Goal: Task Accomplishment & Management: Use online tool/utility

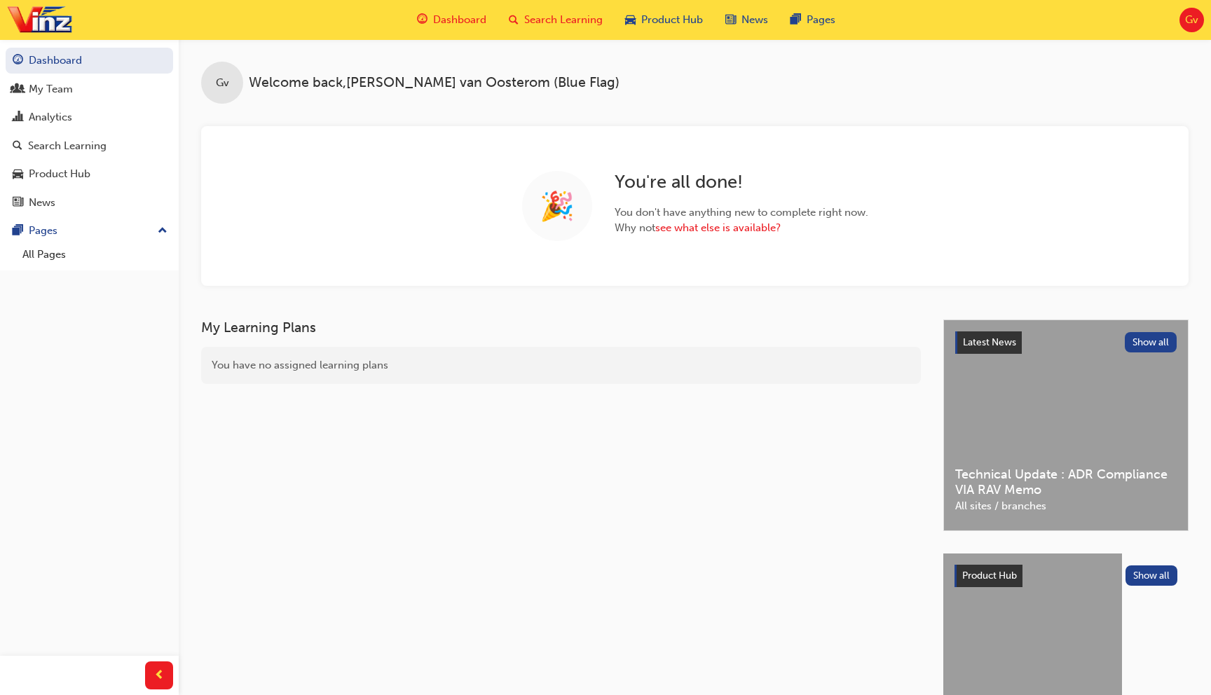
click at [564, 20] on span "Search Learning" at bounding box center [563, 20] width 78 height 16
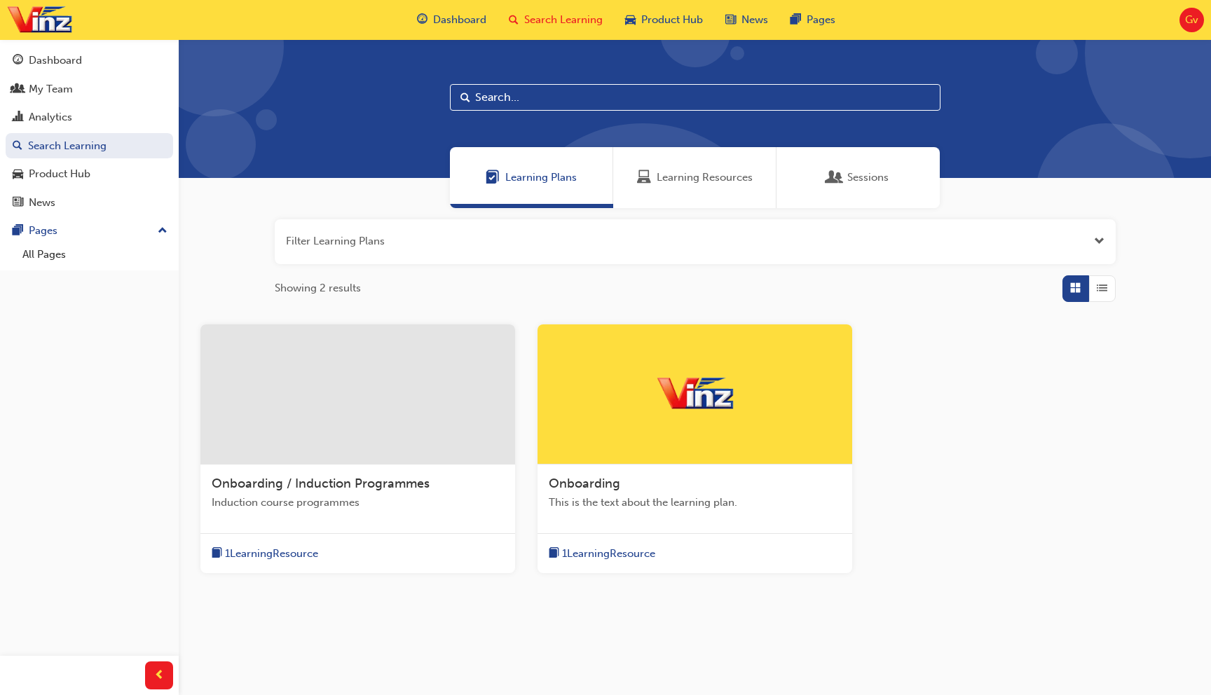
click at [681, 180] on span "Learning Resources" at bounding box center [705, 178] width 96 height 16
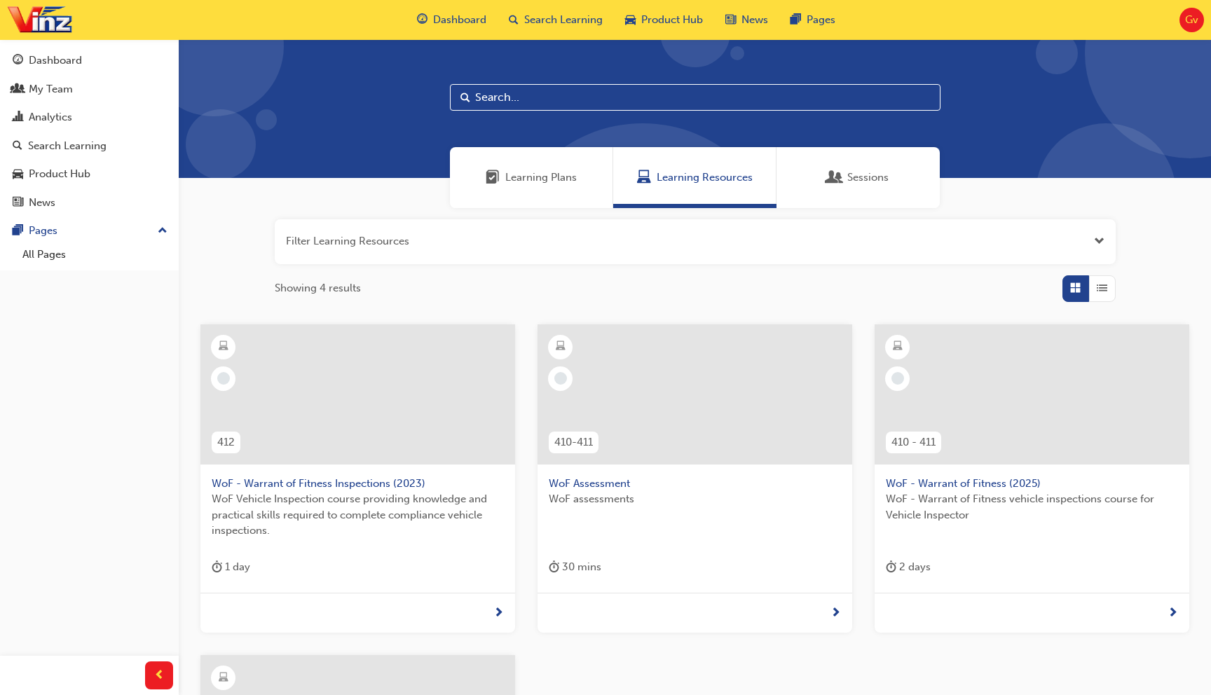
click at [549, 172] on span "Learning Plans" at bounding box center [540, 178] width 71 height 16
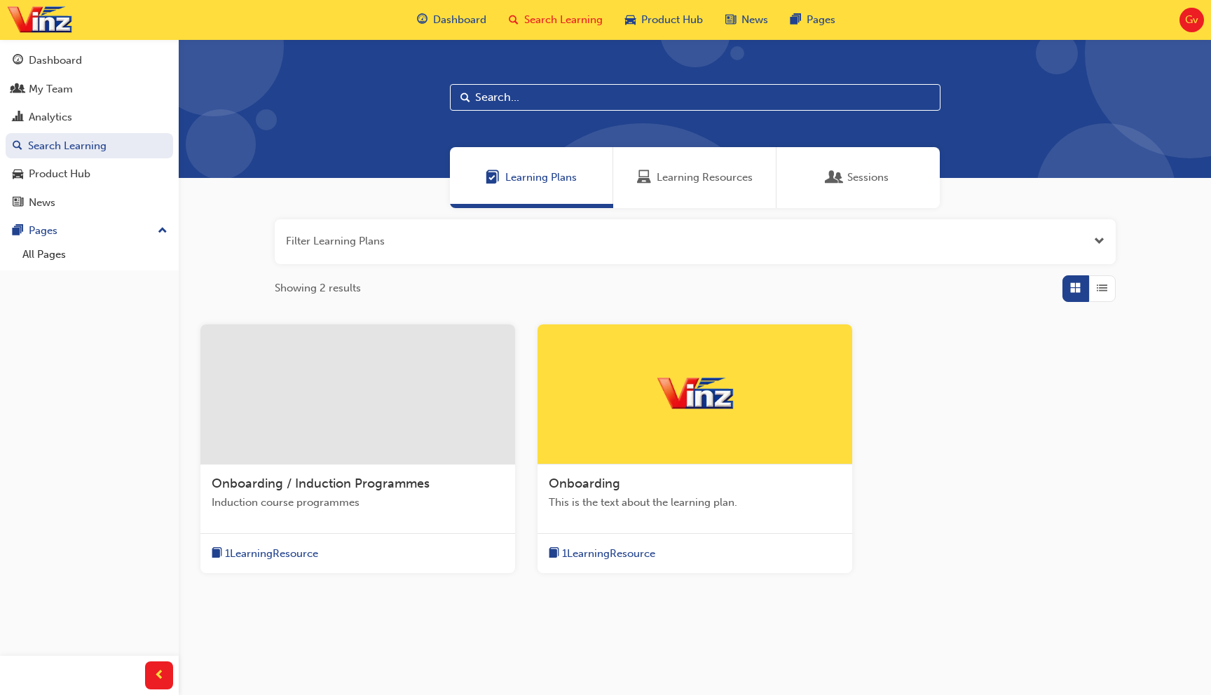
click at [350, 402] on div at bounding box center [357, 394] width 315 height 140
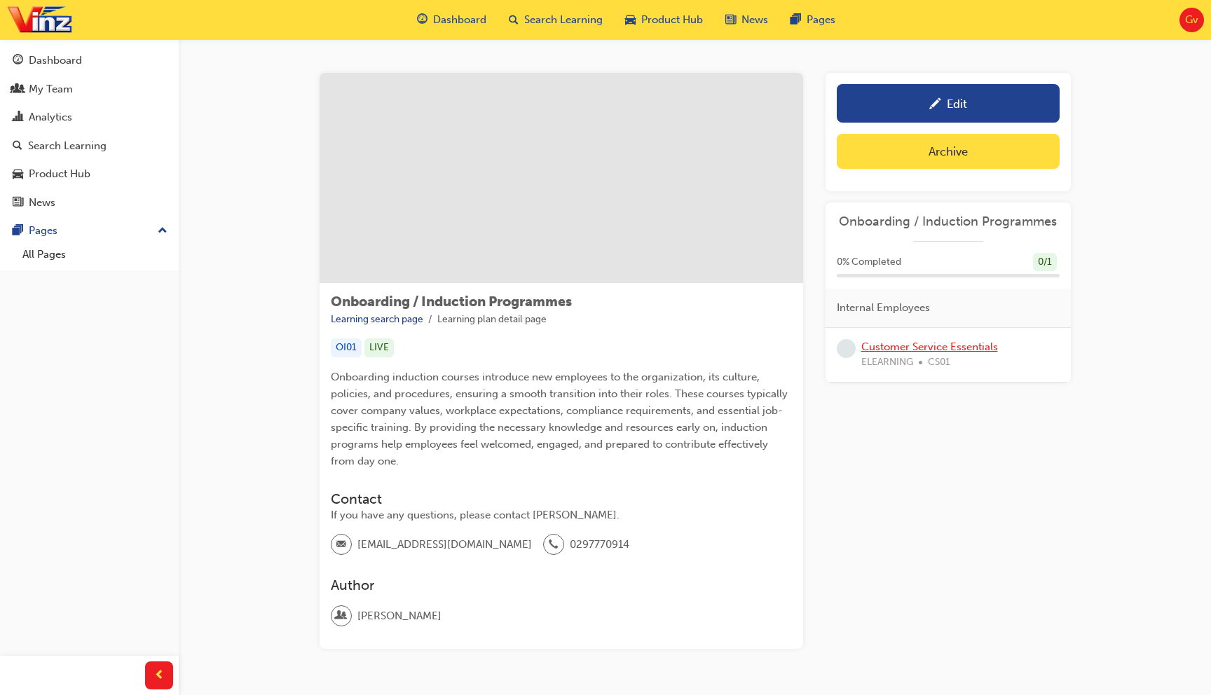
click at [910, 345] on link "Customer Service Essentials" at bounding box center [929, 347] width 137 height 13
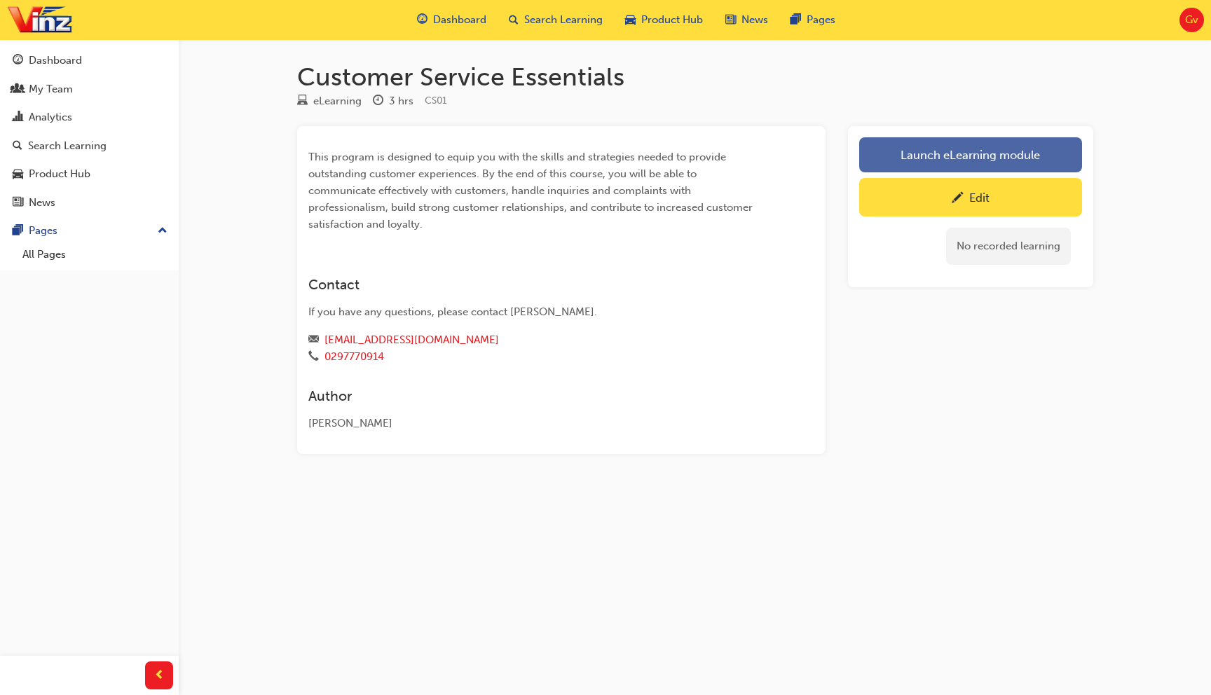
click at [891, 156] on link "Launch eLearning module" at bounding box center [970, 154] width 223 height 35
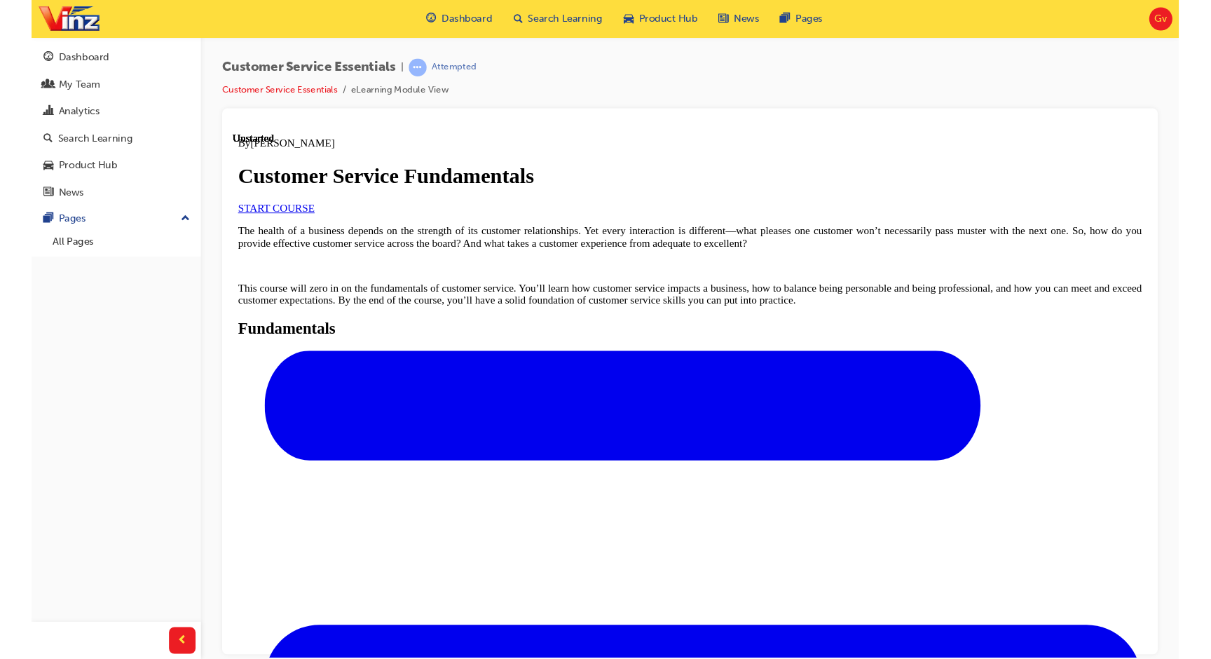
scroll to position [534, 0]
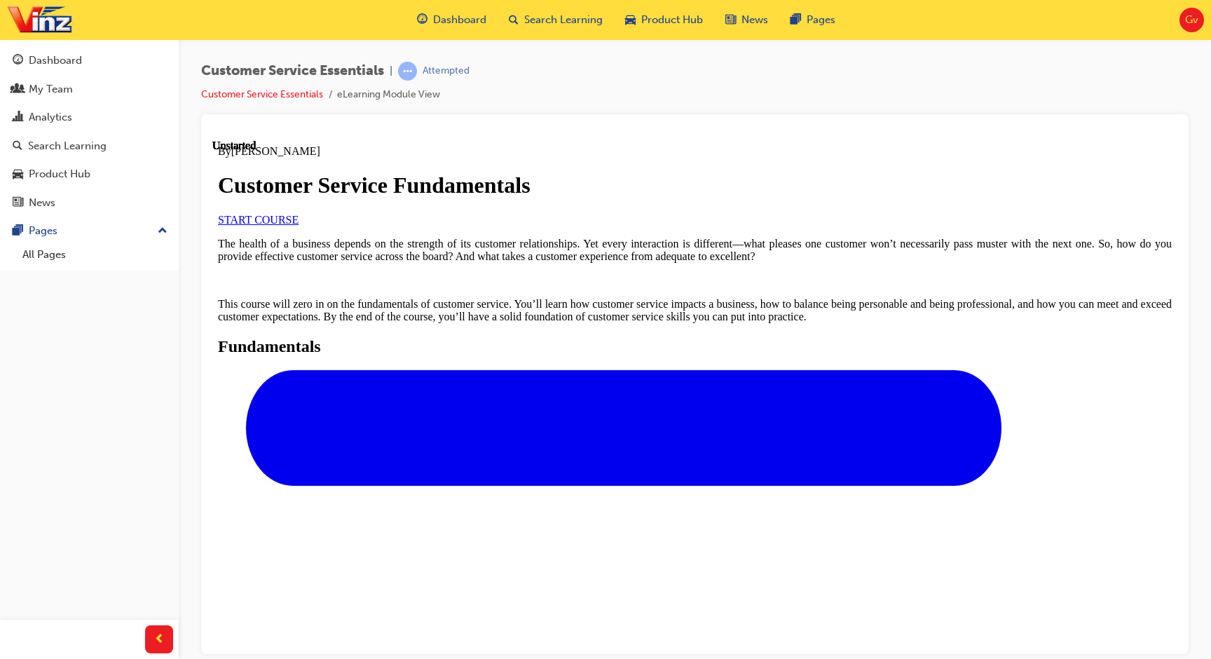
click at [1181, 15] on div "Gv" at bounding box center [1191, 20] width 25 height 25
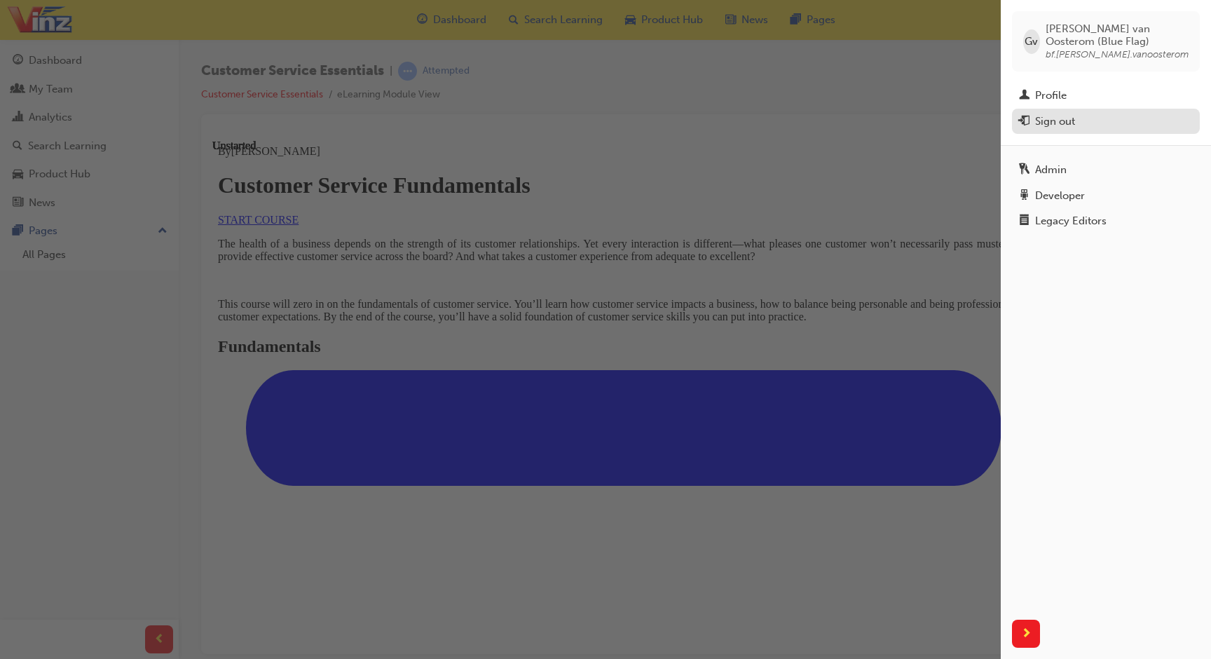
click at [1085, 127] on div "Sign out" at bounding box center [1106, 122] width 174 height 18
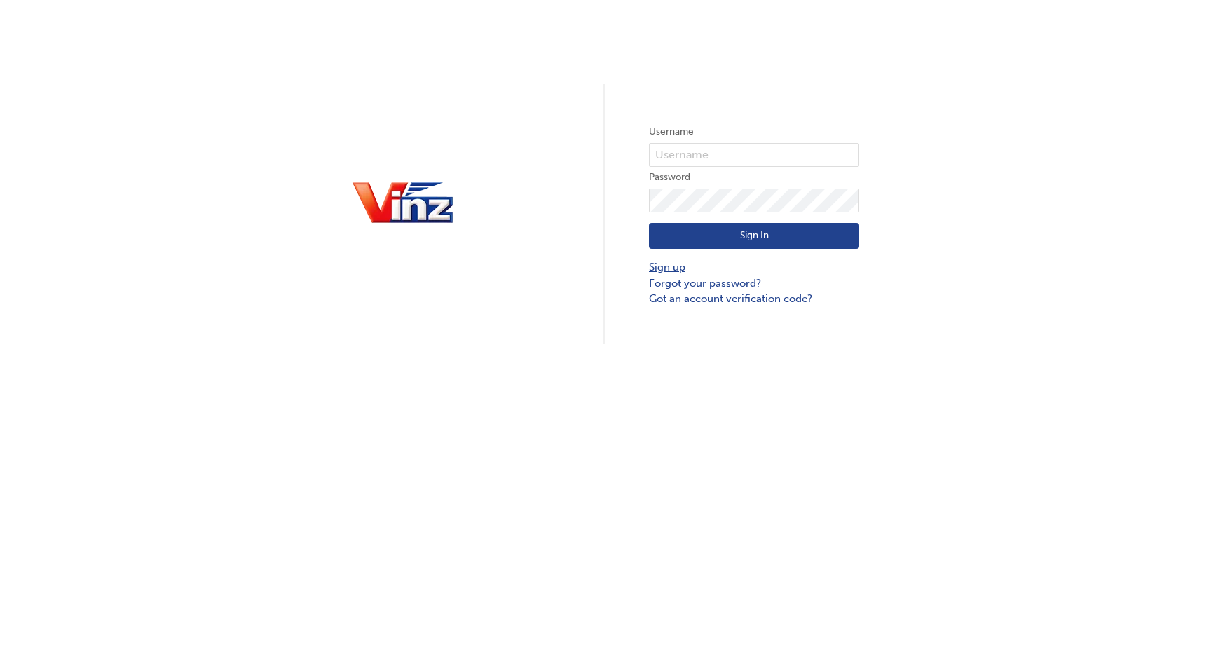
click at [660, 266] on link "Sign up" at bounding box center [754, 267] width 210 height 16
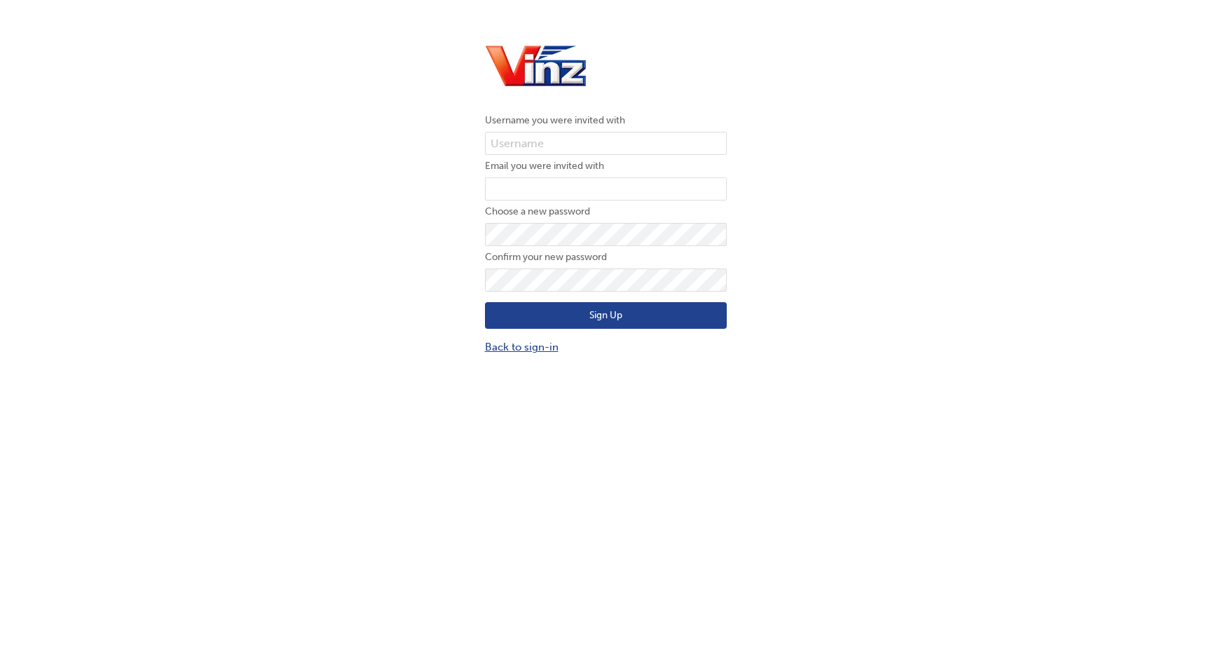
click at [539, 345] on link "Back to sign-in" at bounding box center [606, 347] width 242 height 16
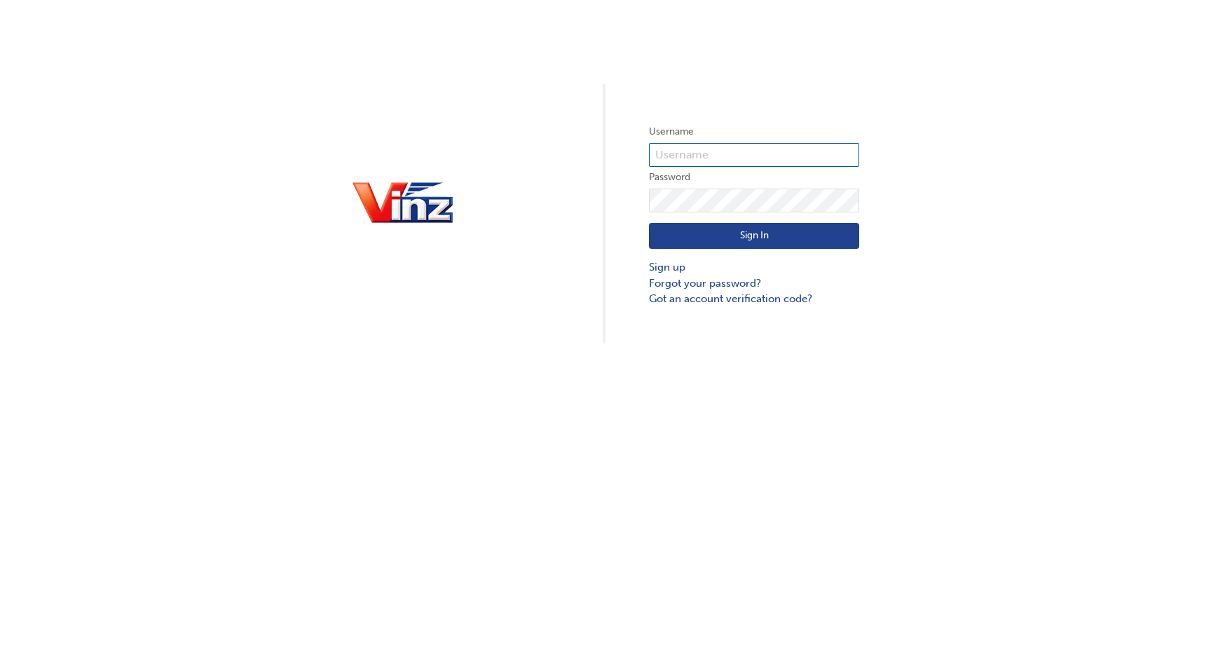
click at [682, 146] on input "text" at bounding box center [754, 155] width 210 height 24
type input "Bf.glenn.vanoosterom"
click button "Sign In" at bounding box center [754, 236] width 210 height 27
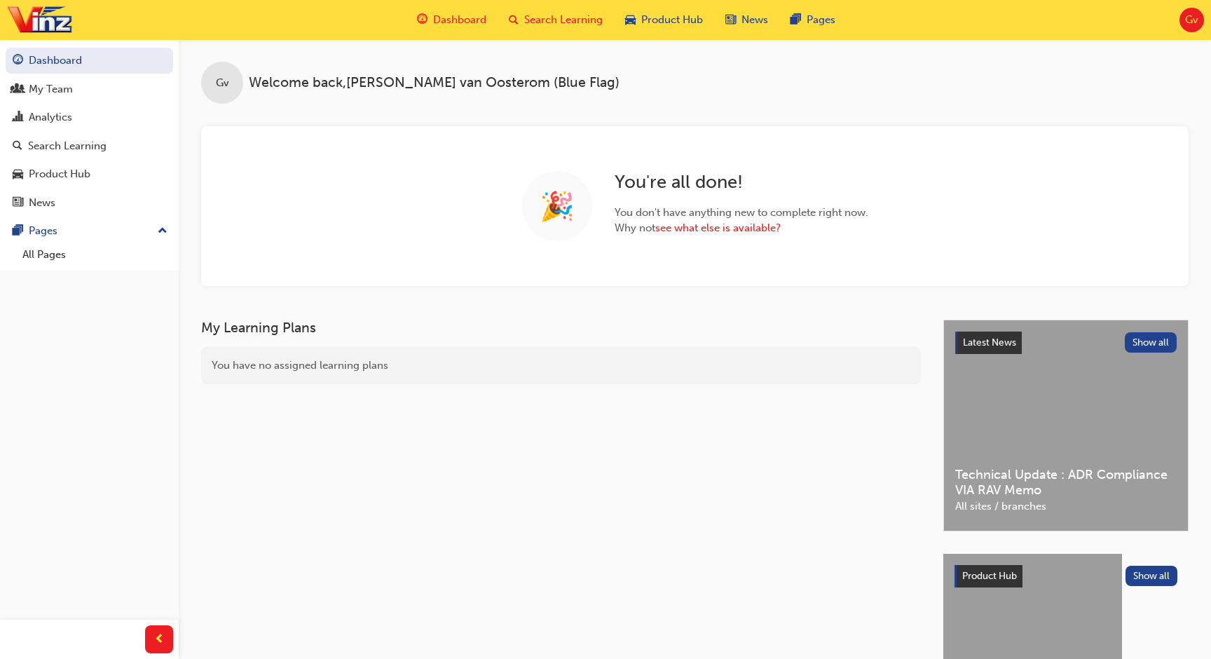
click at [572, 29] on div "Search Learning" at bounding box center [555, 20] width 116 height 29
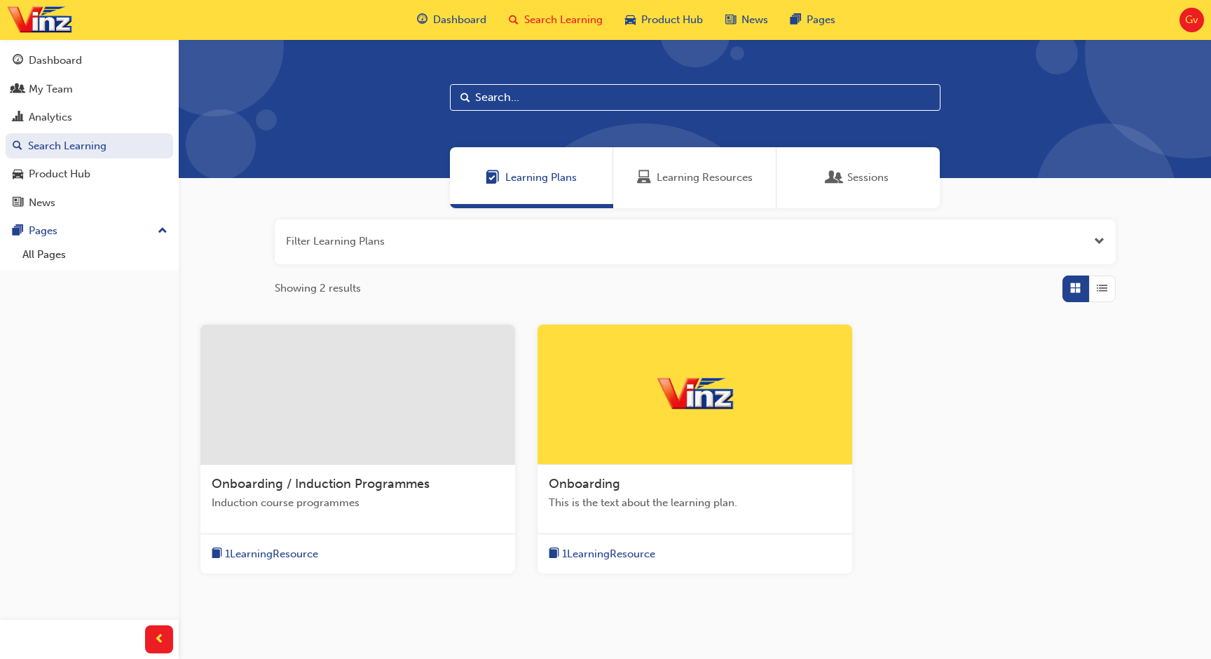
click at [679, 195] on div "Learning Resources" at bounding box center [694, 177] width 163 height 61
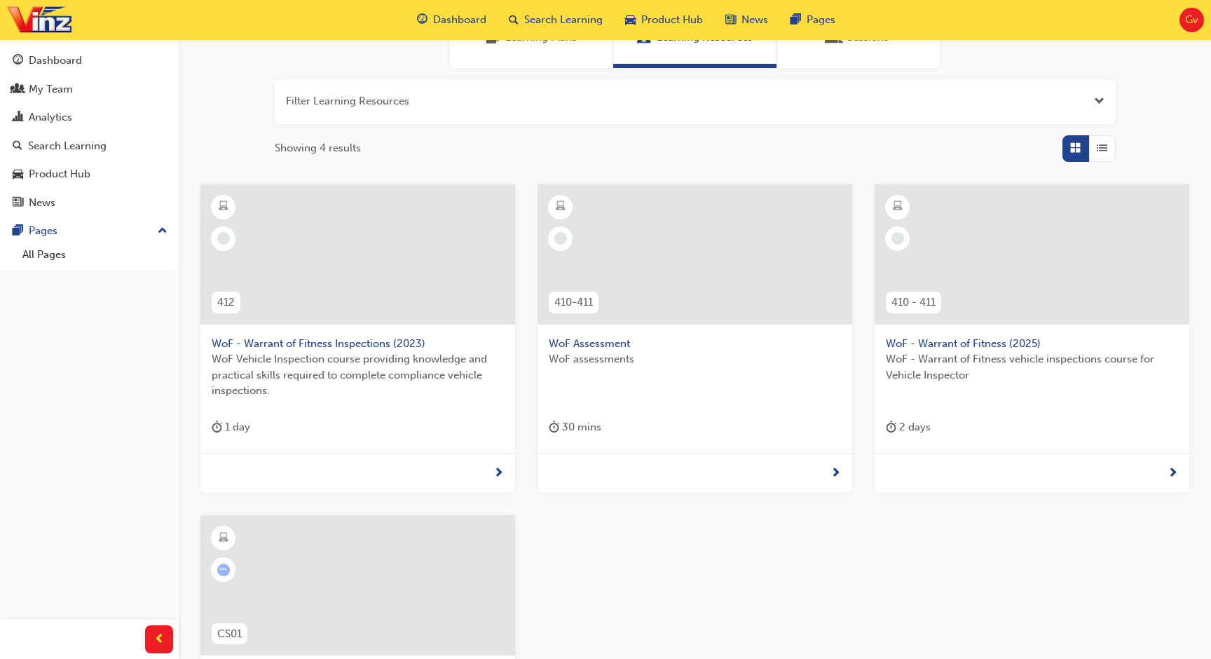
scroll to position [79, 0]
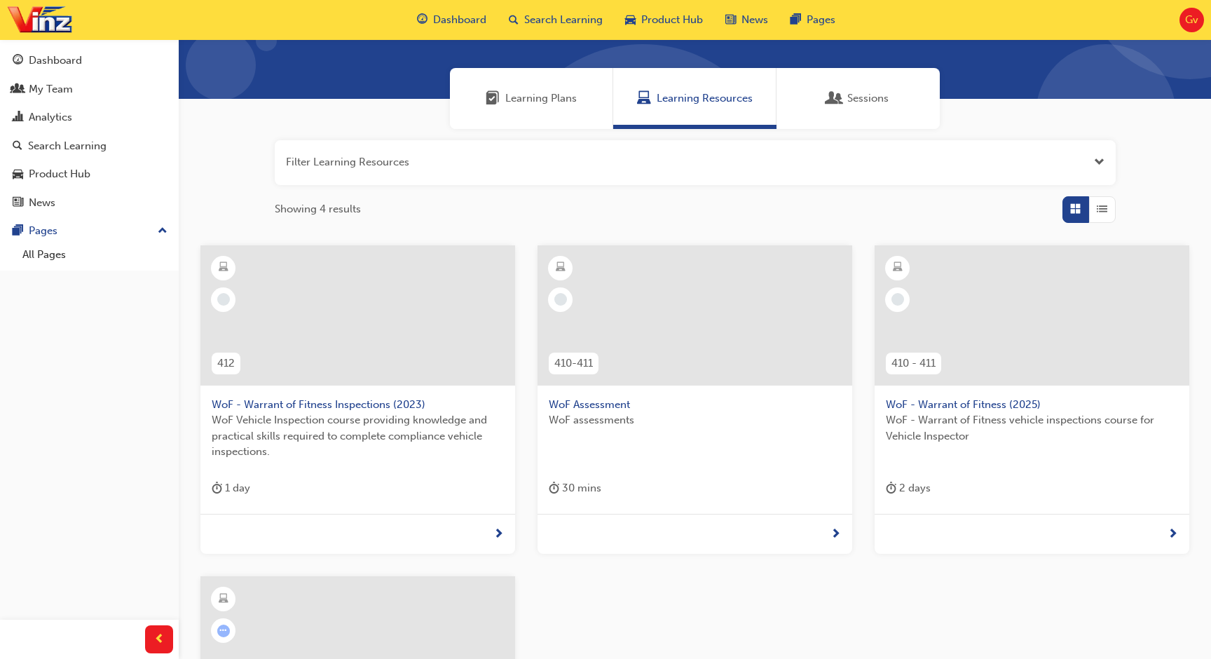
click at [432, 334] on div at bounding box center [357, 315] width 315 height 140
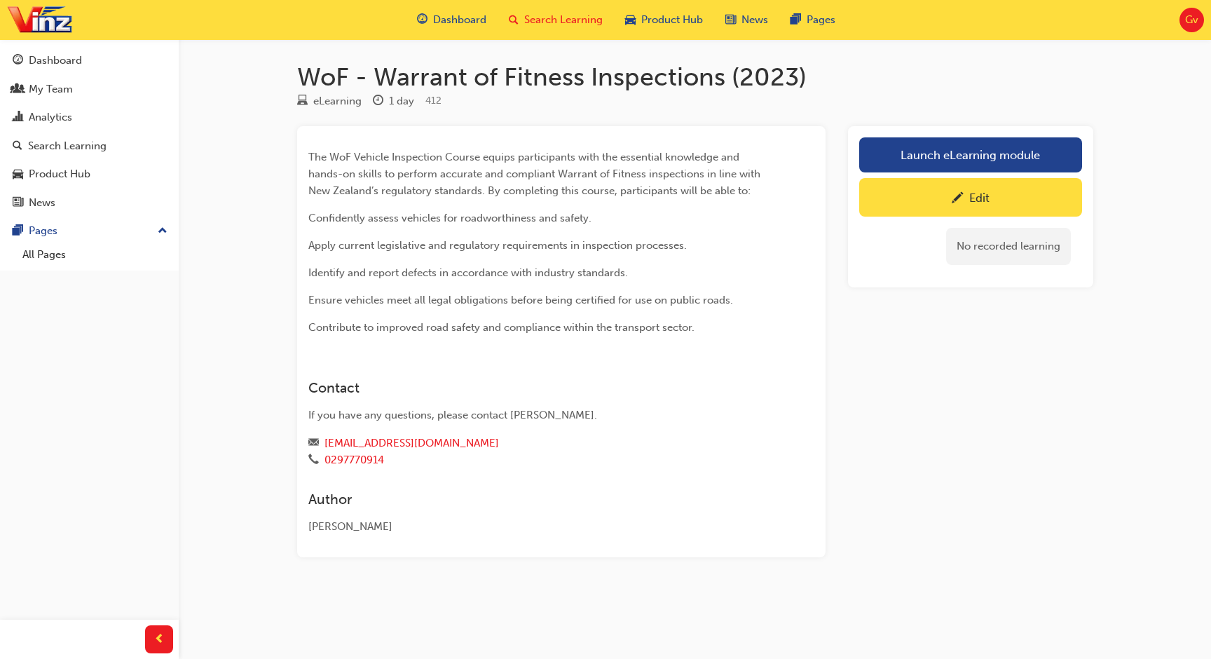
click at [580, 22] on span "Search Learning" at bounding box center [563, 20] width 78 height 16
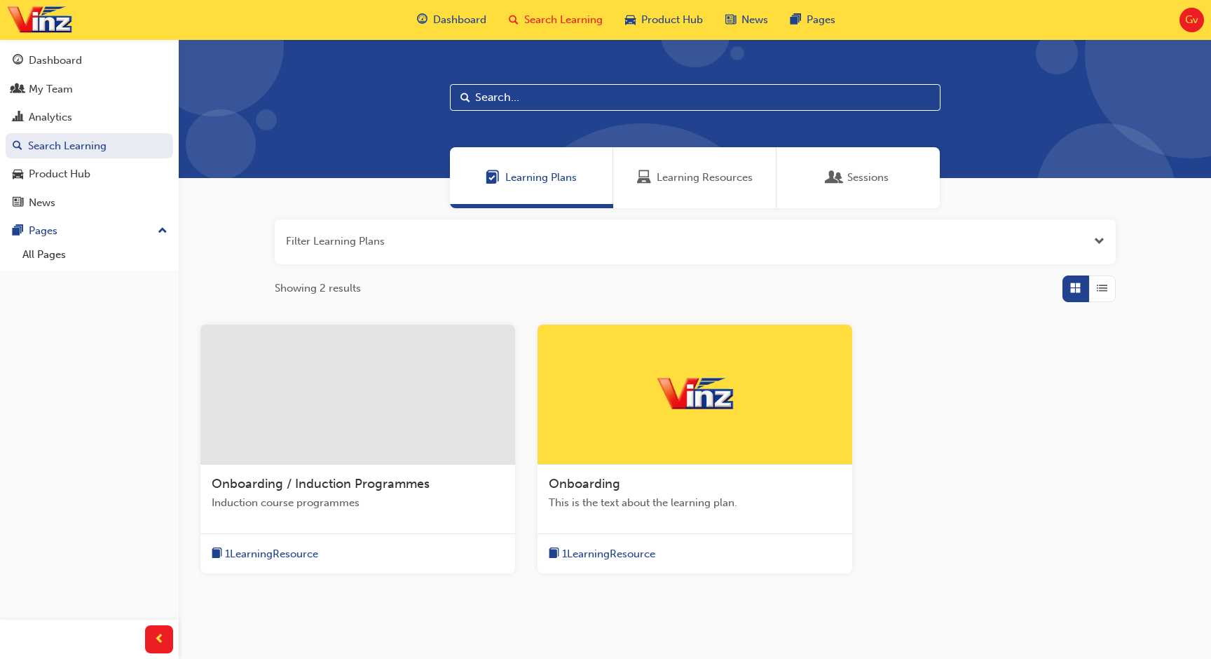
click at [1095, 246] on span "Open the filter" at bounding box center [1099, 241] width 11 height 16
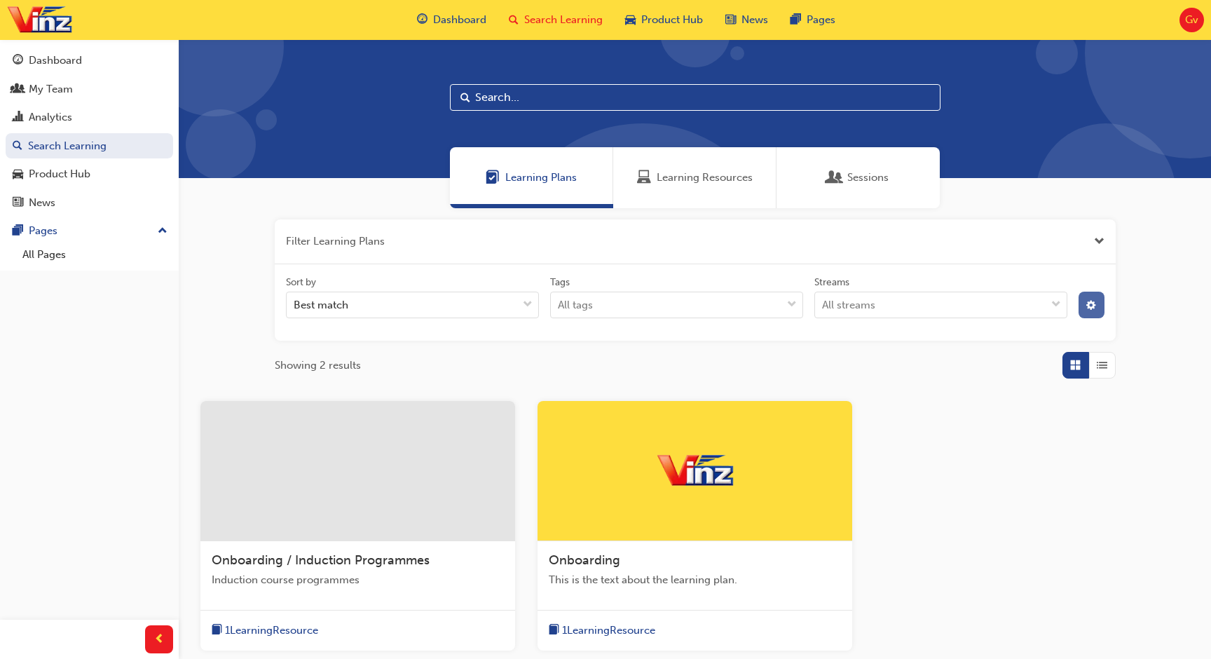
click at [1094, 312] on button "button" at bounding box center [1091, 304] width 26 height 27
click at [944, 359] on icon at bounding box center [942, 356] width 10 height 10
click at [954, 359] on input "Status Live" at bounding box center [954, 356] width 1 height 12
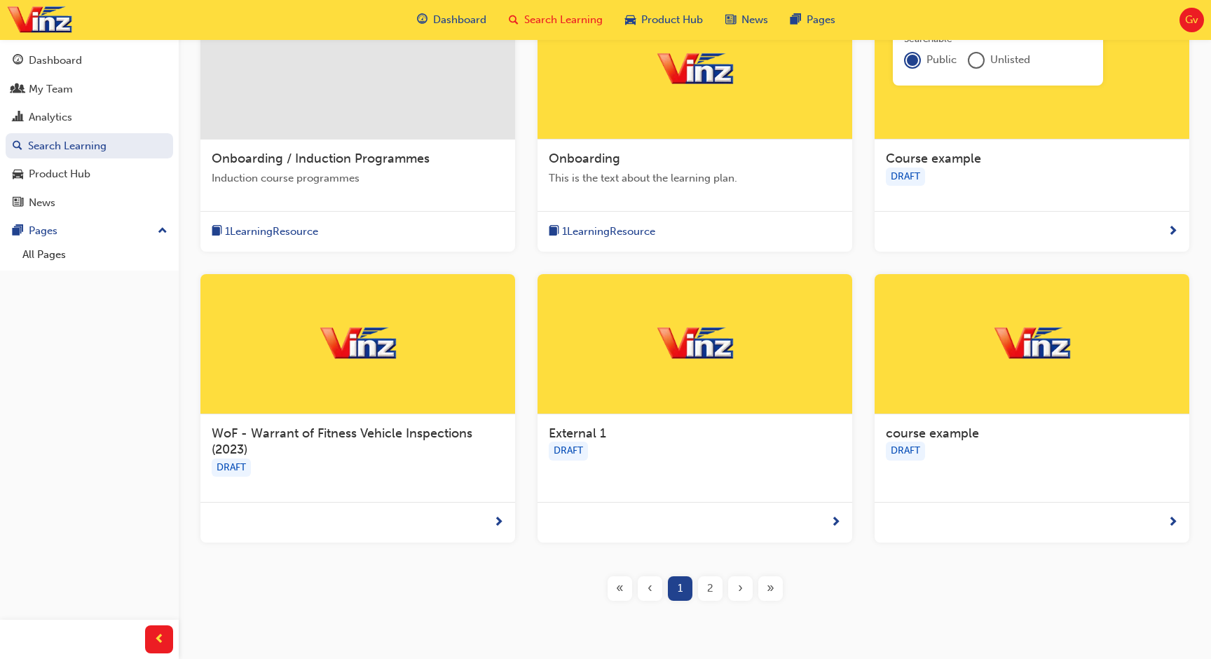
scroll to position [404, 0]
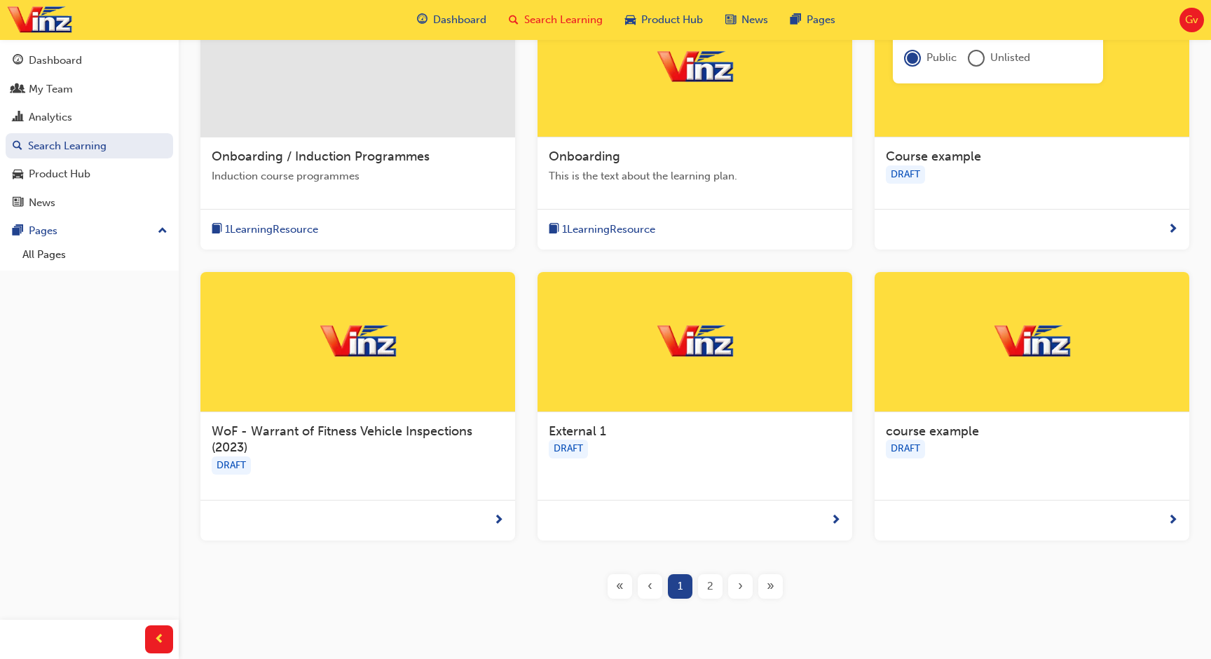
click at [420, 348] on div at bounding box center [357, 342] width 315 height 140
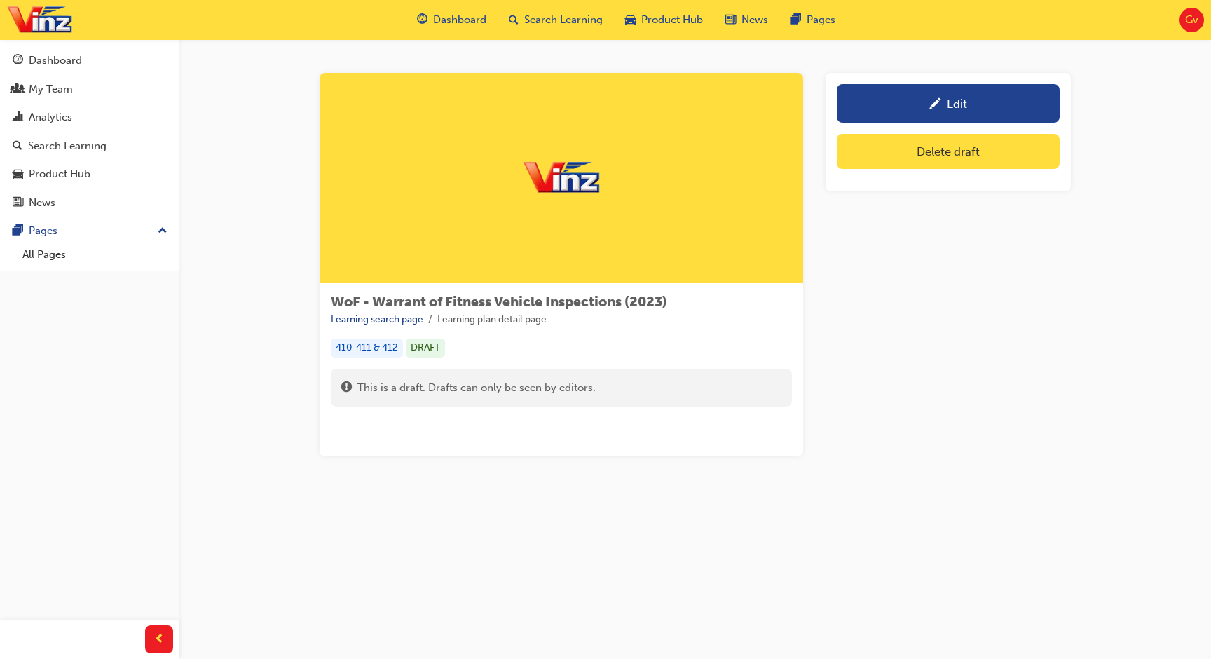
click at [412, 386] on span "This is a draft. Drafts can only be seen by editors." at bounding box center [476, 388] width 238 height 16
click at [563, 14] on span "Search Learning" at bounding box center [563, 20] width 78 height 16
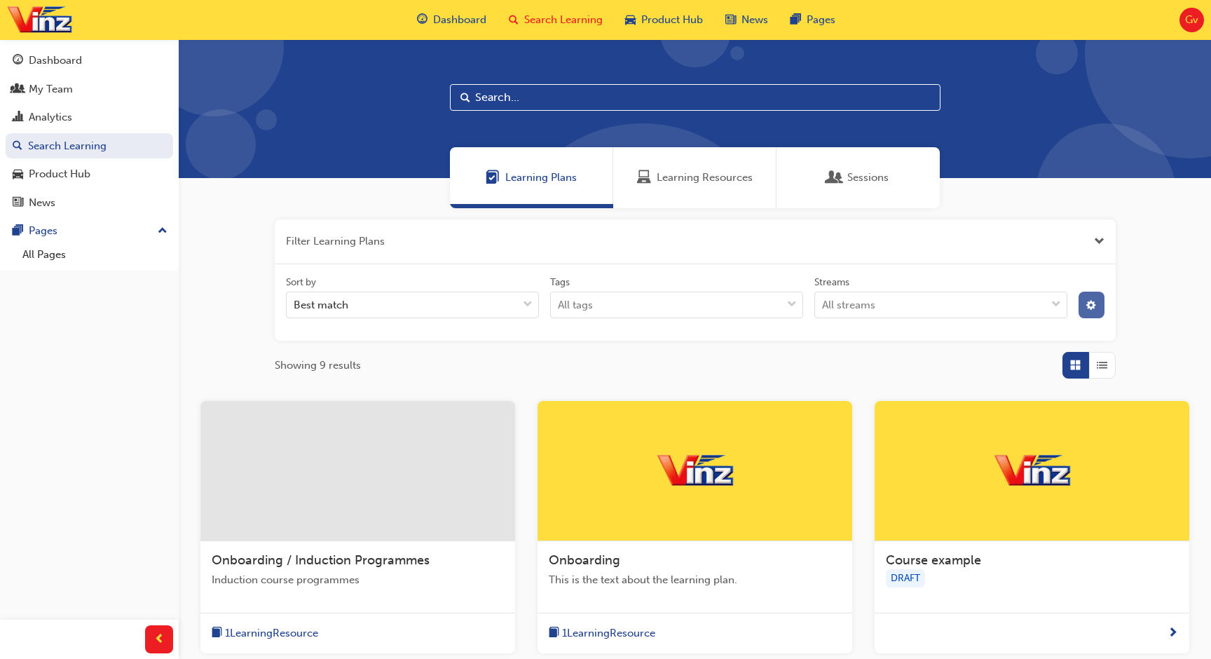
click at [1092, 305] on span "cog-icon" at bounding box center [1091, 307] width 10 height 12
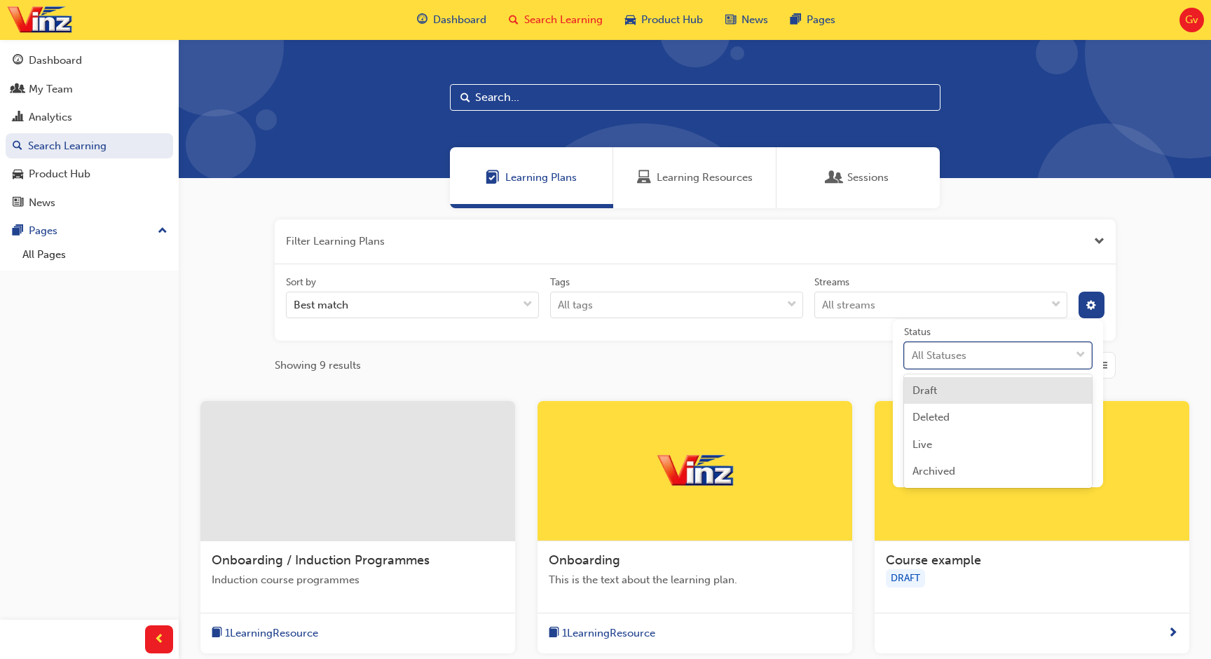
click at [976, 356] on div "All Statuses" at bounding box center [987, 355] width 165 height 25
click at [913, 356] on input "Status option Draft focused, 1 of 4. 4 results available. Use Up and Down to ch…" at bounding box center [912, 354] width 1 height 12
click at [954, 439] on div "Live" at bounding box center [998, 444] width 188 height 27
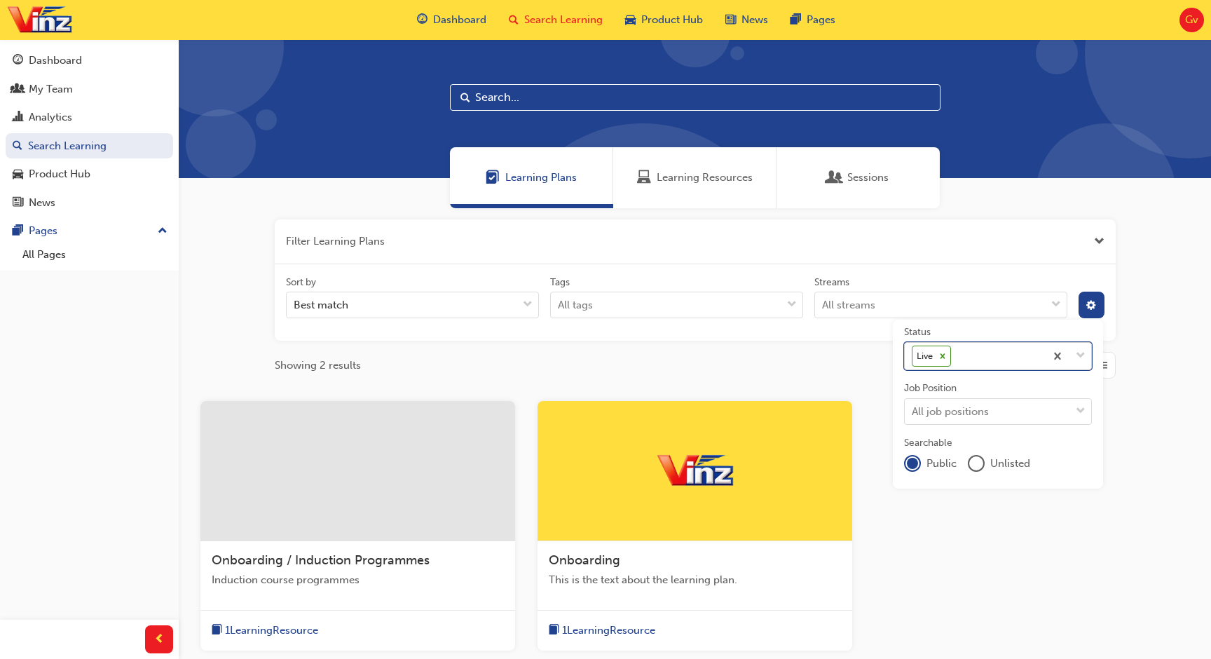
click at [956, 357] on div "Live" at bounding box center [975, 356] width 140 height 27
click at [955, 357] on input "Status option Live, selected. 0 results available. Select is focused ,type to r…" at bounding box center [954, 356] width 1 height 12
click at [942, 356] on icon at bounding box center [942, 355] width 5 height 5
click at [954, 356] on input "Status option Live, selected. option Draft focused, 1 of 4. 3 results available…" at bounding box center [954, 356] width 1 height 12
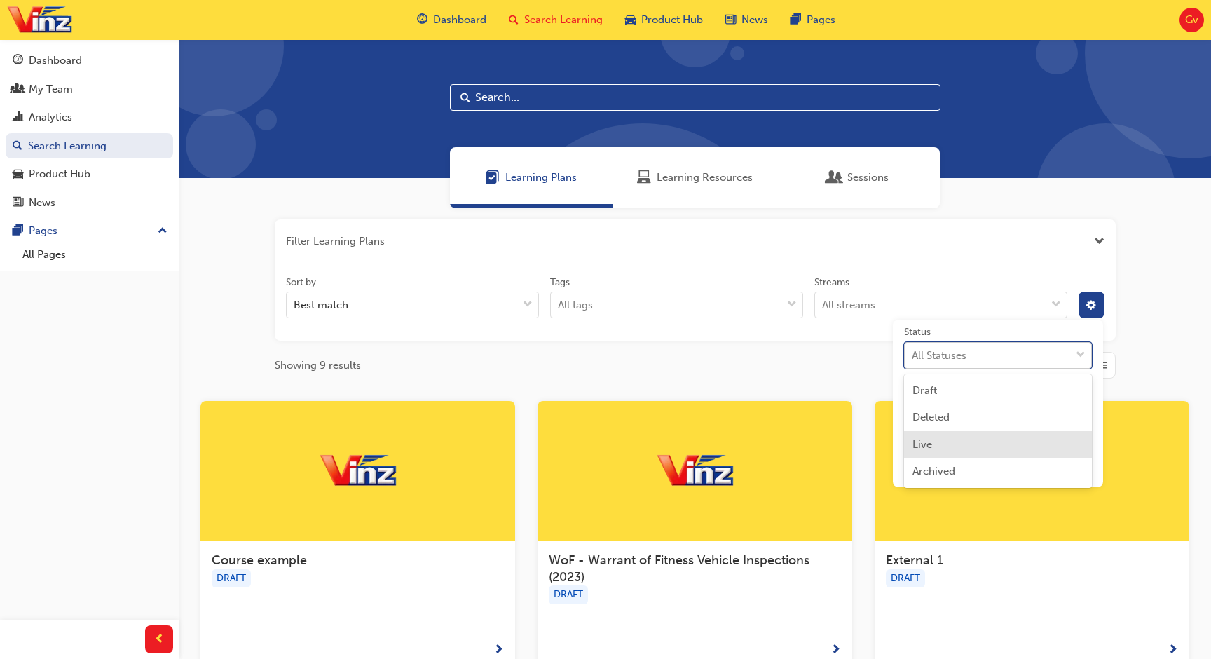
click at [778, 380] on div "Filter Learning Plans Sort by Best match Tags All tags Streams All streams Stat…" at bounding box center [695, 621] width 1032 height 827
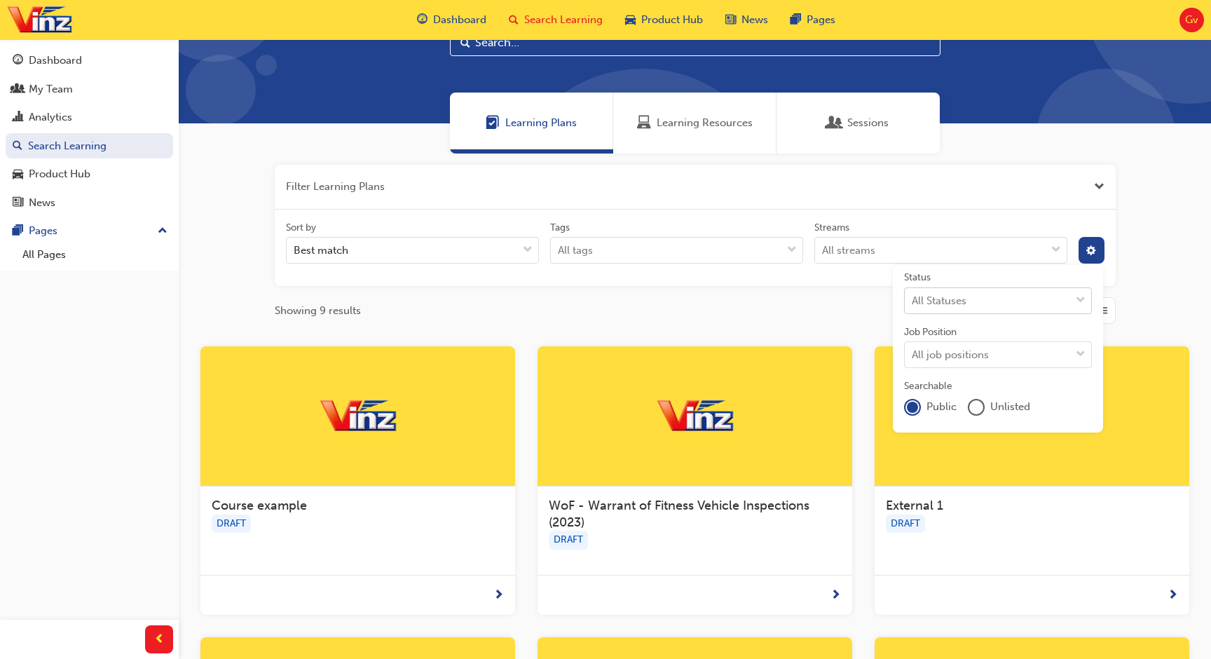
scroll to position [71, 0]
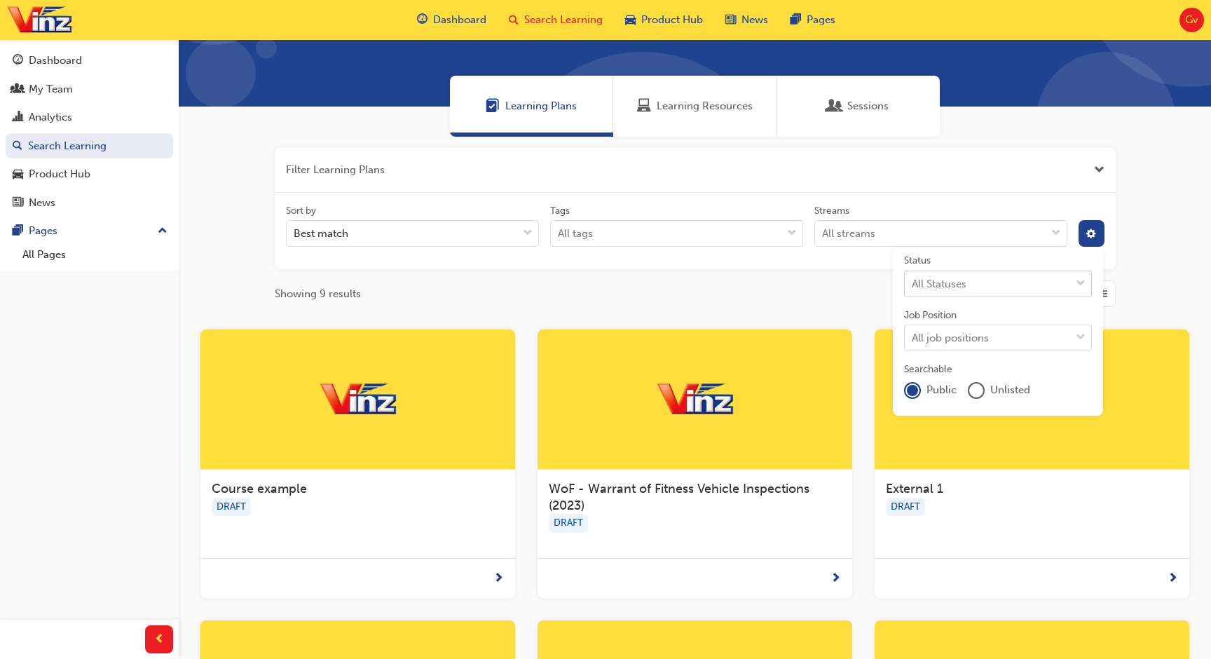
click at [719, 446] on div at bounding box center [694, 399] width 315 height 140
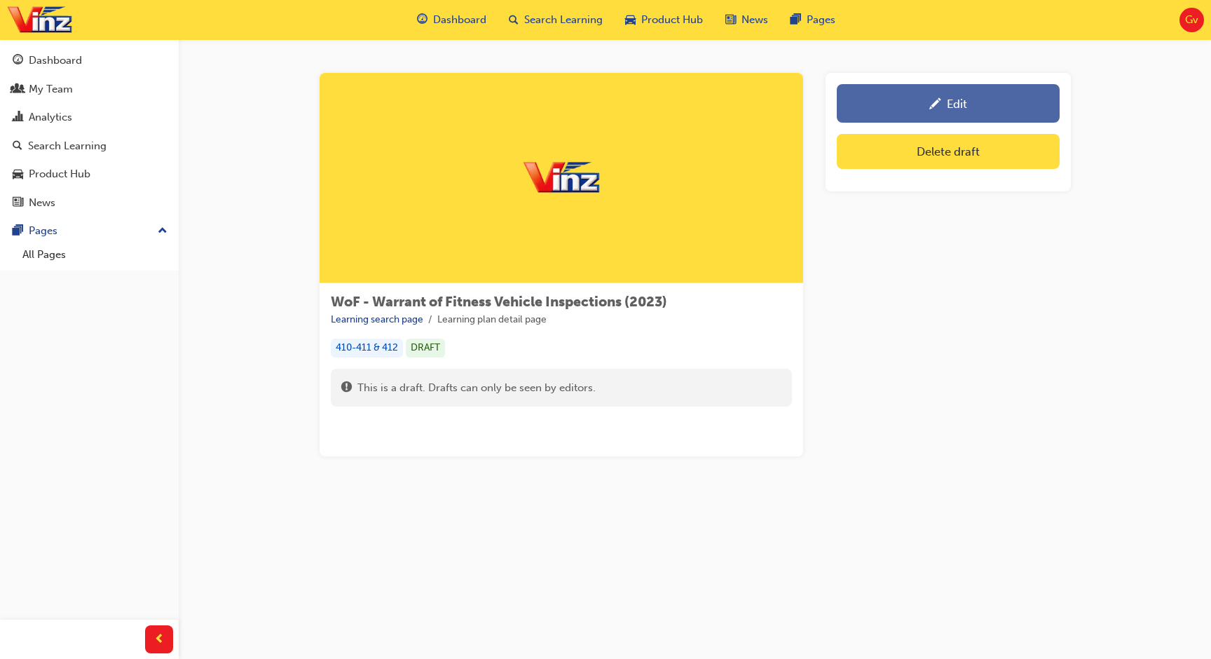
click at [843, 119] on link "Edit" at bounding box center [948, 103] width 223 height 39
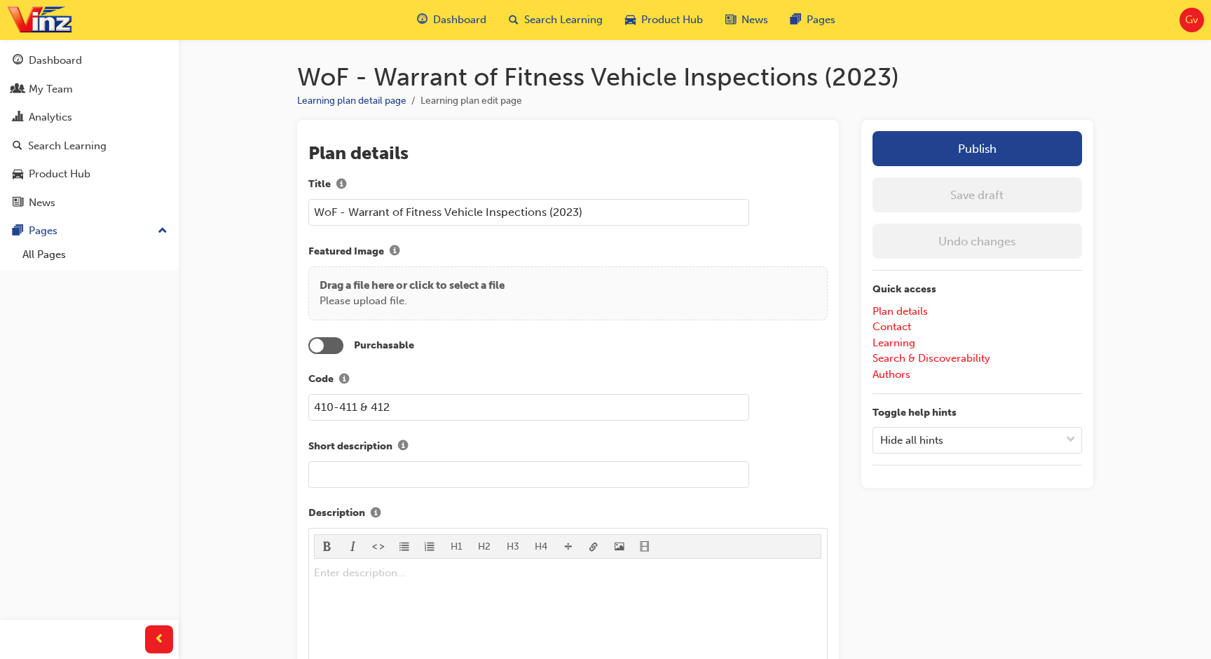
click at [972, 154] on button "Publish" at bounding box center [976, 148] width 209 height 35
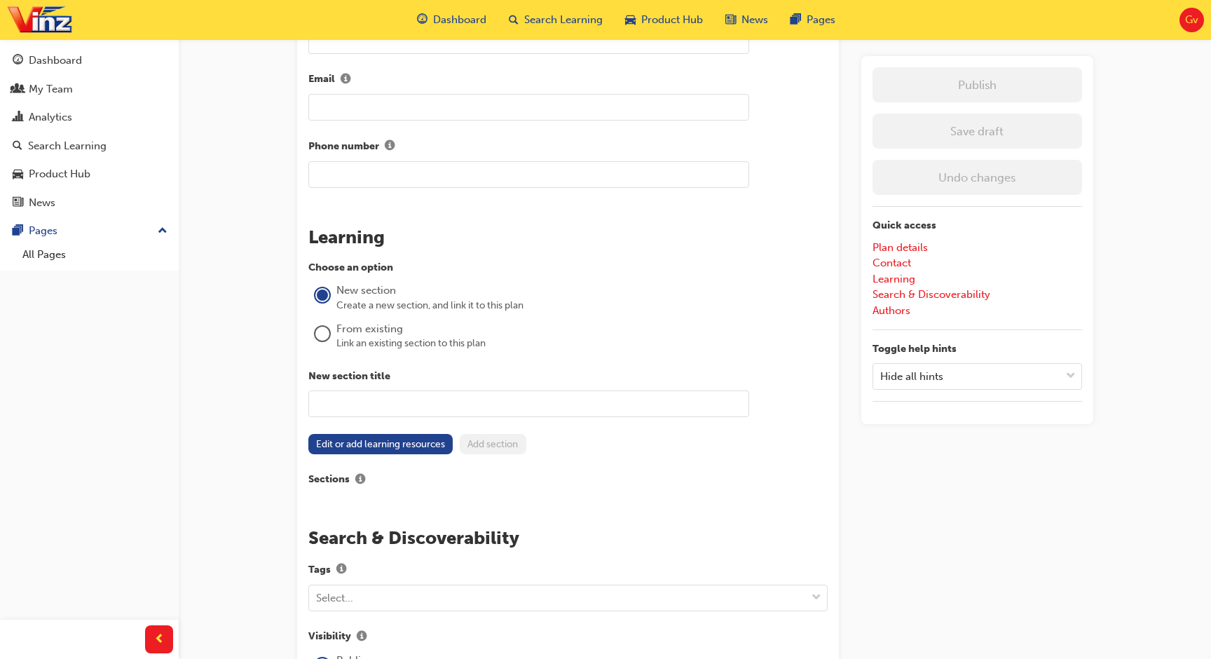
scroll to position [887, 0]
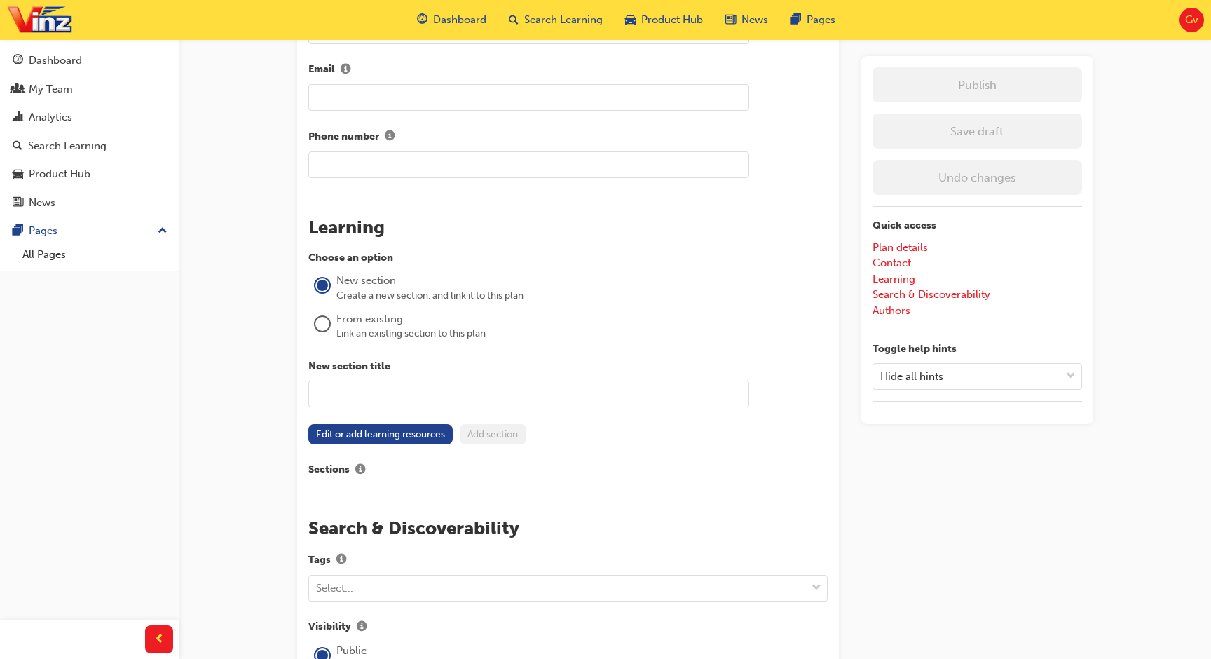
click at [423, 388] on input "text" at bounding box center [528, 393] width 441 height 27
type input "E"
click at [371, 435] on button "Edit or add learning resources" at bounding box center [380, 434] width 145 height 20
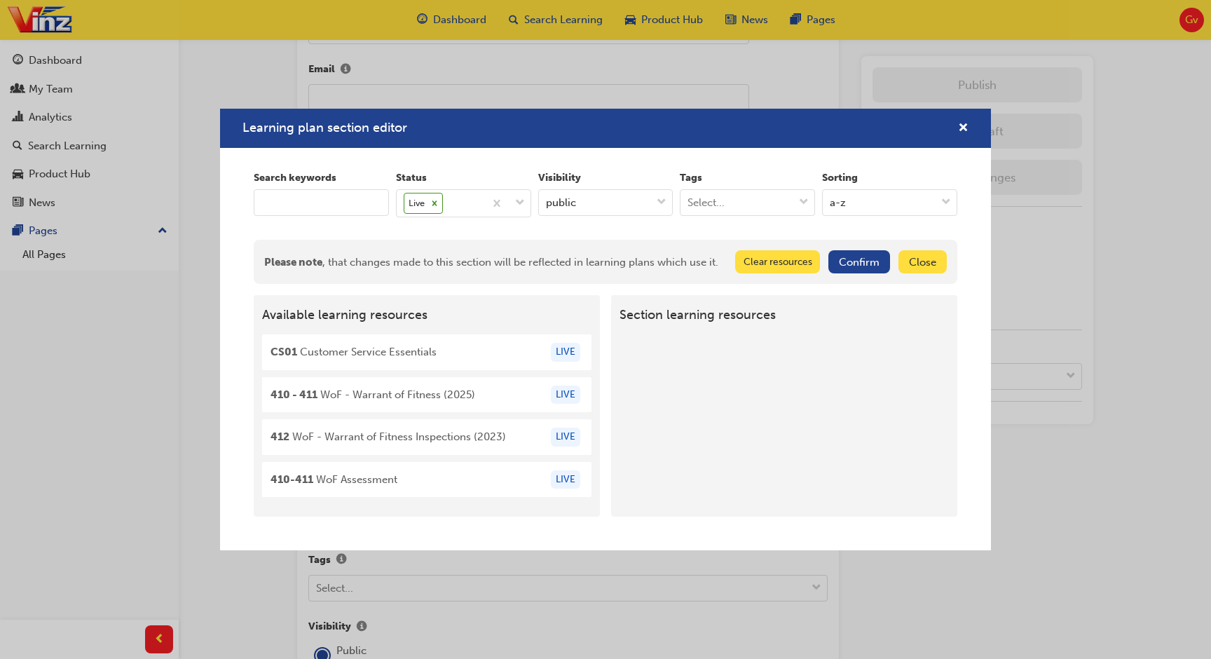
click at [914, 264] on button "Close" at bounding box center [922, 261] width 48 height 23
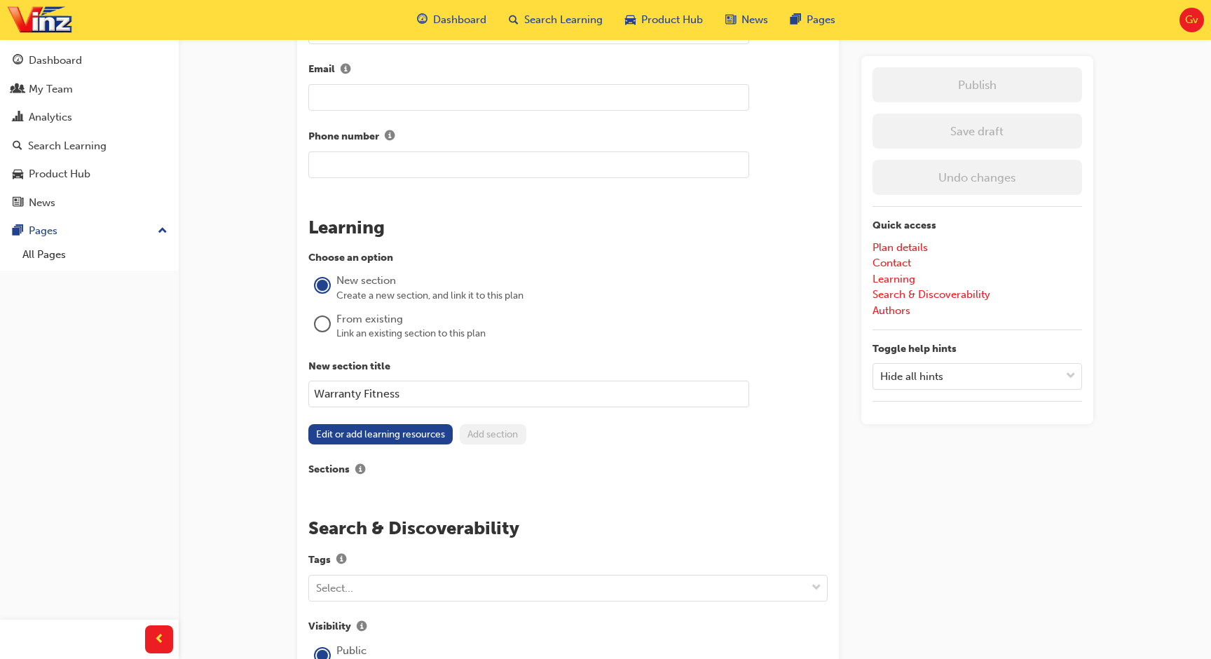
click at [328, 382] on input "Warranty Fitness" at bounding box center [528, 393] width 441 height 27
type input "Warrant of Fitness"
click at [355, 430] on button "Edit or add learning resources" at bounding box center [380, 434] width 145 height 20
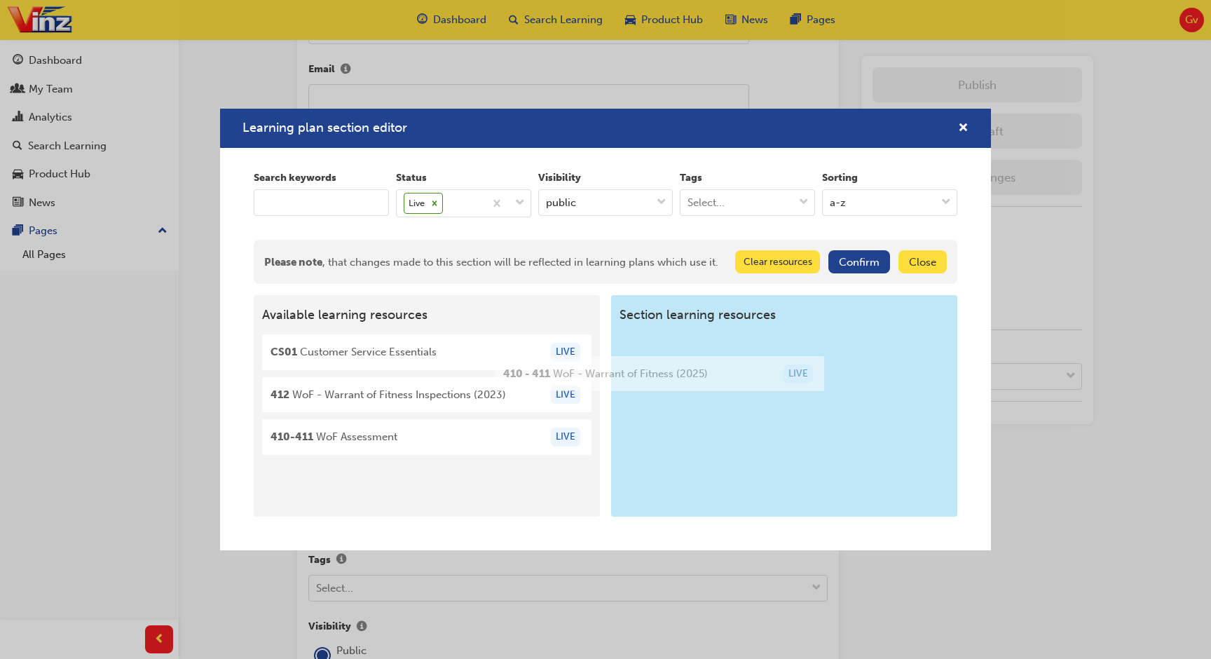
drag, startPoint x: 487, startPoint y: 400, endPoint x: 743, endPoint y: 377, distance: 256.8
click at [743, 377] on div "Available learning resources CS01 Customer Service Essentials LIVE 410 - 411 Wo…" at bounding box center [605, 405] width 703 height 221
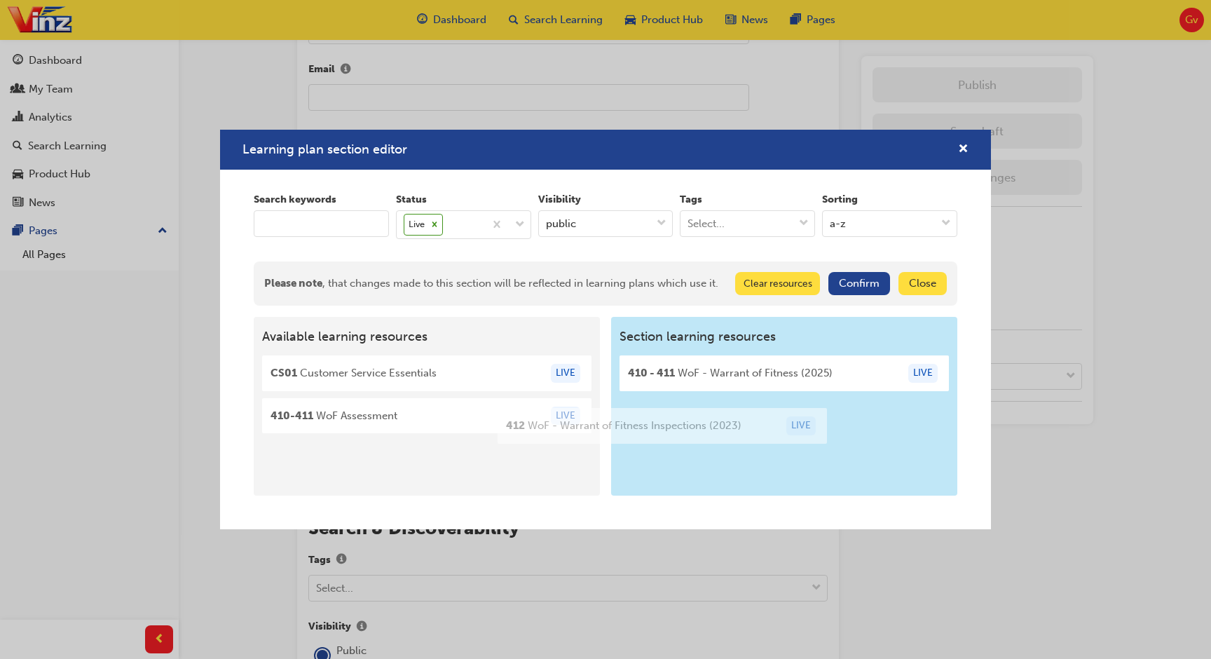
drag, startPoint x: 485, startPoint y: 420, endPoint x: 731, endPoint y: 430, distance: 246.1
click at [731, 430] on div "Available learning resources CS01 Customer Service Essentials LIVE 412 WoF - Wa…" at bounding box center [605, 406] width 703 height 179
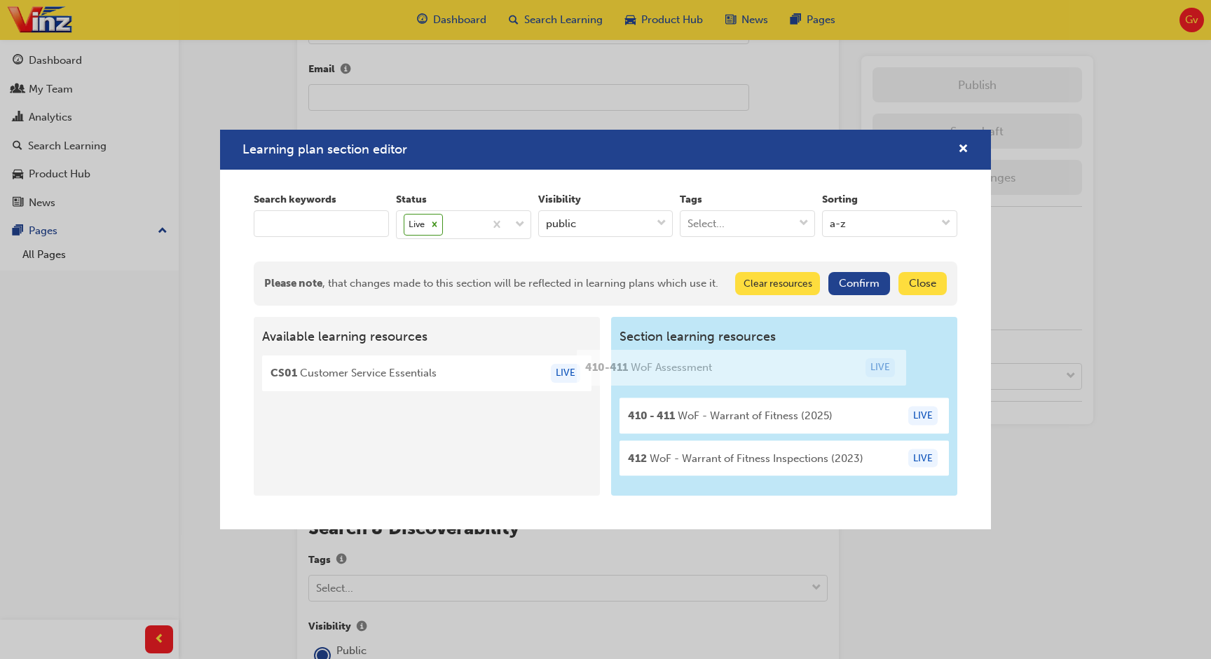
drag, startPoint x: 499, startPoint y: 441, endPoint x: 820, endPoint y: 372, distance: 329.0
click at [820, 372] on div "Available learning resources CS01 Customer Service Essentials LIVE 410-411 WoF …" at bounding box center [605, 406] width 703 height 179
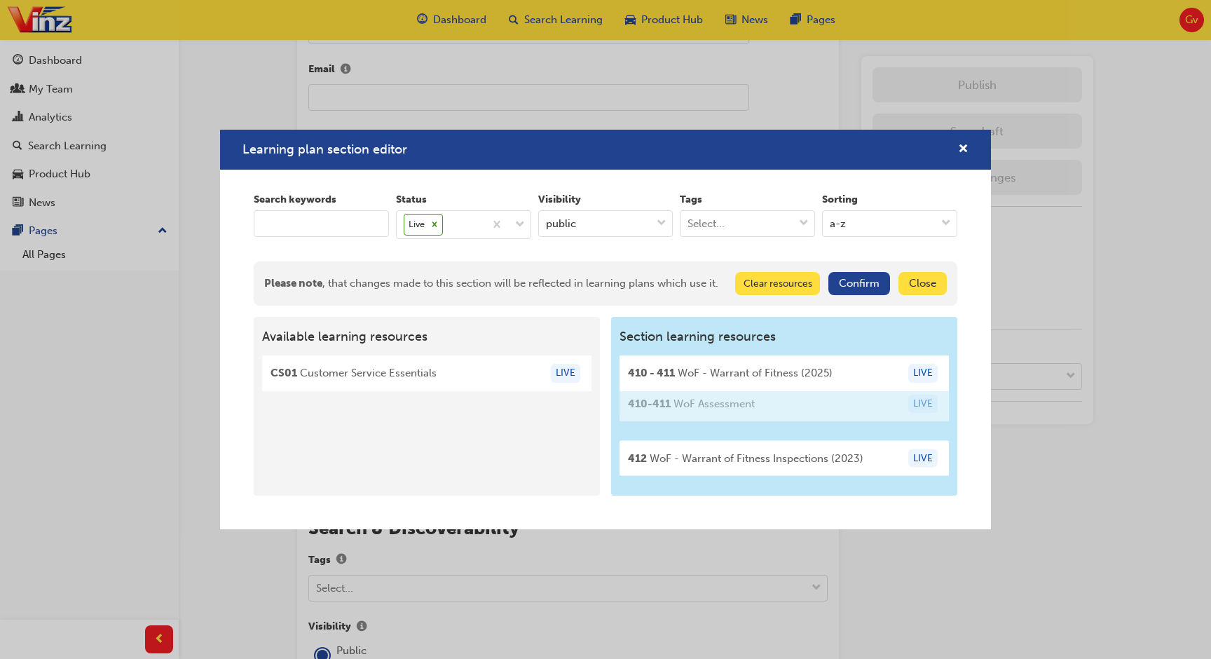
drag, startPoint x: 795, startPoint y: 374, endPoint x: 795, endPoint y: 412, distance: 37.8
click at [795, 412] on div "Section learning resources 410-411 WoF Assessment LIVE 410 - 411 WoF - Warrant …" at bounding box center [784, 406] width 346 height 179
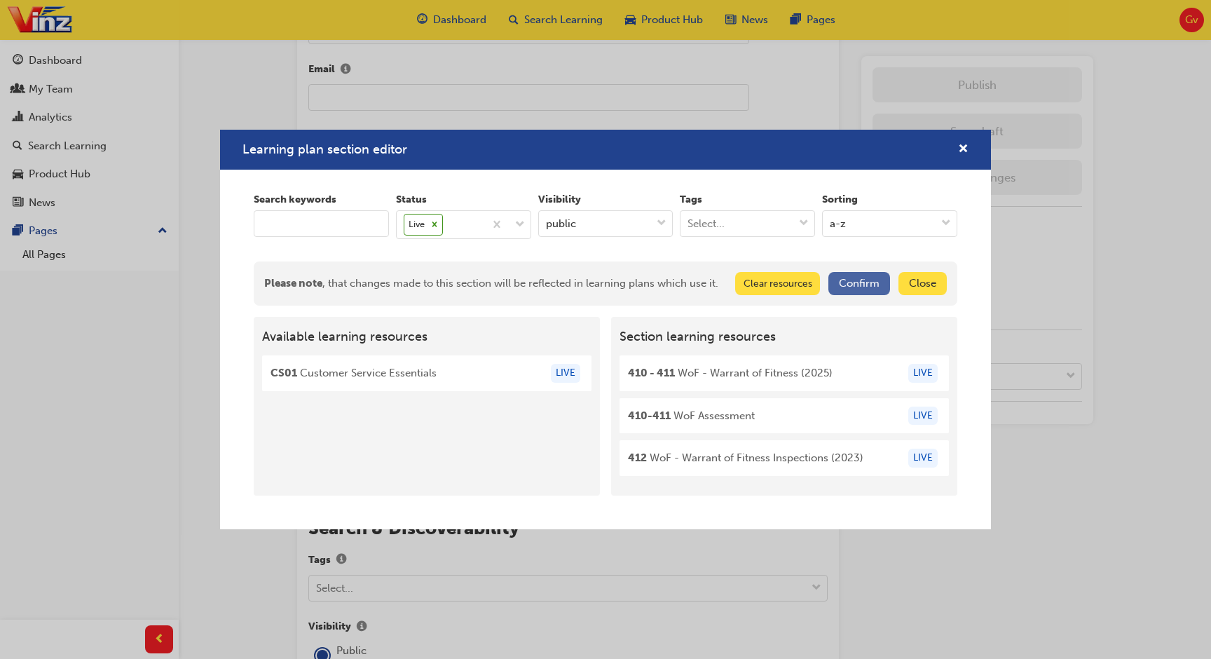
click at [863, 275] on button "Confirm" at bounding box center [859, 283] width 62 height 23
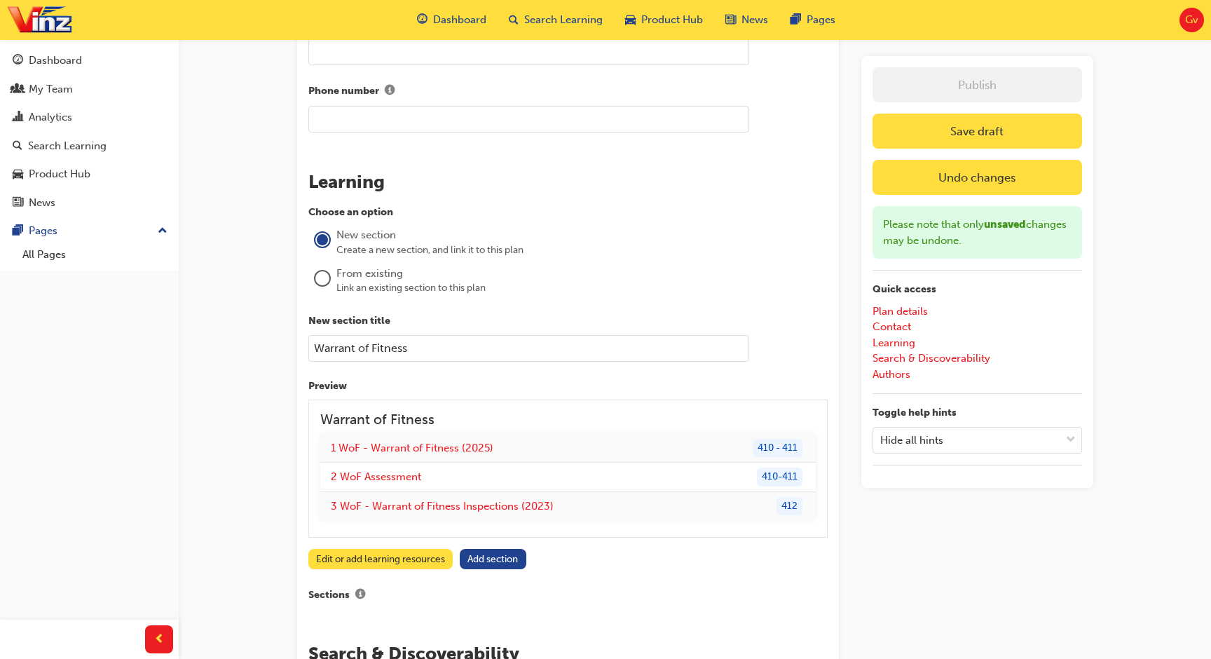
scroll to position [936, 0]
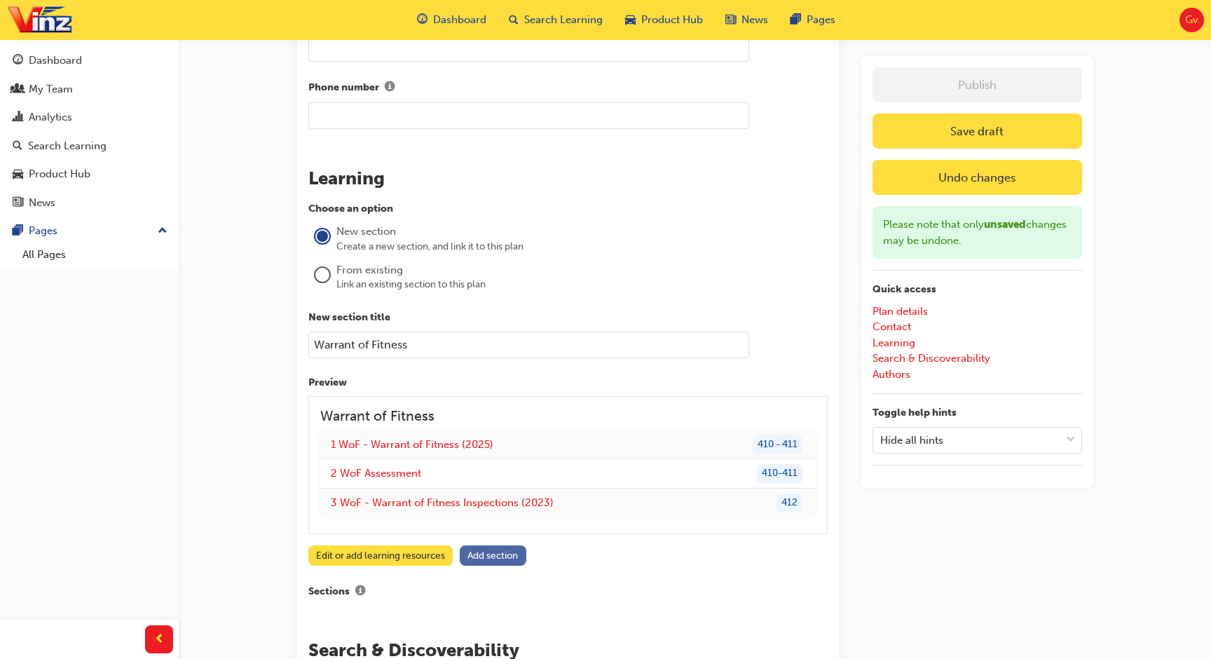
click at [490, 548] on button "Add section" at bounding box center [493, 555] width 67 height 20
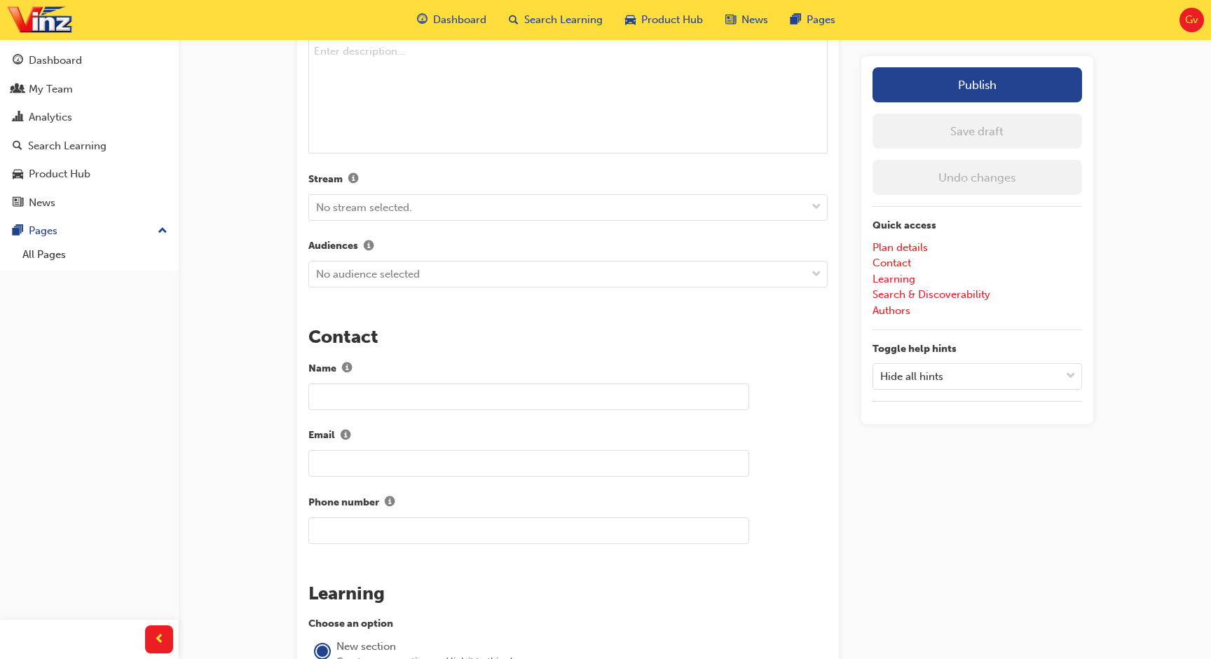
scroll to position [504, 0]
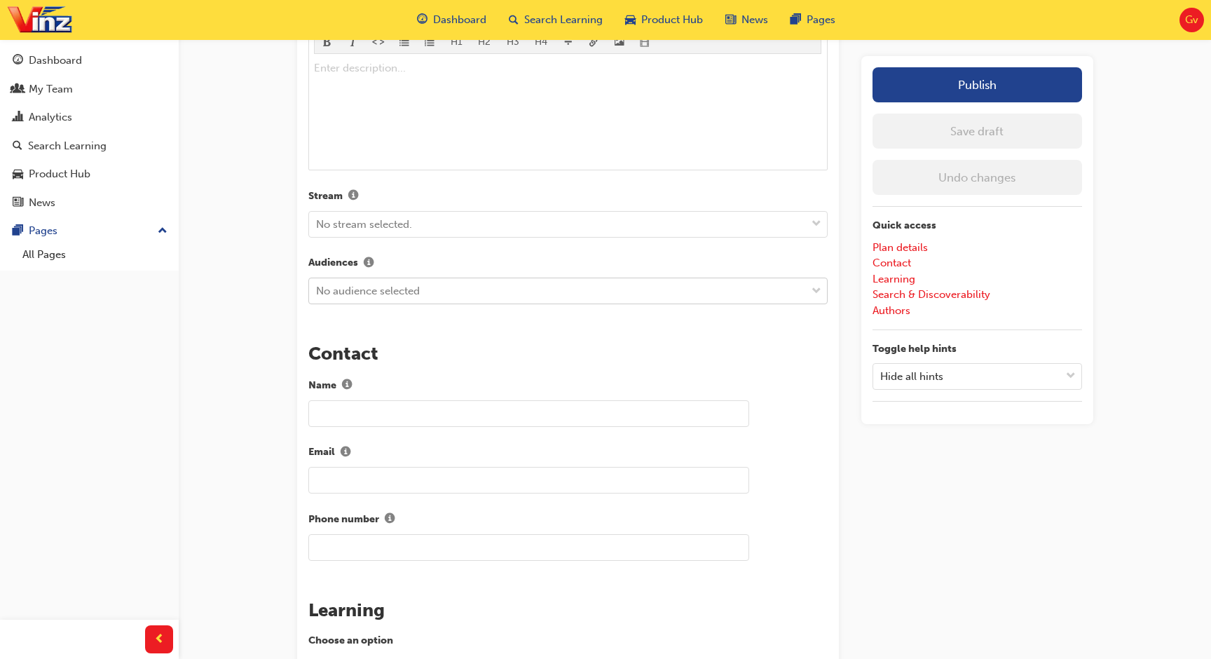
click at [544, 290] on div "No audience selected" at bounding box center [557, 291] width 497 height 25
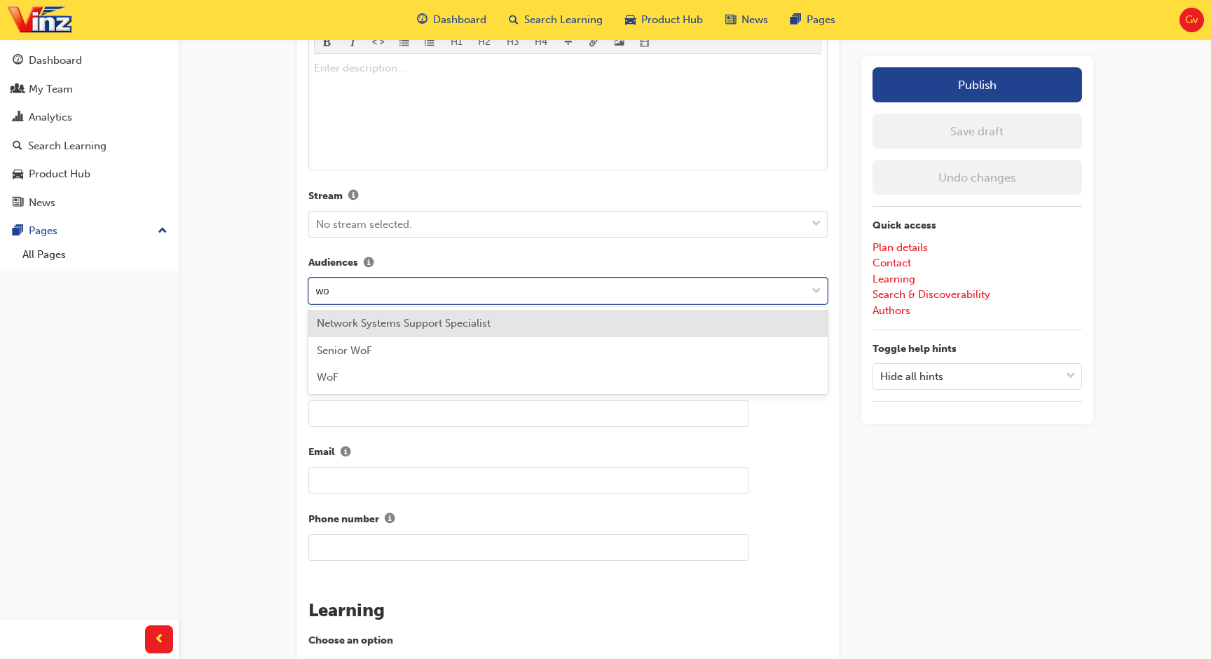
type input "wof"
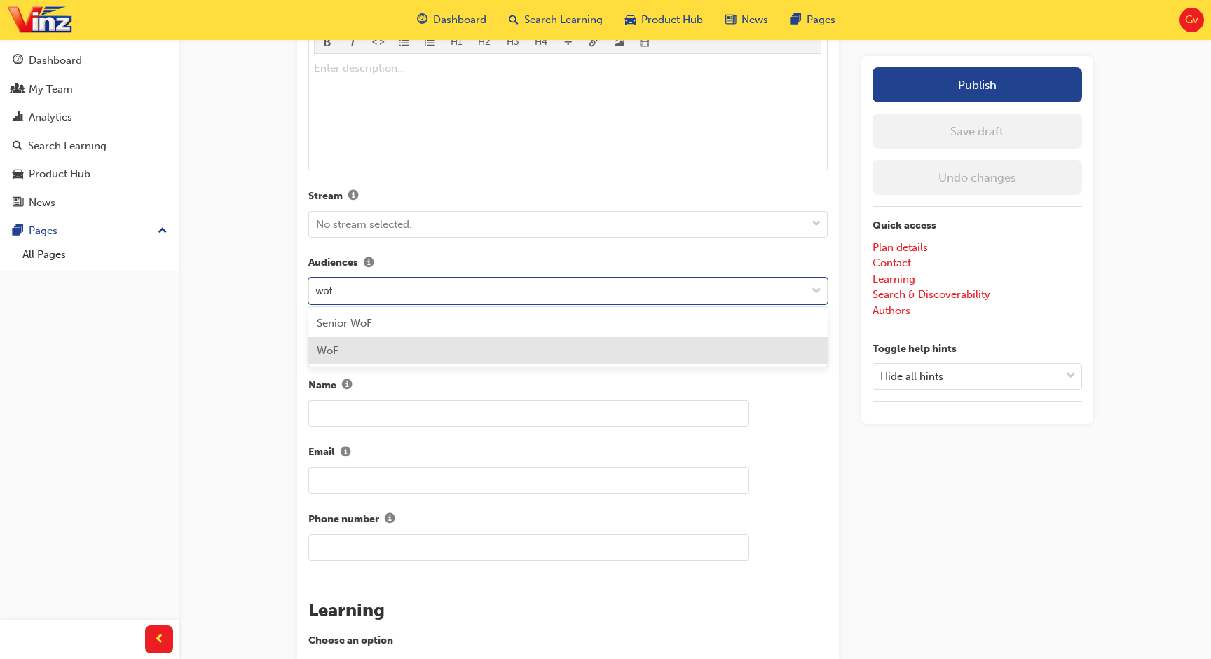
click at [471, 352] on div "WoF" at bounding box center [567, 350] width 519 height 27
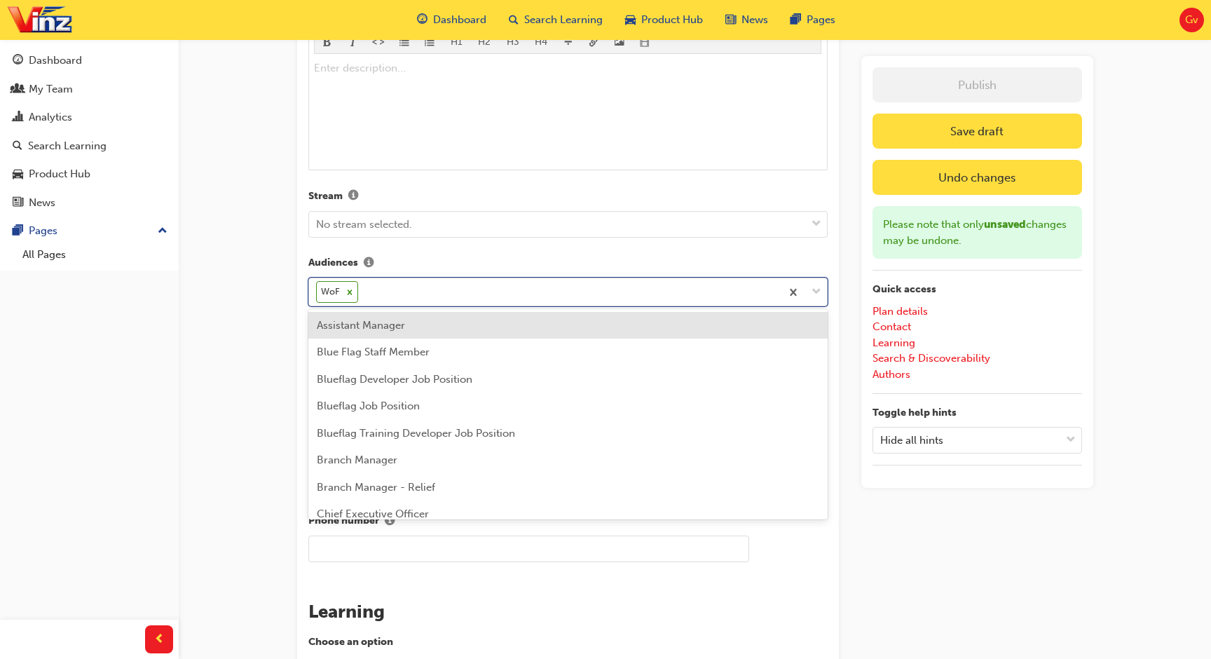
click at [476, 291] on div "WoF" at bounding box center [545, 291] width 472 height 27
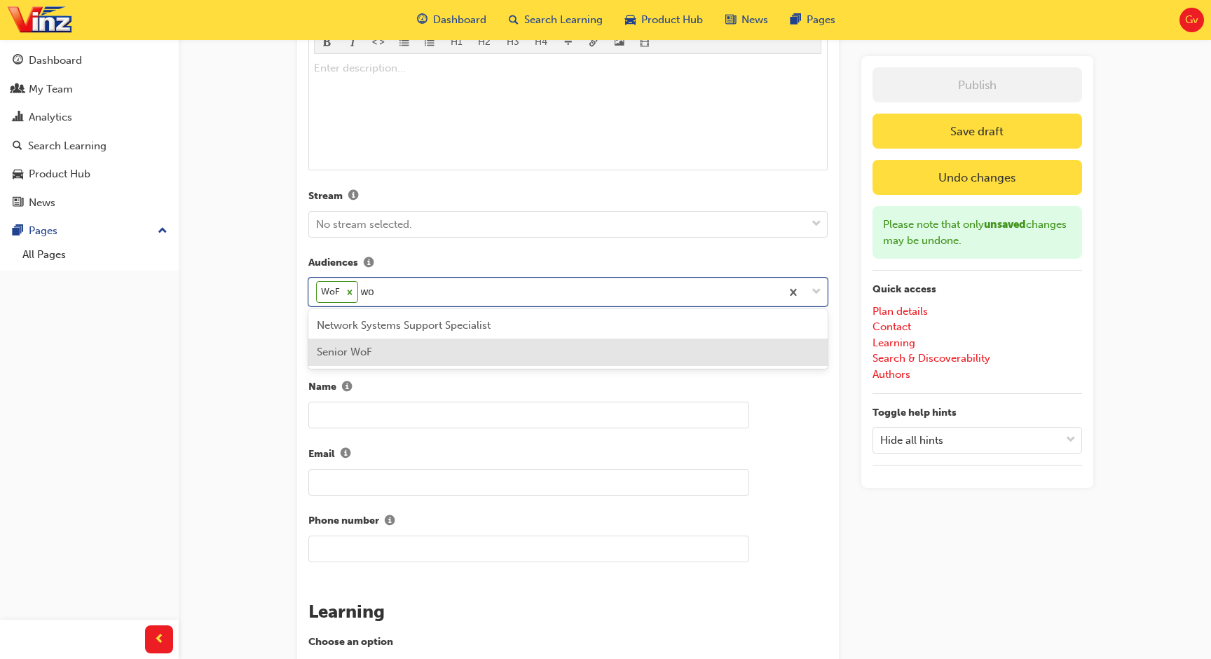
type input "w"
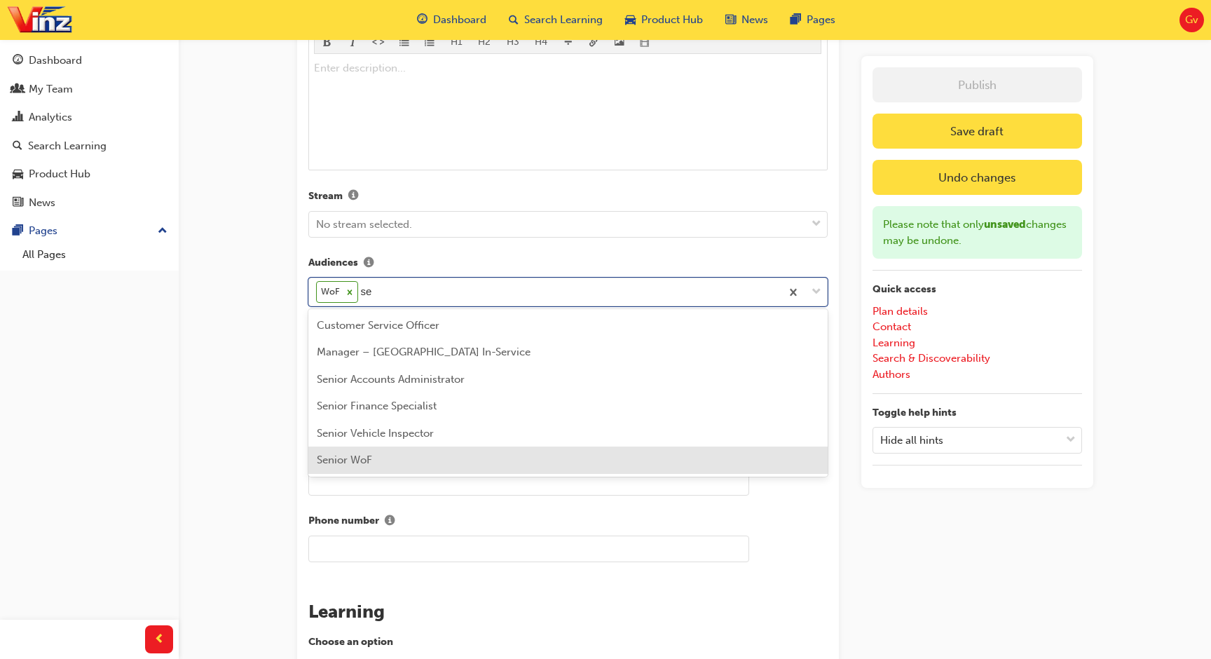
type input "sen"
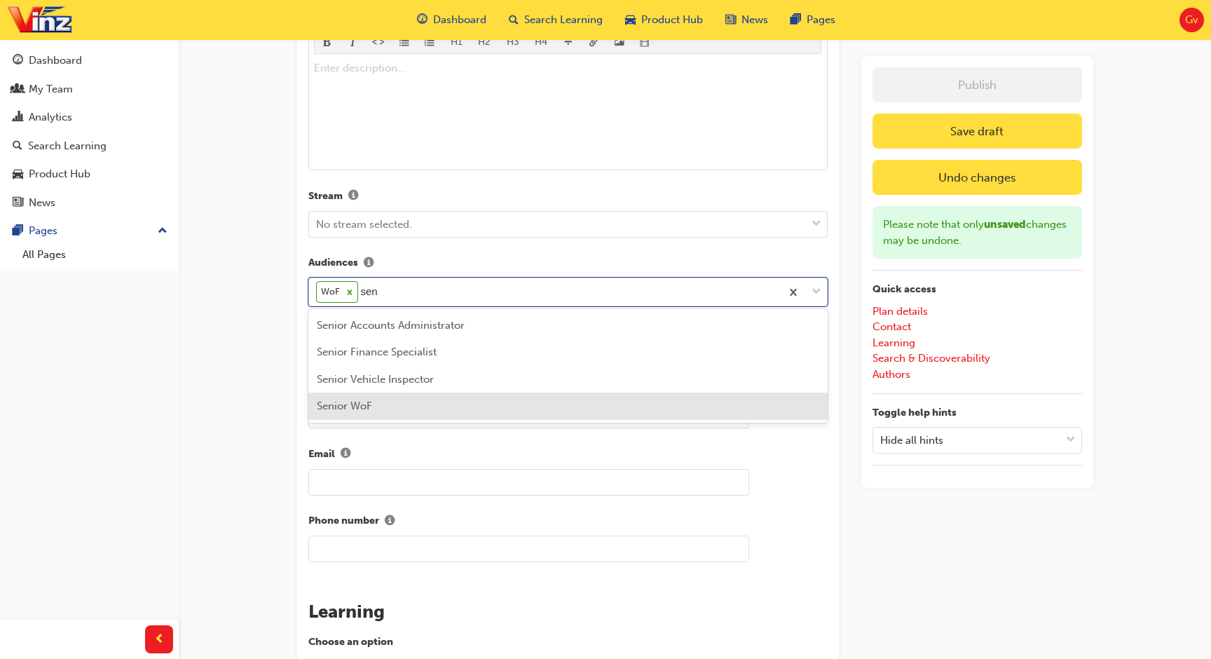
click at [350, 401] on span "Senior WoF" at bounding box center [344, 405] width 55 height 13
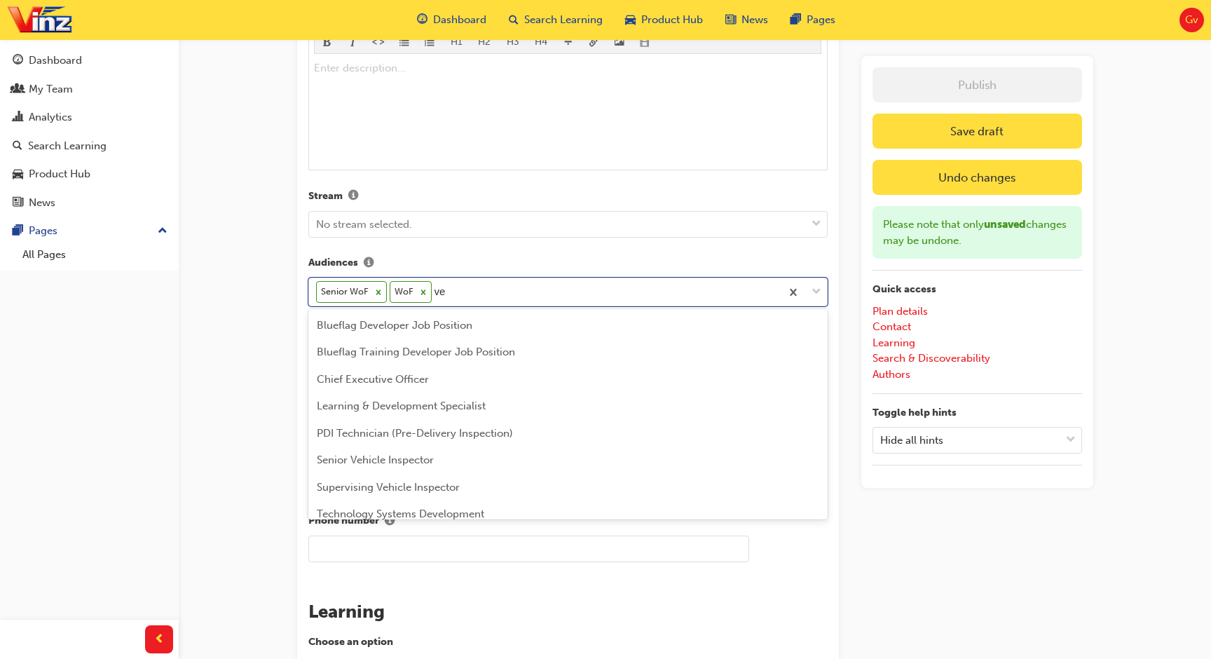
type input "v"
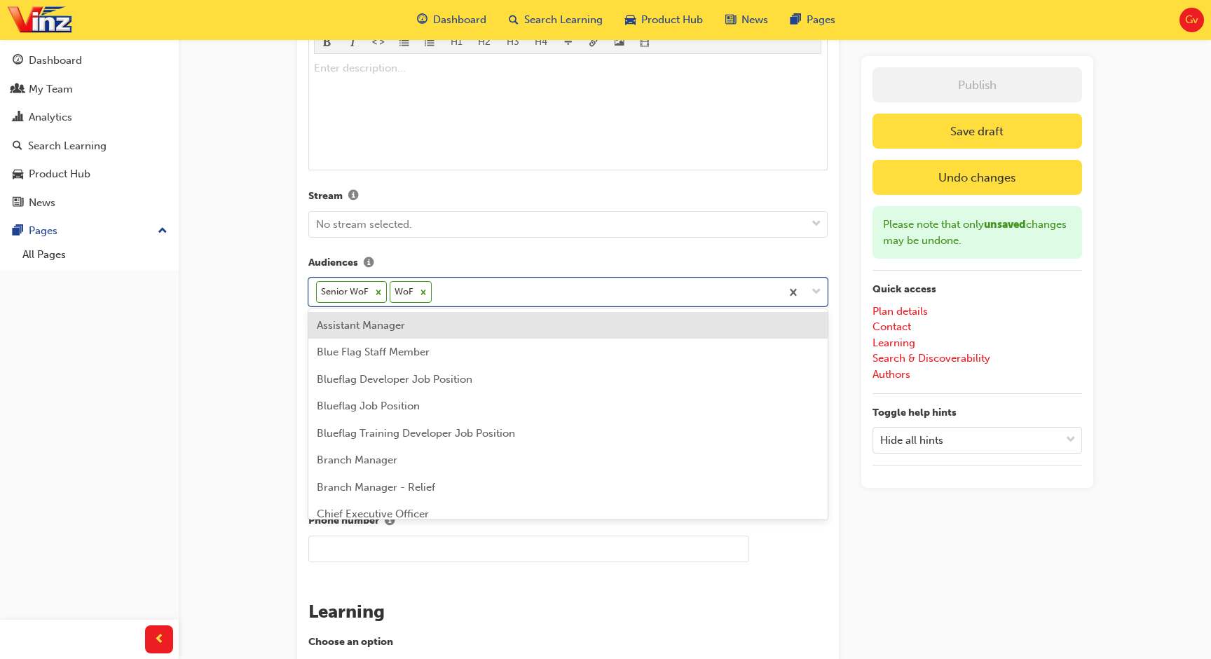
click at [245, 328] on div "WoF - Warrant of Fitness Vehicle Inspections (2023) Learning plan detail page L…" at bounding box center [605, 529] width 1211 height 2066
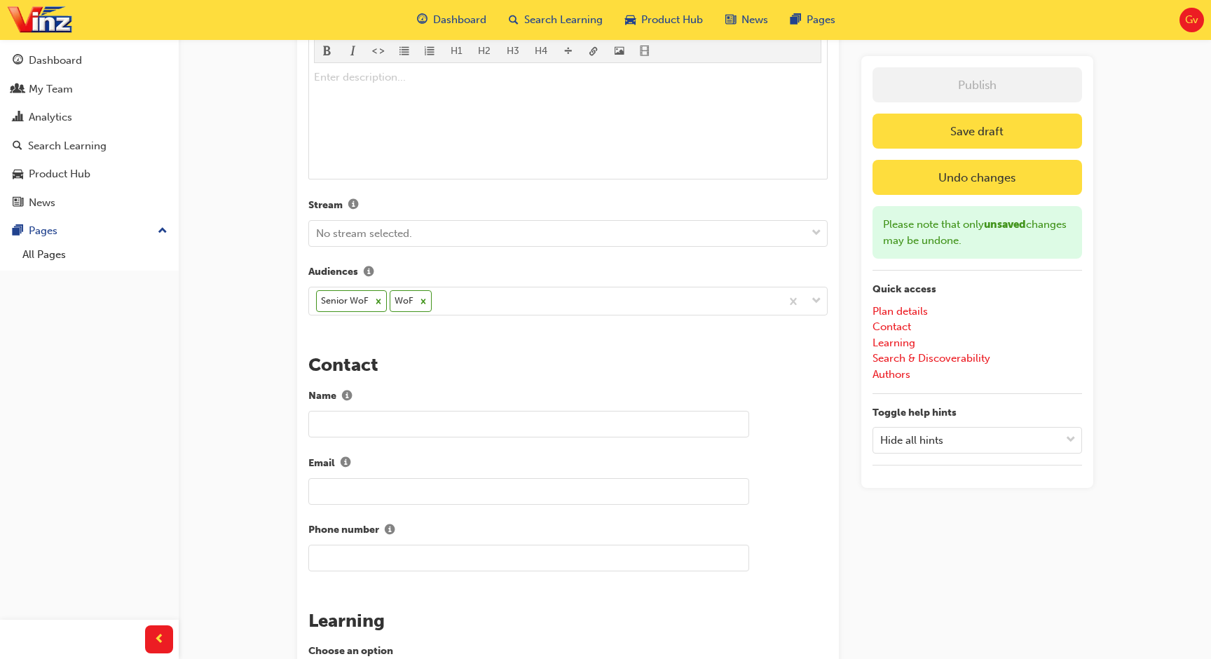
scroll to position [474, 0]
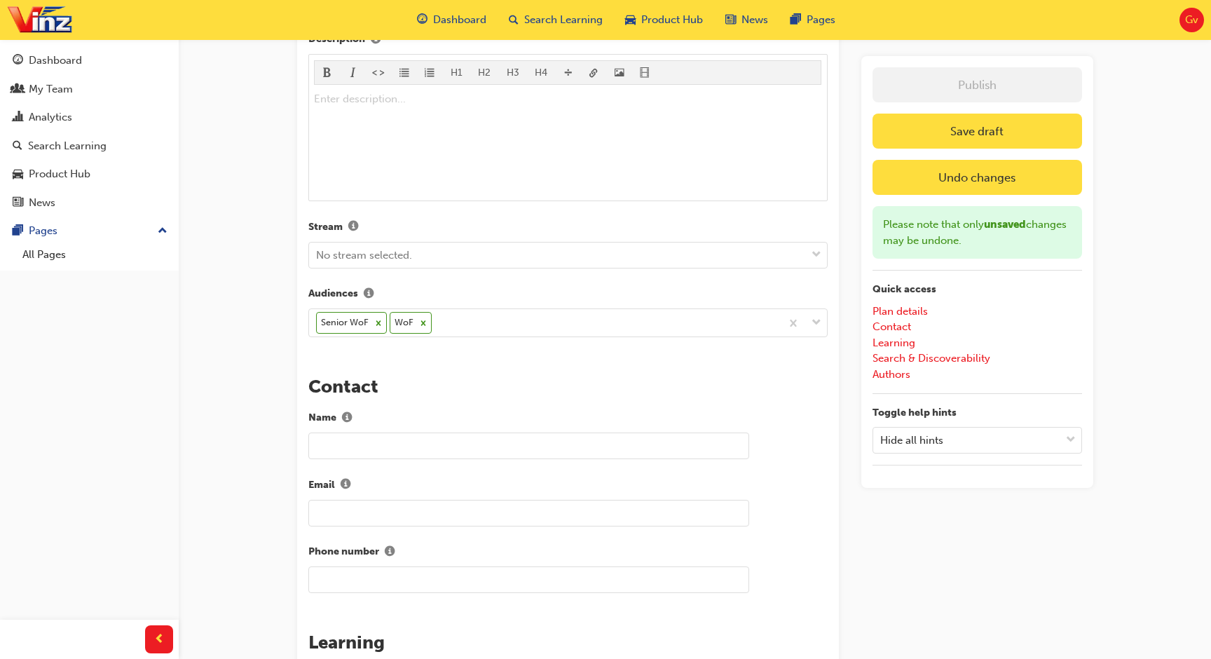
click at [933, 135] on button "Save draft" at bounding box center [976, 131] width 209 height 35
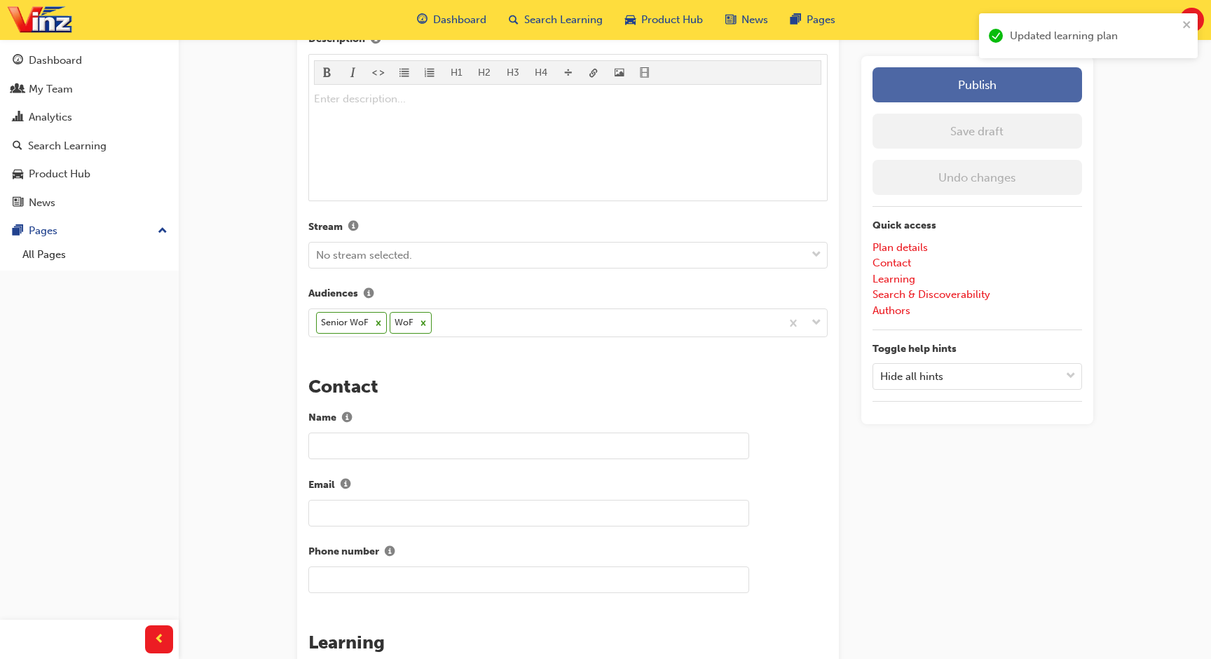
click at [944, 96] on button "Publish" at bounding box center [976, 84] width 209 height 35
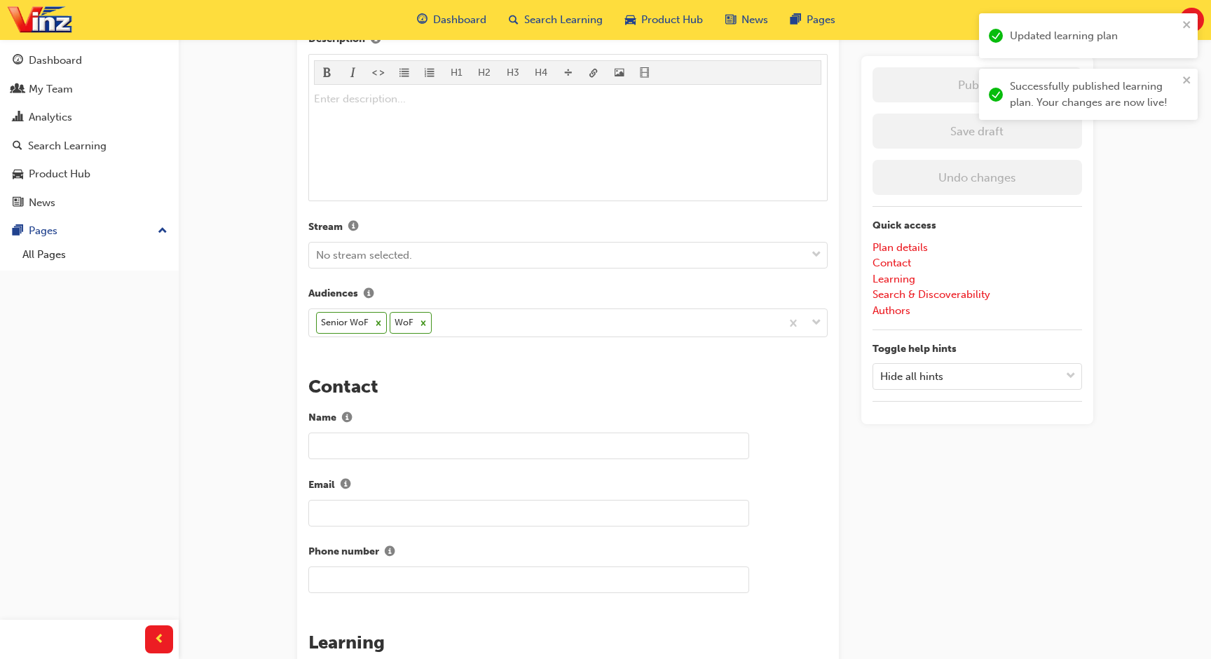
click at [844, 126] on div "The recent updates to learning plan sections may require manual migration steps…" at bounding box center [695, 579] width 796 height 1866
click at [615, 324] on div "Senior WoF WoF" at bounding box center [545, 322] width 472 height 27
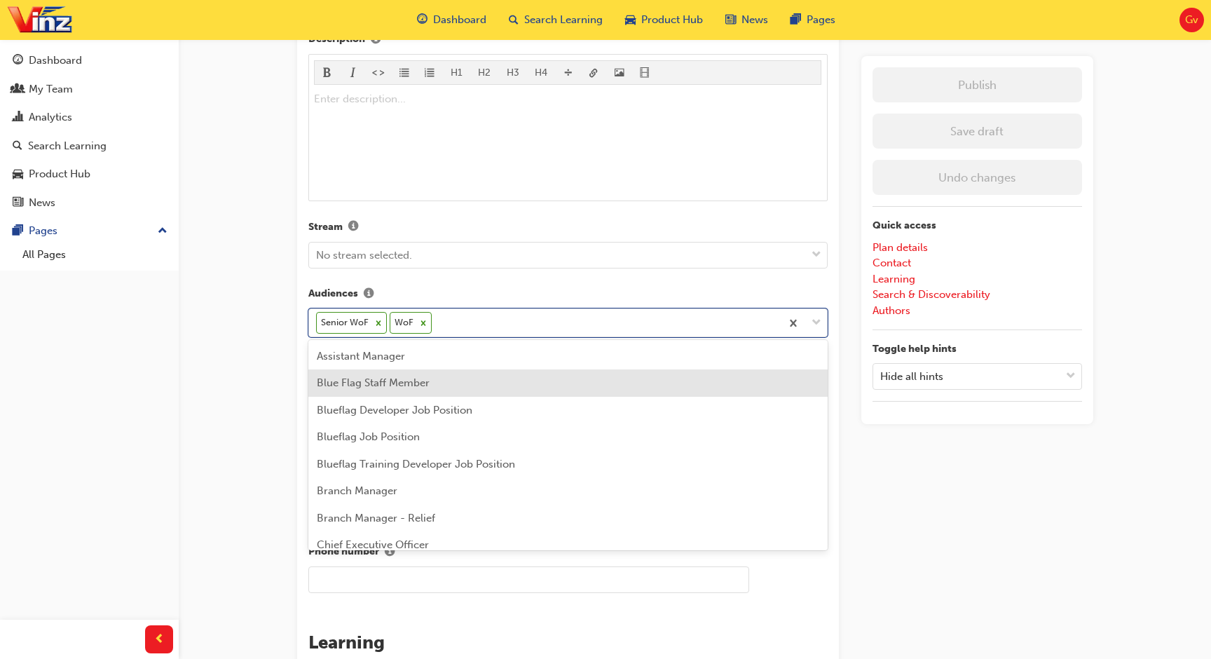
click at [563, 379] on div "Blue Flag Staff Member" at bounding box center [567, 382] width 519 height 27
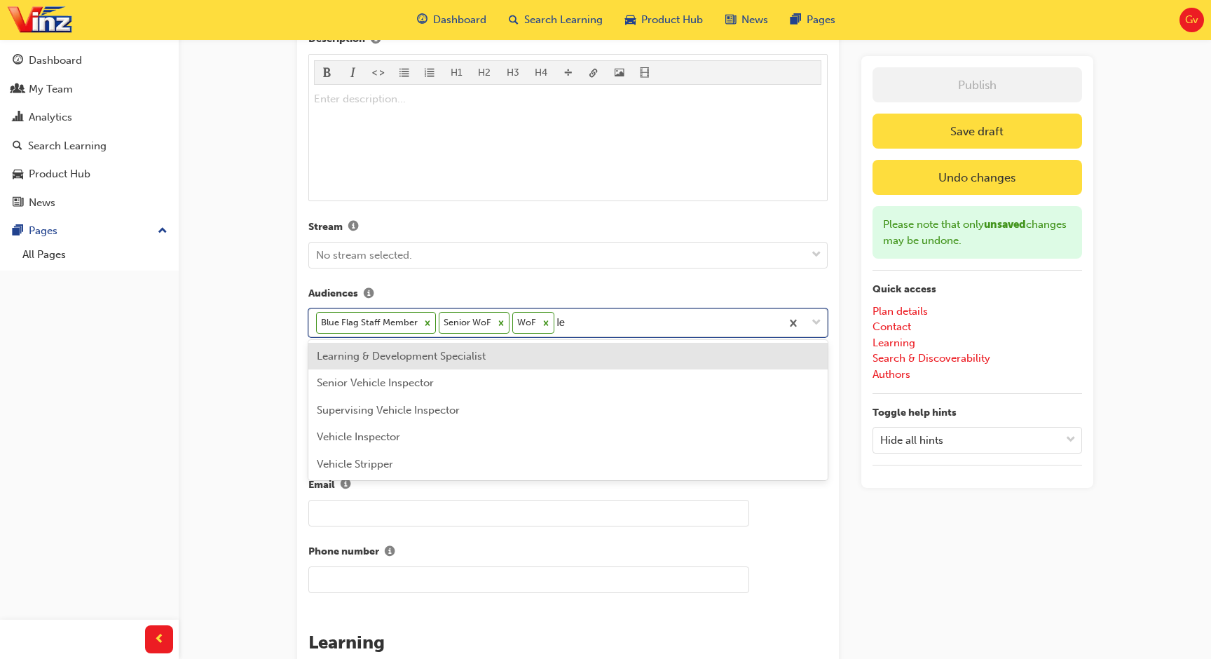
type input "lea"
click at [549, 358] on div "Learning & Development Specialist" at bounding box center [567, 356] width 519 height 27
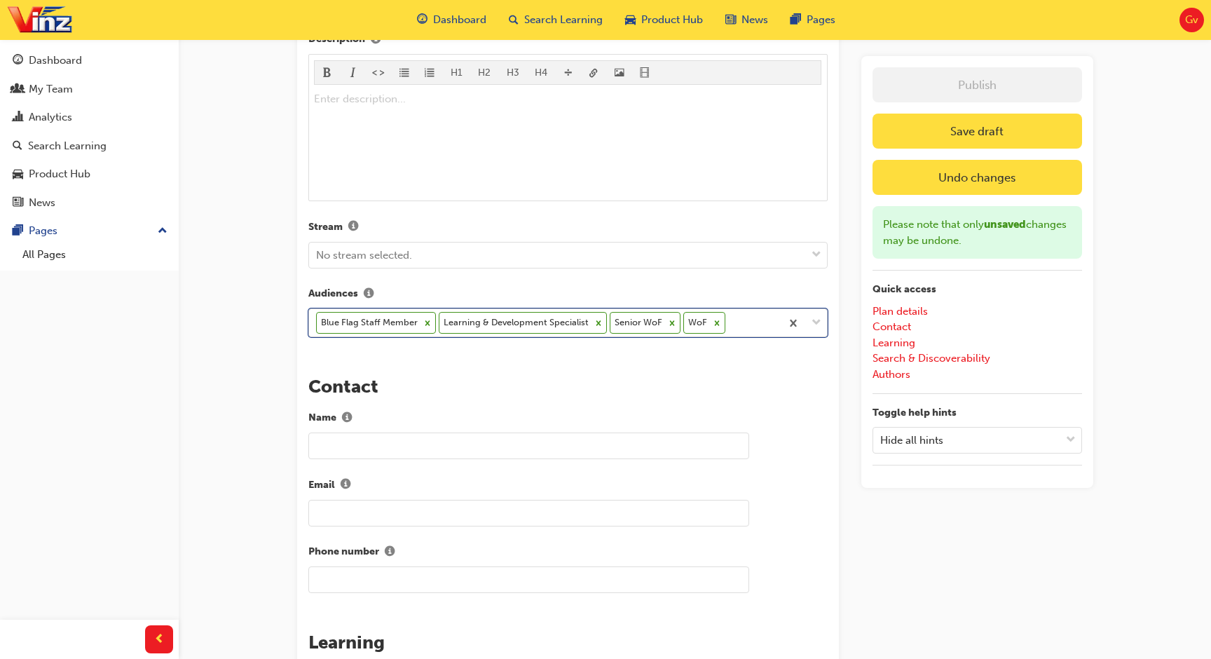
click at [757, 323] on div "Blue Flag Staff Member Learning & Development Specialist Senior WoF WoF" at bounding box center [545, 322] width 472 height 27
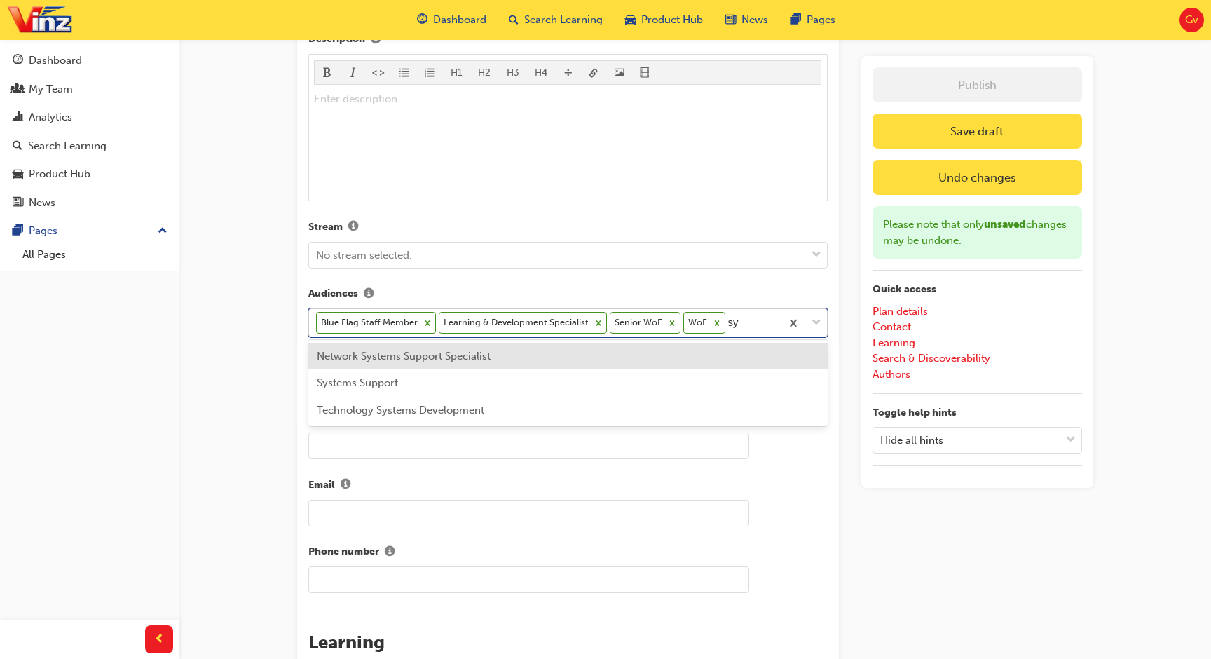
type input "sys"
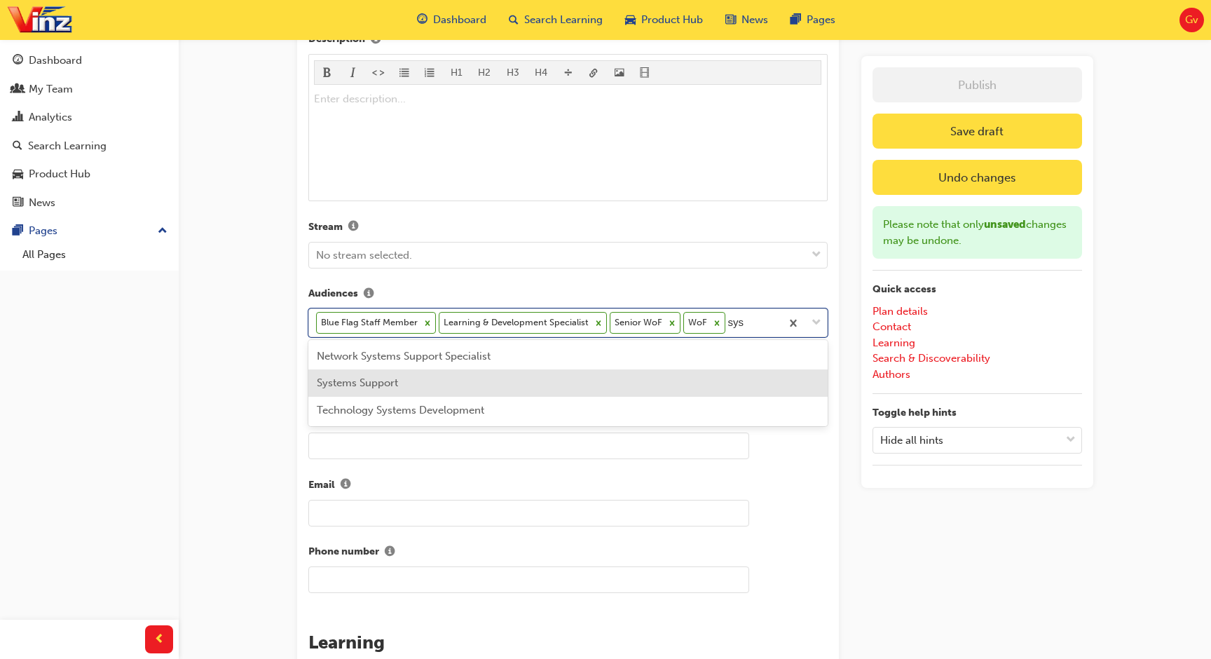
click at [659, 384] on div "Systems Support" at bounding box center [567, 382] width 519 height 27
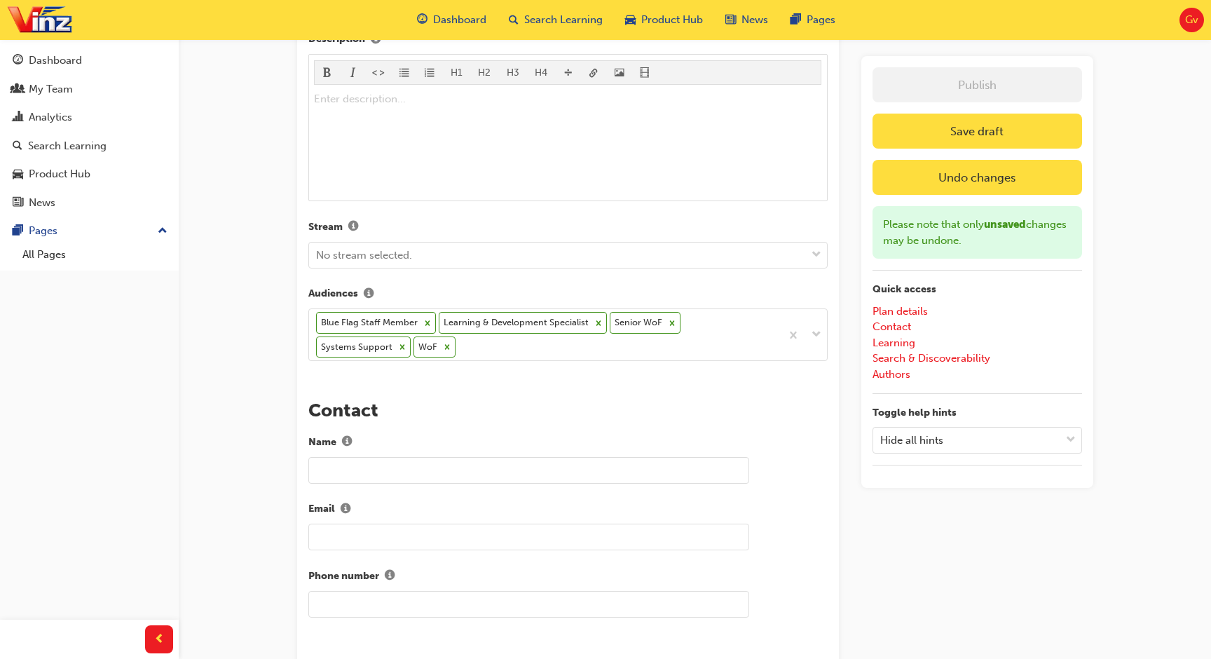
click at [1001, 120] on button "Save draft" at bounding box center [976, 131] width 209 height 35
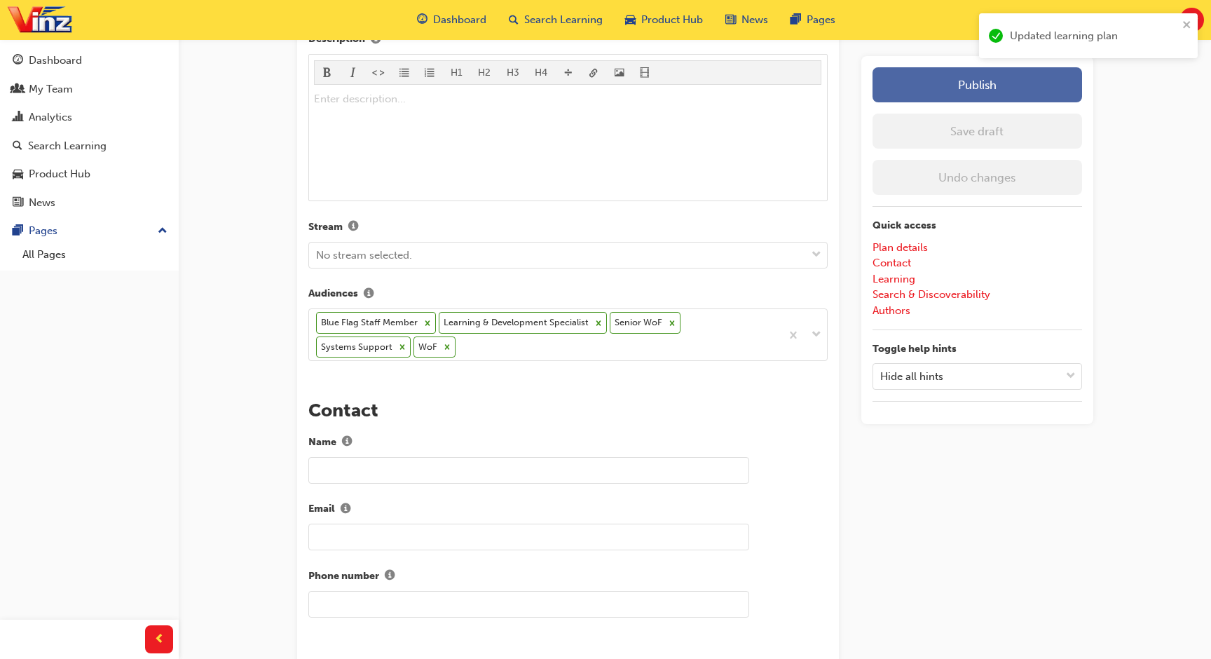
click at [999, 94] on button "Publish" at bounding box center [976, 84] width 209 height 35
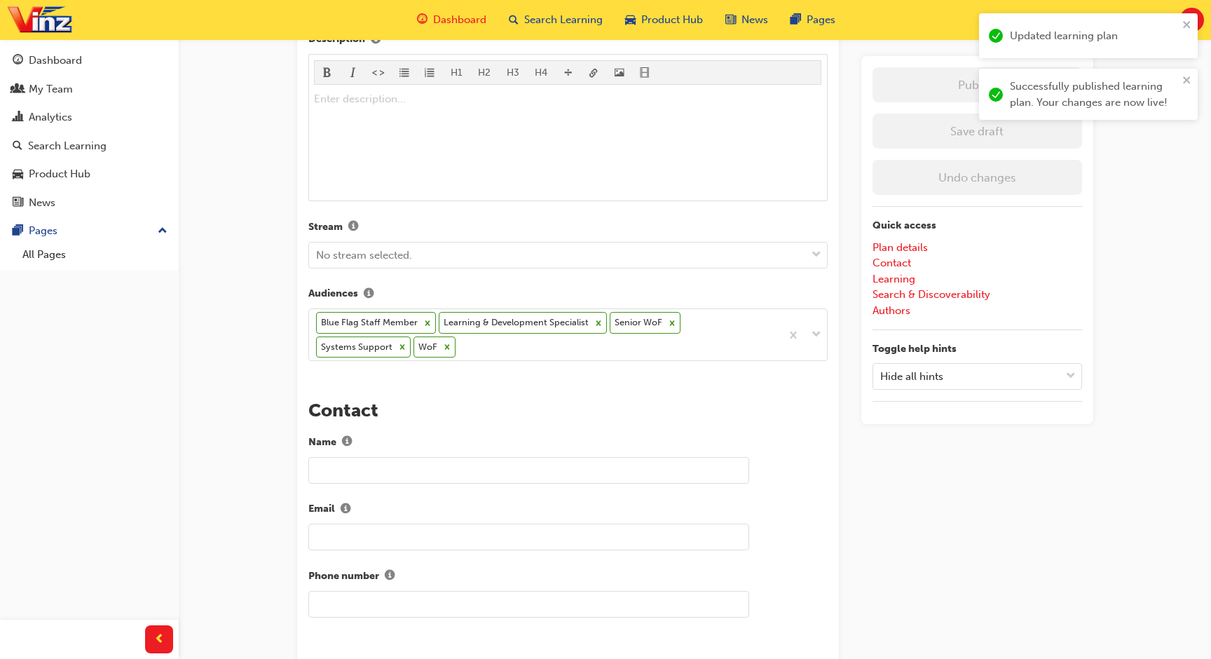
click at [475, 25] on span "Dashboard" at bounding box center [459, 20] width 53 height 16
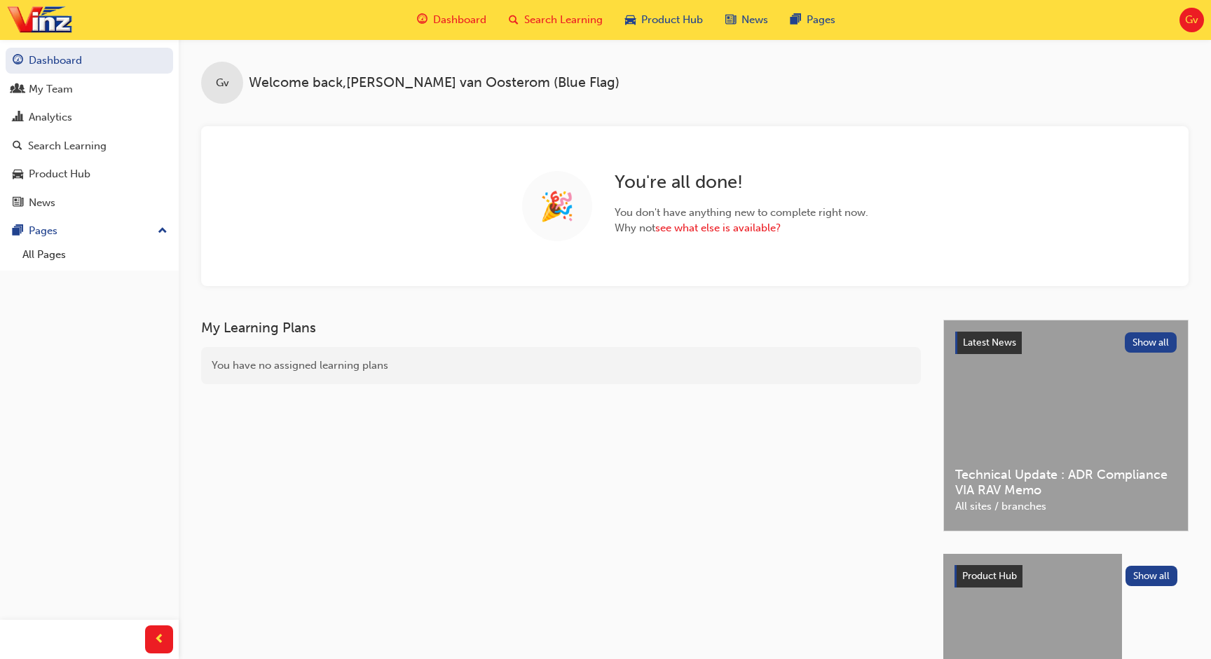
click at [584, 18] on span "Search Learning" at bounding box center [563, 20] width 78 height 16
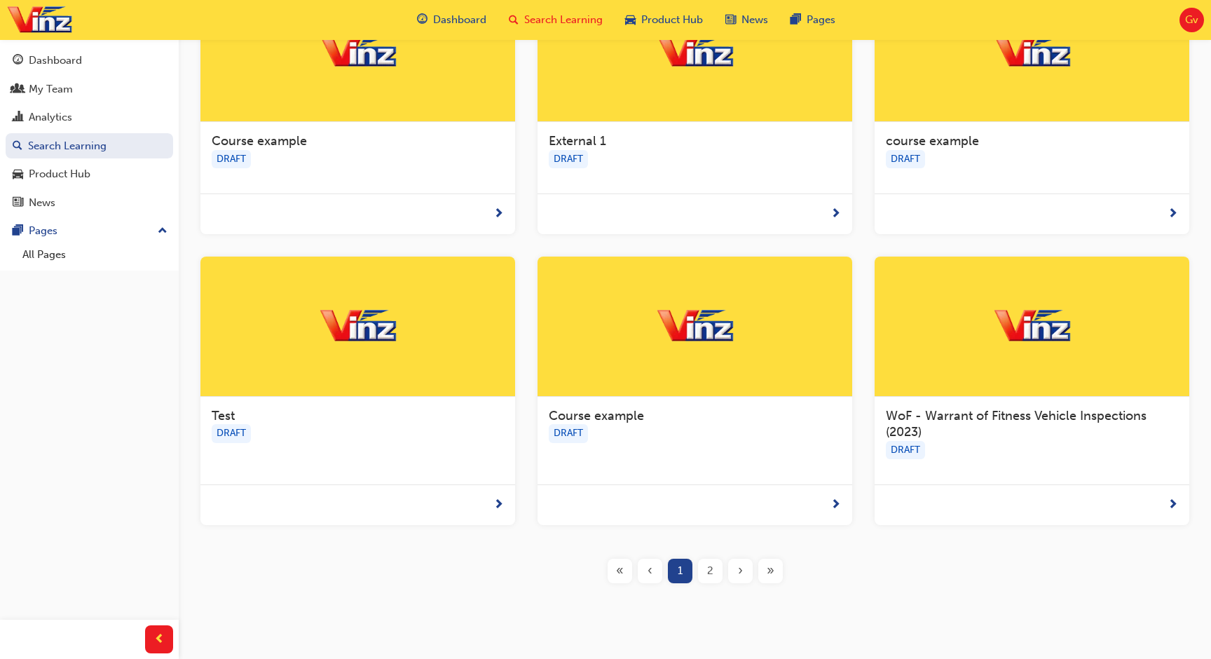
scroll to position [430, 0]
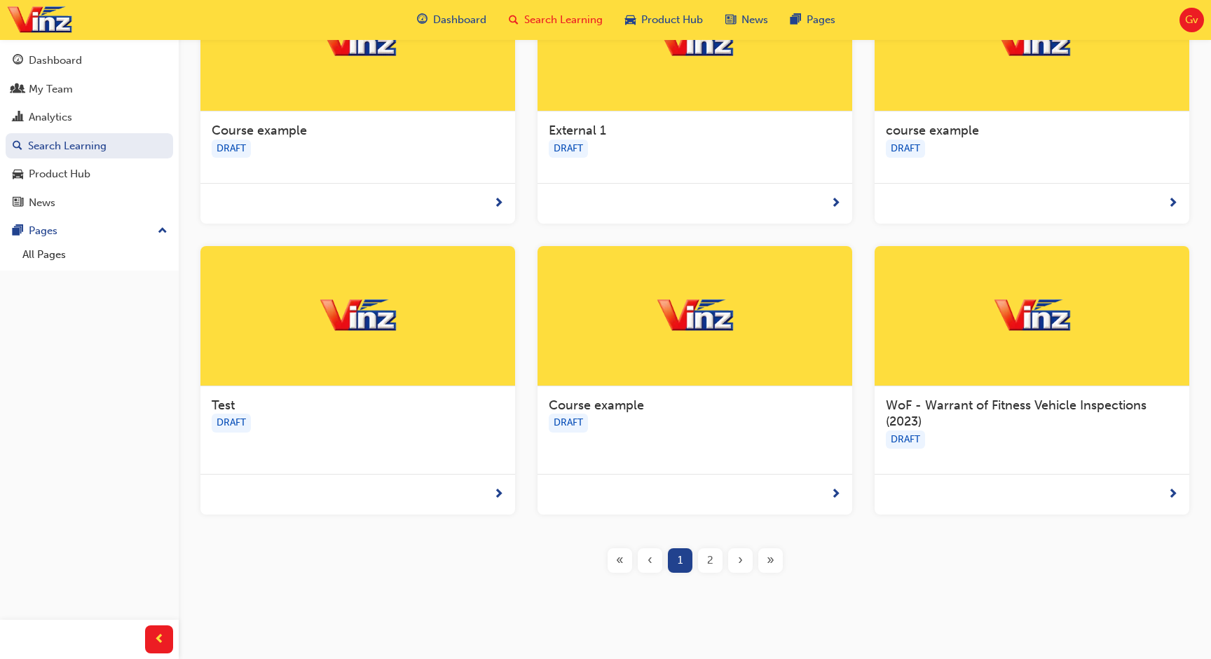
click at [1032, 335] on div at bounding box center [1031, 316] width 315 height 140
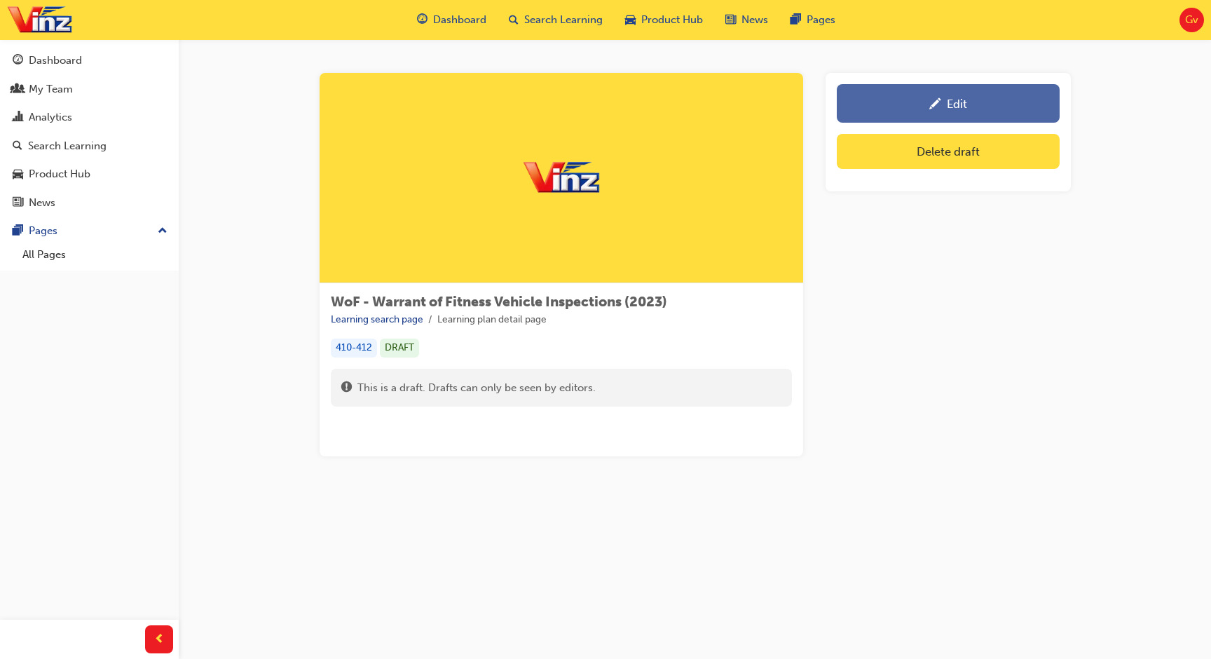
click at [912, 94] on link "Edit" at bounding box center [948, 103] width 223 height 39
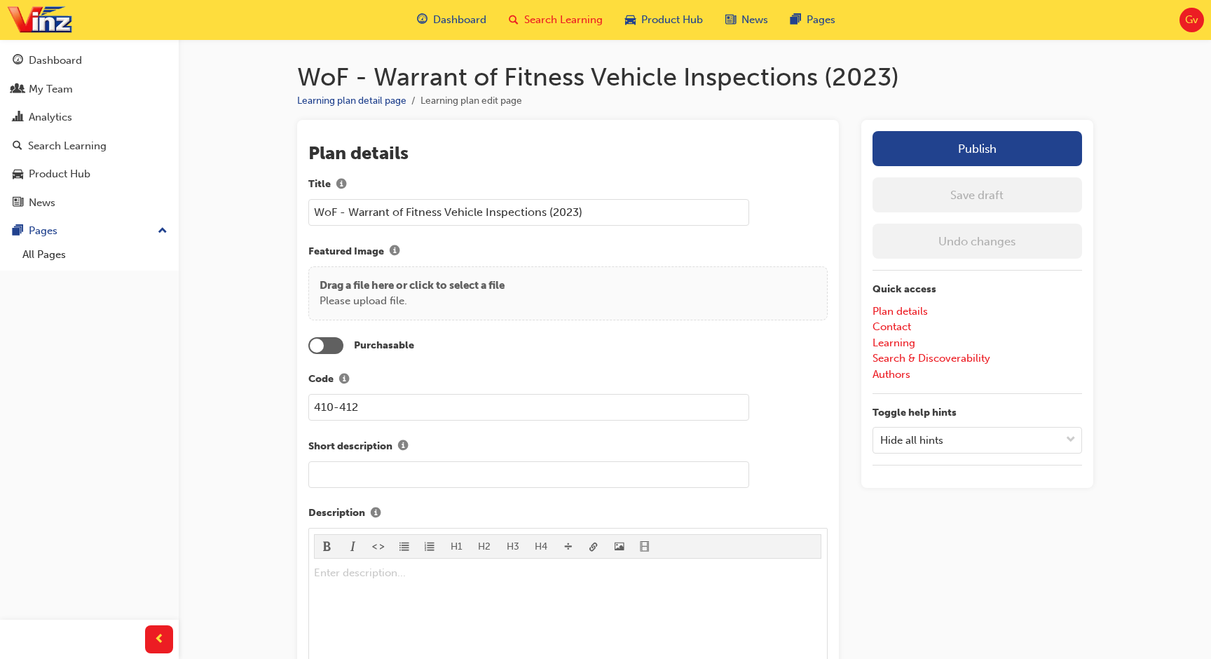
click at [561, 18] on span "Search Learning" at bounding box center [563, 20] width 78 height 16
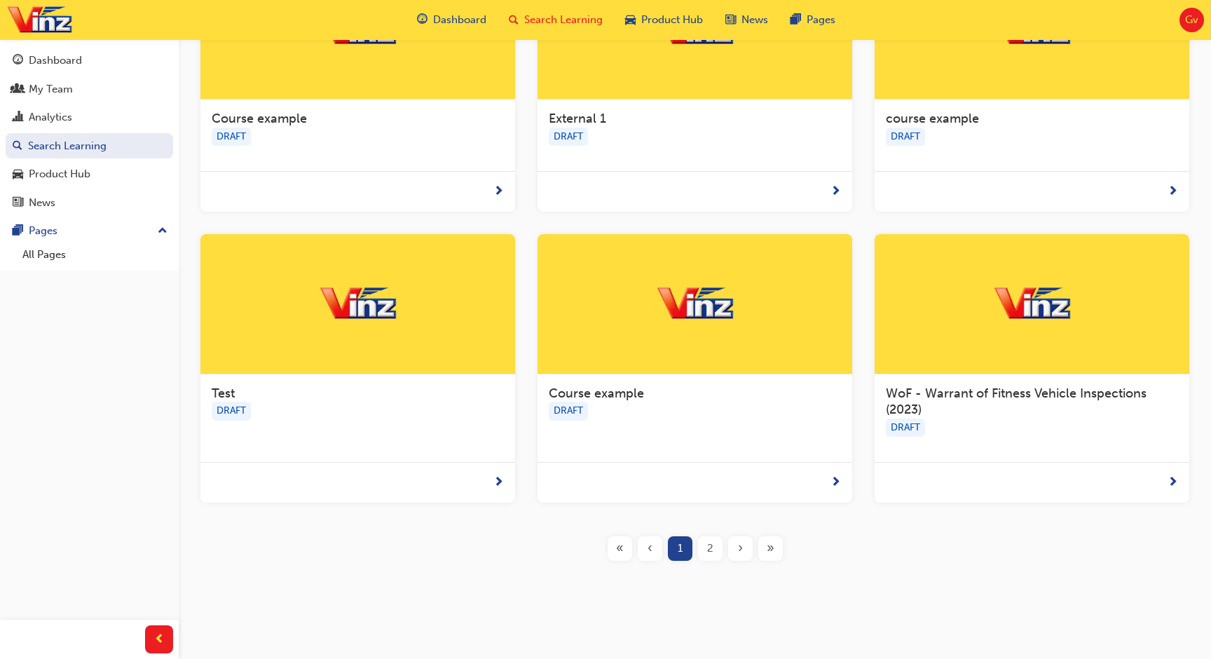
scroll to position [452, 0]
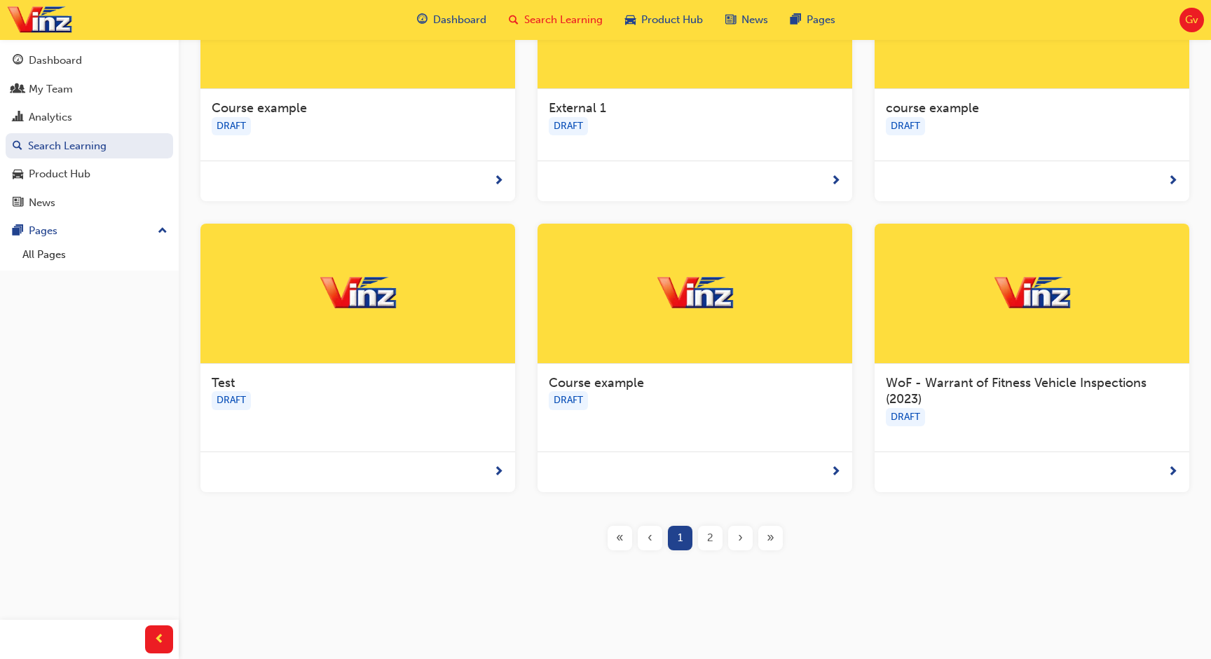
click at [926, 338] on div at bounding box center [1031, 294] width 315 height 140
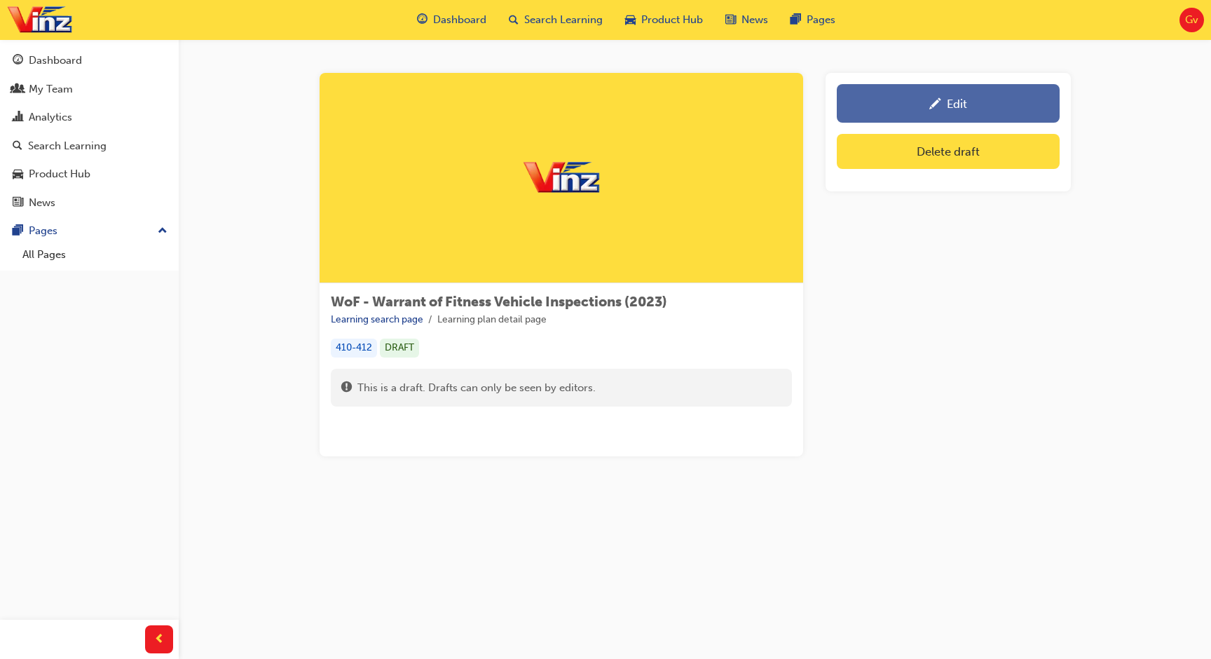
click at [905, 112] on link "Edit" at bounding box center [948, 103] width 223 height 39
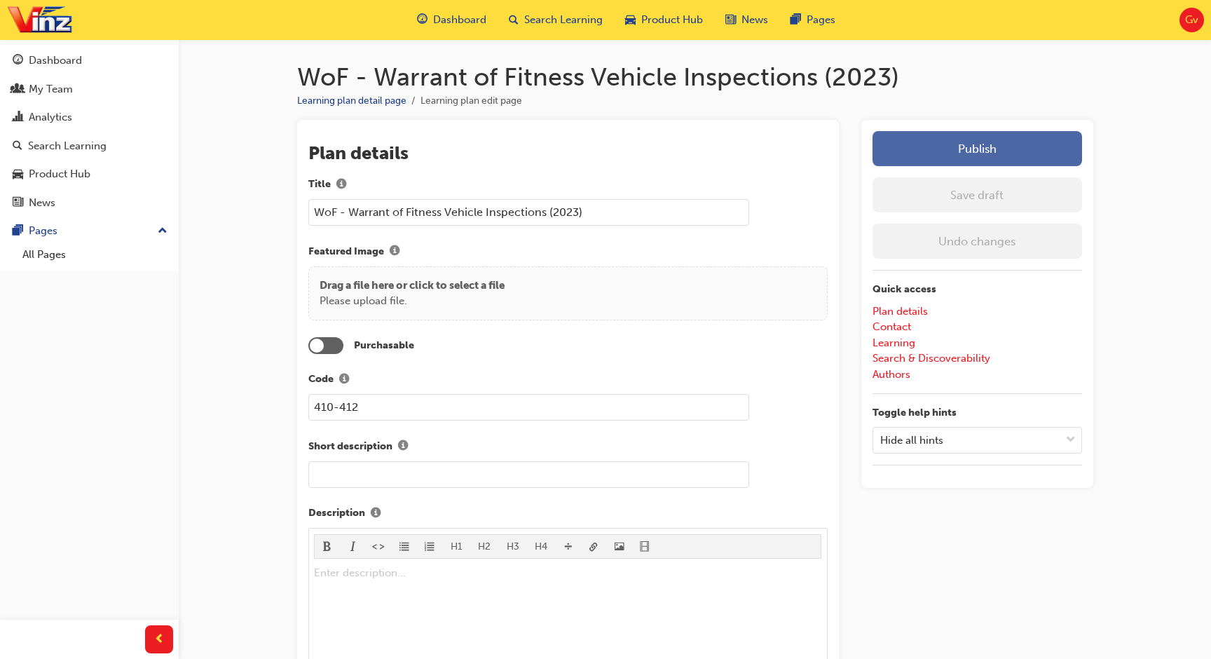
click at [914, 158] on button "Publish" at bounding box center [976, 148] width 209 height 35
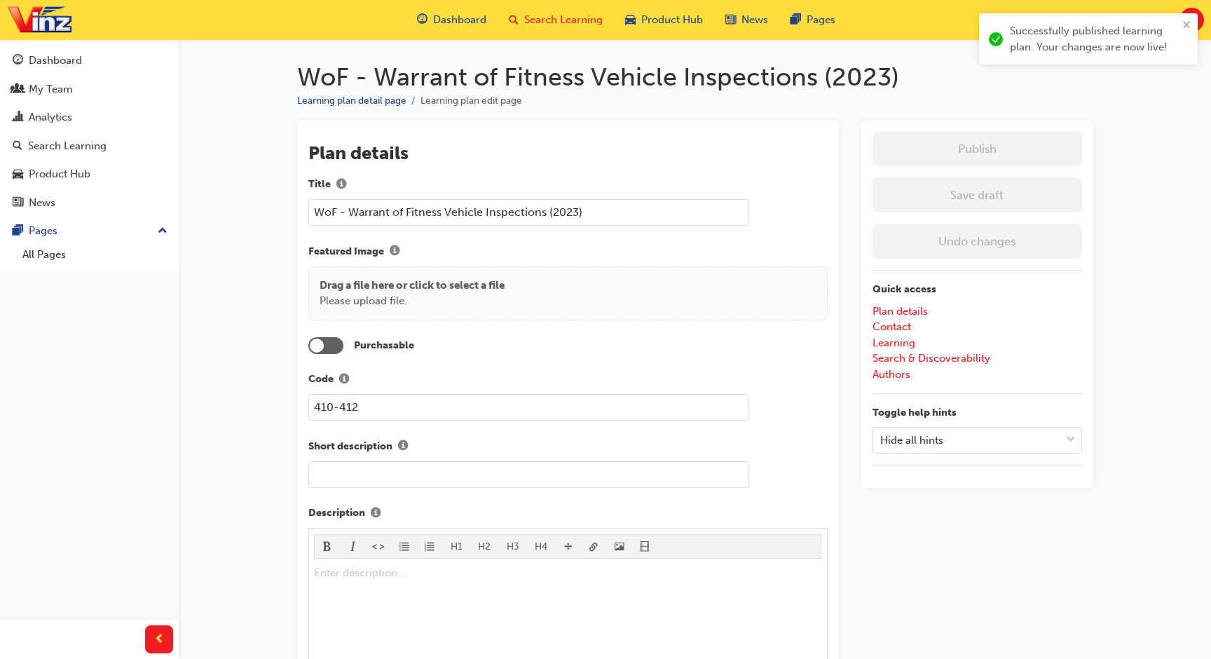
click at [556, 25] on span "Search Learning" at bounding box center [563, 20] width 78 height 16
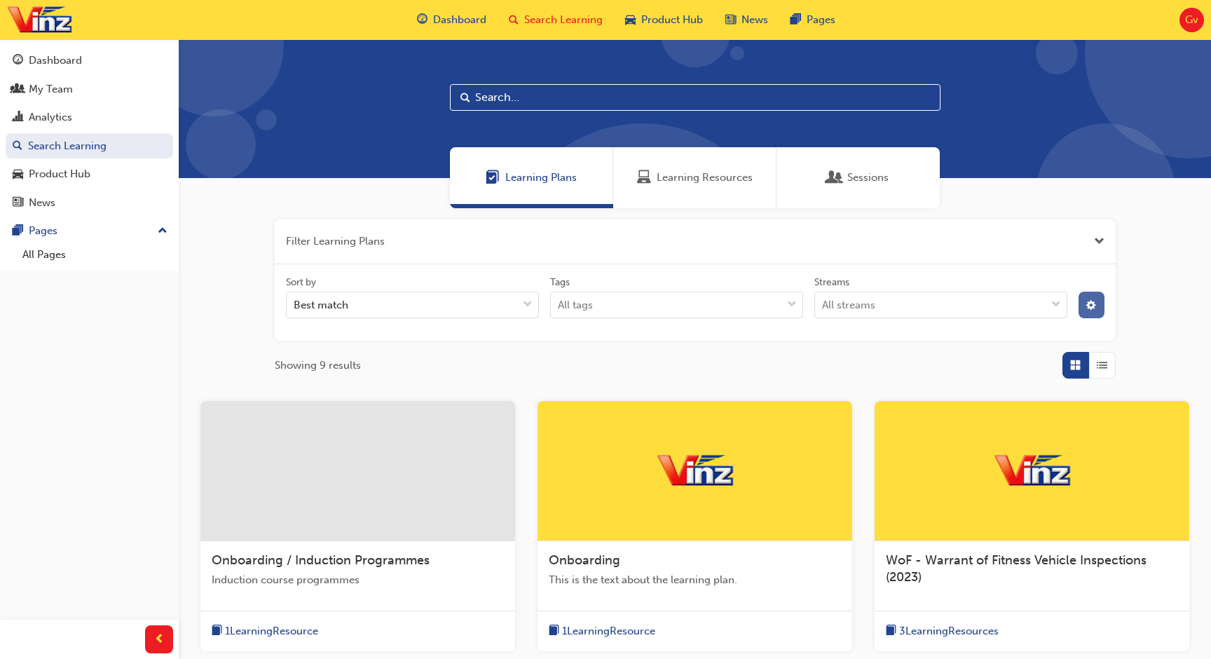
click at [1085, 308] on button "button" at bounding box center [1091, 304] width 26 height 27
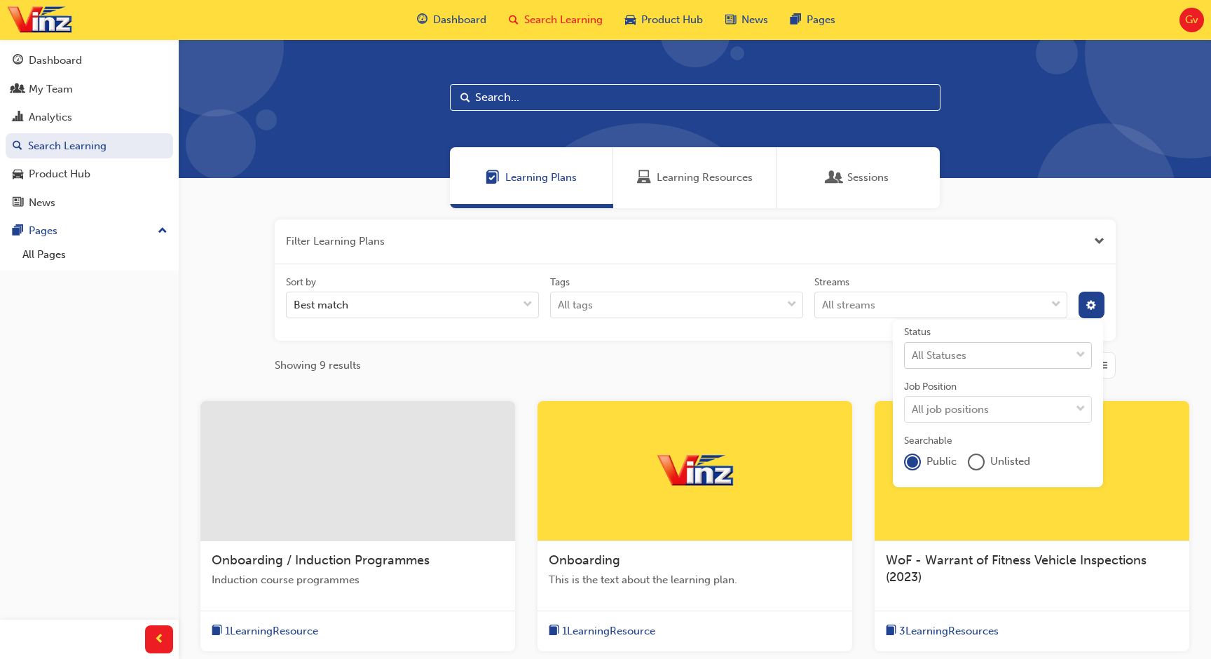
click at [1024, 362] on div "All Statuses" at bounding box center [987, 355] width 165 height 25
click at [913, 360] on input "Status All Statuses" at bounding box center [912, 354] width 1 height 12
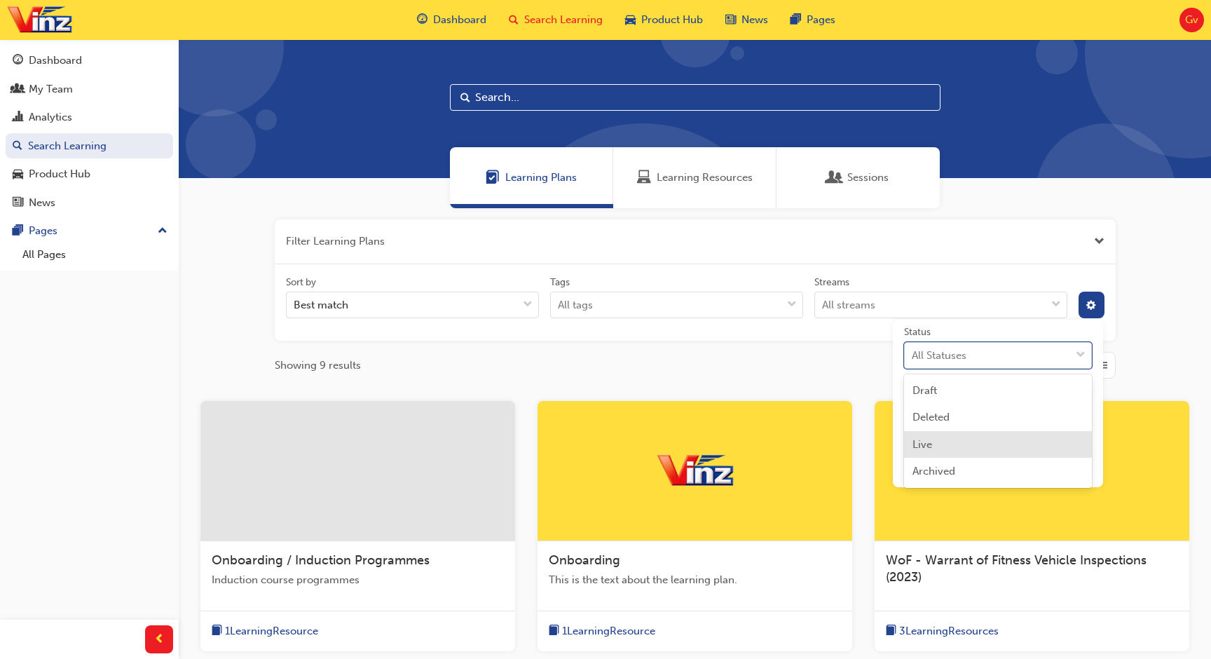
click at [988, 439] on div "Live" at bounding box center [998, 444] width 188 height 27
click at [829, 369] on div "Showing 4 results" at bounding box center [695, 365] width 841 height 27
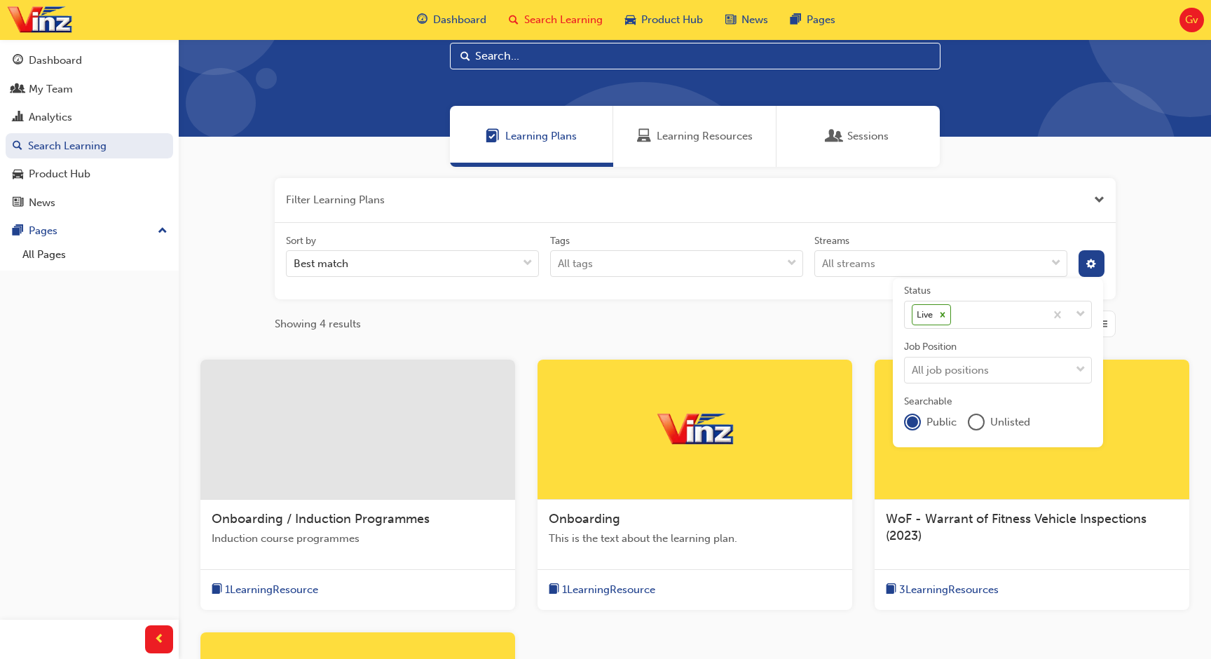
scroll to position [44, 0]
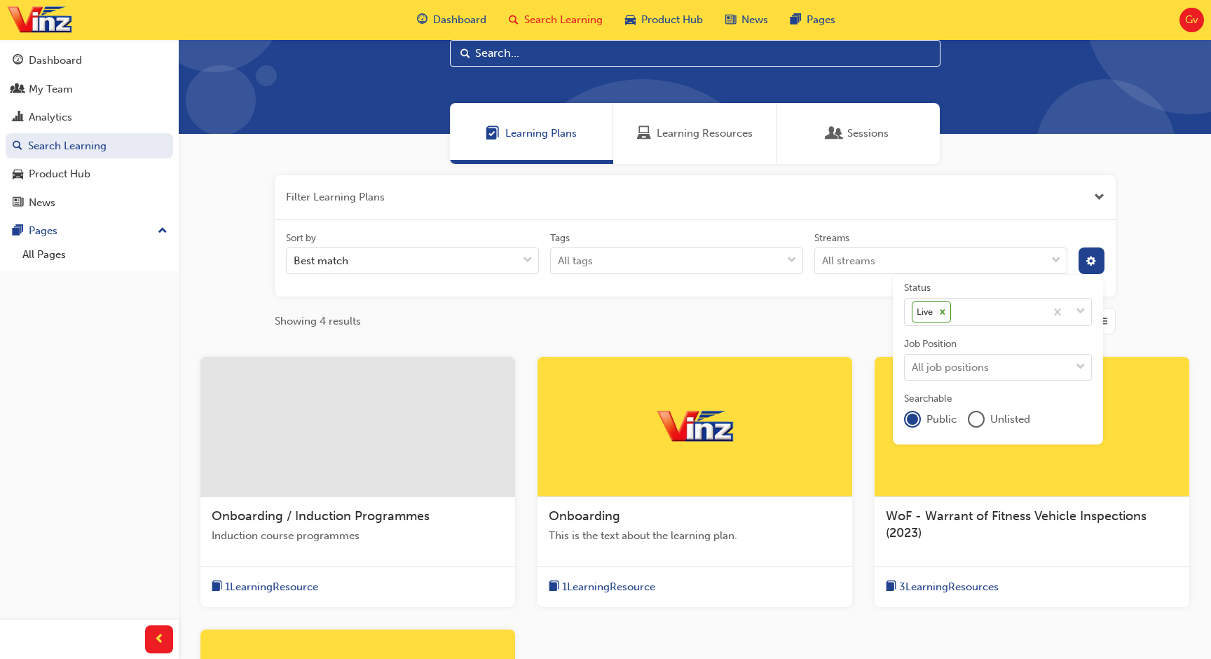
click at [941, 469] on div at bounding box center [1031, 427] width 315 height 140
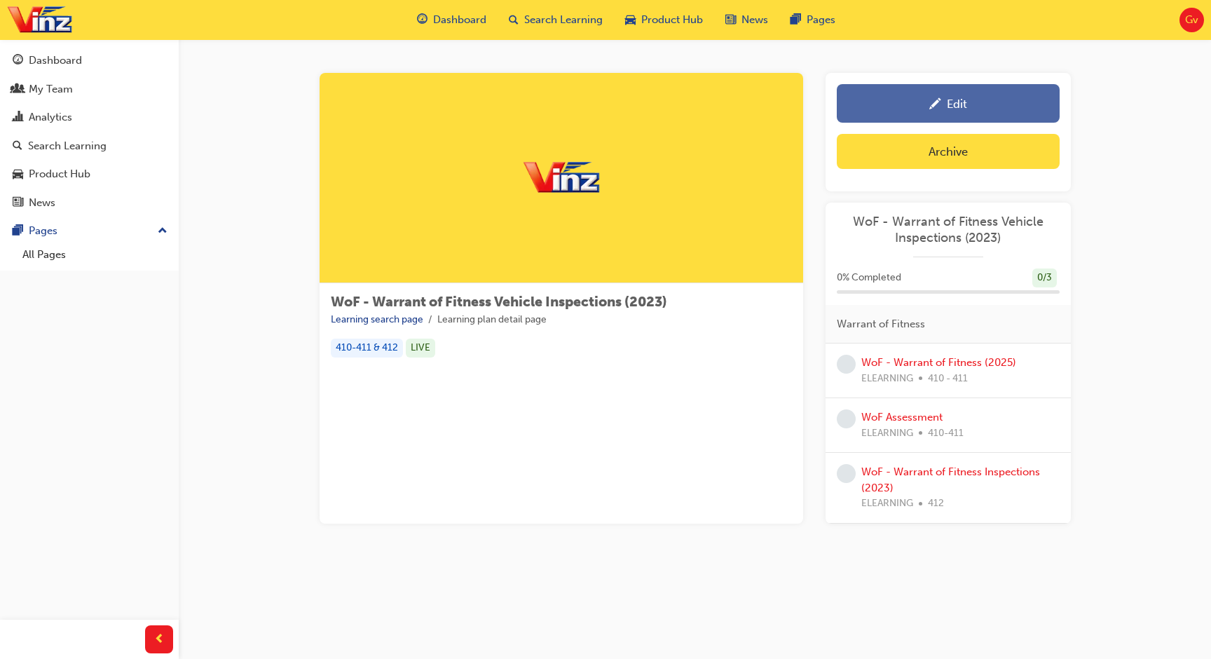
click at [947, 110] on div "Edit" at bounding box center [957, 104] width 20 height 14
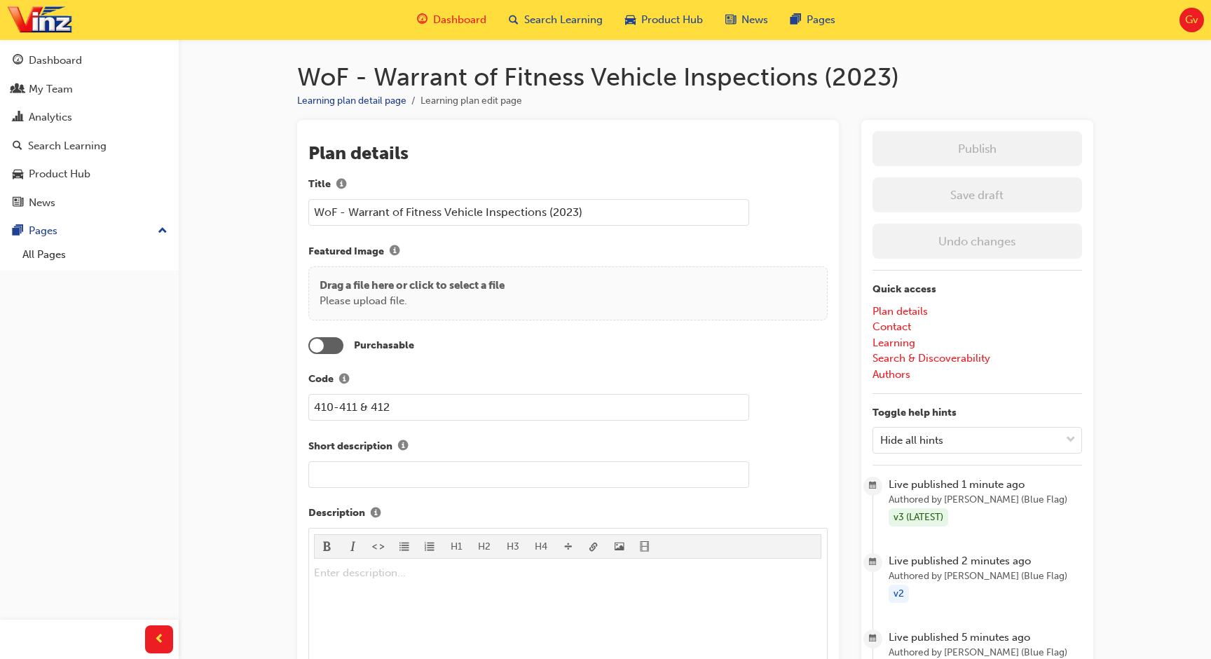
click at [465, 22] on span "Dashboard" at bounding box center [459, 20] width 53 height 16
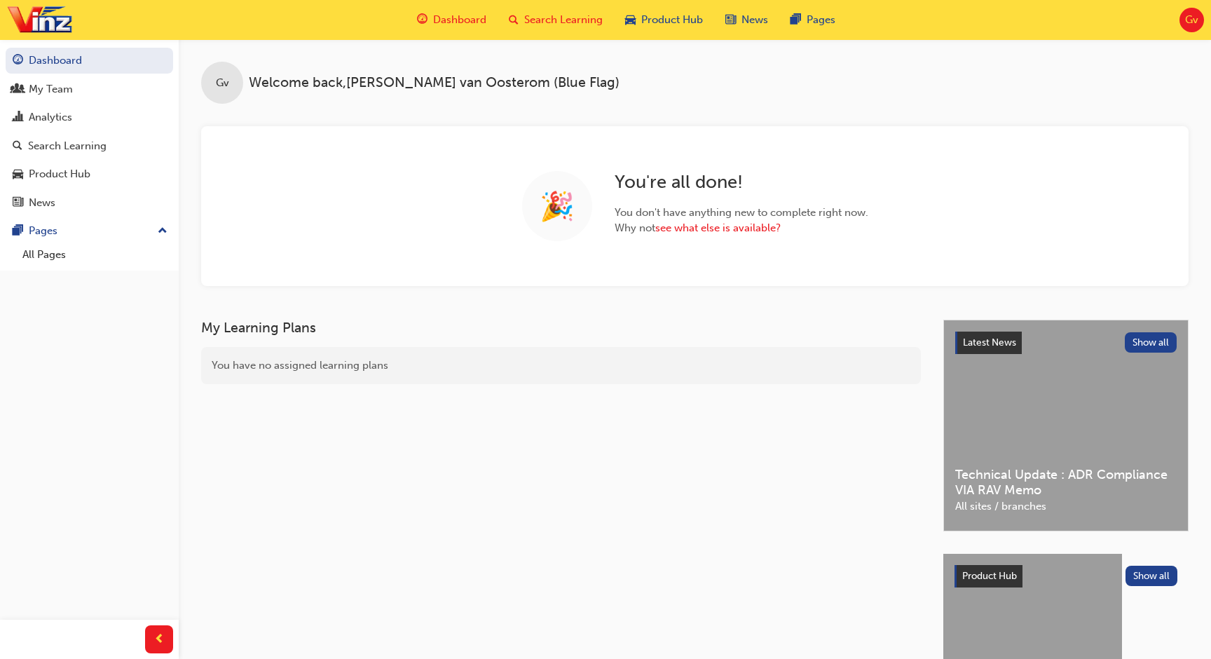
click at [540, 22] on span "Search Learning" at bounding box center [563, 20] width 78 height 16
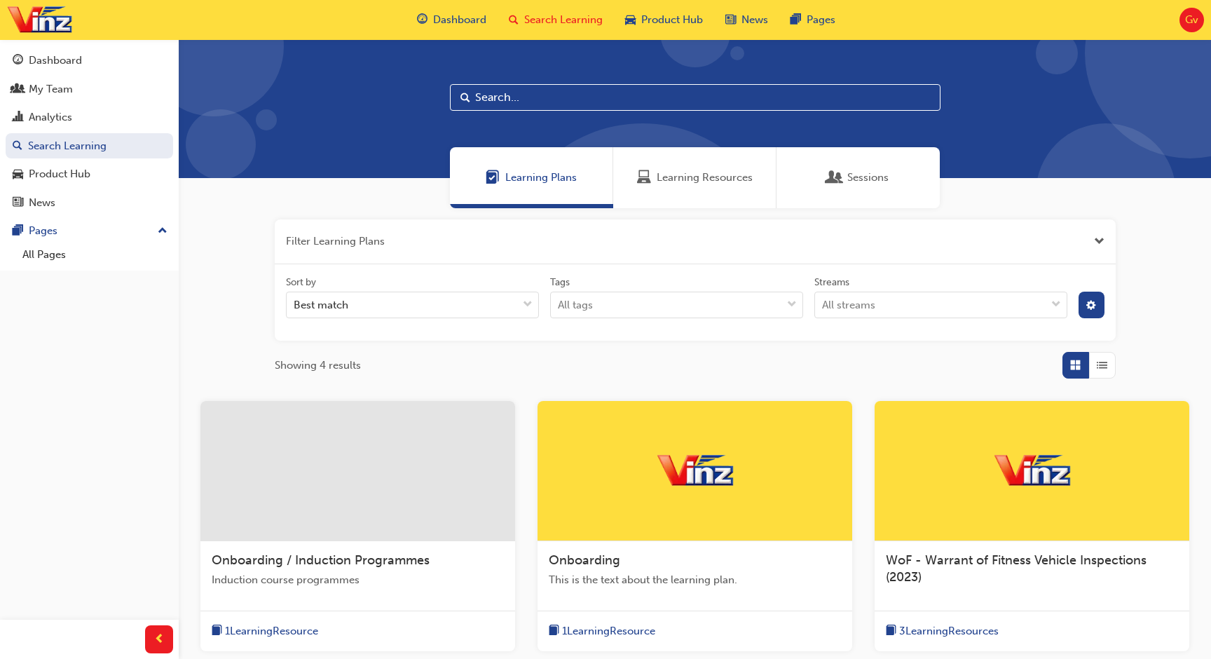
click at [1193, 22] on span "Gv" at bounding box center [1191, 20] width 13 height 16
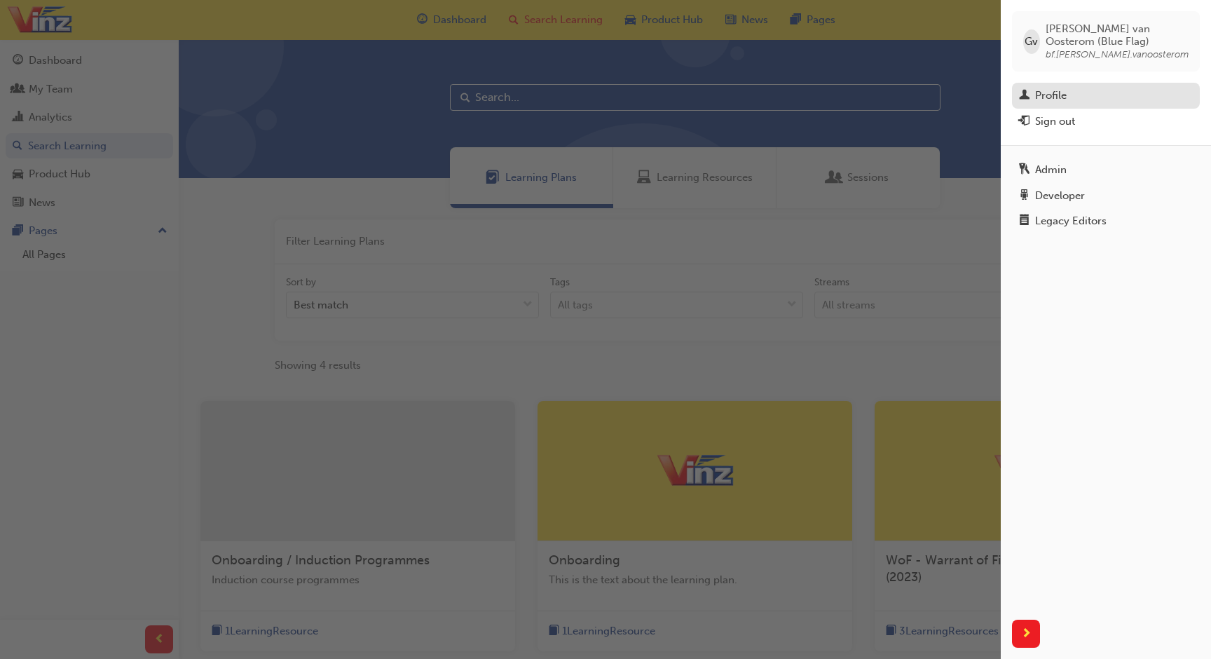
click at [1108, 97] on div "Profile" at bounding box center [1106, 96] width 174 height 18
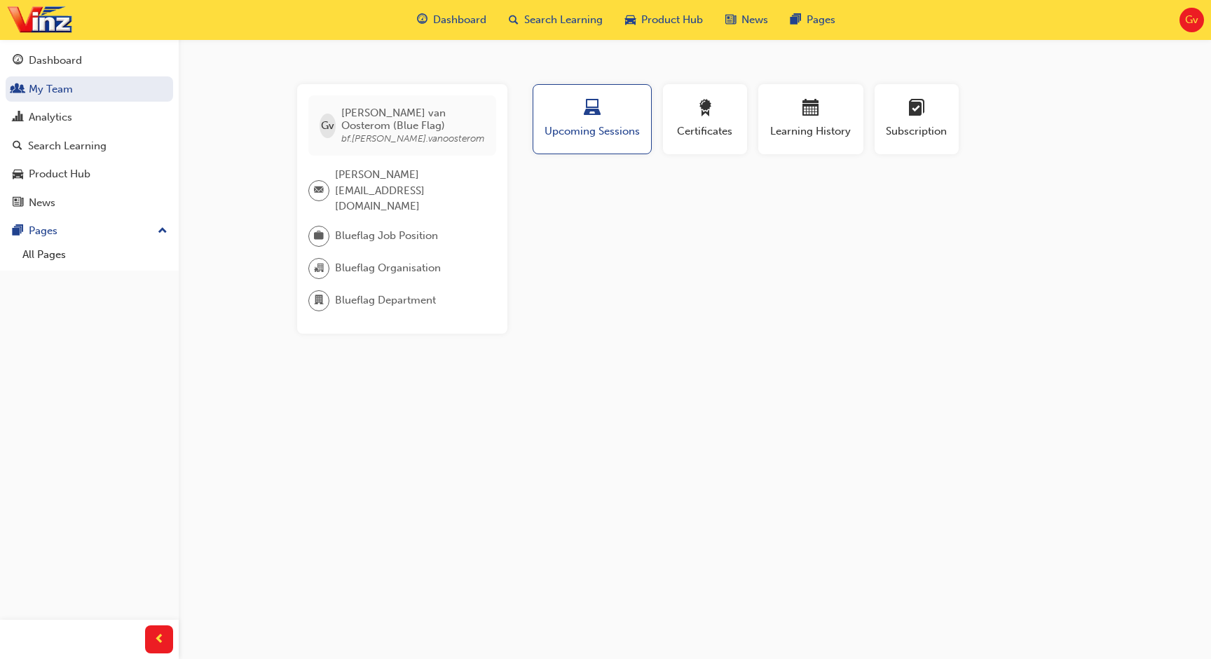
click at [400, 228] on span "Blueflag Job Position" at bounding box center [386, 236] width 103 height 16
click at [575, 16] on span "Search Learning" at bounding box center [563, 20] width 78 height 16
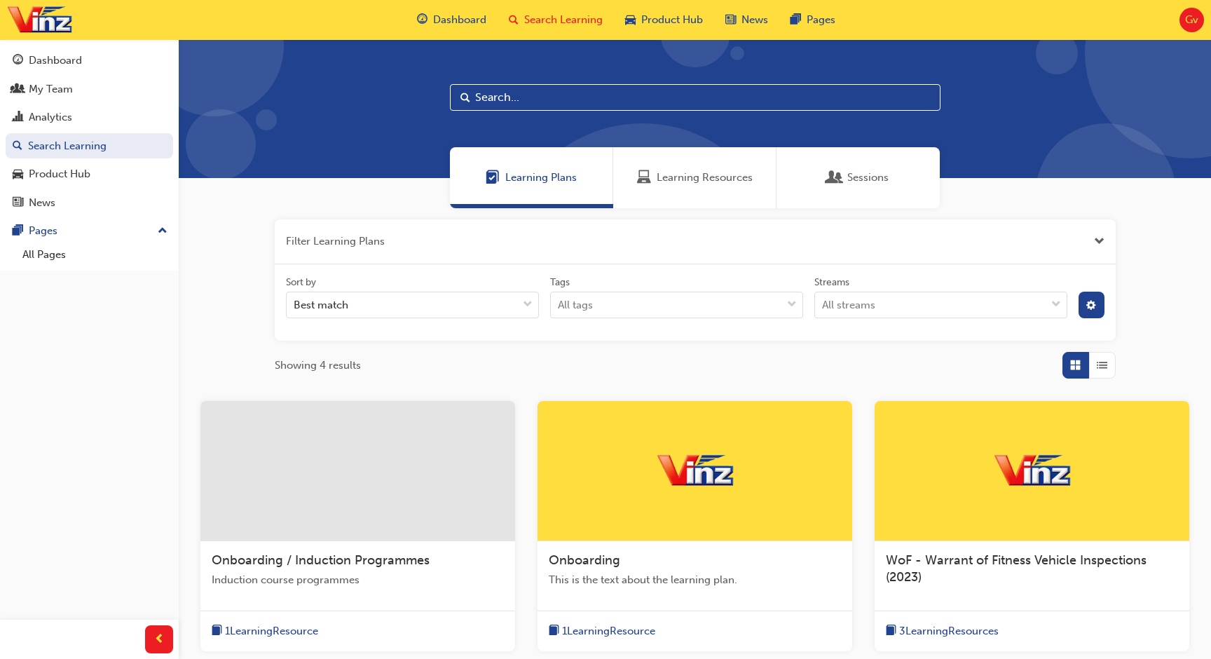
click at [939, 459] on div at bounding box center [1031, 471] width 315 height 140
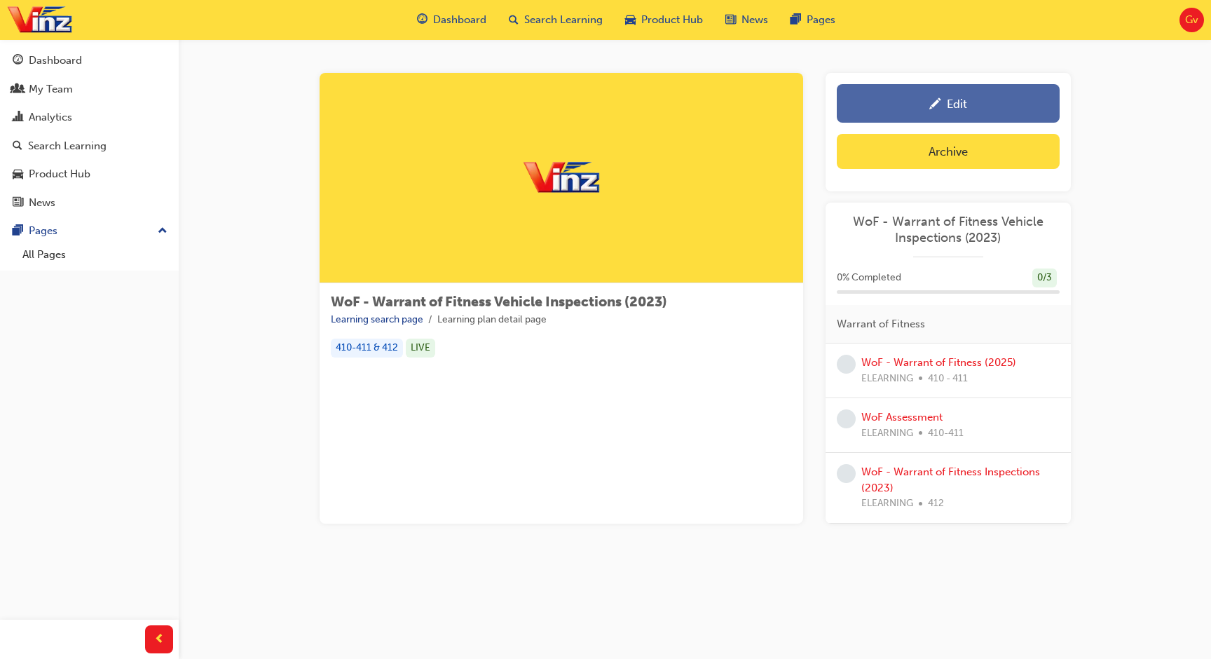
click at [934, 114] on link "Edit" at bounding box center [948, 103] width 223 height 39
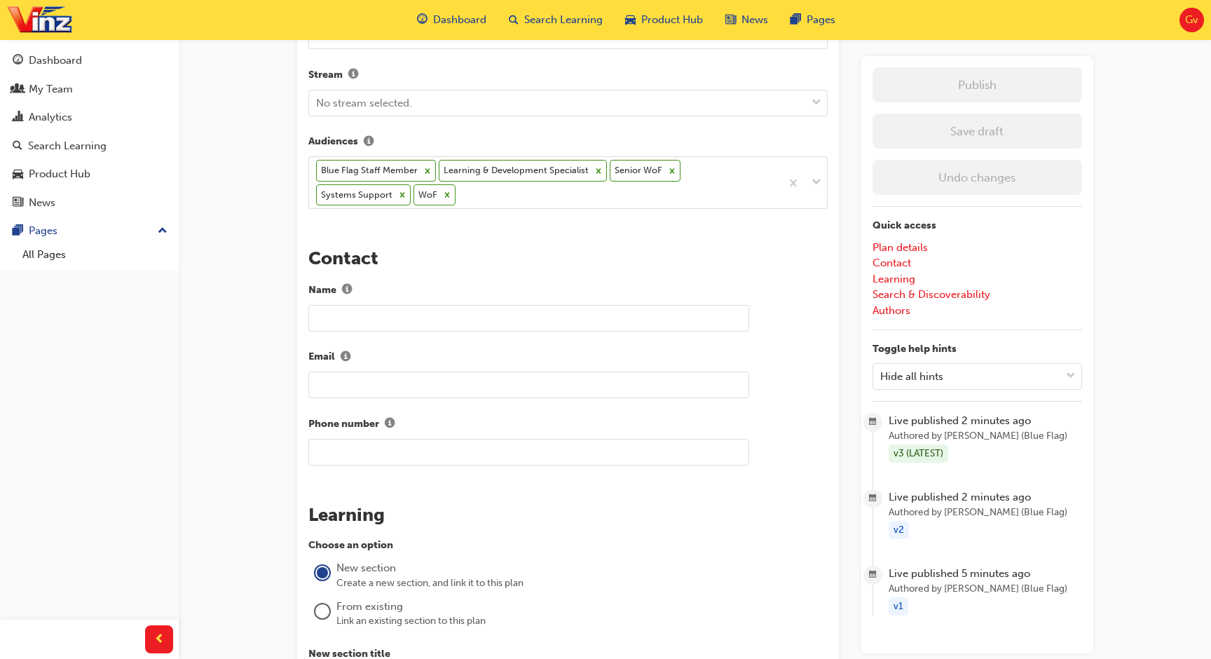
scroll to position [657, 0]
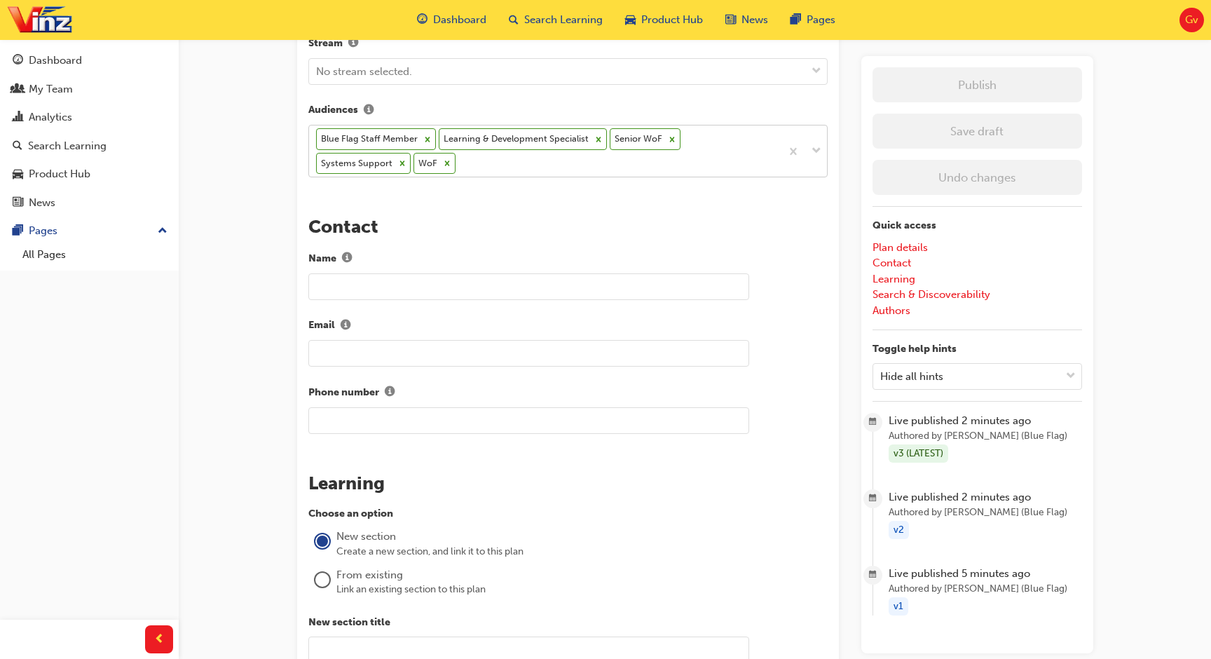
click at [414, 163] on div "Blue Flag Staff Member Learning & Development Specialist Senior WoF Systems Sup…" at bounding box center [545, 150] width 472 height 51
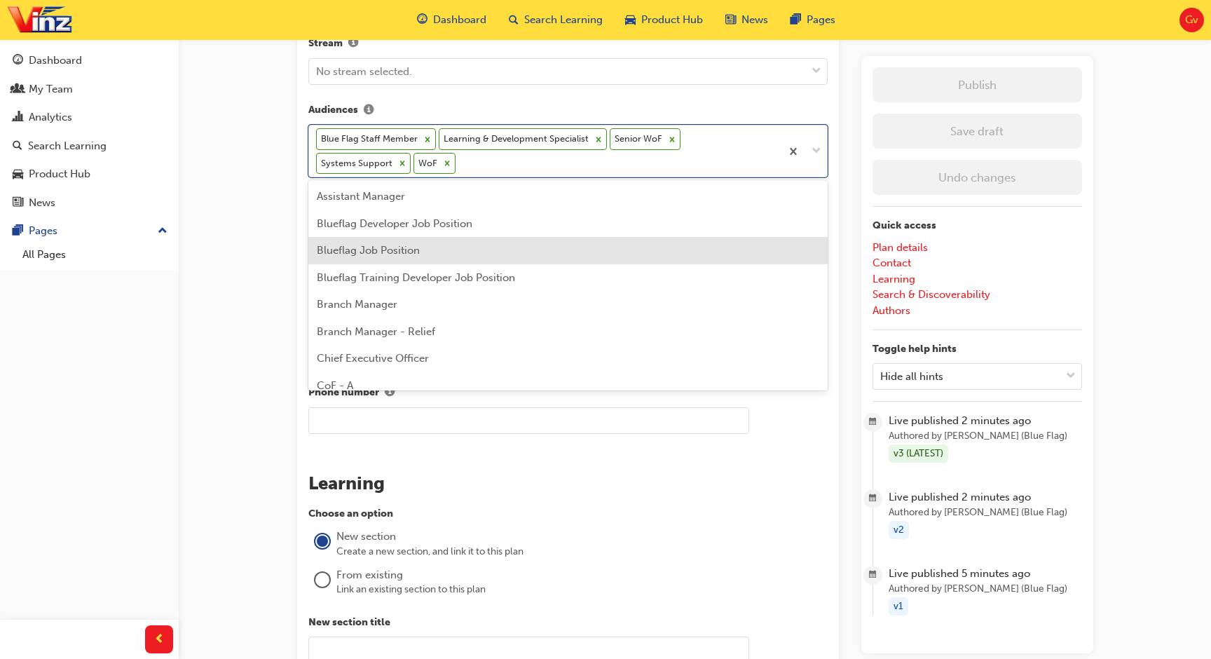
click at [406, 252] on span "Blueflag Job Position" at bounding box center [368, 250] width 103 height 13
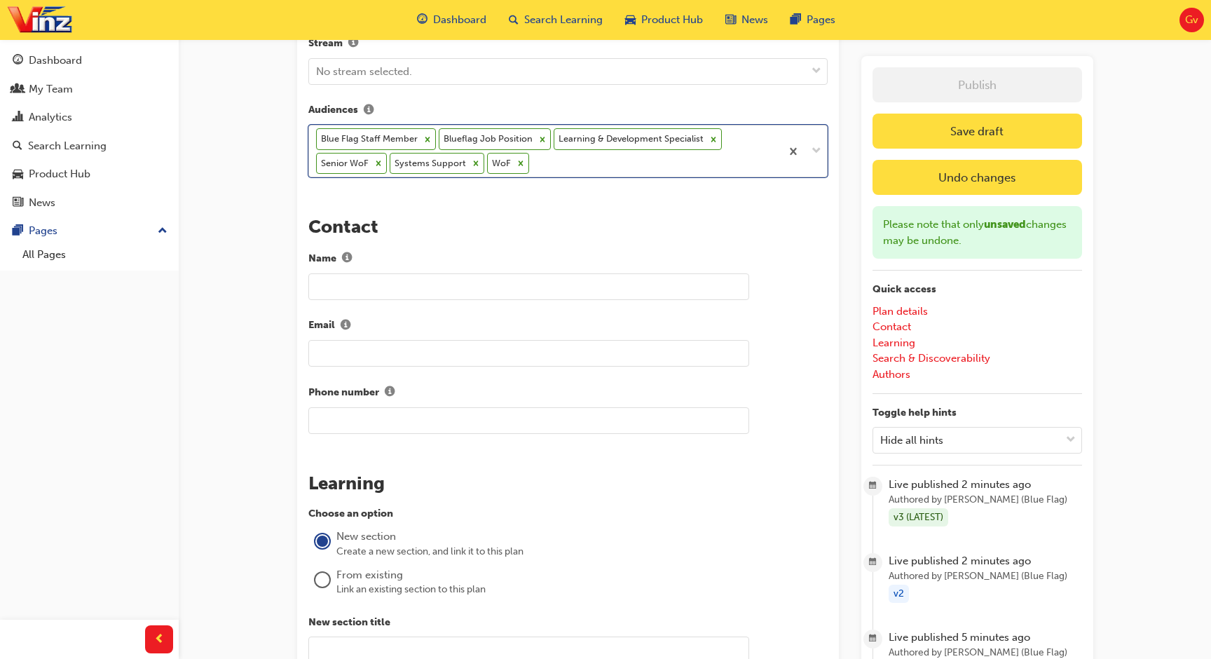
click at [426, 137] on icon at bounding box center [427, 139] width 5 height 5
click at [994, 137] on button "Save draft" at bounding box center [976, 131] width 209 height 35
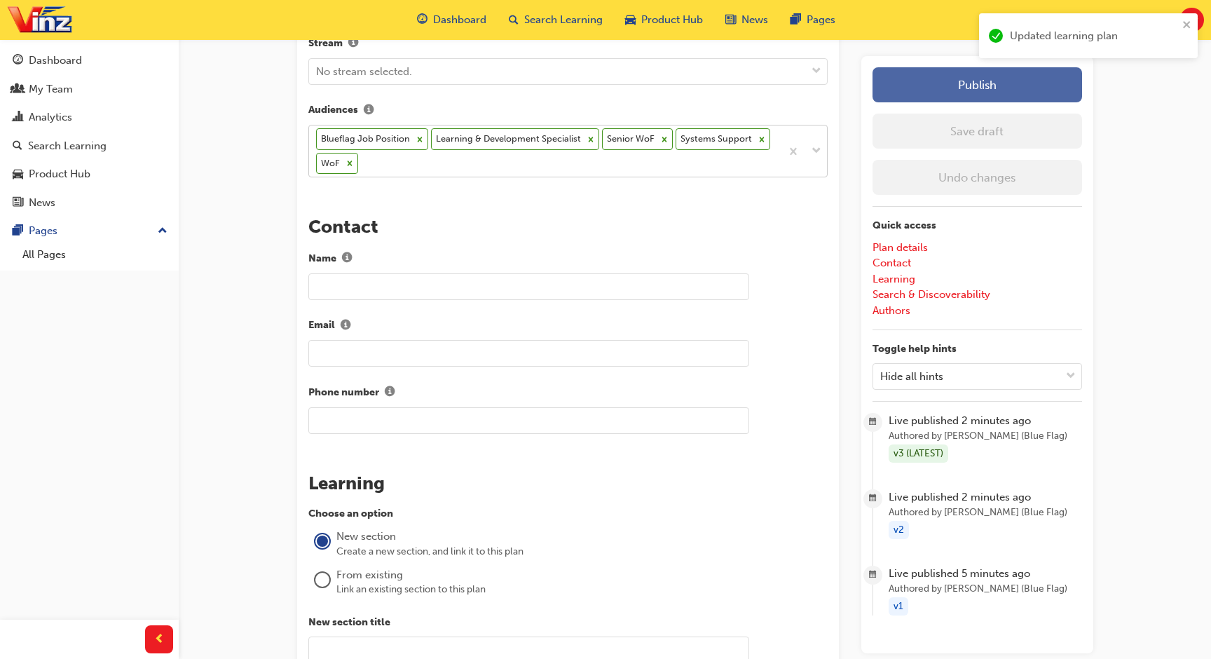
click at [986, 81] on button "Publish" at bounding box center [976, 84] width 209 height 35
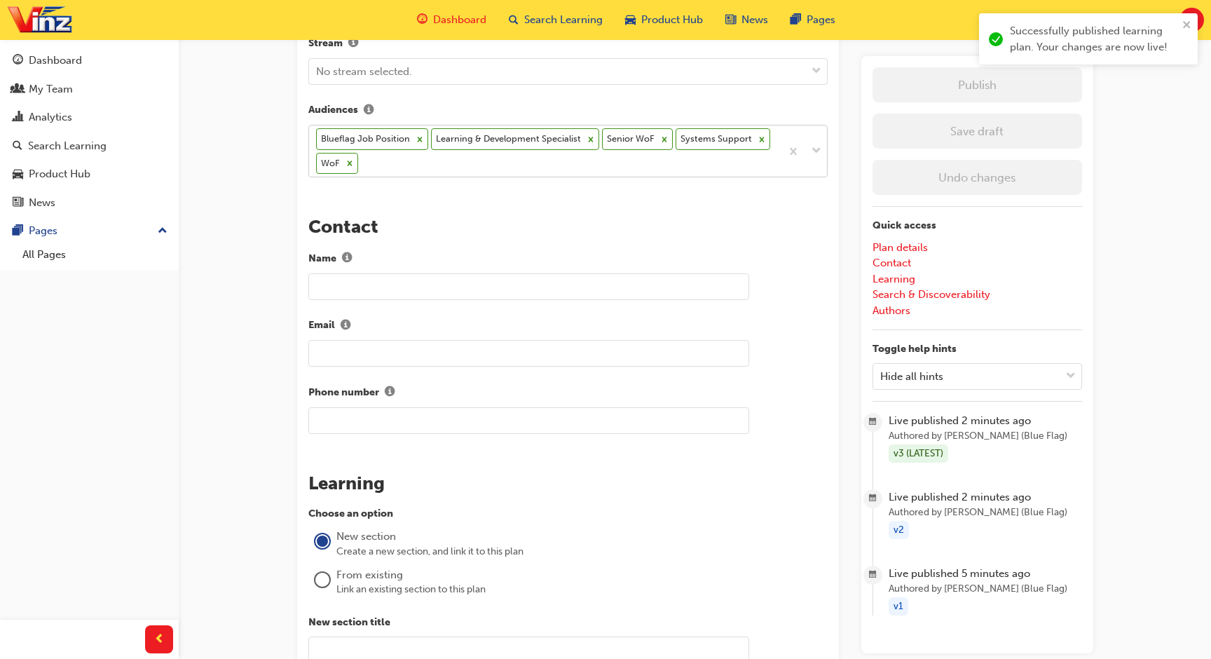
click at [437, 13] on span "Dashboard" at bounding box center [459, 20] width 53 height 16
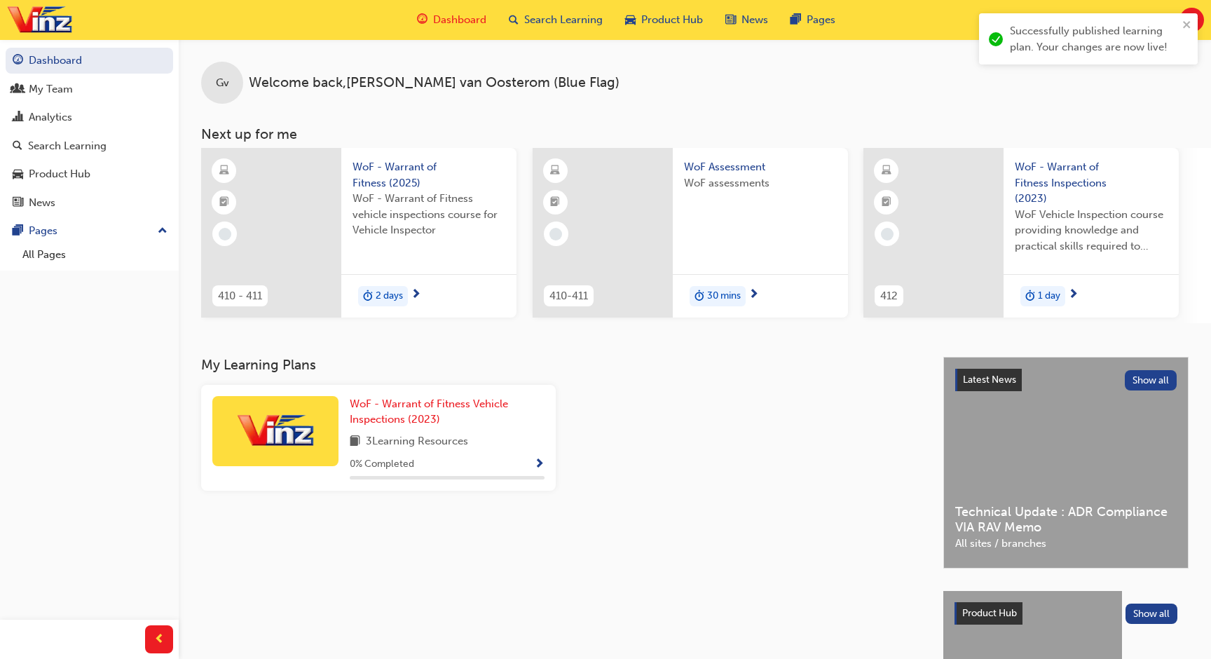
click at [623, 95] on div "Gv Welcome back , [PERSON_NAME] (Blue Flag)" at bounding box center [695, 71] width 1032 height 64
click at [654, 453] on div "WoF - Warrant of Fitness Vehicle Inspections (2023) 3 Learning Resources 0 % Co…" at bounding box center [560, 443] width 731 height 117
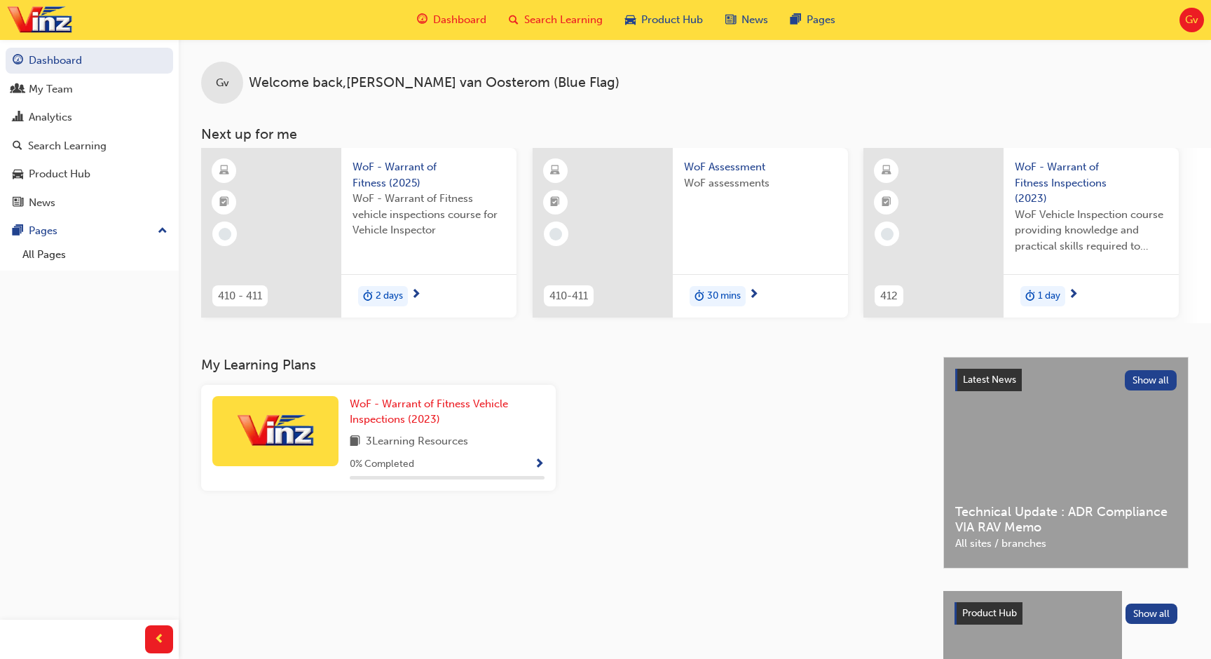
click at [571, 16] on span "Search Learning" at bounding box center [563, 20] width 78 height 16
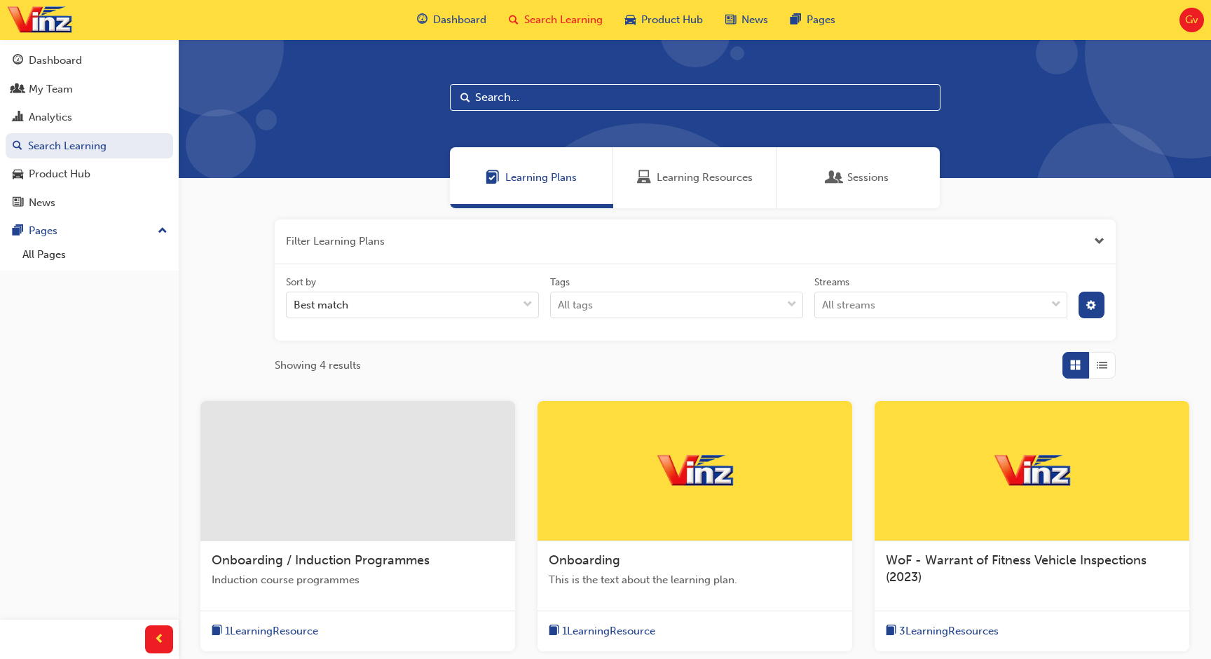
click at [967, 448] on div at bounding box center [1031, 471] width 315 height 140
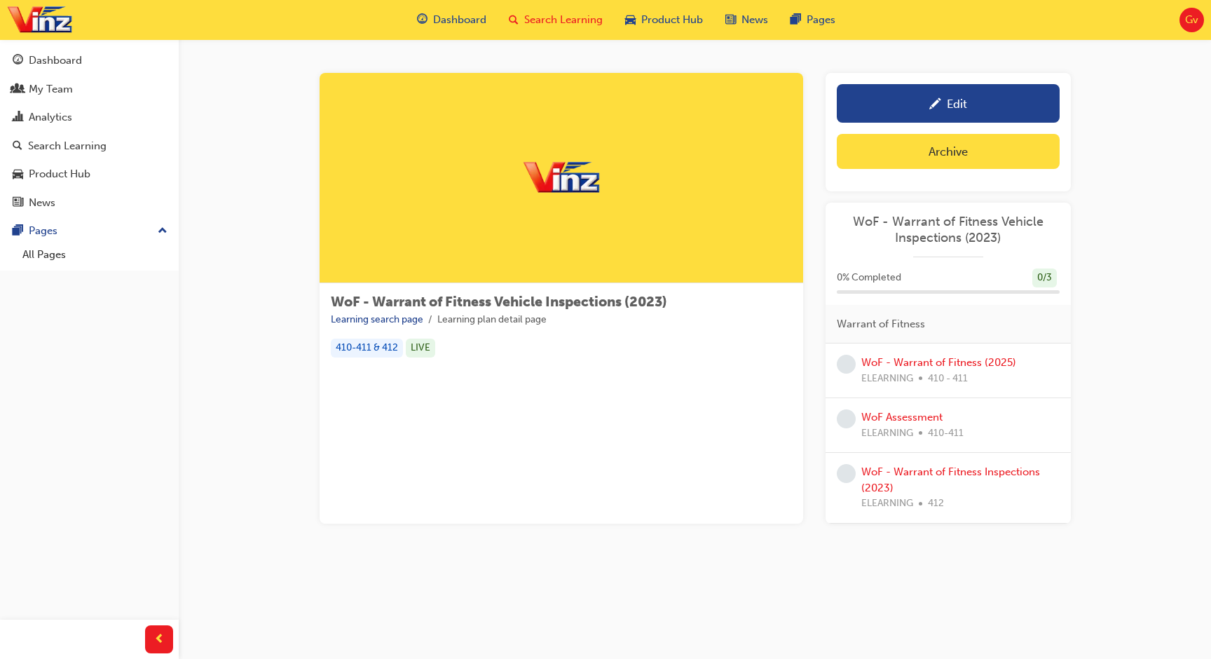
click at [573, 25] on span "Search Learning" at bounding box center [563, 20] width 78 height 16
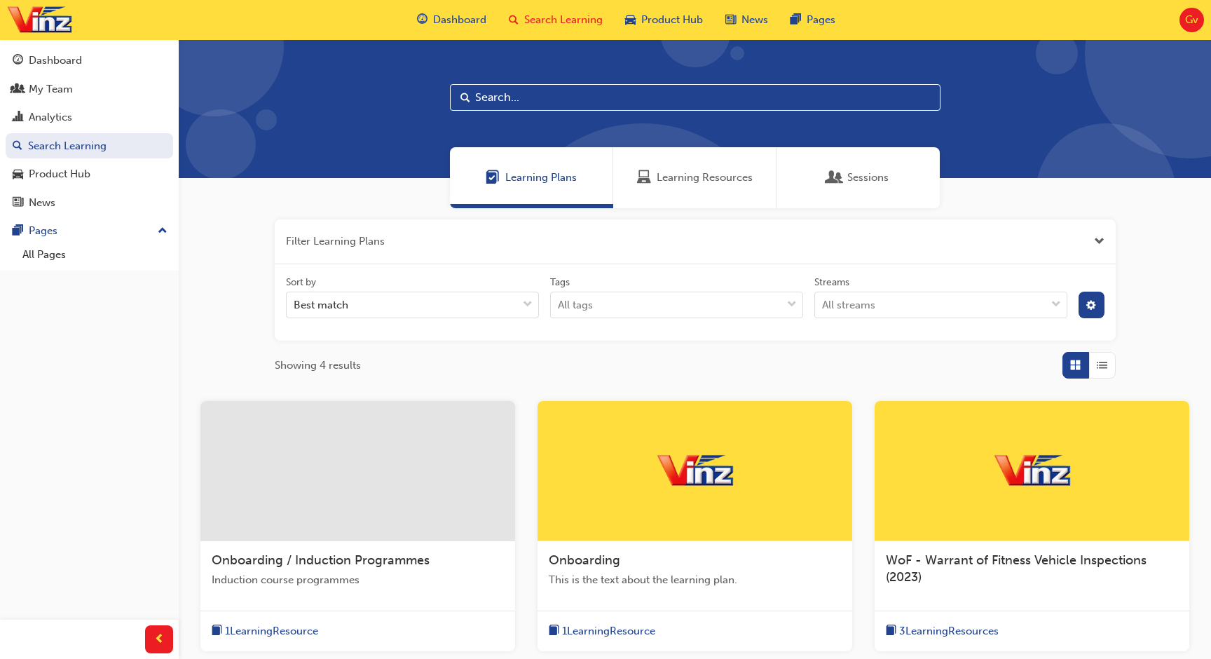
click at [697, 456] on img at bounding box center [695, 470] width 77 height 37
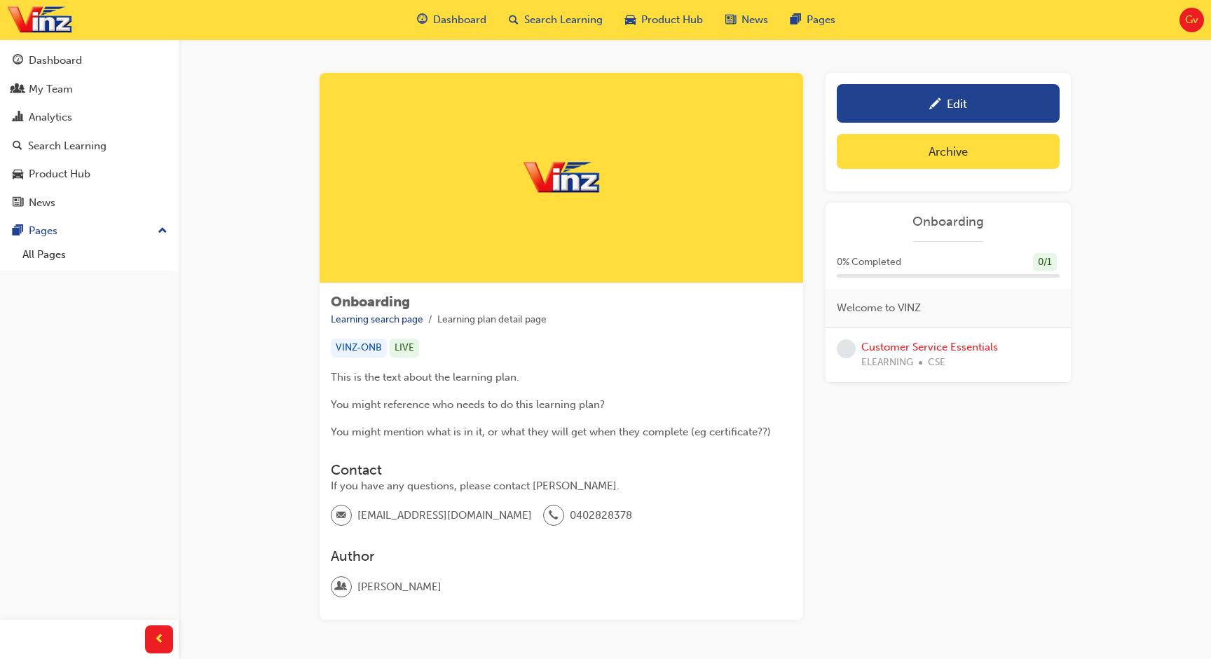
click at [813, 278] on div "Onboarding Learning search page Learning plan detail page VINZ-ONB LIVE This is…" at bounding box center [695, 346] width 751 height 547
click at [564, 24] on span "Search Learning" at bounding box center [563, 20] width 78 height 16
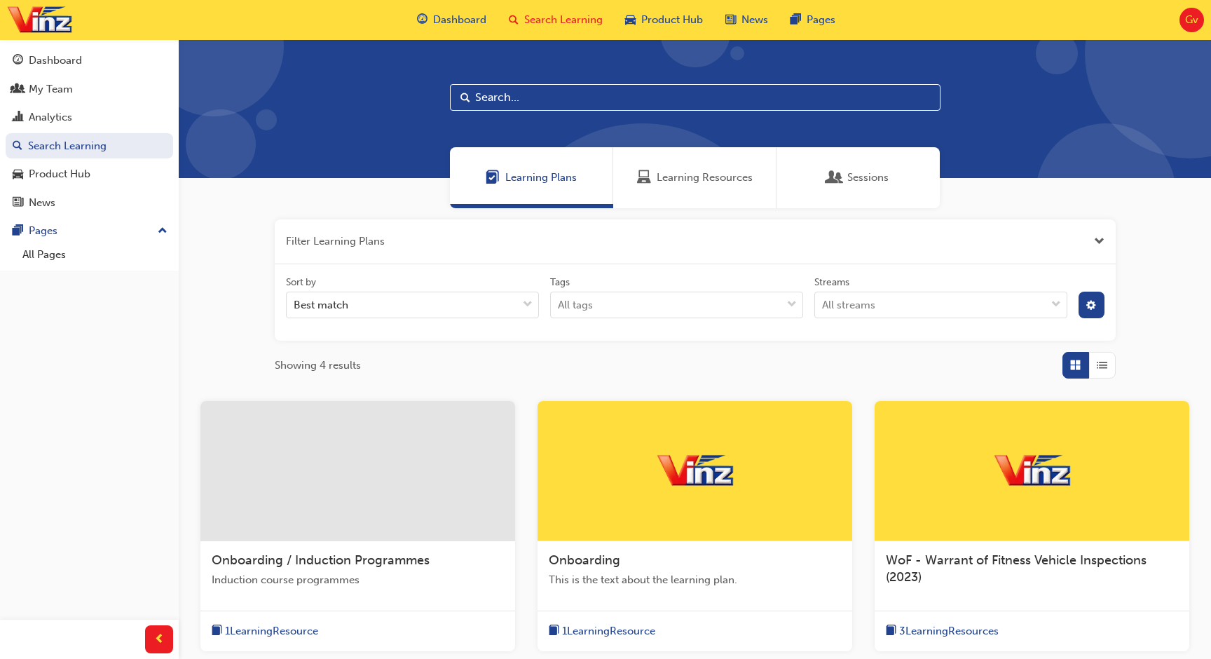
click at [689, 193] on div "Learning Resources" at bounding box center [694, 177] width 163 height 61
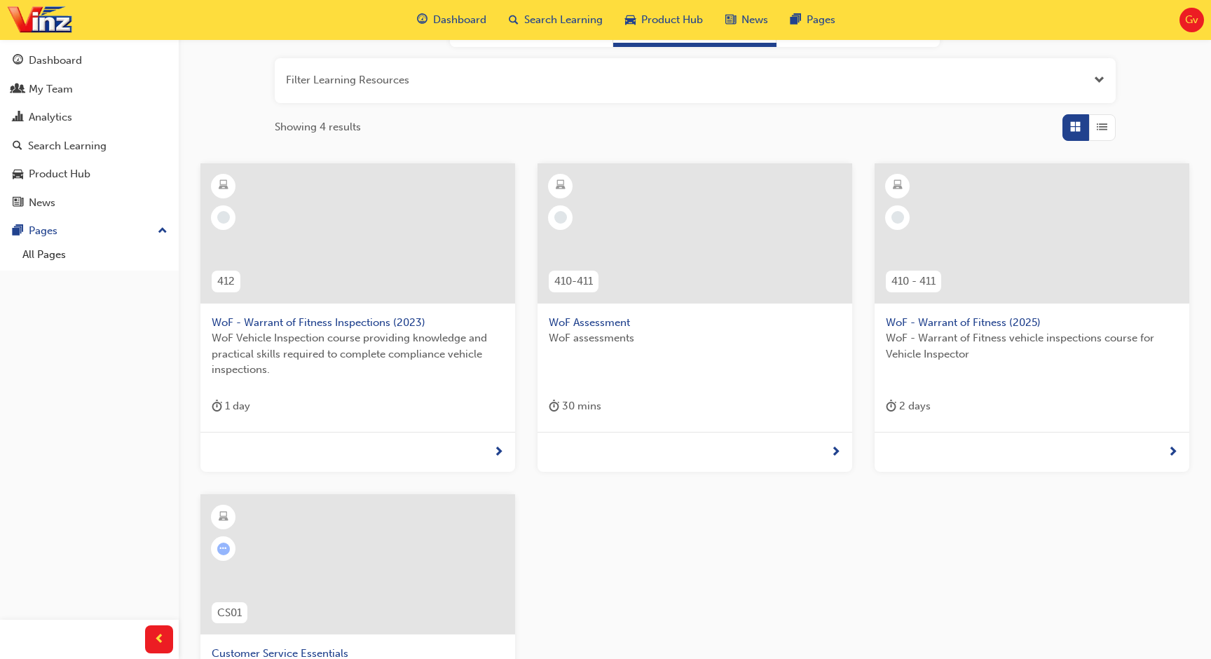
scroll to position [168, 0]
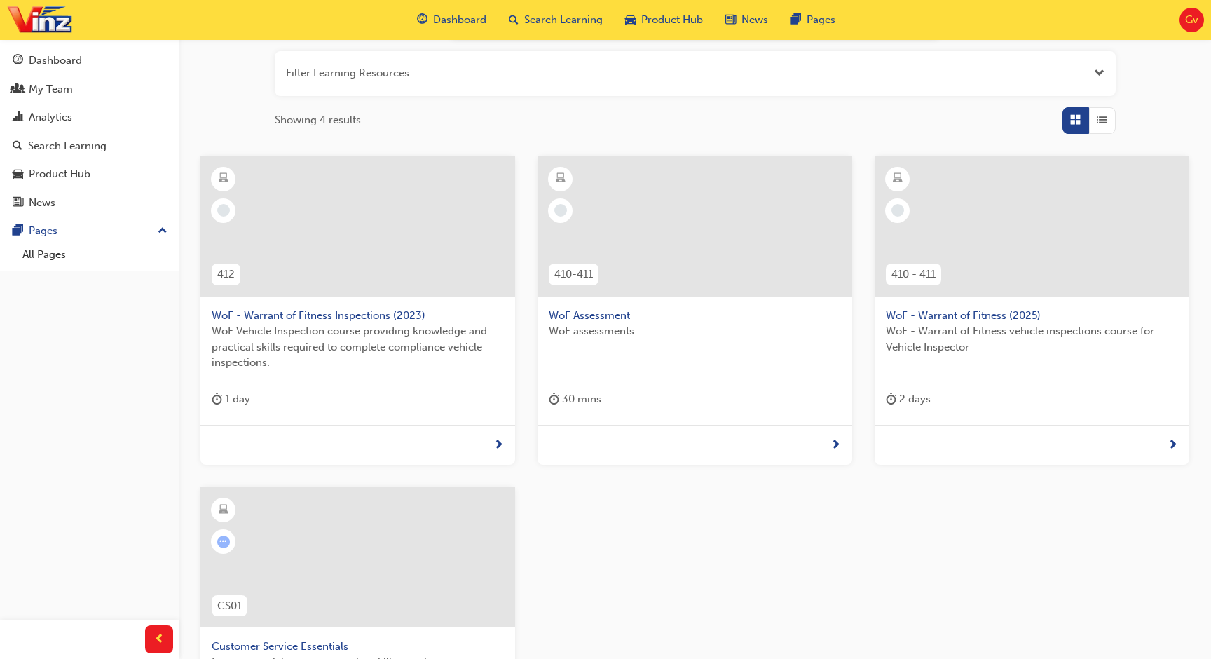
click at [683, 238] on div at bounding box center [694, 226] width 315 height 140
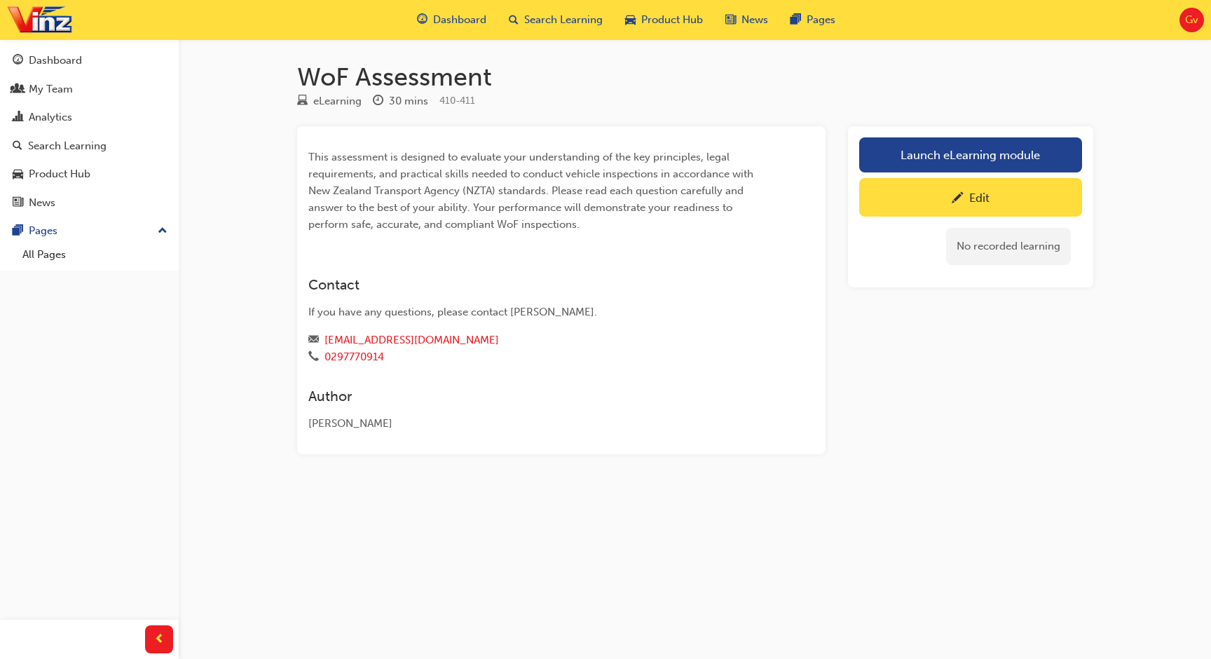
click at [937, 200] on div "Edit" at bounding box center [971, 197] width 202 height 18
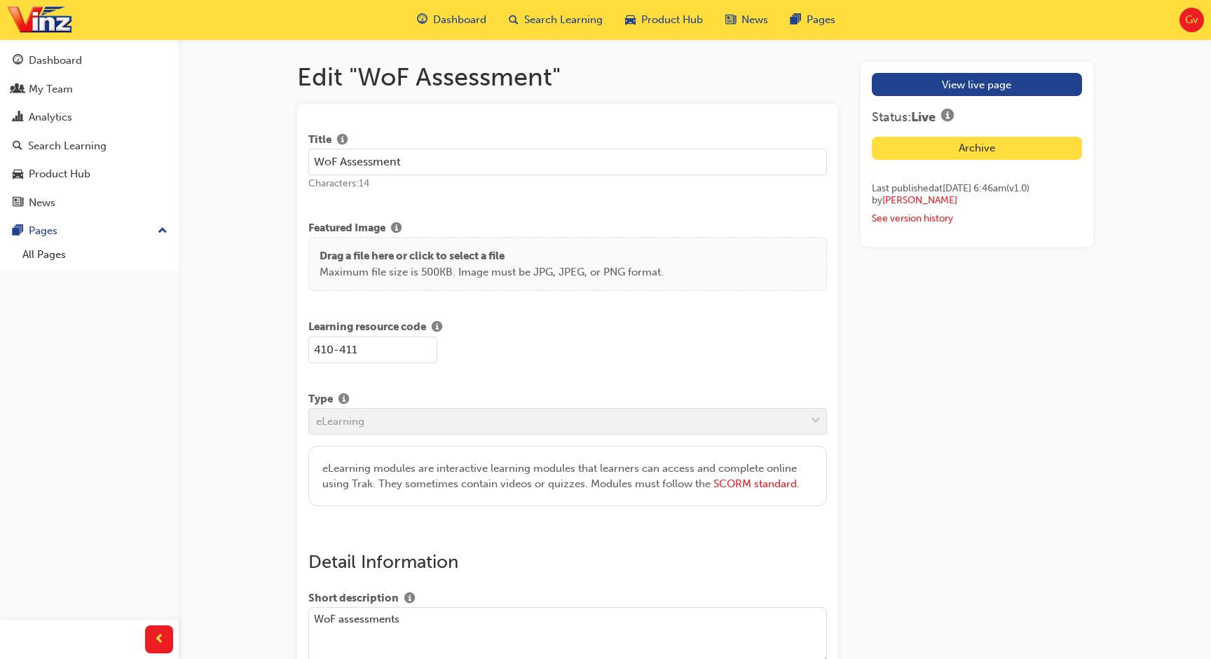
click at [458, 169] on input "WoF Assessment" at bounding box center [567, 162] width 519 height 27
click at [397, 351] on input "410-411" at bounding box center [372, 349] width 129 height 27
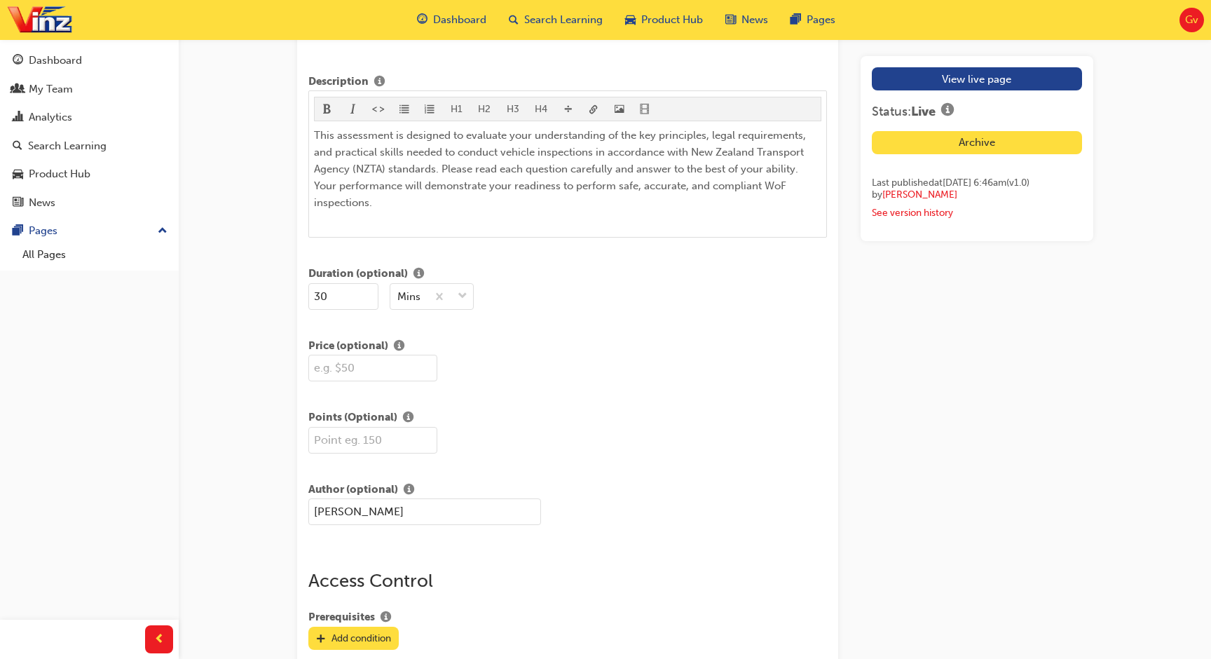
scroll to position [654, 0]
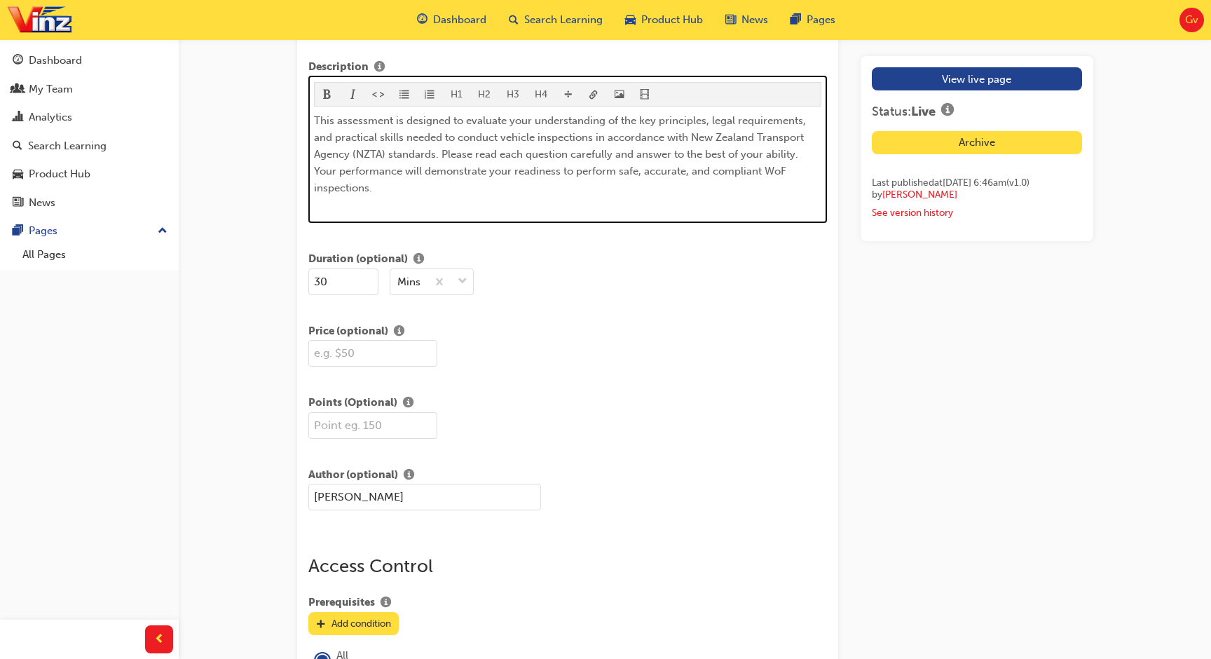
click at [442, 155] on span "This assessment is designed to evaluate your understanding of the key principle…" at bounding box center [561, 154] width 495 height 80
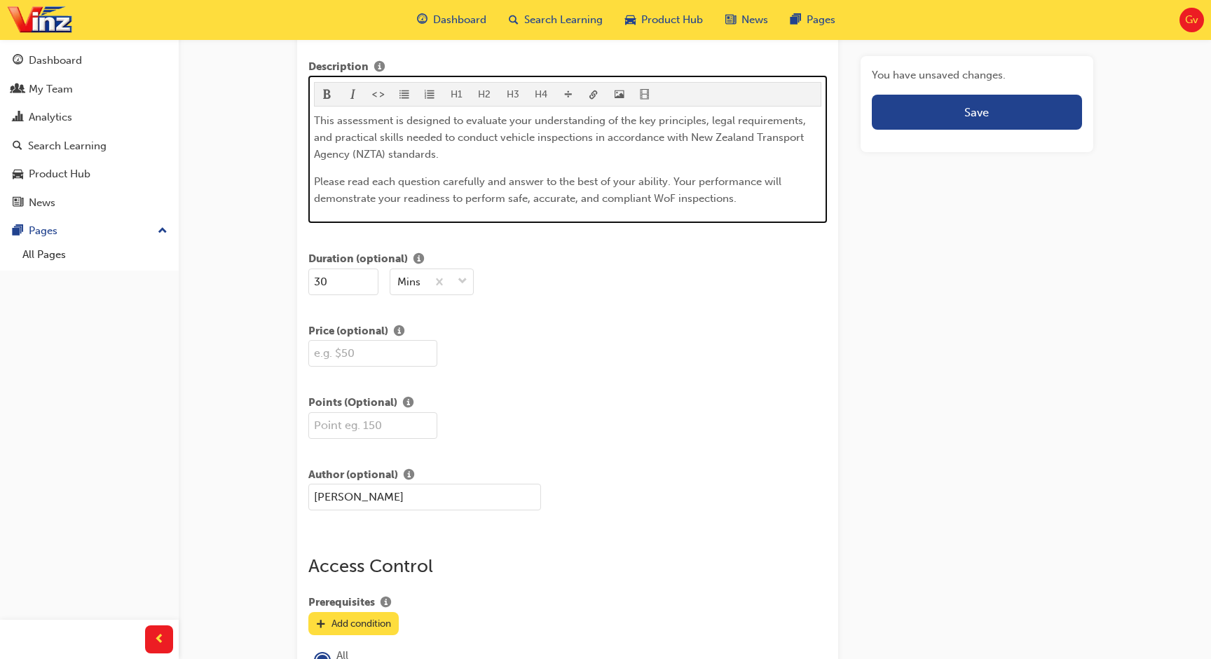
scroll to position [507, 0]
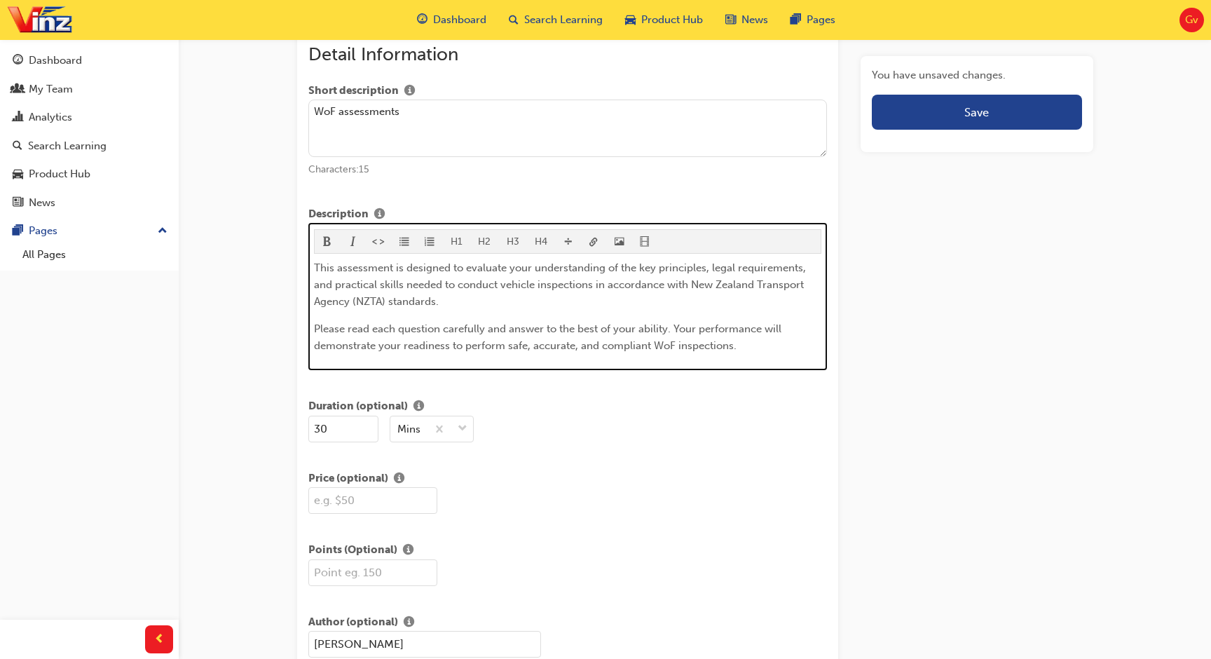
click at [675, 332] on span "Please read each question carefully and answer to the best of your ability. You…" at bounding box center [549, 336] width 470 height 29
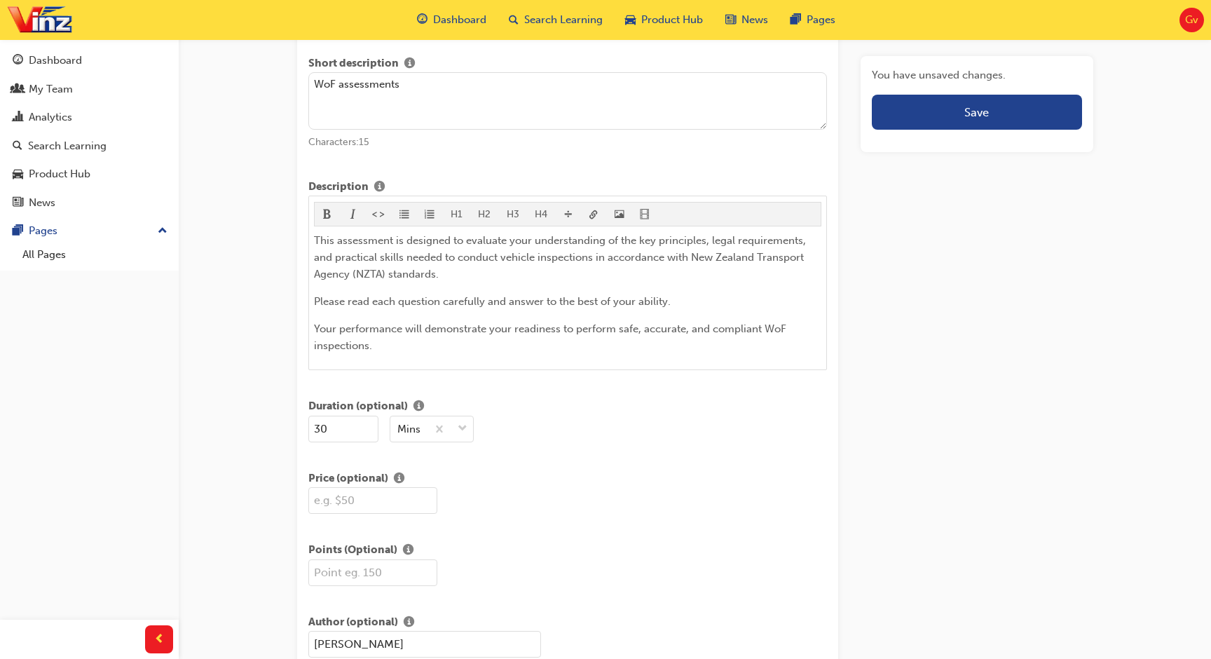
drag, startPoint x: 312, startPoint y: 240, endPoint x: 361, endPoint y: 266, distance: 54.9
click at [361, 266] on div "H1 H2 H3 H4 This assessment is designed to evaluate your understanding of the k…" at bounding box center [567, 282] width 519 height 174
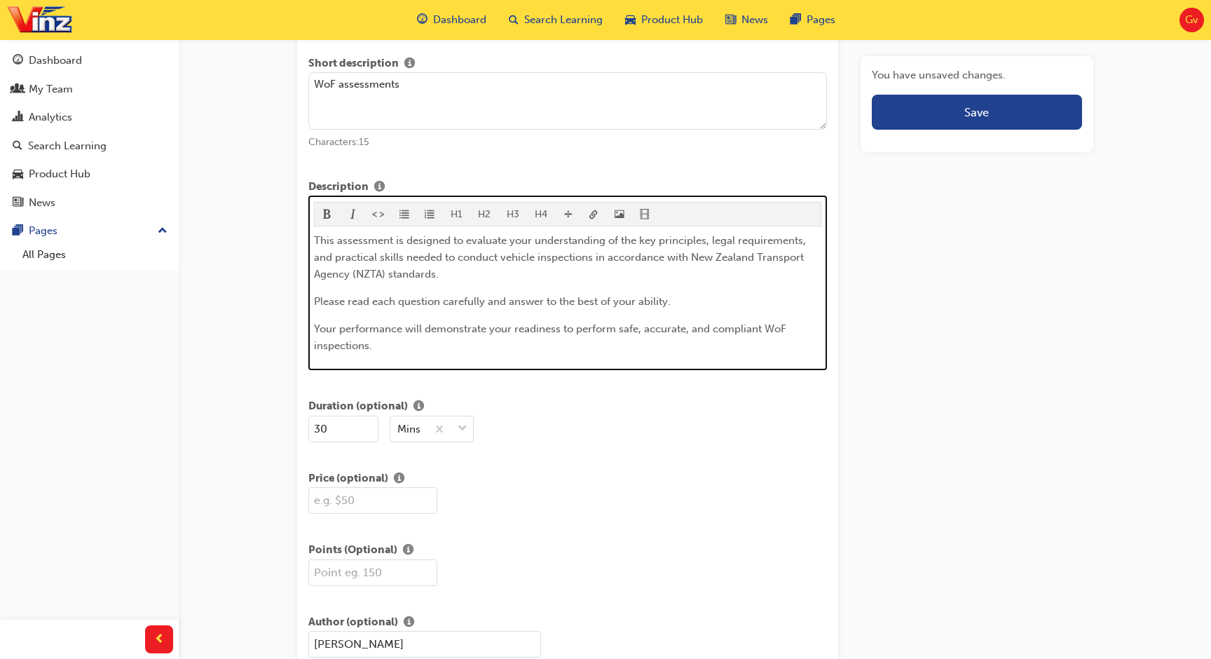
drag, startPoint x: 331, startPoint y: 240, endPoint x: 395, endPoint y: 321, distance: 103.3
click at [395, 321] on div "This assessment is designed to evaluate your understanding of the key principle…" at bounding box center [567, 293] width 507 height 122
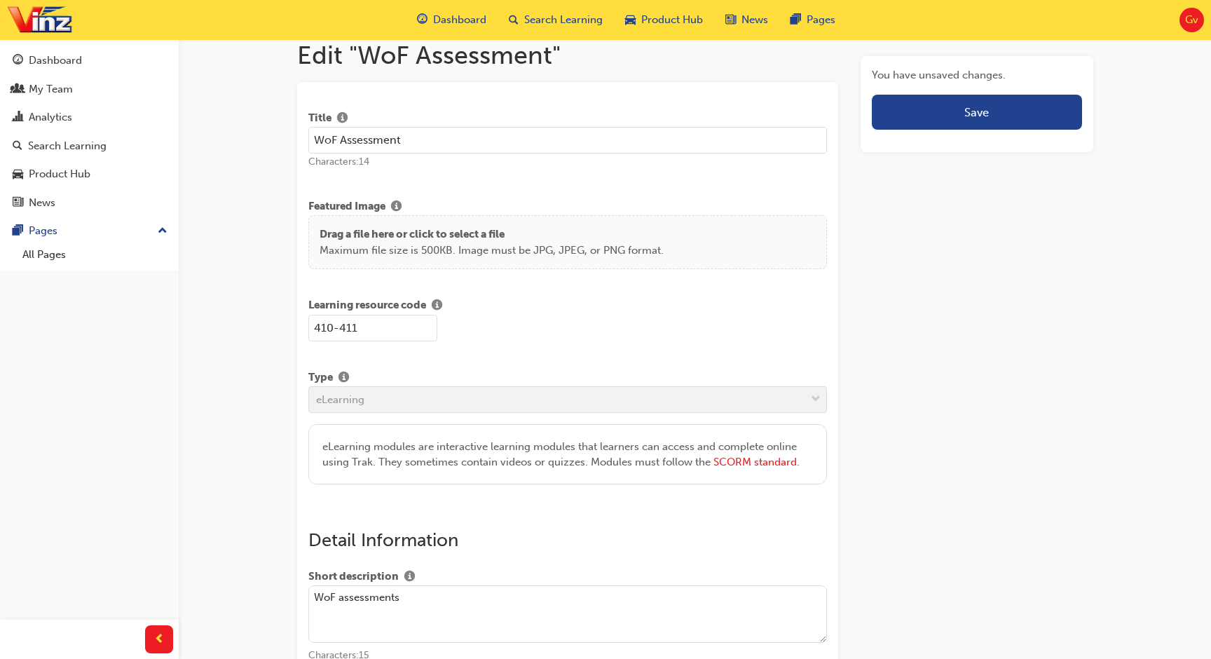
scroll to position [0, 0]
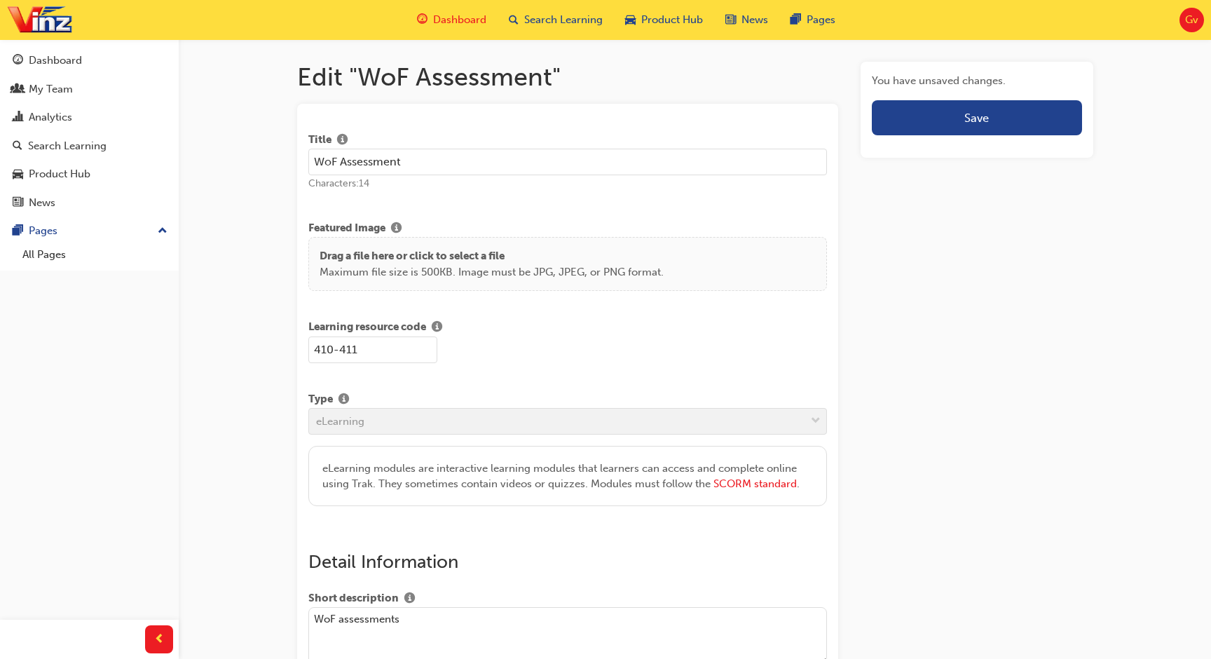
click at [458, 28] on div "Dashboard" at bounding box center [452, 20] width 92 height 29
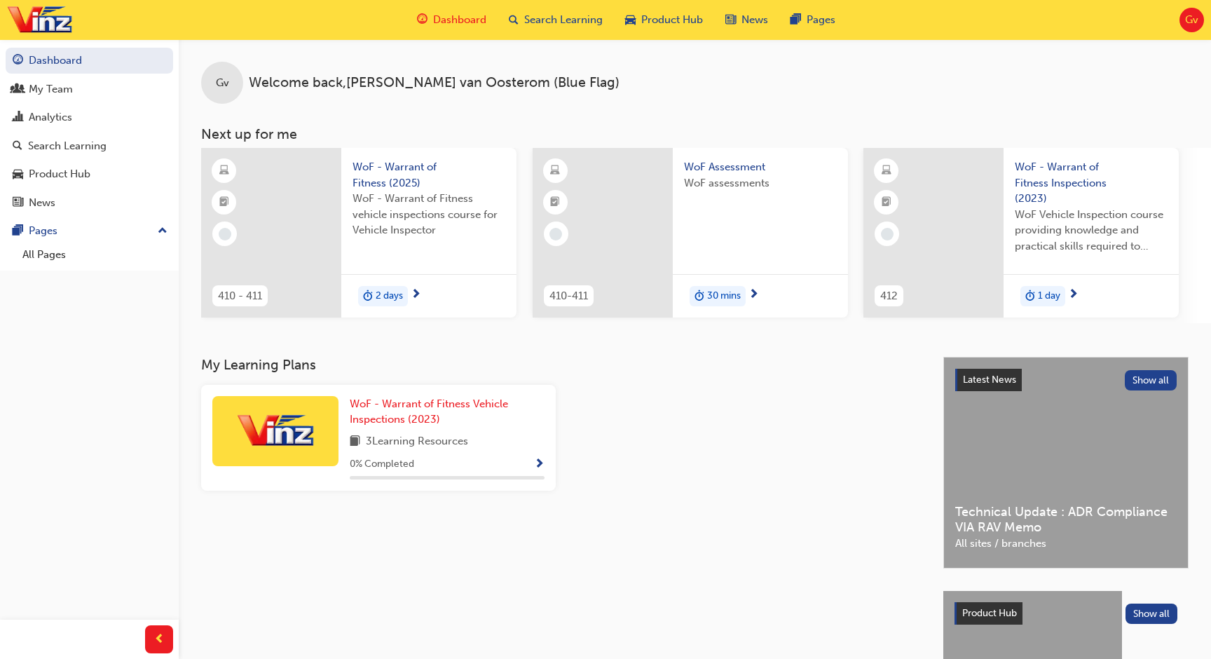
click at [589, 97] on div "Gv Welcome back , Glenn van Oosterom (Blue Flag)" at bounding box center [695, 71] width 1032 height 64
click at [771, 92] on div "Gv Welcome back , Glenn van Oosterom (Blue Flag)" at bounding box center [695, 71] width 1032 height 64
click at [100, 258] on link "All Pages" at bounding box center [95, 255] width 156 height 22
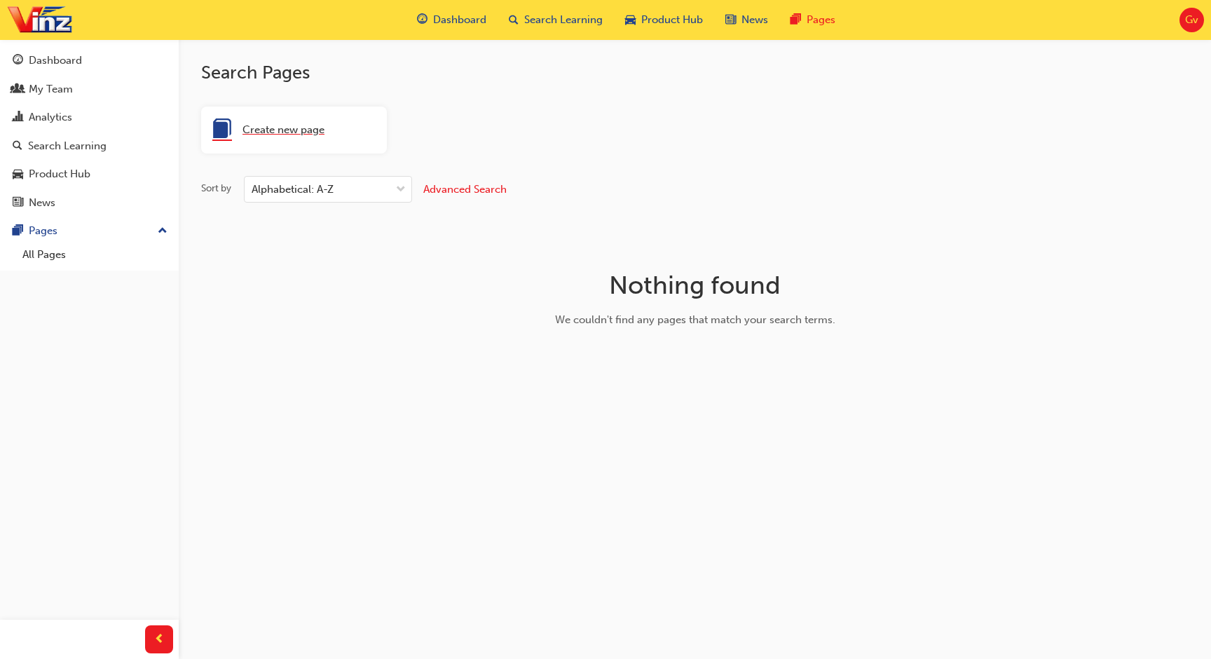
click at [297, 130] on span "Create new page" at bounding box center [283, 130] width 82 height 16
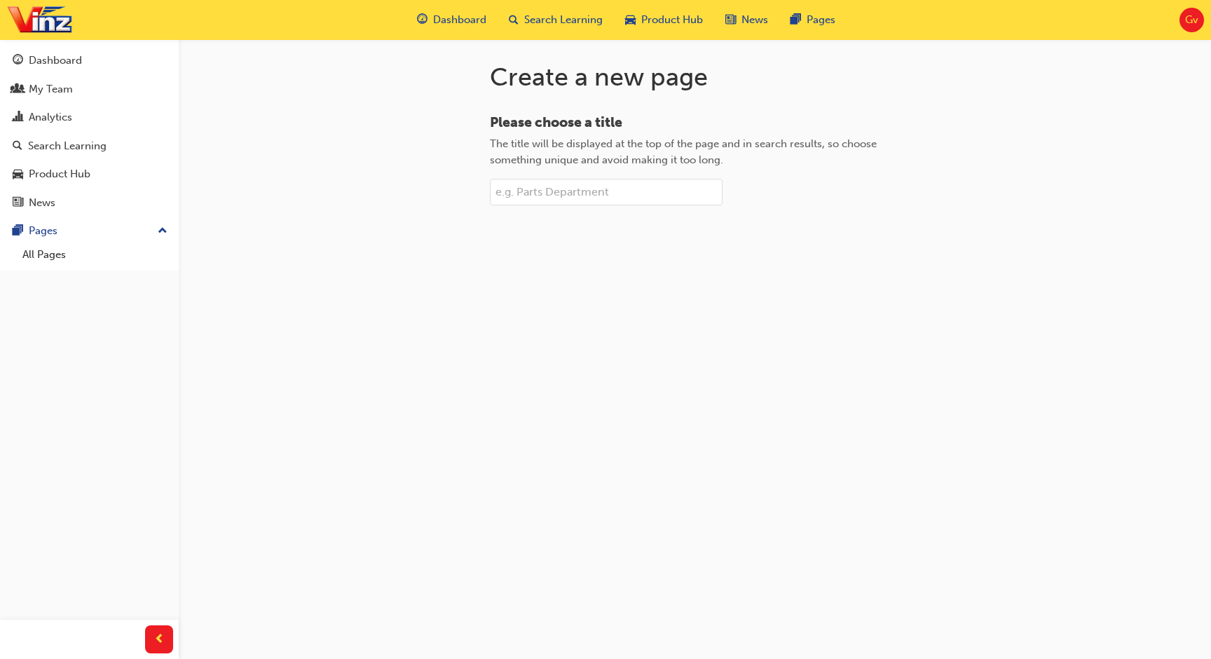
click at [1191, 25] on span "Gv" at bounding box center [1191, 20] width 13 height 16
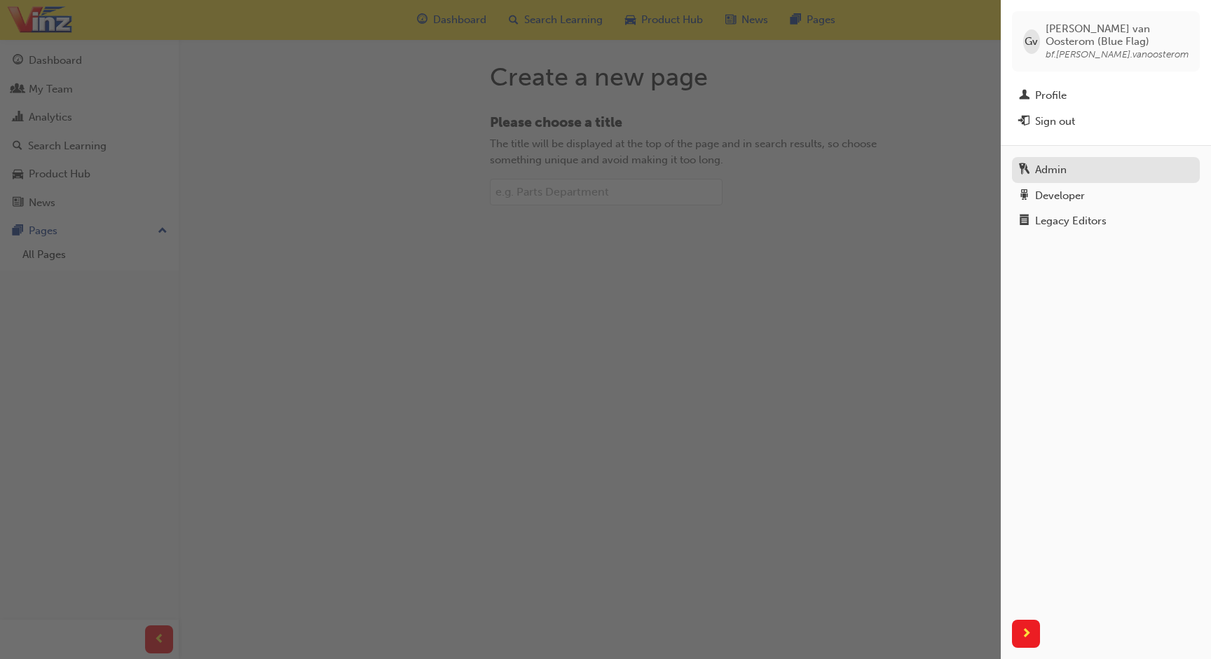
click at [1084, 180] on link "Admin" at bounding box center [1106, 170] width 188 height 26
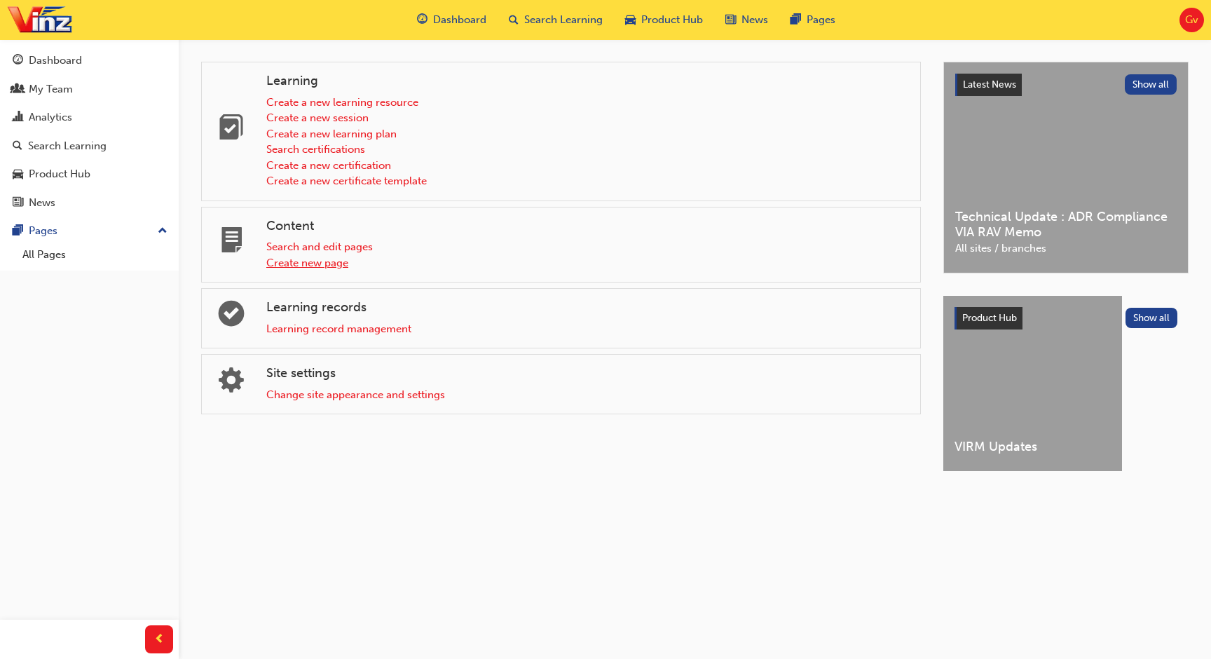
click at [312, 263] on link "Create new page" at bounding box center [307, 262] width 82 height 13
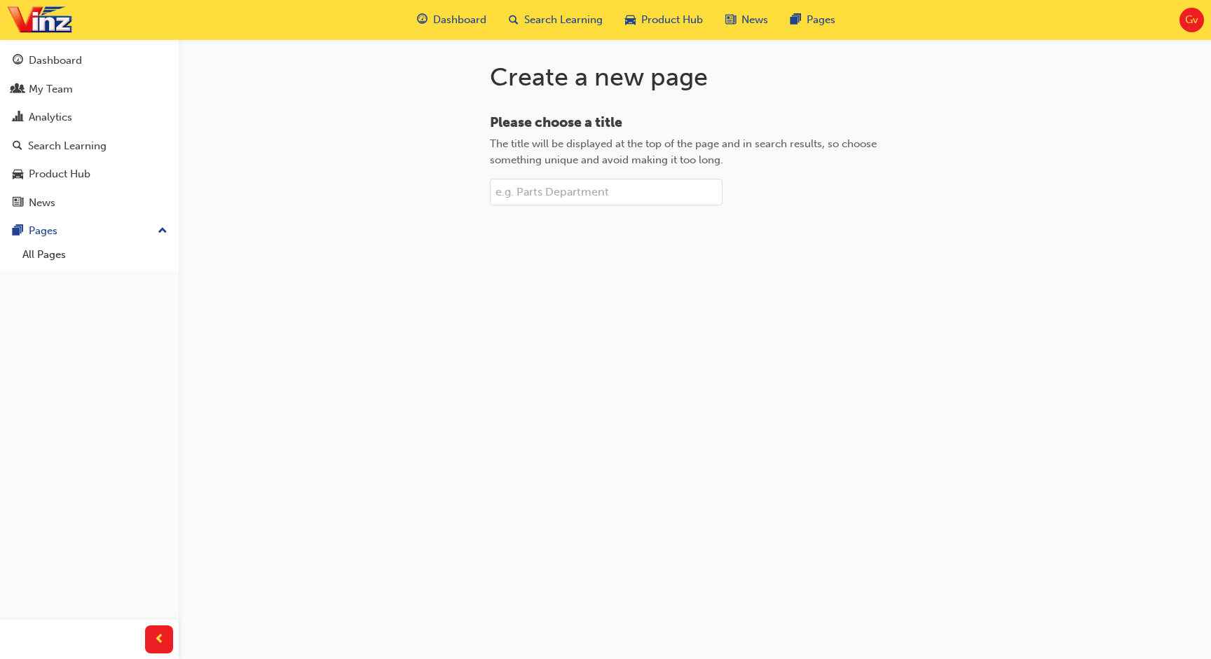
click at [559, 191] on input "Please choose a title The title will be displayed at the top of the page and in…" at bounding box center [606, 192] width 233 height 27
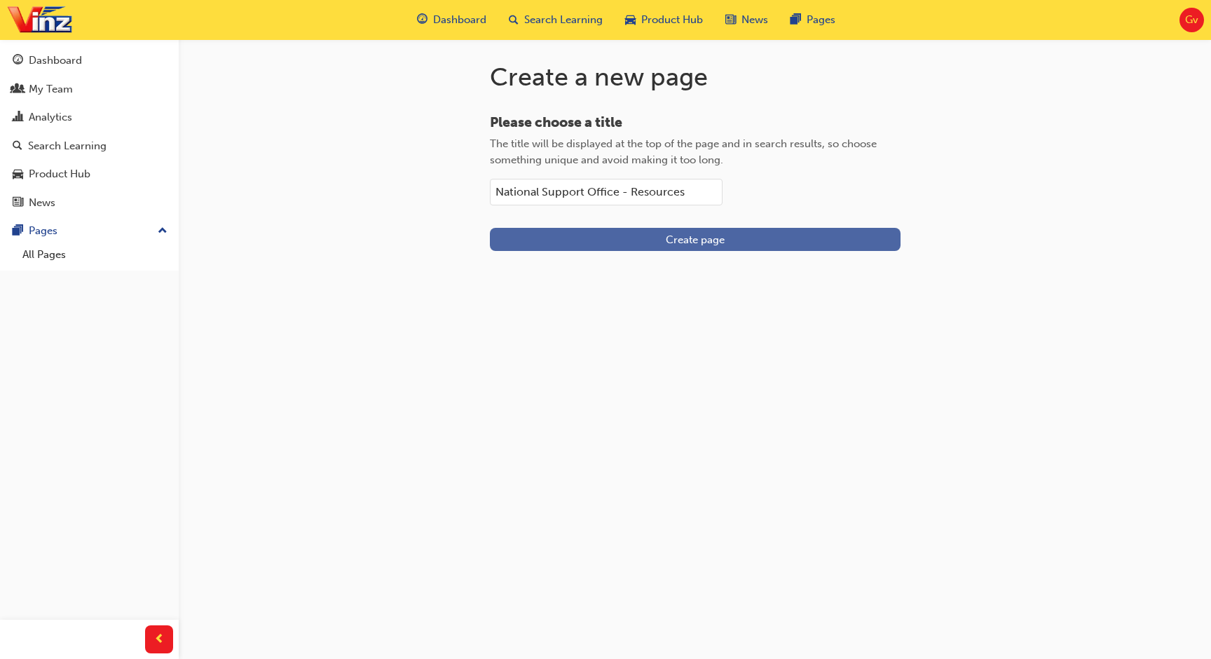
type input "National Support Office - Resources"
click at [607, 245] on button "Create page" at bounding box center [695, 239] width 411 height 23
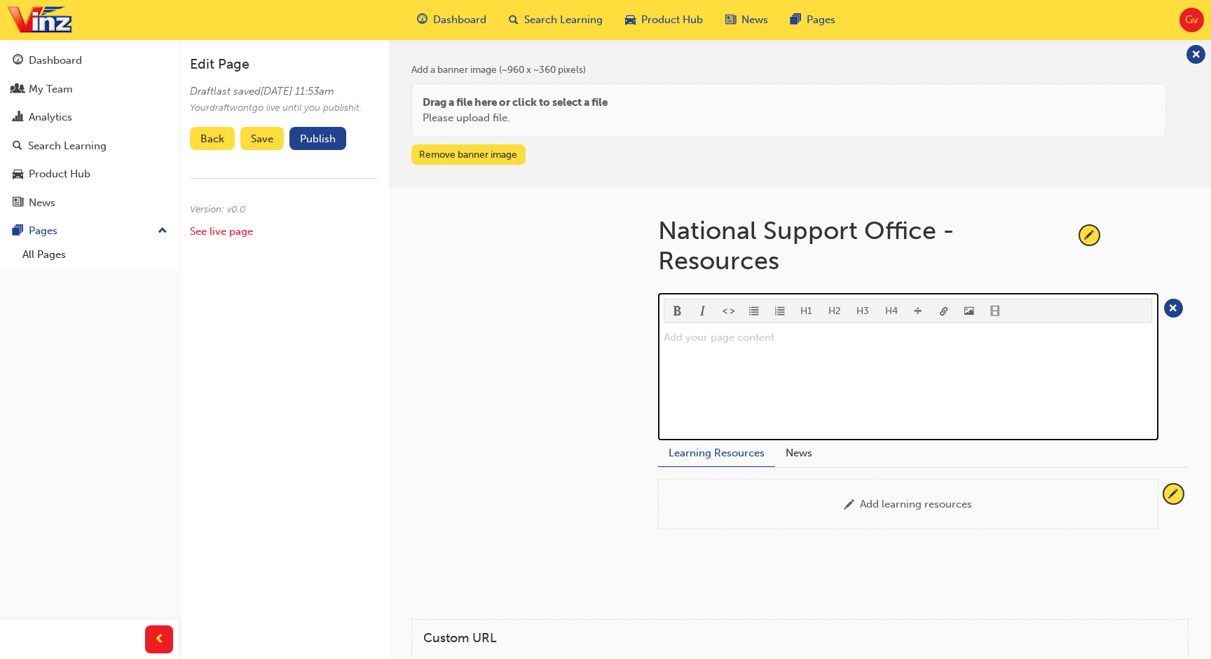
click at [677, 338] on p "Add your page content ﻿" at bounding box center [908, 337] width 488 height 17
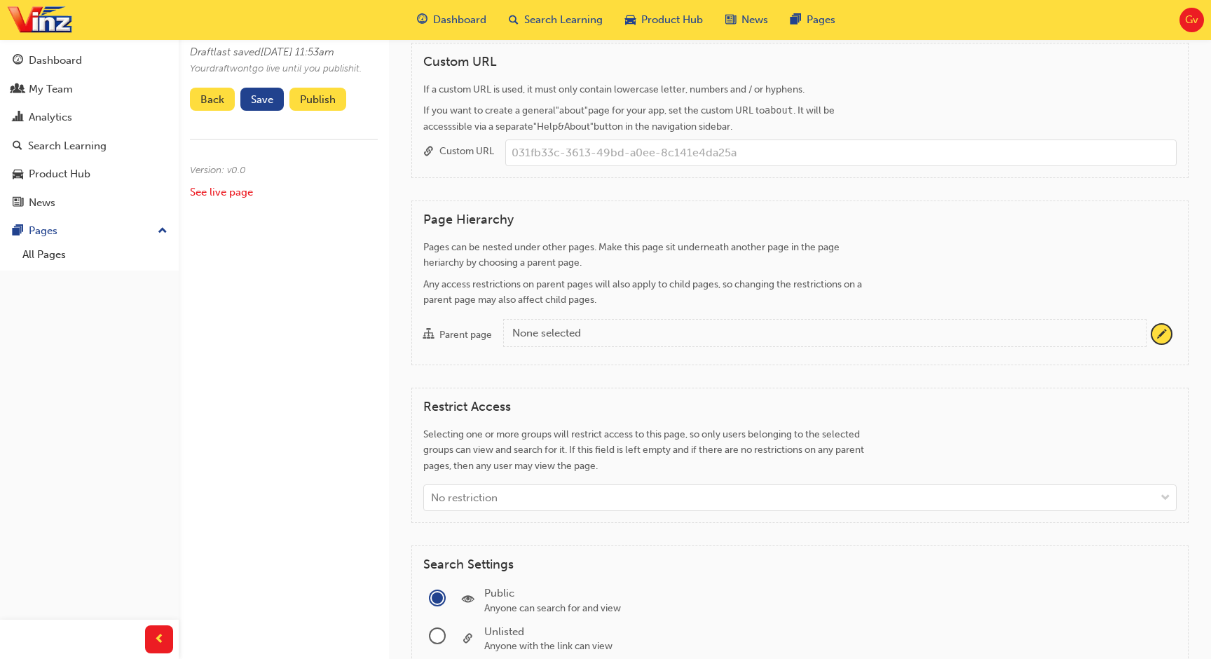
scroll to position [579, 0]
click at [486, 404] on h4 "Restrict Access" at bounding box center [799, 404] width 753 height 15
click at [533, 427] on span "Selecting one or more groups will restrict access to this page, so only users b…" at bounding box center [643, 446] width 441 height 43
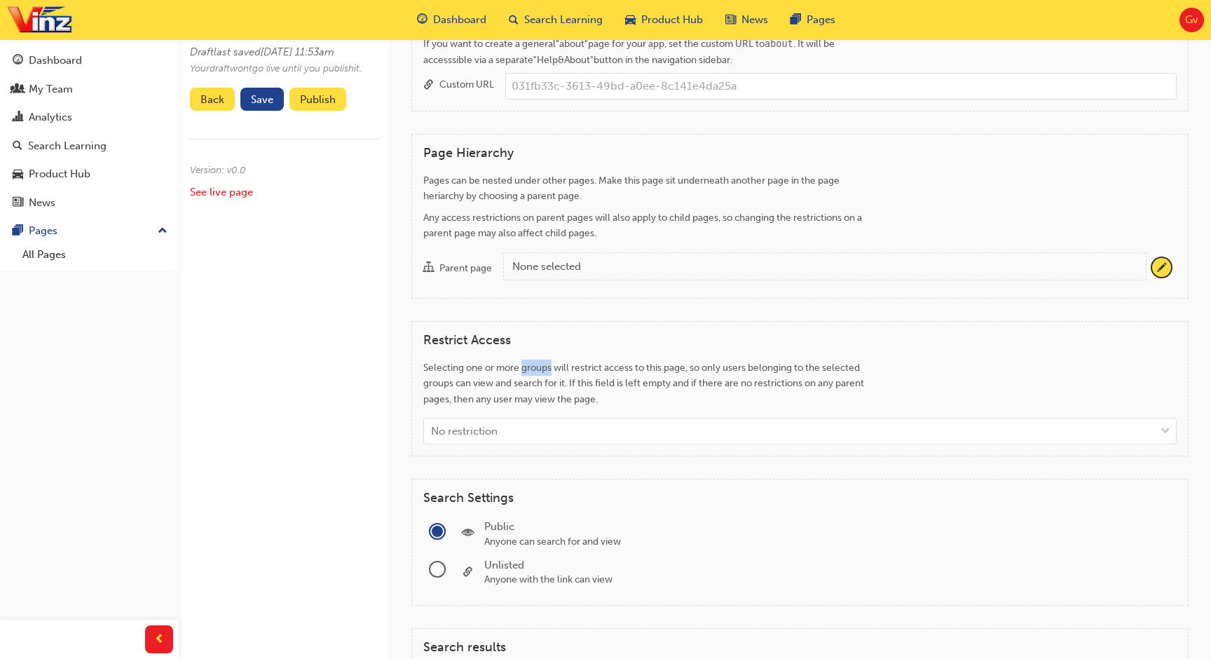
scroll to position [643, 0]
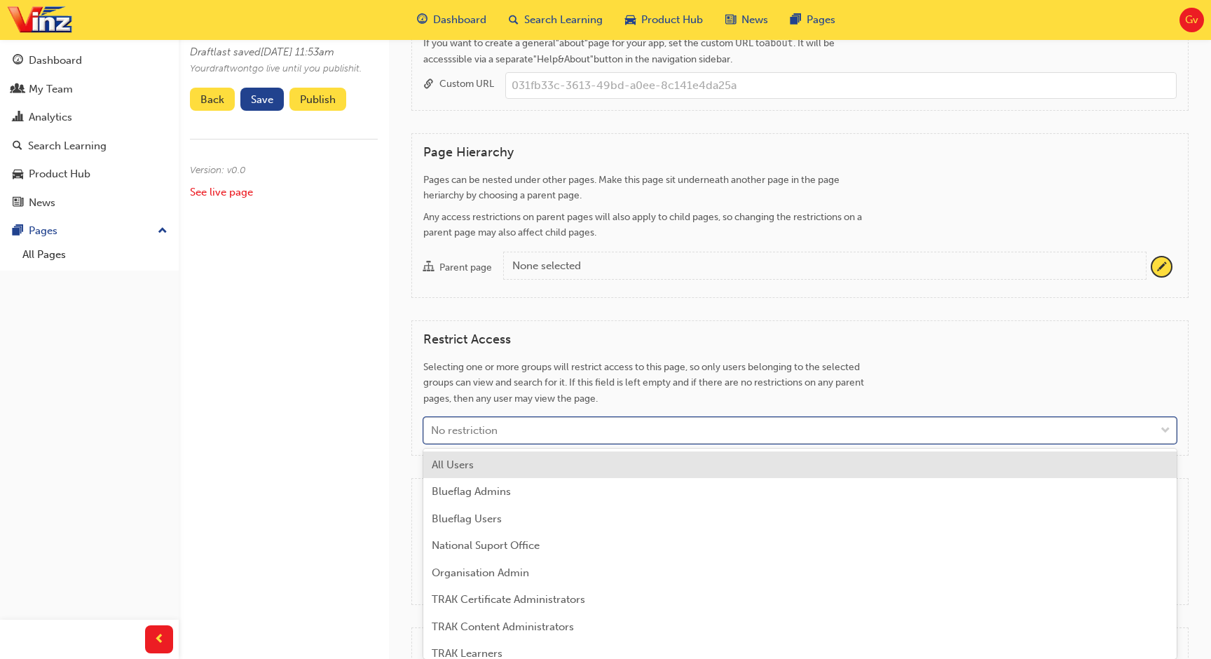
click at [531, 431] on div "No restriction" at bounding box center [789, 430] width 731 height 25
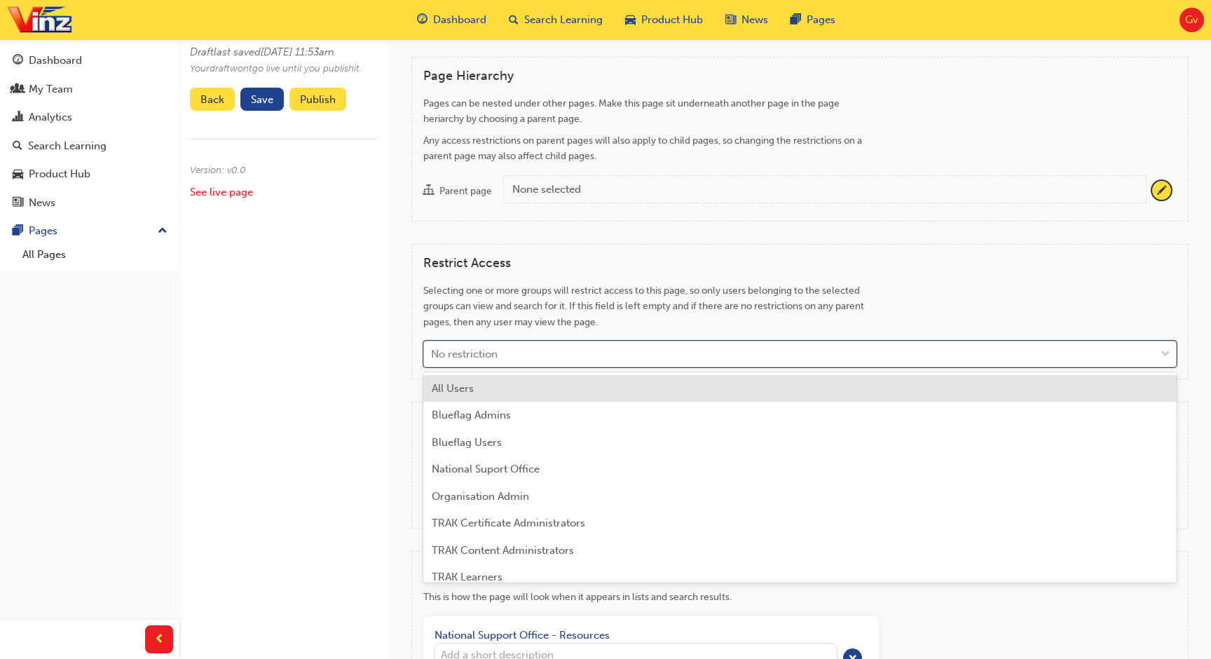
scroll to position [724, 0]
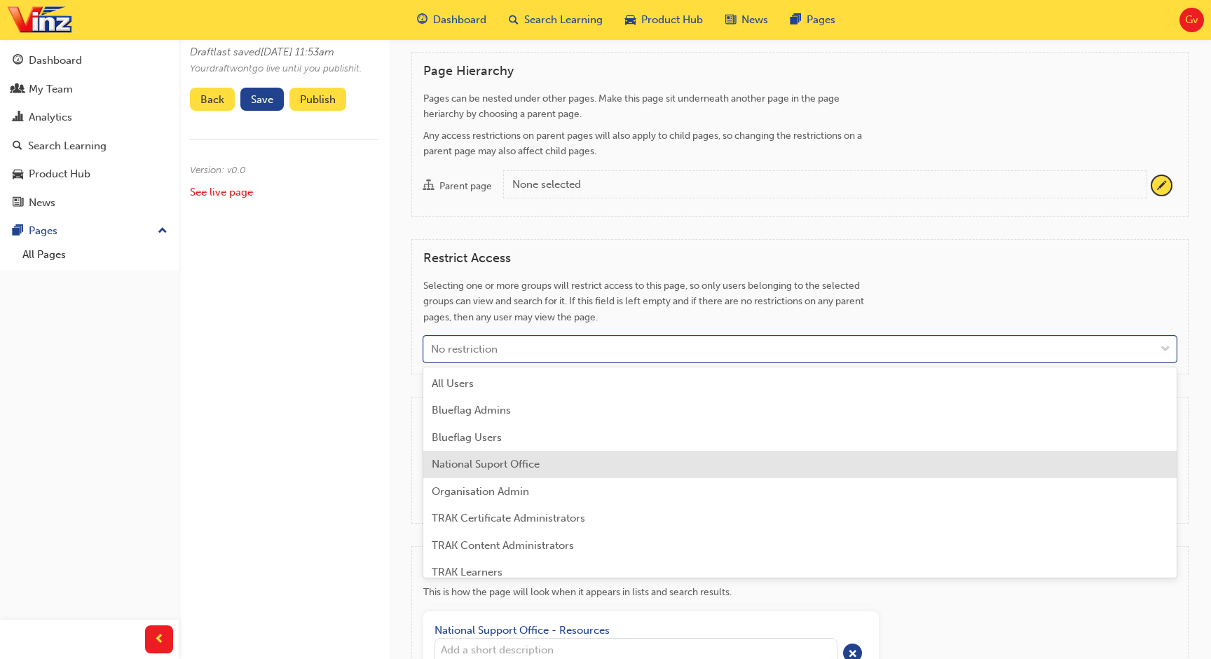
click at [533, 461] on span "National Suport Office" at bounding box center [486, 464] width 108 height 13
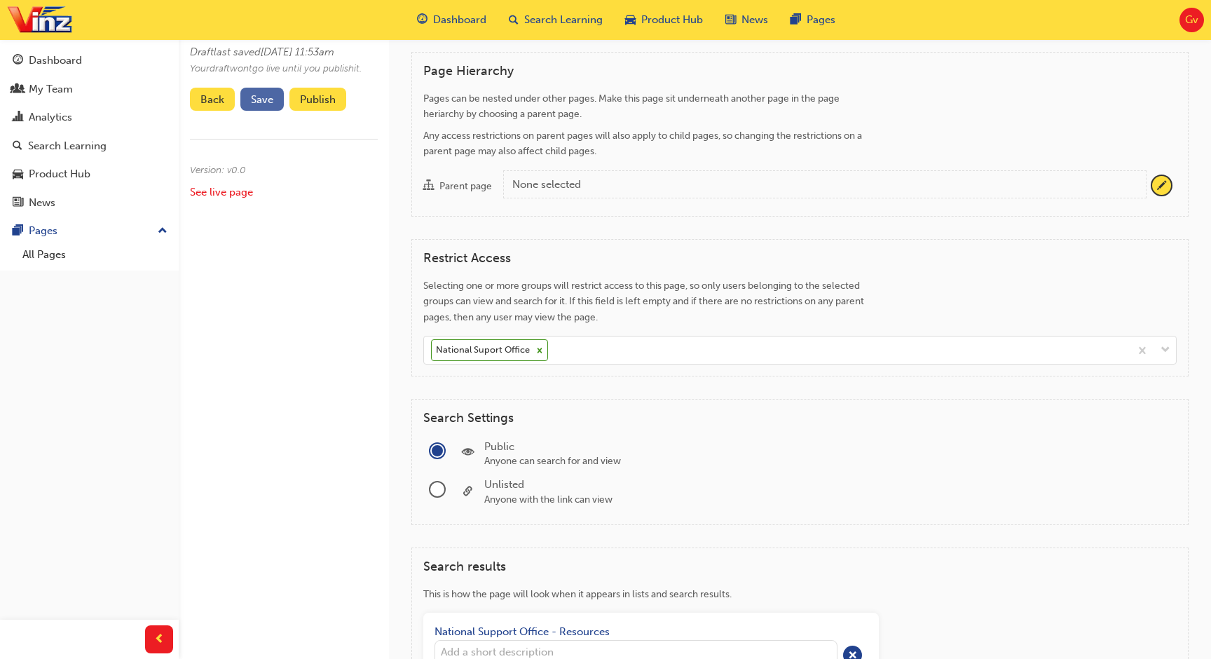
click at [259, 106] on span "Save" at bounding box center [262, 99] width 22 height 13
click at [310, 111] on button "Publish" at bounding box center [317, 99] width 57 height 23
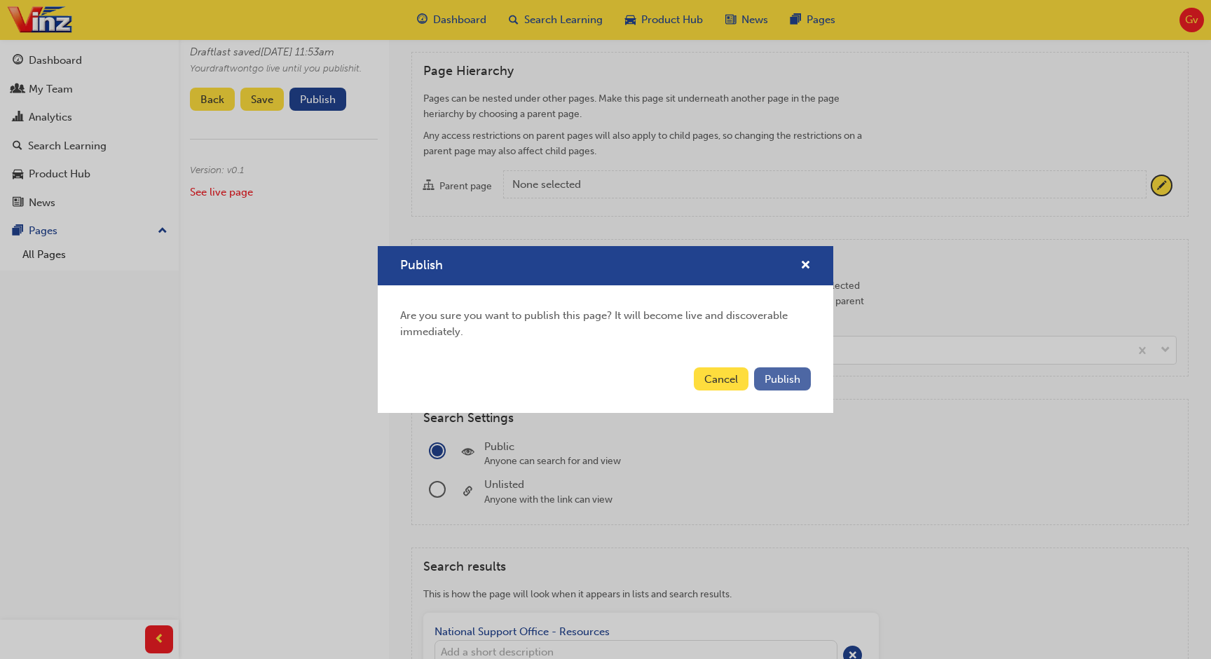
click at [792, 369] on button "Publish" at bounding box center [782, 378] width 57 height 23
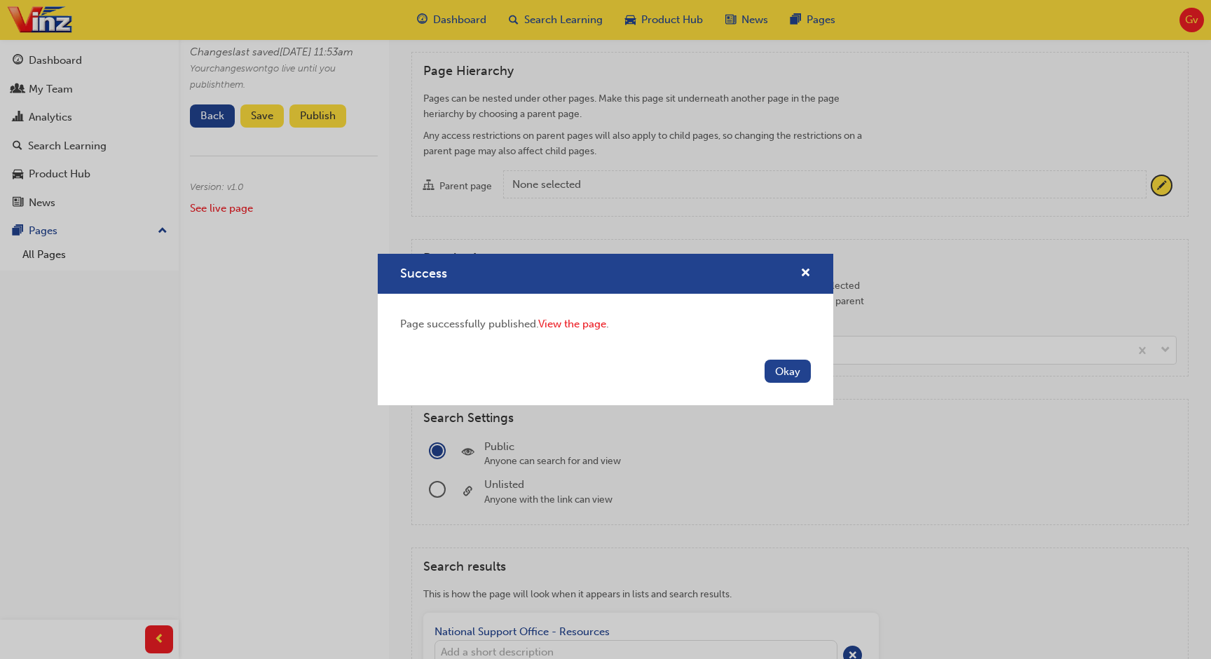
click at [792, 369] on button "Okay" at bounding box center [787, 370] width 46 height 23
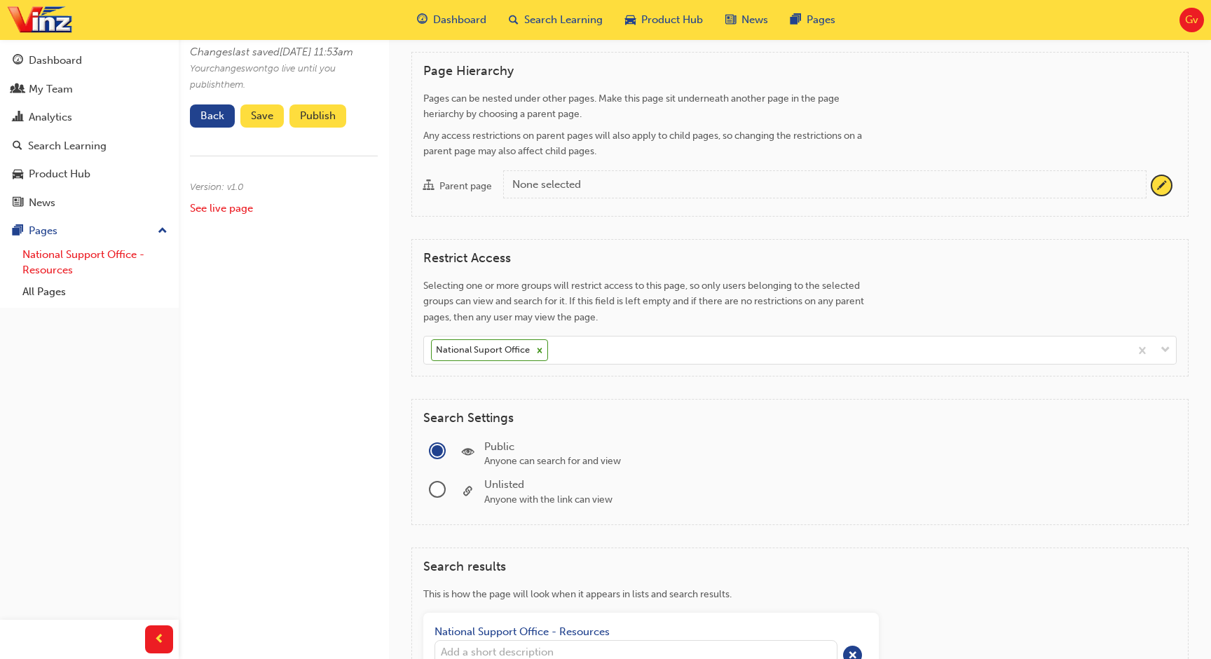
click at [90, 261] on link "National Support Office - Resources" at bounding box center [95, 262] width 156 height 37
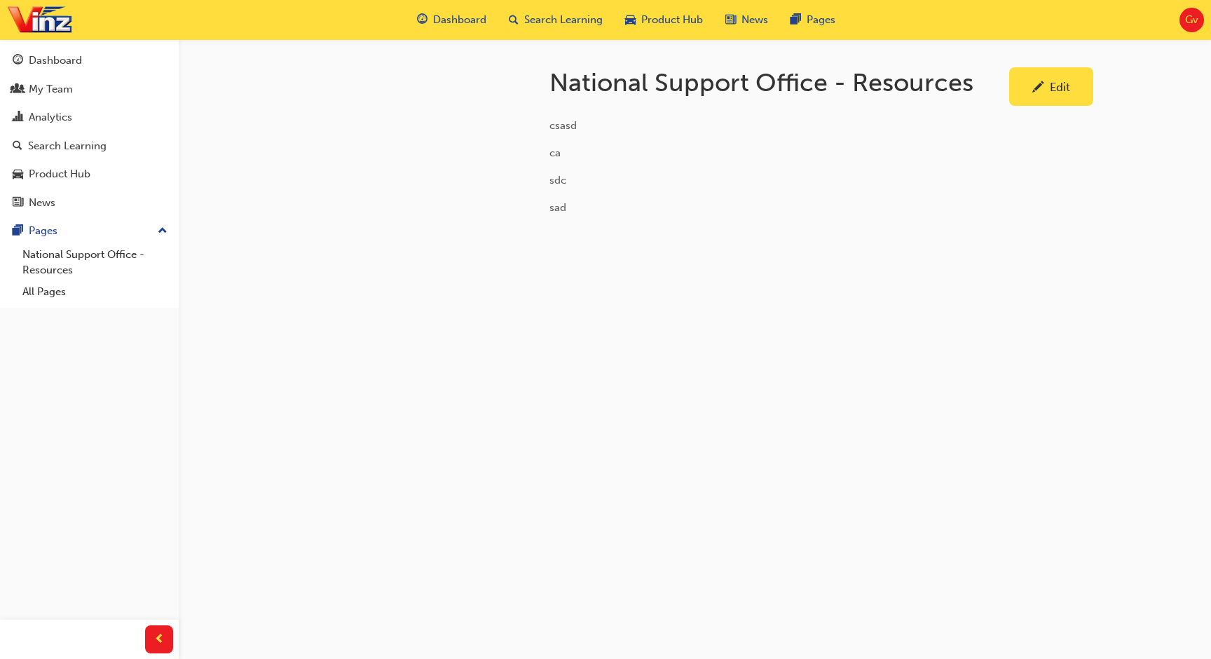
click at [1032, 88] on span "pencil-icon" at bounding box center [1038, 88] width 12 height 14
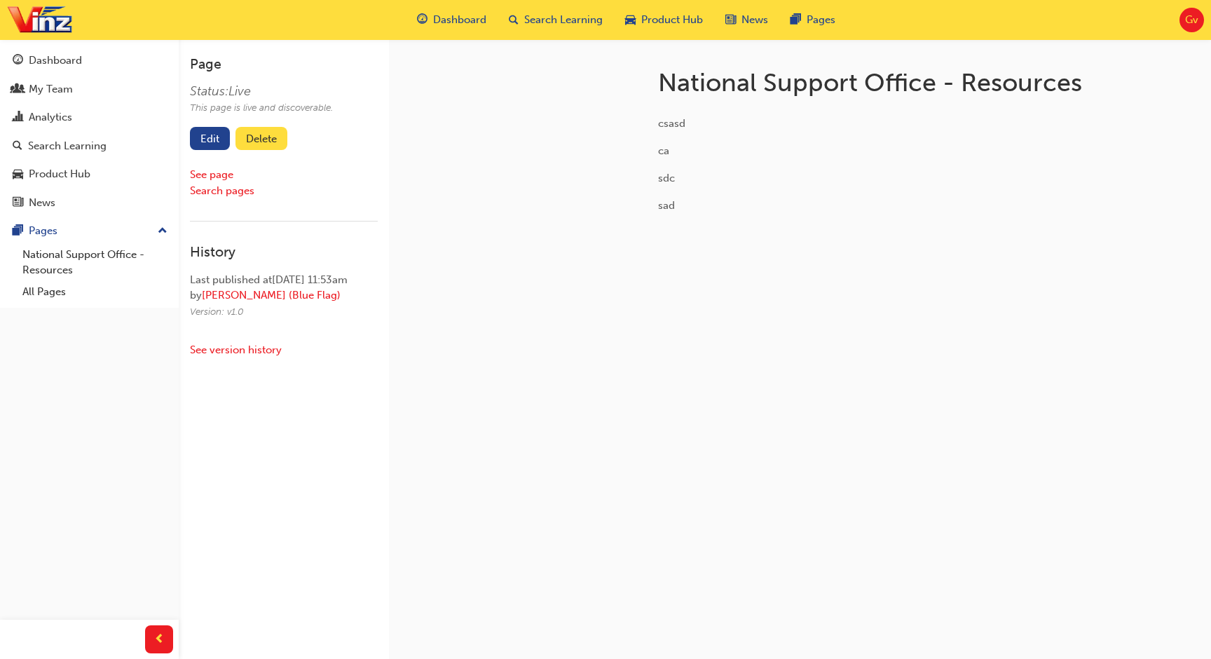
click at [1197, 16] on span "Gv" at bounding box center [1191, 20] width 13 height 16
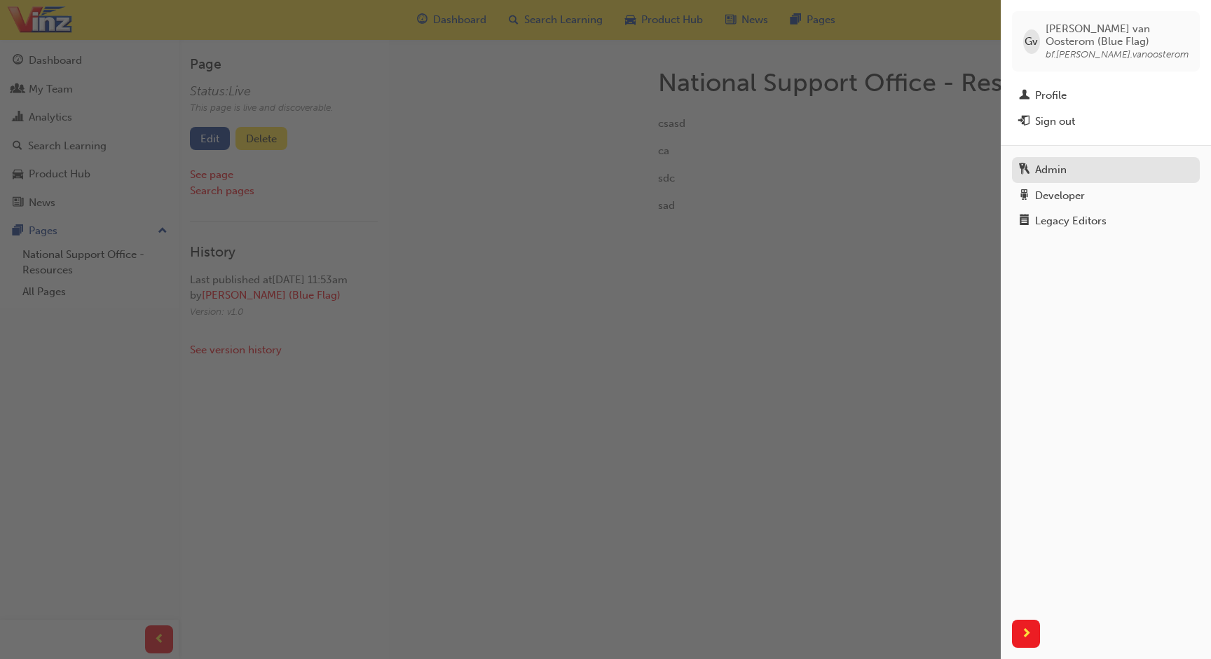
click at [1065, 175] on div "Admin" at bounding box center [1051, 170] width 32 height 16
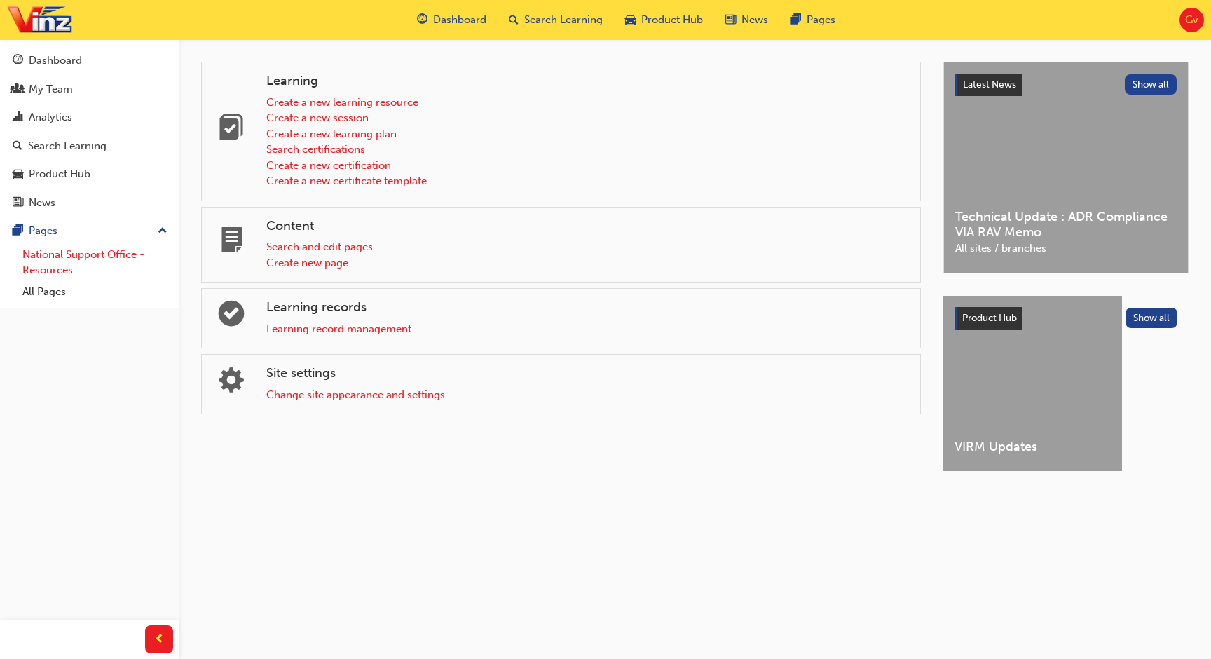
click at [124, 260] on link "National Support Office - Resources" at bounding box center [95, 262] width 156 height 37
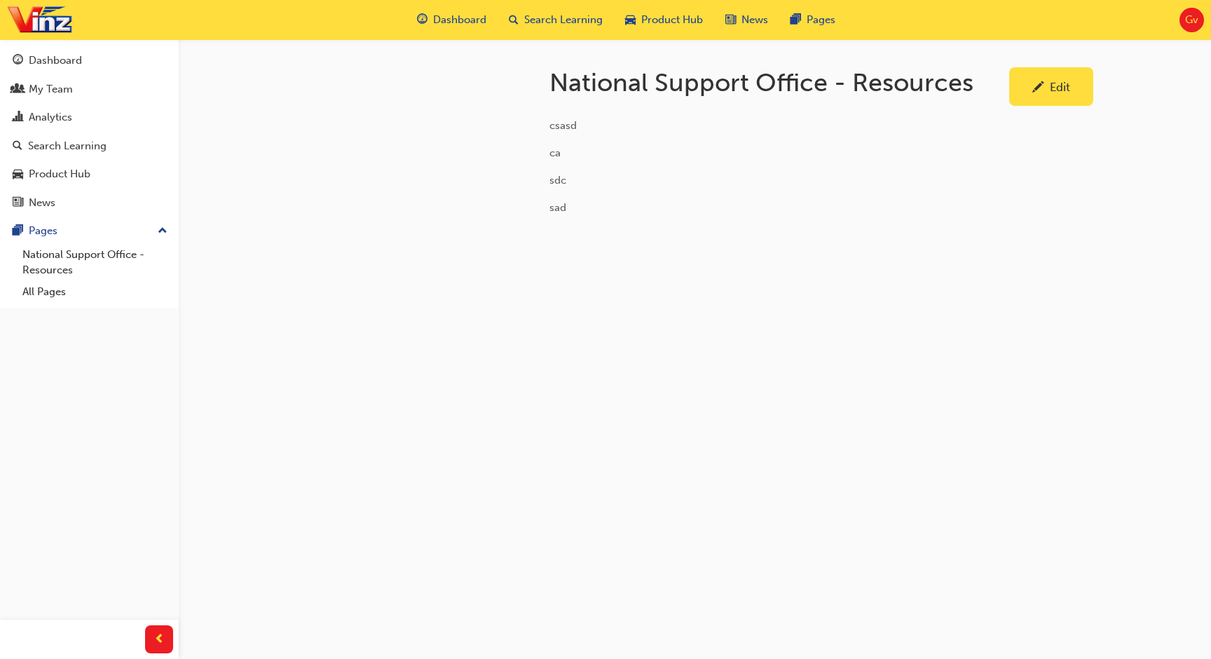
click at [1027, 83] on div "Edit" at bounding box center [1050, 87] width 63 height 18
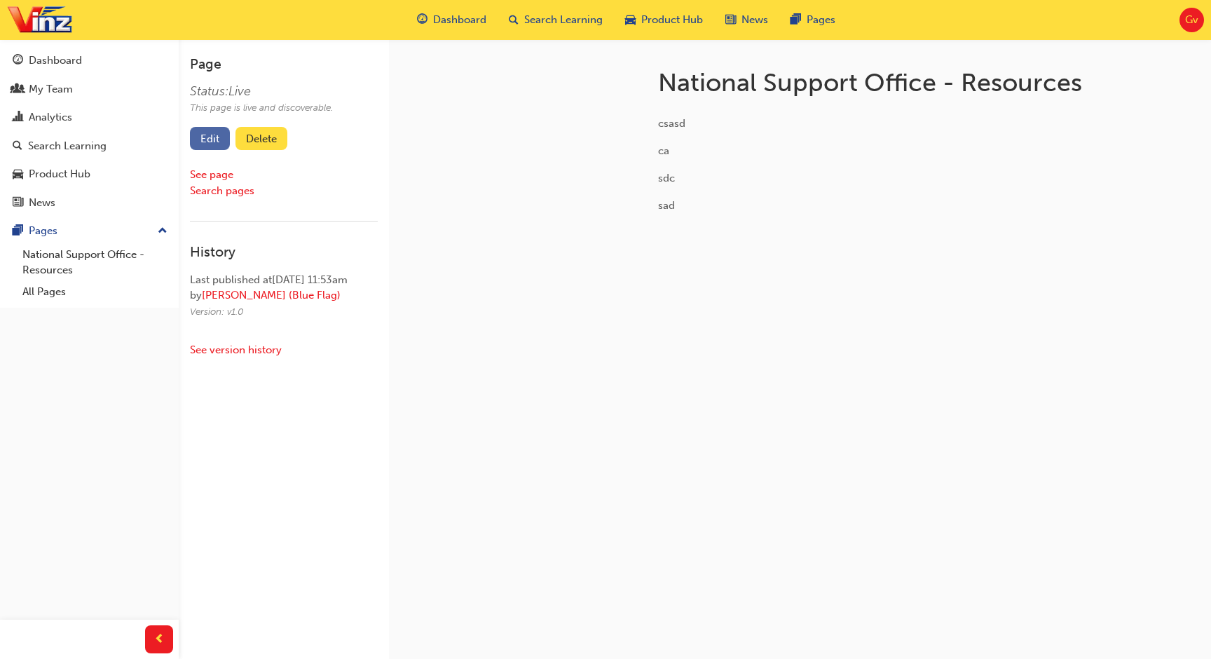
click at [214, 143] on link "Edit" at bounding box center [210, 138] width 40 height 23
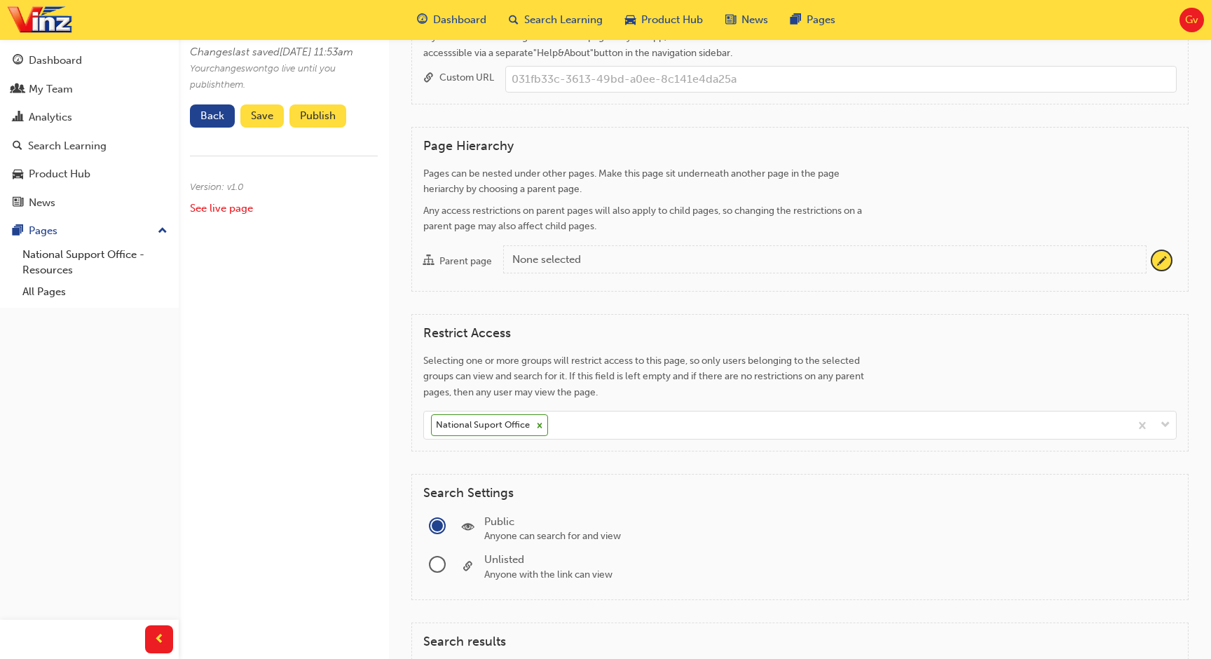
scroll to position [620, 0]
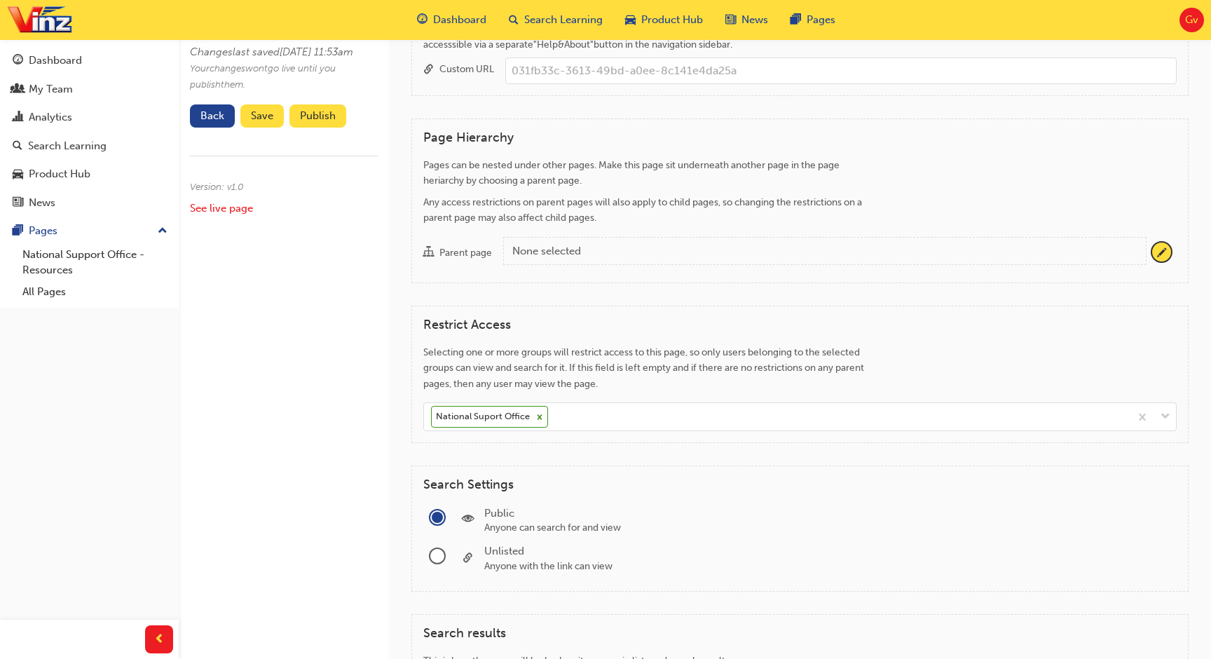
click at [490, 323] on h4 "Restrict Access" at bounding box center [799, 324] width 753 height 15
click at [538, 350] on span "Selecting one or more groups will restrict access to this page, so only users b…" at bounding box center [643, 367] width 441 height 43
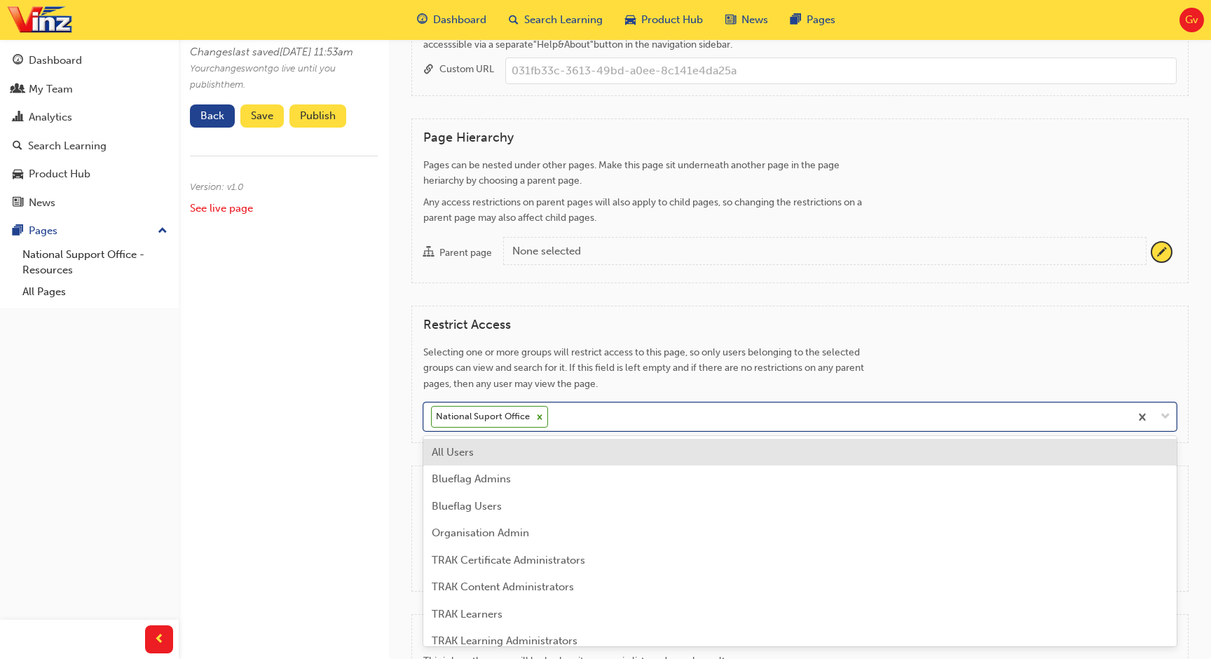
click at [581, 411] on div "National Suport Office" at bounding box center [777, 416] width 706 height 27
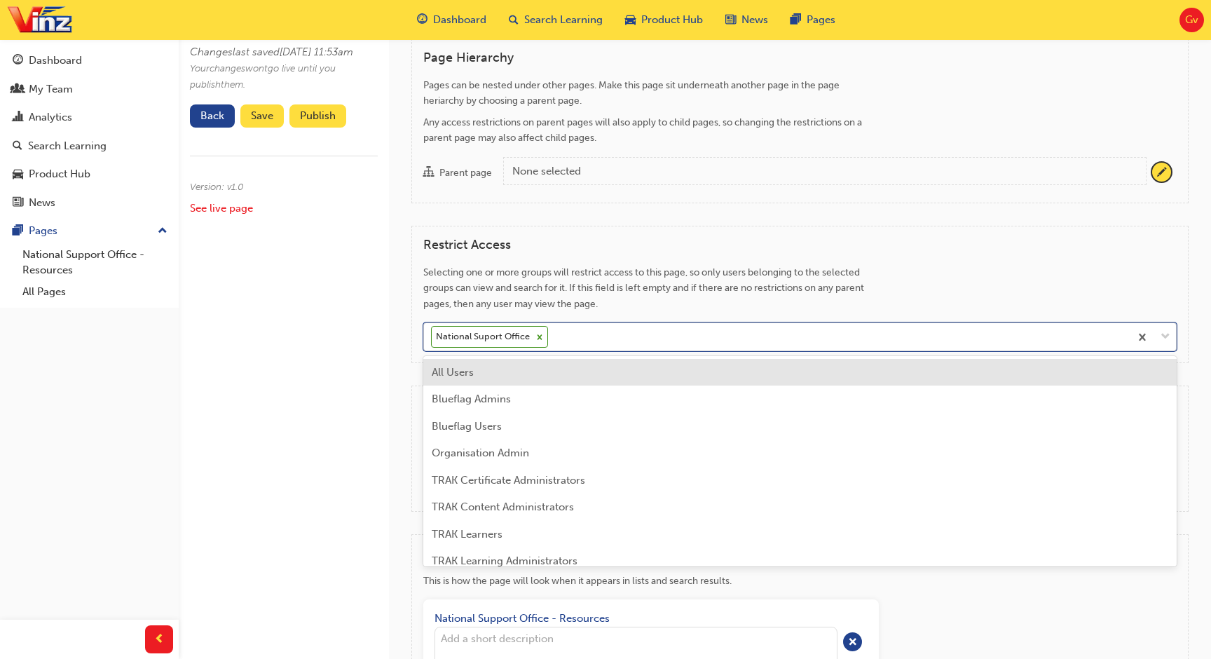
scroll to position [703, 0]
click at [598, 303] on span "Selecting one or more groups will restrict access to this page, so only users b…" at bounding box center [643, 284] width 441 height 43
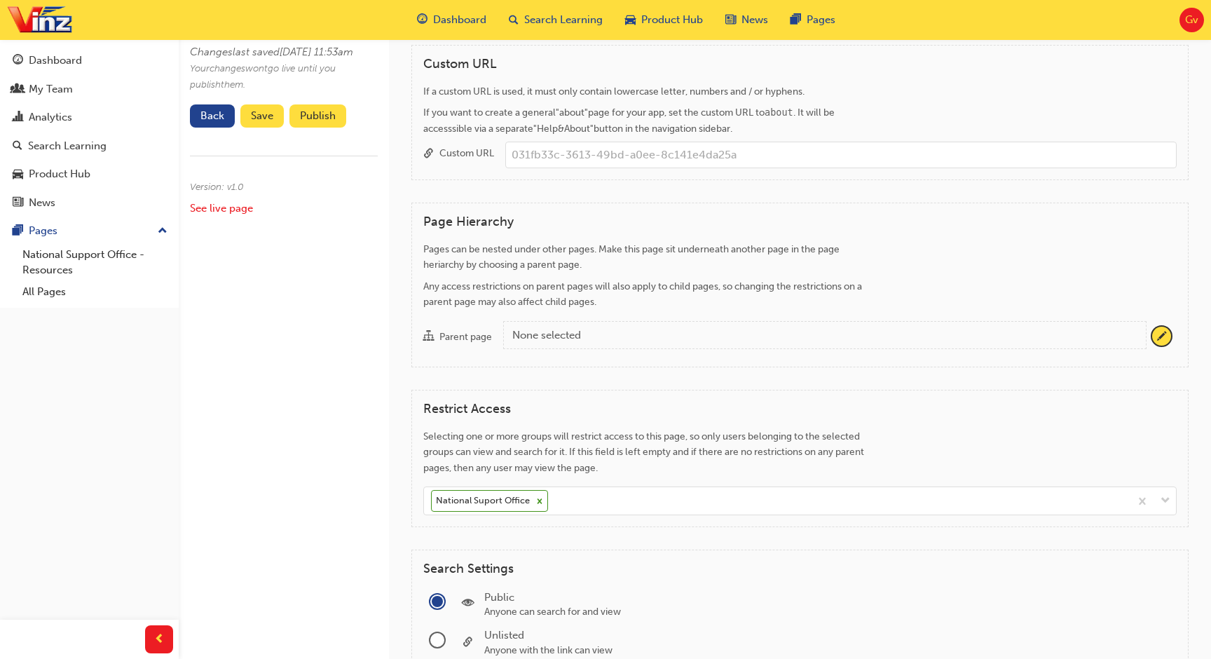
scroll to position [553, 0]
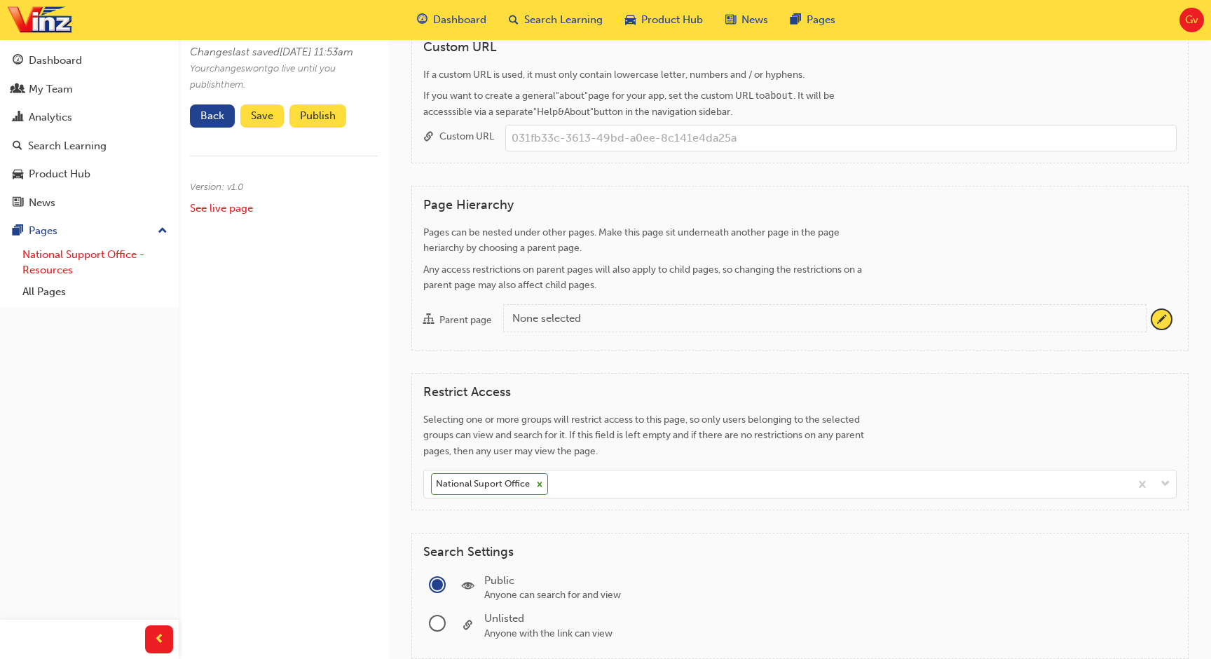
click at [67, 268] on link "National Support Office - Resources" at bounding box center [95, 262] width 156 height 37
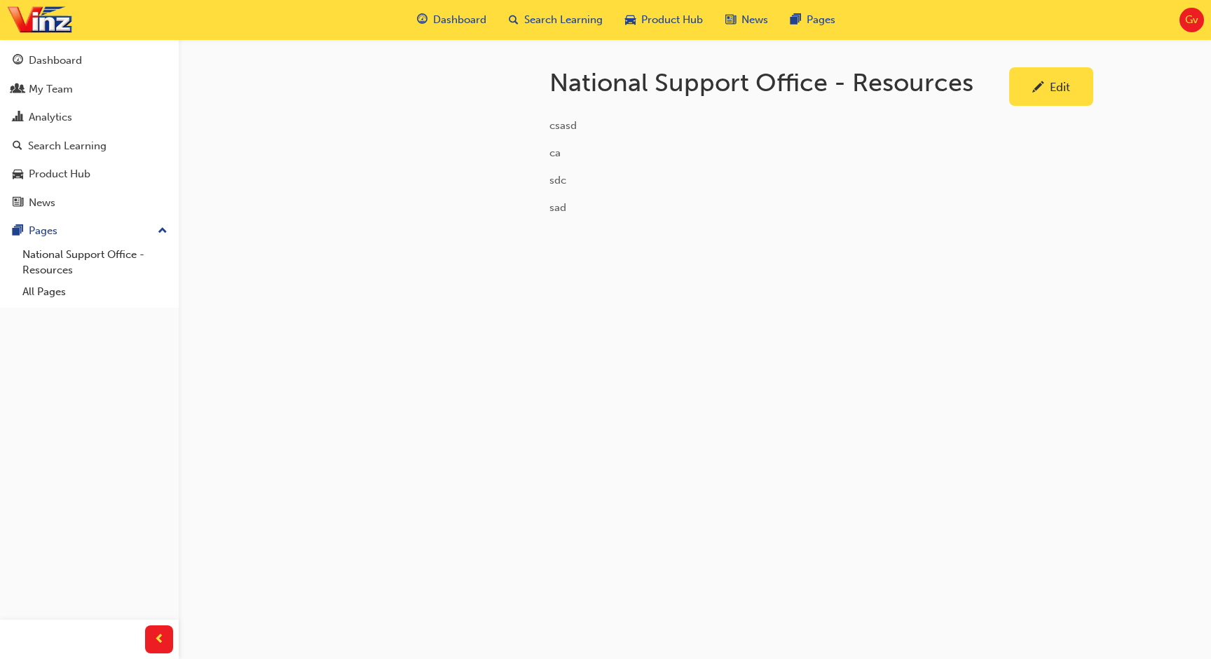
click at [1037, 90] on span "pencil-icon" at bounding box center [1038, 88] width 12 height 14
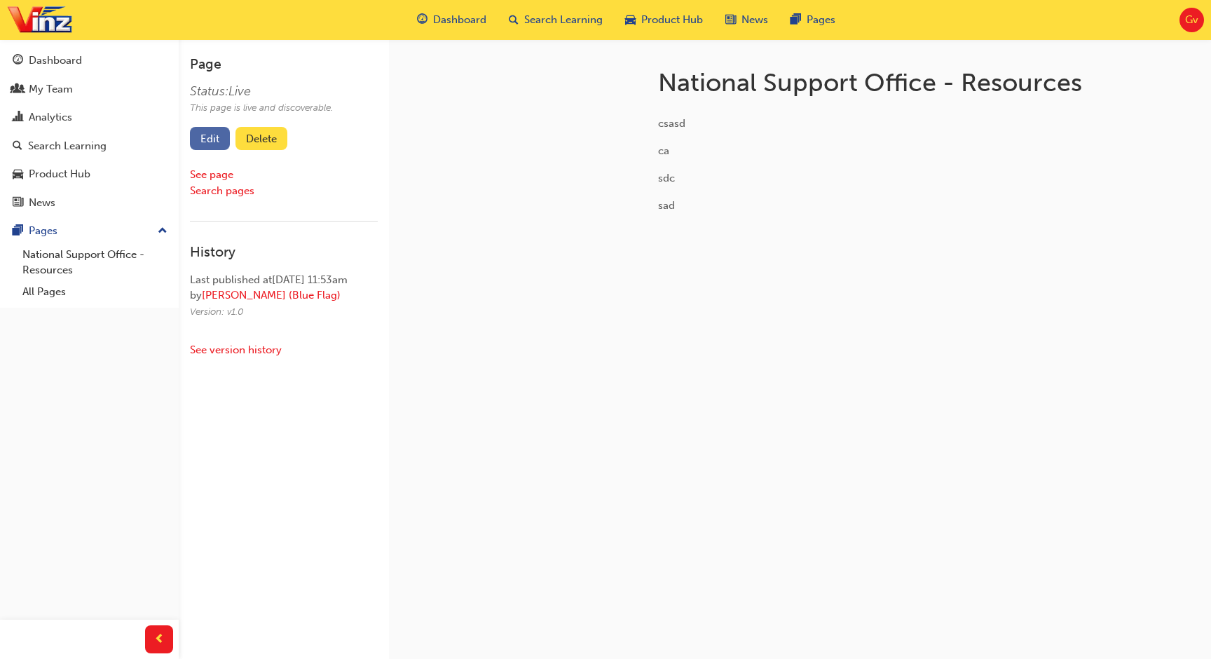
click at [201, 138] on link "Edit" at bounding box center [210, 138] width 40 height 23
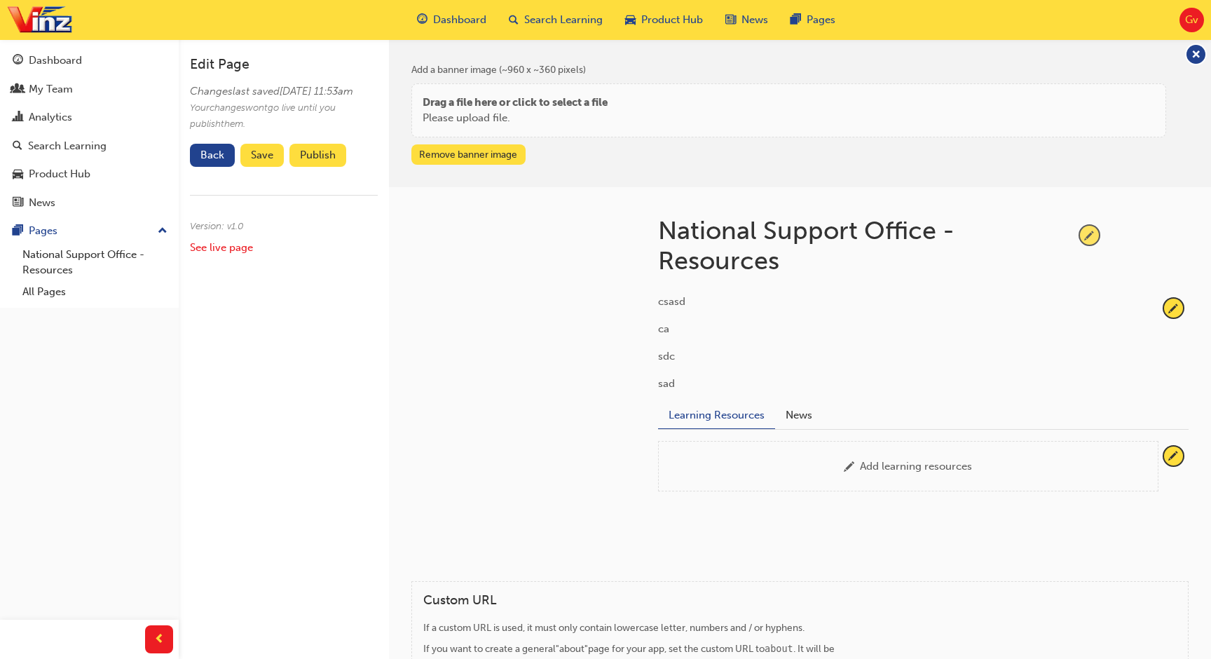
click at [1091, 232] on span "pencil-icon" at bounding box center [1089, 235] width 19 height 19
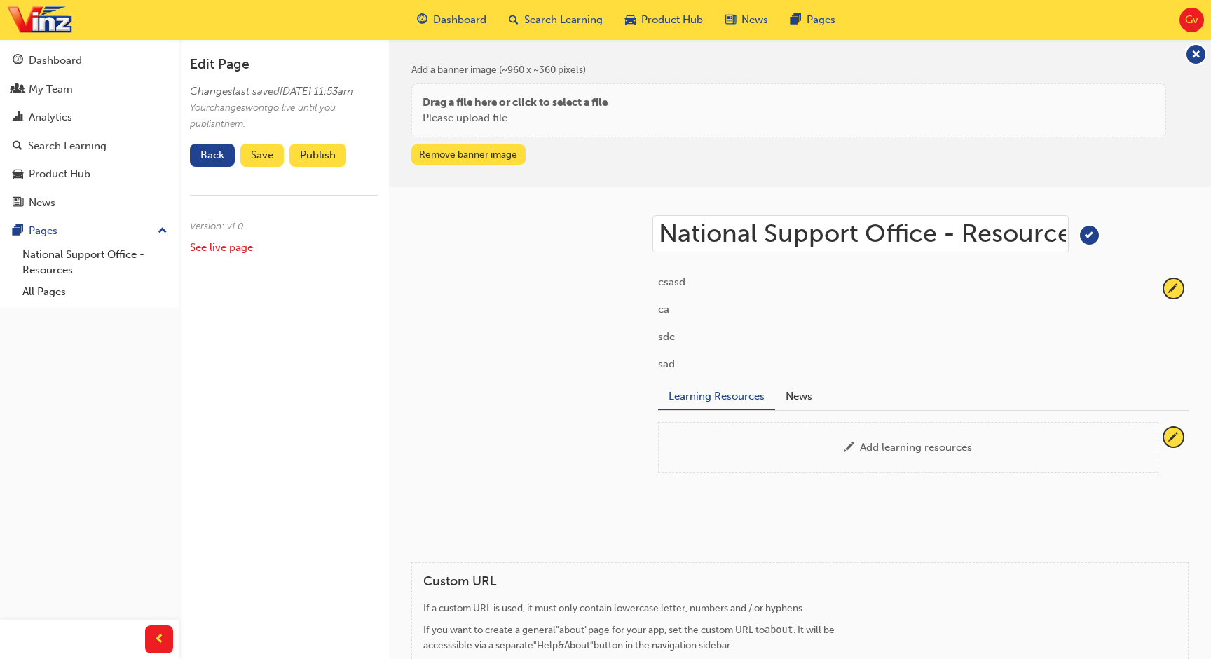
click at [1029, 235] on input "National Support Office - Resources" at bounding box center [860, 233] width 416 height 37
paste input "181 VINZ Auckland Airport"
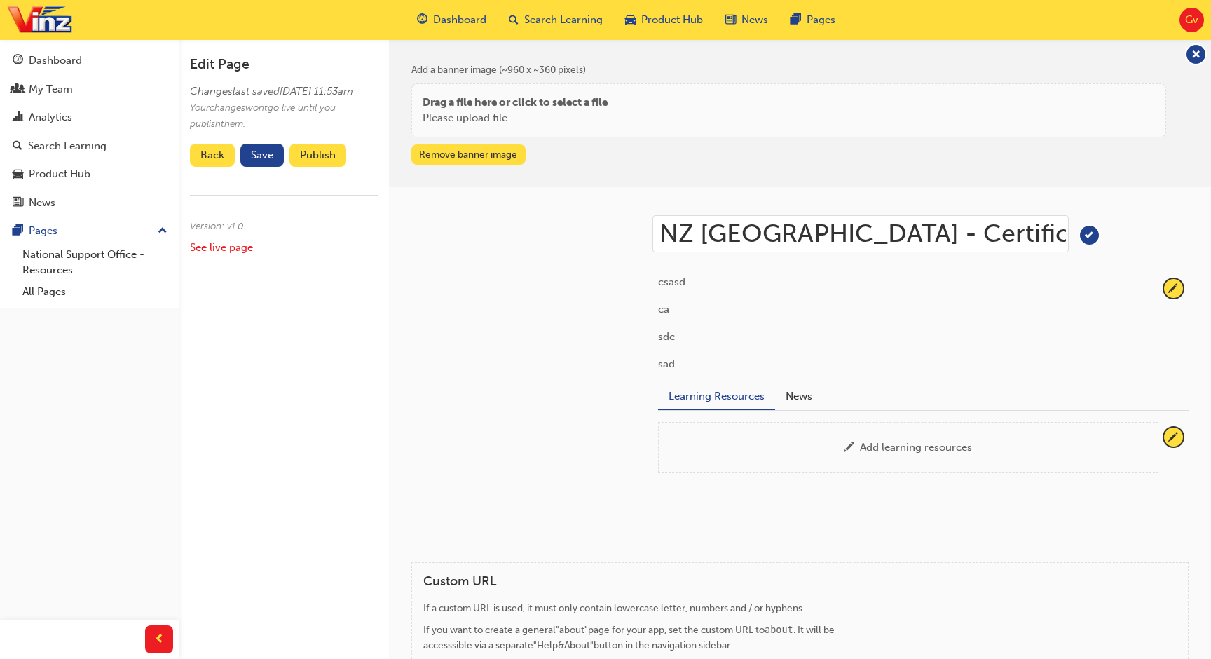
type input "VINZ Auckland Airport - Certification"
click at [619, 336] on div at bounding box center [512, 352] width 247 height 330
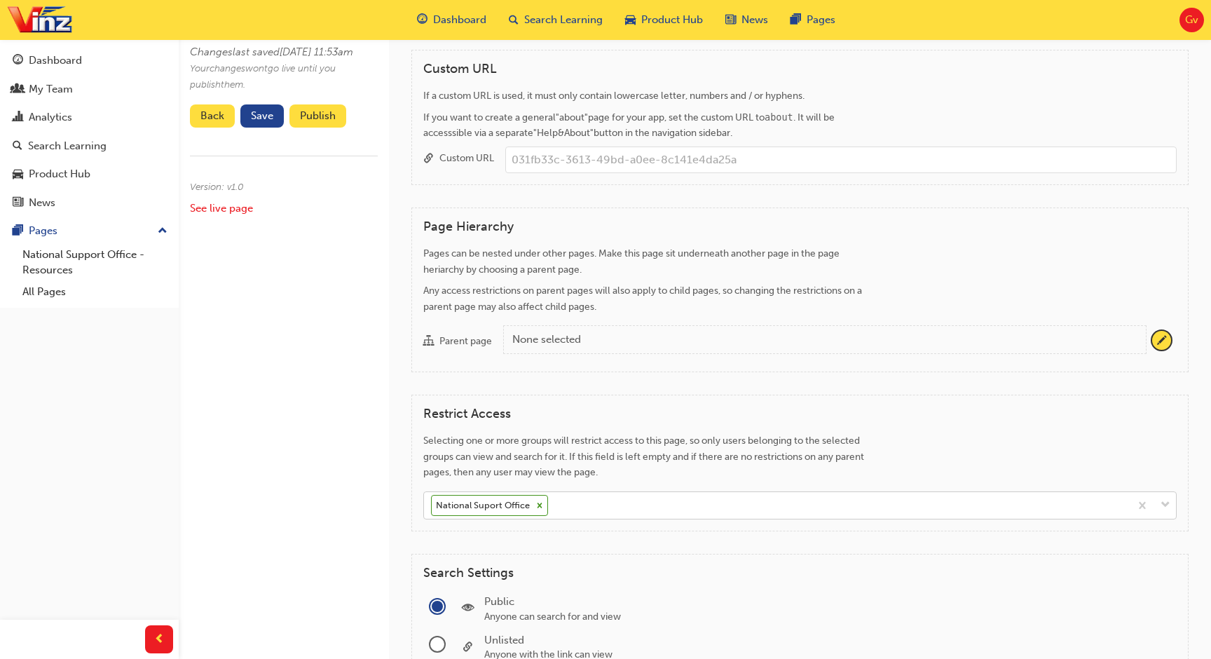
scroll to position [593, 0]
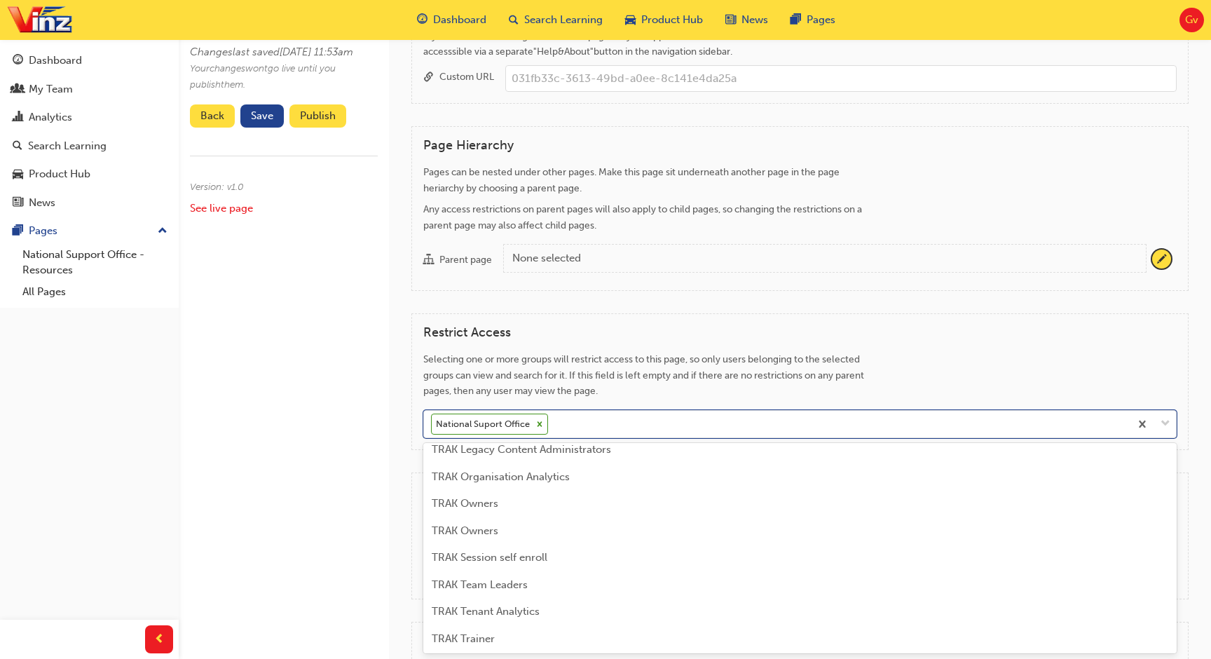
scroll to position [254, 0]
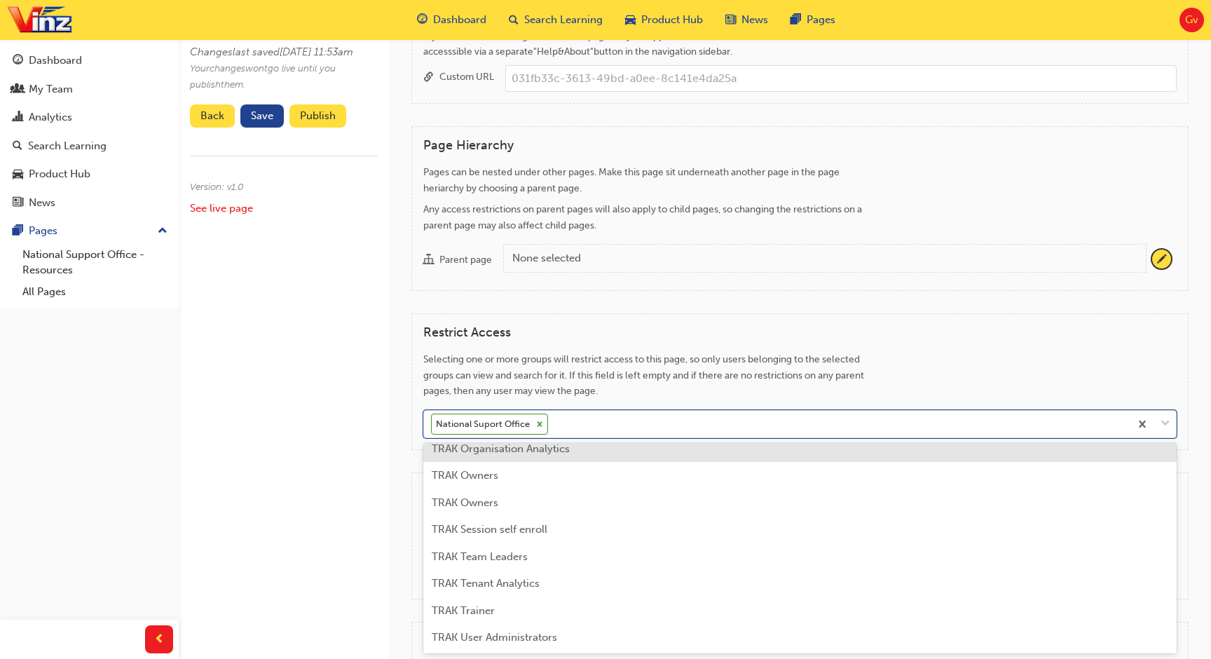
click at [646, 373] on span "Selecting one or more groups will restrict access to this page, so only users b…" at bounding box center [643, 374] width 441 height 43
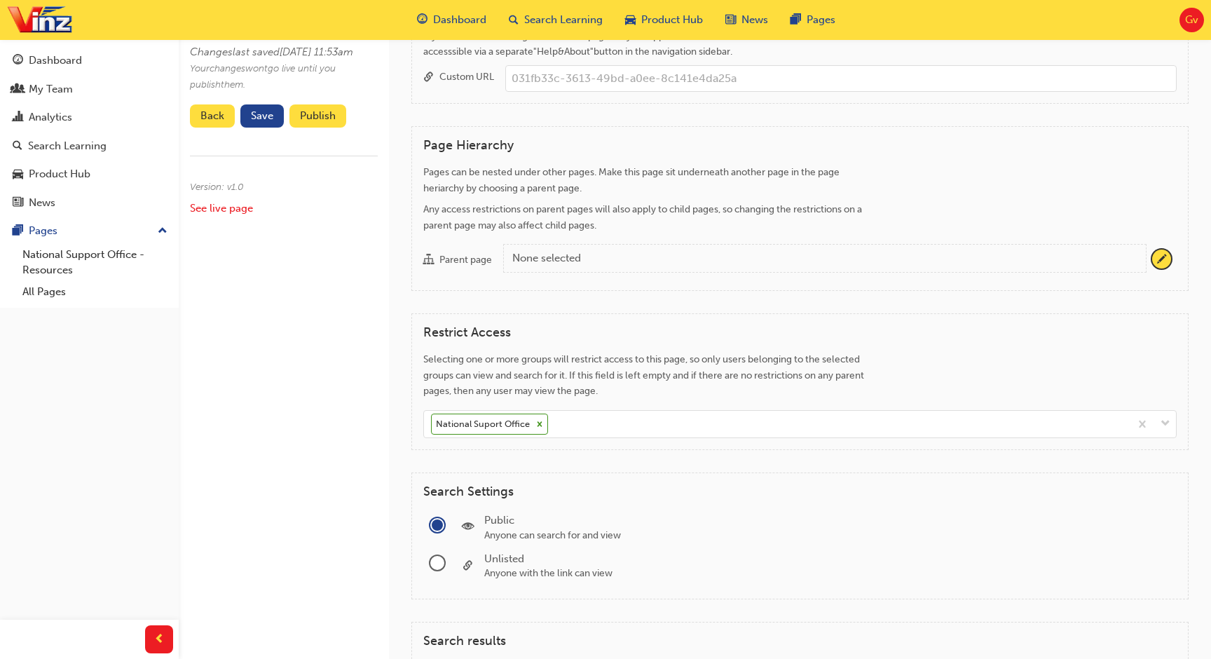
click at [743, 329] on h4 "Restrict Access" at bounding box center [799, 332] width 753 height 15
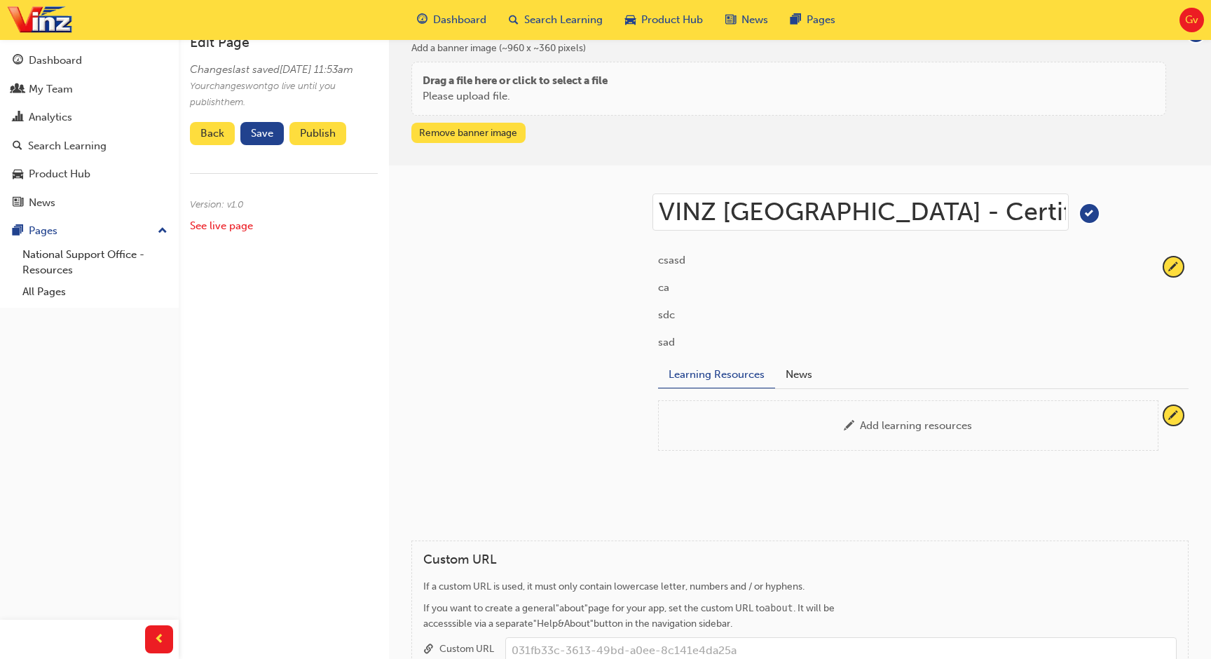
scroll to position [0, 0]
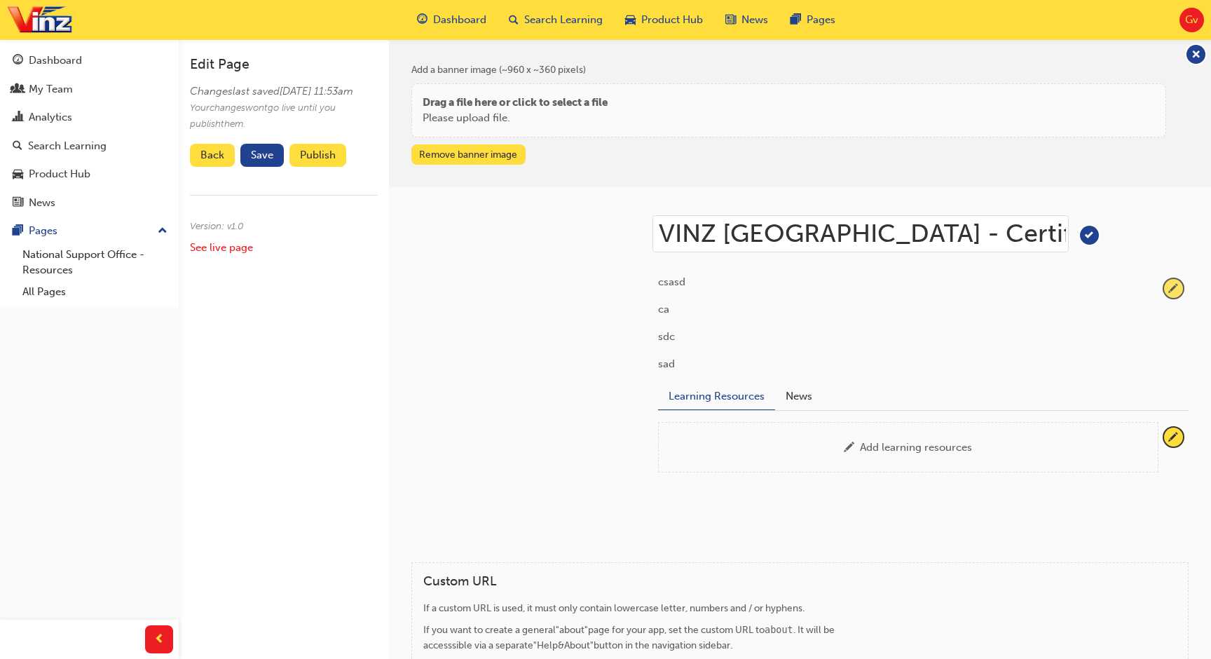
click at [1167, 287] on span "pencil-icon" at bounding box center [1173, 288] width 19 height 19
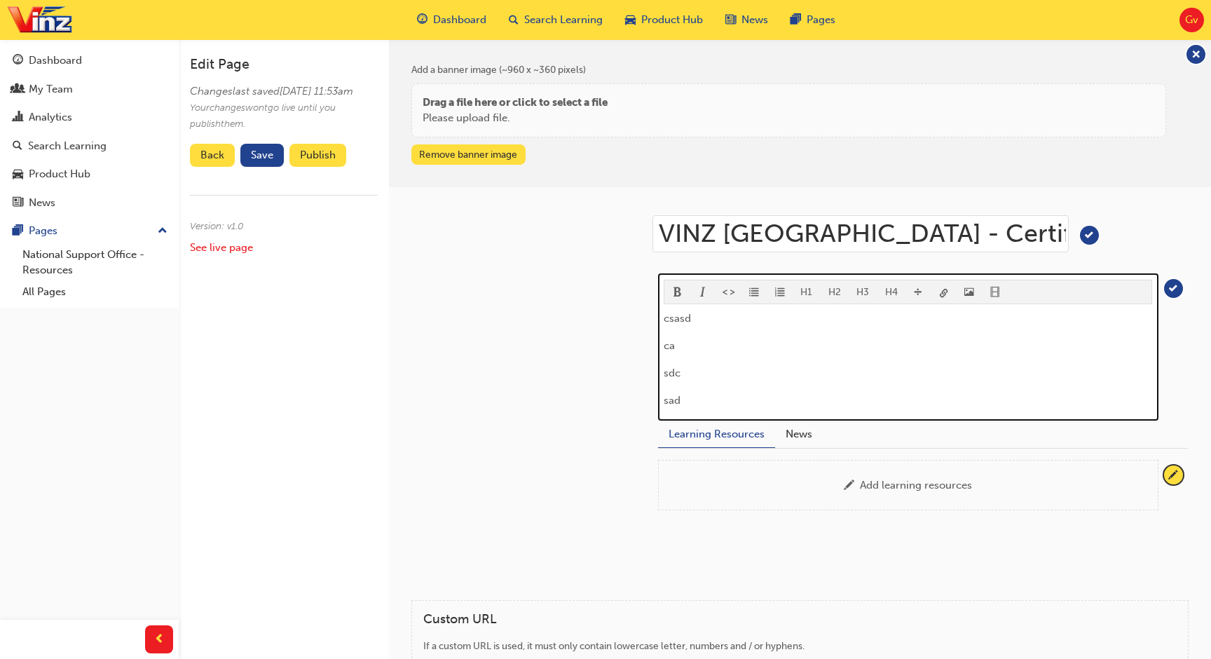
click at [751, 337] on p "ca" at bounding box center [908, 345] width 488 height 17
click at [832, 295] on button "H2" at bounding box center [834, 291] width 29 height 23
click at [804, 350] on div "NZTA Certificates ﻿" at bounding box center [908, 362] width 488 height 105
click at [750, 295] on span "format_ul-icon" at bounding box center [754, 293] width 10 height 12
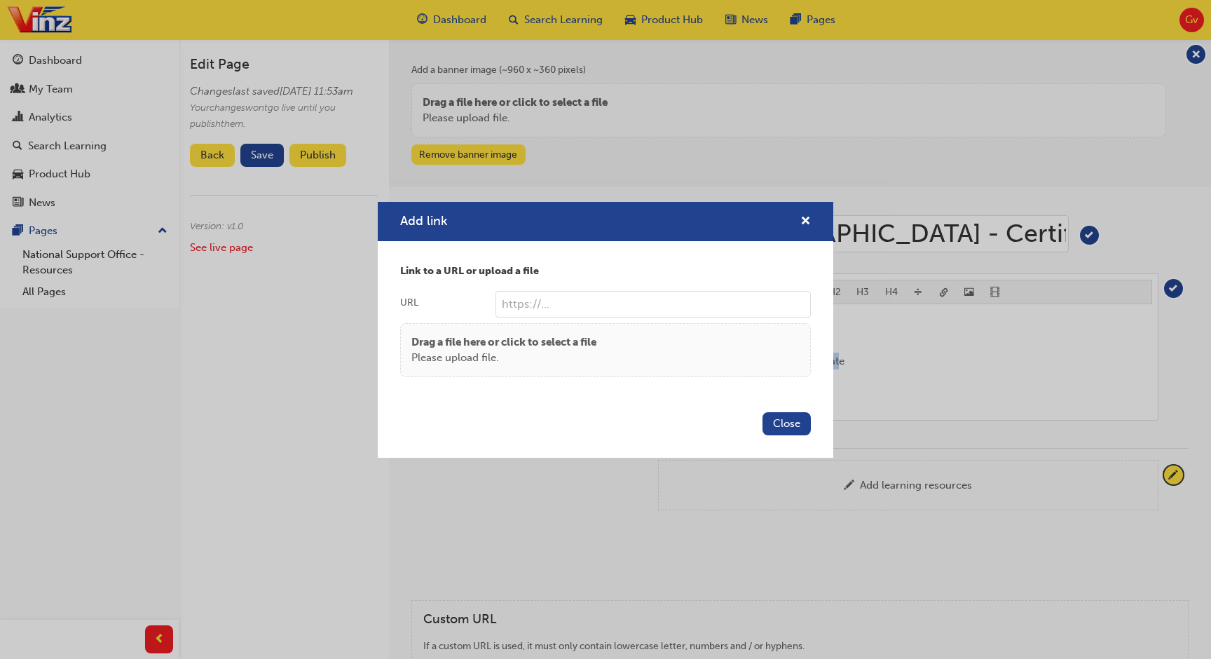
click at [944, 292] on body "Your version of Internet Explorer is outdated and not supported. Please upgrade…" at bounding box center [605, 329] width 1211 height 659
click at [571, 355] on p "Please upload file." at bounding box center [503, 358] width 185 height 16
click at [811, 219] on div "Add link" at bounding box center [605, 222] width 455 height 40
click at [807, 219] on span "cross-icon" at bounding box center [805, 222] width 11 height 13
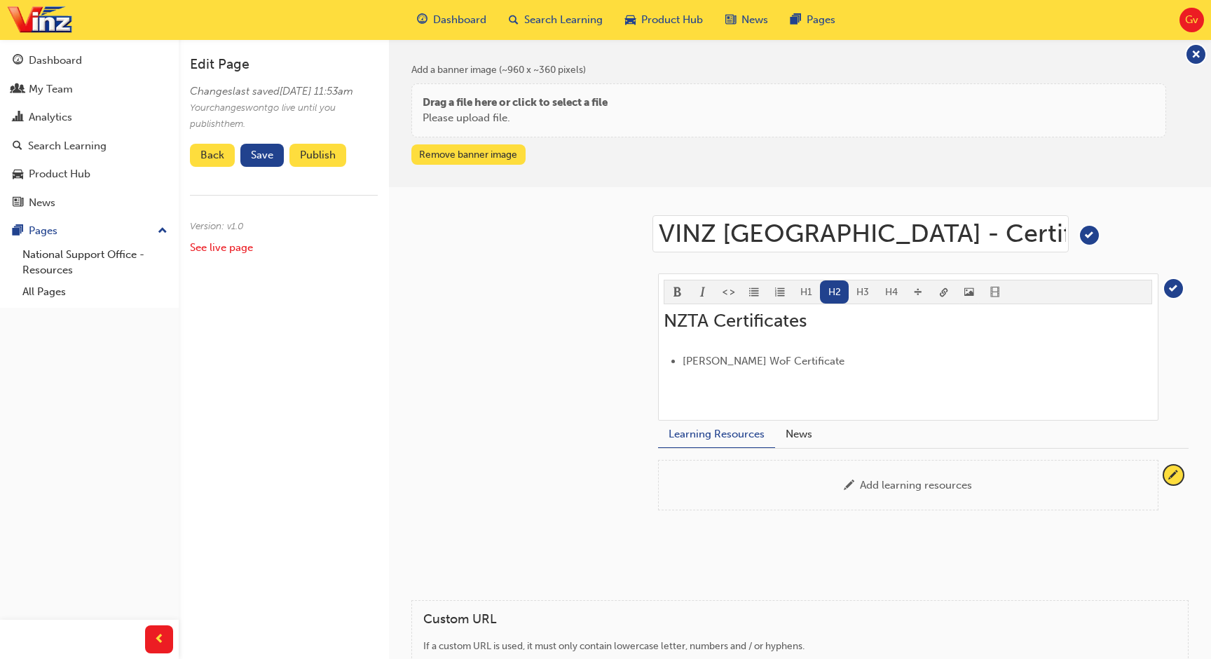
click at [968, 290] on body "Your version of Internet Explorer is outdated and not supported. Please upgrade…" at bounding box center [605, 329] width 1211 height 659
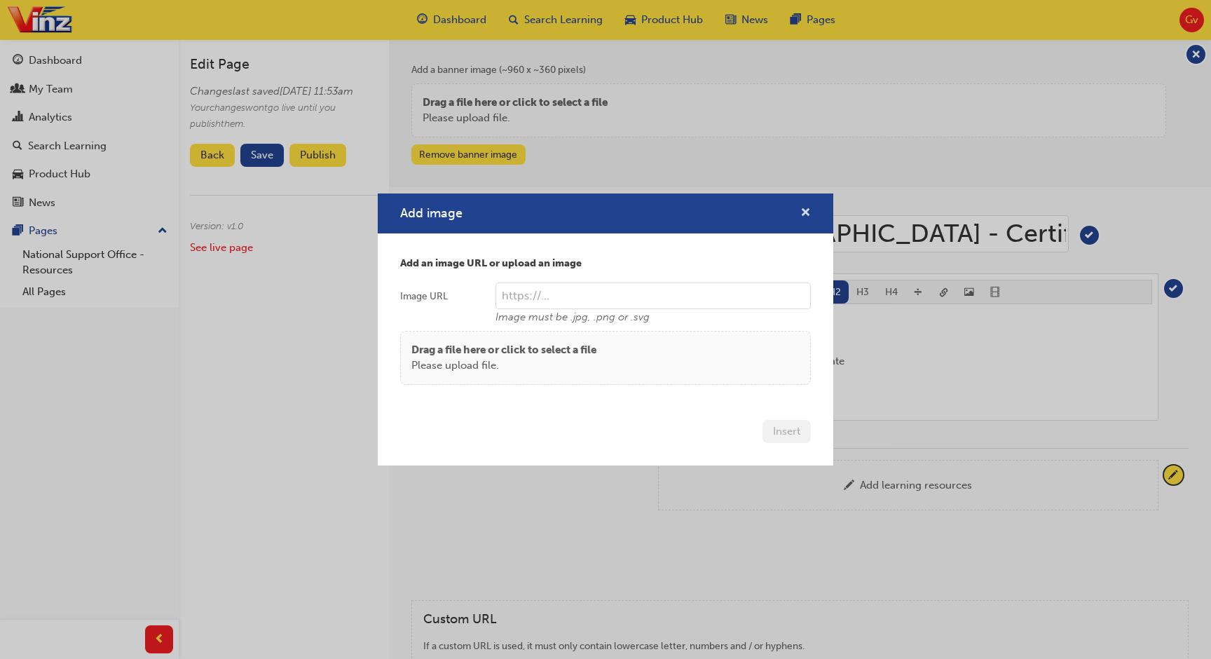
click at [808, 215] on span "cross-icon" at bounding box center [805, 213] width 11 height 13
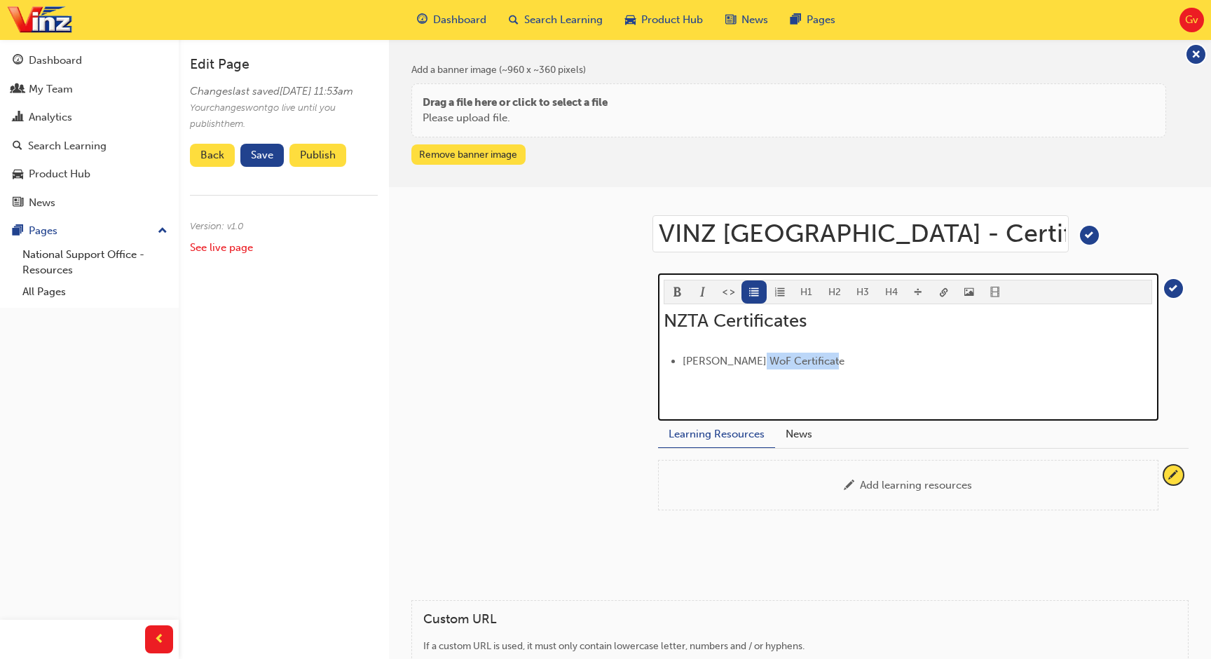
drag, startPoint x: 750, startPoint y: 363, endPoint x: 828, endPoint y: 363, distance: 77.8
click at [828, 363] on li "Steven Smith WoF Certificate" at bounding box center [916, 360] width 469 height 17
click at [857, 290] on button "H3" at bounding box center [863, 291] width 29 height 23
click at [756, 290] on span "format_ul-icon" at bounding box center [754, 293] width 10 height 12
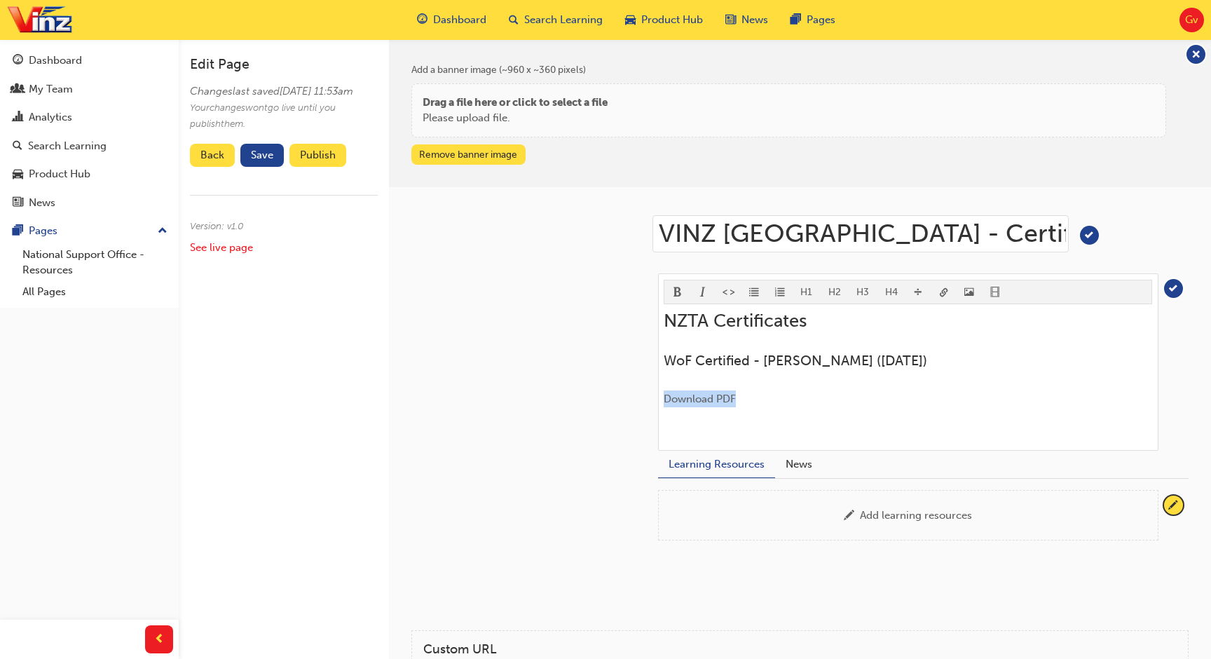
click at [940, 293] on body "Your version of Internet Explorer is outdated and not supported. Please upgrade…" at bounding box center [605, 329] width 1211 height 659
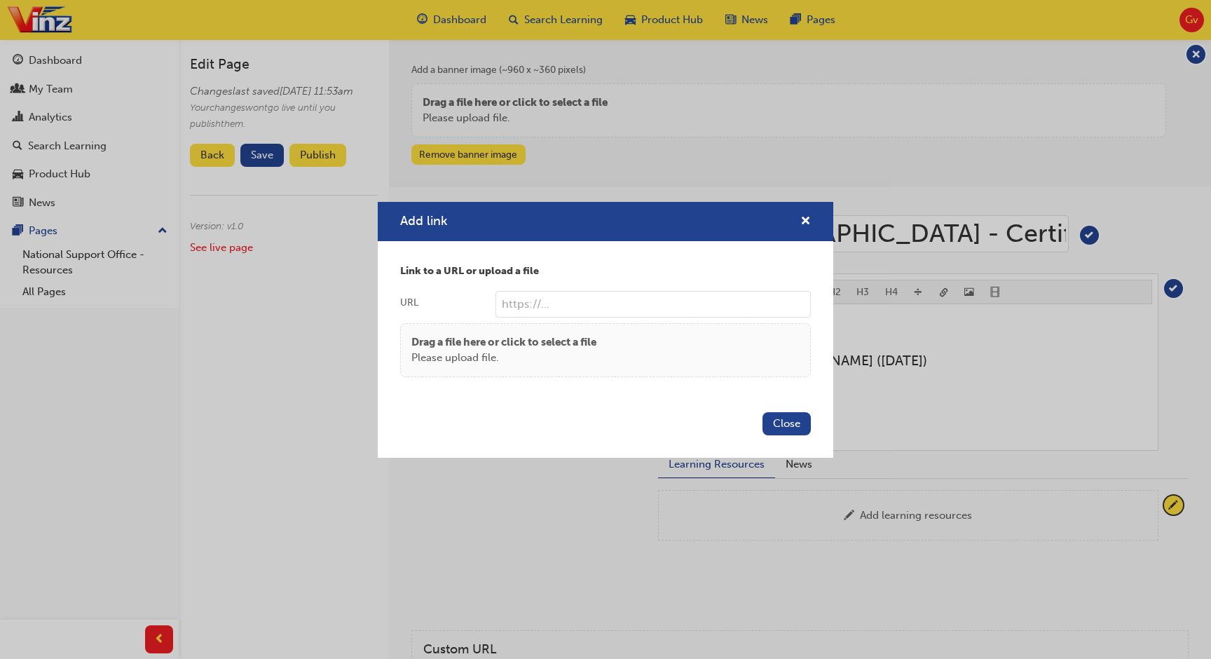
click at [547, 356] on p "Please upload file." at bounding box center [503, 358] width 185 height 16
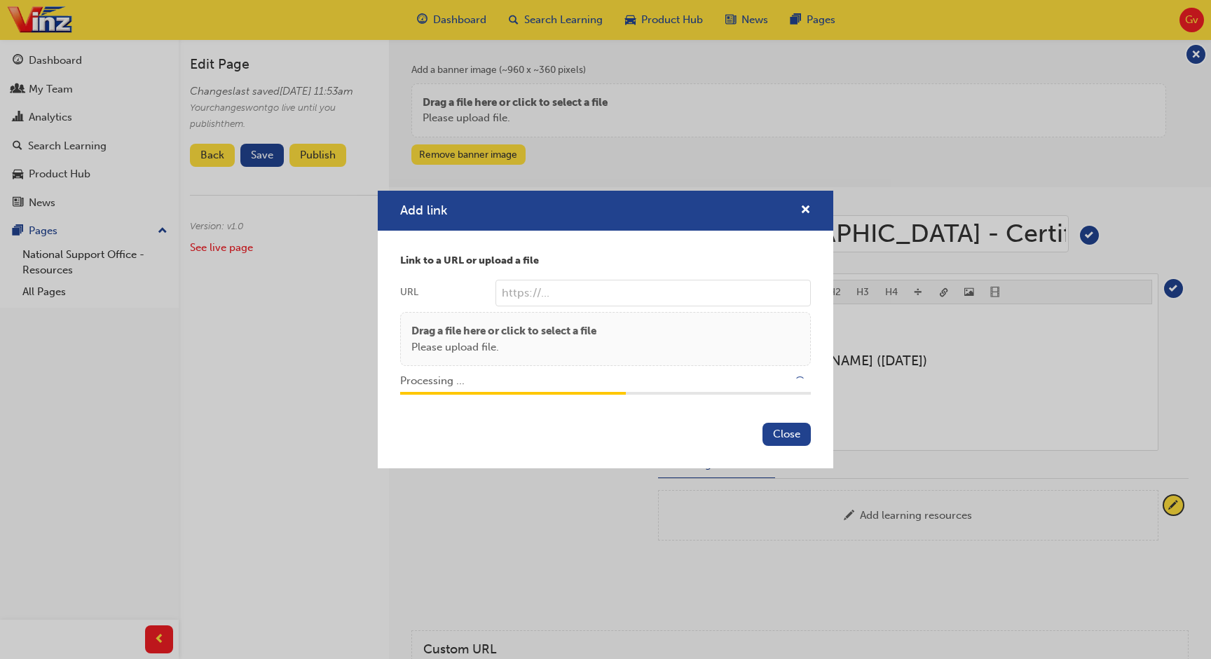
type input "/upload/370c58c0-4474-4135-8305-072f9cfd259f.png"
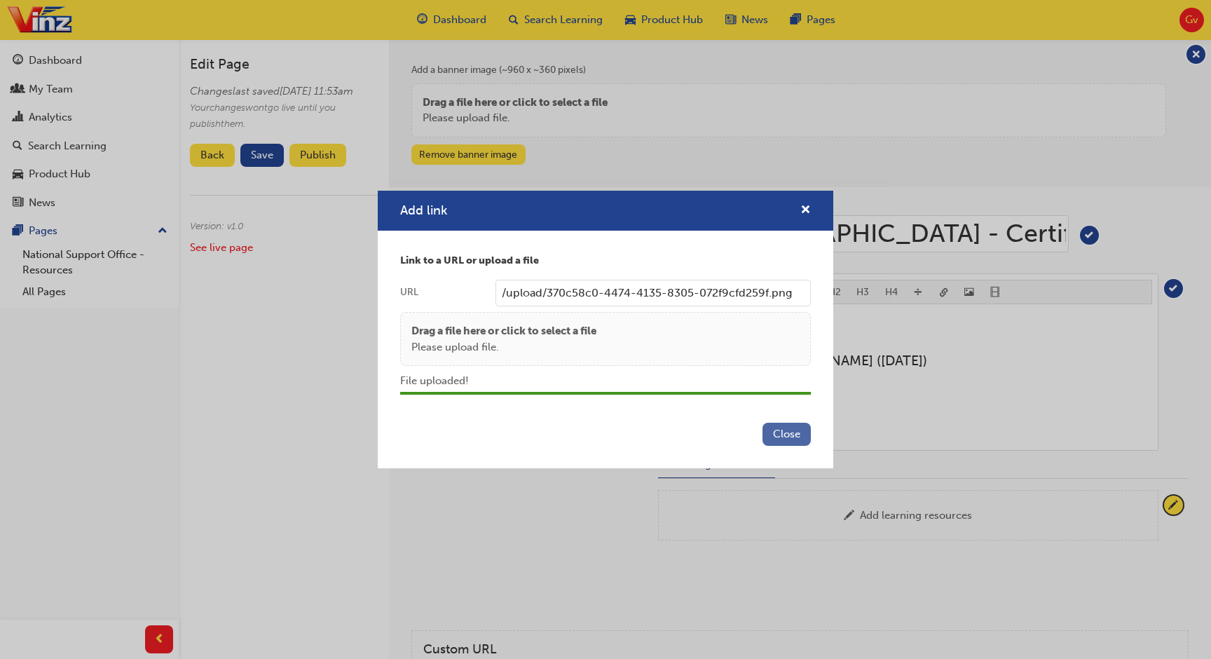
click at [776, 435] on button "Close" at bounding box center [786, 433] width 48 height 23
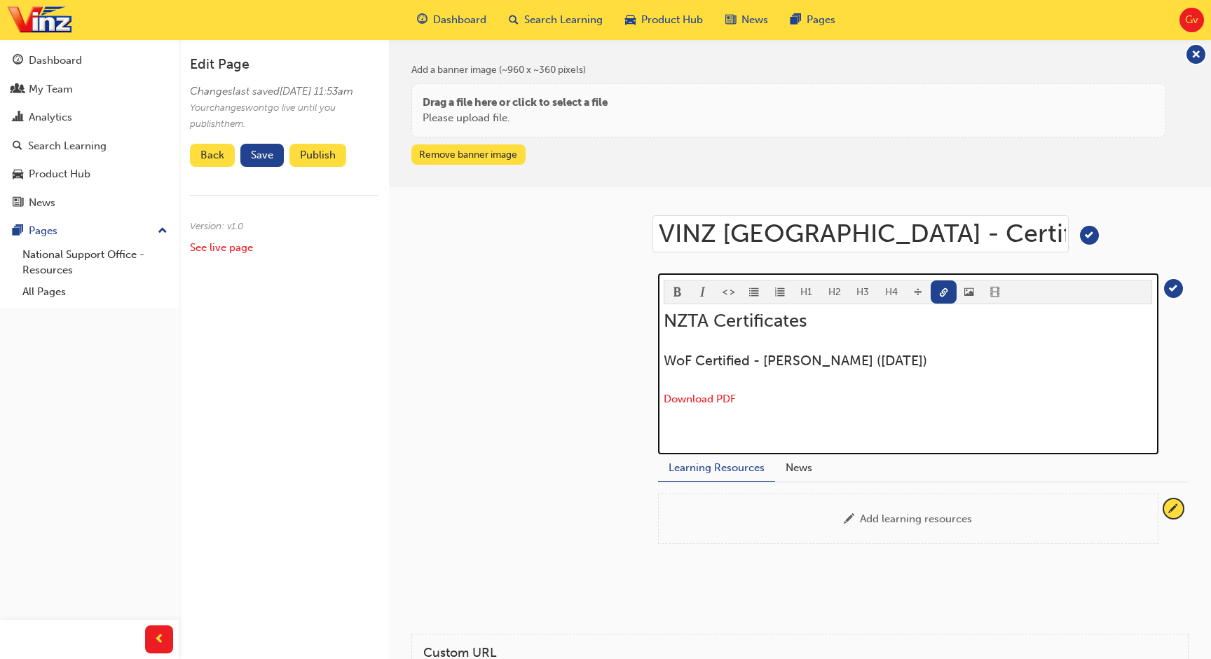
click at [795, 416] on div "NZTA Certificates WoF Certified - Steven Smith (Aug 2025) ﻿ Download PDF ﻿ ﻿" at bounding box center [908, 374] width 488 height 128
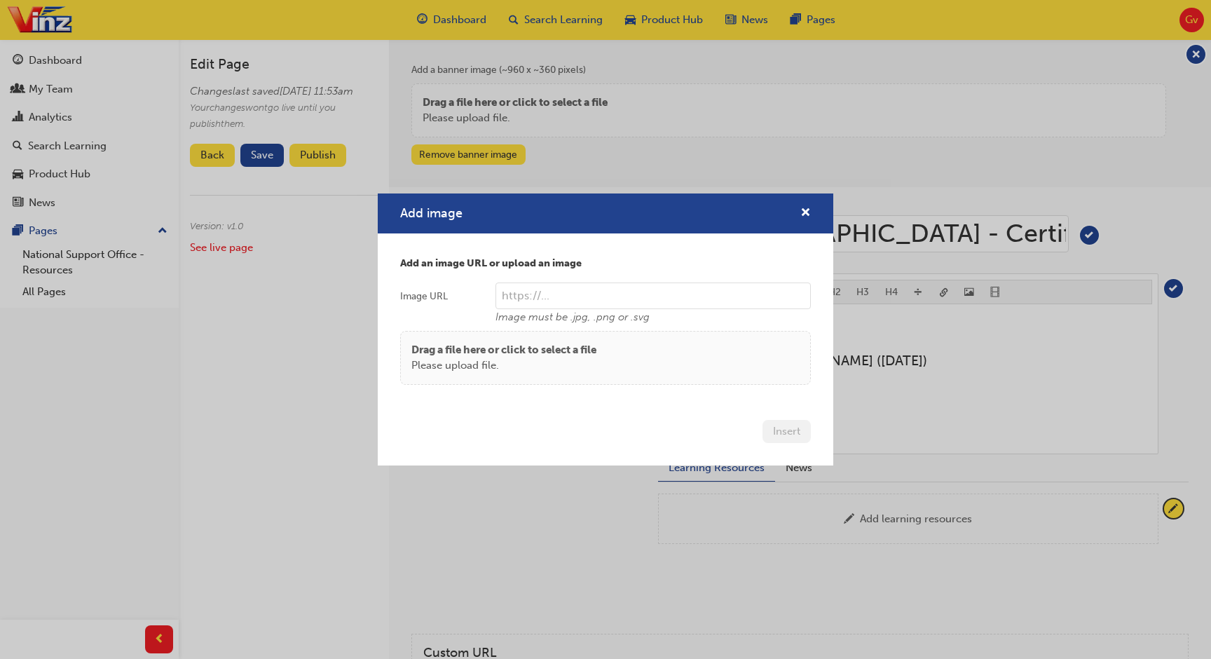
click at [966, 291] on body "Your version of Internet Explorer is outdated and not supported. Please upgrade…" at bounding box center [605, 329] width 1211 height 659
click at [502, 357] on p "Drag a file here or click to select a file" at bounding box center [503, 350] width 185 height 16
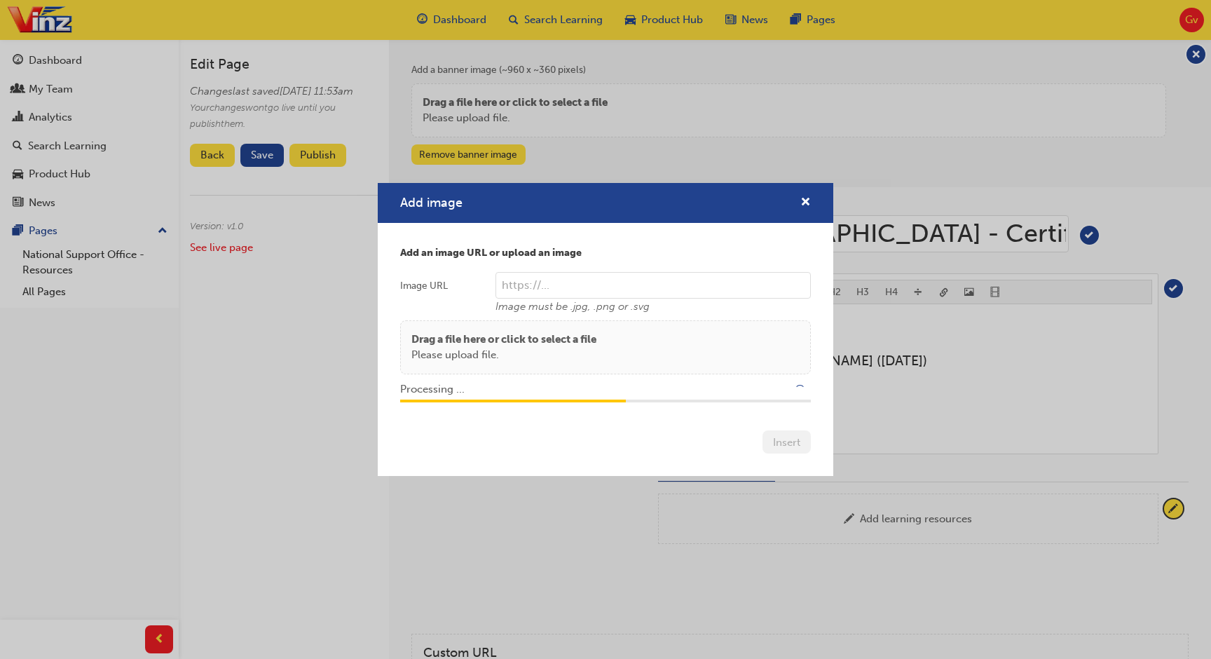
type input "/upload/ce7f5784-3292-4255-8ef3-b2cd047b3886.jpeg"
click at [775, 442] on button "Insert" at bounding box center [786, 441] width 48 height 23
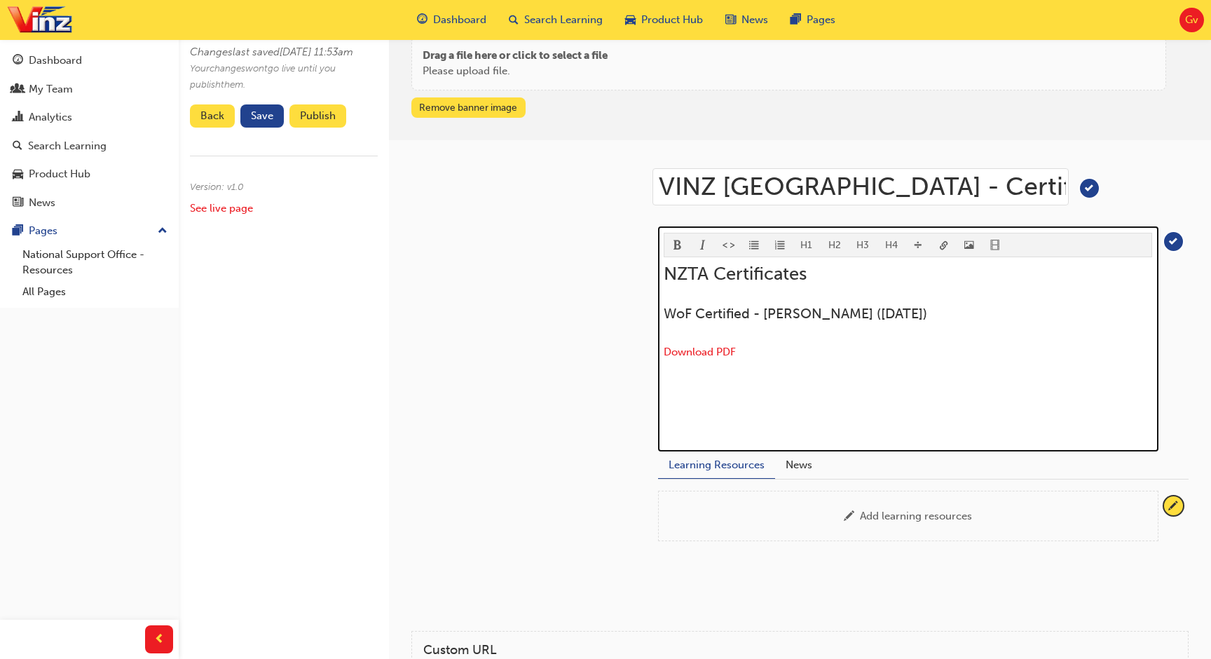
scroll to position [59, 0]
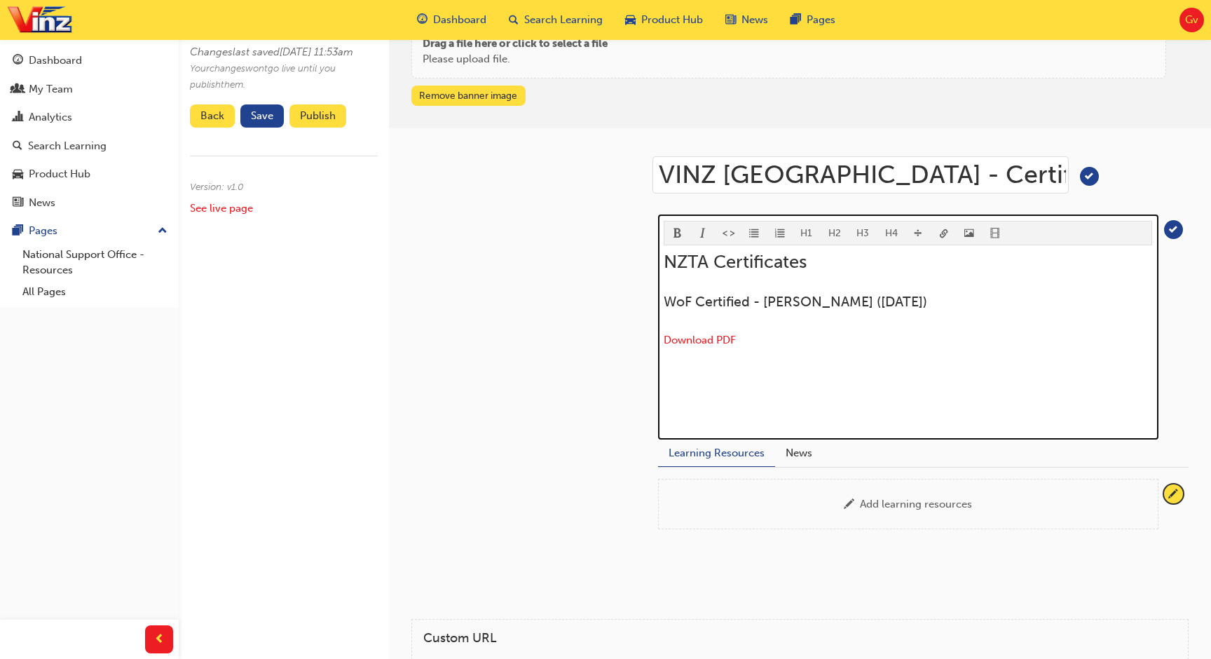
click at [755, 366] on p "﻿" at bounding box center [908, 370] width 488 height 17
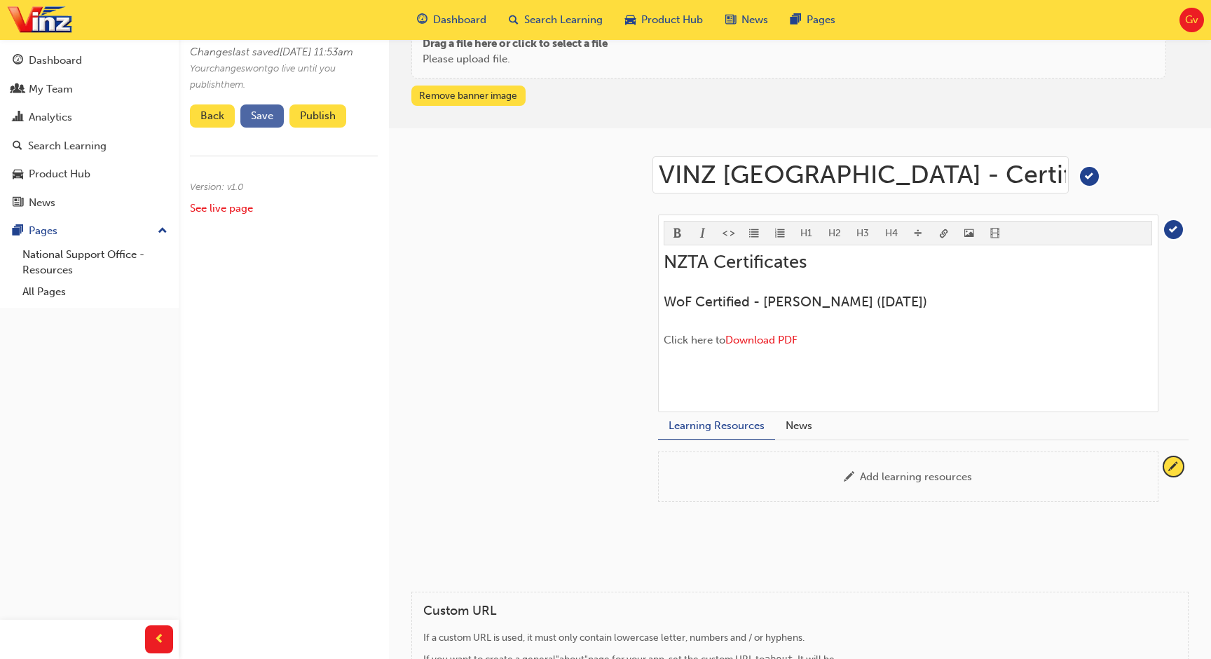
click at [267, 122] on span "Save" at bounding box center [262, 115] width 22 height 13
click at [325, 128] on button "Publish" at bounding box center [317, 115] width 57 height 23
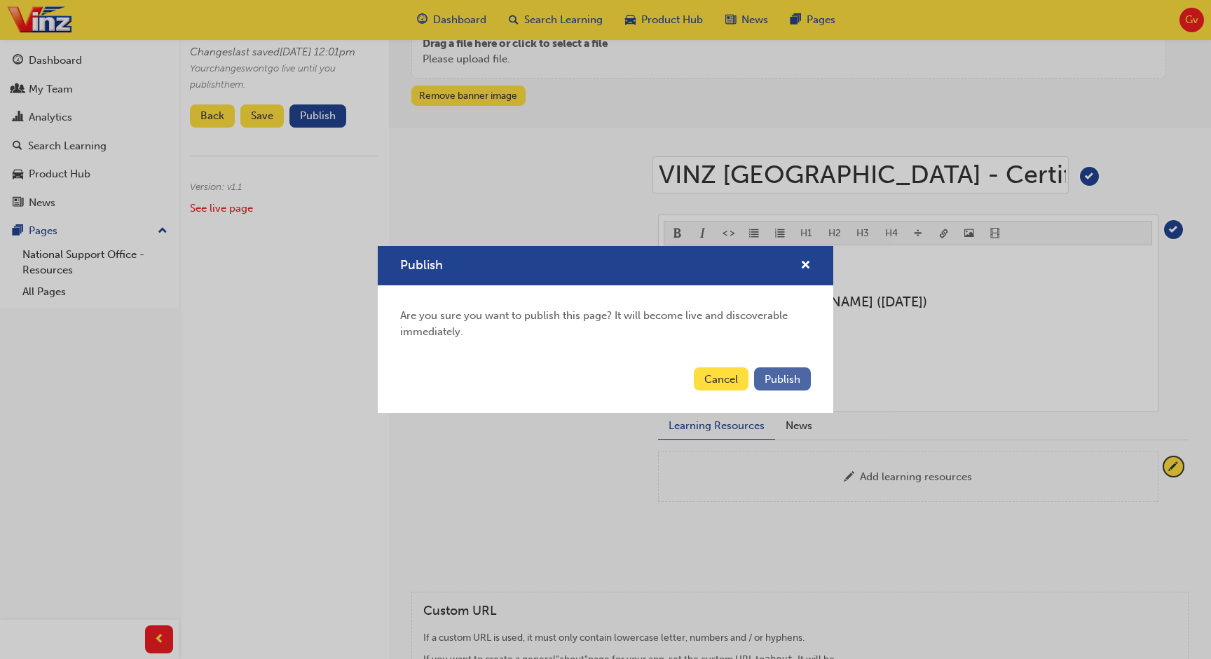
click at [775, 371] on button "Publish" at bounding box center [782, 378] width 57 height 23
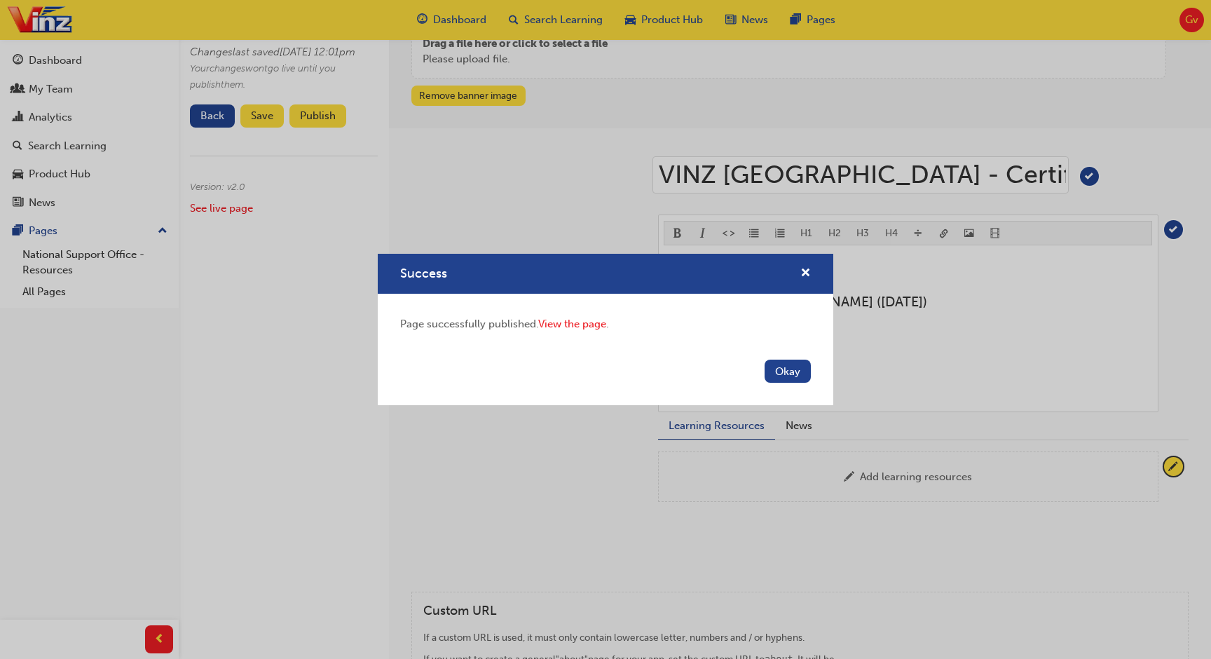
click at [775, 371] on button "Okay" at bounding box center [787, 370] width 46 height 23
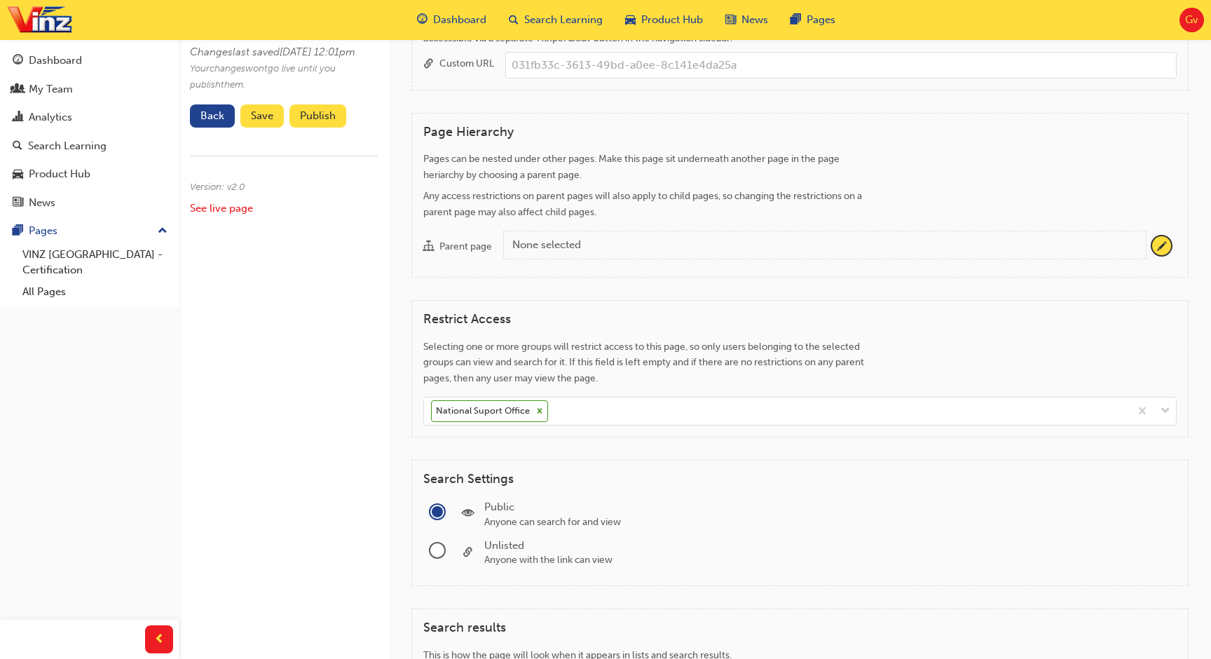
scroll to position [724, 0]
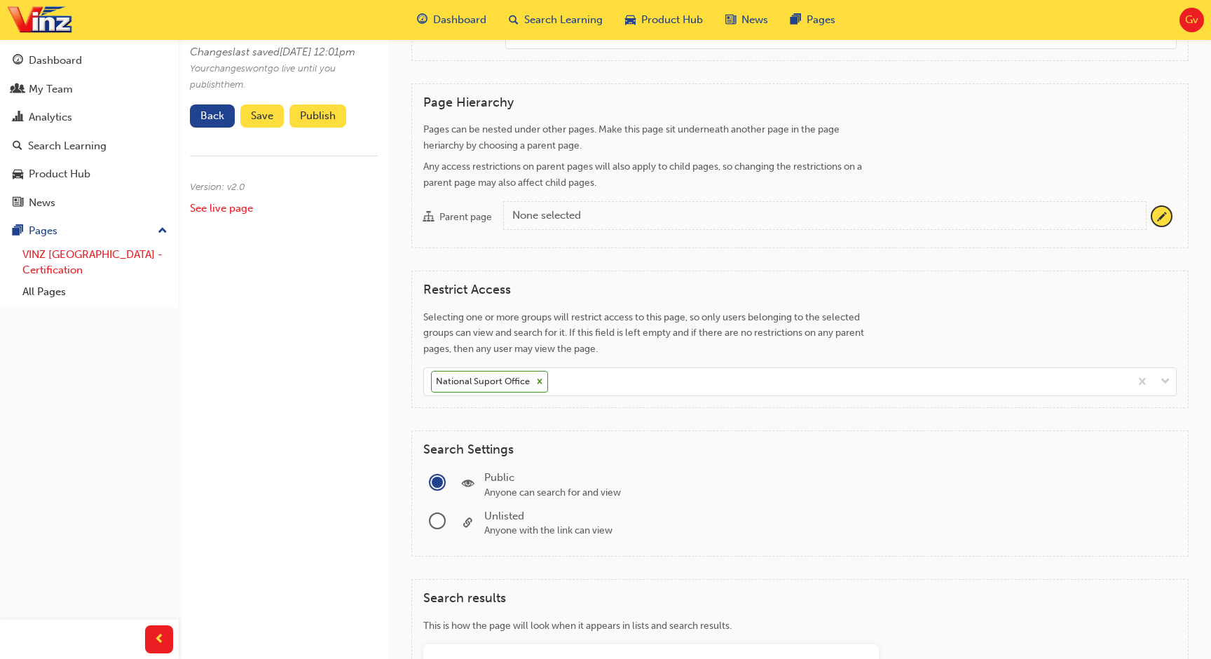
click at [123, 259] on link "VINZ Auckland Airport - Certification" at bounding box center [95, 262] width 156 height 37
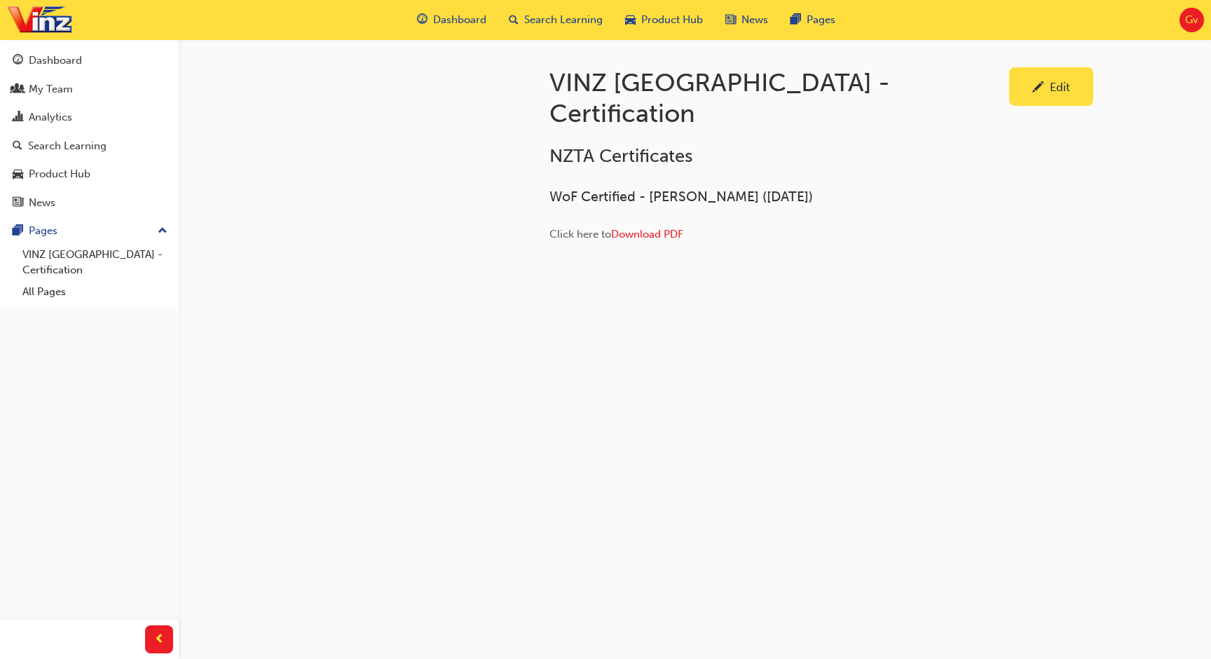
click at [549, 285] on img at bounding box center [549, 285] width 0 height 0
click at [671, 228] on span "Download PDF" at bounding box center [647, 234] width 72 height 13
click at [443, 284] on div at bounding box center [401, 192] width 252 height 306
click at [659, 85] on h1 "VINZ [GEOGRAPHIC_DATA] - Certification" at bounding box center [779, 97] width 460 height 61
click at [797, 145] on h2 "NZTA Certificates" at bounding box center [776, 156] width 455 height 22
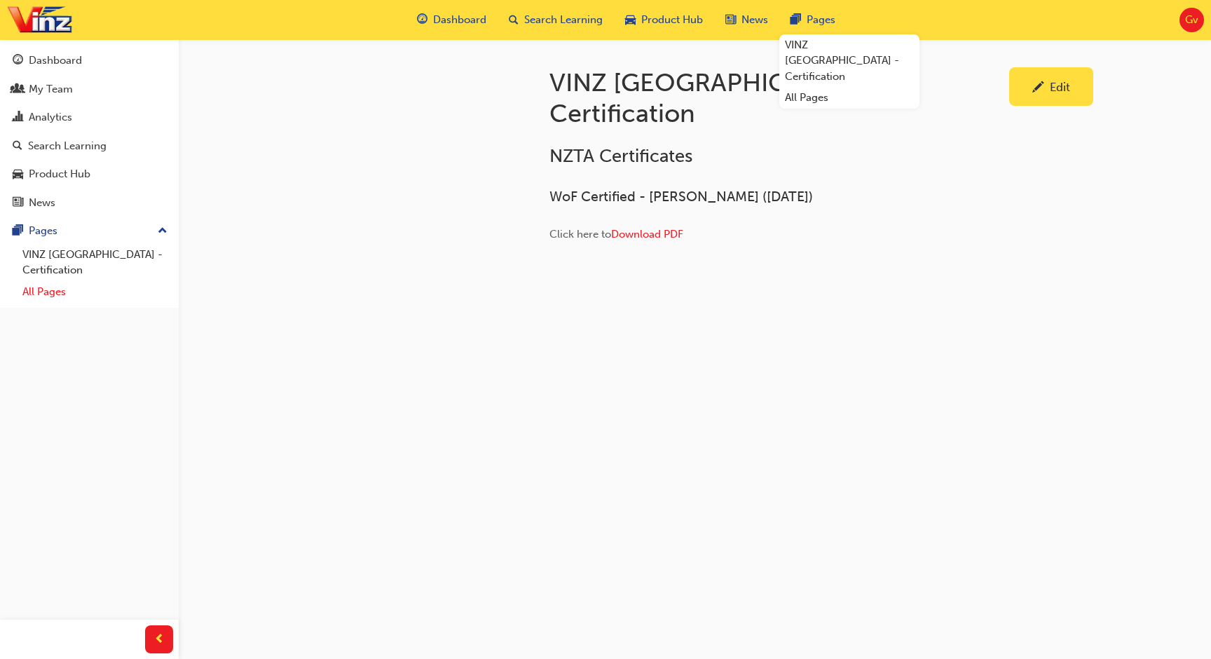
click at [71, 298] on link "All Pages" at bounding box center [95, 292] width 156 height 22
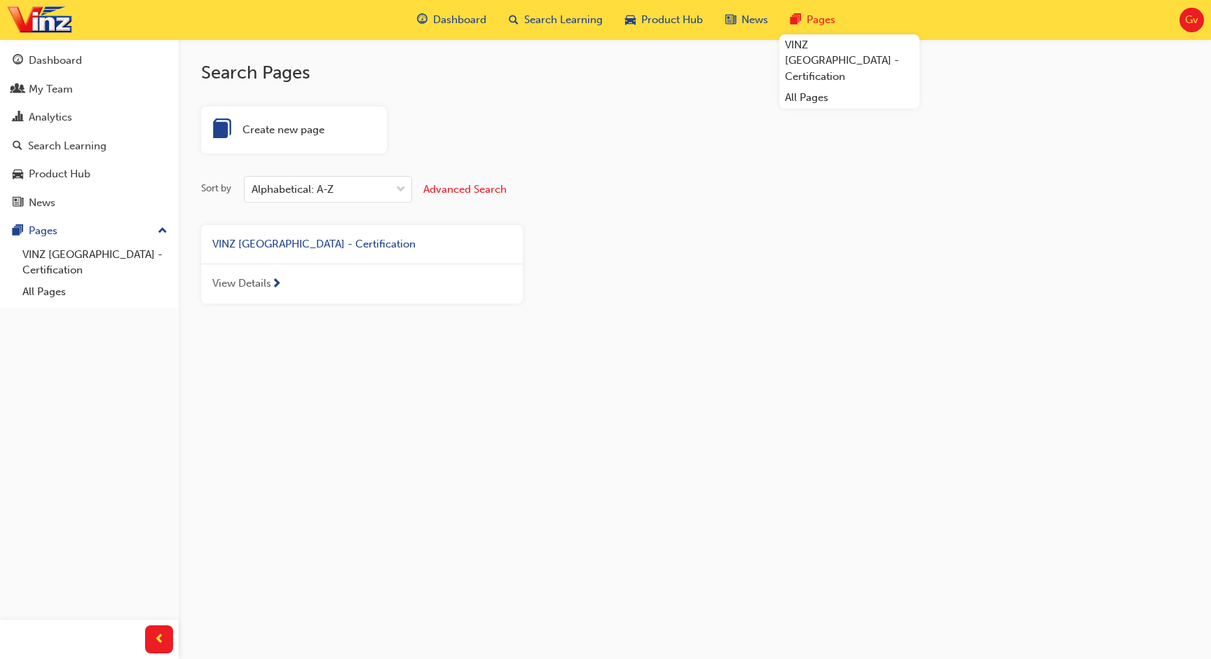
click at [453, 186] on span "Advanced Search" at bounding box center [464, 189] width 83 height 13
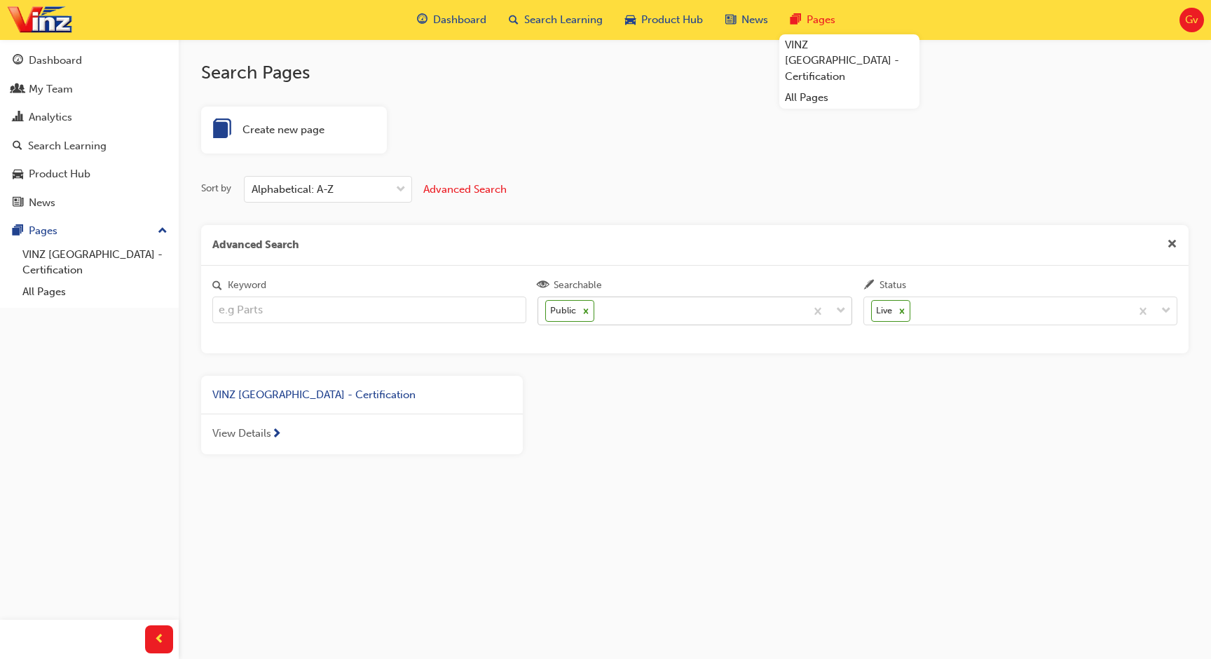
click at [586, 314] on icon at bounding box center [586, 311] width 10 height 10
click at [597, 314] on input "Searchable Public" at bounding box center [597, 310] width 1 height 12
click at [905, 314] on icon at bounding box center [902, 311] width 10 height 10
click at [913, 314] on input "Status Live" at bounding box center [913, 310] width 1 height 12
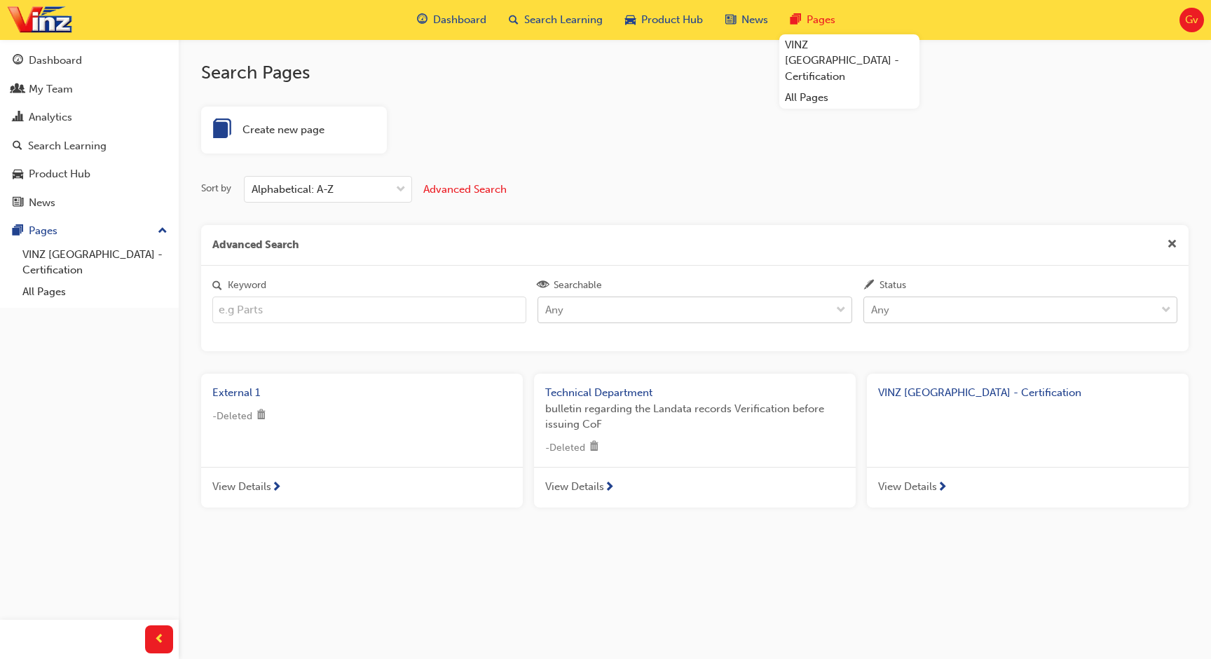
click at [679, 413] on span "bulletin regarding the Landata records Verification before issuing CoF" at bounding box center [694, 417] width 299 height 32
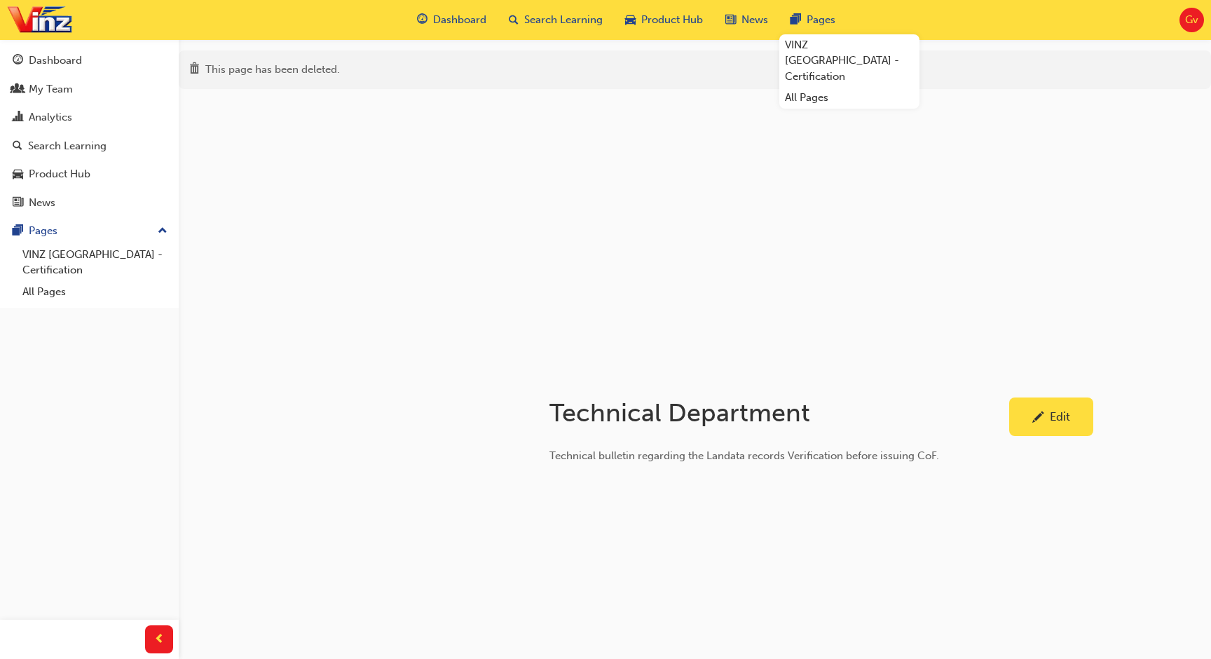
click at [1038, 412] on span "pencil-icon" at bounding box center [1038, 418] width 12 height 14
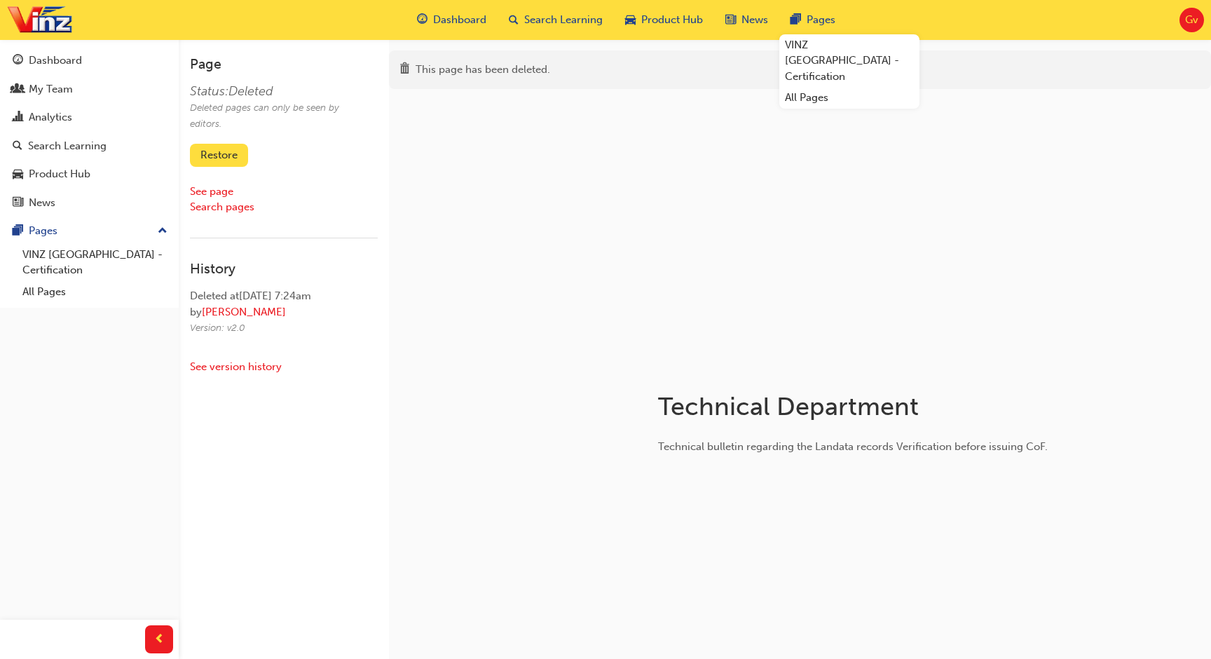
click at [256, 90] on div "Status: Deleted" at bounding box center [278, 91] width 177 height 16
click at [306, 184] on div "See page" at bounding box center [284, 192] width 188 height 16
click at [228, 153] on button "Restore" at bounding box center [219, 155] width 58 height 23
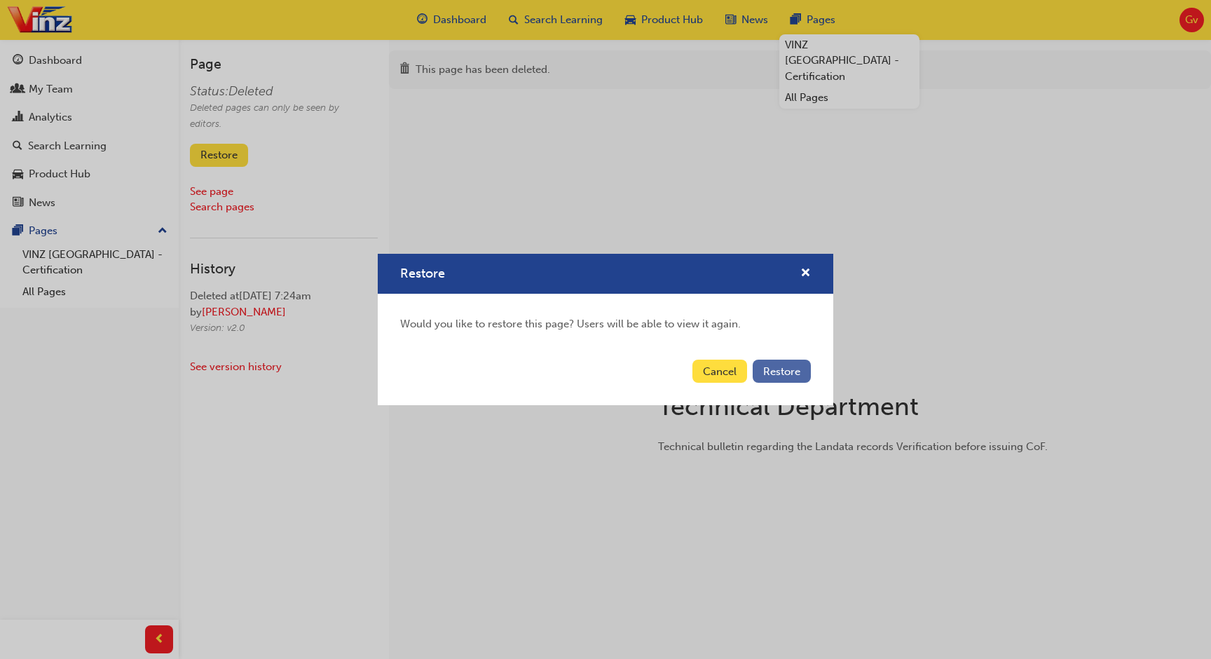
click at [776, 369] on span "Restore" at bounding box center [781, 371] width 37 height 13
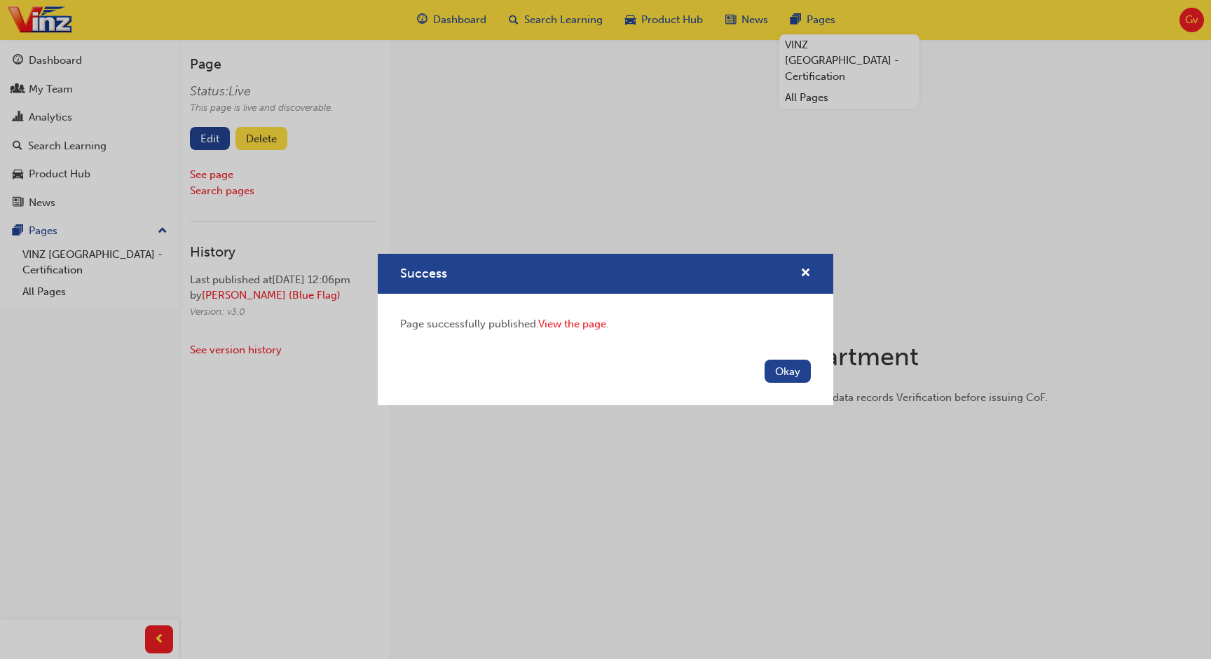
click at [776, 369] on button "Okay" at bounding box center [787, 370] width 46 height 23
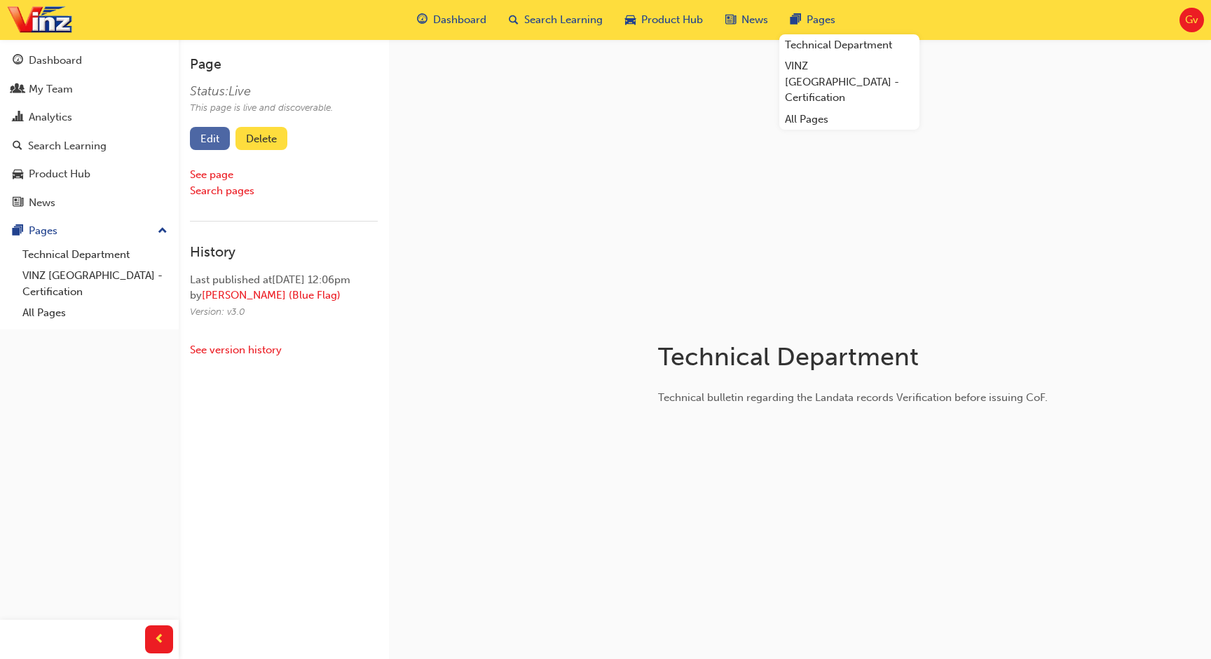
click at [218, 135] on link "Edit" at bounding box center [210, 138] width 40 height 23
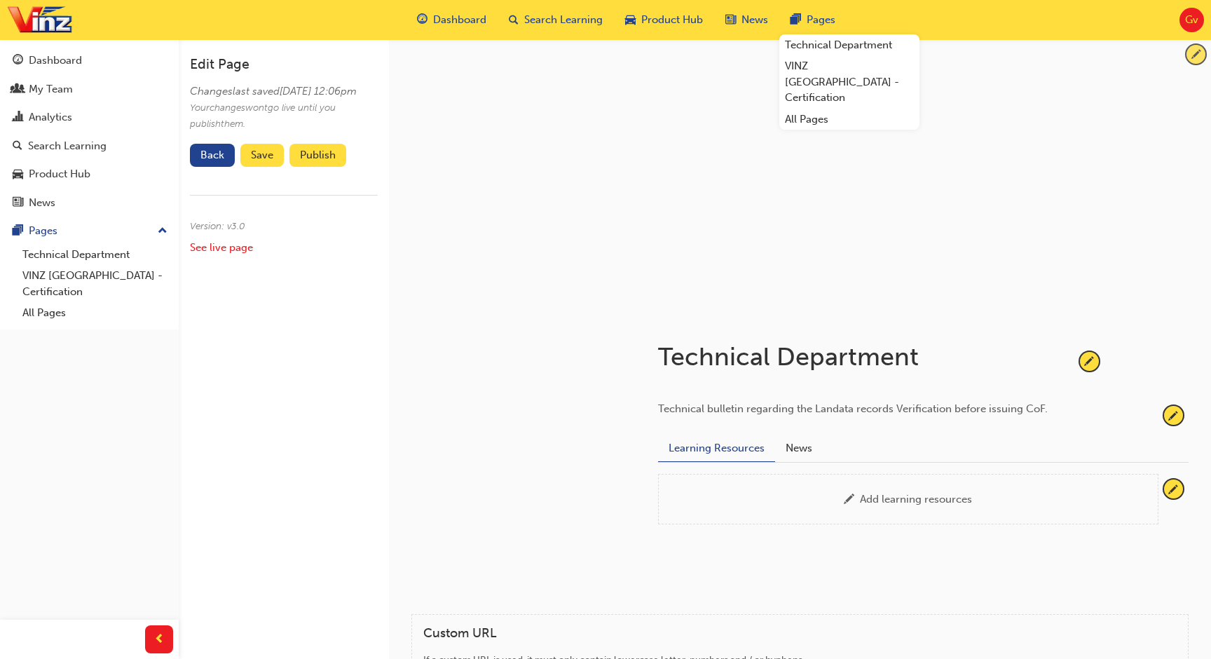
click at [1194, 55] on span "pencil-icon" at bounding box center [1195, 54] width 19 height 19
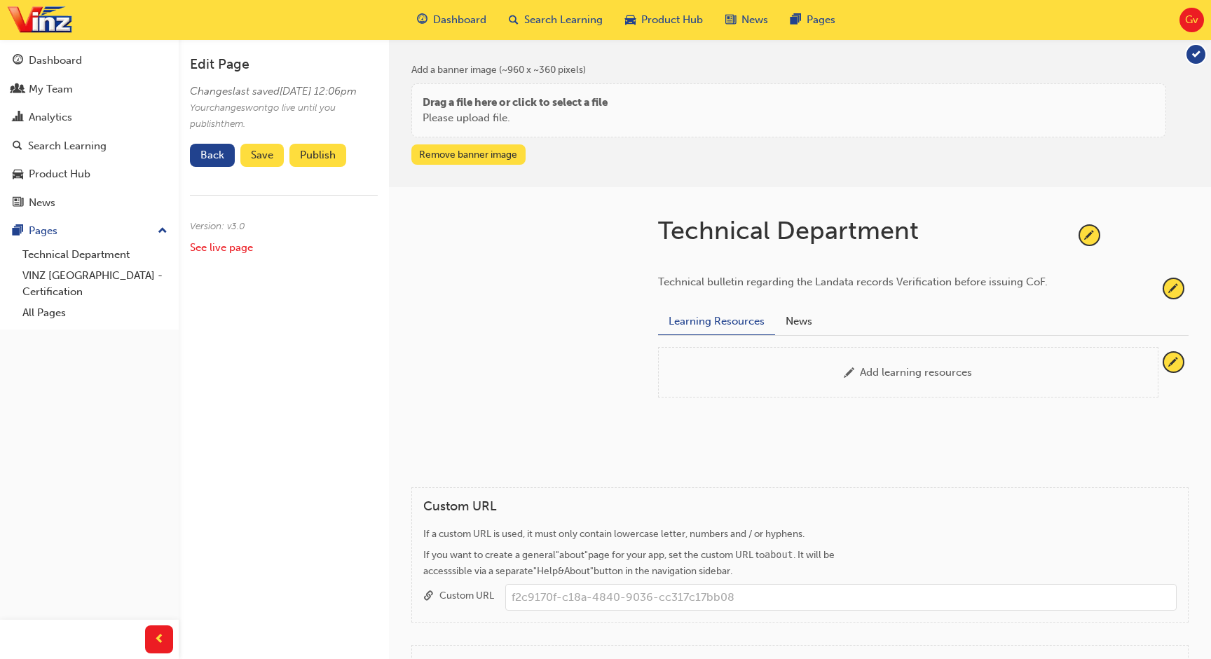
click at [509, 155] on button "Remove banner image" at bounding box center [468, 154] width 114 height 20
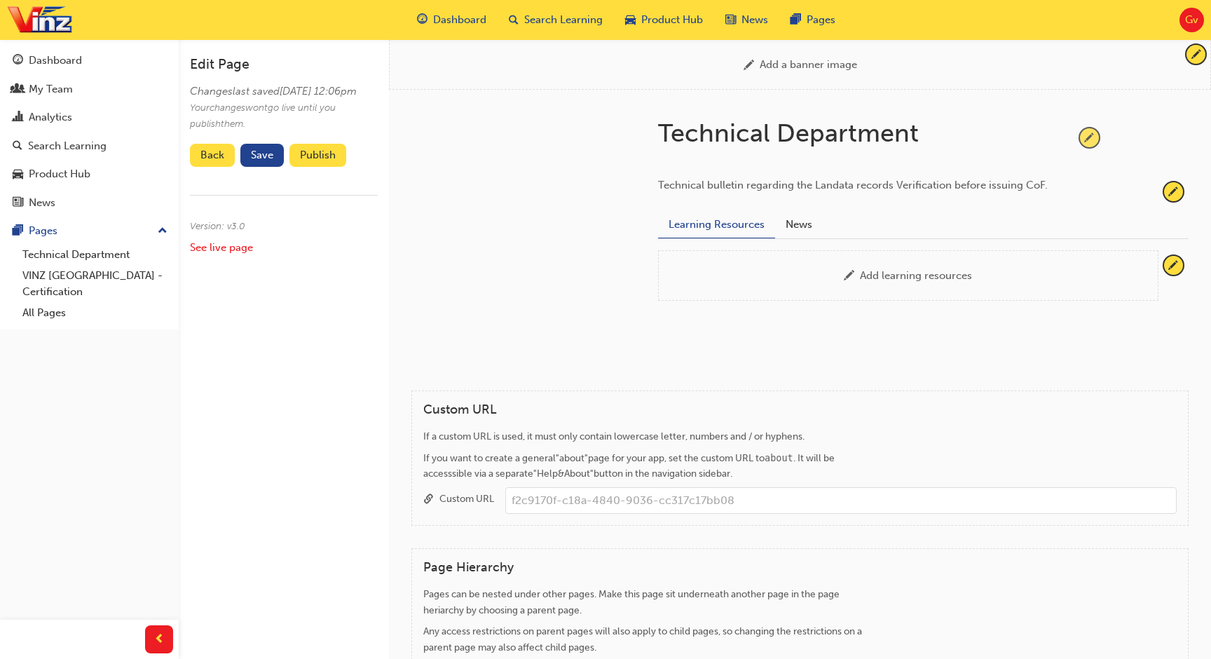
click at [1086, 132] on span "pencil-icon" at bounding box center [1089, 137] width 19 height 19
click at [940, 132] on input "Technical Department" at bounding box center [860, 136] width 416 height 37
paste input "VINZ CDG [GEOGRAPHIC_DATA]"
type input "VINZ CDG [GEOGRAPHIC_DATA]"
click at [720, 373] on div "VINZ CDG Auckland Technical bulletin regarding the Landata records Verification…" at bounding box center [800, 240] width 822 height 301
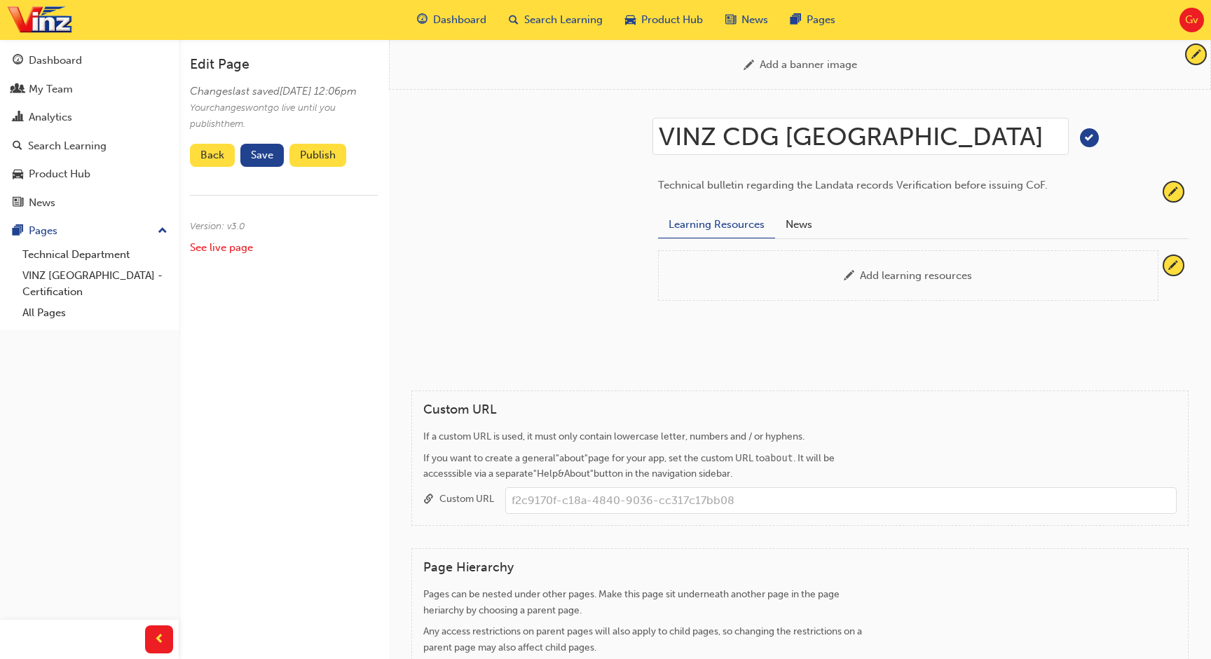
drag, startPoint x: 720, startPoint y: 373, endPoint x: 720, endPoint y: 362, distance: 11.2
click at [720, 369] on div "VINZ CDG Auckland Technical bulletin regarding the Landata records Verification…" at bounding box center [800, 240] width 822 height 301
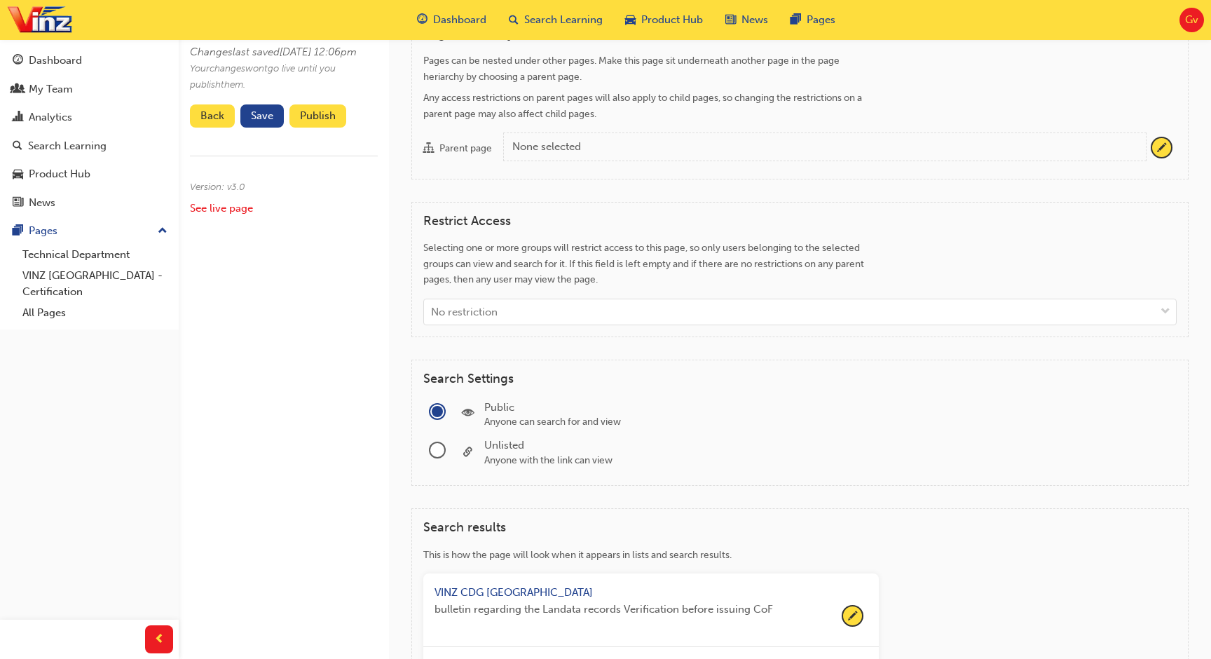
scroll to position [659, 0]
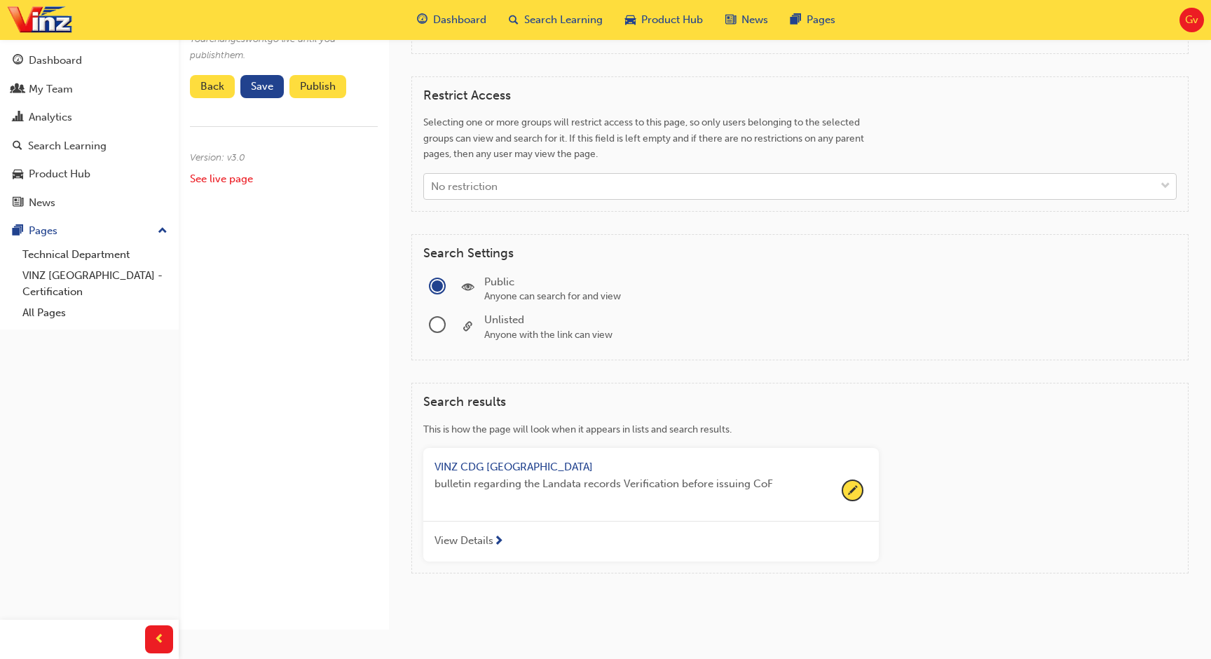
click at [592, 184] on div "No restriction" at bounding box center [789, 186] width 731 height 25
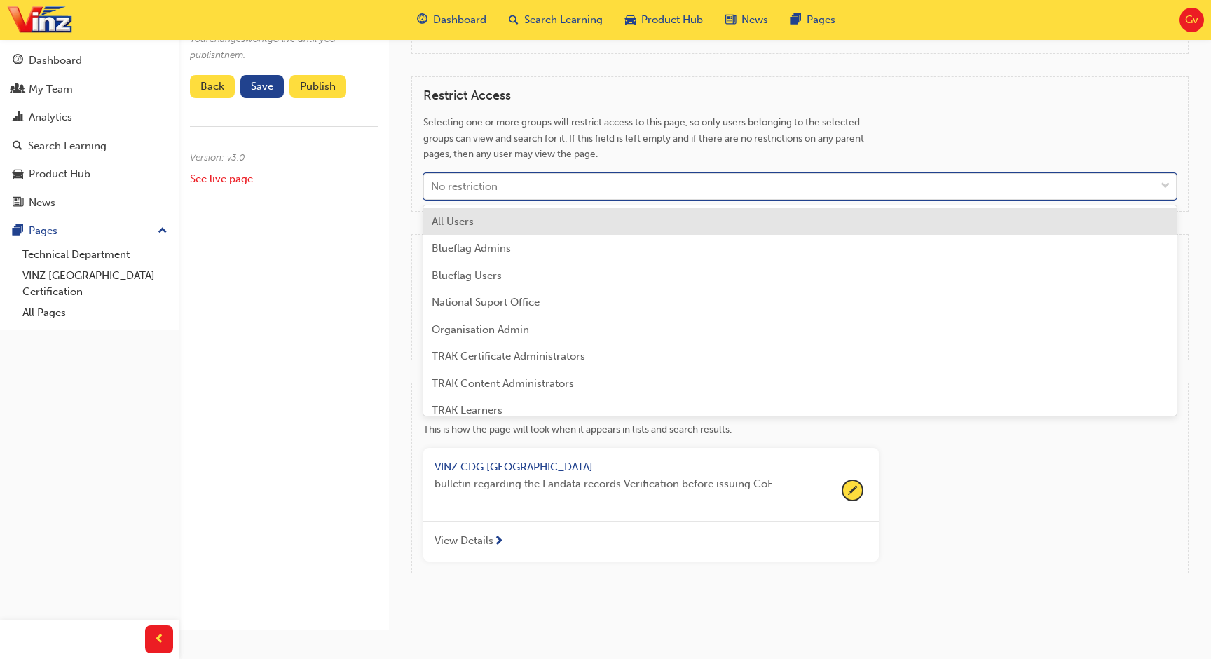
click at [579, 131] on div "Selecting one or more groups will restrict access to this page, so only users b…" at bounding box center [650, 138] width 455 height 48
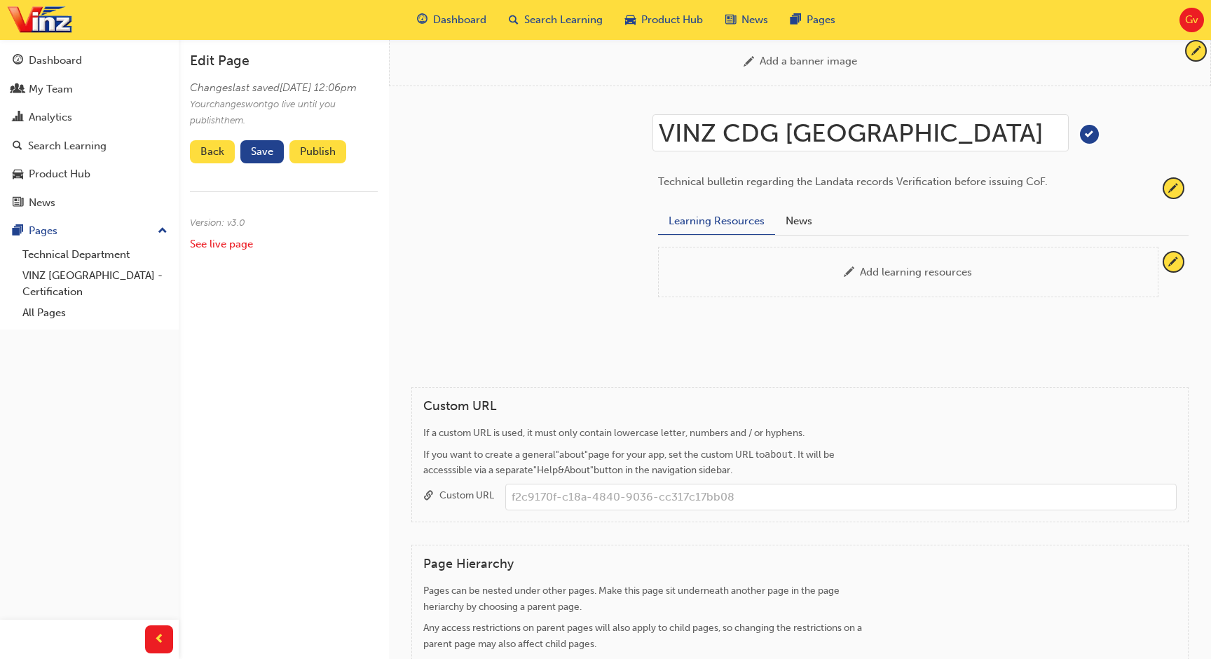
scroll to position [0, 0]
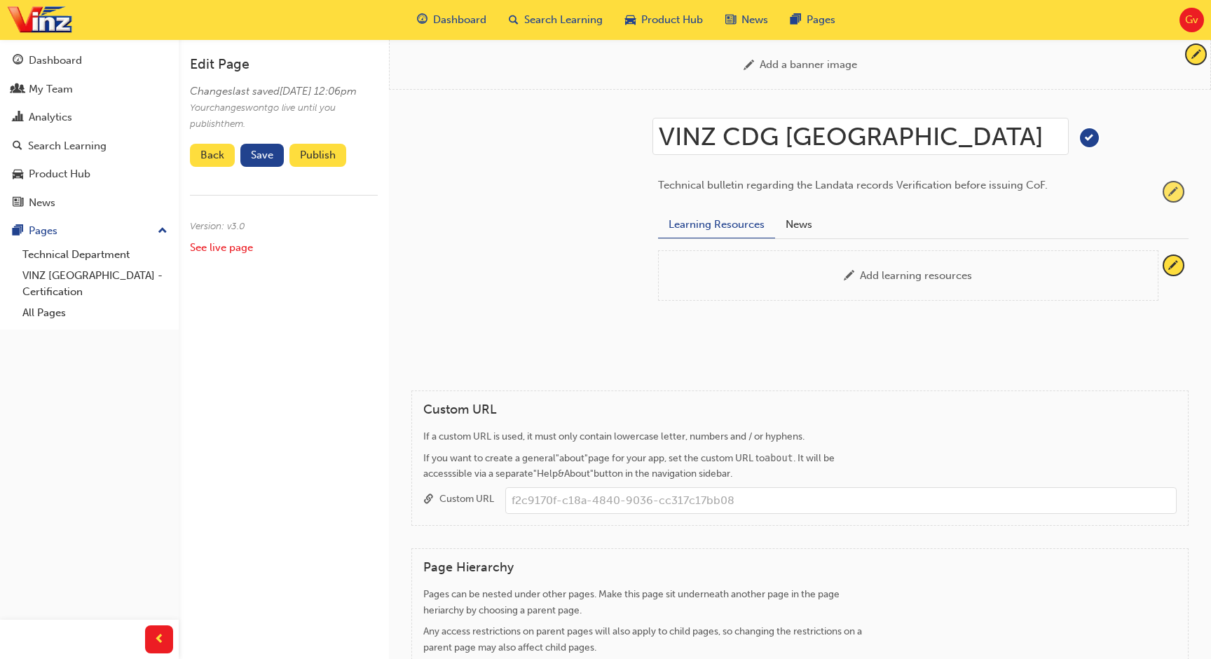
click at [1172, 195] on span "pencil-icon" at bounding box center [1173, 191] width 19 height 19
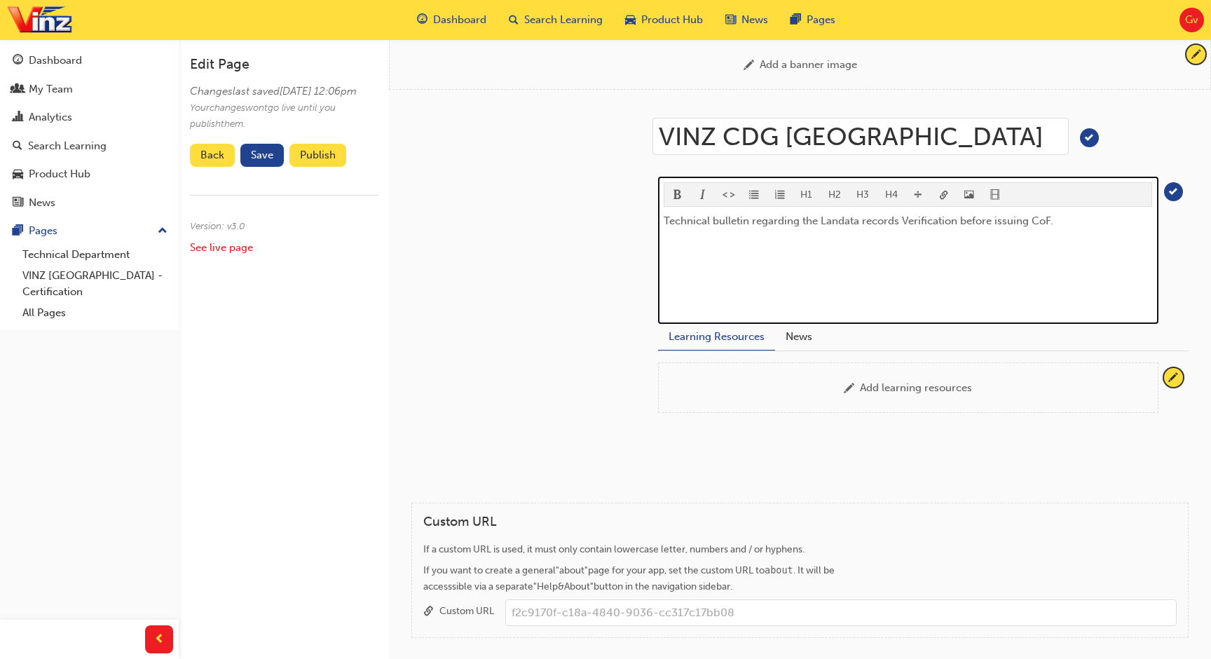
click at [916, 219] on span "Technical bulletin regarding the Landata records Verification before issuing Co…" at bounding box center [859, 220] width 390 height 13
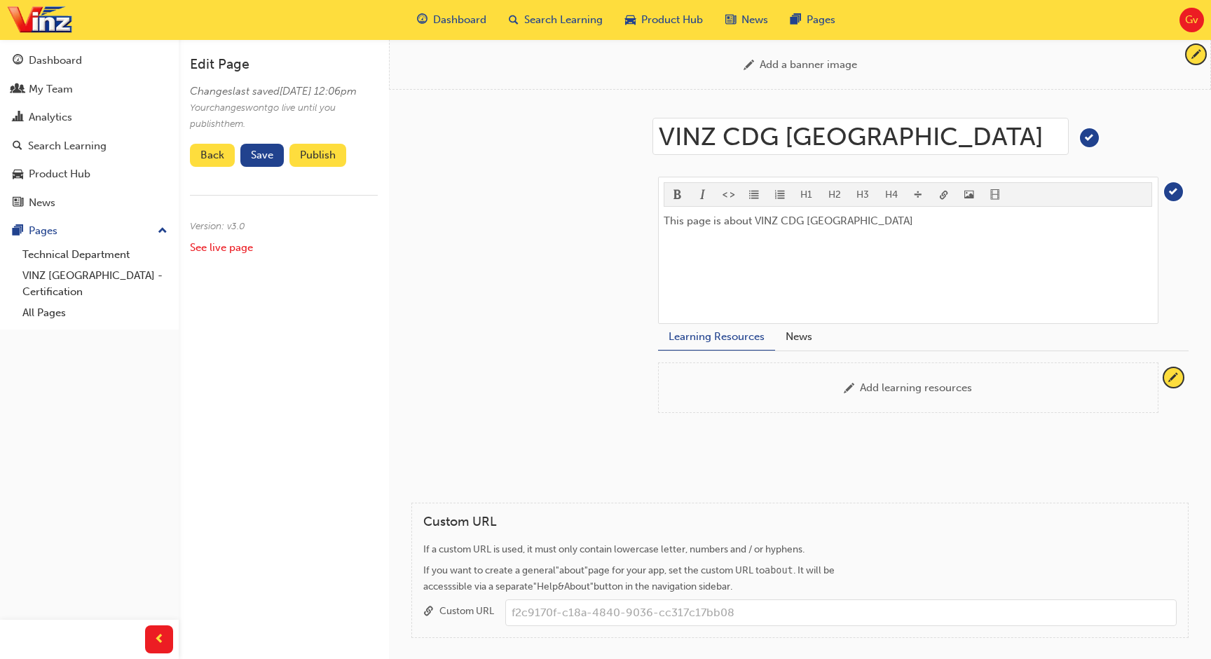
click at [565, 225] on div at bounding box center [512, 274] width 247 height 368
click at [62, 318] on link "All Pages" at bounding box center [95, 313] width 156 height 22
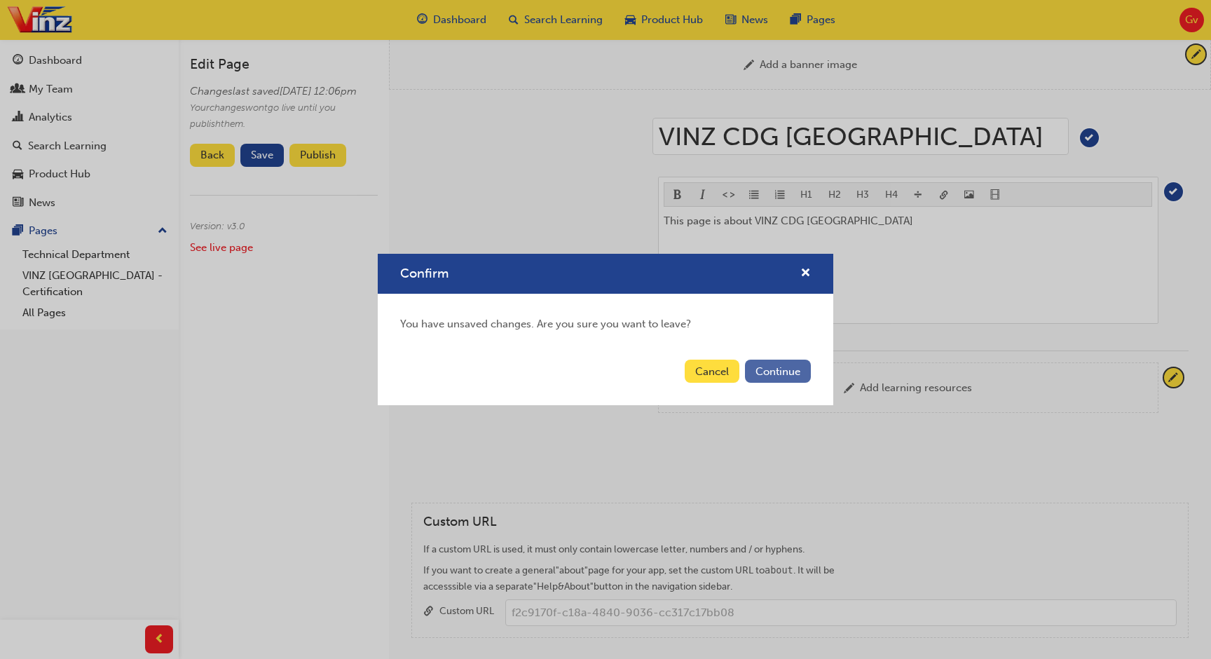
click at [775, 371] on button "Continue" at bounding box center [778, 370] width 66 height 23
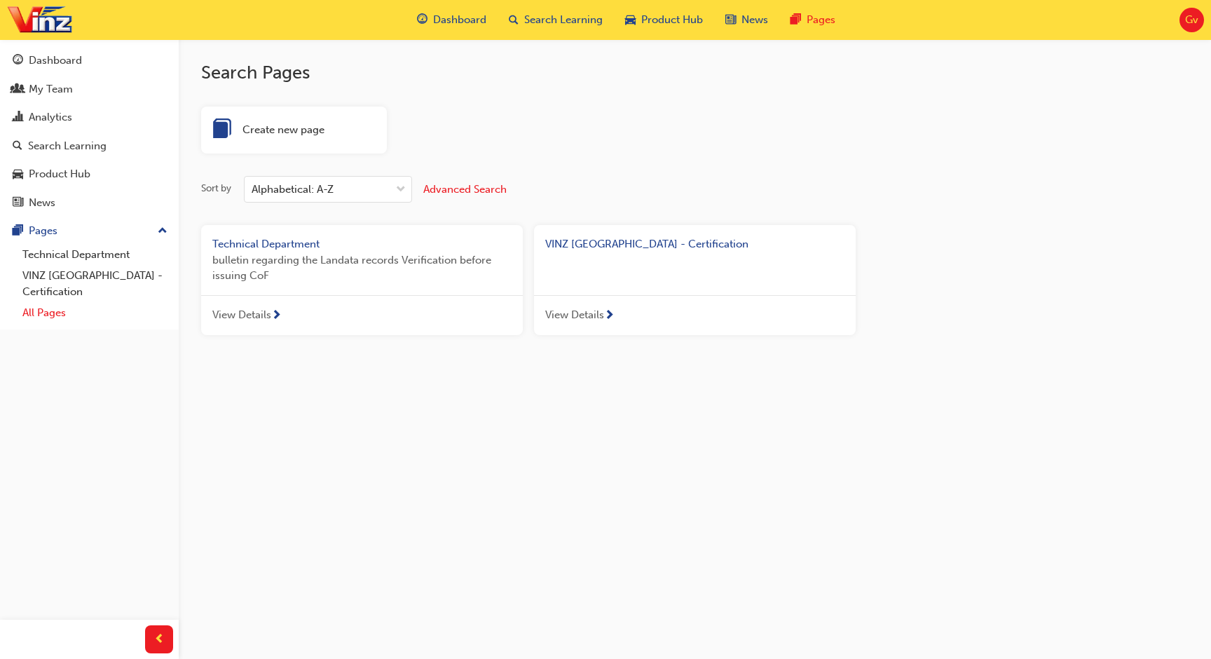
click at [127, 321] on link "All Pages" at bounding box center [95, 313] width 156 height 22
click at [432, 191] on span "Advanced Search" at bounding box center [464, 189] width 83 height 13
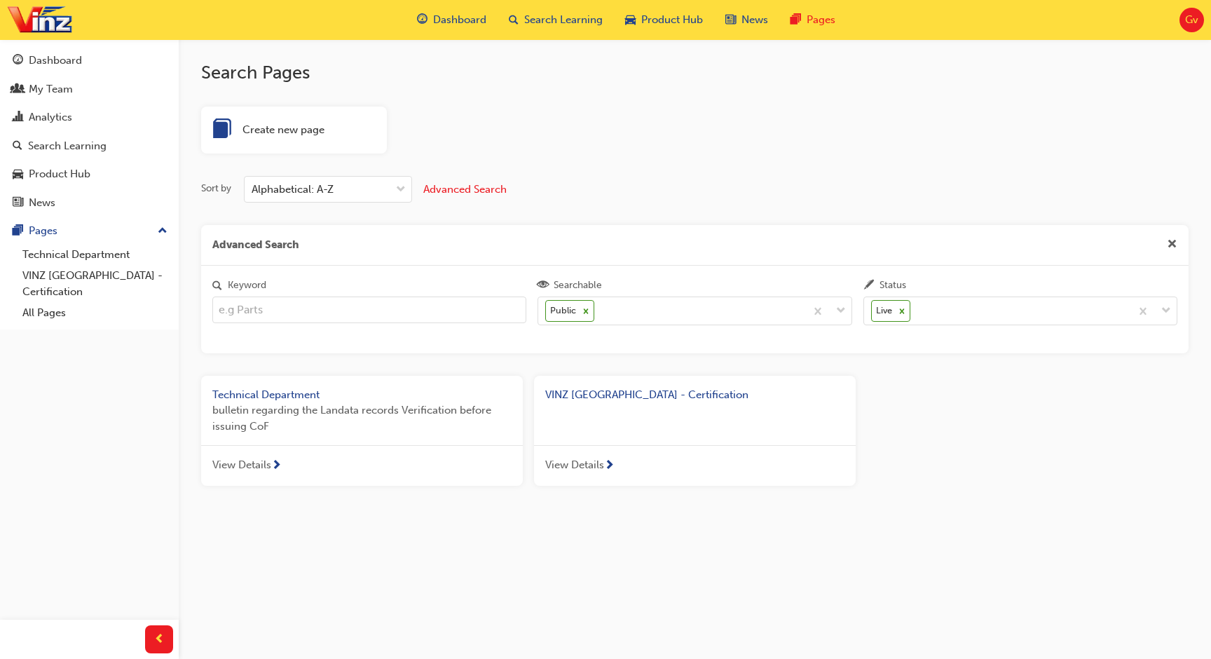
click at [619, 179] on div "Sort by Alphabetical: A-Z Advanced Search" at bounding box center [694, 189] width 987 height 27
click at [104, 344] on div "Dashboard My Team Analytics Search Learning Product Hub News Pages Pages Techni…" at bounding box center [89, 312] width 179 height 624
click at [92, 283] on link "VINZ Auckland Airport - Certification" at bounding box center [95, 283] width 156 height 37
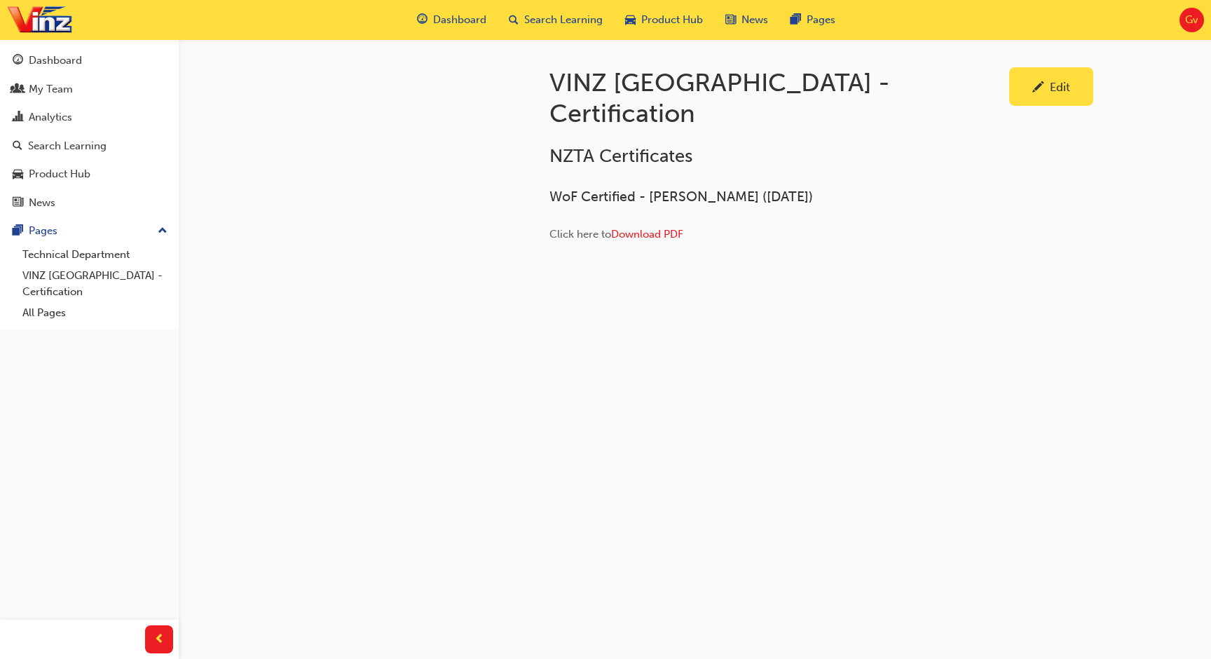
click at [1014, 86] on link "Edit" at bounding box center [1051, 86] width 84 height 39
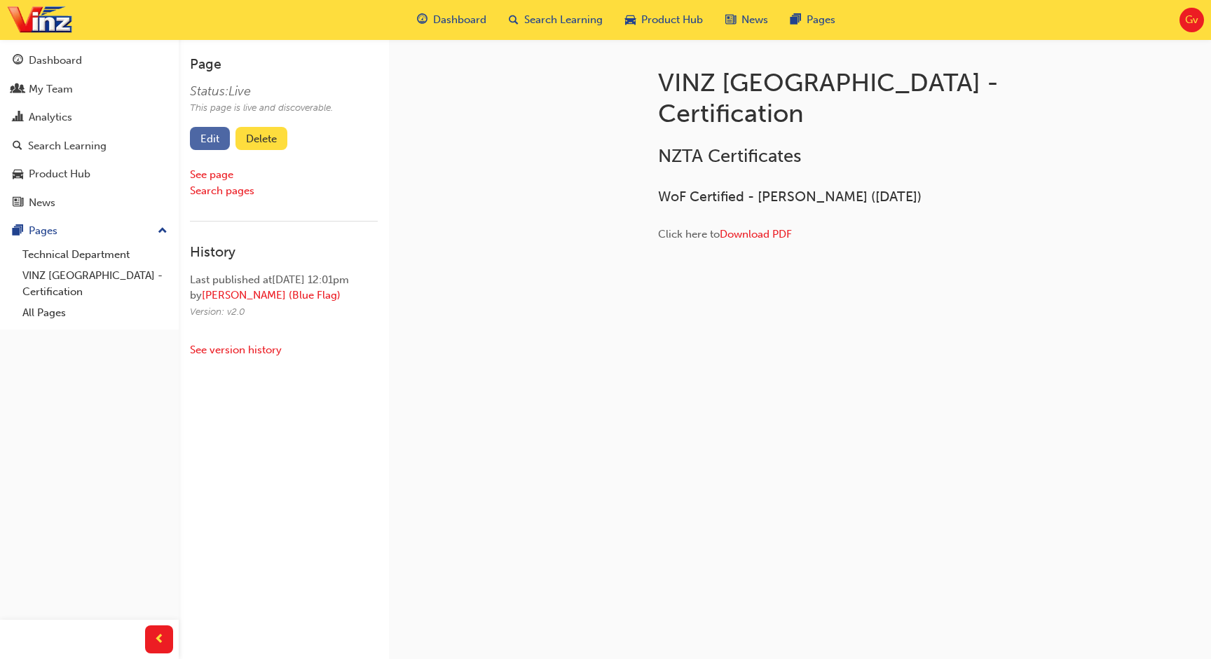
click at [196, 137] on link "Edit" at bounding box center [210, 138] width 40 height 23
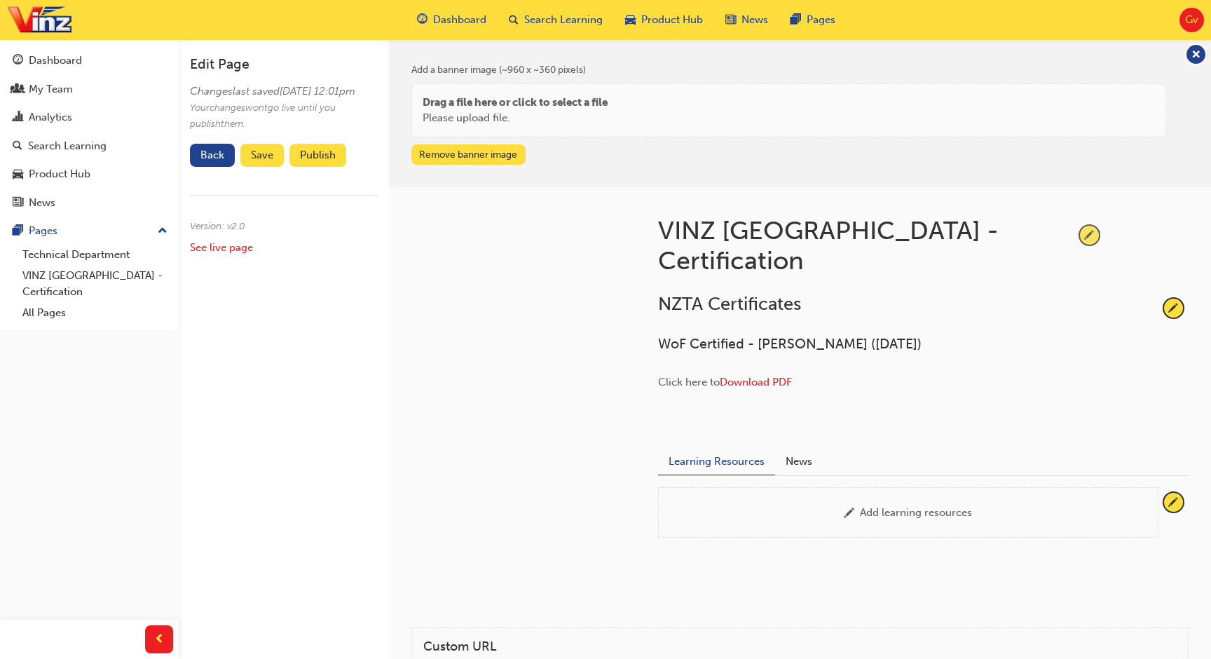
click at [1087, 231] on span "pencil-icon" at bounding box center [1089, 235] width 19 height 19
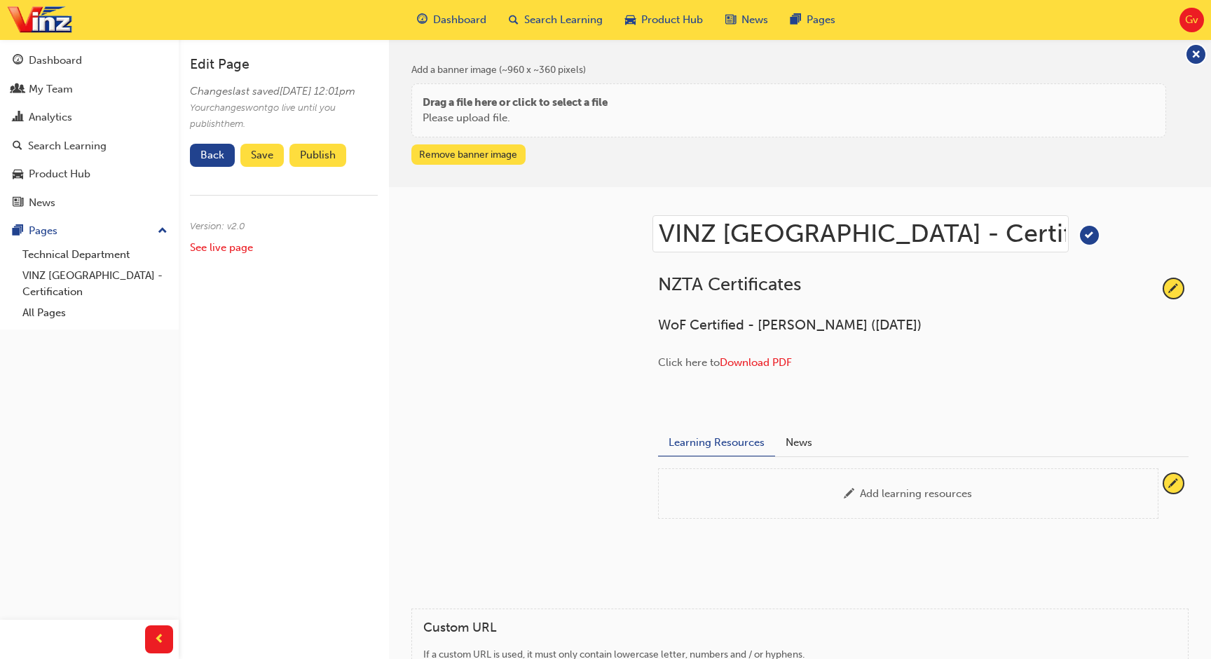
click at [928, 233] on input "VINZ Auckland Airport - Certification" at bounding box center [860, 233] width 416 height 37
type input "VINZ Auckland Airport"
click at [1094, 235] on span "tick-icon" at bounding box center [1089, 235] width 19 height 19
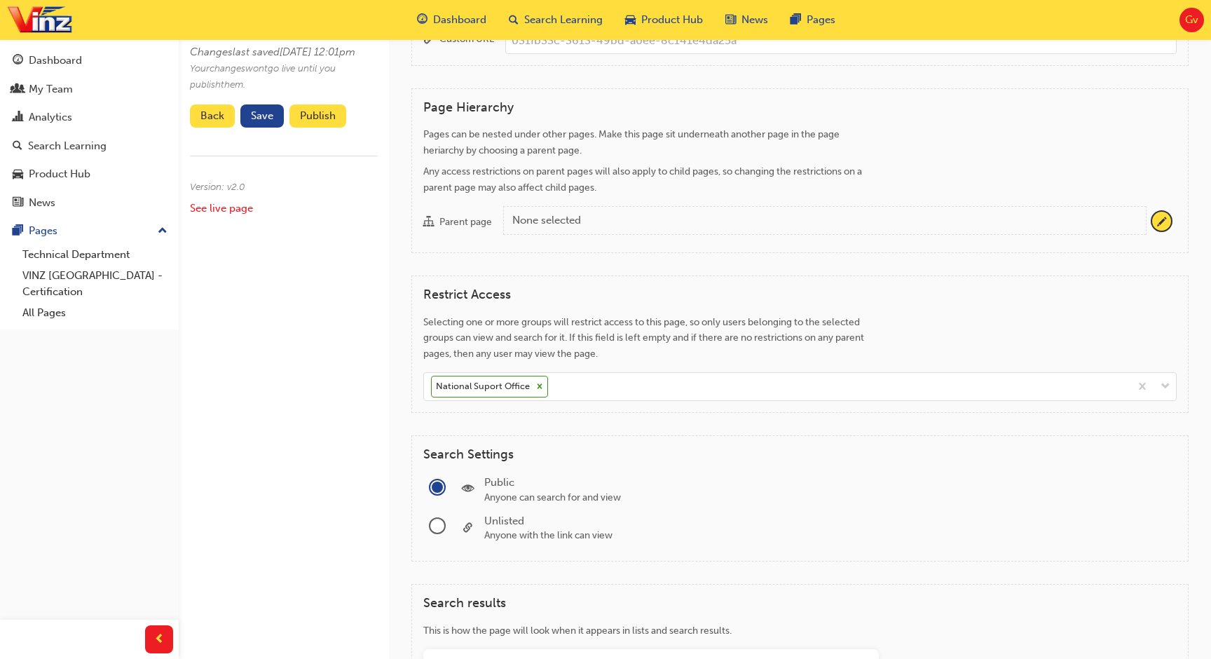
scroll to position [678, 0]
click at [586, 228] on div "None selected" at bounding box center [823, 220] width 622 height 16
click at [1152, 230] on button "Parent page None selected" at bounding box center [1161, 220] width 19 height 19
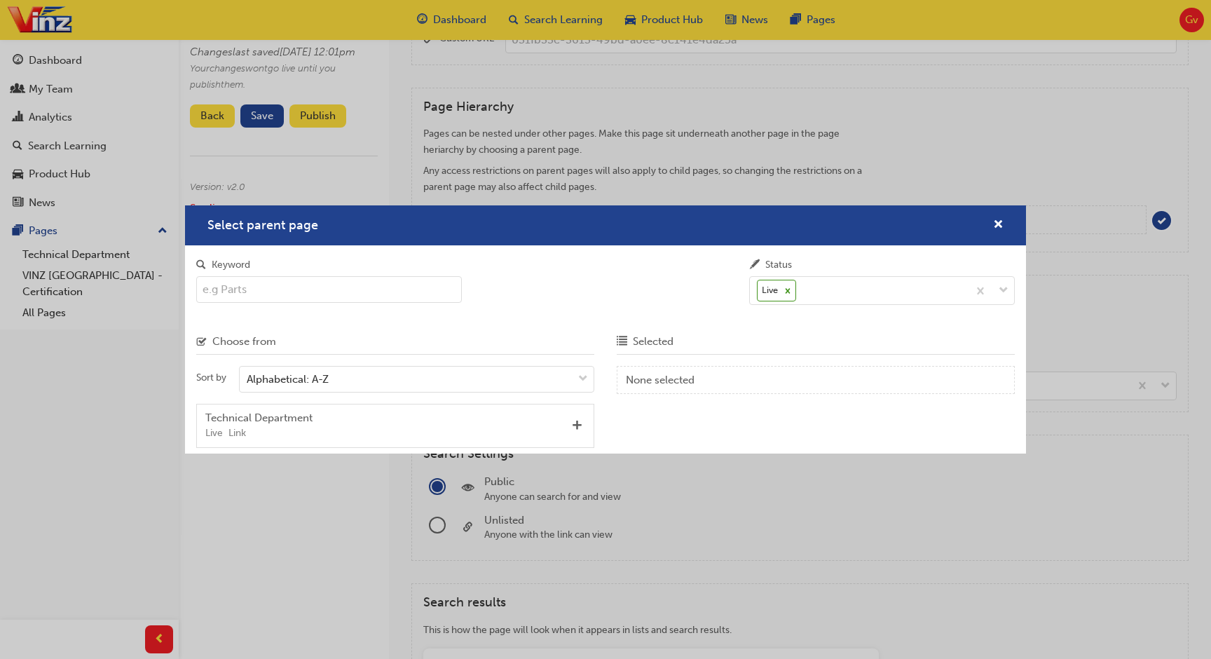
click at [474, 422] on div "Technical Department" at bounding box center [385, 418] width 361 height 16
click at [576, 427] on span "Add" at bounding box center [577, 426] width 11 height 13
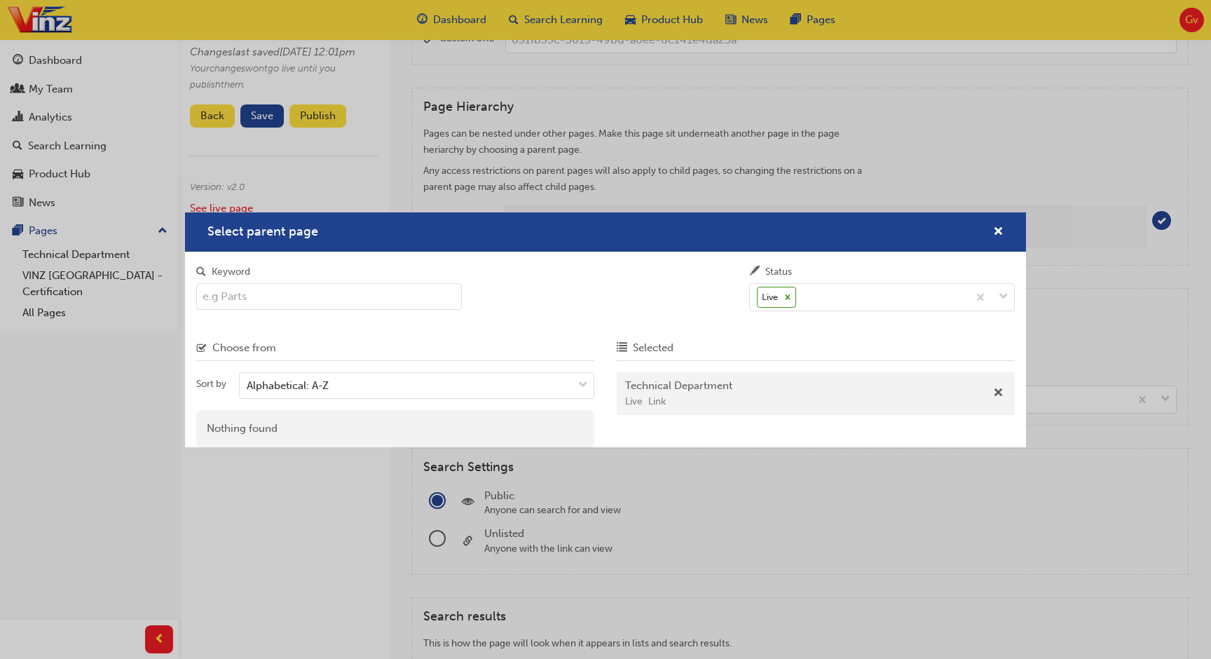
click at [269, 231] on span "Select parent page" at bounding box center [262, 231] width 111 height 15
click at [998, 395] on span "Remove" at bounding box center [998, 393] width 11 height 13
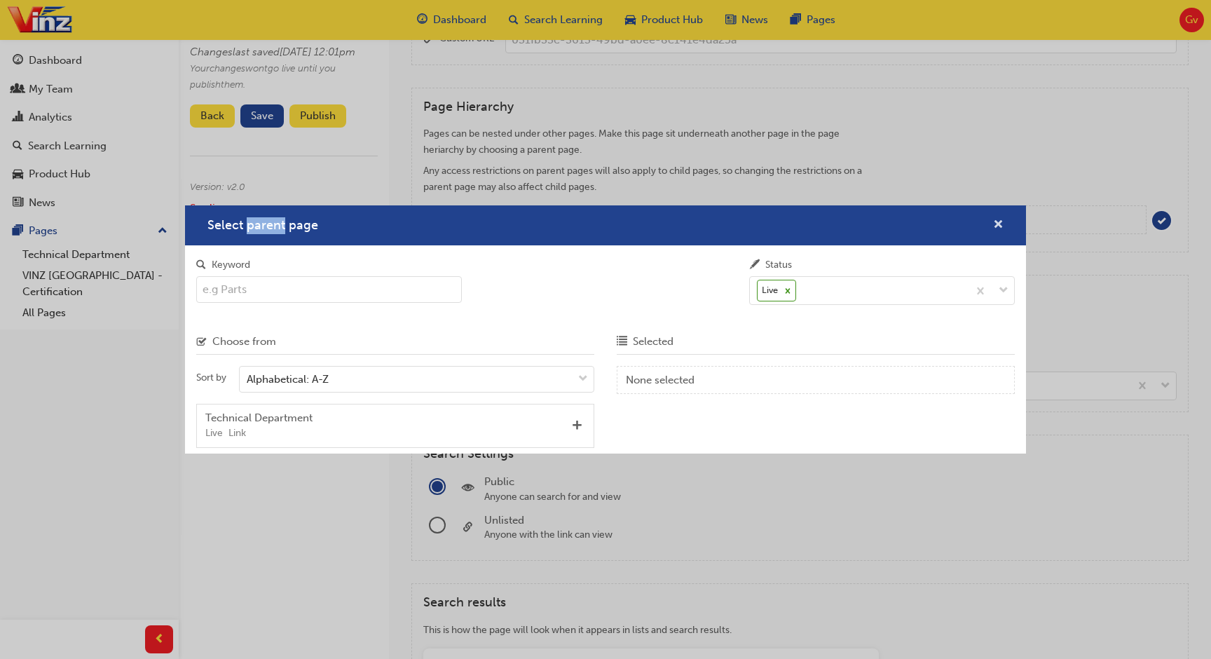
click at [1002, 233] on button "Select parent page" at bounding box center [998, 226] width 11 height 18
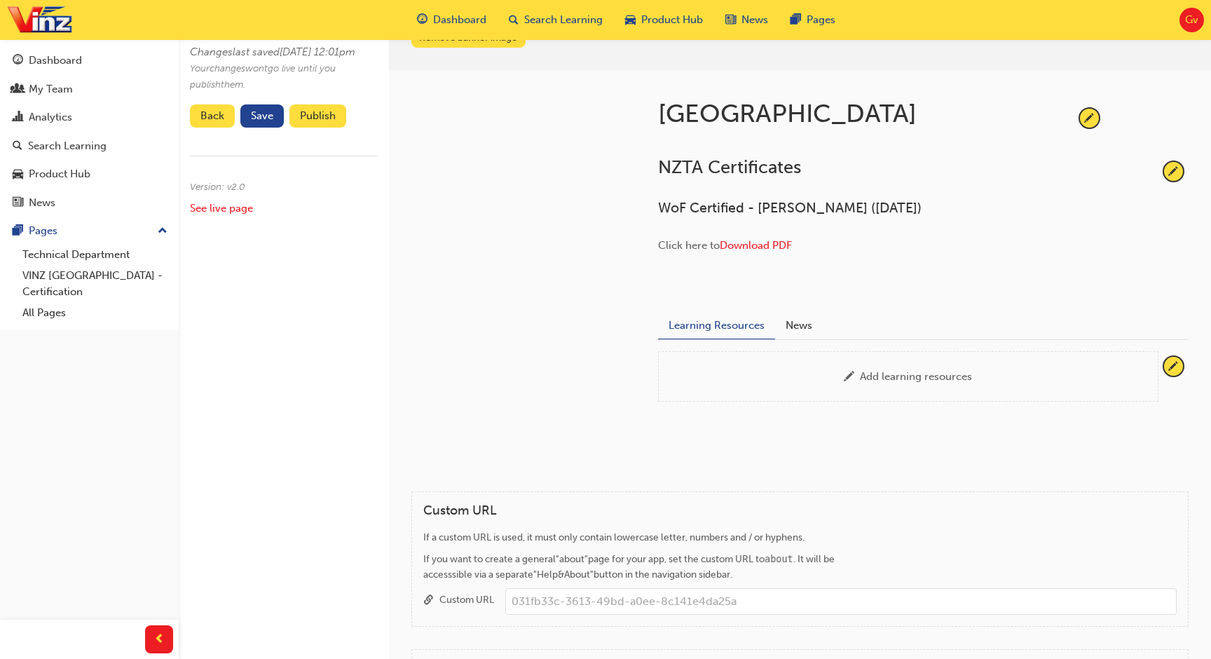
scroll to position [0, 0]
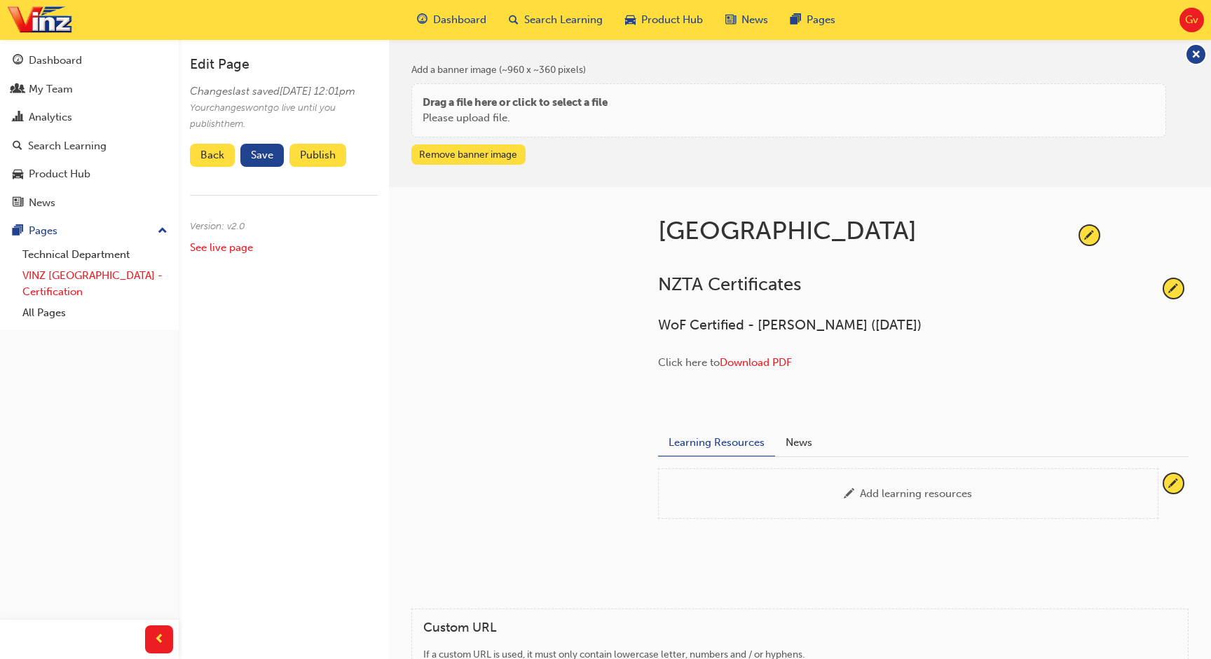
click at [71, 295] on link "VINZ Auckland Airport - Certification" at bounding box center [95, 283] width 156 height 37
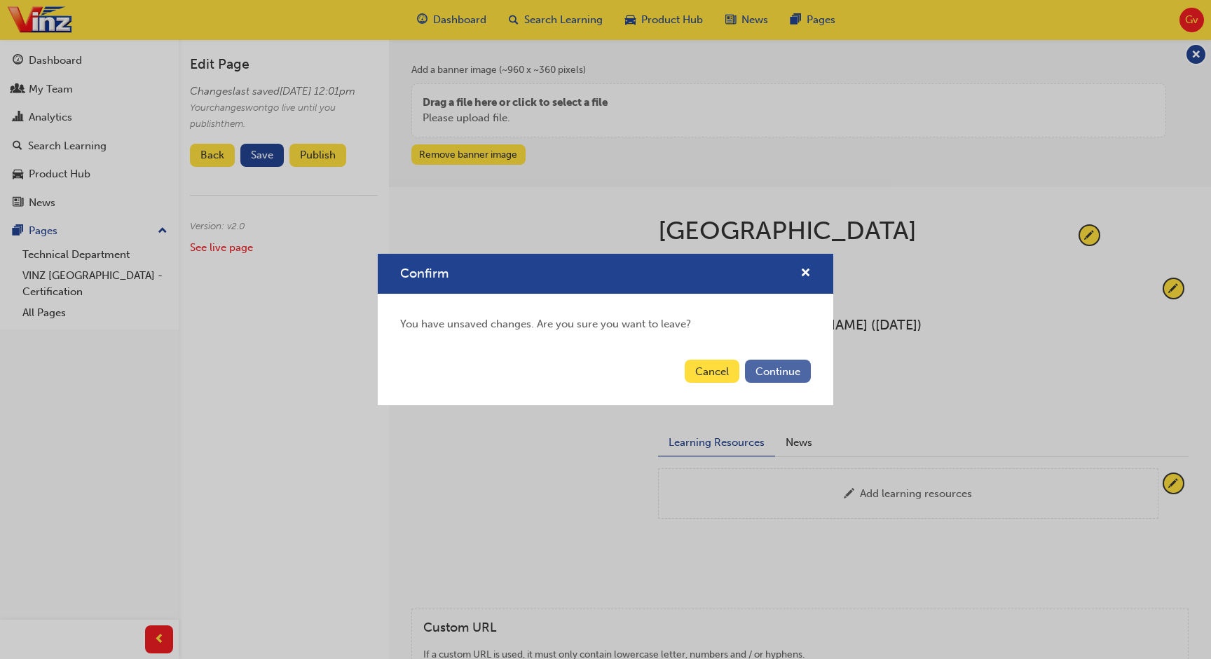
click at [771, 372] on button "Continue" at bounding box center [778, 370] width 66 height 23
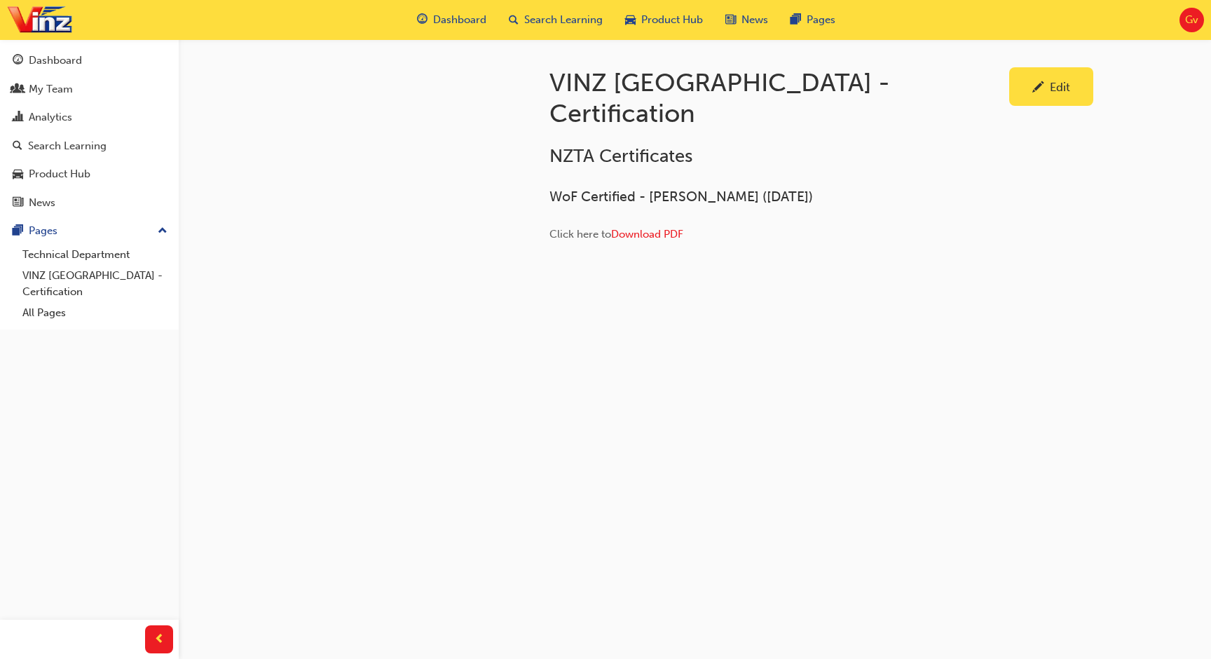
click at [1059, 76] on link "Edit" at bounding box center [1051, 86] width 84 height 39
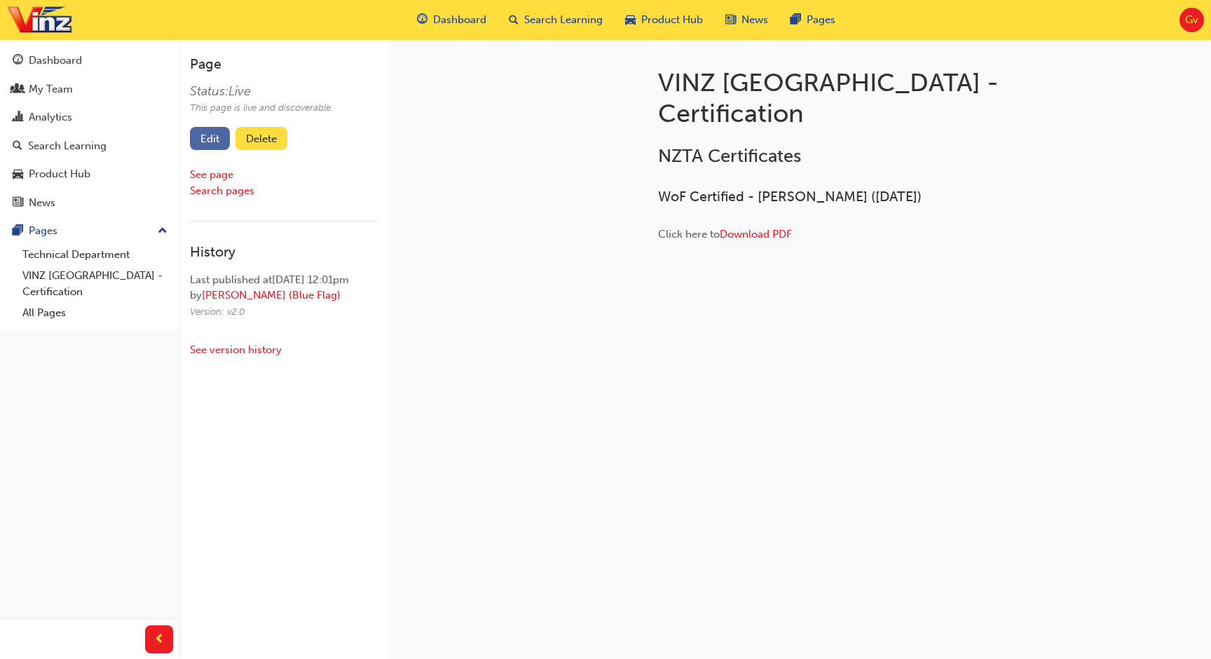
click at [204, 131] on link "Edit" at bounding box center [210, 138] width 40 height 23
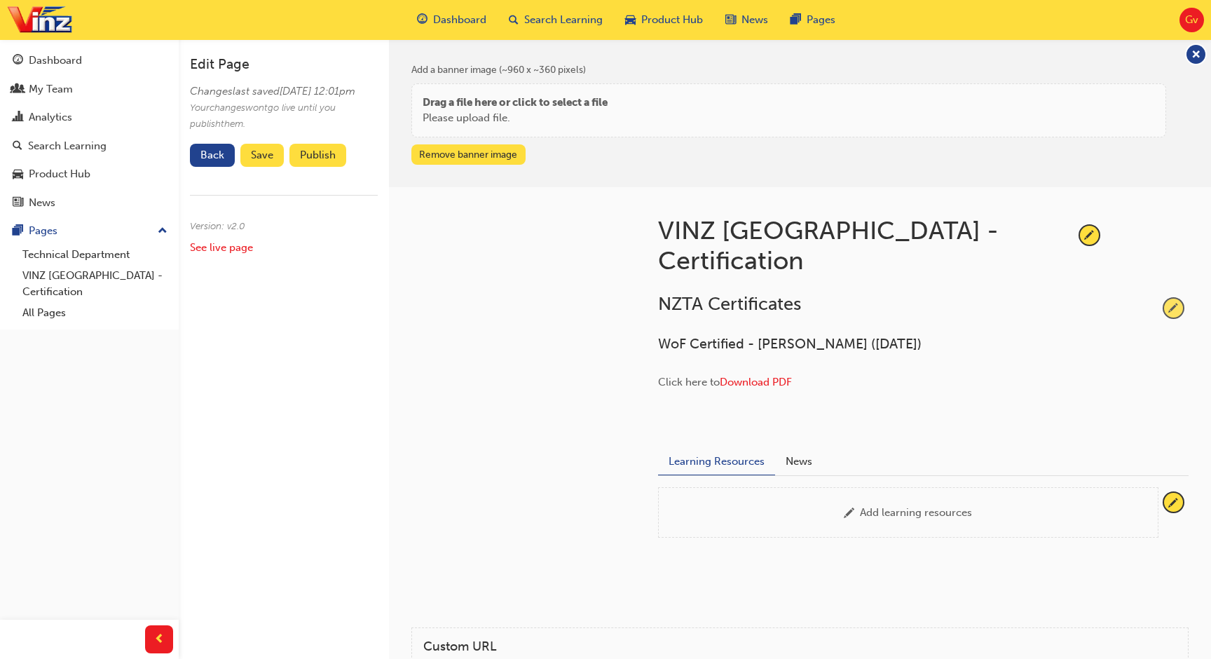
click at [1172, 309] on span "pencil-icon" at bounding box center [1173, 307] width 19 height 19
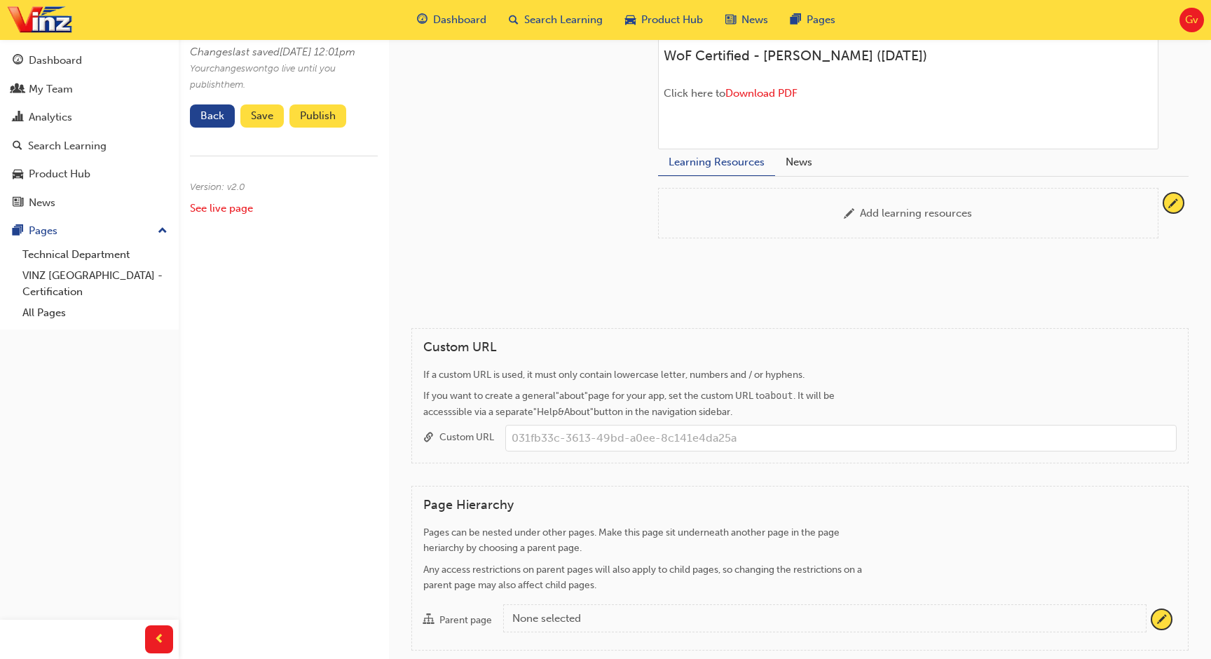
scroll to position [234, 0]
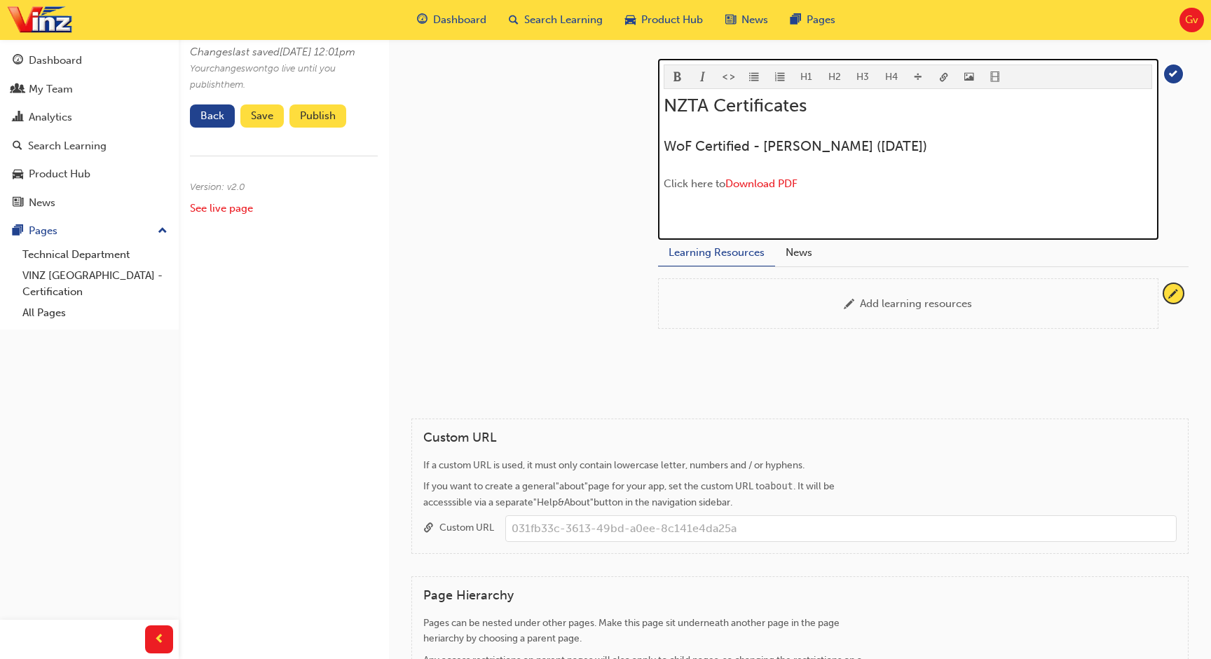
click at [944, 223] on div at bounding box center [908, 214] width 488 height 17
click at [947, 150] on h3 "WoF Certified - Steven Smith (Aug 2025)" at bounding box center [908, 146] width 488 height 16
click at [914, 135] on div "NZTA Certificates WoF Certified - Steven Smith (Aug 2025) Click here to Downloa…" at bounding box center [908, 159] width 488 height 128
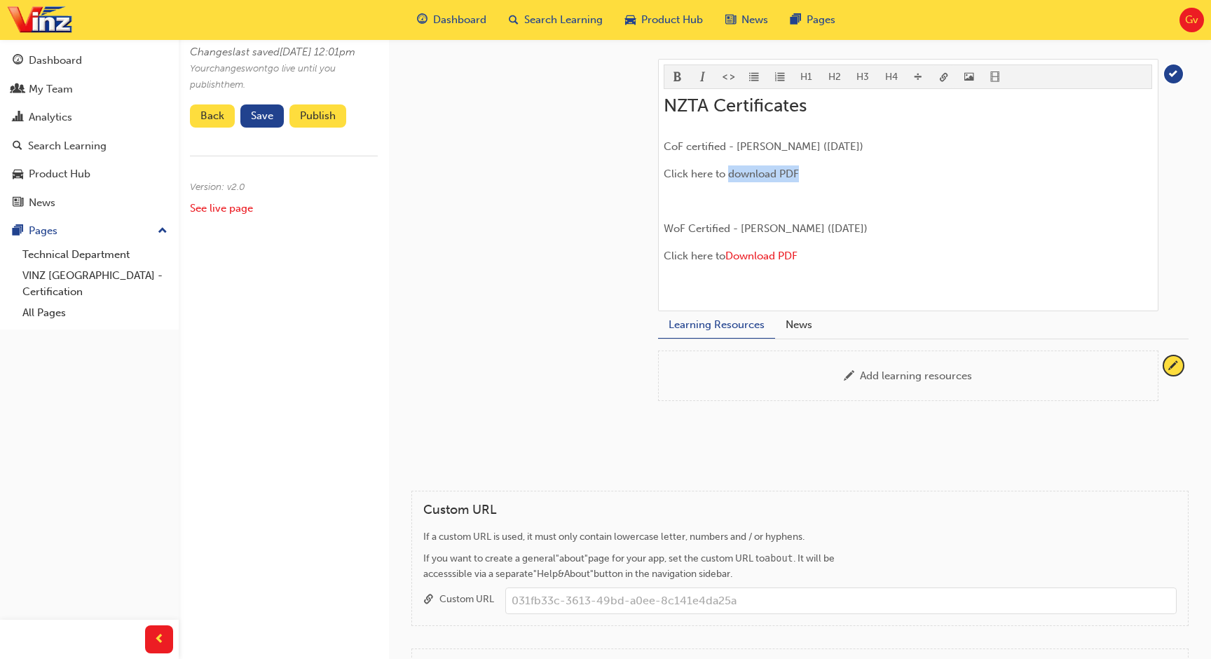
click at [940, 81] on body "Your version of Internet Explorer is outdated and not supported. Please upgrade…" at bounding box center [605, 95] width 1211 height 659
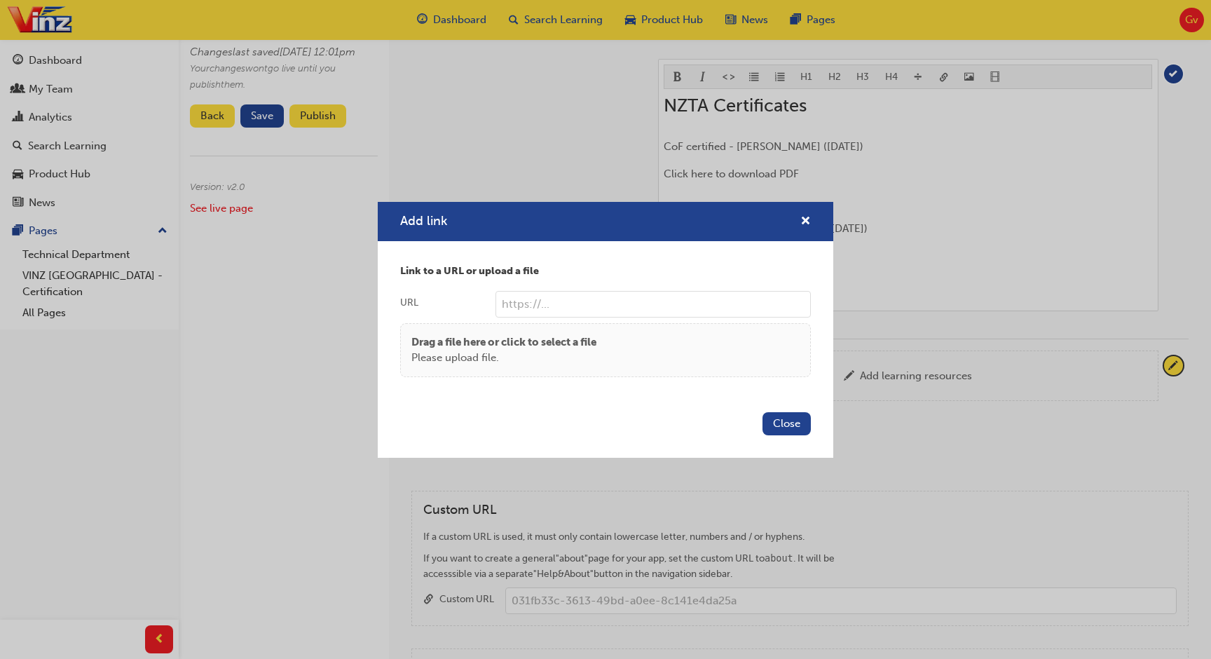
click at [549, 347] on p "Drag a file here or click to select a file" at bounding box center [503, 342] width 185 height 16
click at [808, 224] on span "cross-icon" at bounding box center [805, 222] width 11 height 13
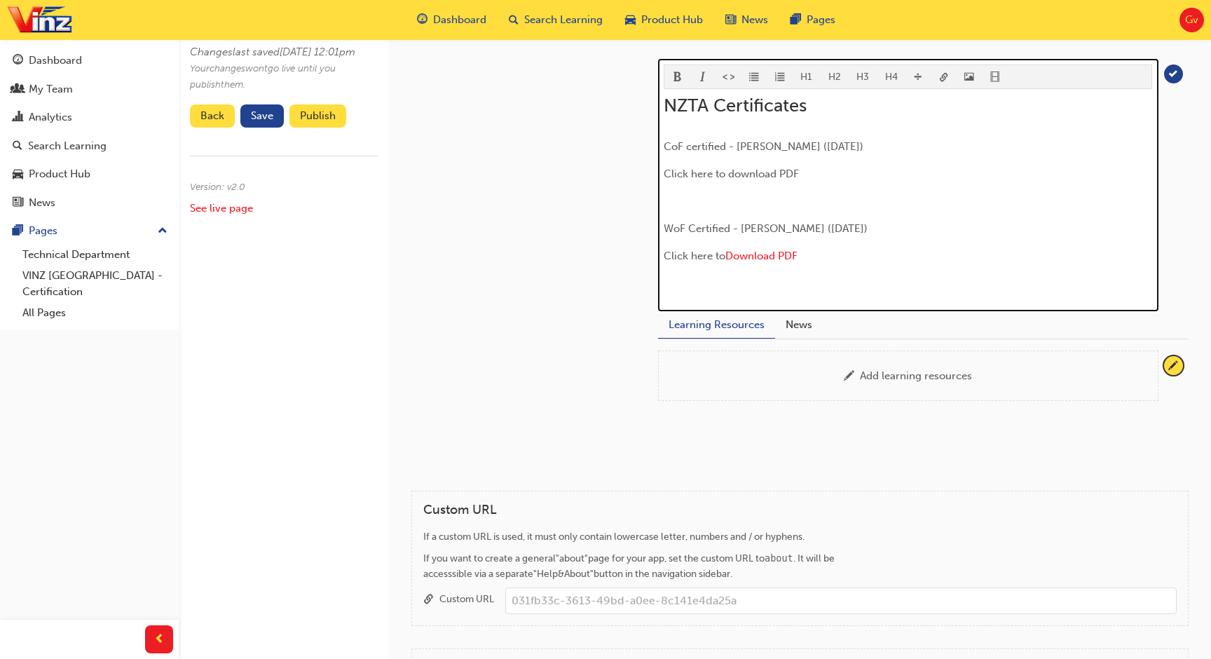
click at [854, 193] on p "﻿" at bounding box center [908, 201] width 488 height 17
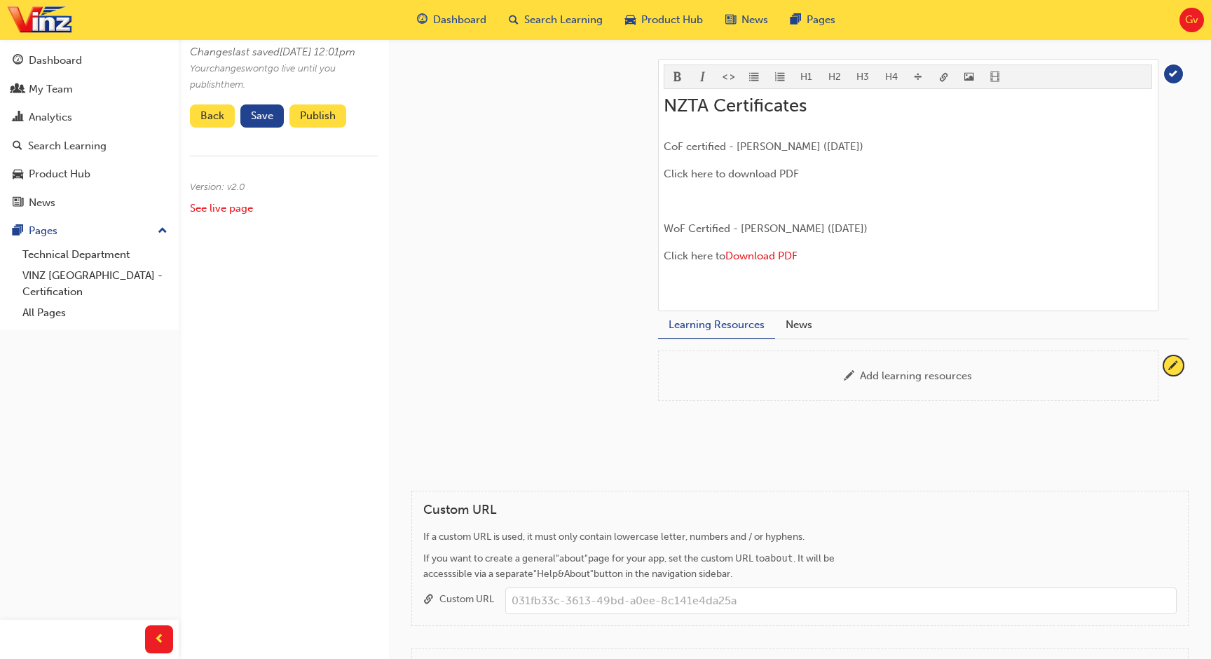
click at [968, 83] on body "Your version of Internet Explorer is outdated and not supported. Please upgrade…" at bounding box center [605, 95] width 1211 height 659
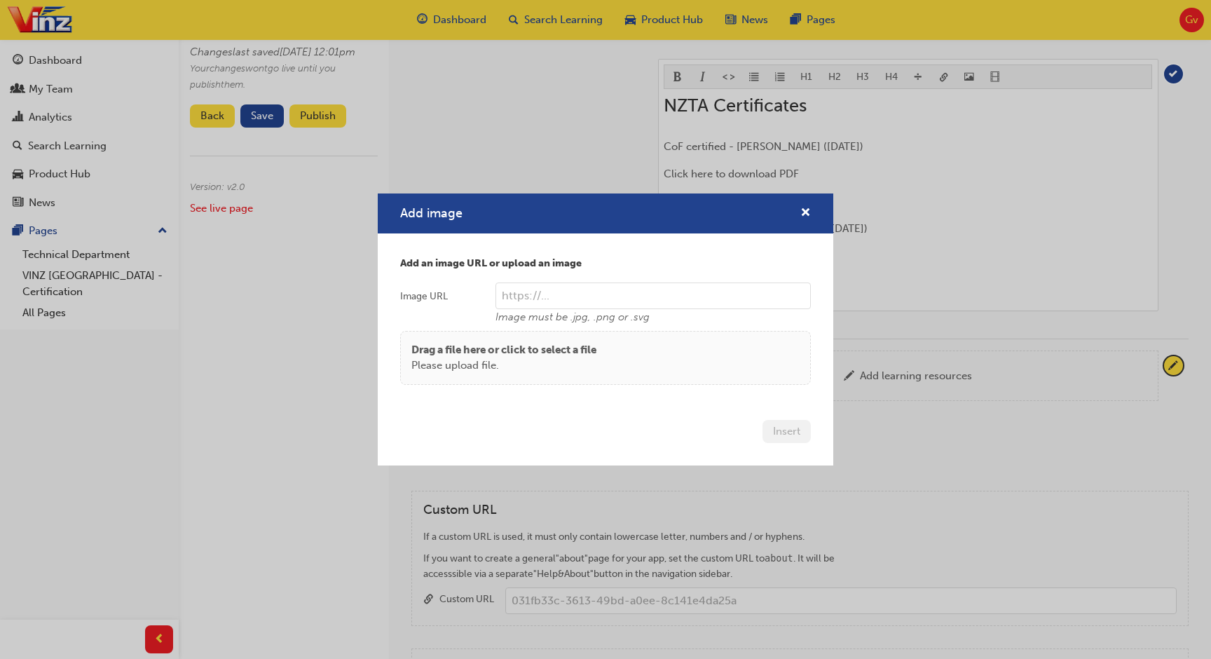
click at [565, 355] on p "Drag a file here or click to select a file" at bounding box center [503, 350] width 185 height 16
click at [804, 209] on span "cross-icon" at bounding box center [805, 213] width 11 height 13
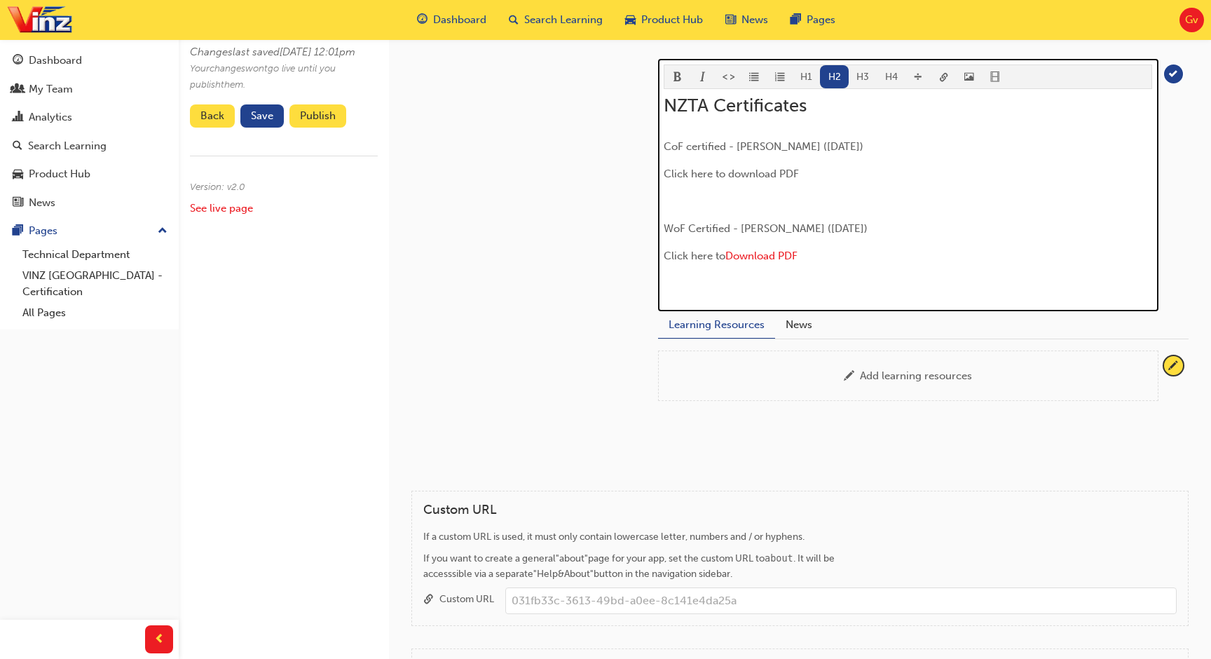
click at [748, 145] on span "CoF certified - Vernon (Sept 2025)" at bounding box center [764, 146] width 200 height 13
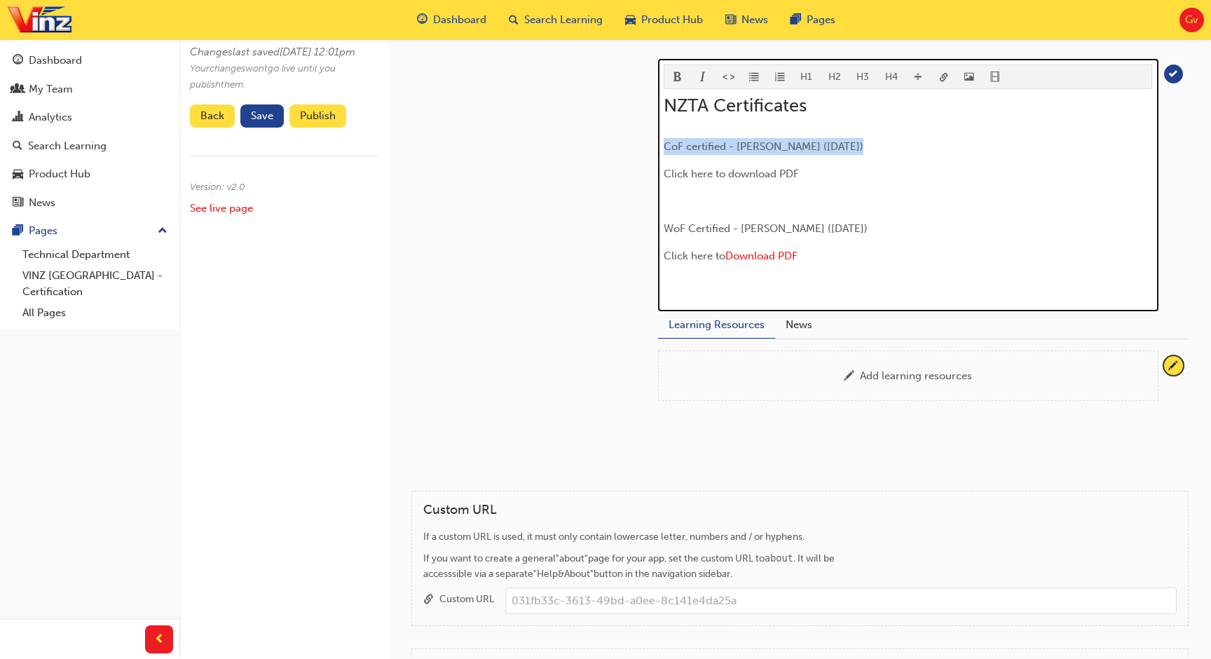
click at [748, 145] on span "CoF certified - Vernon (Sept 2025)" at bounding box center [764, 146] width 200 height 13
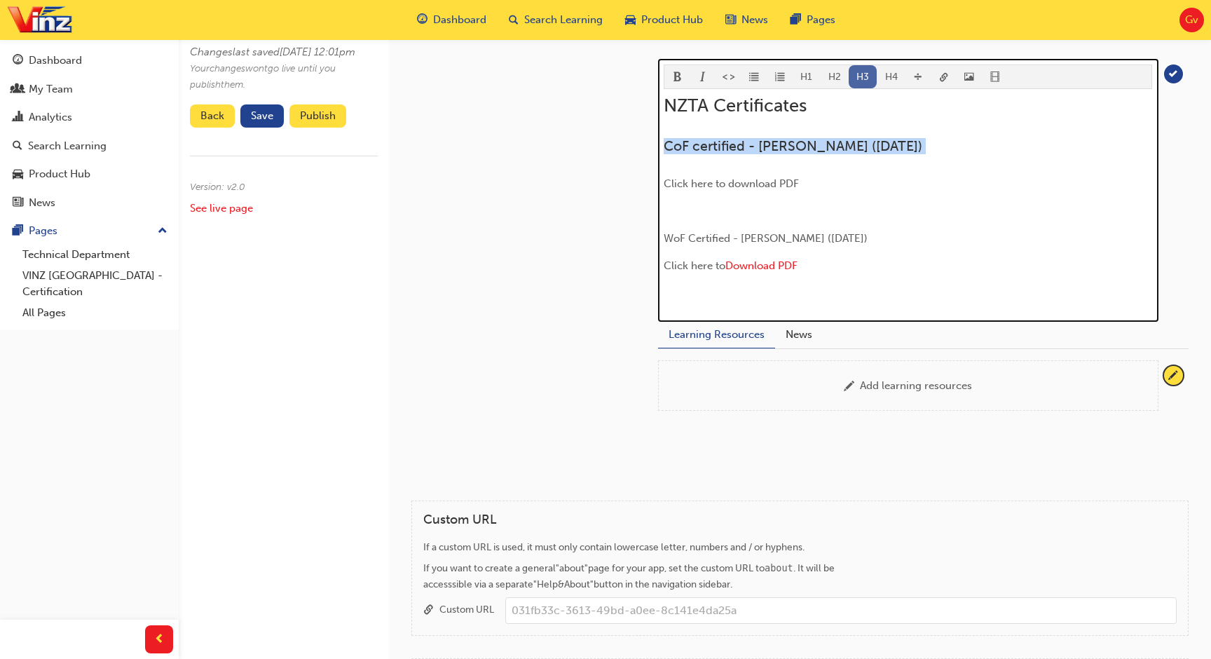
click at [855, 74] on button "H3" at bounding box center [863, 76] width 29 height 23
click at [762, 233] on span "WoF Certified - Steven Smith (Aug 2025)" at bounding box center [766, 238] width 204 height 13
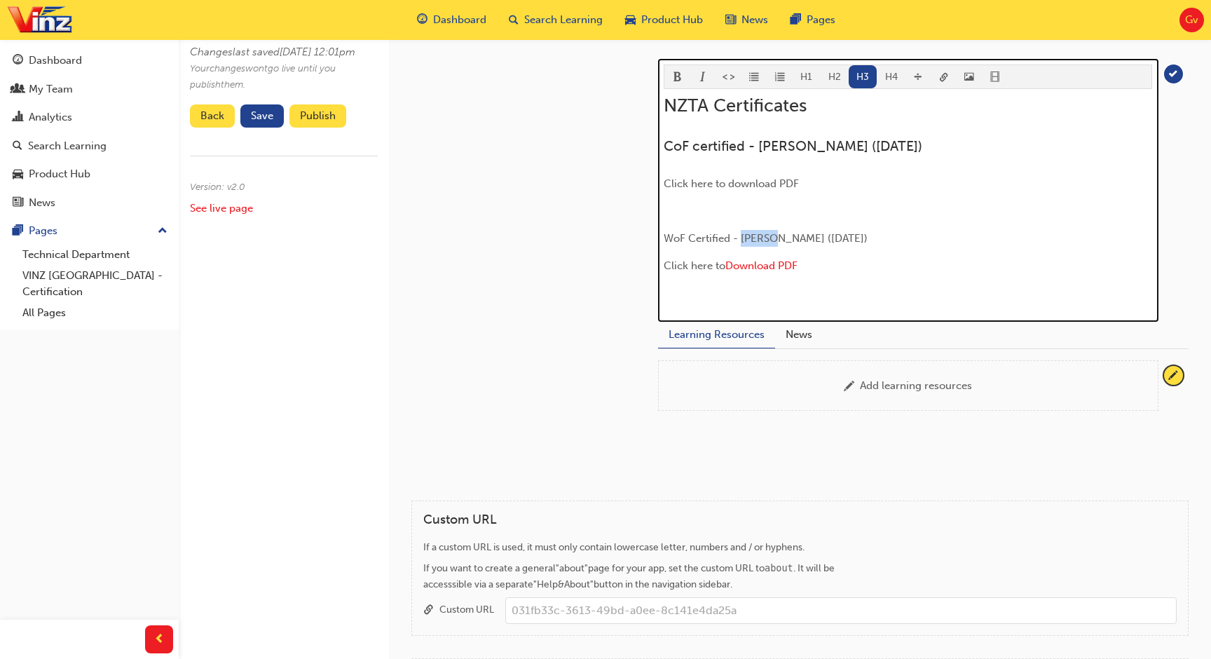
click at [762, 233] on span "WoF Certified - Steven Smith (Aug 2025)" at bounding box center [766, 238] width 204 height 13
click at [861, 75] on button "H3" at bounding box center [863, 76] width 29 height 23
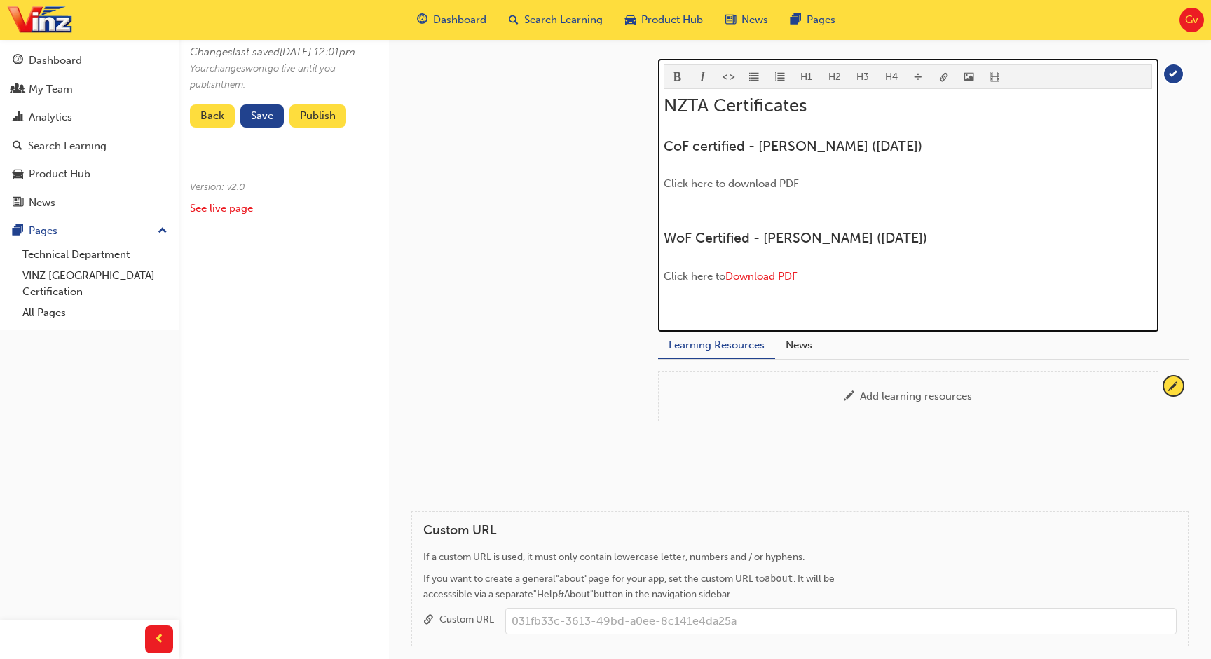
click at [820, 207] on p "﻿" at bounding box center [908, 210] width 488 height 17
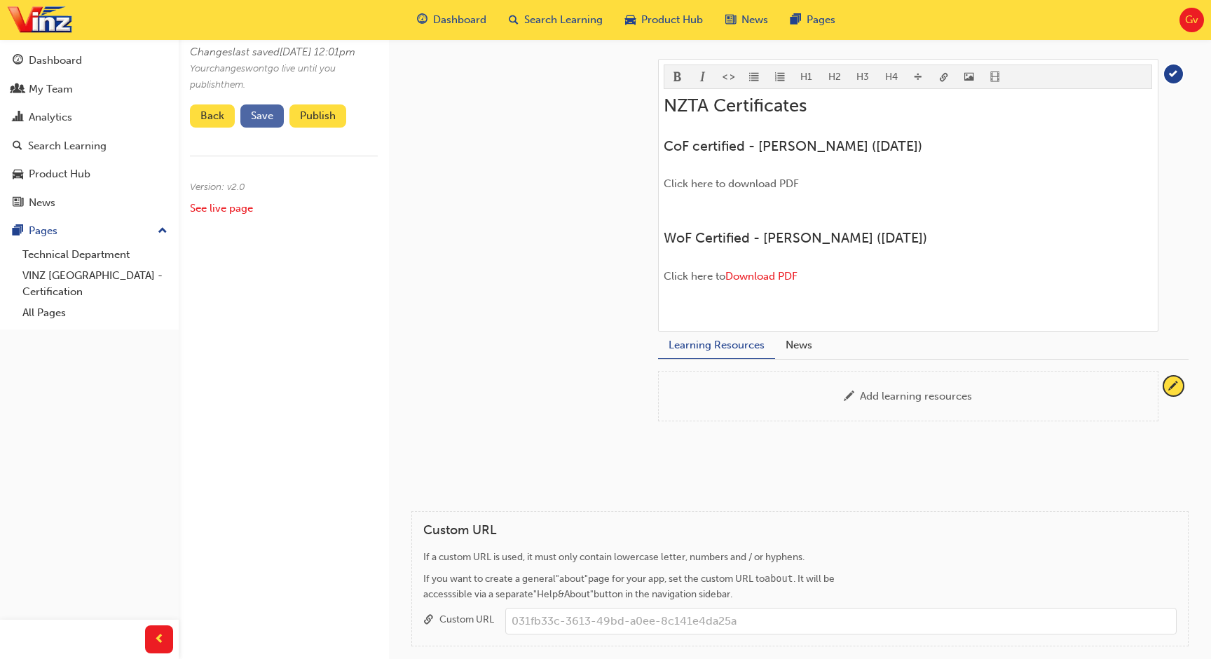
click at [278, 123] on button "Save" at bounding box center [261, 115] width 43 height 23
click at [338, 128] on button "Publish" at bounding box center [317, 115] width 57 height 23
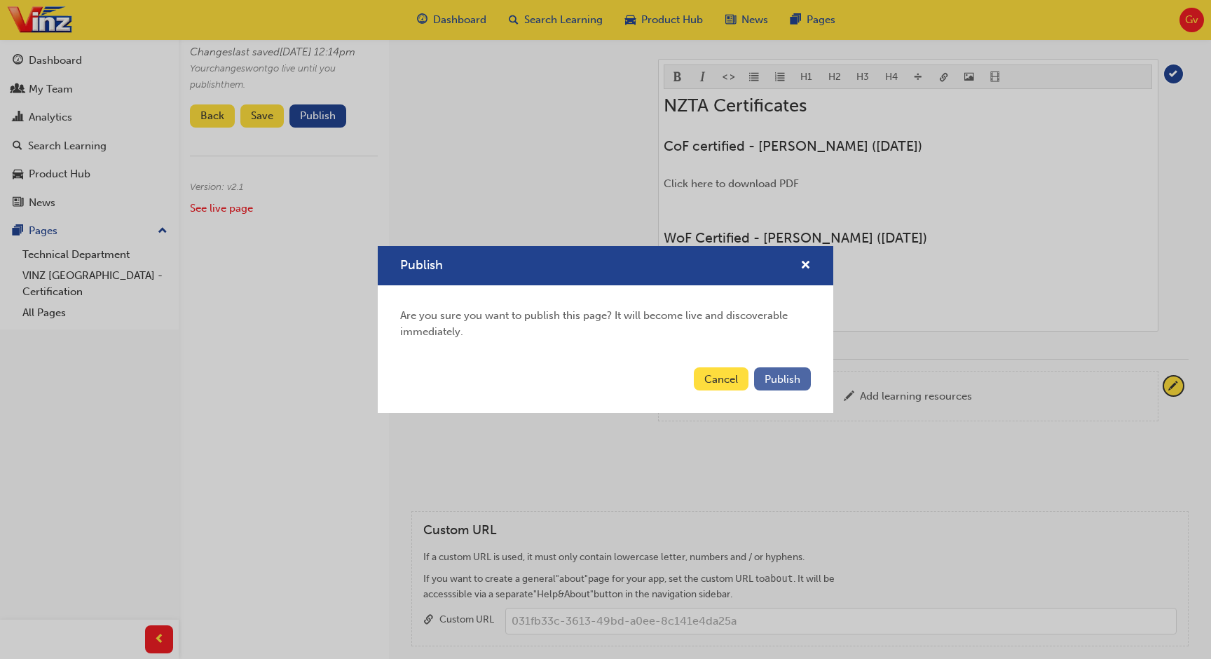
click at [785, 369] on button "Publish" at bounding box center [782, 378] width 57 height 23
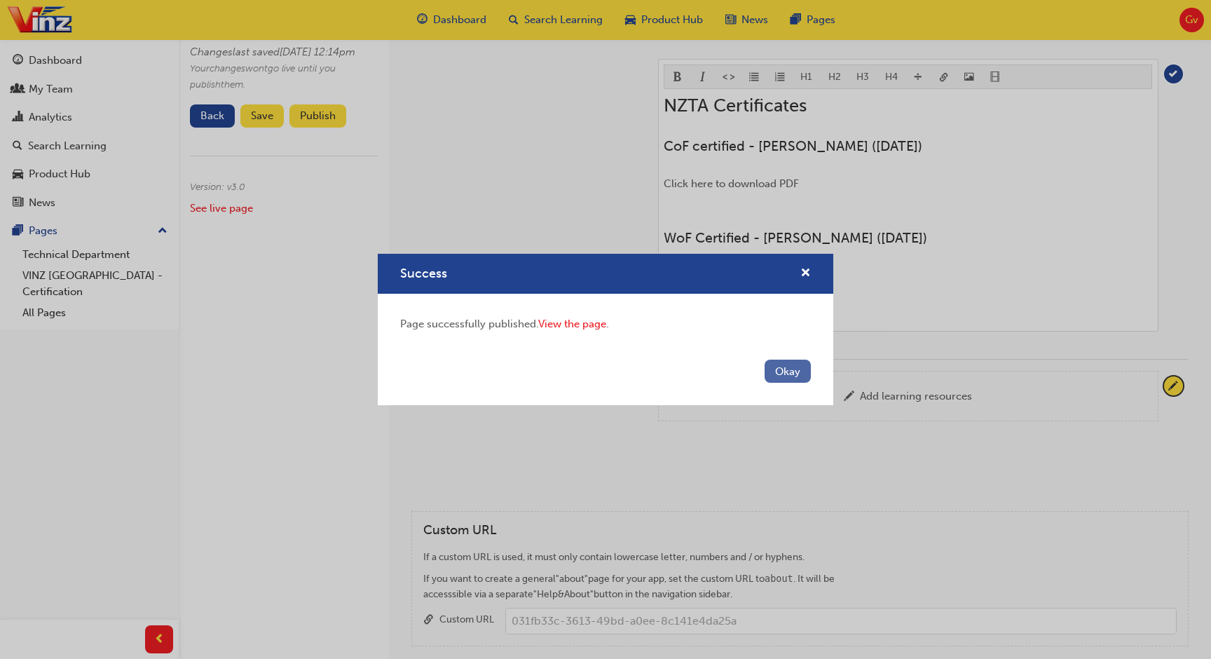
click at [774, 364] on button "Okay" at bounding box center [787, 370] width 46 height 23
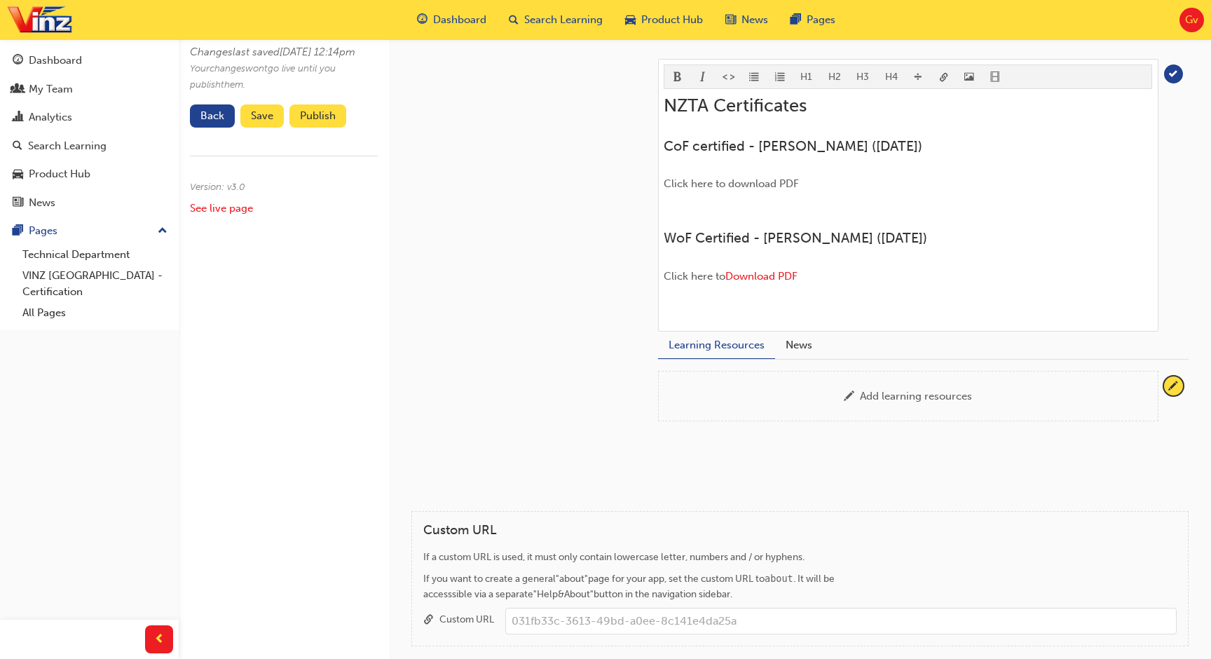
click at [514, 224] on div at bounding box center [512, 209] width 247 height 513
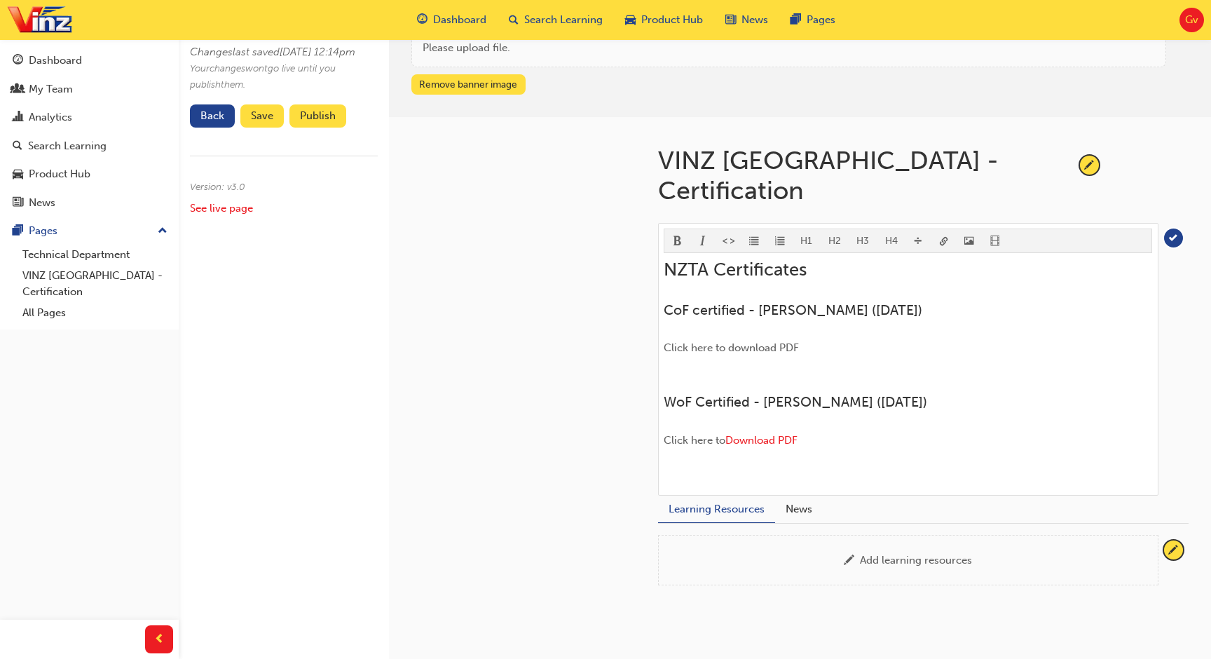
scroll to position [0, 0]
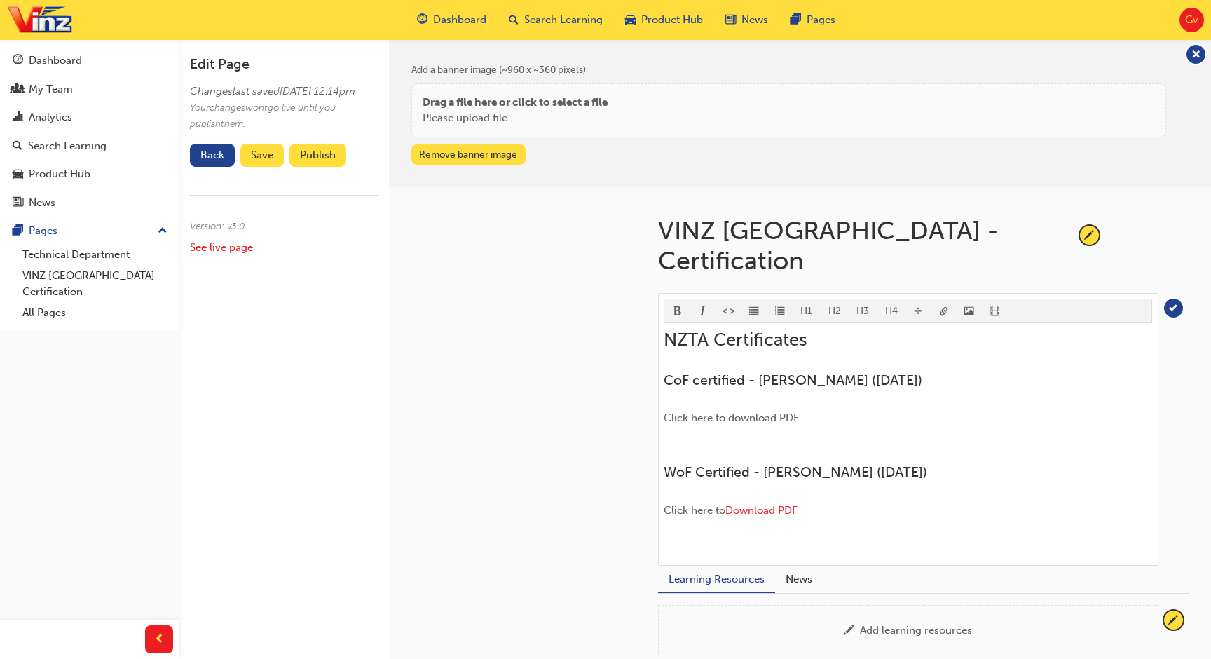
click at [233, 254] on link "See live page" at bounding box center [221, 247] width 63 height 13
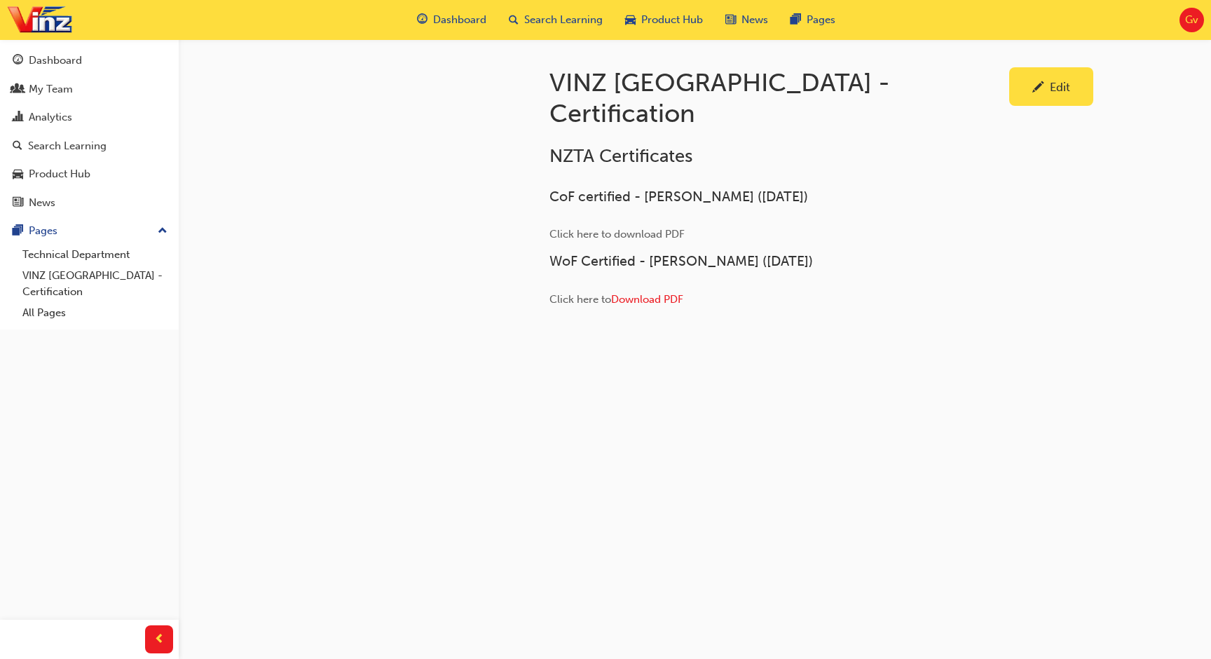
click at [1031, 92] on div "Edit" at bounding box center [1050, 87] width 63 height 18
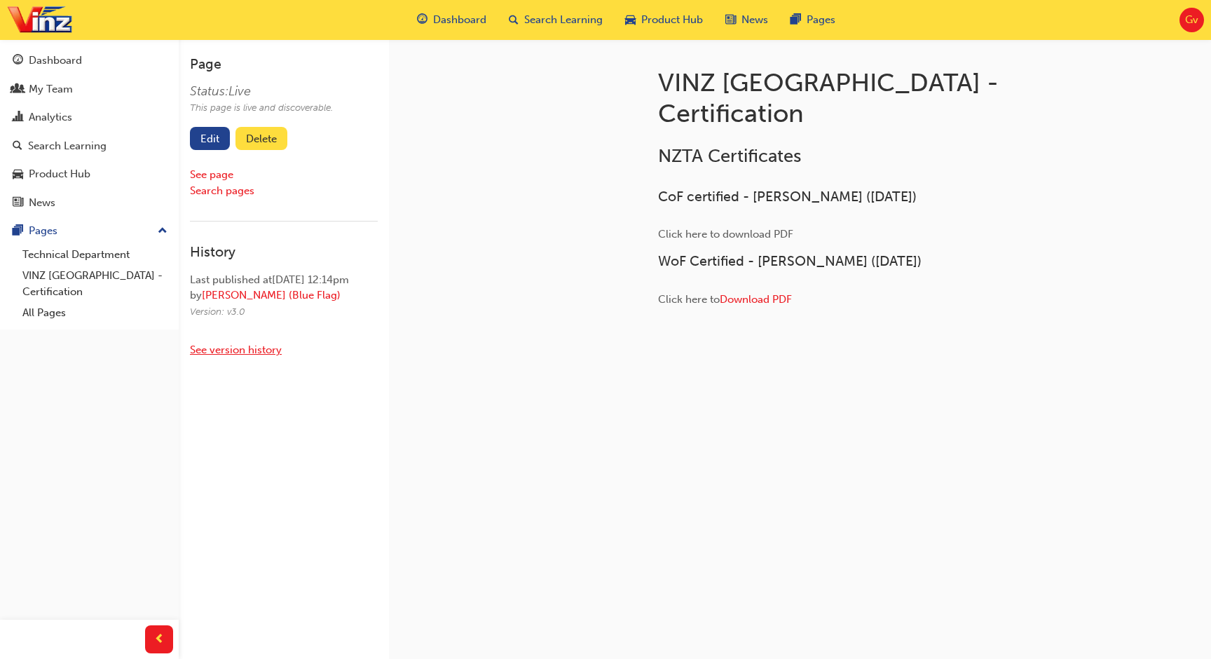
click at [245, 356] on link "See version history" at bounding box center [236, 349] width 92 height 13
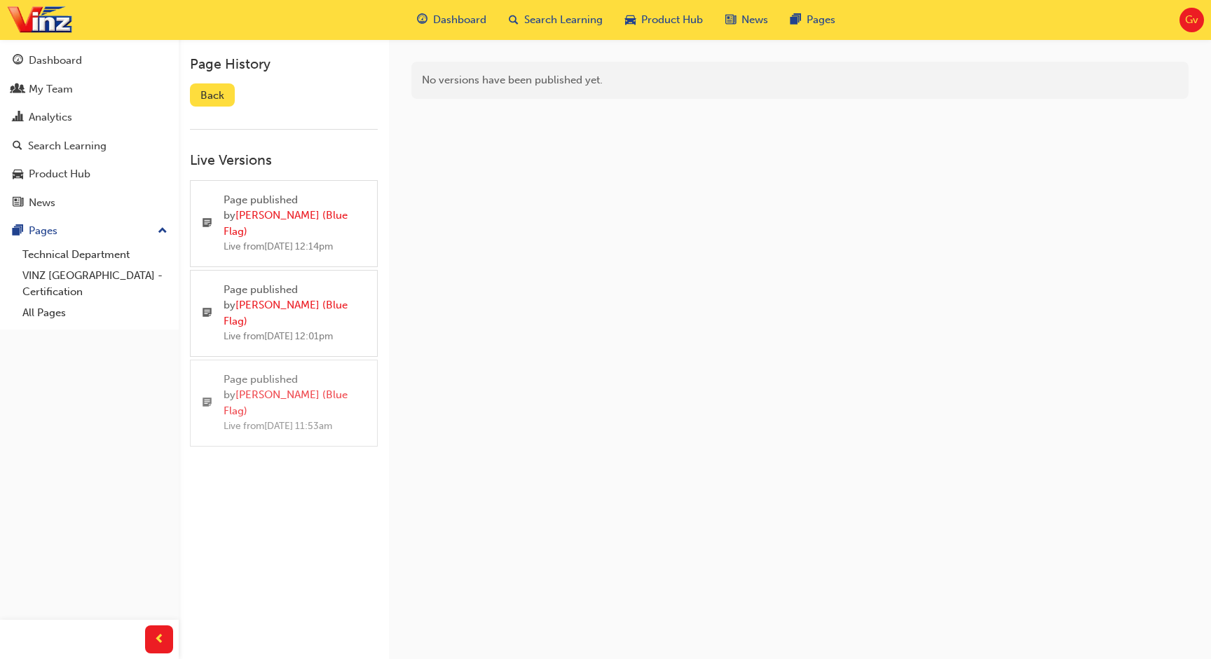
click at [344, 418] on div "Live from Wed 27 Aug 2025 11:53am" at bounding box center [295, 426] width 142 height 16
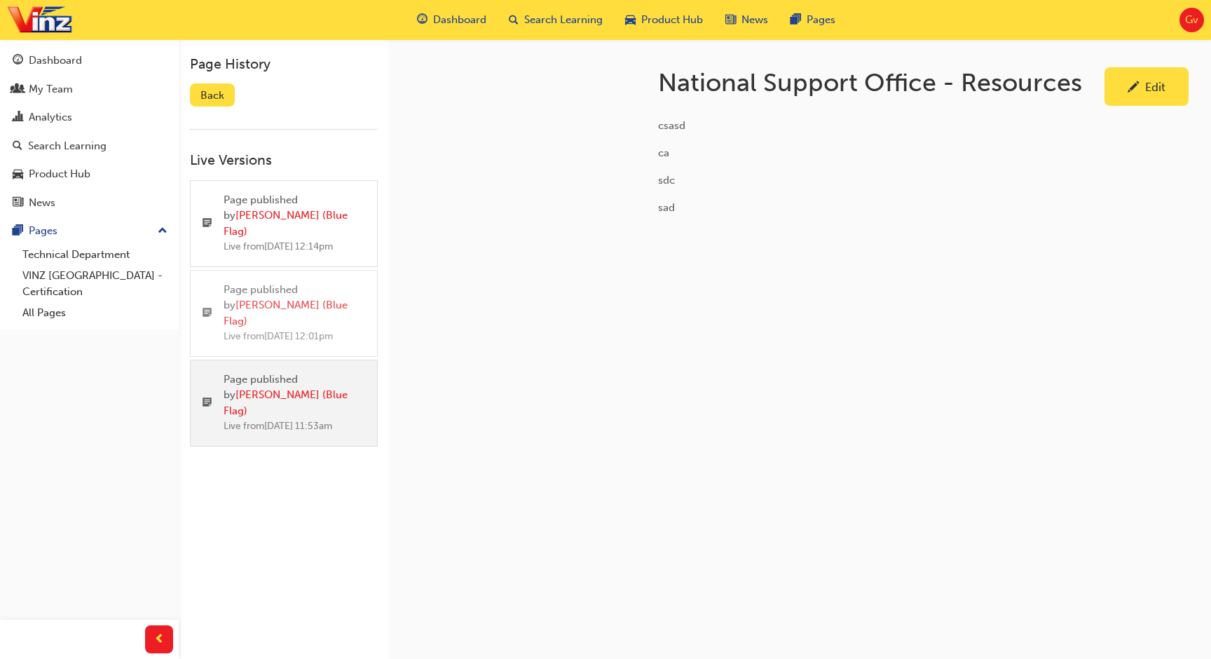
click at [355, 329] on div "Live from Wed 27 Aug 2025 12:01pm" at bounding box center [295, 337] width 142 height 16
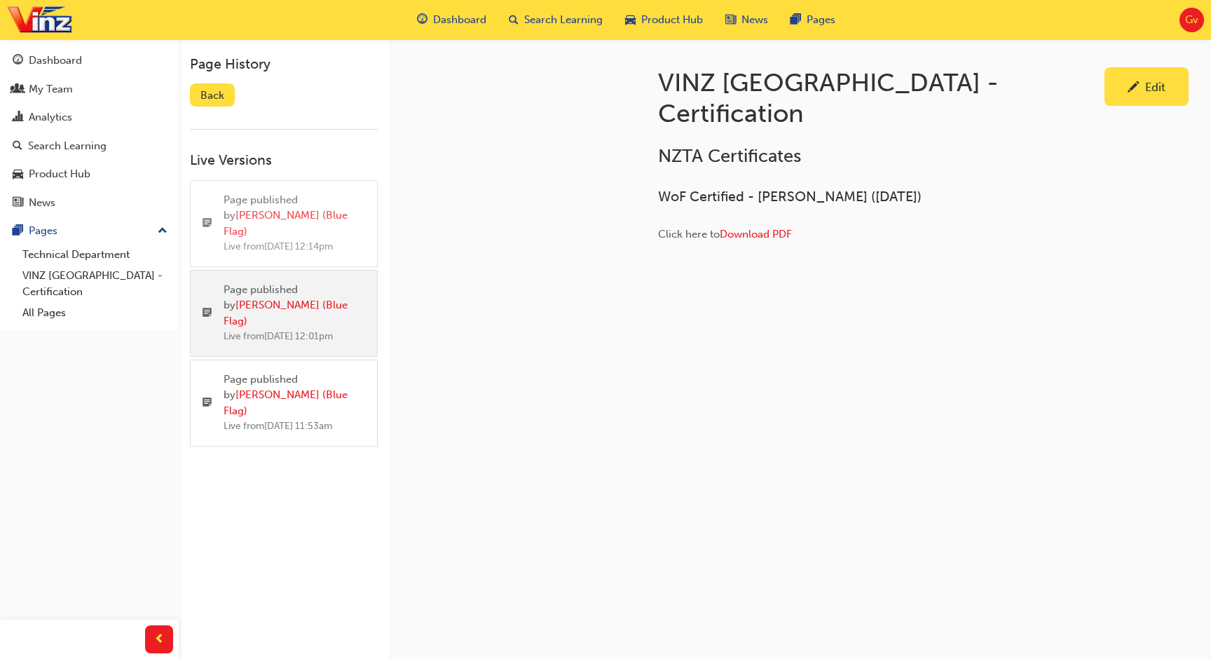
click at [362, 249] on div "Live from Wed 27 Aug 2025 12:14pm" at bounding box center [295, 247] width 142 height 16
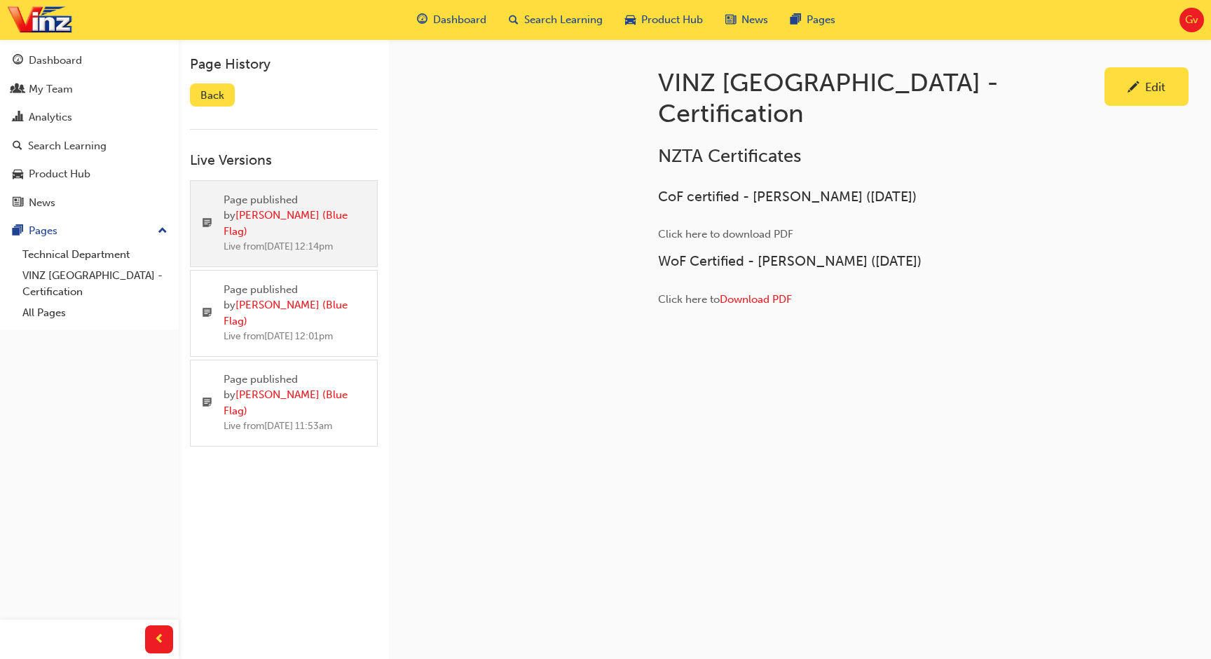
click at [607, 187] on div at bounding box center [512, 224] width 247 height 371
click at [32, 48] on link "Dashboard" at bounding box center [89, 61] width 167 height 26
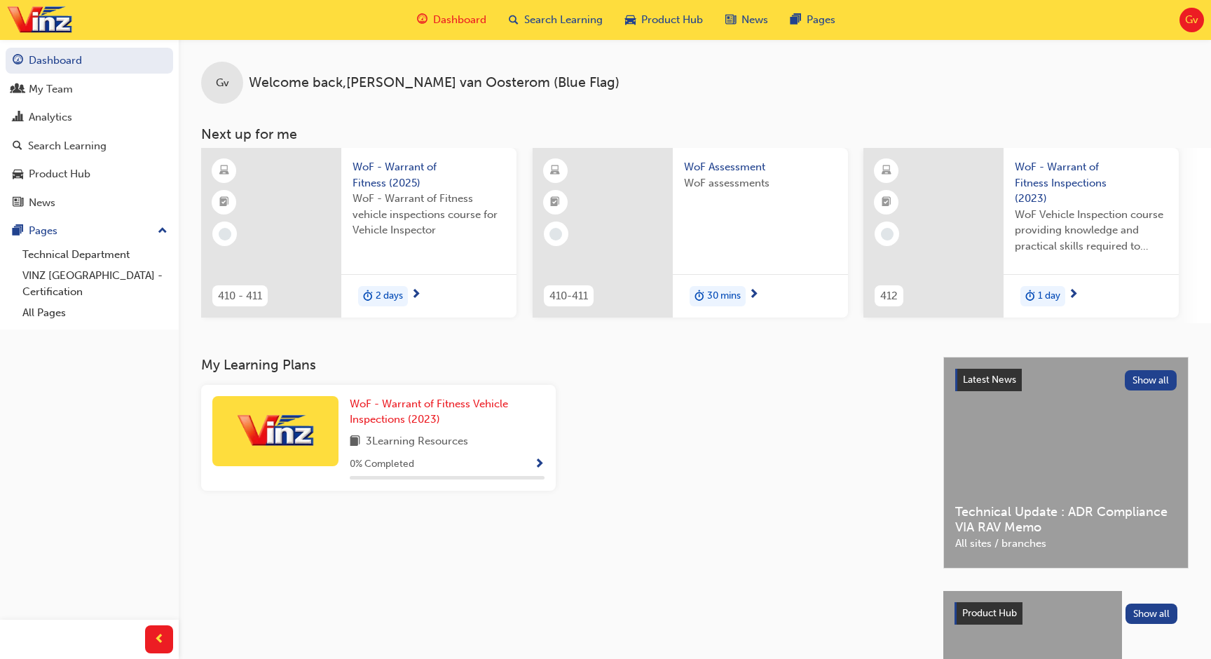
click at [614, 101] on div "Gv Welcome back , Glenn van Oosterom (Blue Flag)" at bounding box center [695, 71] width 1032 height 64
click at [568, 25] on span "Search Learning" at bounding box center [563, 20] width 78 height 16
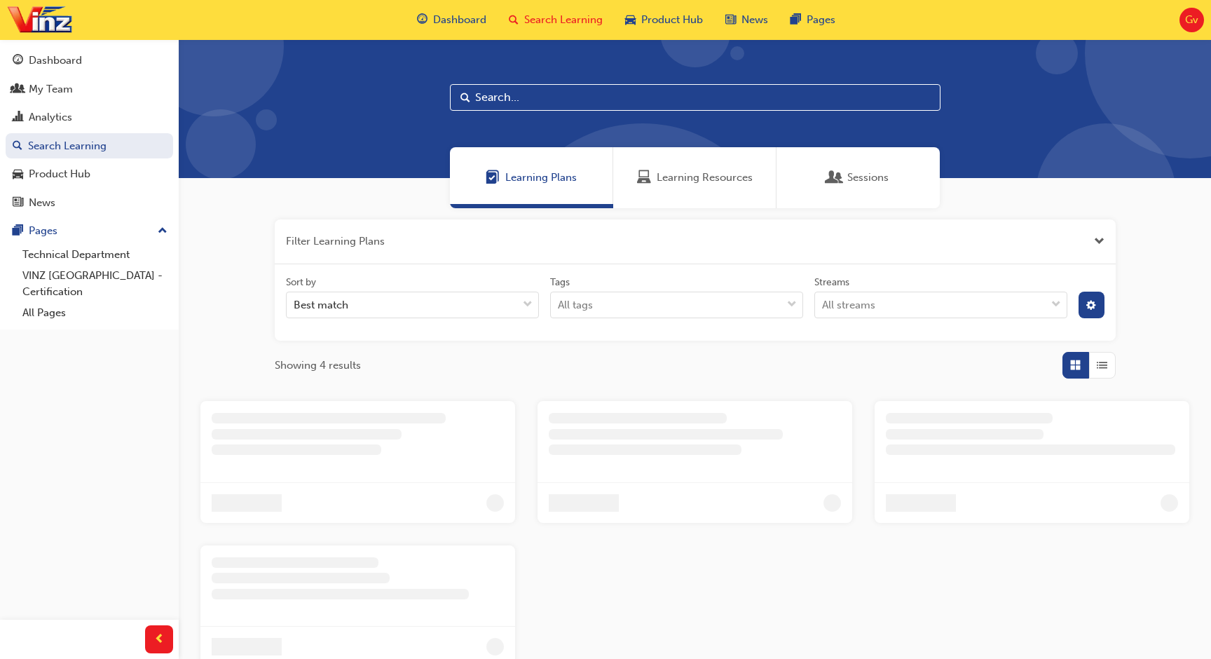
click at [687, 191] on div "Learning Resources" at bounding box center [694, 177] width 163 height 61
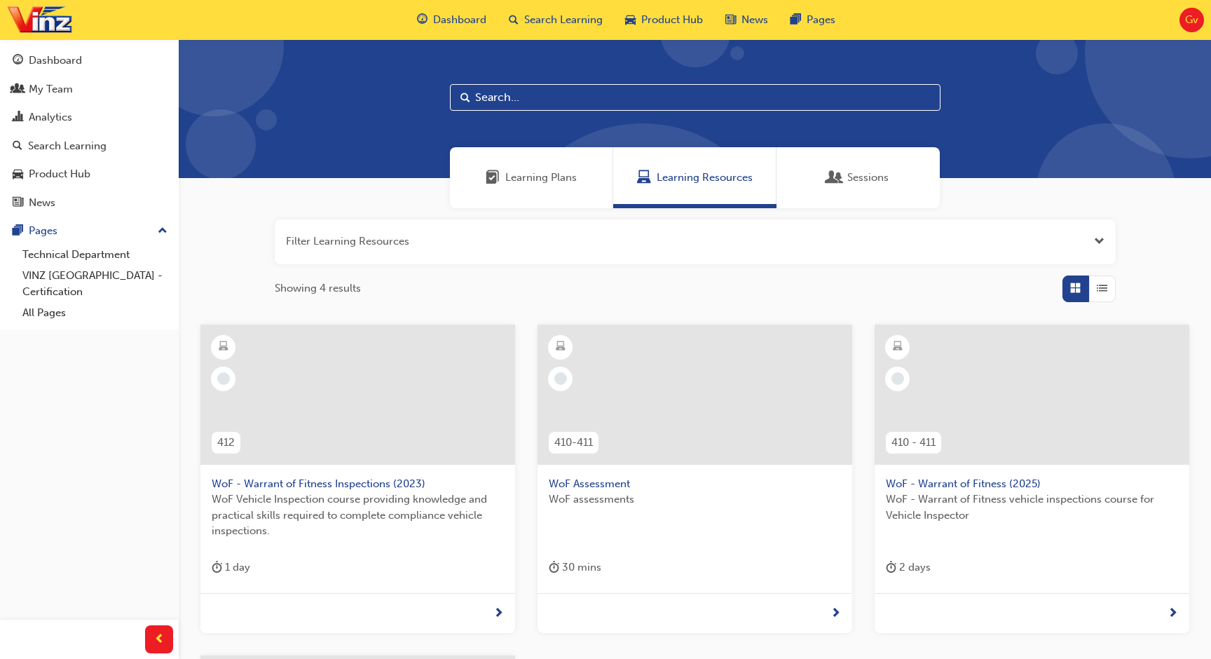
click at [584, 190] on div "Learning Plans" at bounding box center [531, 177] width 163 height 61
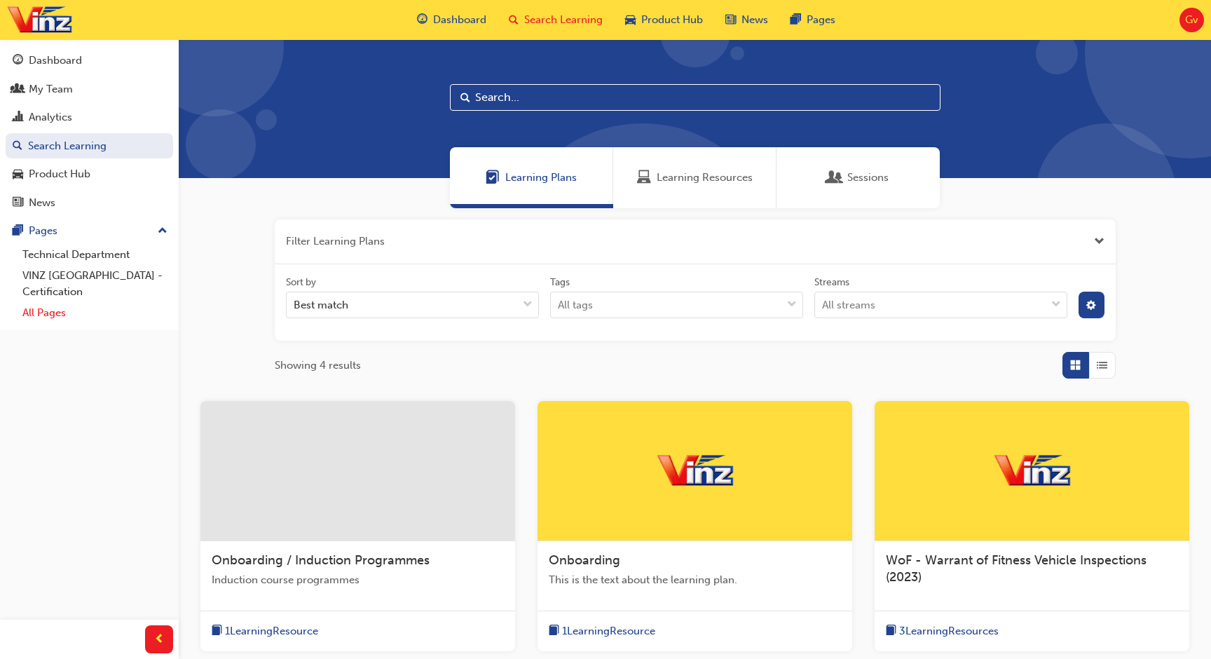
click at [86, 312] on link "All Pages" at bounding box center [95, 313] width 156 height 22
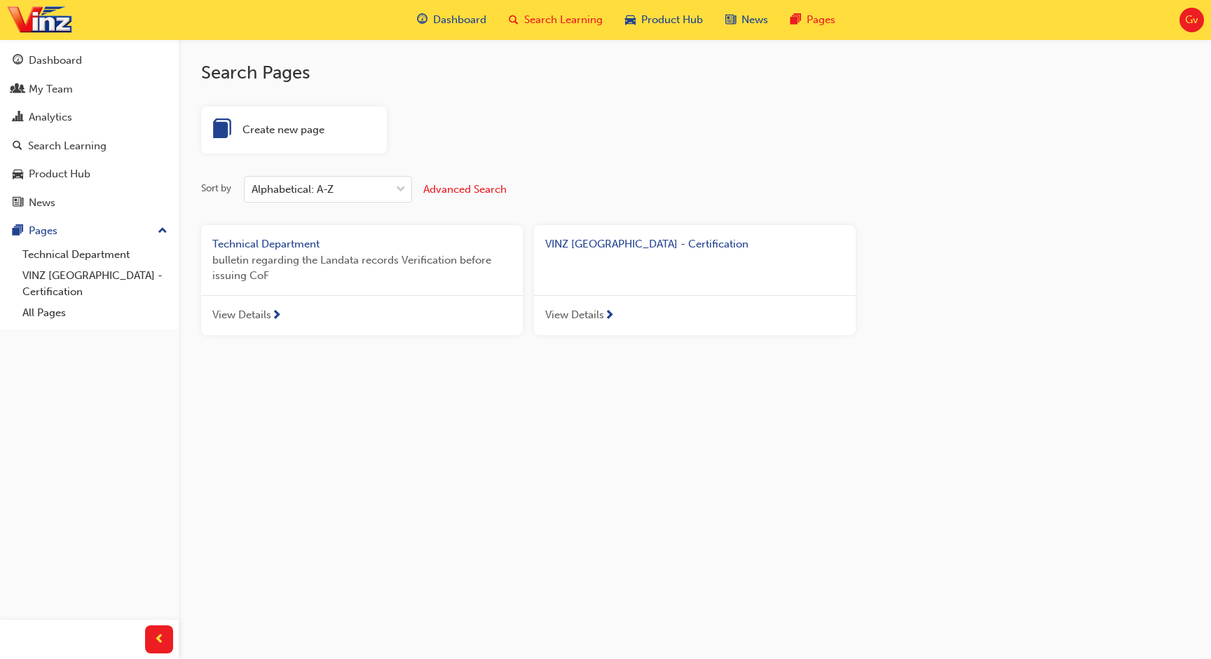
click at [563, 32] on div "Search Learning" at bounding box center [555, 20] width 116 height 29
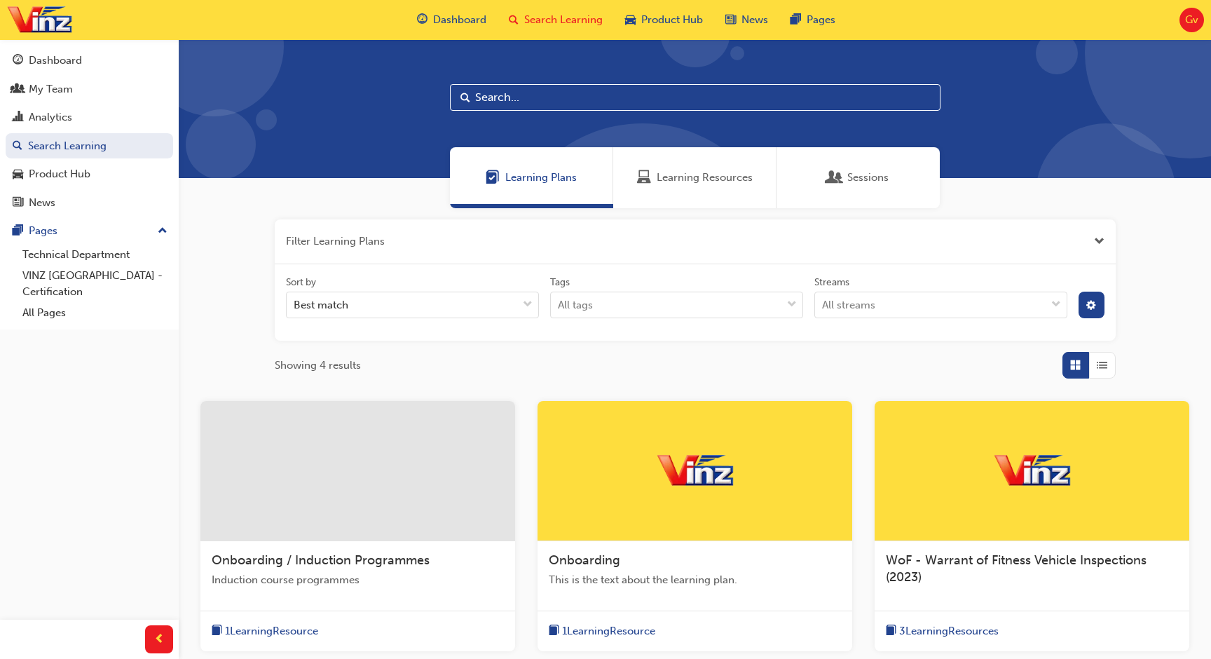
click at [682, 185] on span "Learning Resources" at bounding box center [705, 178] width 96 height 16
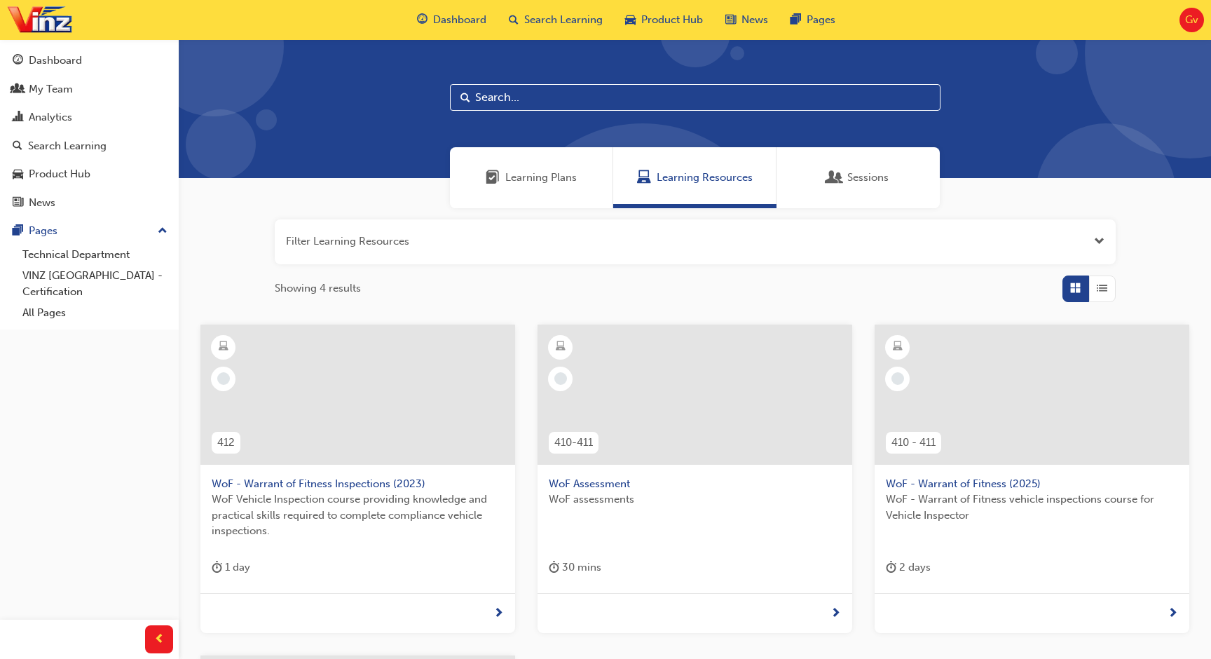
click at [546, 171] on span "Learning Plans" at bounding box center [540, 178] width 71 height 16
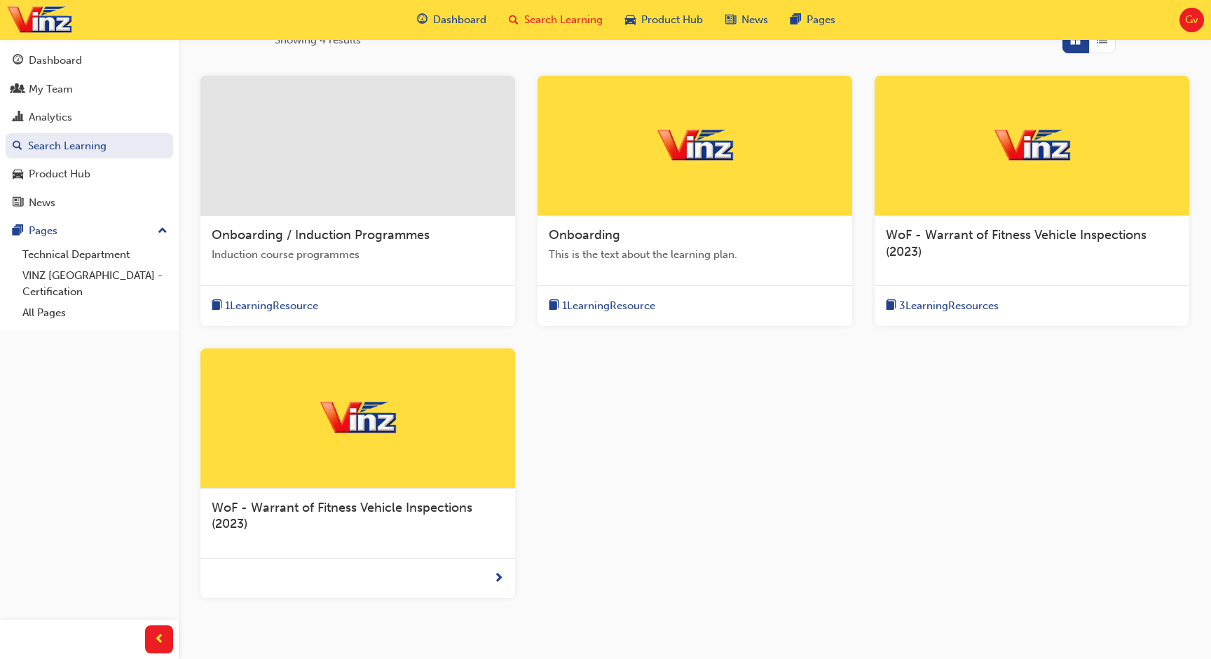
scroll to position [315, 0]
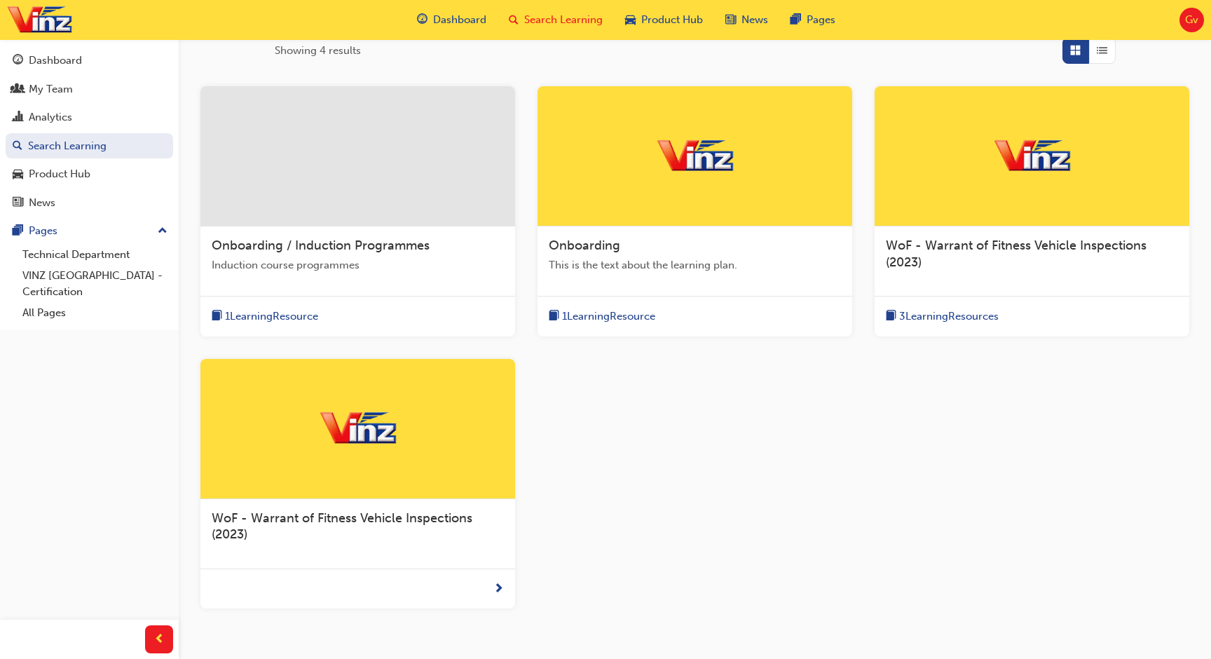
click at [968, 252] on span "WoF - Warrant of Fitness Vehicle Inspections (2023)" at bounding box center [1016, 254] width 261 height 32
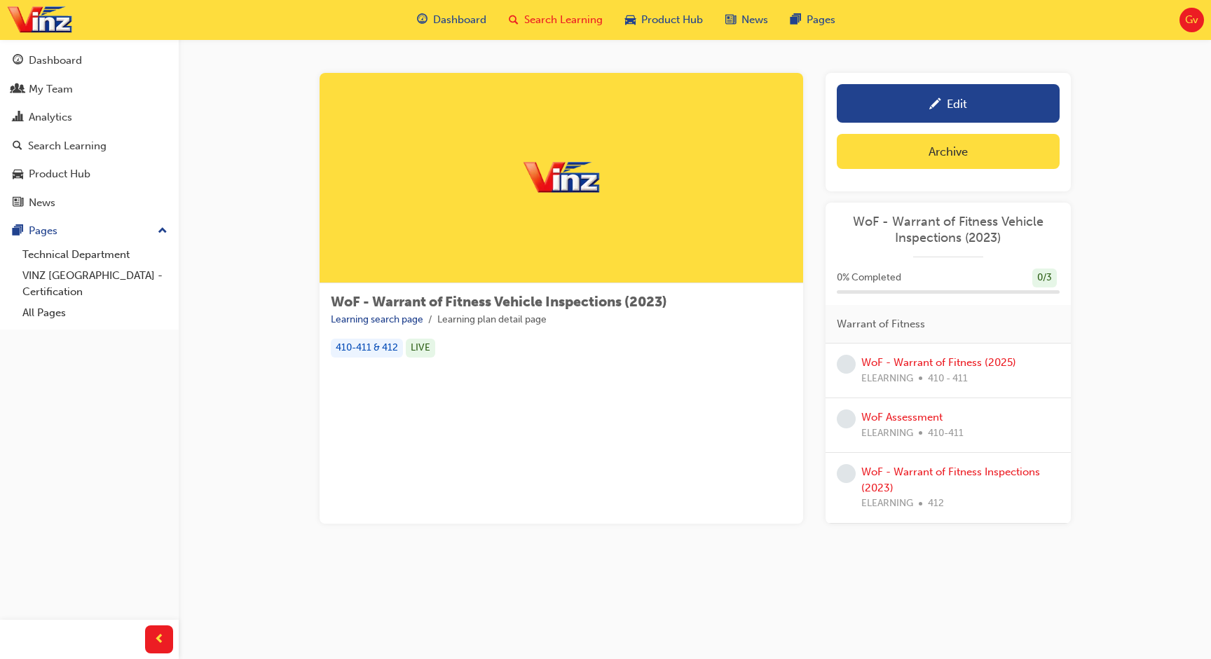
click at [566, 27] on span "Search Learning" at bounding box center [563, 20] width 78 height 16
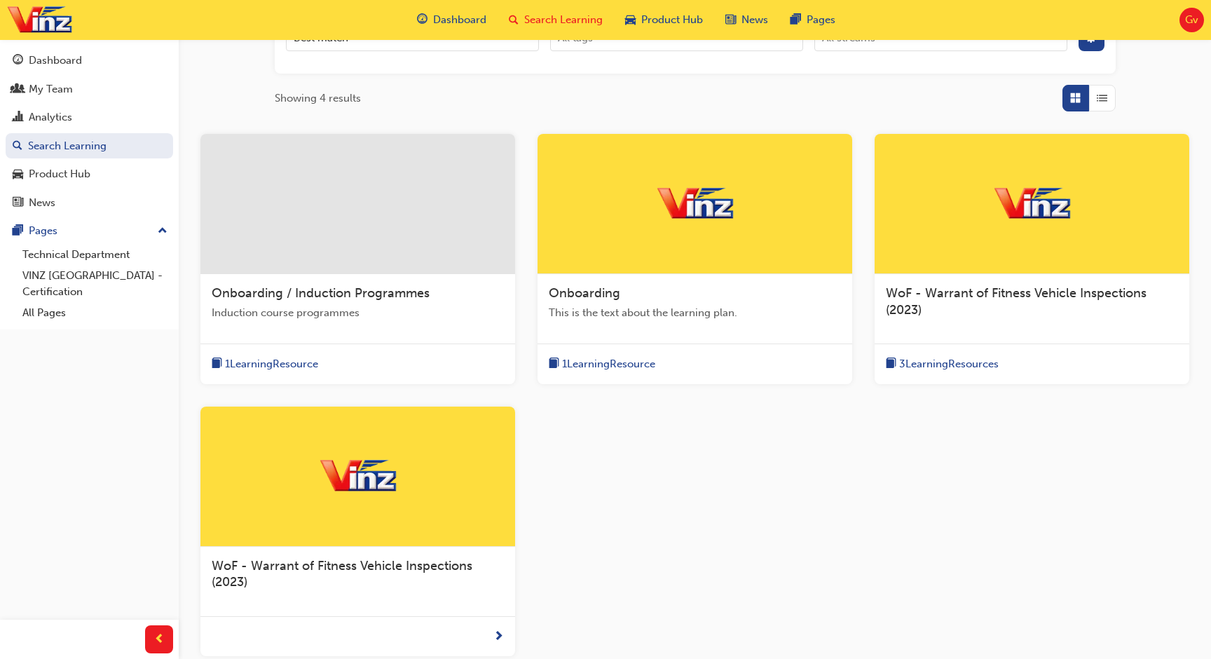
scroll to position [346, 0]
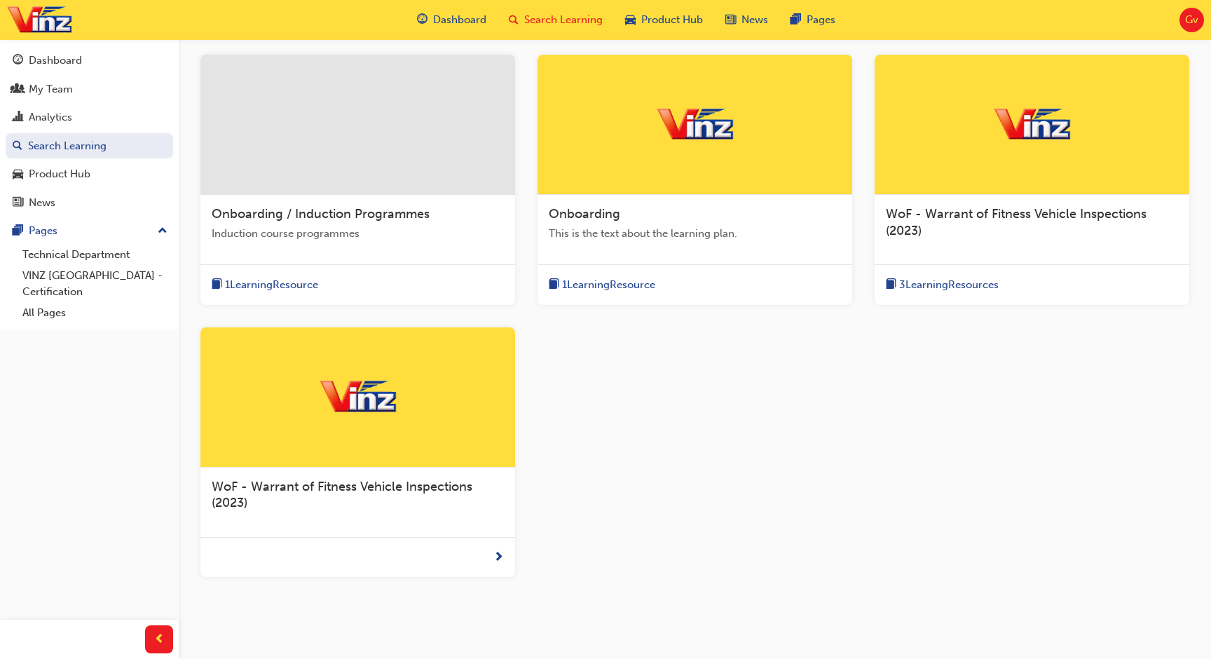
click at [406, 430] on div at bounding box center [357, 397] width 315 height 140
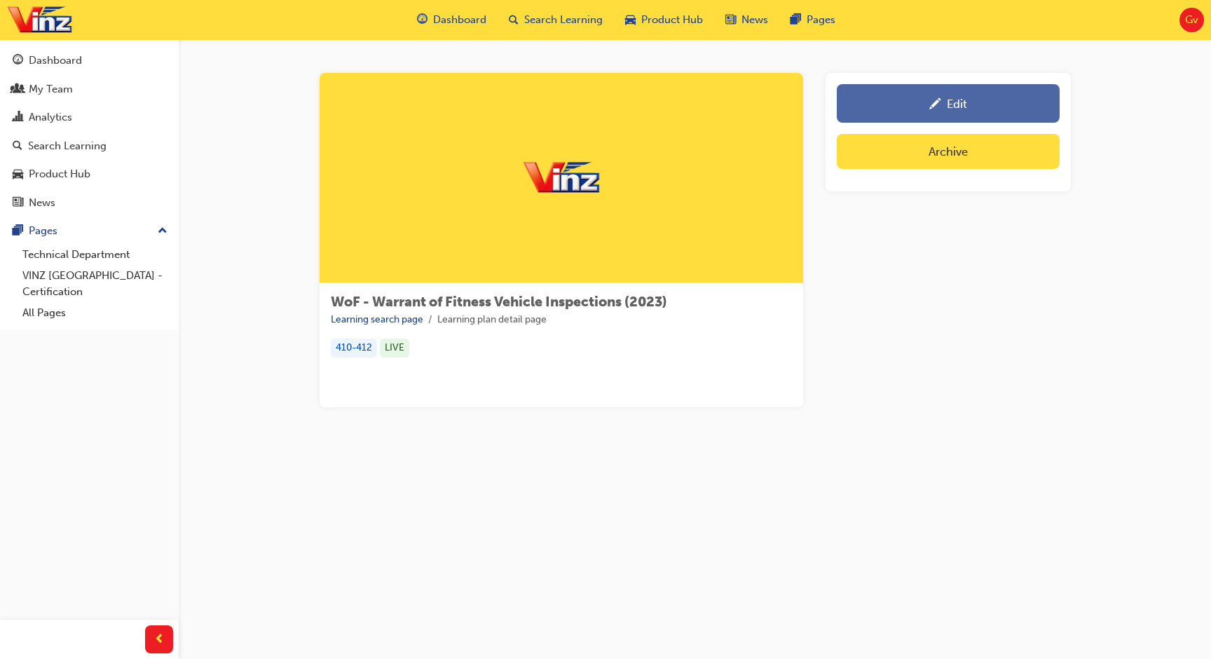
click at [942, 110] on div "Edit" at bounding box center [948, 104] width 202 height 18
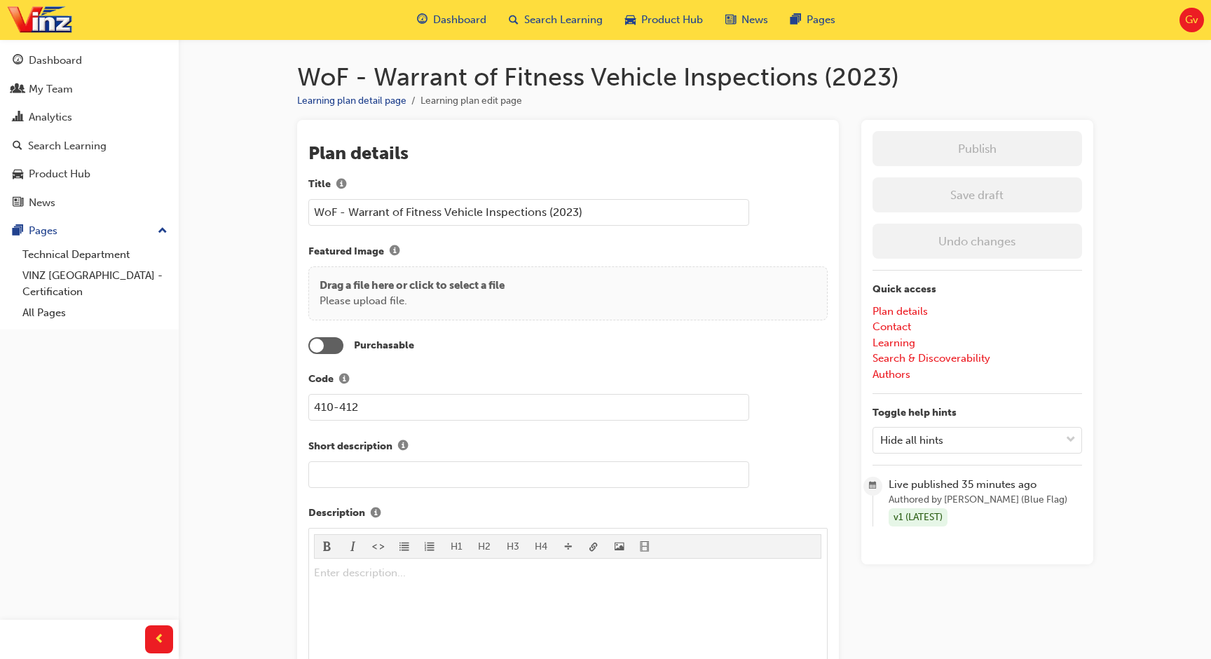
click at [692, 218] on input "WoF - Warrant of Fitness Vehicle Inspections (2023)" at bounding box center [528, 212] width 441 height 27
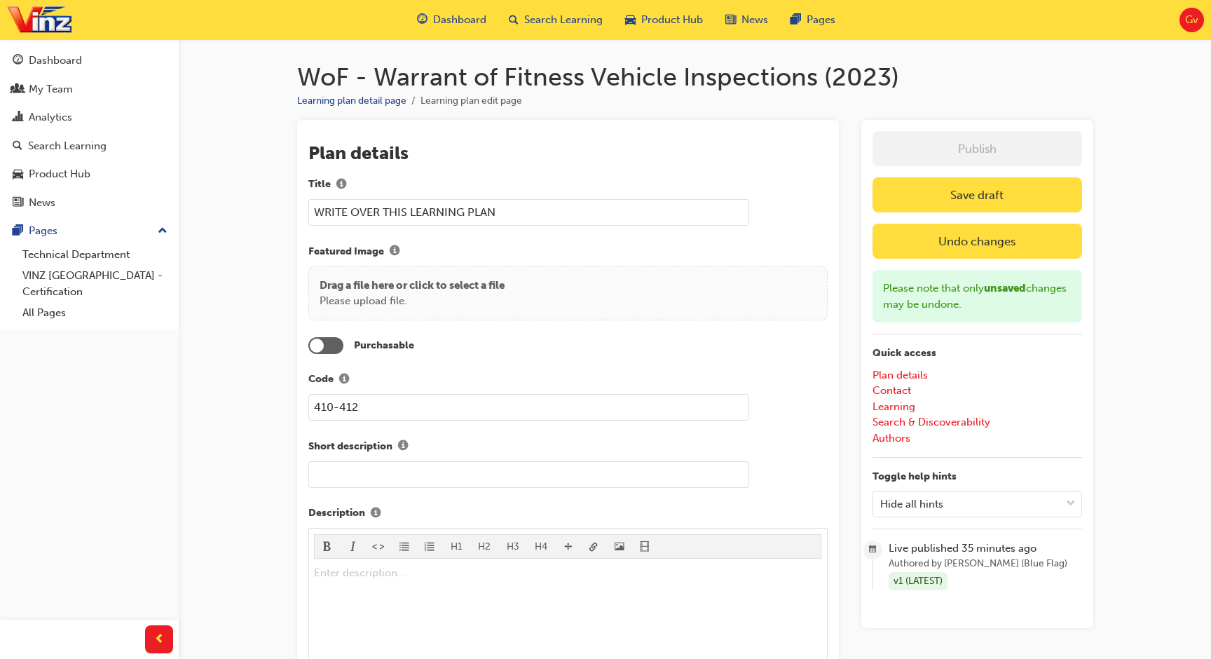
type input "WRITE OVER THIS LEARNING PLAN"
click at [1033, 198] on button "Save draft" at bounding box center [976, 194] width 209 height 35
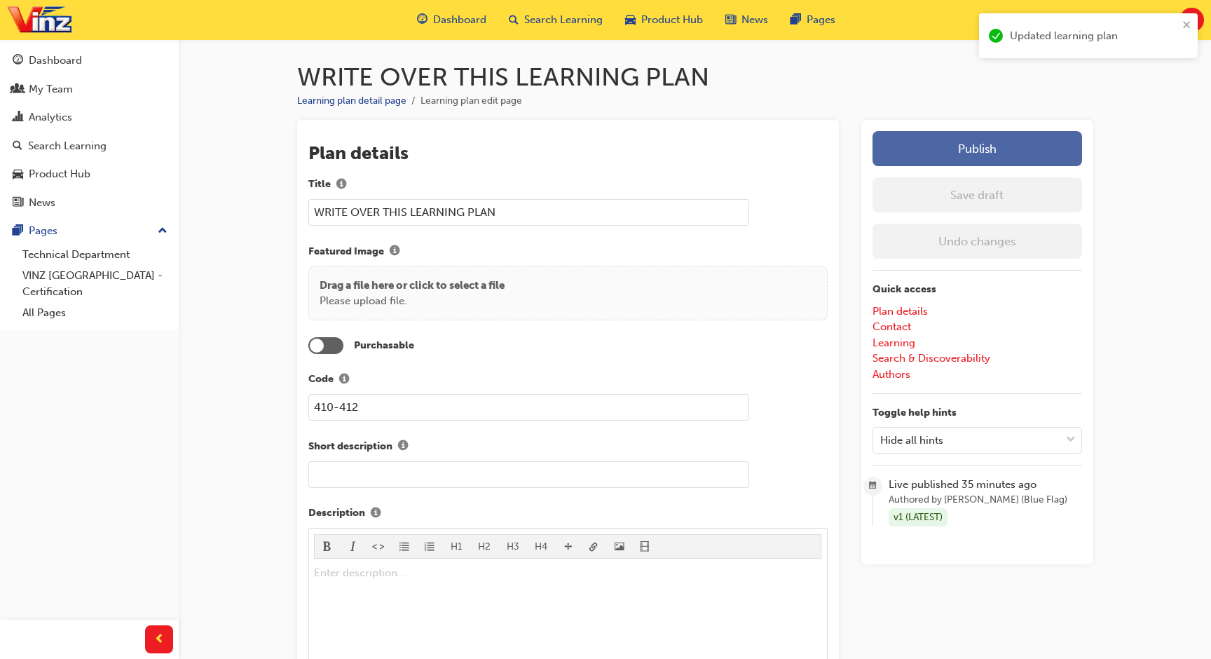
click at [1012, 156] on button "Publish" at bounding box center [976, 148] width 209 height 35
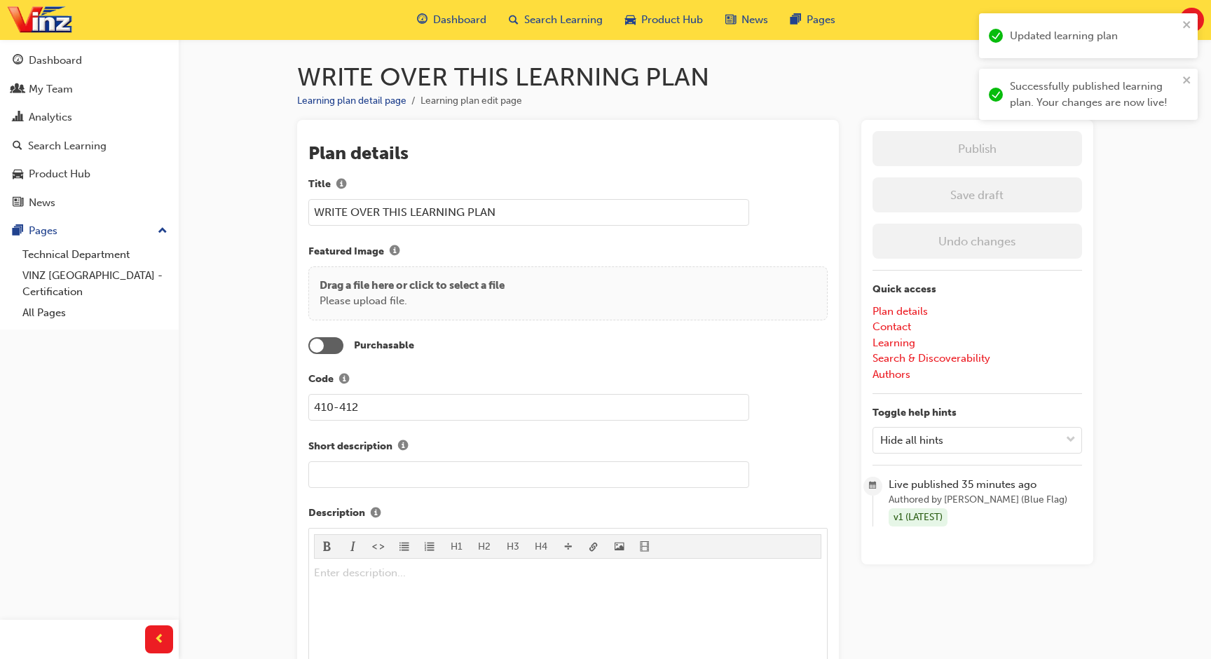
click at [872, 107] on ul "Learning plan detail page Learning plan edit page" at bounding box center [695, 100] width 796 height 17
click at [514, 209] on input "WRITE OVER THIS LEARNING PLAN" at bounding box center [528, 212] width 441 height 27
click at [580, 25] on span "Search Learning" at bounding box center [563, 20] width 78 height 16
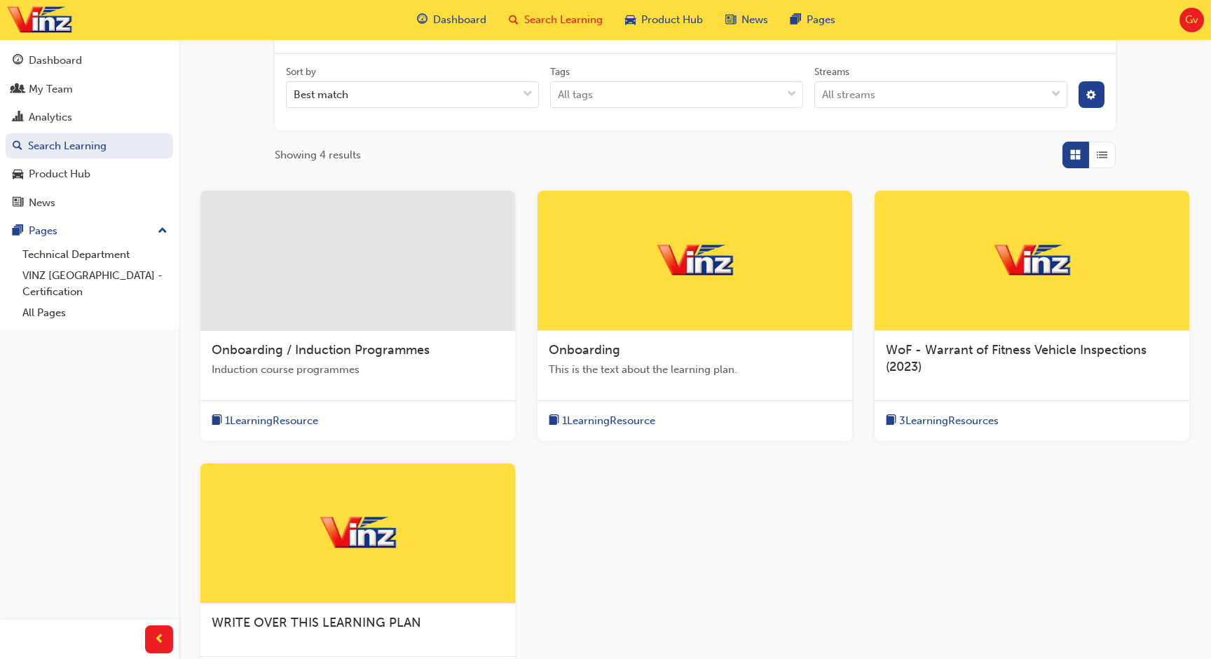
scroll to position [186, 0]
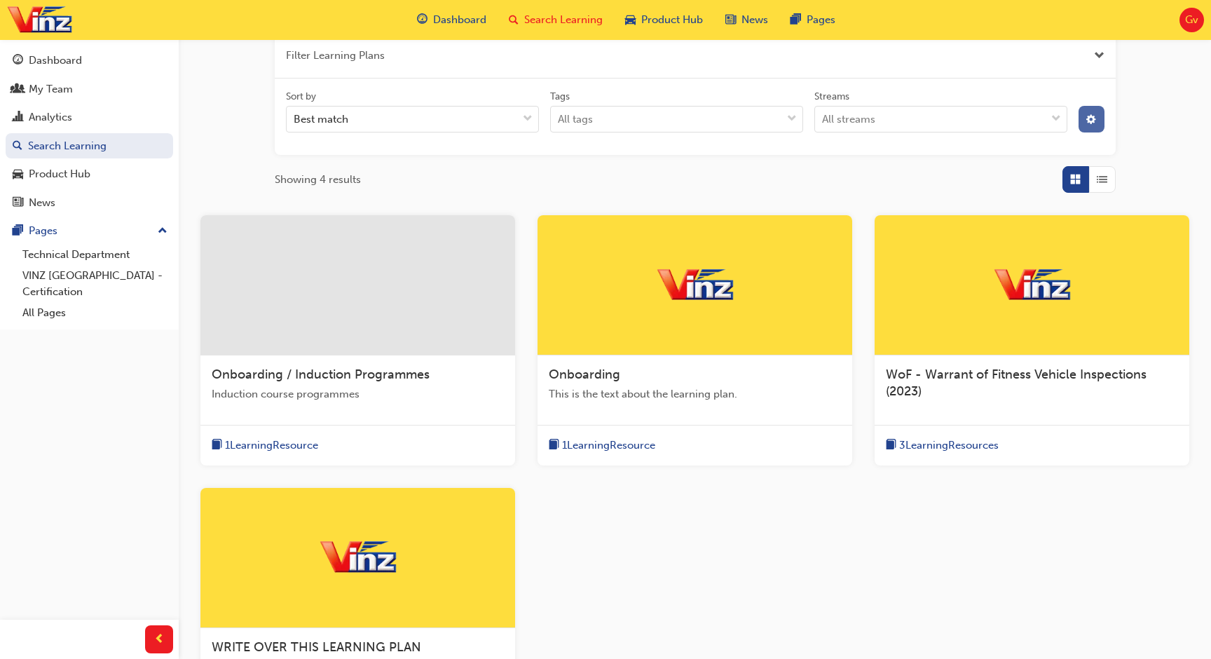
click at [1087, 124] on span "cog-icon" at bounding box center [1091, 121] width 10 height 12
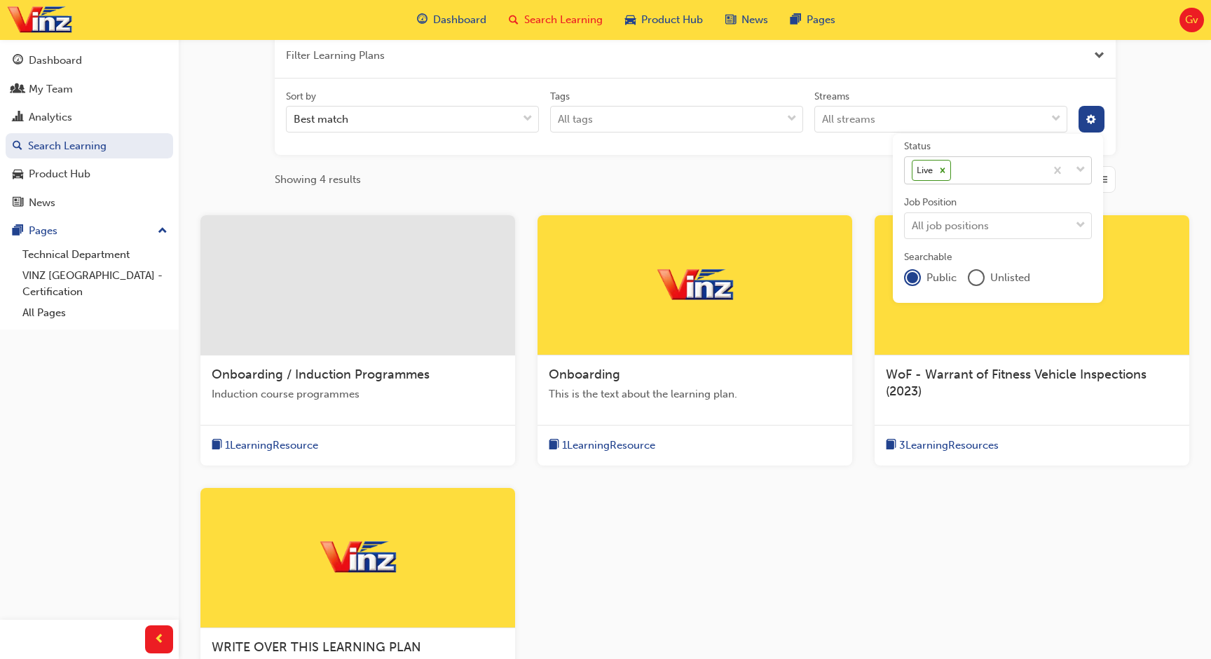
click at [941, 171] on icon at bounding box center [942, 169] width 5 height 5
click at [954, 171] on input "Status Live" at bounding box center [954, 170] width 1 height 12
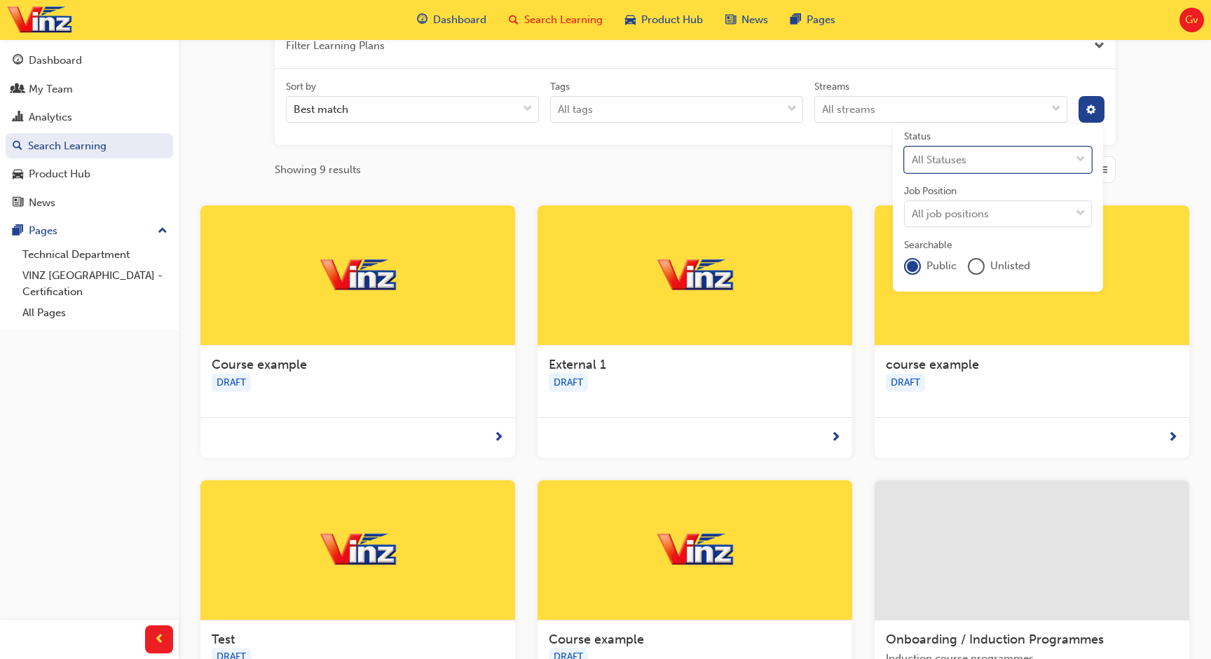
scroll to position [227, 0]
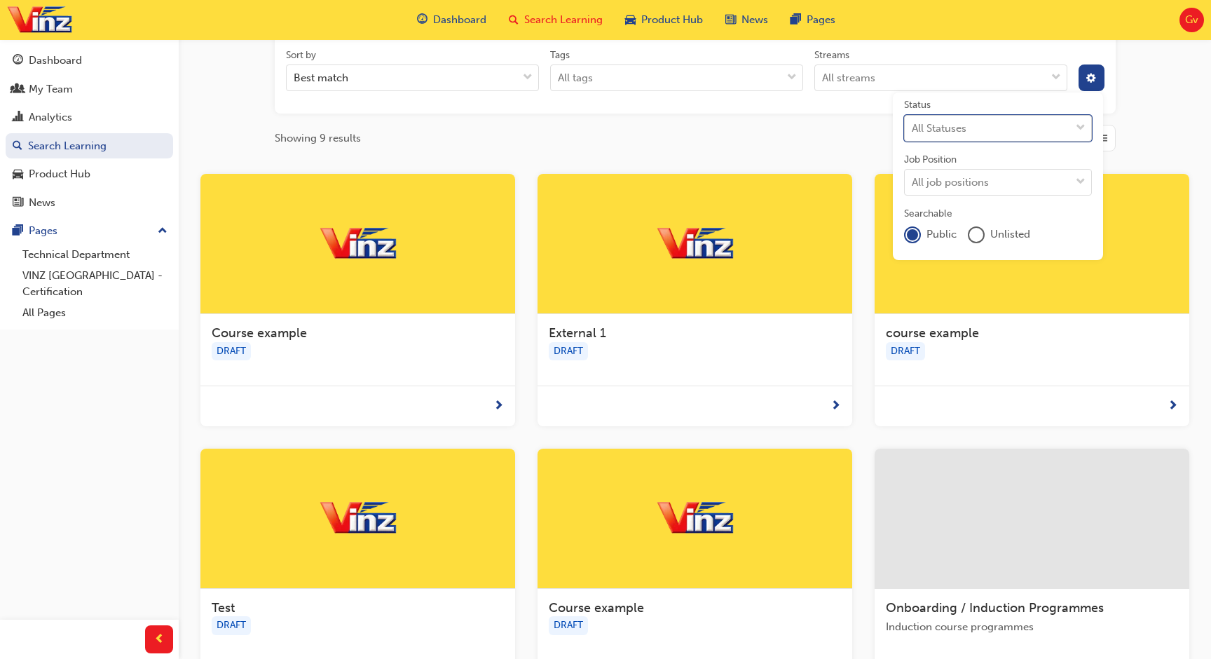
click at [415, 342] on div "DRAFT" at bounding box center [358, 351] width 292 height 19
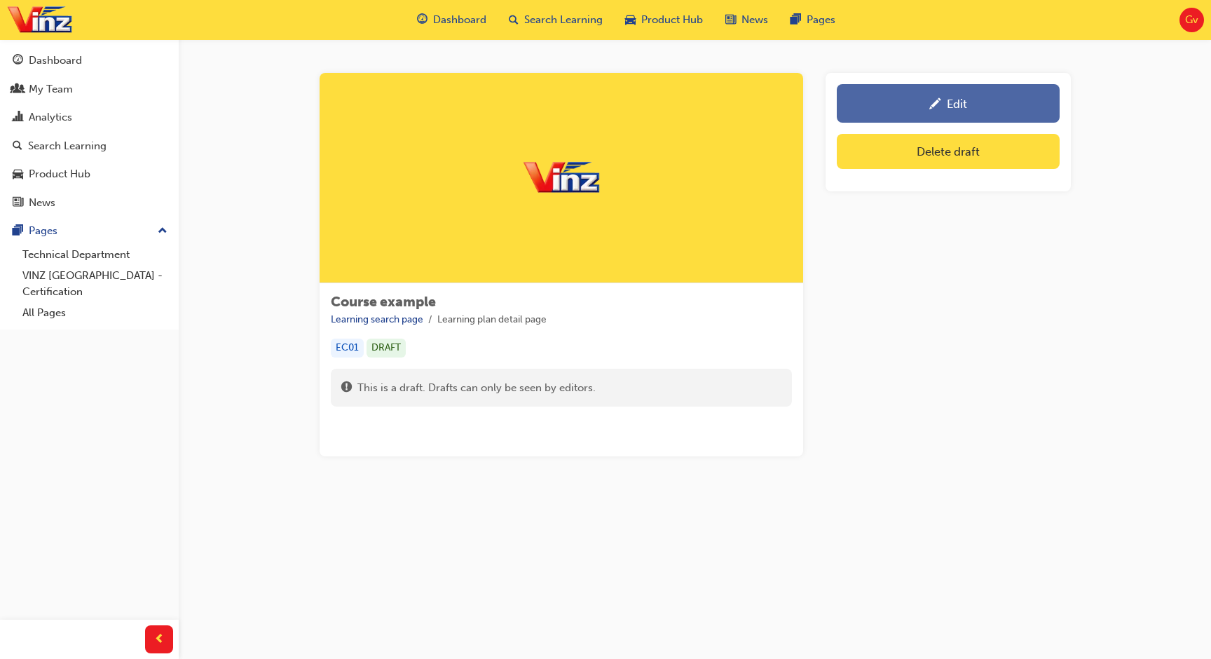
click at [915, 109] on div "Edit" at bounding box center [948, 104] width 202 height 18
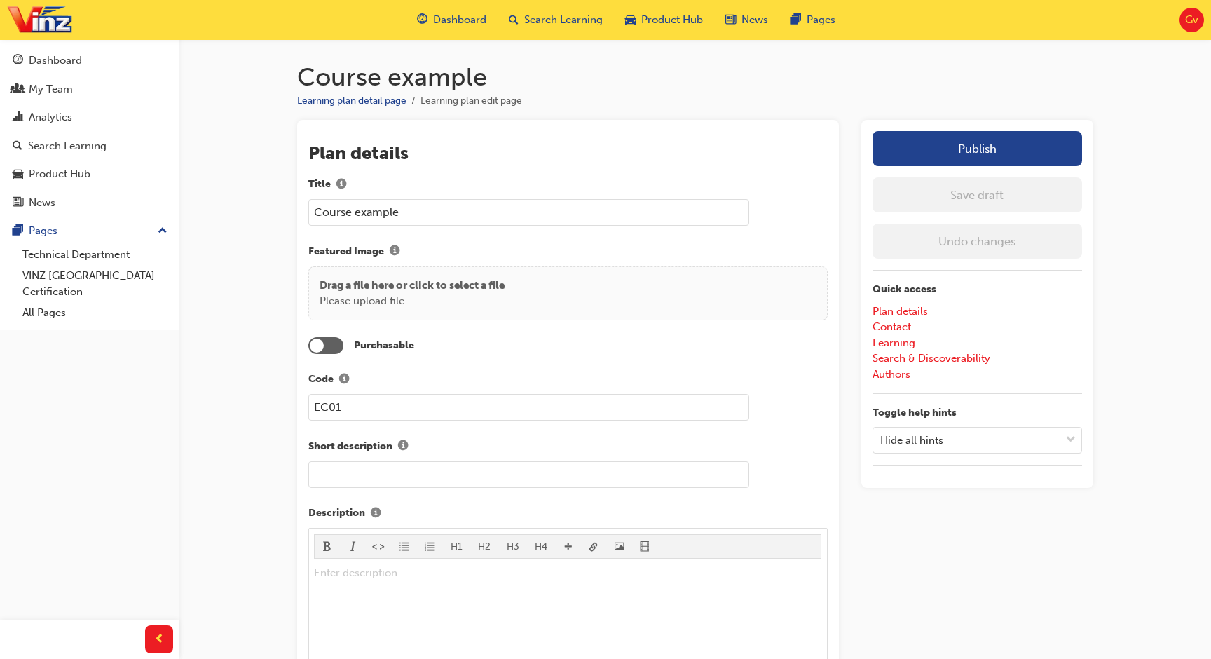
click at [686, 215] on input "Course example" at bounding box center [528, 212] width 441 height 27
paste input "WRITE OVER THIS LEARNING PLAN"
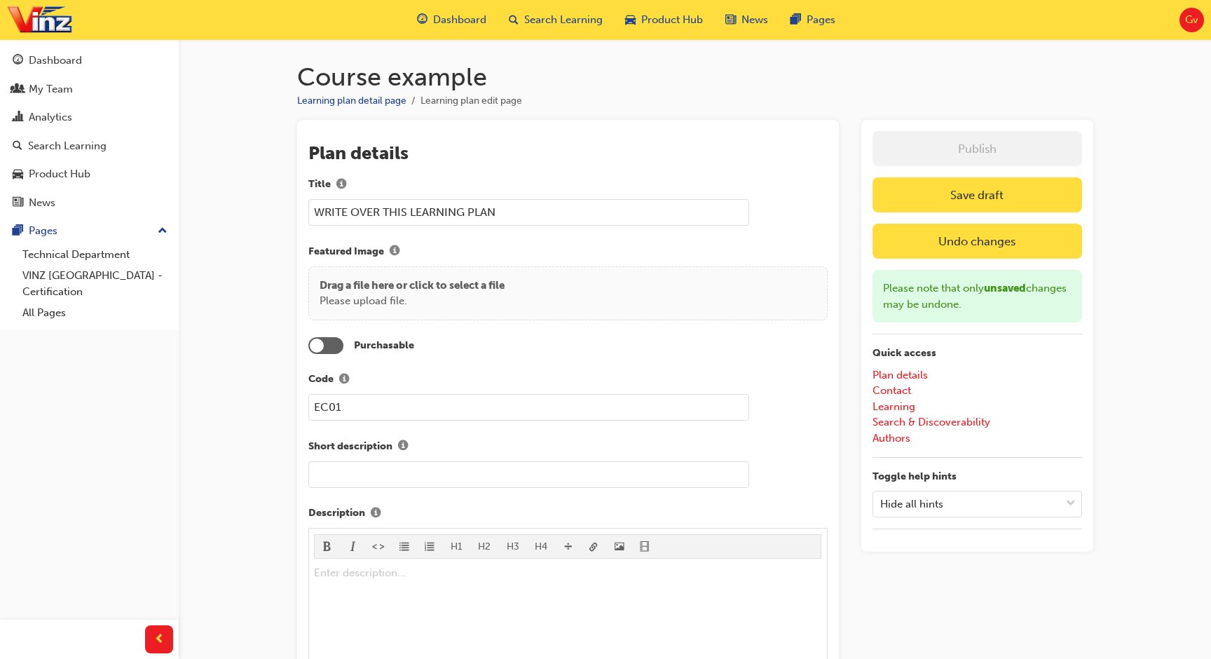
type input "WRITE OVER THIS LEARNING PLAN"
click at [916, 188] on button "Save draft" at bounding box center [976, 194] width 209 height 35
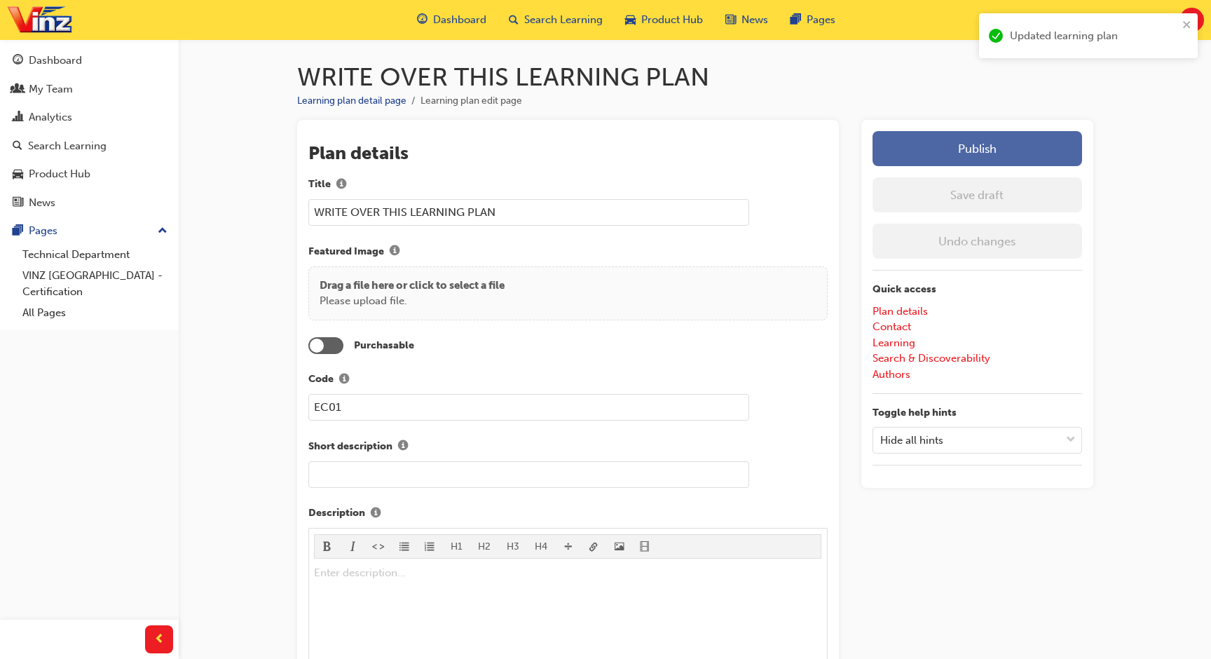
click at [947, 142] on button "Publish" at bounding box center [976, 148] width 209 height 35
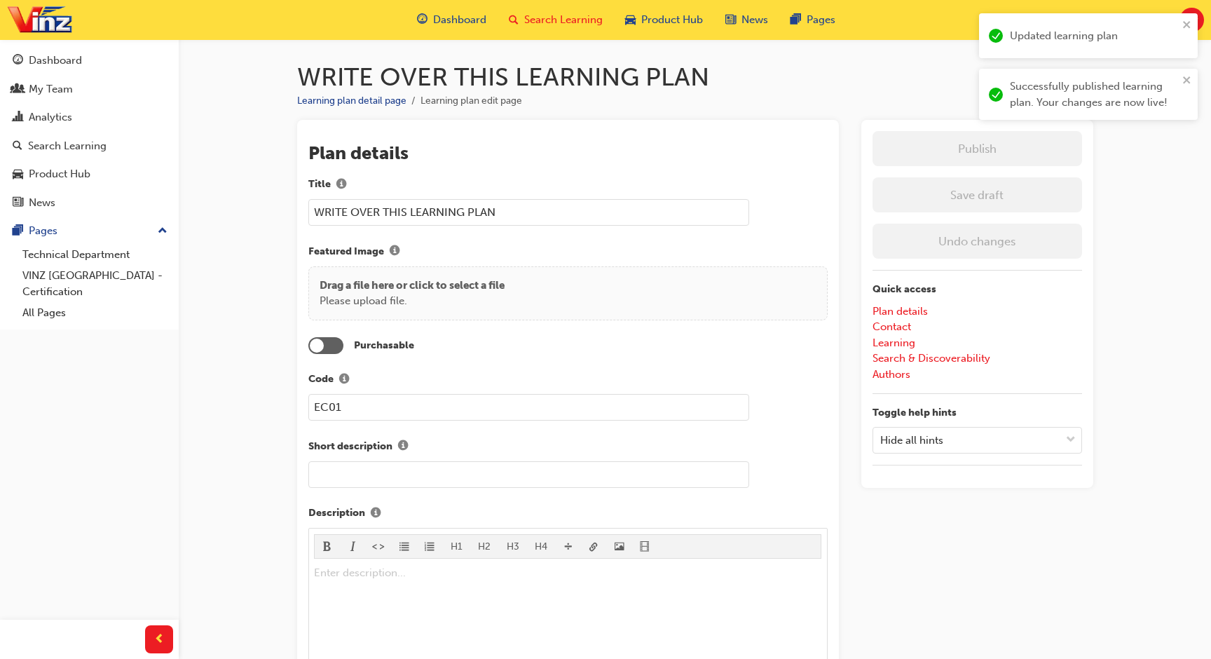
click at [576, 26] on span "Search Learning" at bounding box center [563, 20] width 78 height 16
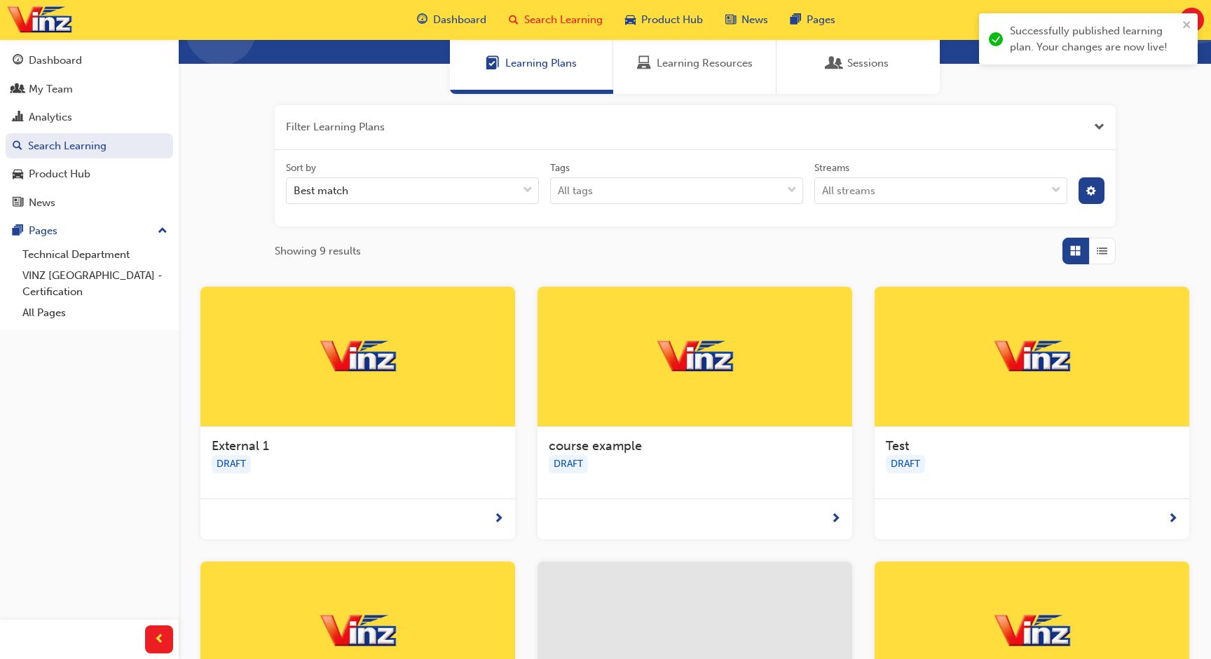
scroll to position [273, 0]
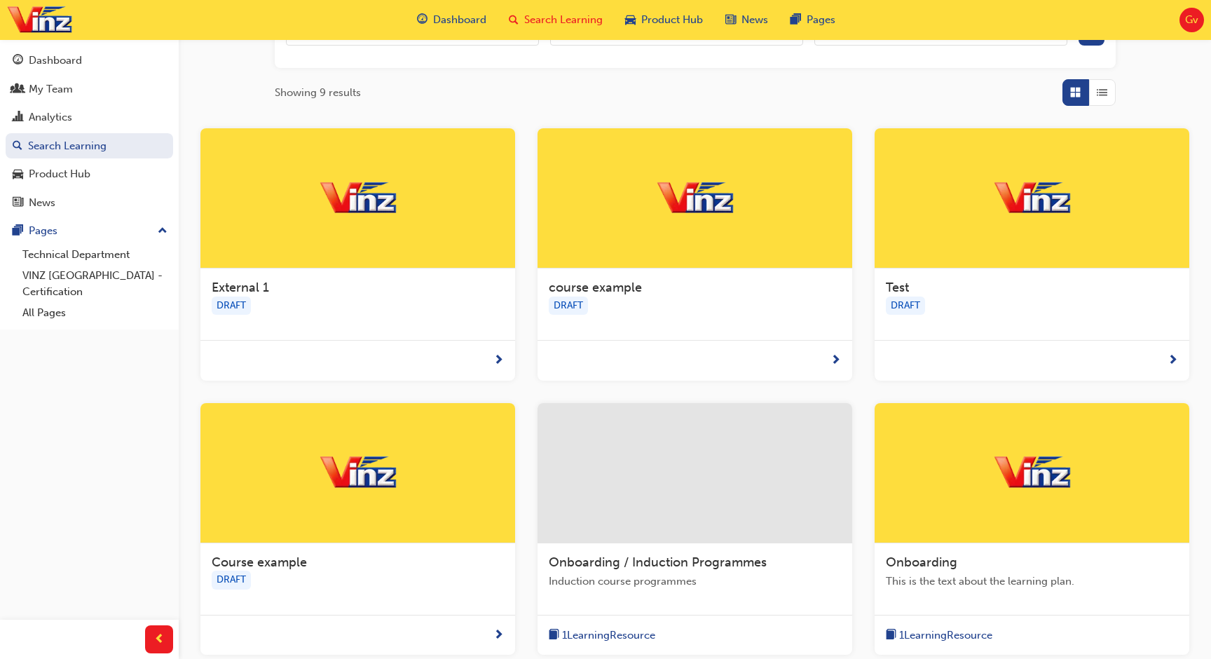
click at [397, 291] on div "External 1" at bounding box center [358, 288] width 292 height 17
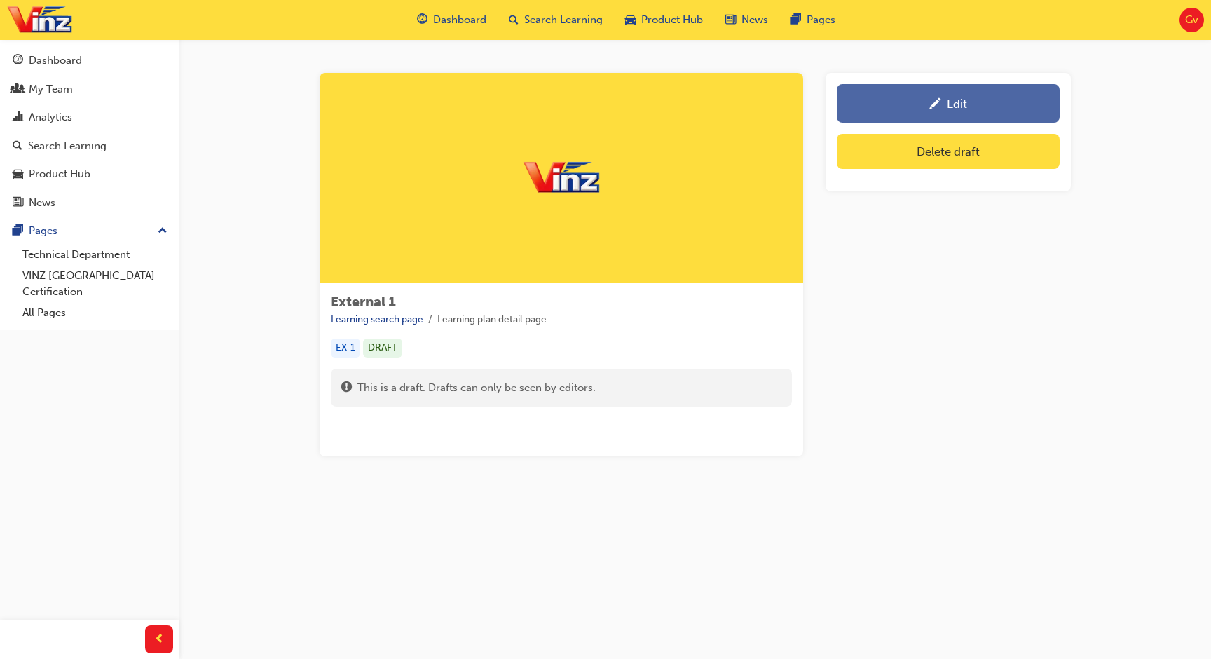
click at [944, 112] on link "Edit" at bounding box center [948, 103] width 223 height 39
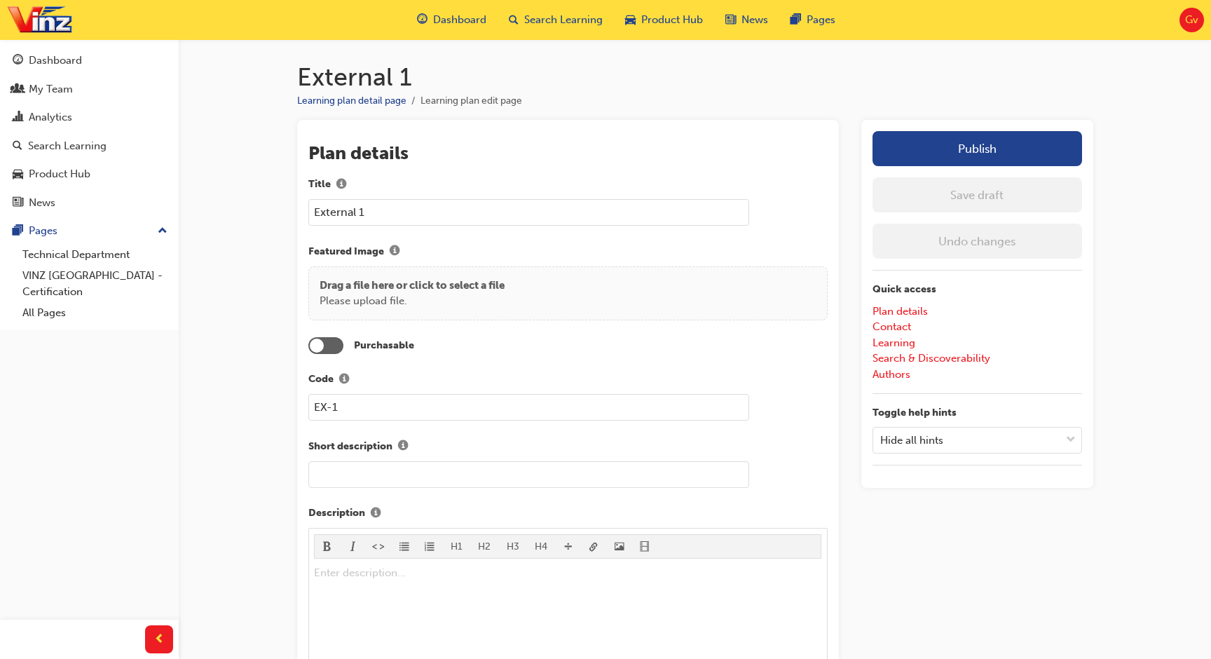
click at [530, 211] on input "External 1" at bounding box center [528, 212] width 441 height 27
paste input "WRITE OVER THIS LEARNING PLAN"
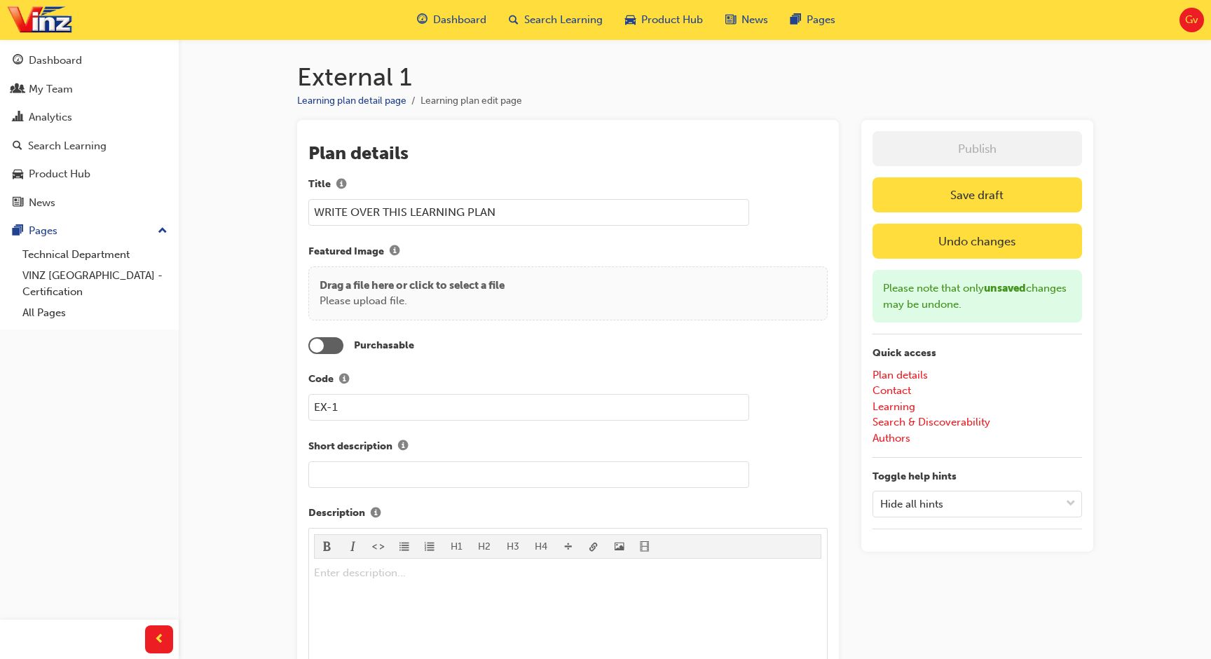
type input "WRITE OVER THIS LEARNING PLAN"
click at [994, 196] on button "Save draft" at bounding box center [976, 194] width 209 height 35
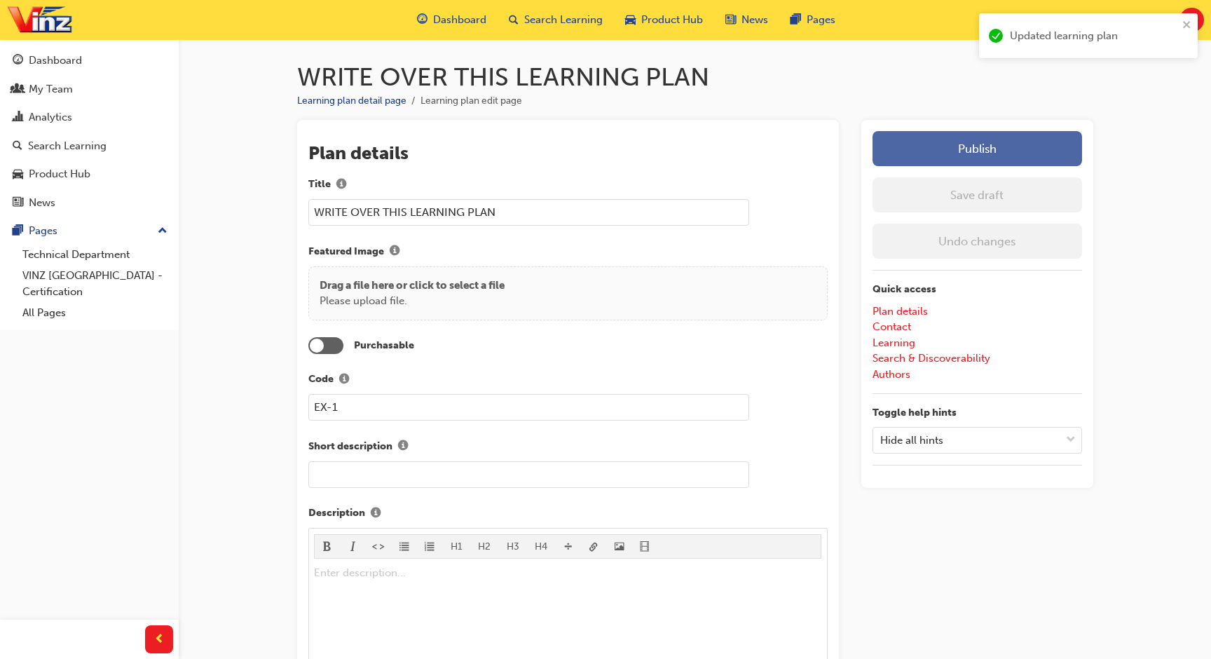
click at [991, 146] on button "Publish" at bounding box center [976, 148] width 209 height 35
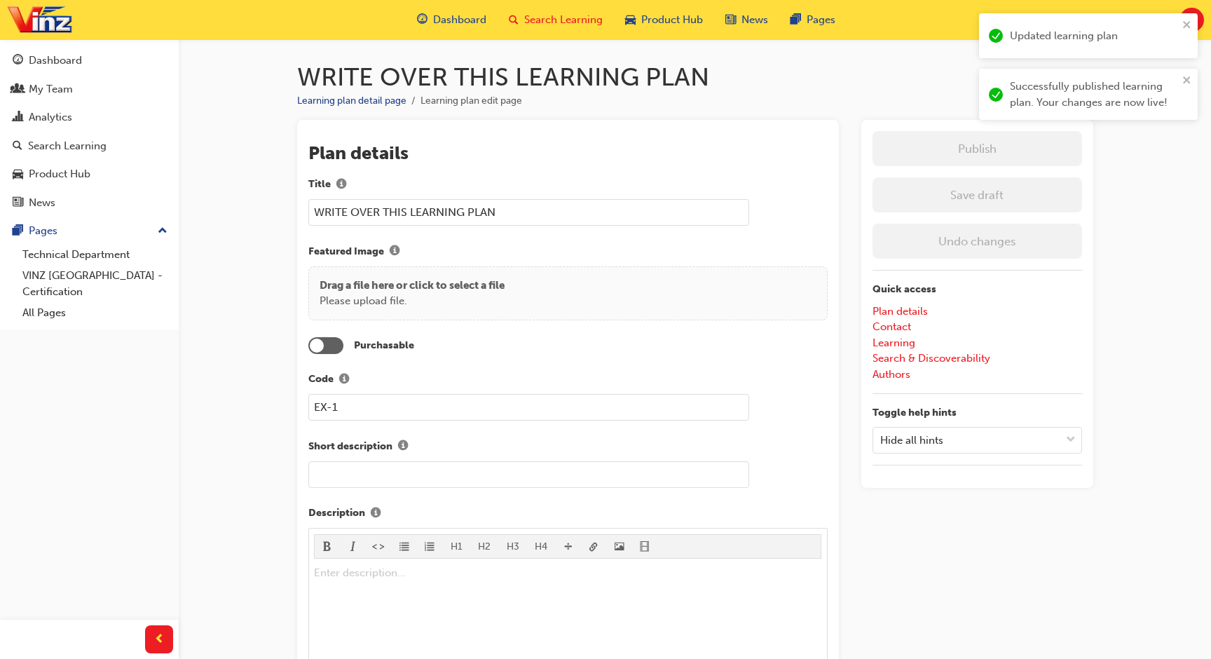
click at [583, 25] on span "Search Learning" at bounding box center [563, 20] width 78 height 16
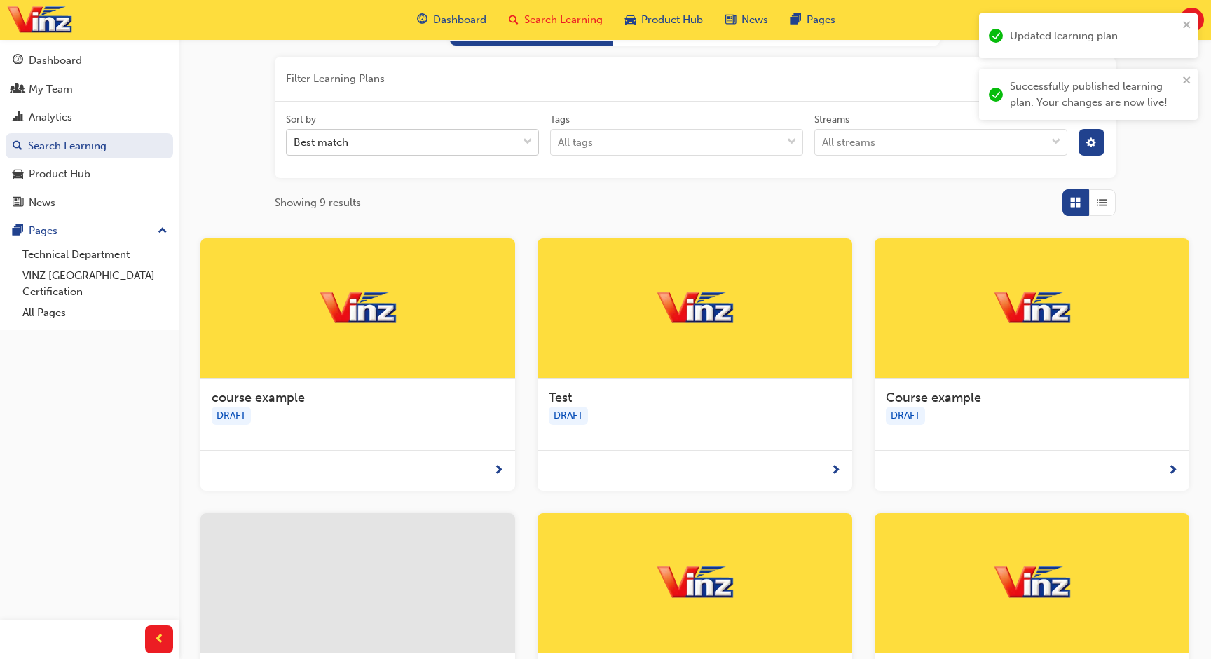
scroll to position [170, 0]
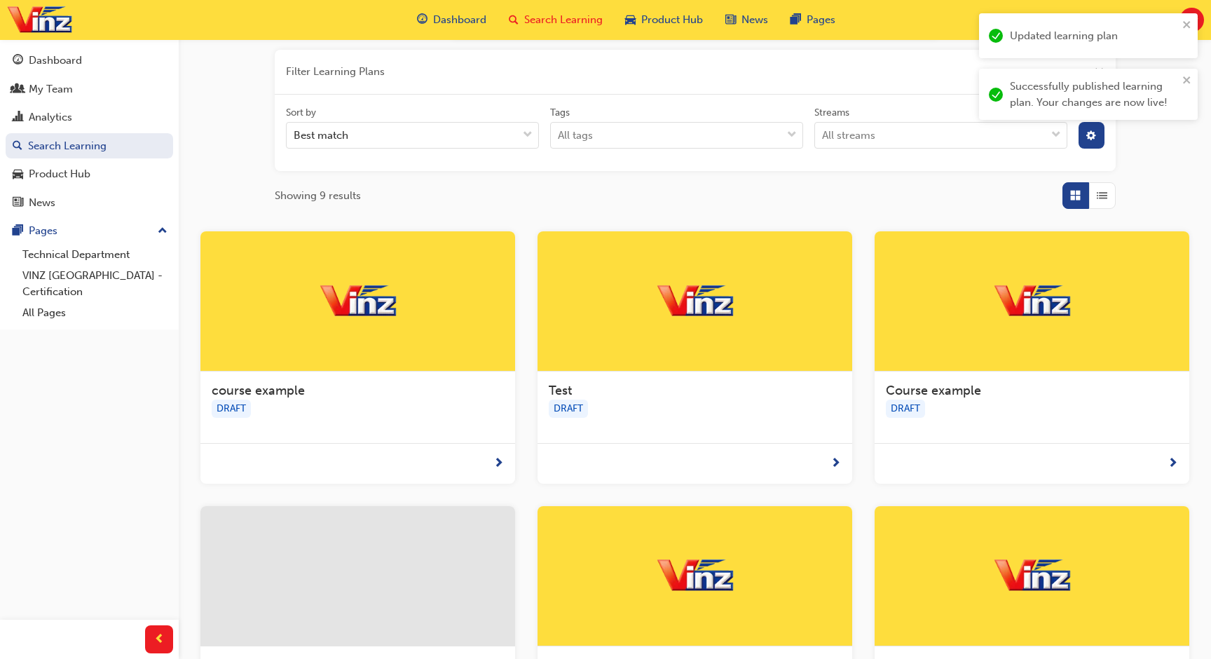
click at [413, 373] on div "course example DRAFT" at bounding box center [357, 406] width 315 height 71
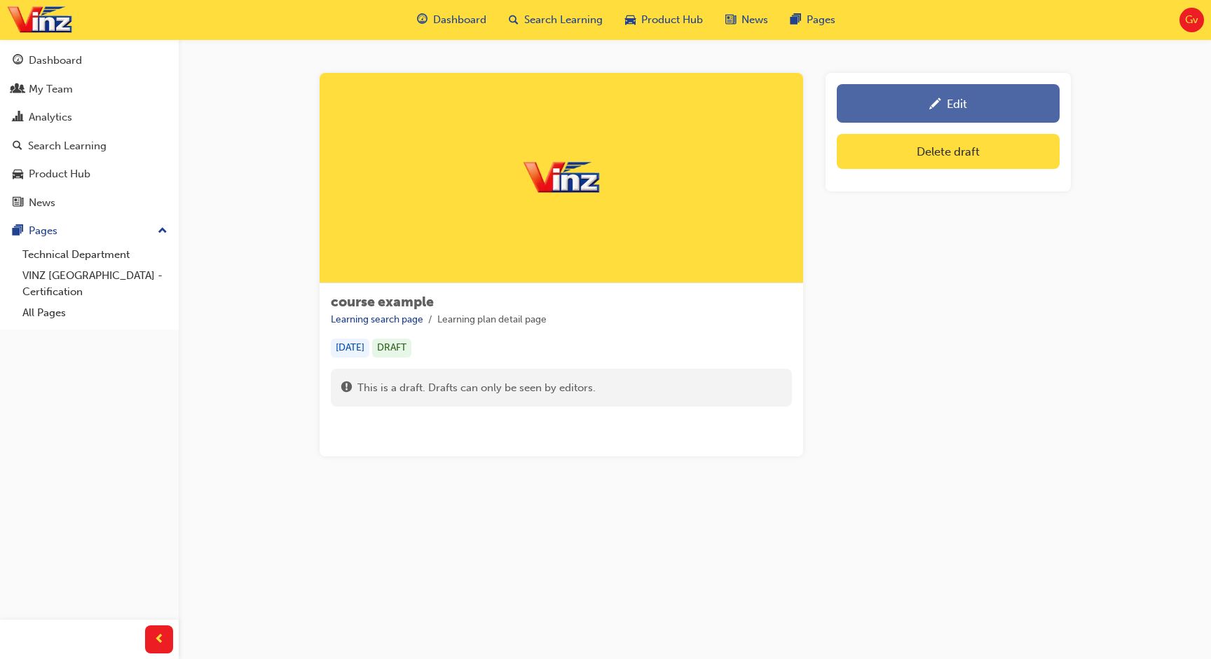
click at [898, 111] on div "Edit" at bounding box center [948, 104] width 202 height 18
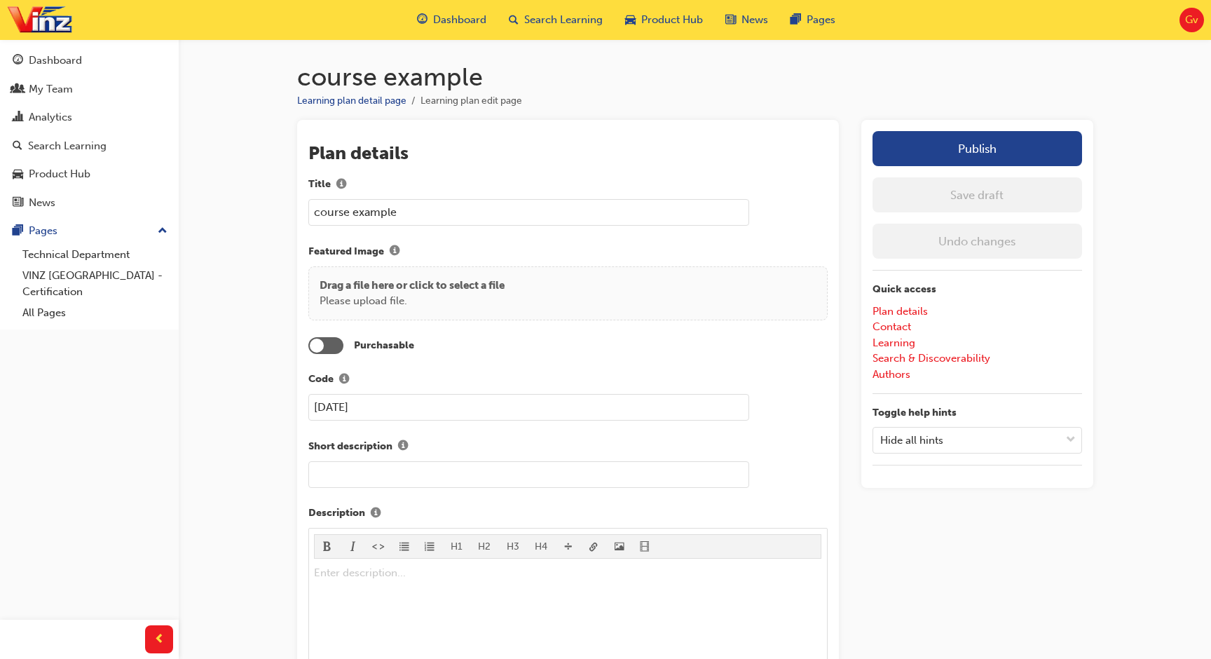
click at [614, 221] on input "course example" at bounding box center [528, 212] width 441 height 27
paste input "WRITE OVER THIS LEARNING PLAN"
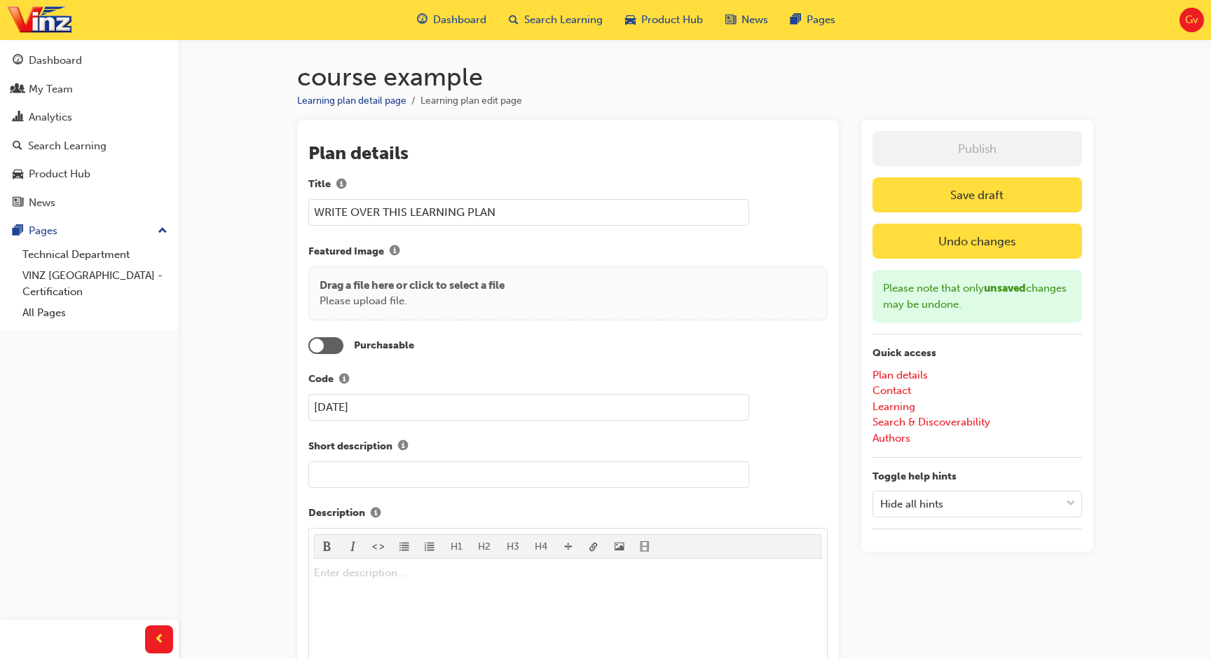
type input "WRITE OVER THIS LEARNING PLAN"
click at [933, 188] on button "Save draft" at bounding box center [976, 194] width 209 height 35
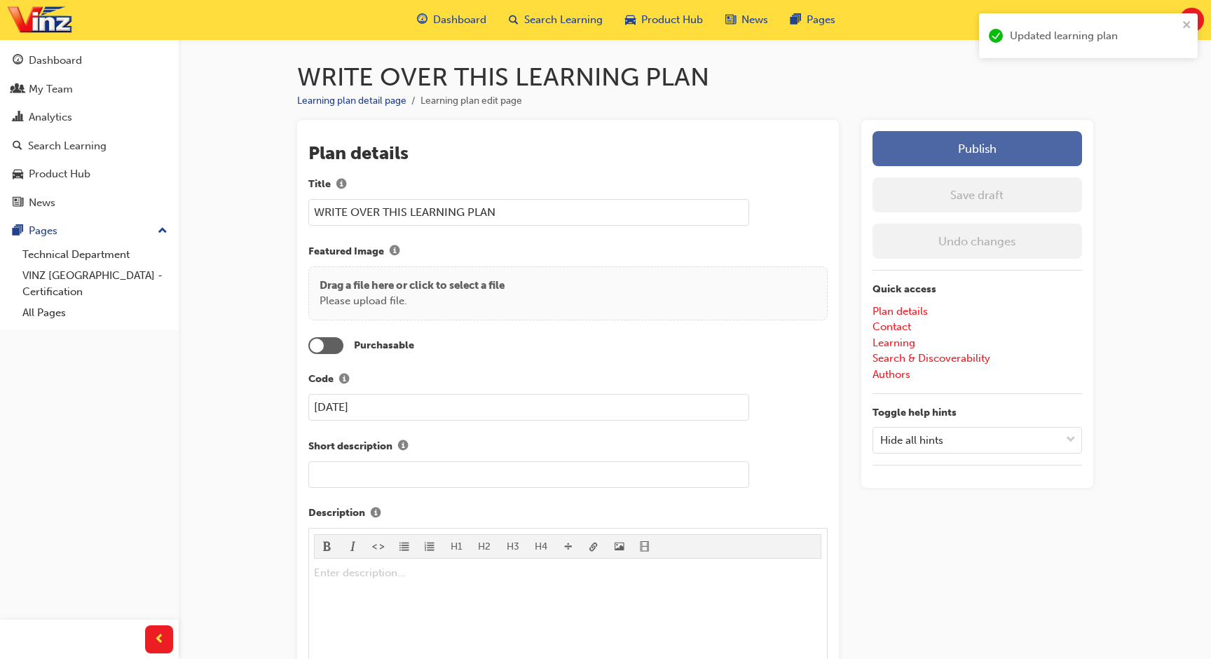
click at [956, 146] on button "Publish" at bounding box center [976, 148] width 209 height 35
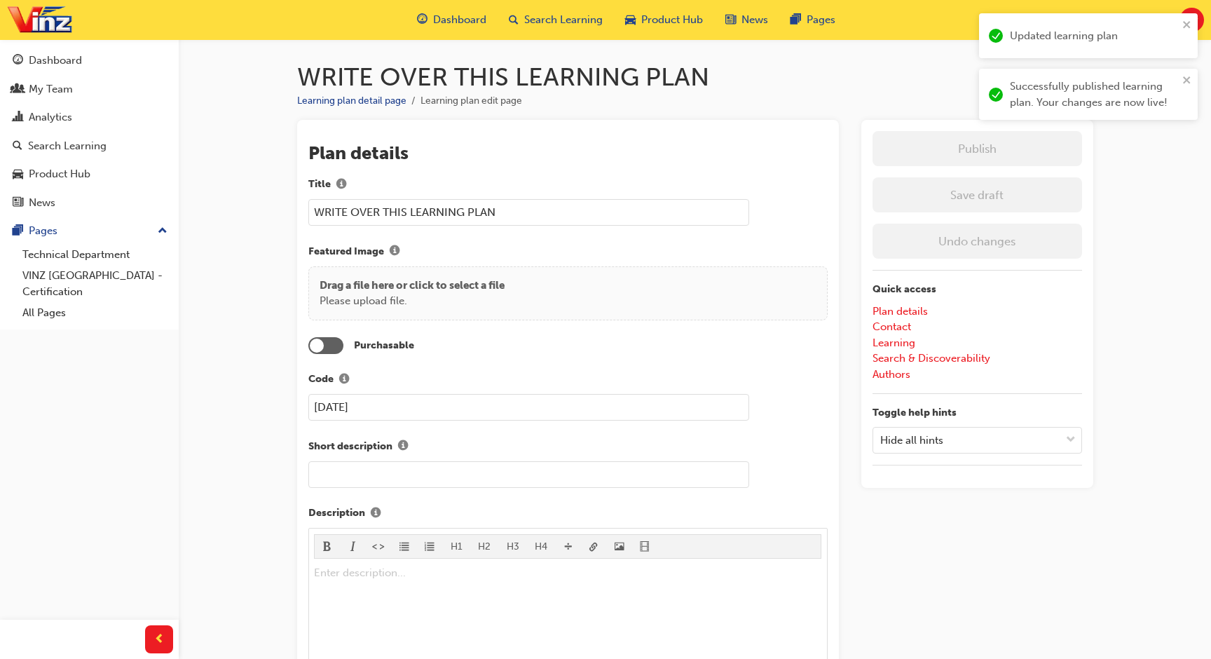
click at [825, 93] on ul "Learning plan detail page Learning plan edit page" at bounding box center [695, 100] width 796 height 17
click at [575, 20] on span "Search Learning" at bounding box center [563, 20] width 78 height 16
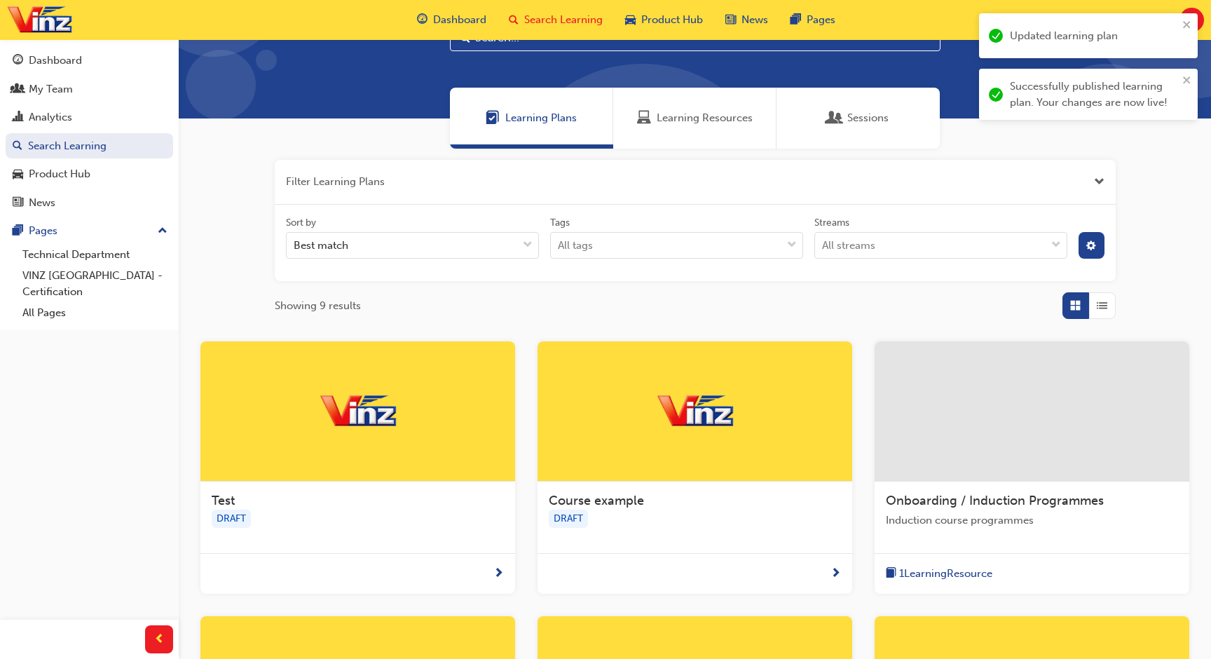
scroll to position [62, 0]
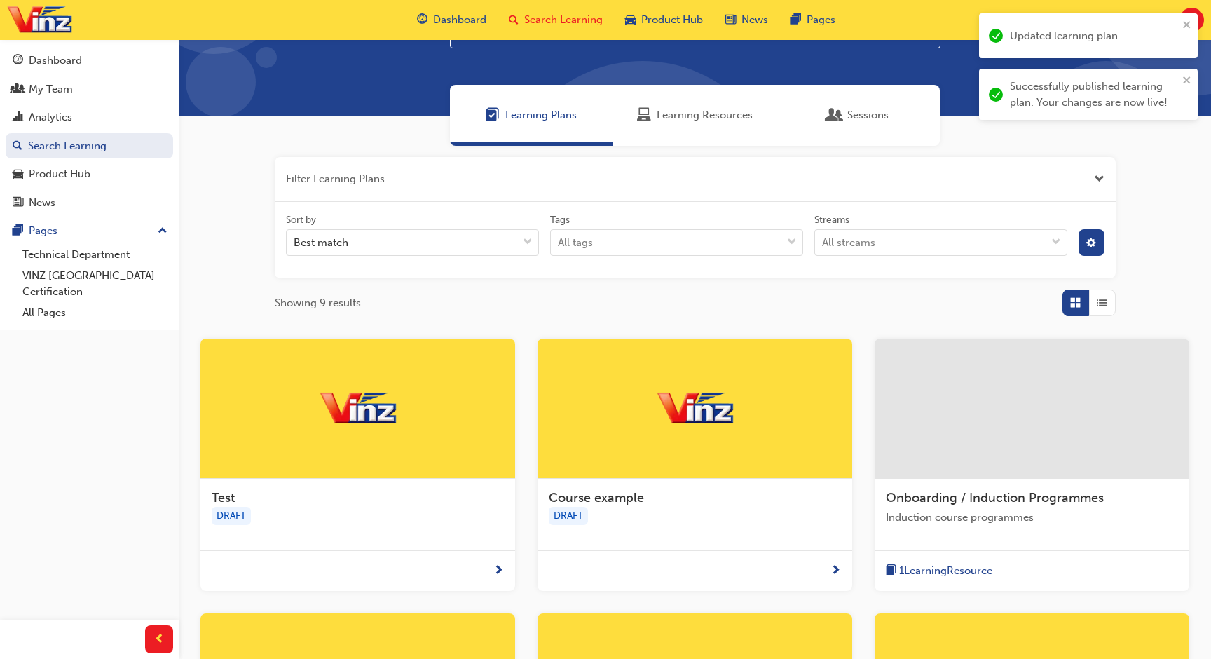
click at [436, 402] on div at bounding box center [357, 408] width 315 height 140
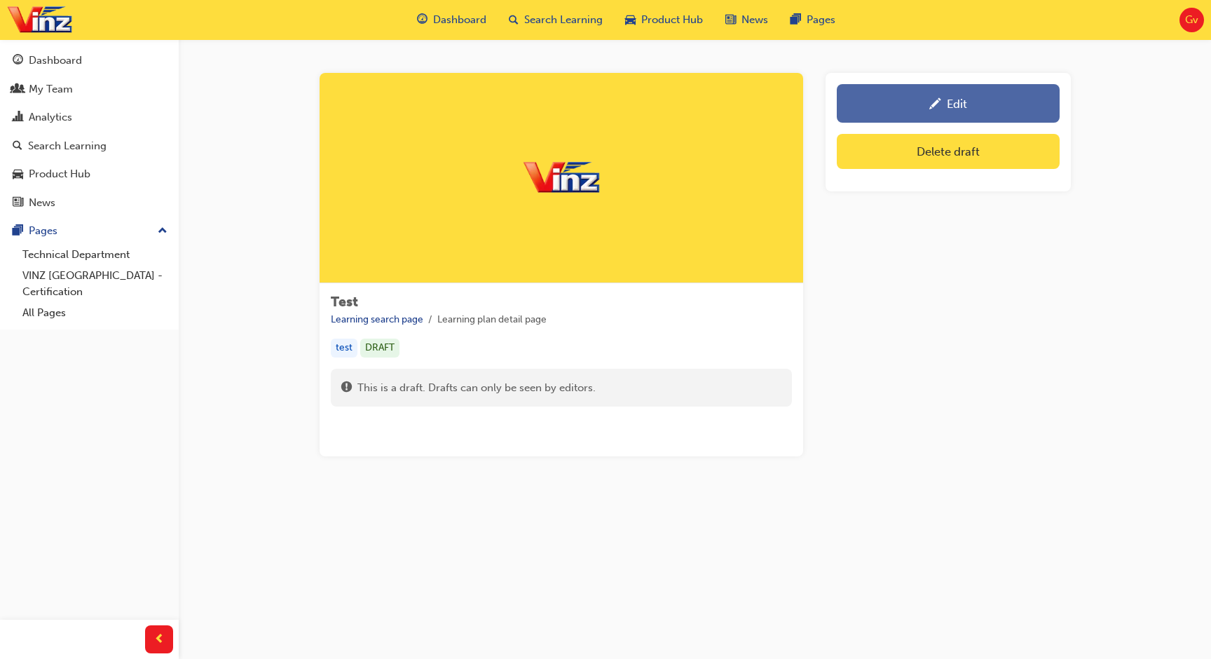
click at [937, 104] on span "pencil-icon" at bounding box center [935, 105] width 12 height 14
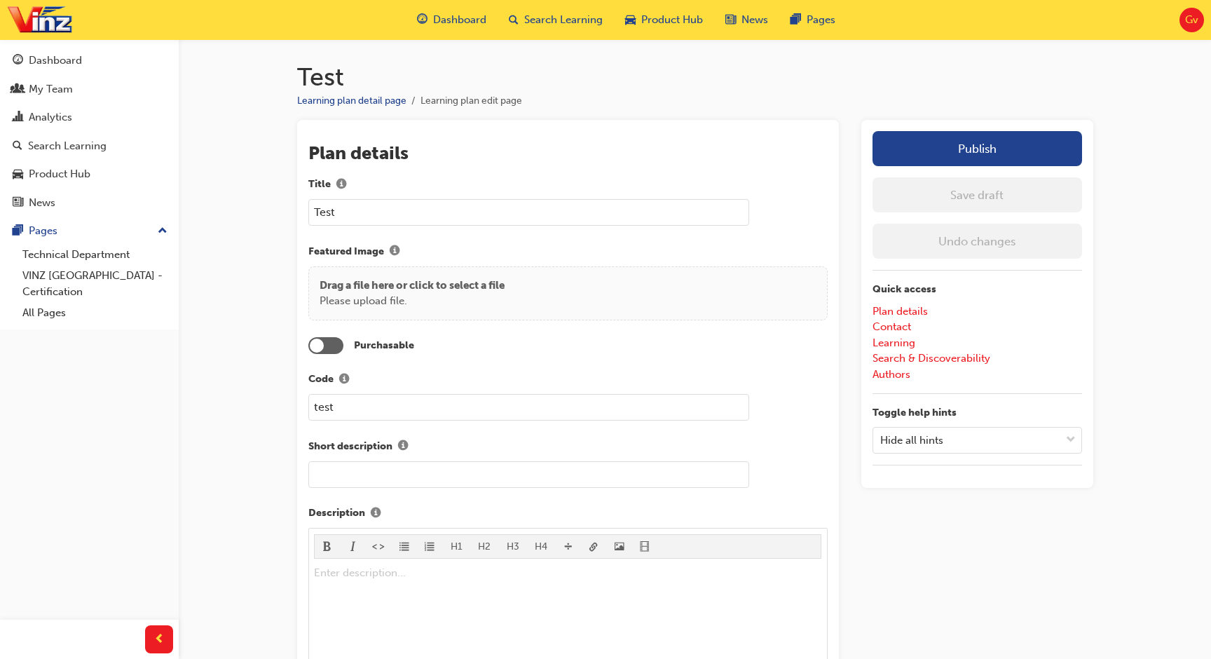
click at [668, 207] on input "Test" at bounding box center [528, 212] width 441 height 27
paste input "WRITE OVER THIS LEARNING PLAN"
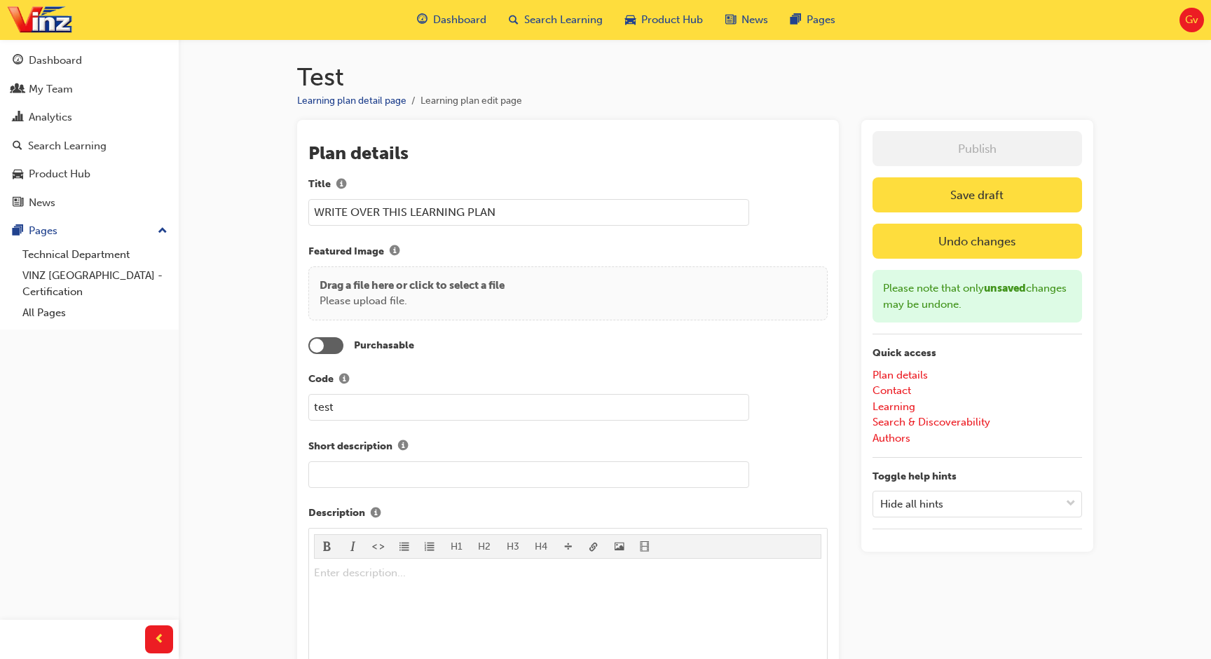
type input "WRITE OVER THIS LEARNING PLAN"
click at [1035, 189] on button "Save draft" at bounding box center [976, 194] width 209 height 35
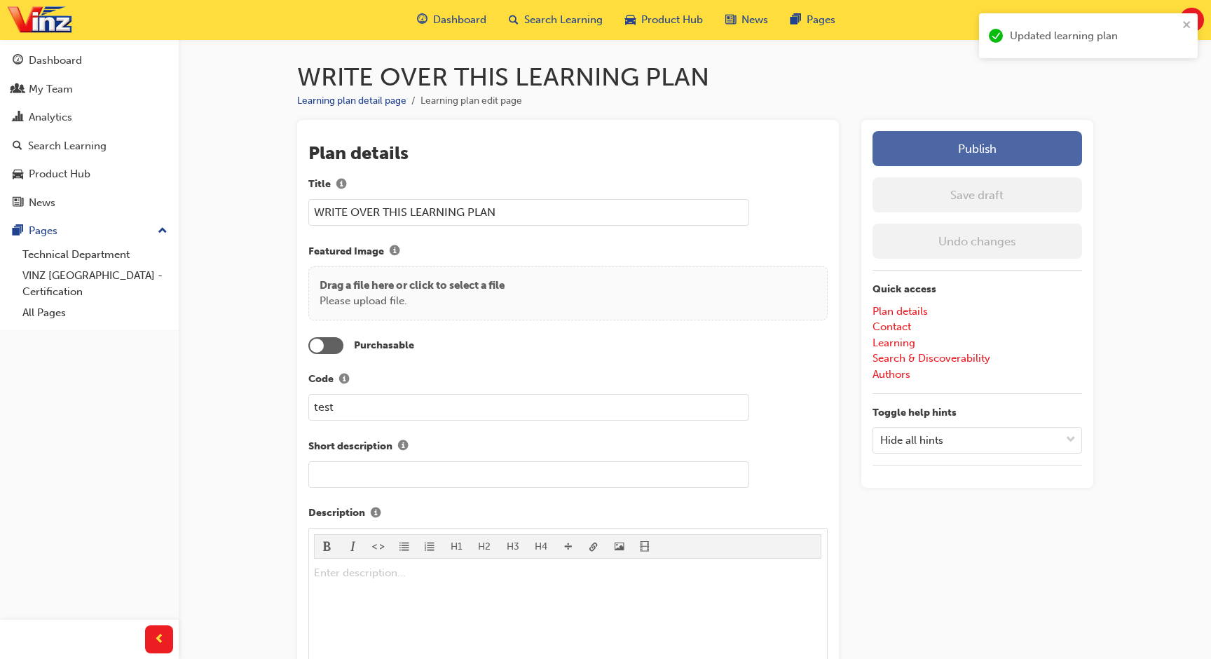
click at [1007, 158] on button "Publish" at bounding box center [976, 148] width 209 height 35
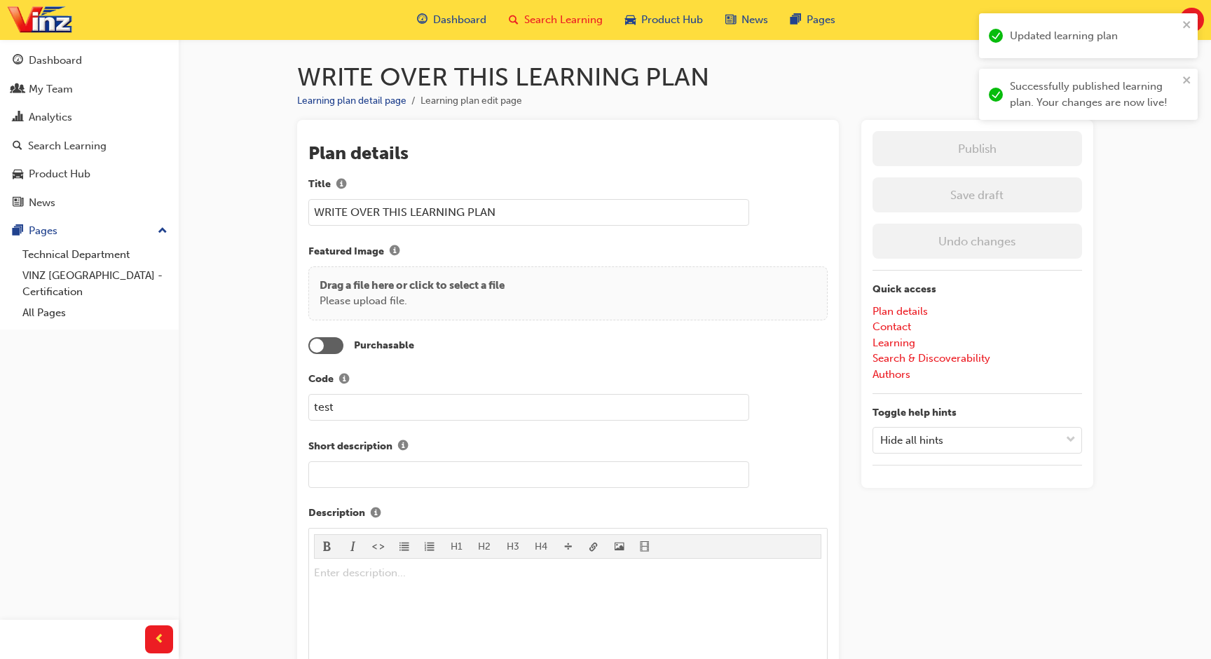
click at [573, 31] on div "Search Learning" at bounding box center [555, 20] width 116 height 29
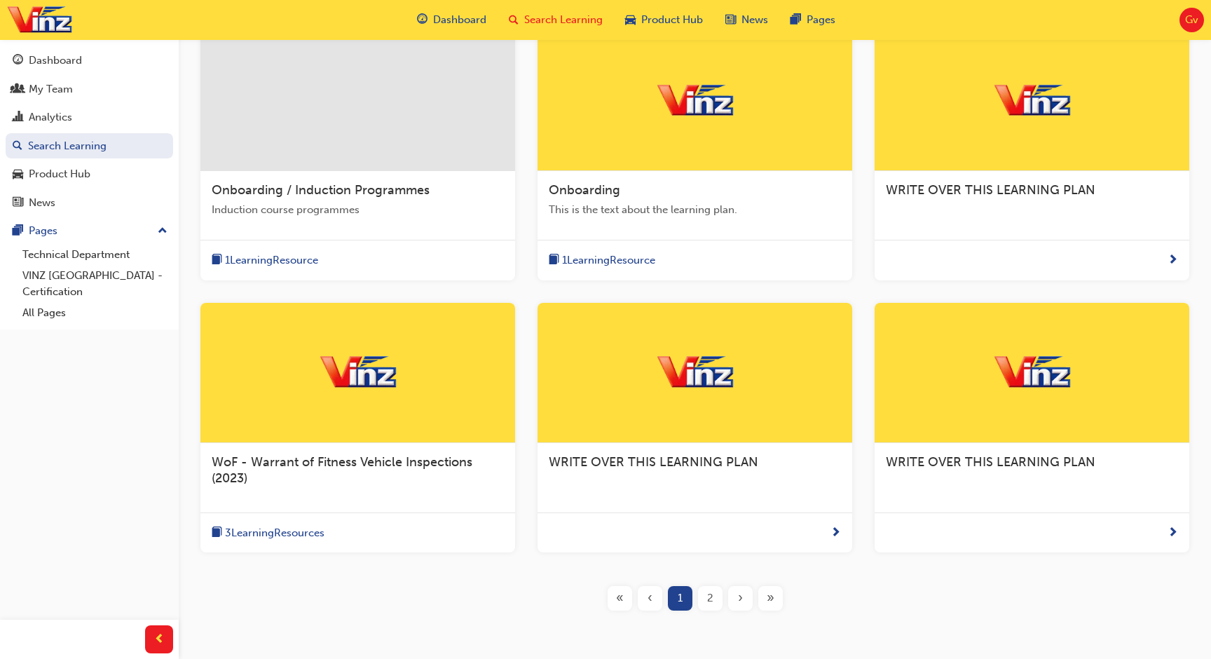
scroll to position [437, 0]
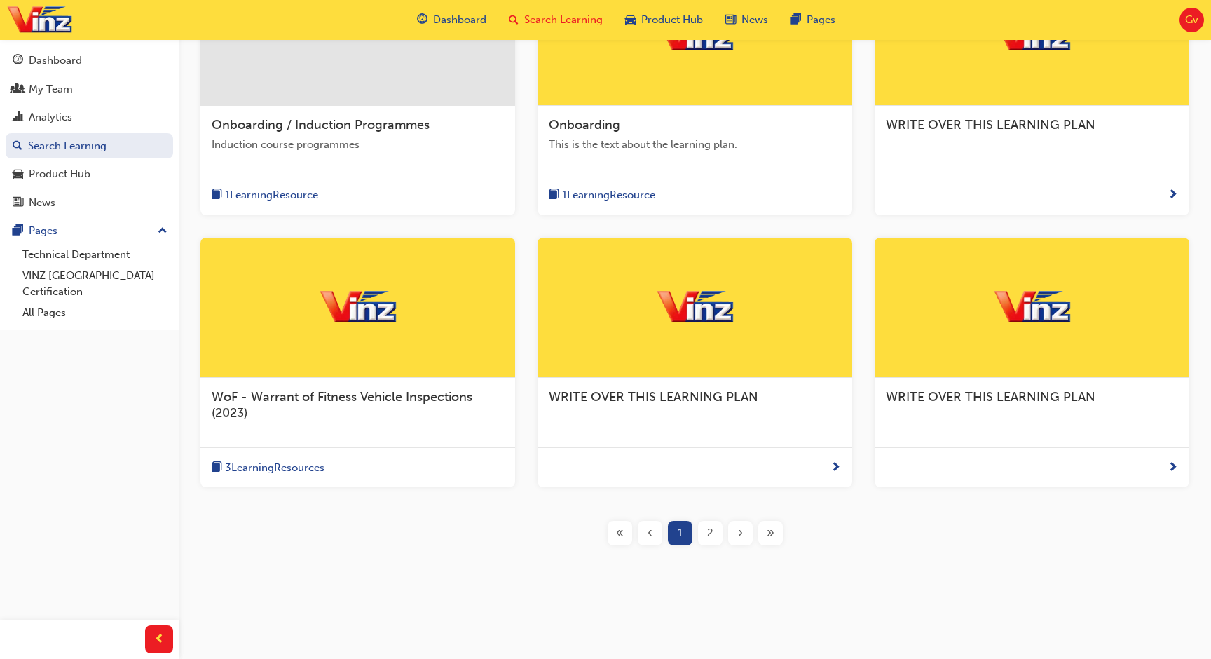
click at [709, 534] on span "2" at bounding box center [710, 533] width 6 height 16
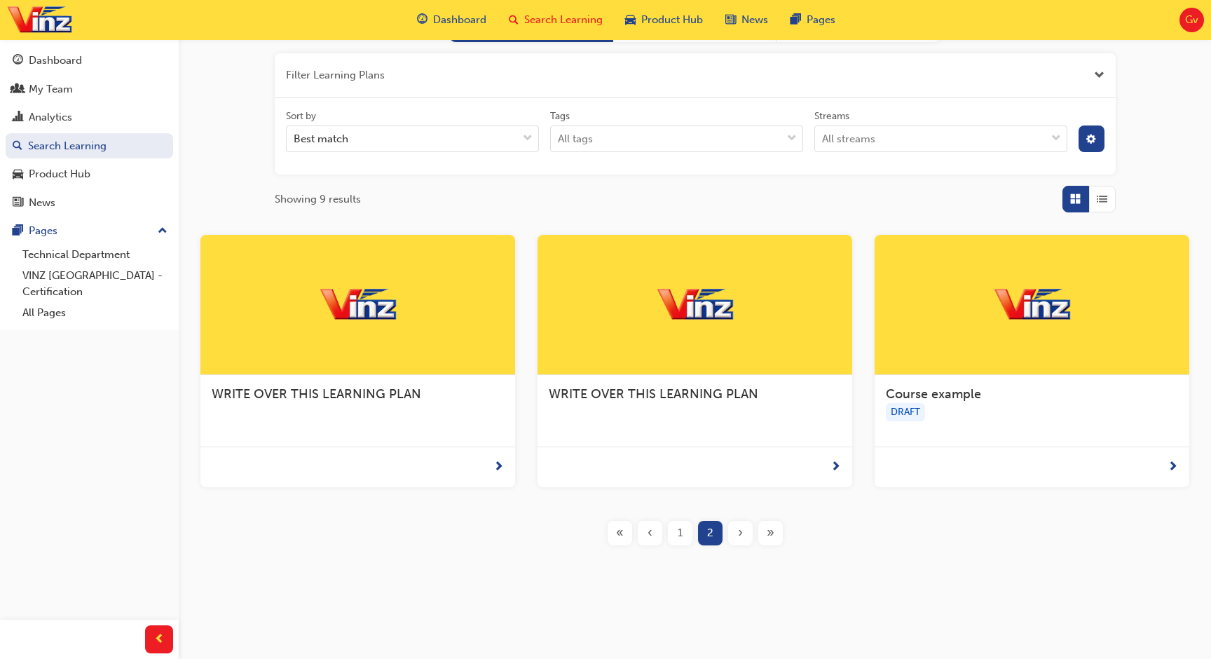
scroll to position [166, 0]
click at [991, 428] on div "Course example DRAFT" at bounding box center [1031, 410] width 315 height 71
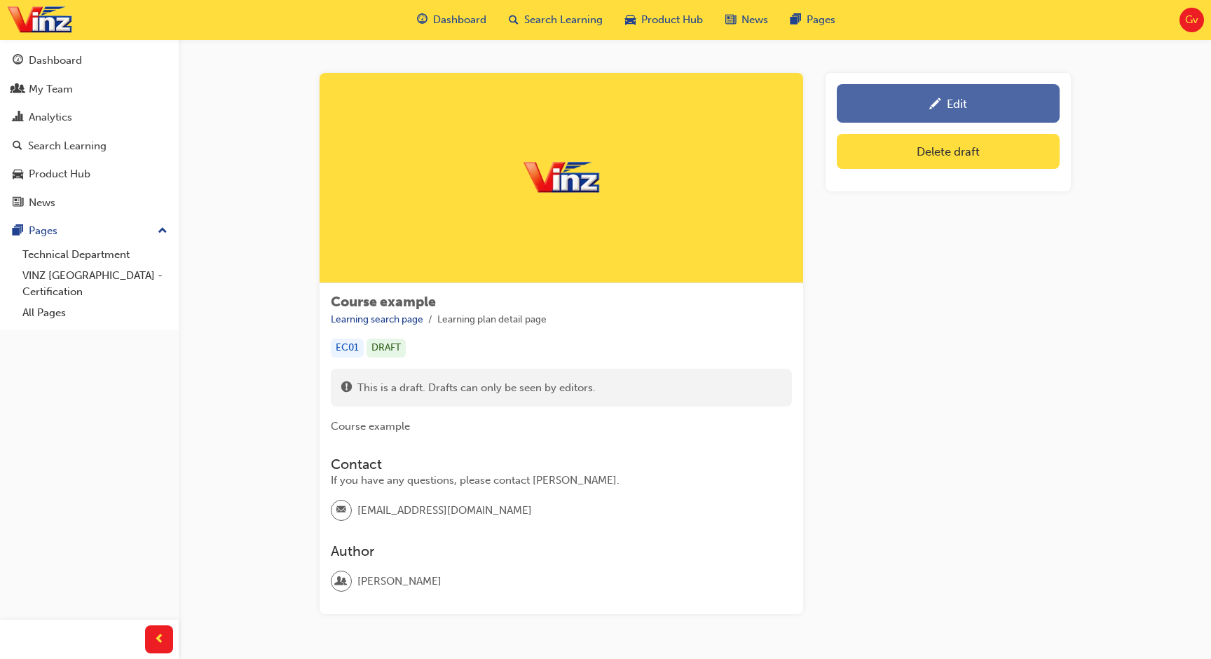
click at [893, 103] on div "Edit" at bounding box center [948, 104] width 202 height 18
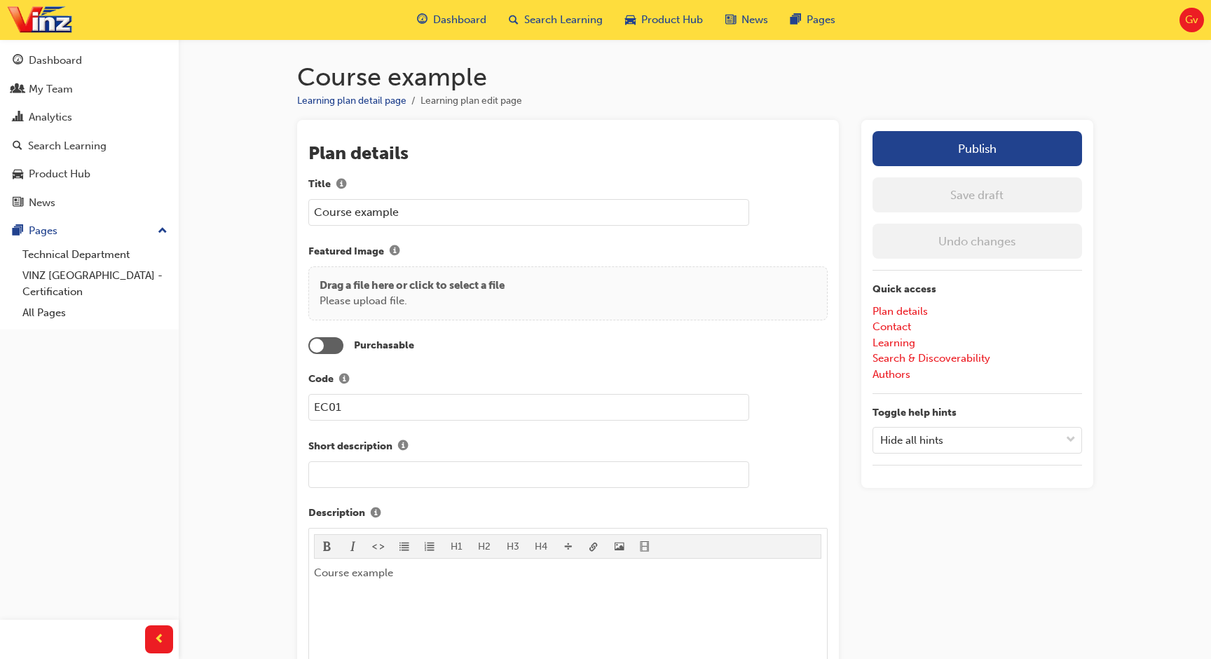
click at [551, 215] on input "Course example" at bounding box center [528, 212] width 441 height 27
paste input "WRITE OVER THIS LEARNING PLAN"
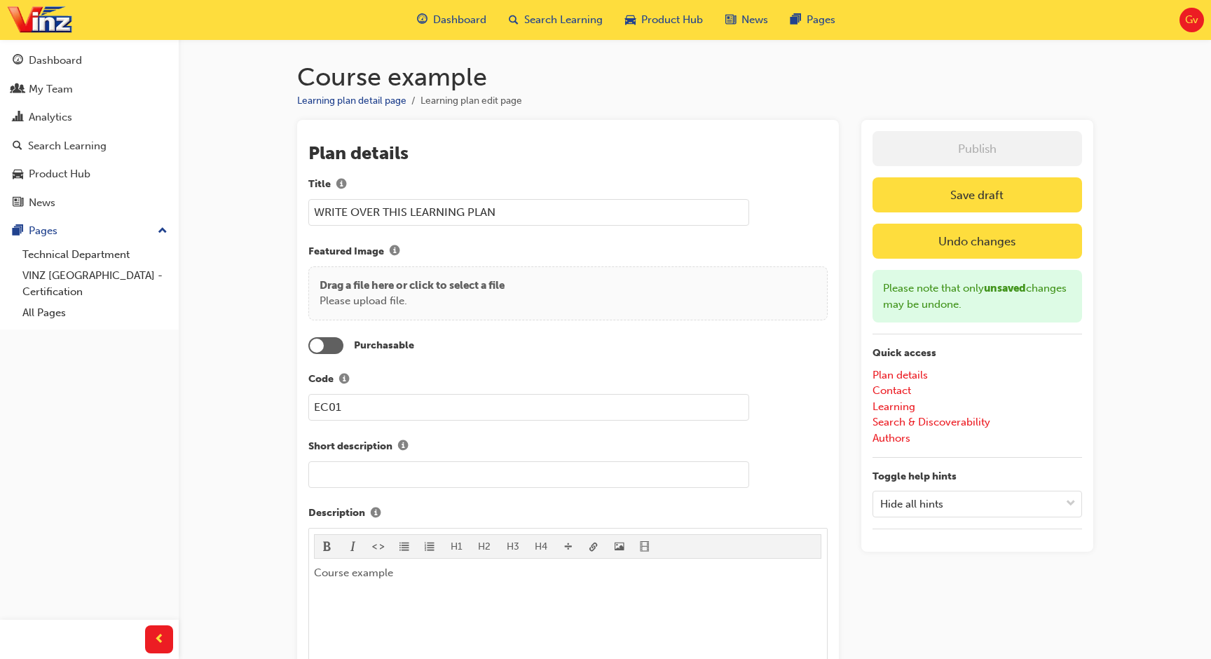
type input "WRITE OVER THIS LEARNING PLAN"
click at [951, 179] on button "Save draft" at bounding box center [976, 194] width 209 height 35
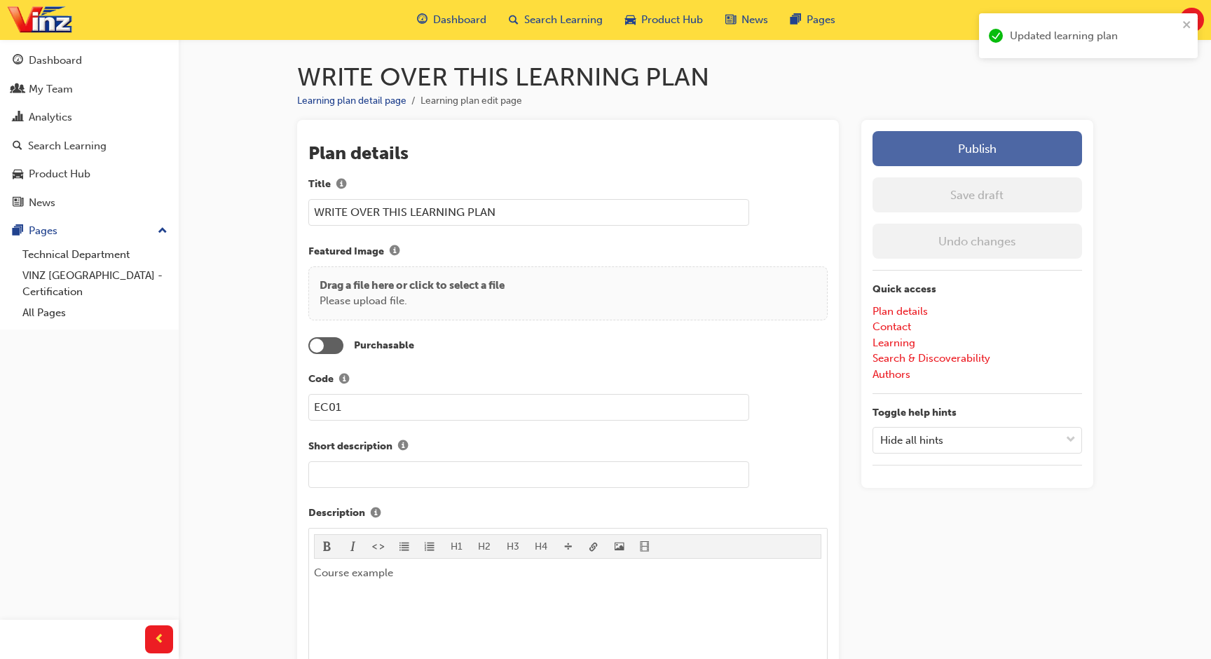
click at [975, 151] on button "Publish" at bounding box center [976, 148] width 209 height 35
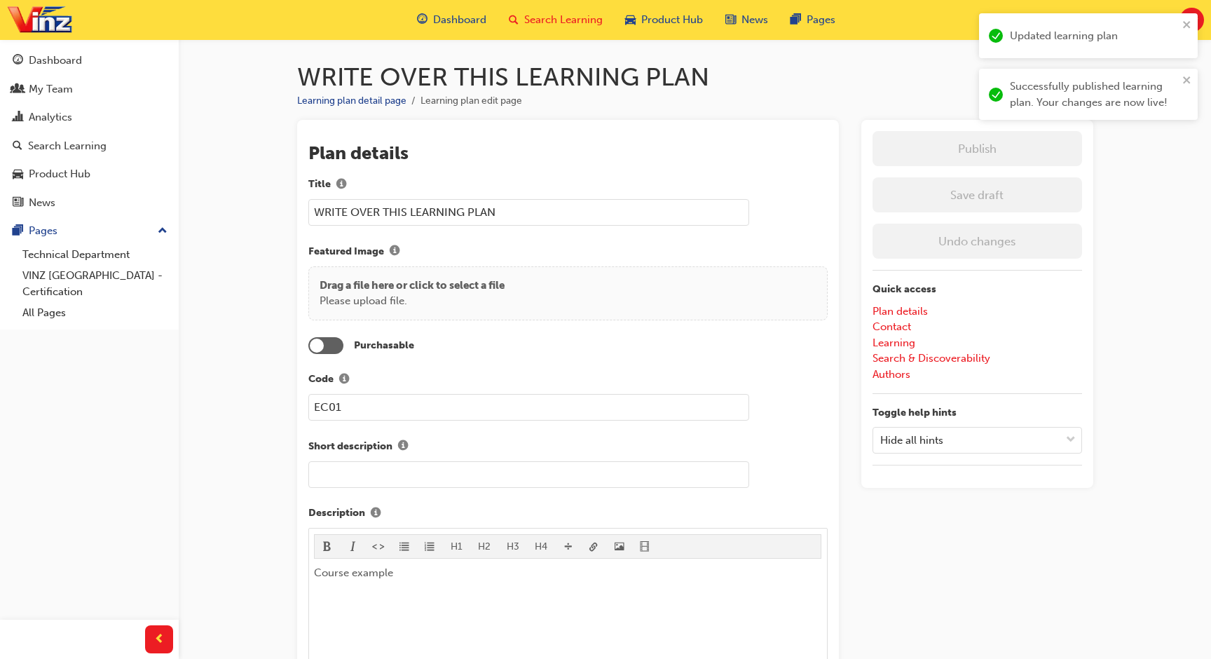
click at [588, 25] on span "Search Learning" at bounding box center [563, 20] width 78 height 16
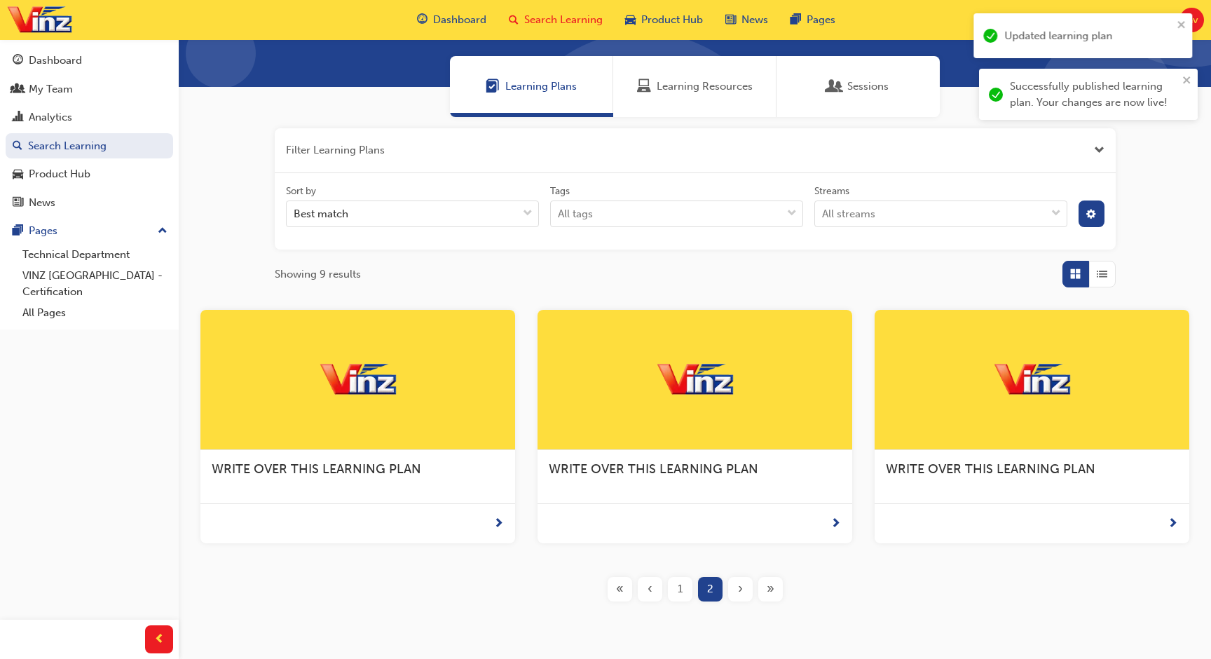
scroll to position [148, 0]
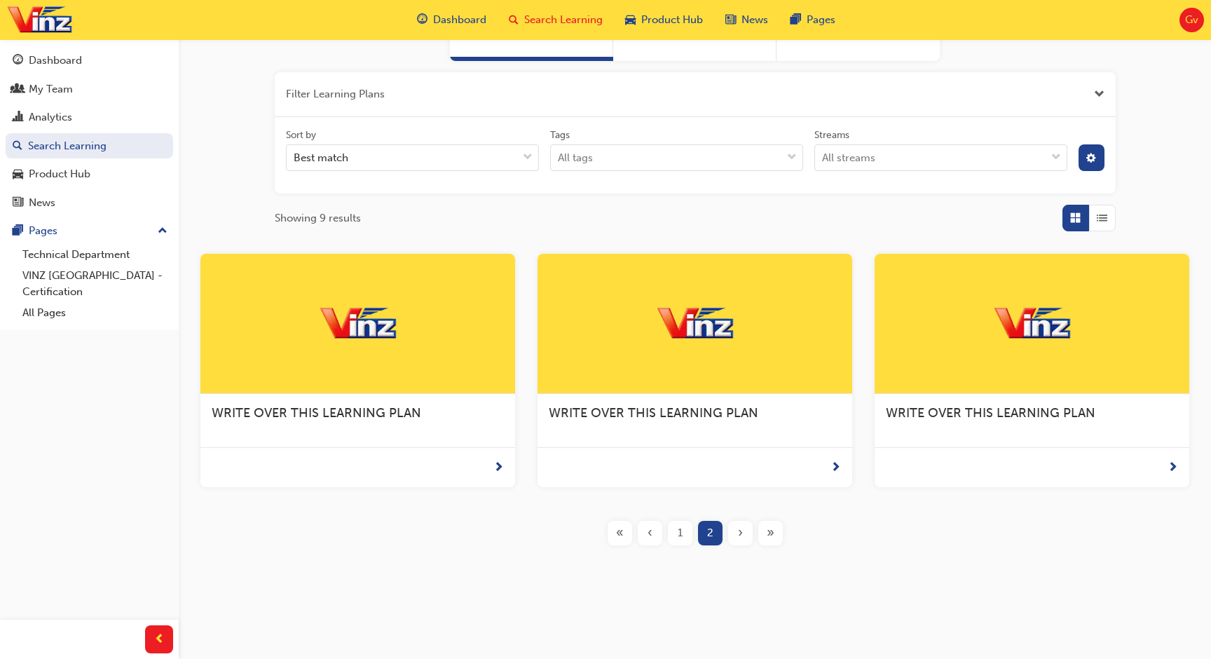
click at [676, 522] on div "1" at bounding box center [680, 533] width 25 height 25
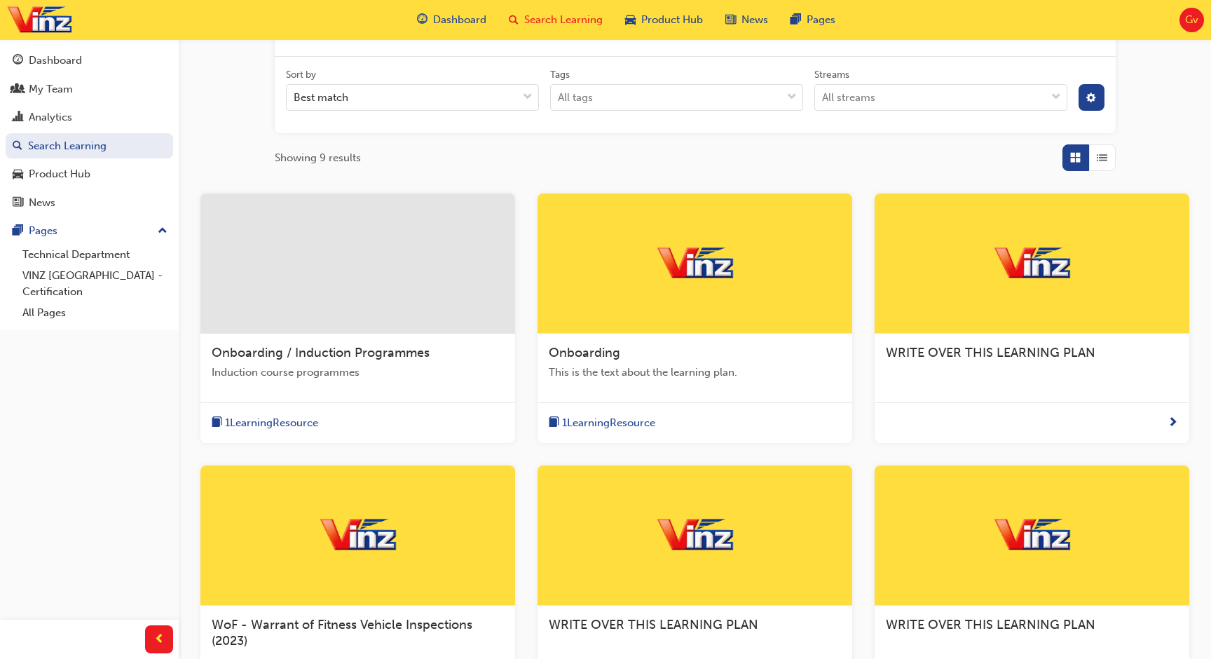
scroll to position [210, 0]
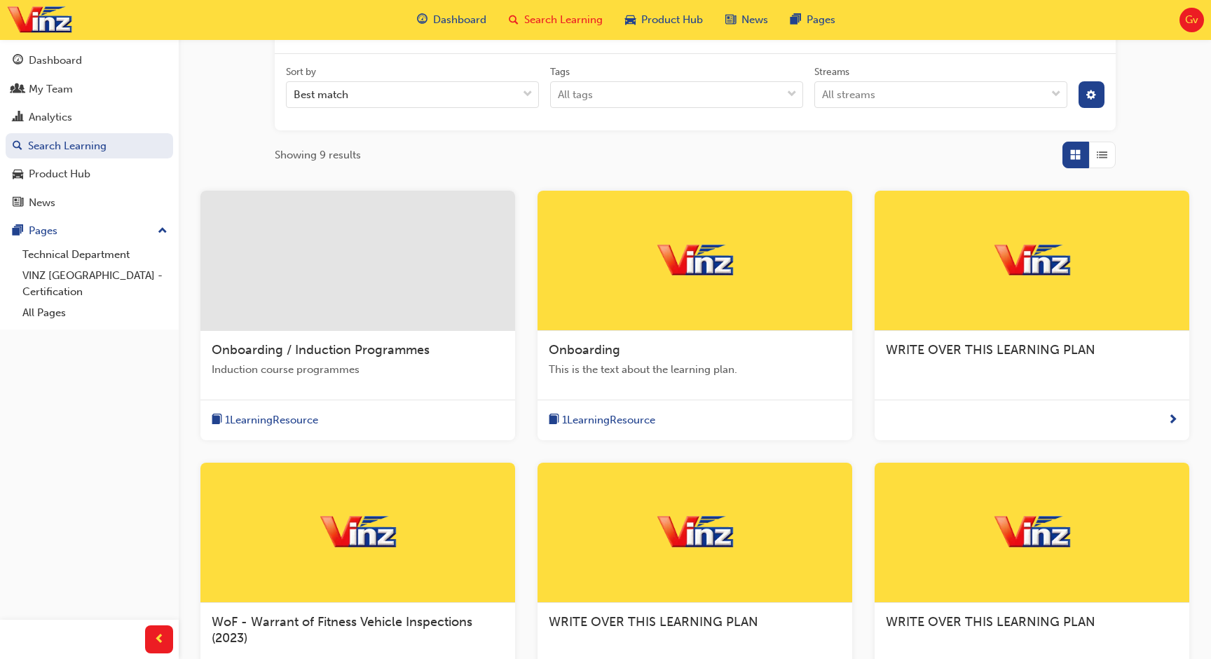
click at [667, 154] on div "Showing 9 results" at bounding box center [695, 155] width 841 height 27
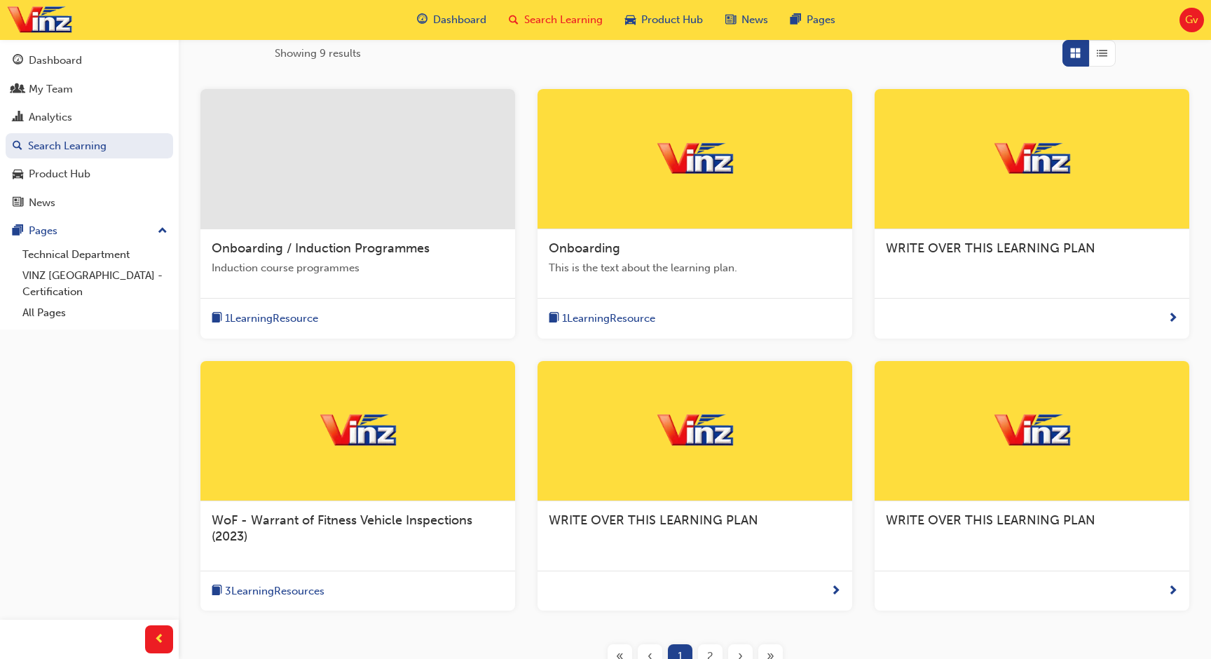
scroll to position [307, 0]
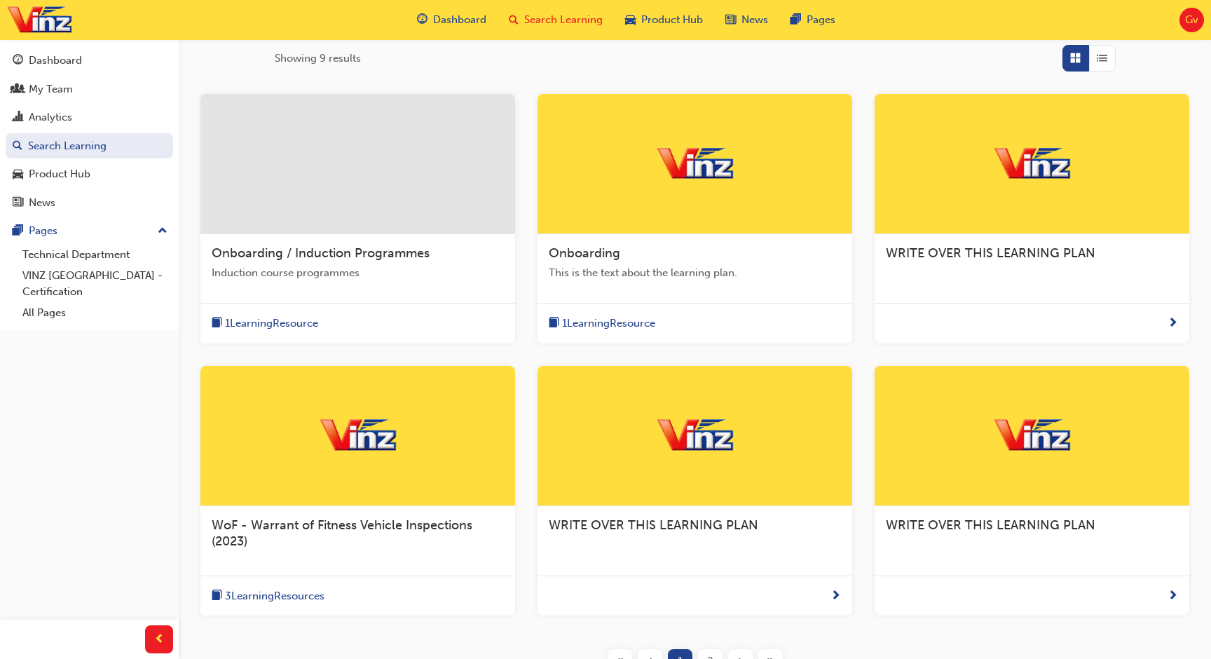
click at [671, 194] on div at bounding box center [694, 164] width 315 height 140
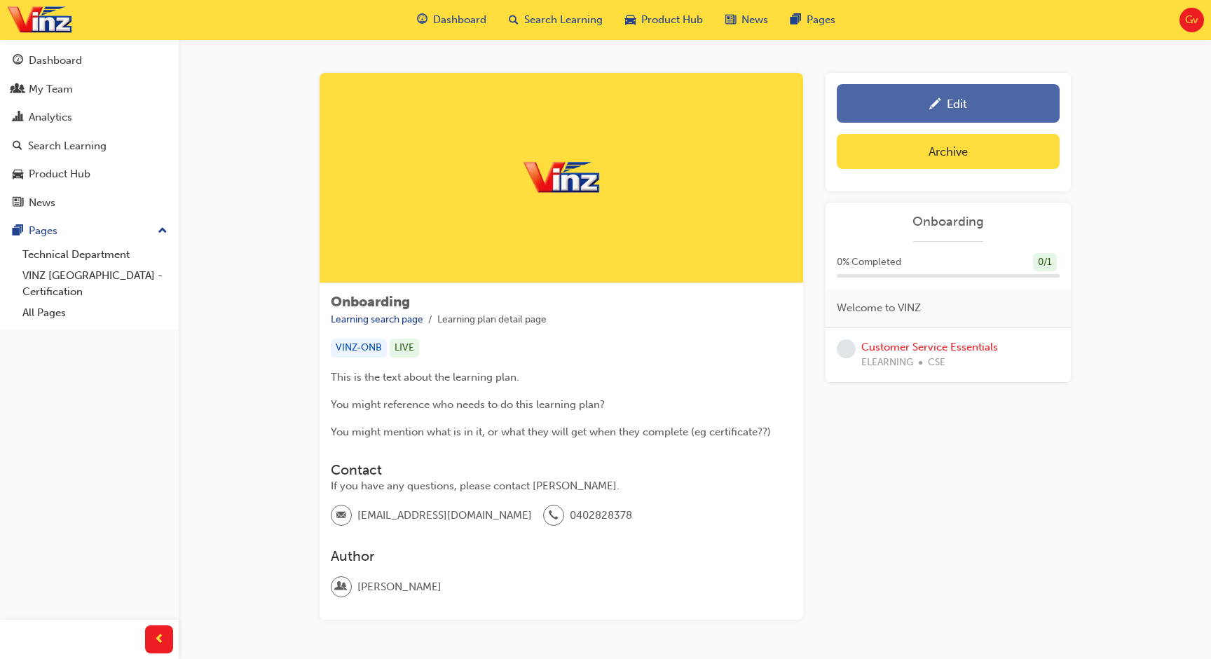
click at [913, 103] on div "Edit" at bounding box center [948, 104] width 202 height 18
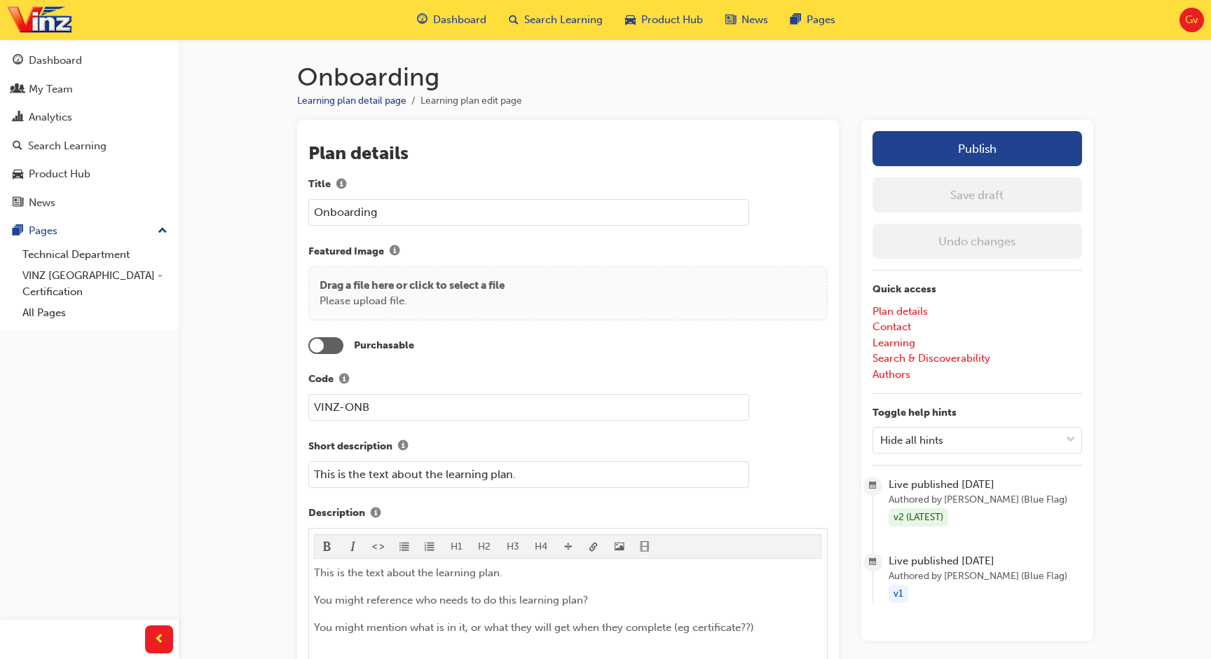
click at [610, 221] on input "Onboarding" at bounding box center [528, 212] width 441 height 27
paste input "WRITE OVER THIS LEARNING PLAN"
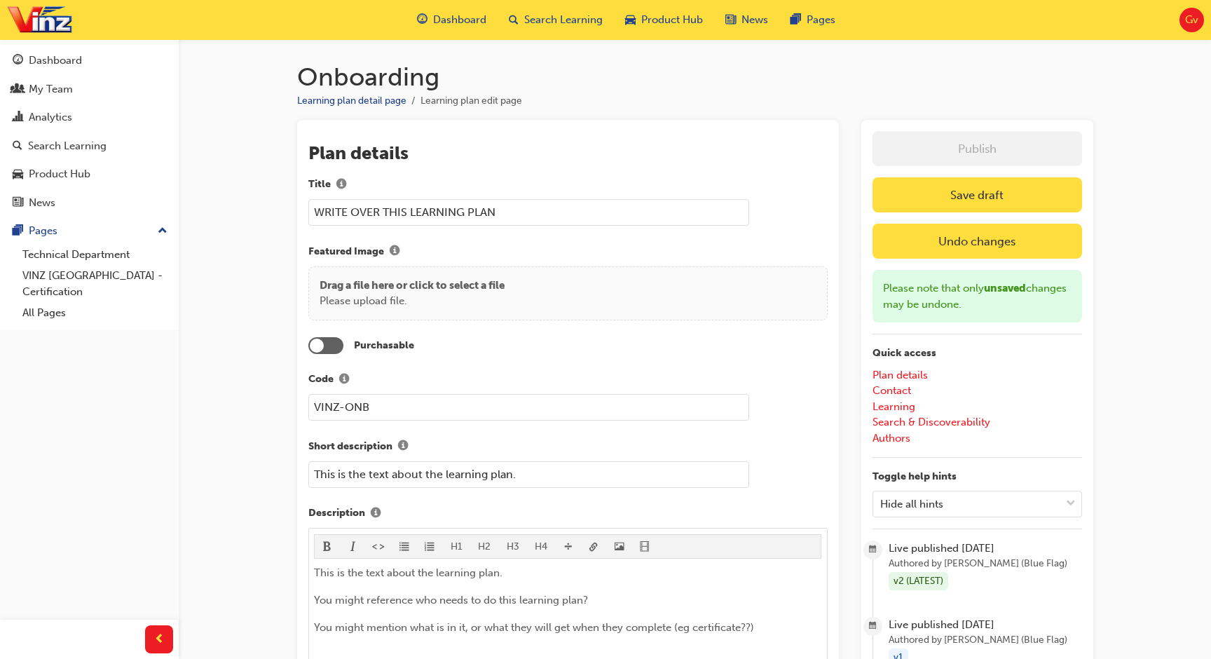
type input "WRITE OVER THIS LEARNING PLAN"
click at [965, 193] on button "Save draft" at bounding box center [976, 194] width 209 height 35
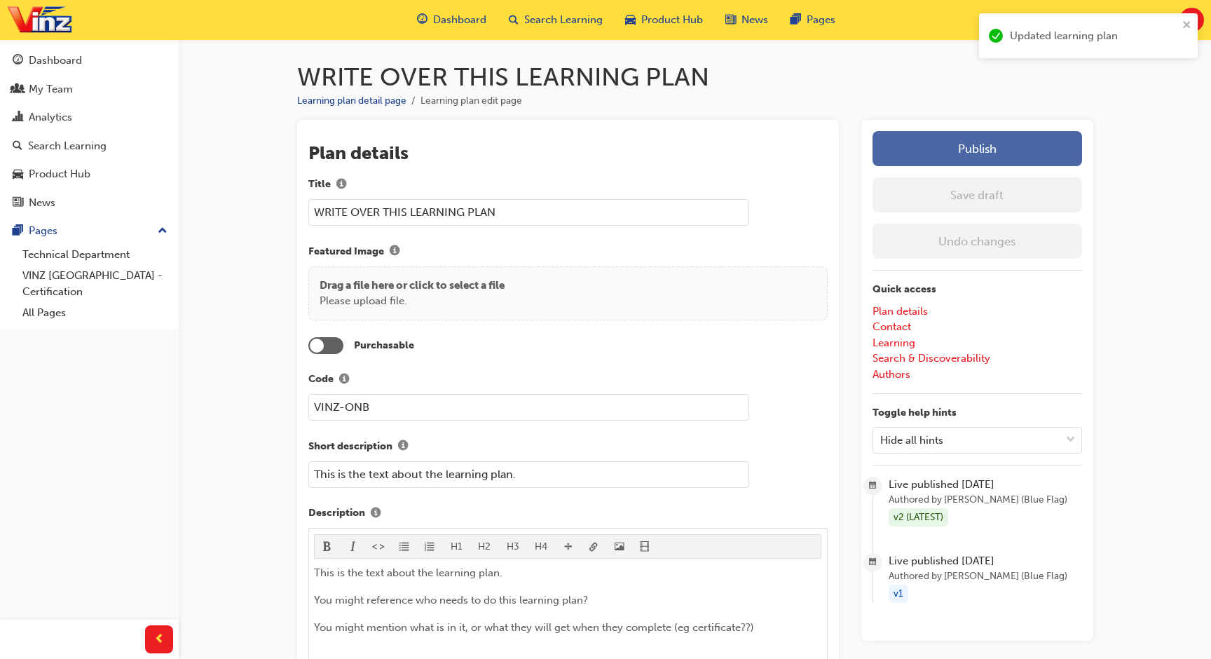
click at [961, 154] on button "Publish" at bounding box center [976, 148] width 209 height 35
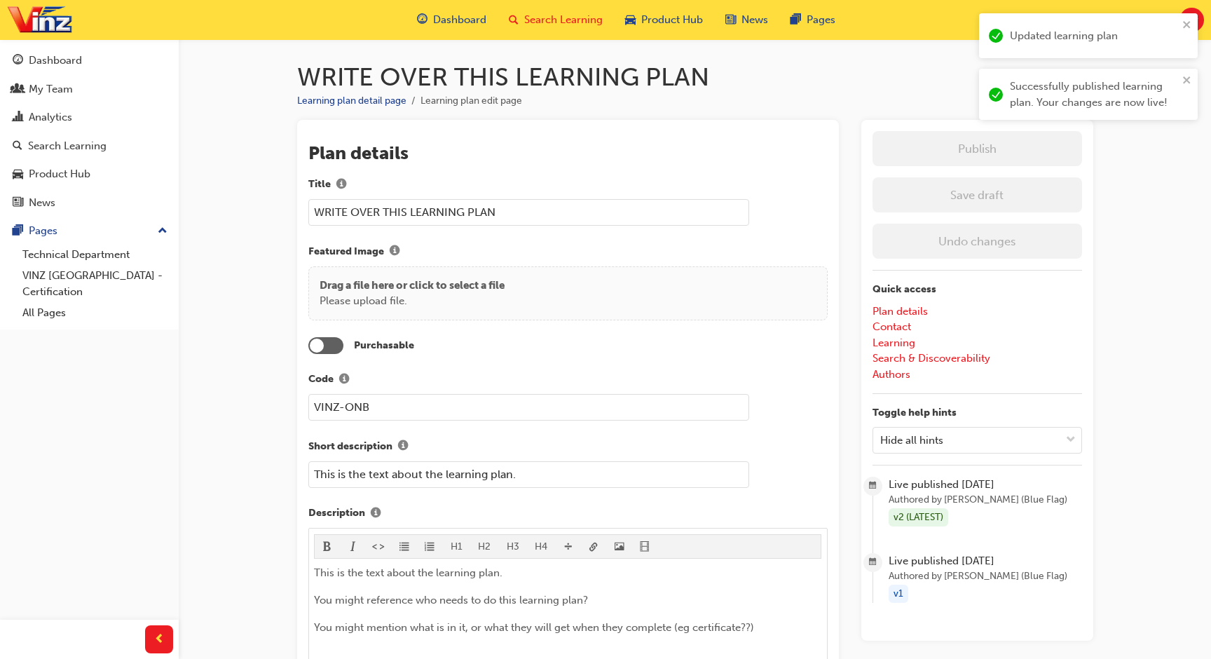
click at [570, 32] on div "Search Learning" at bounding box center [555, 20] width 116 height 29
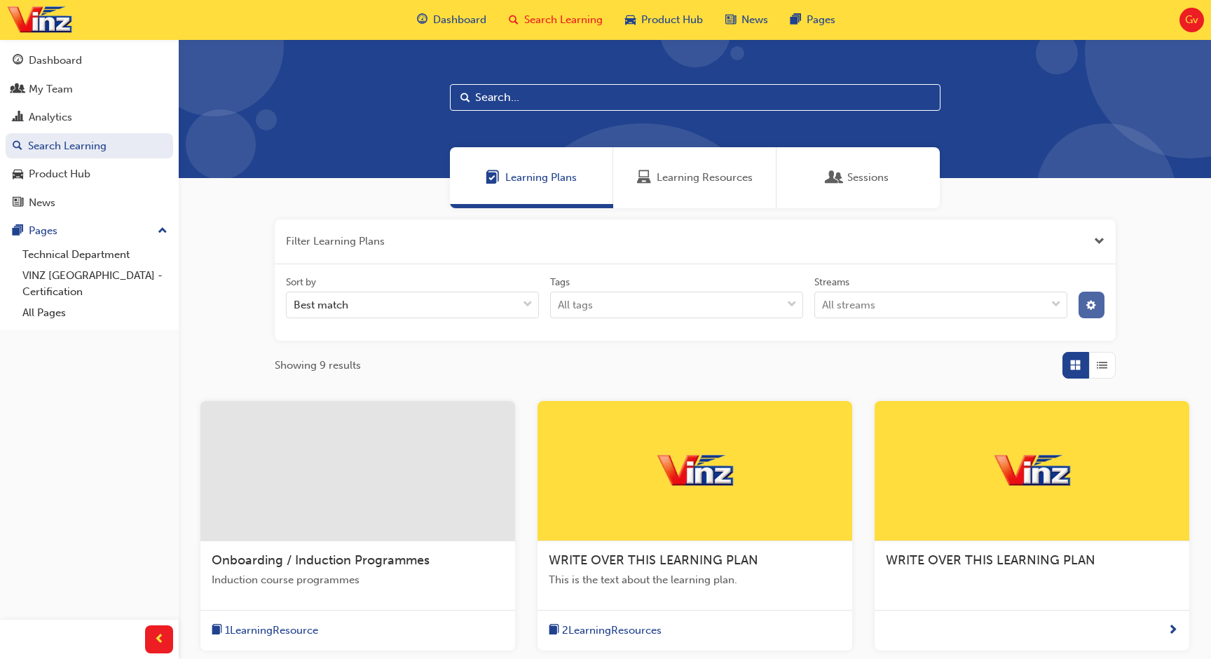
click at [1085, 304] on button "button" at bounding box center [1091, 304] width 26 height 27
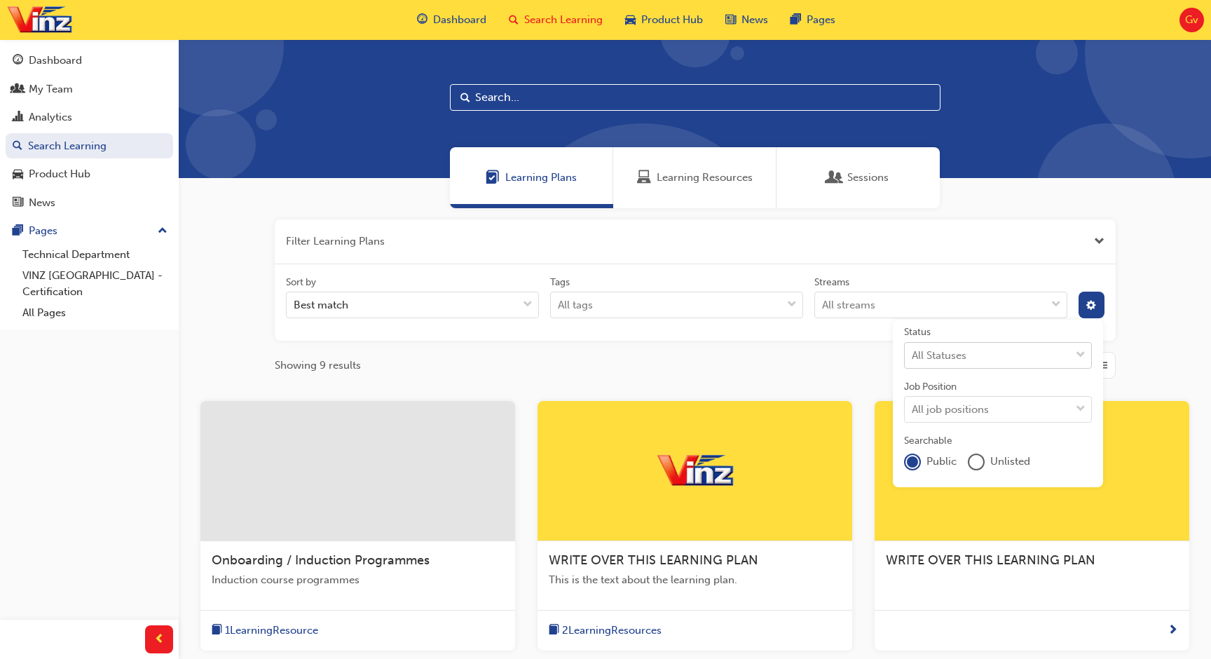
click at [1005, 359] on div "All Statuses" at bounding box center [987, 355] width 165 height 25
click at [913, 359] on input "Status All Statuses" at bounding box center [912, 354] width 1 height 12
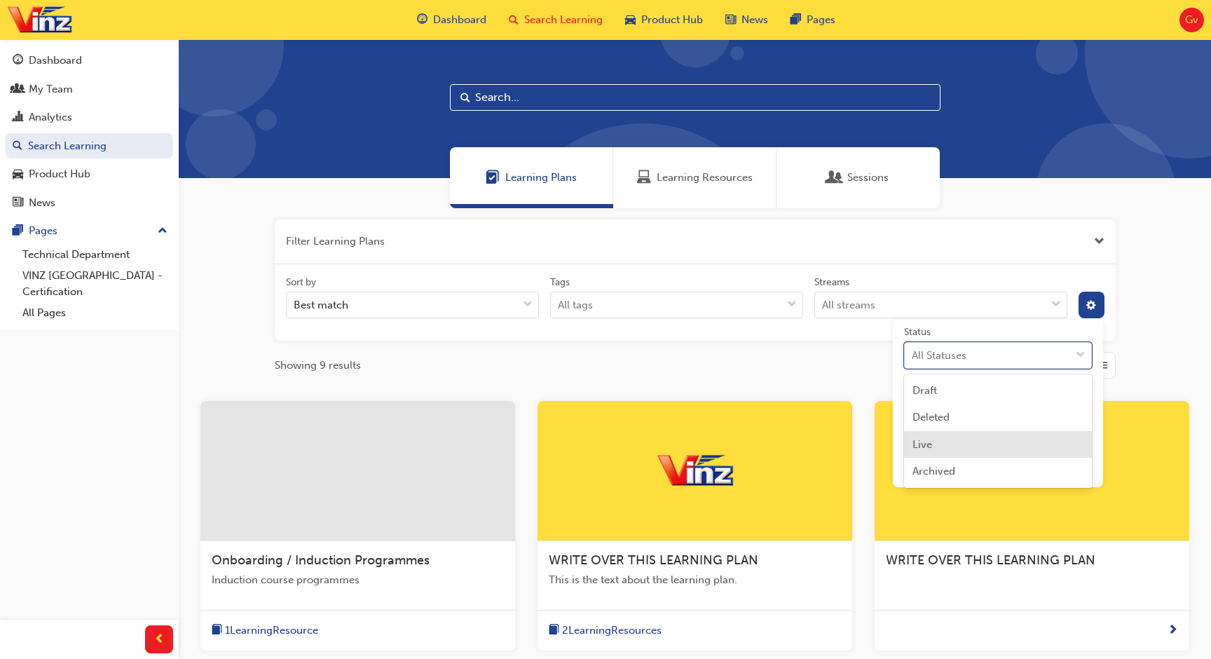
click at [967, 438] on div "Live" at bounding box center [998, 444] width 188 height 27
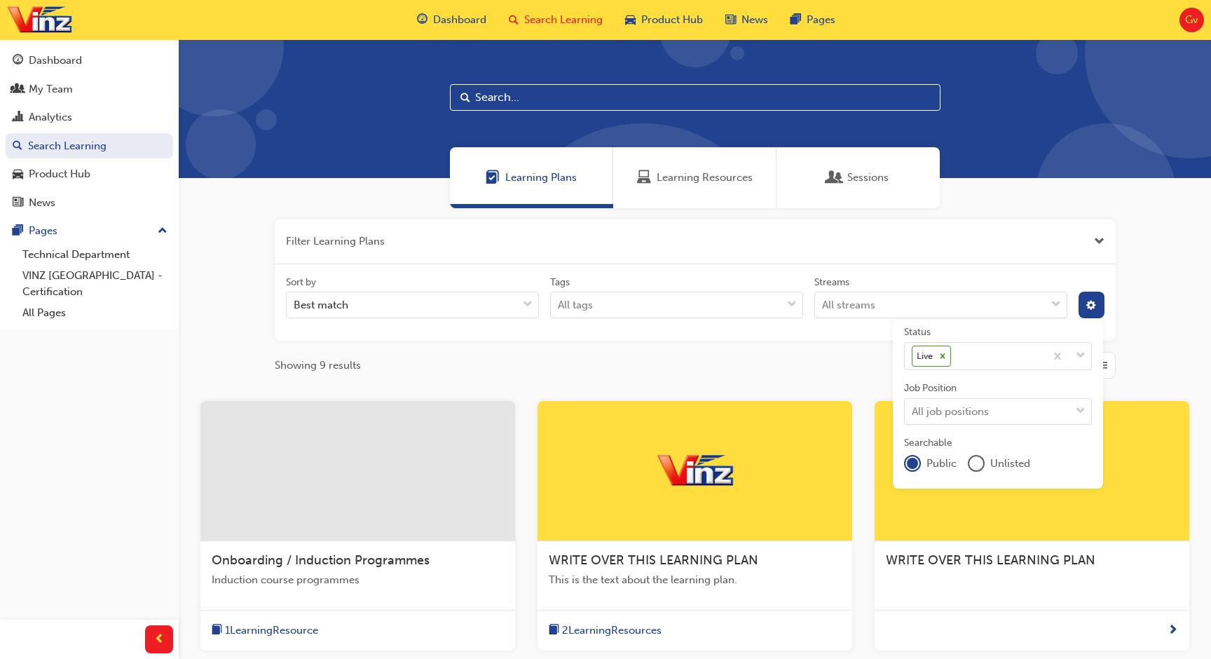
click at [840, 367] on div "Showing 9 results" at bounding box center [695, 365] width 841 height 27
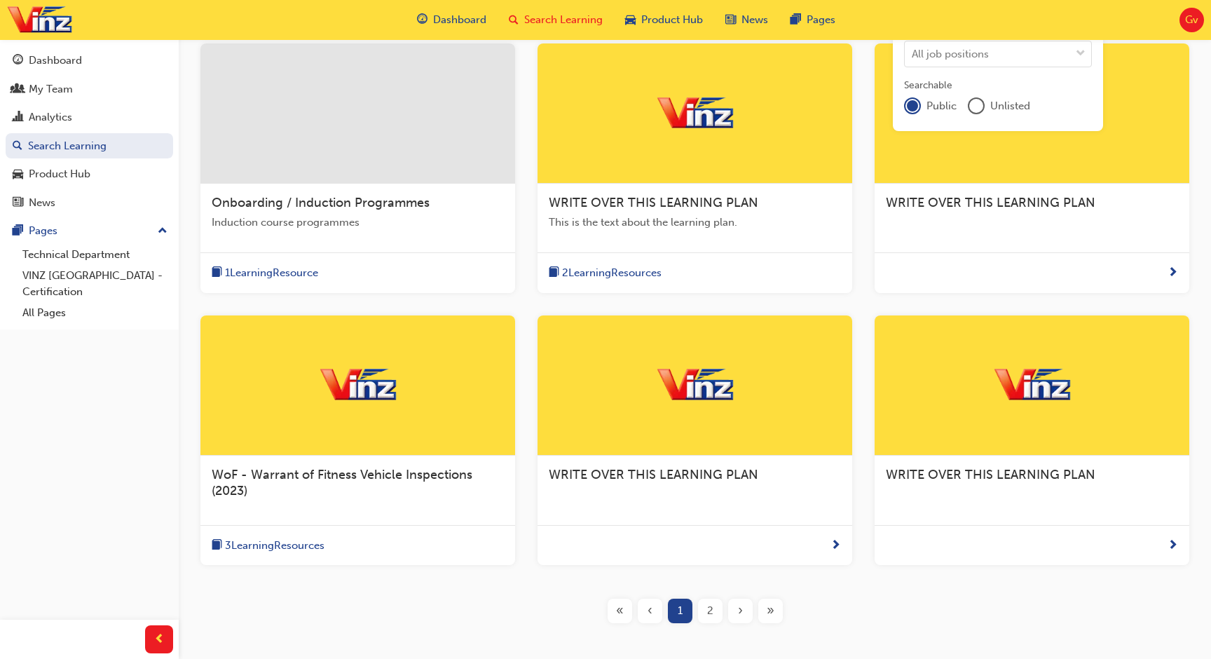
scroll to position [359, 0]
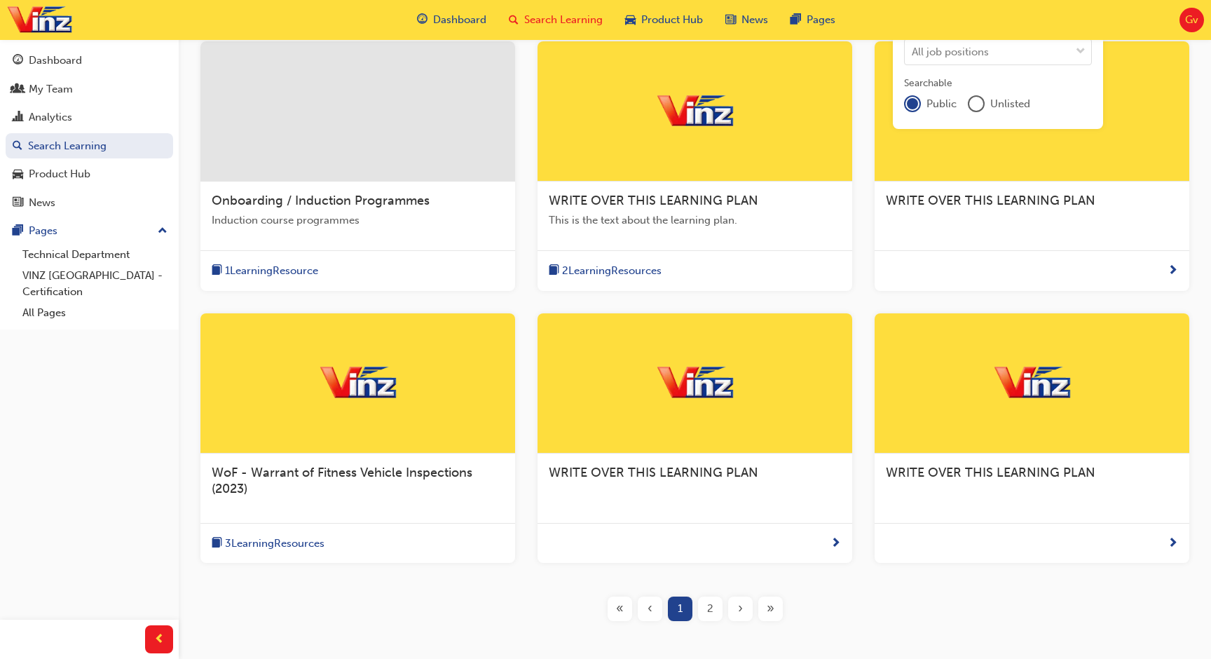
click at [976, 104] on div "unlistedOption" at bounding box center [976, 104] width 14 height 14
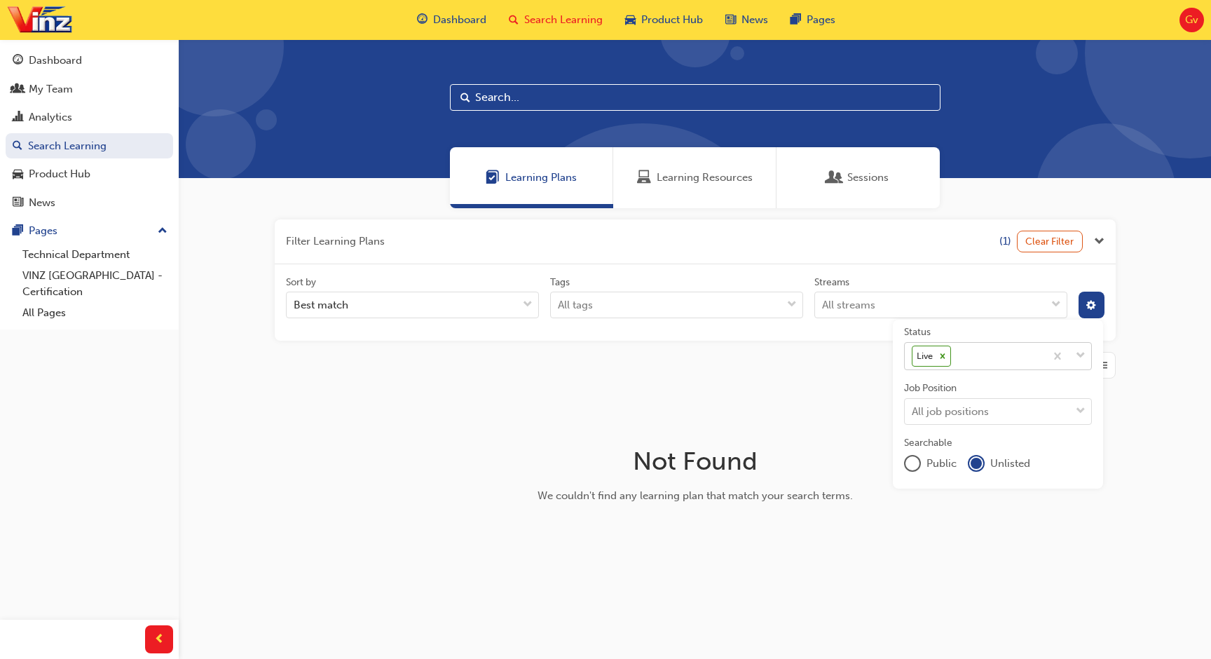
click at [937, 352] on icon at bounding box center [942, 356] width 10 height 10
click at [954, 352] on input "Status Live" at bounding box center [954, 356] width 1 height 12
click at [911, 458] on div "publicOption" at bounding box center [912, 462] width 14 height 14
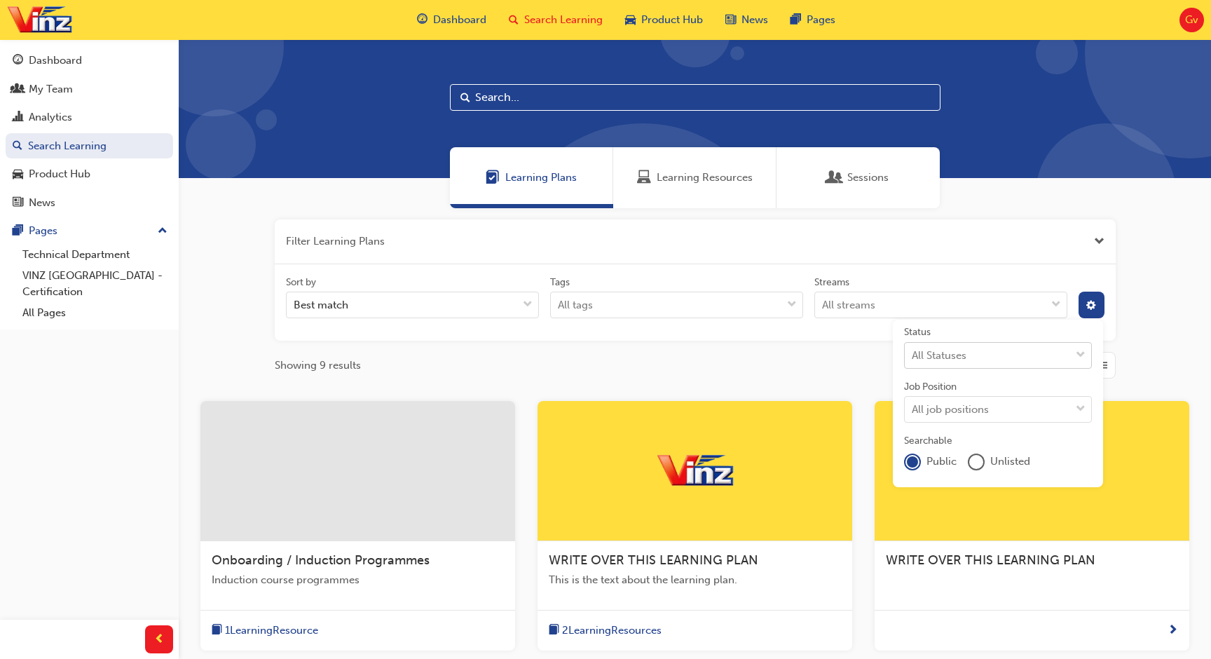
click at [785, 370] on div "Showing 9 results" at bounding box center [695, 365] width 841 height 27
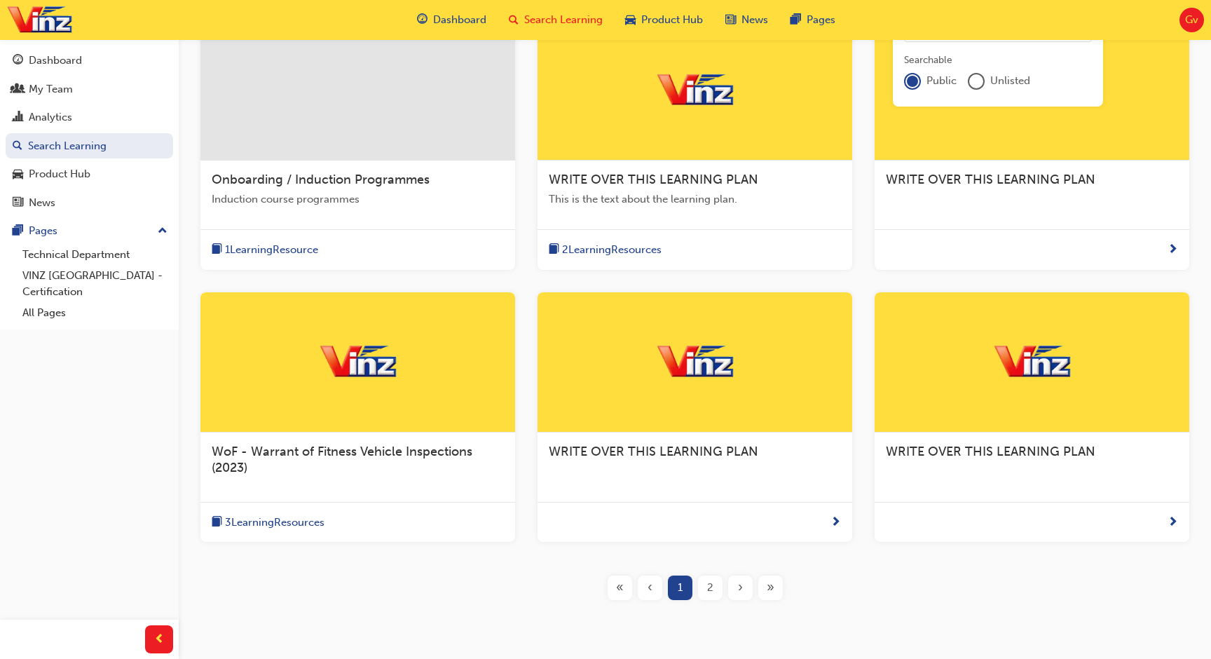
scroll to position [388, 0]
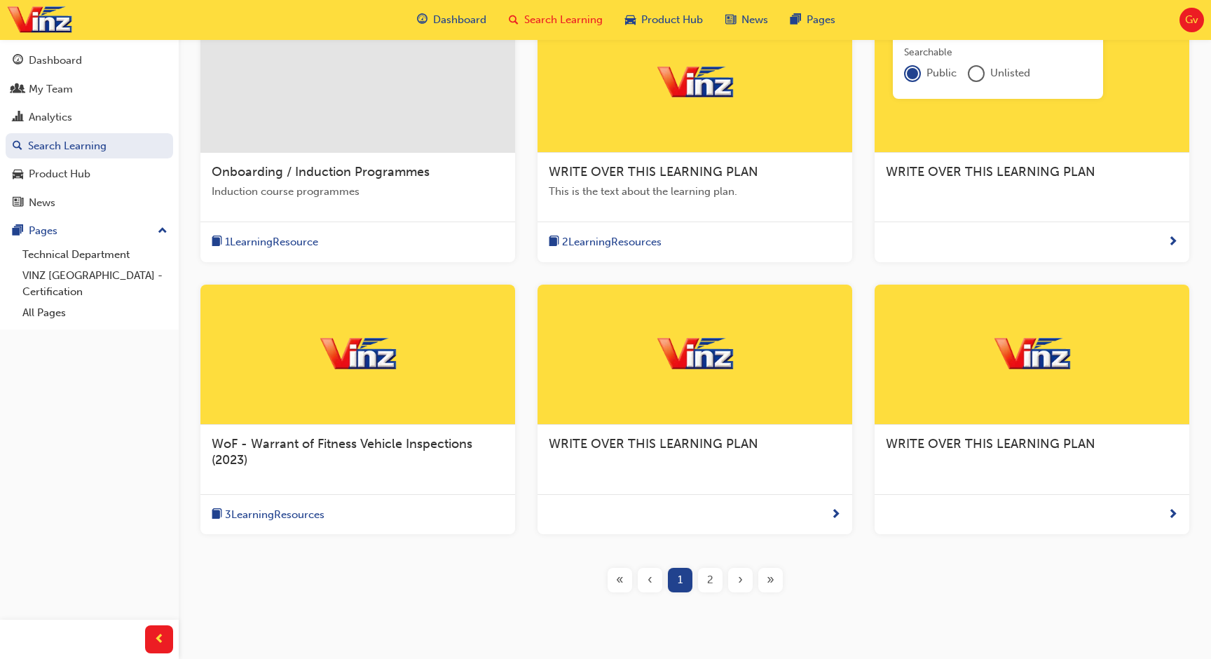
click at [723, 123] on div at bounding box center [694, 83] width 315 height 140
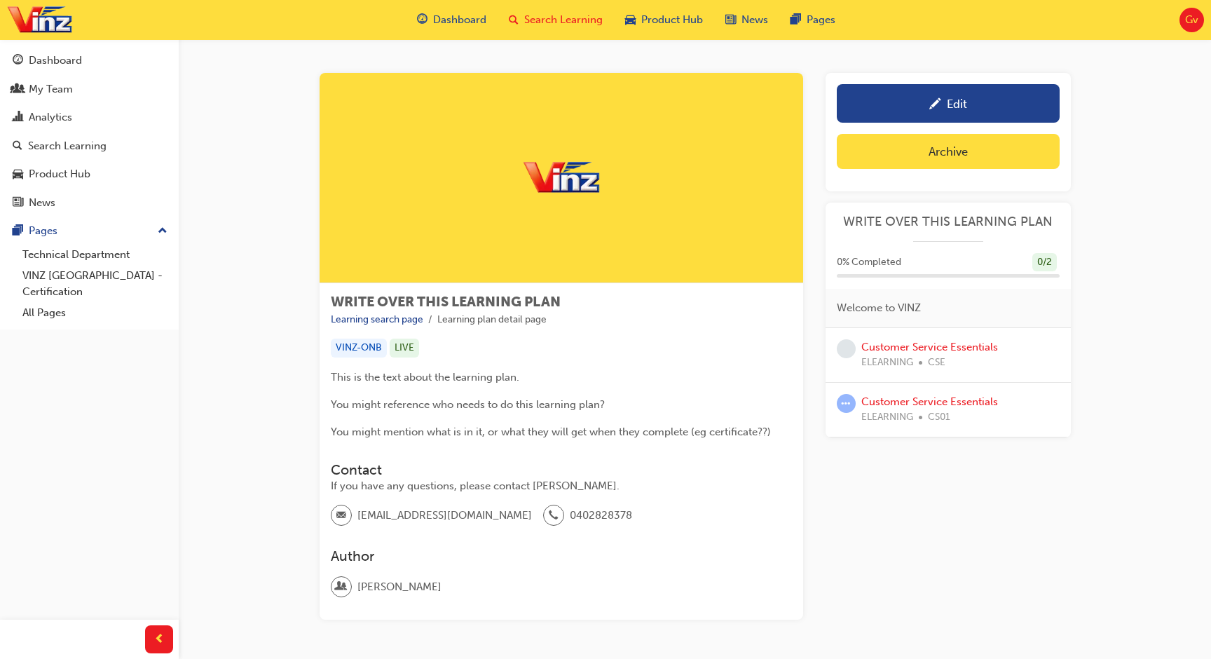
click at [571, 16] on span "Search Learning" at bounding box center [563, 20] width 78 height 16
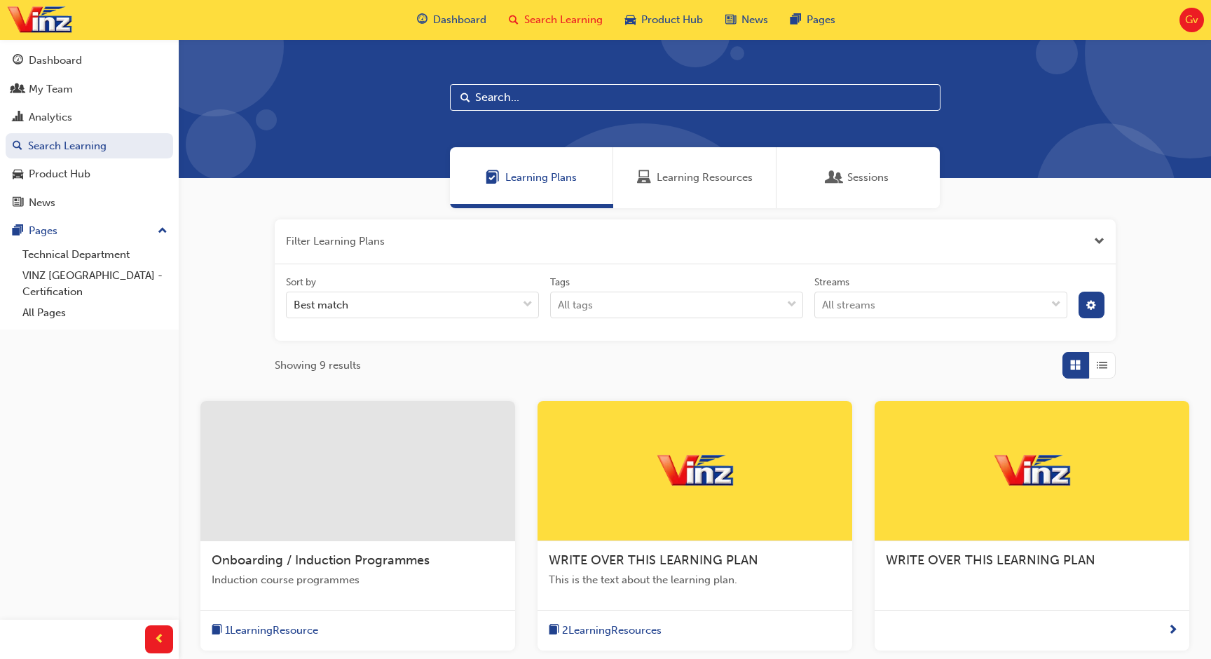
click at [671, 192] on div "Learning Resources" at bounding box center [694, 177] width 163 height 61
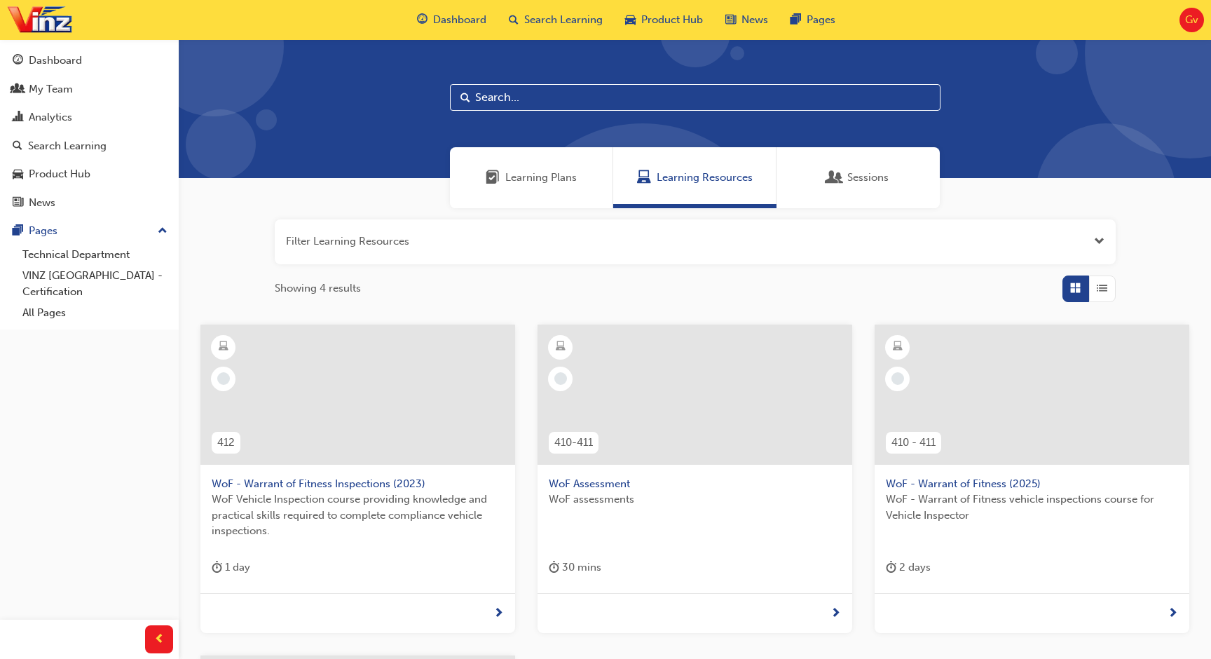
click at [1097, 236] on span "Open the filter" at bounding box center [1099, 241] width 11 height 16
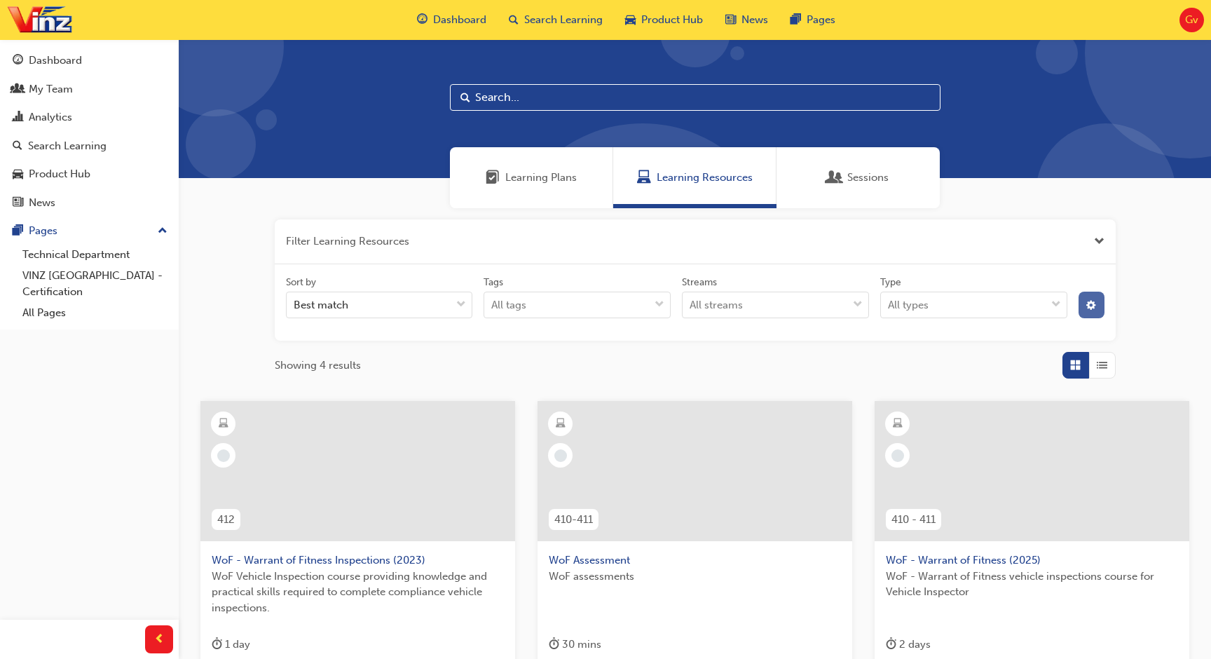
click at [1098, 310] on button "button" at bounding box center [1091, 304] width 26 height 27
click at [944, 359] on icon at bounding box center [942, 356] width 10 height 10
click at [954, 359] on input "Status Live" at bounding box center [954, 356] width 1 height 12
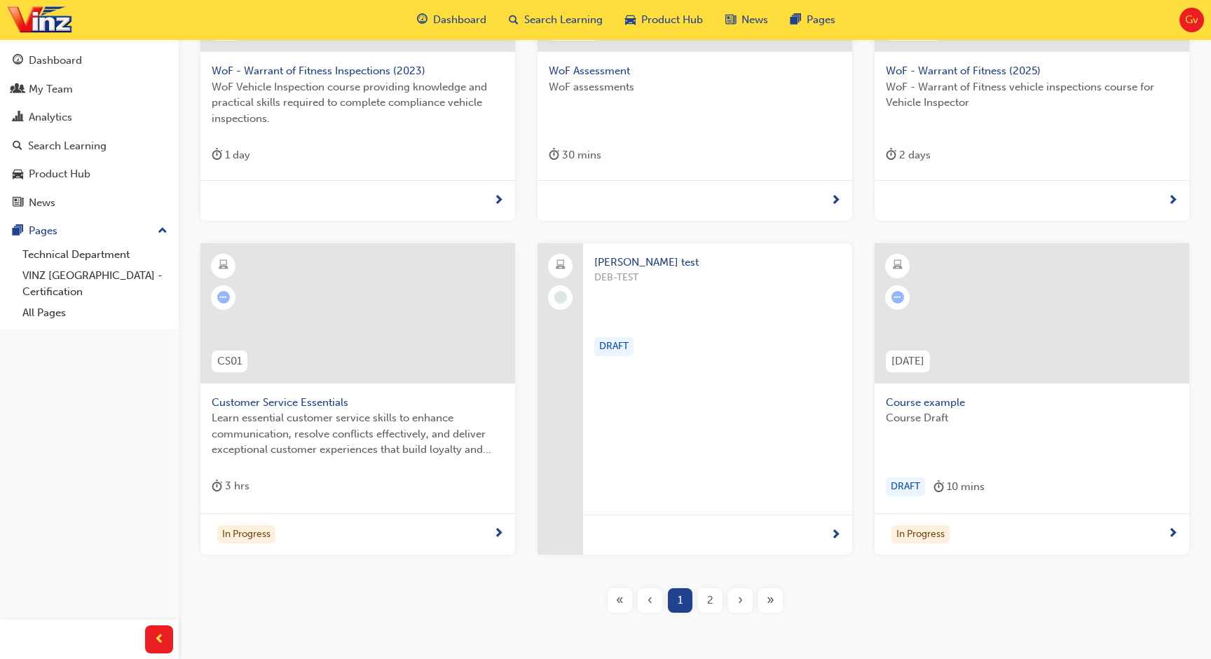
scroll to position [497, 0]
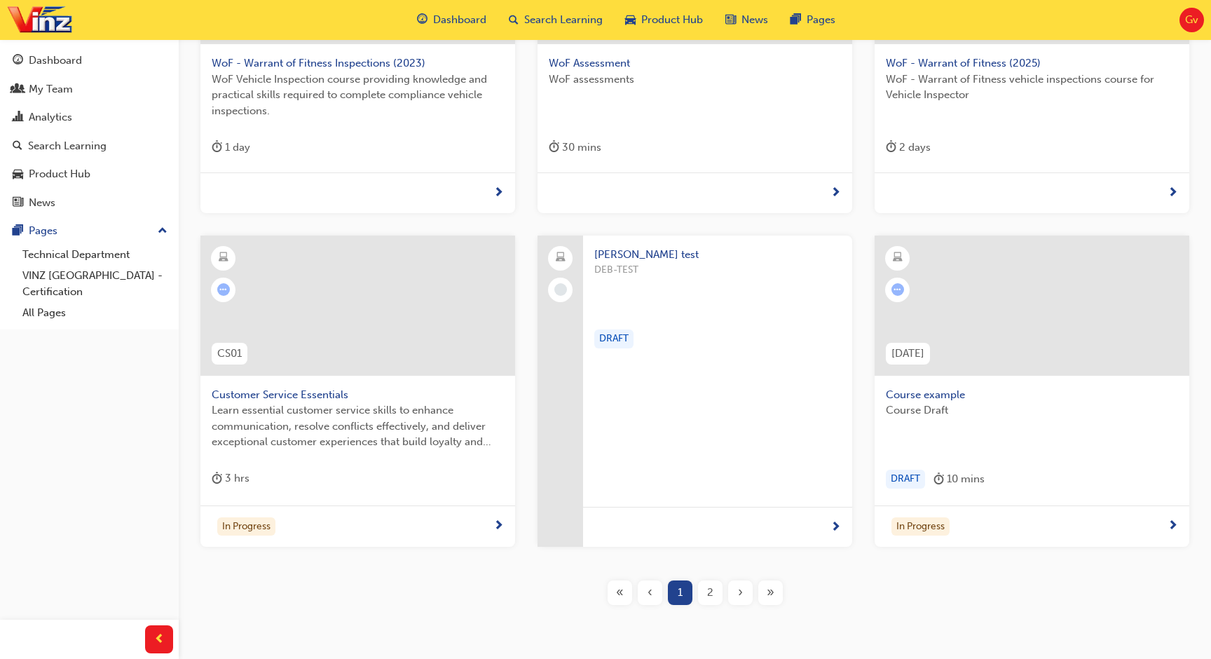
click at [767, 356] on div "Debbie test DEB-TEST DRAFT" at bounding box center [717, 300] width 269 height 130
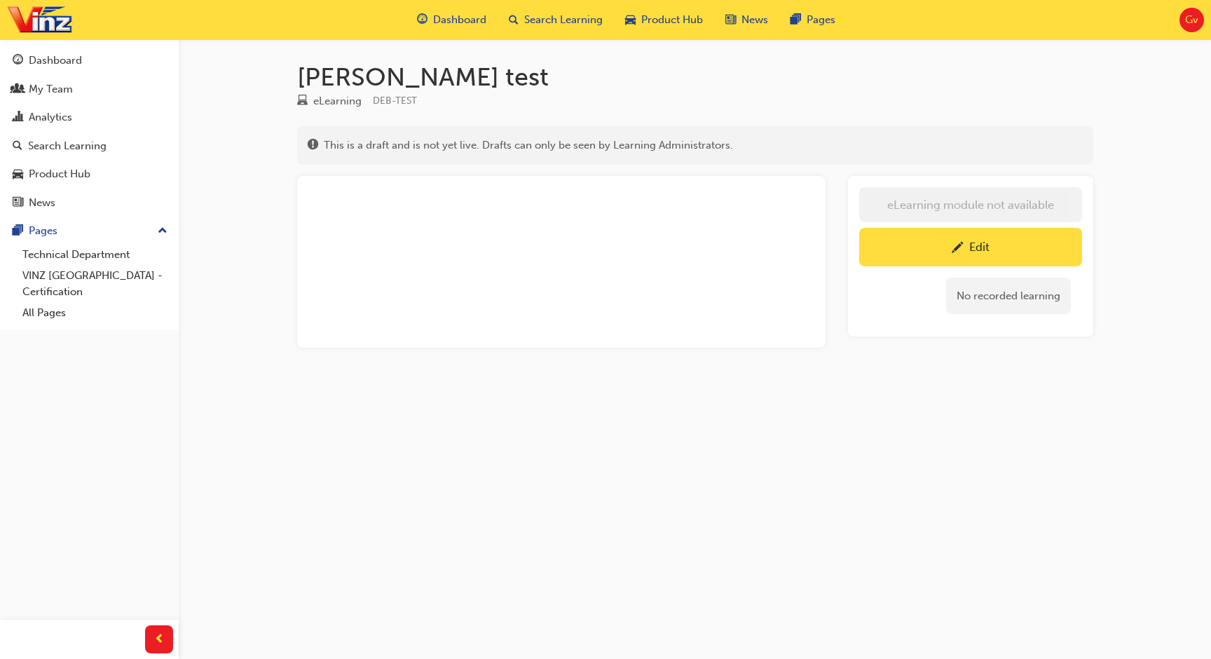
click at [948, 233] on link "Edit" at bounding box center [970, 247] width 223 height 39
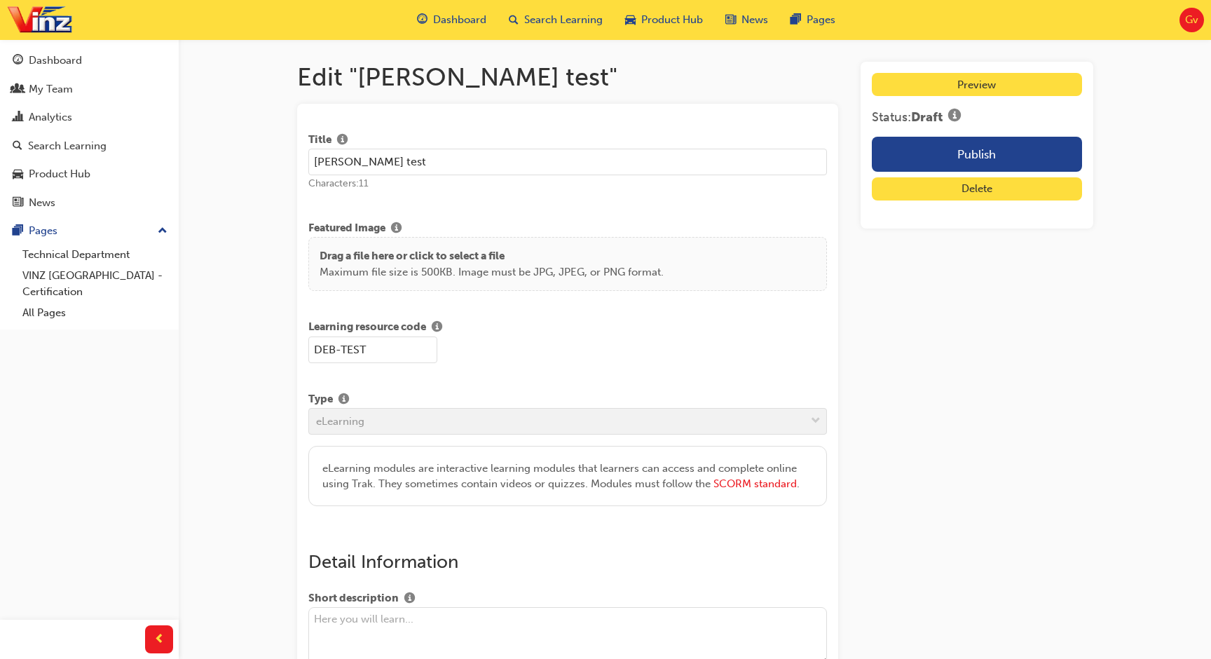
click at [661, 172] on input "Debbie test" at bounding box center [567, 162] width 519 height 27
paste input "WRITE OVER THIS LEARNING PLAN"
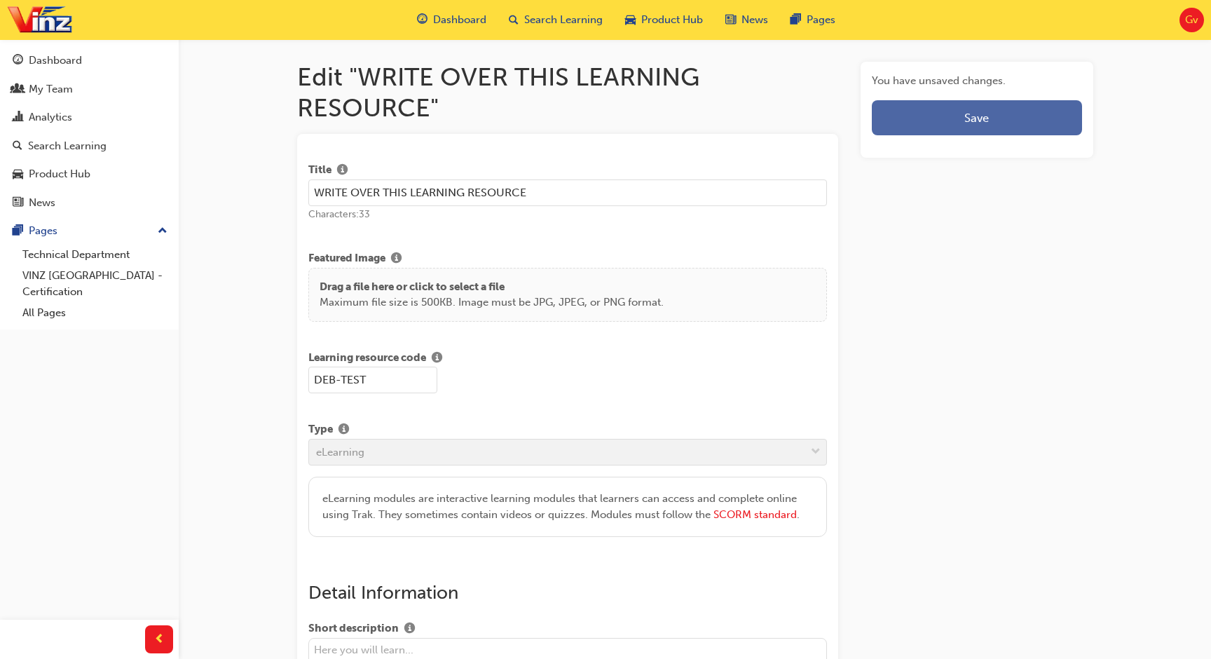
type input "WRITE OVER THIS LEARNING RESOURCE"
click at [1010, 104] on button "Save" at bounding box center [976, 117] width 209 height 35
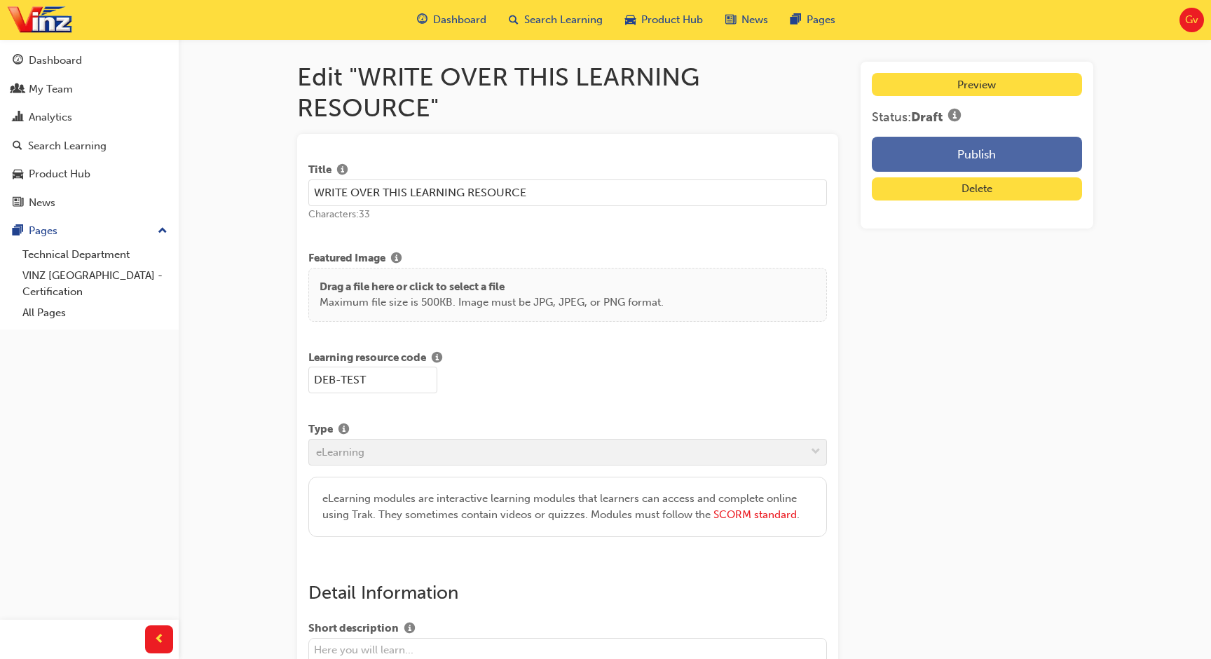
click at [984, 150] on button "Publish" at bounding box center [976, 154] width 209 height 35
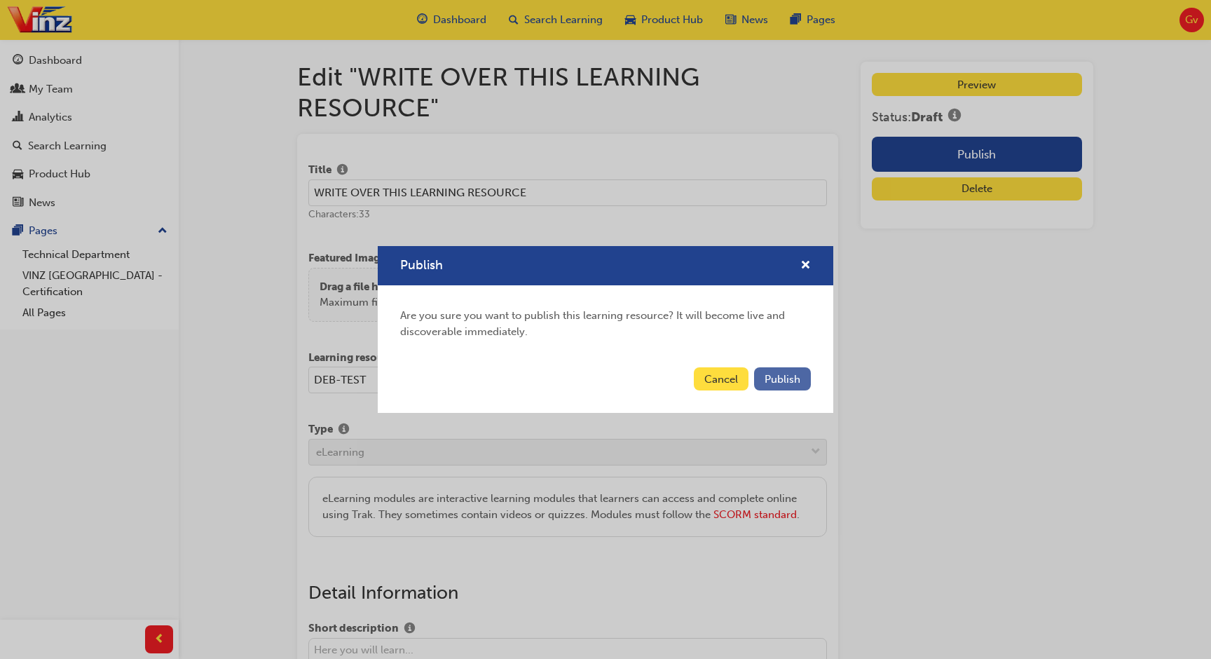
click at [785, 378] on span "Publish" at bounding box center [782, 379] width 36 height 13
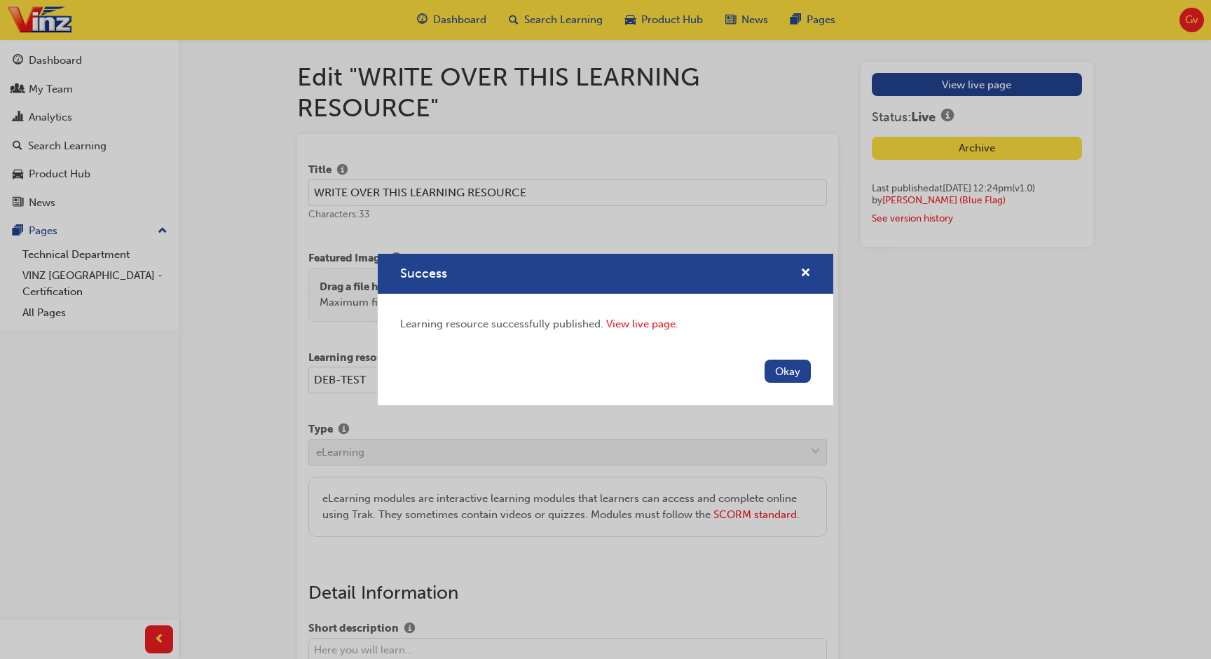
click at [796, 383] on div "Okay" at bounding box center [605, 379] width 455 height 51
click at [783, 372] on button "Okay" at bounding box center [787, 370] width 46 height 23
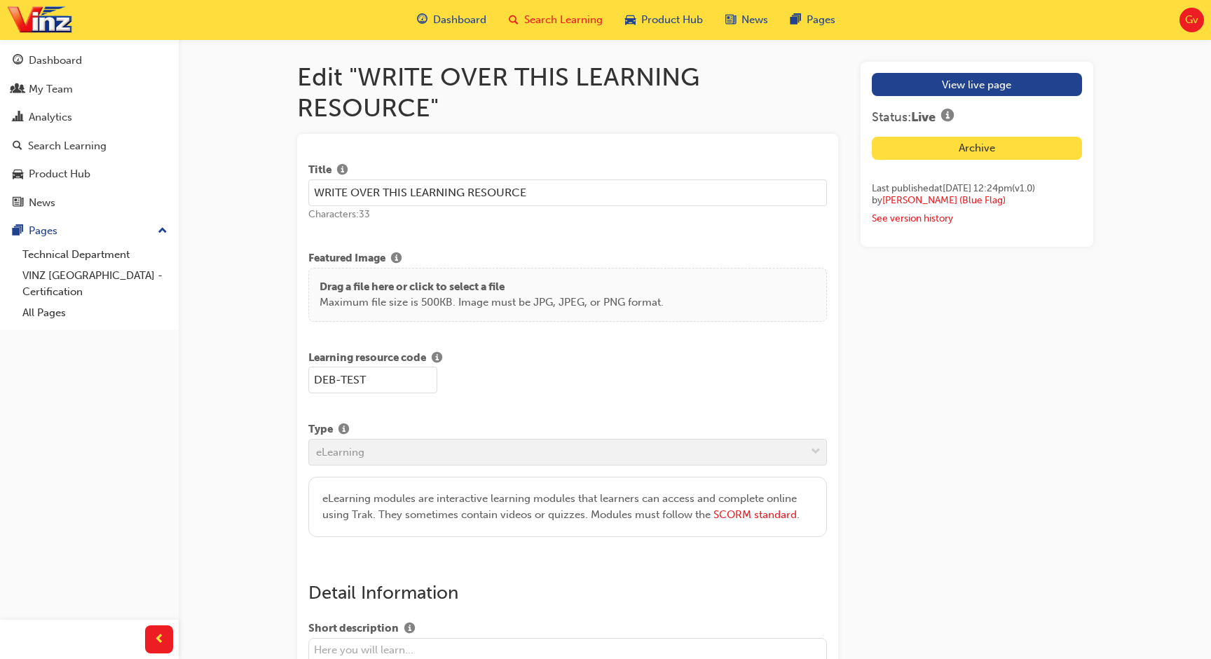
click at [587, 31] on div "Search Learning" at bounding box center [555, 20] width 116 height 29
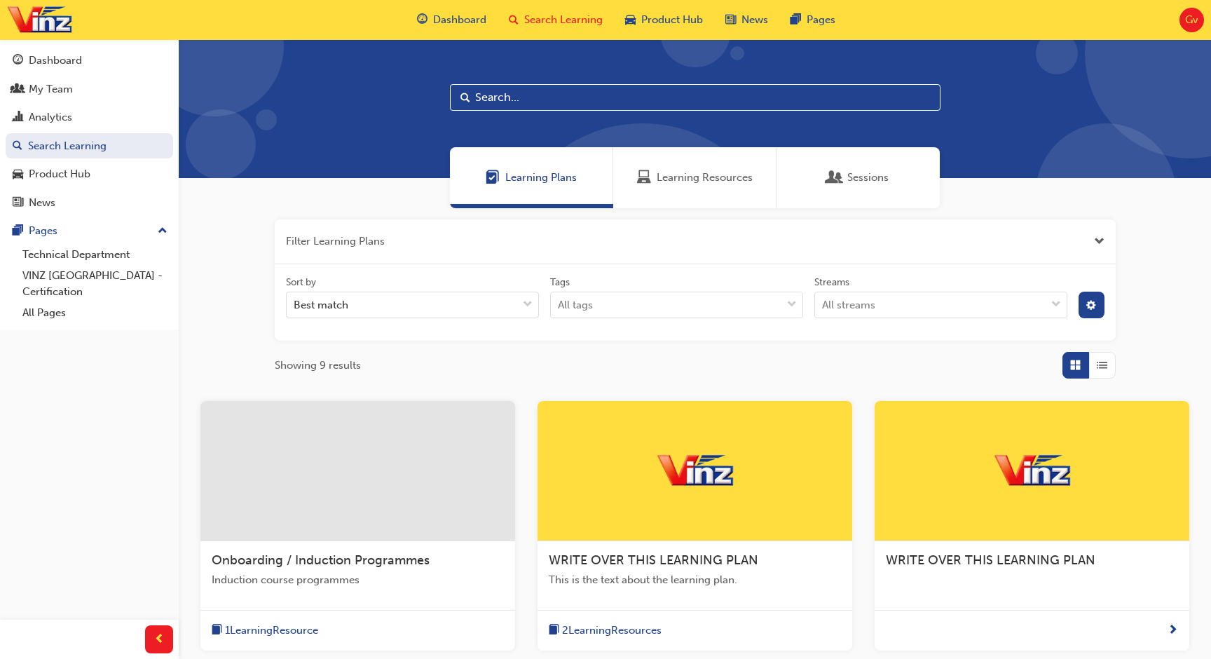
click at [698, 183] on span "Learning Resources" at bounding box center [705, 178] width 96 height 16
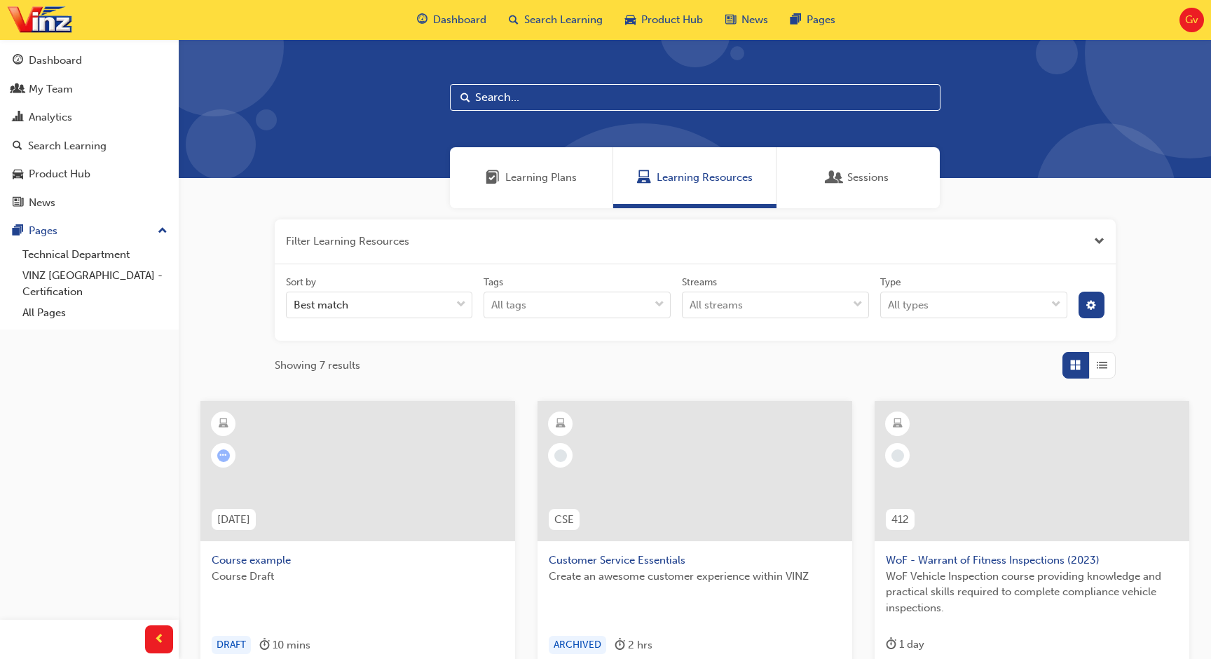
click at [409, 467] on div at bounding box center [357, 471] width 315 height 140
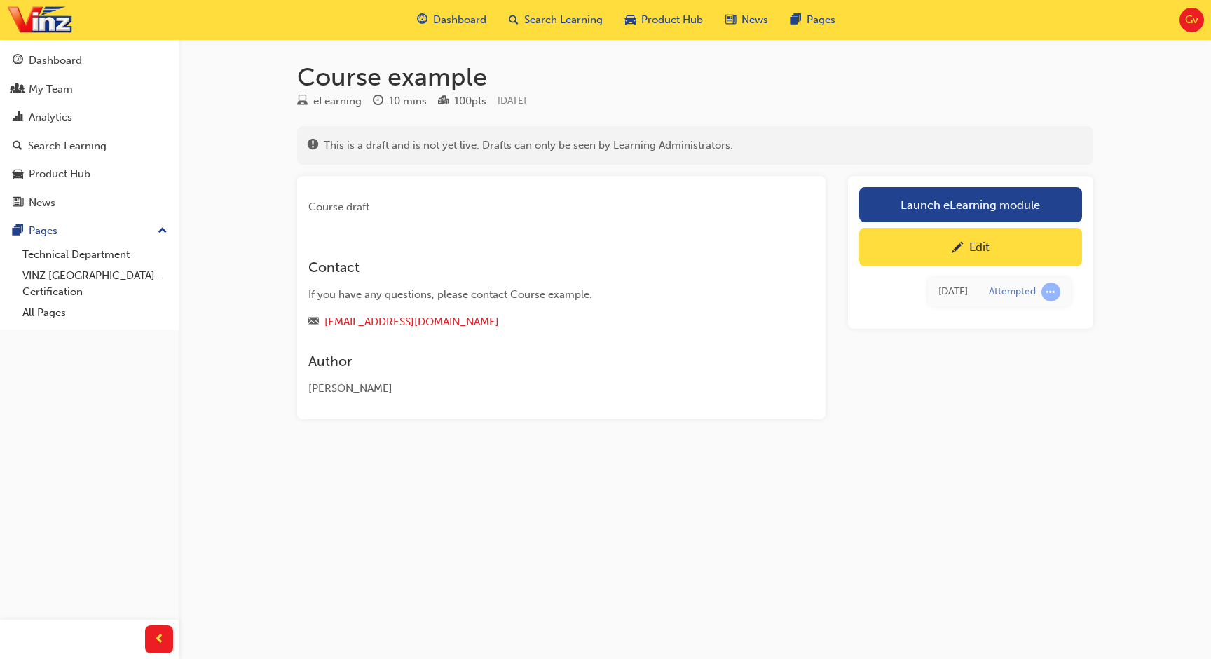
click at [934, 245] on div "Edit" at bounding box center [971, 247] width 202 height 18
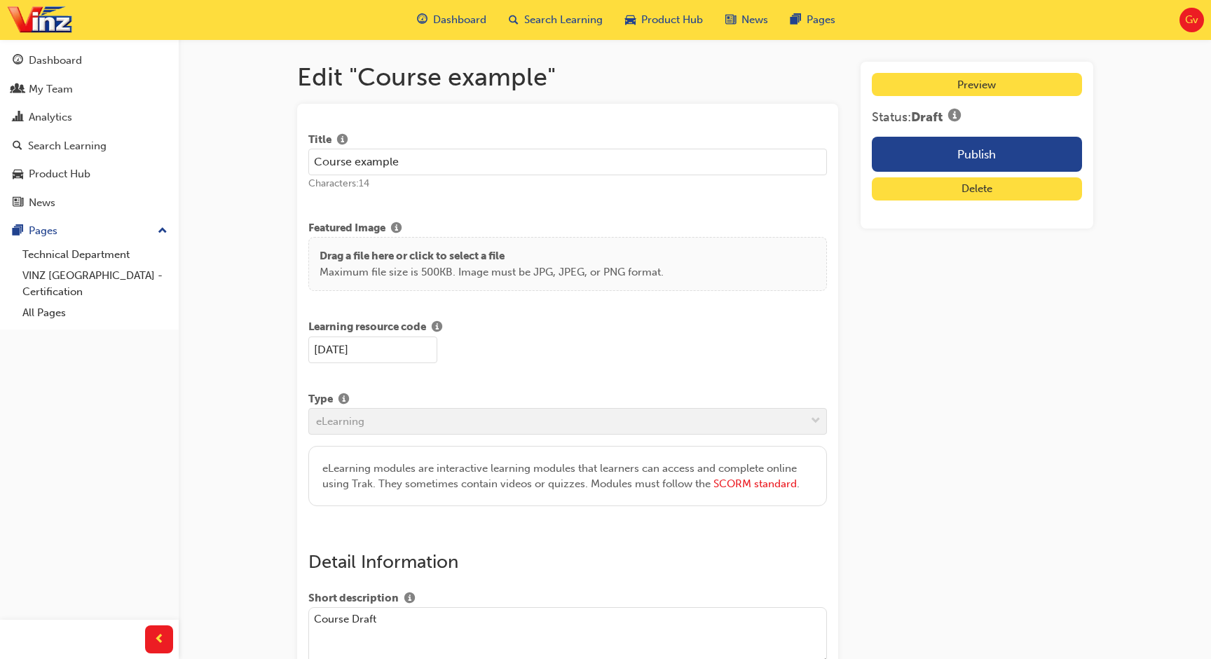
click at [636, 172] on input "Course example" at bounding box center [567, 162] width 519 height 27
paste input "WRITE OVER THIS LEARNING RESOURCE"
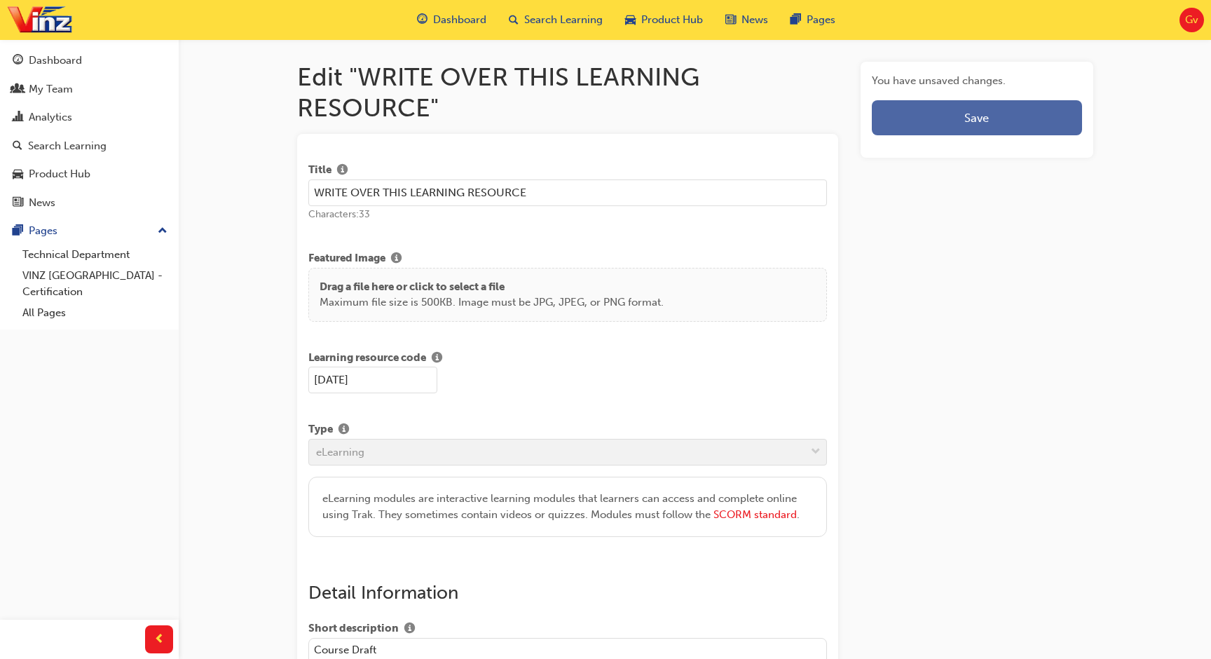
type input "WRITE OVER THIS LEARNING RESOURCE"
click at [987, 116] on span "Save" at bounding box center [976, 118] width 25 height 14
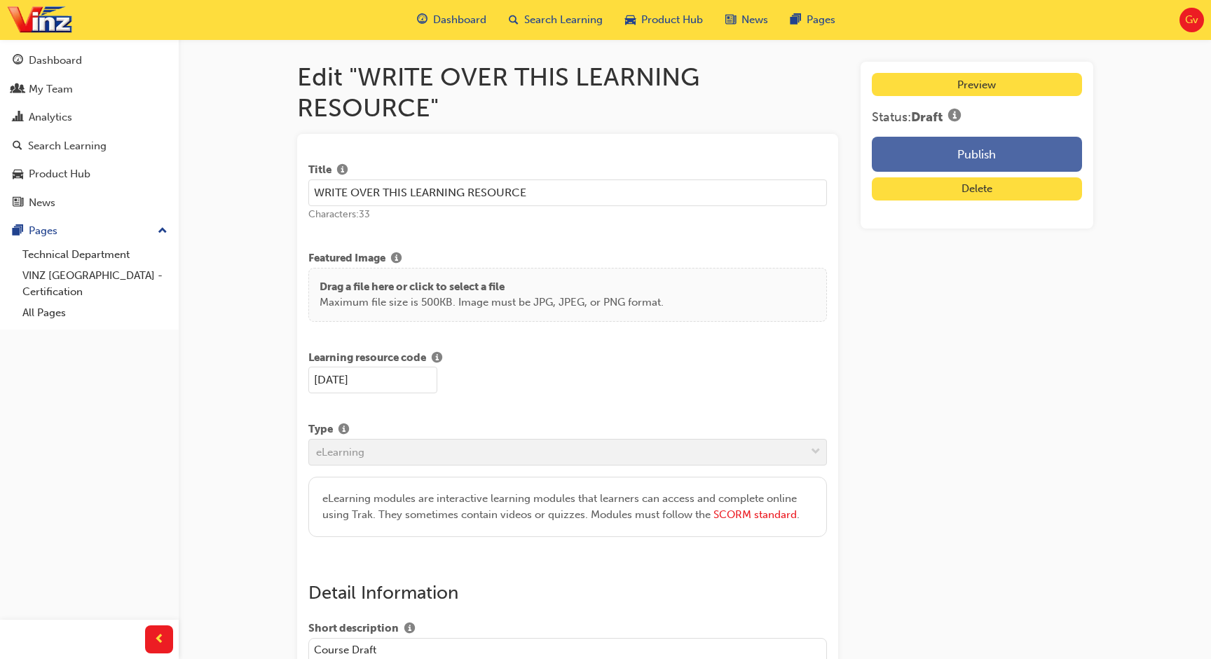
click at [973, 153] on button "Publish" at bounding box center [976, 154] width 209 height 35
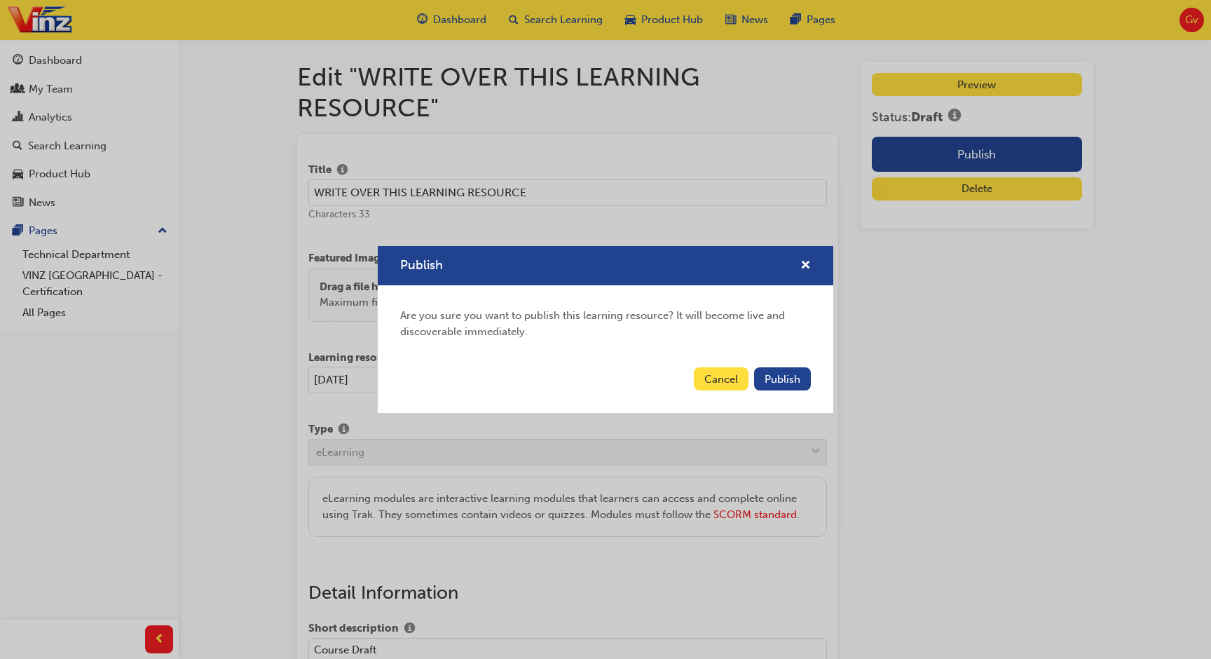
click at [792, 362] on div "Cancel Publish" at bounding box center [605, 387] width 455 height 51
click at [789, 376] on span "Publish" at bounding box center [782, 379] width 36 height 13
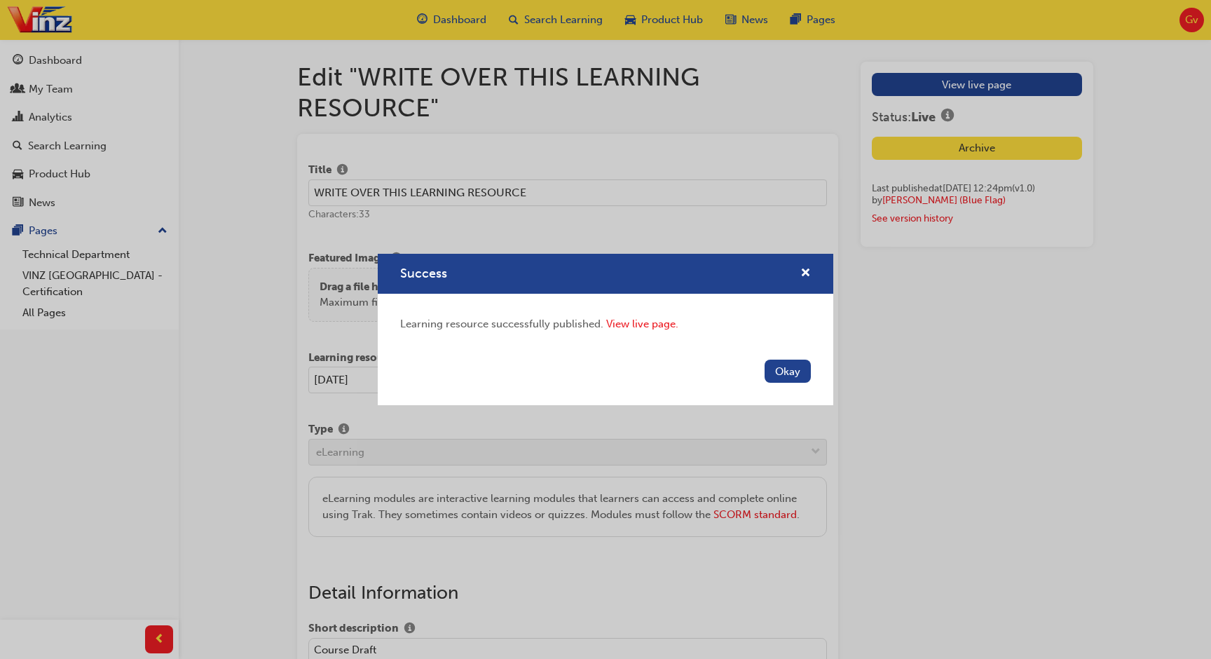
click at [789, 376] on button "Okay" at bounding box center [787, 370] width 46 height 23
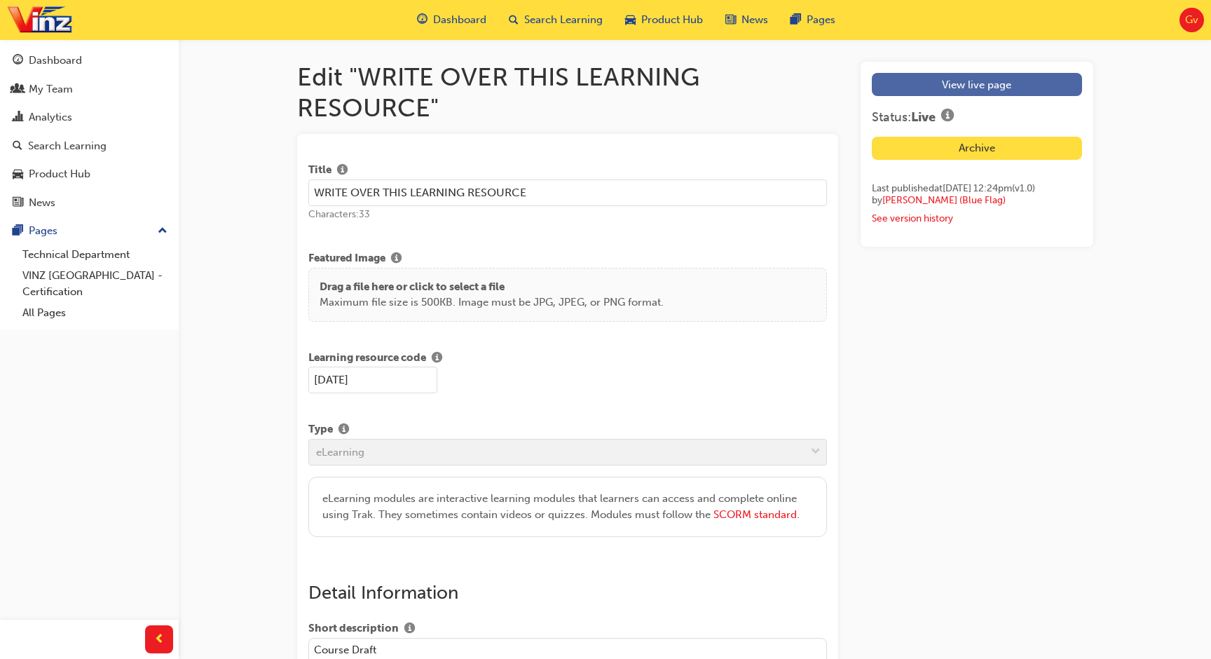
click at [962, 79] on link "View live page" at bounding box center [976, 84] width 209 height 23
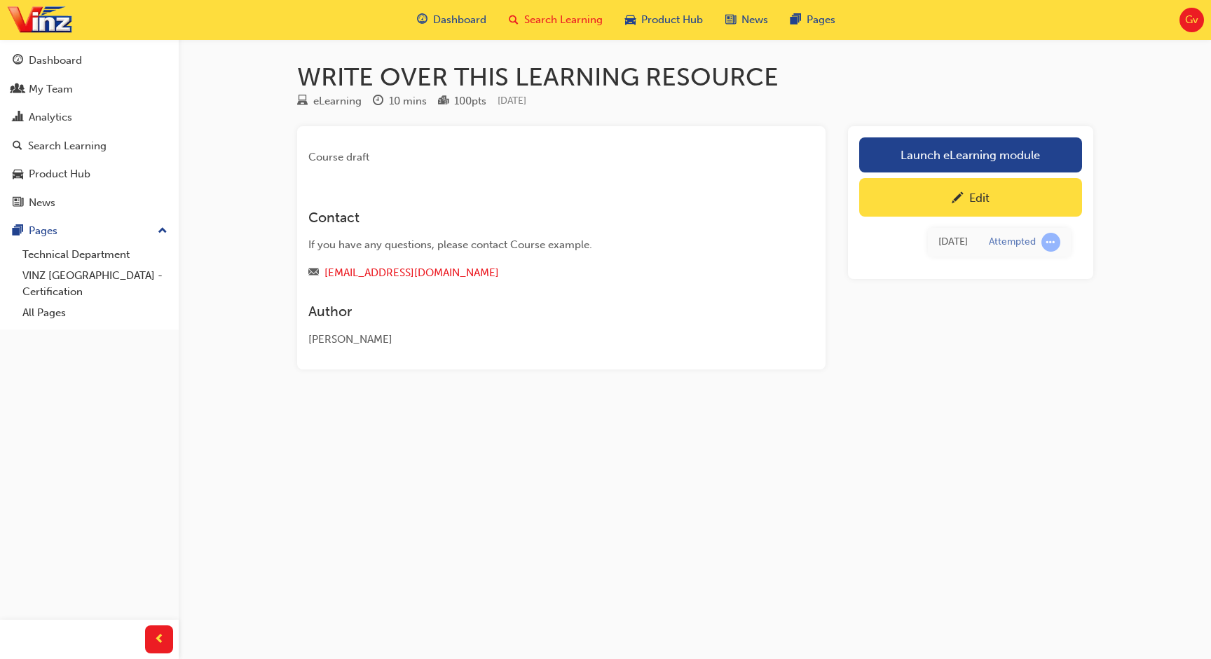
click at [594, 15] on span "Search Learning" at bounding box center [563, 20] width 78 height 16
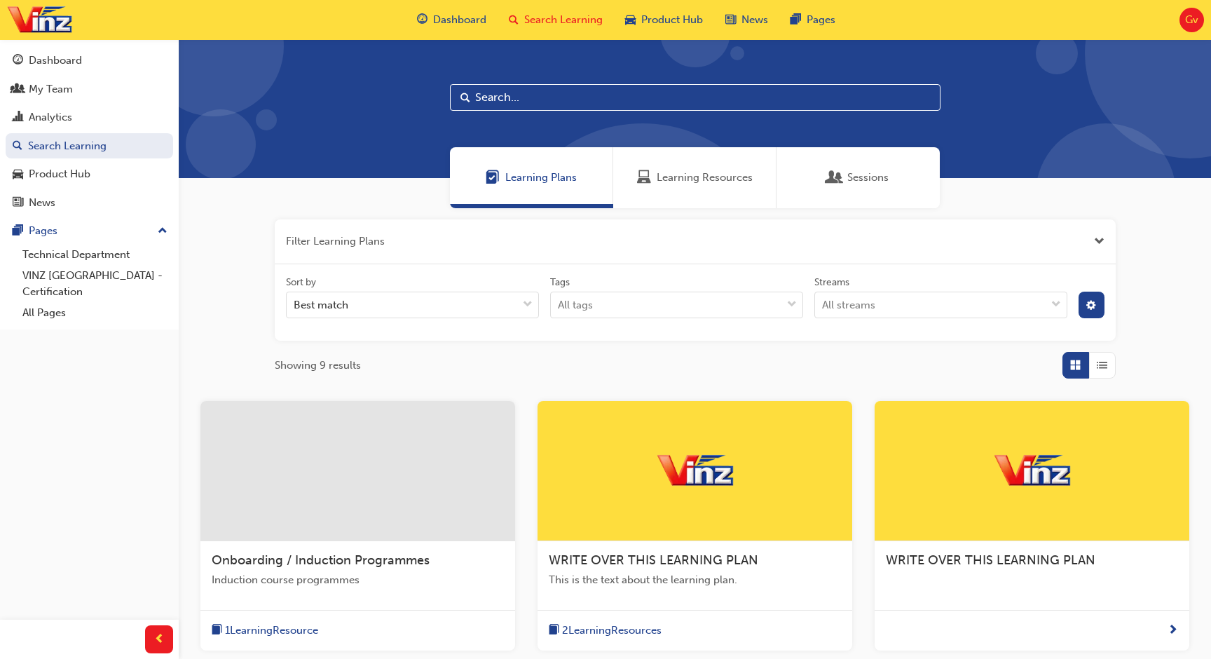
click at [673, 192] on div "Learning Resources" at bounding box center [694, 177] width 163 height 61
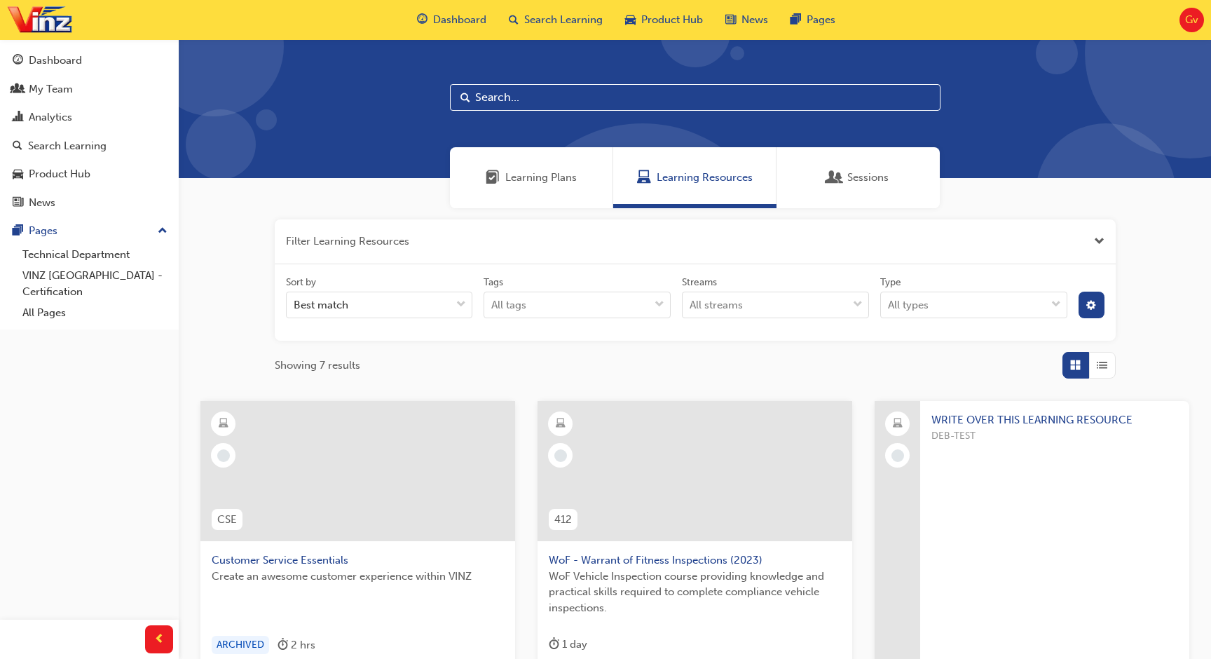
click at [852, 195] on div "Sessions" at bounding box center [857, 177] width 163 height 61
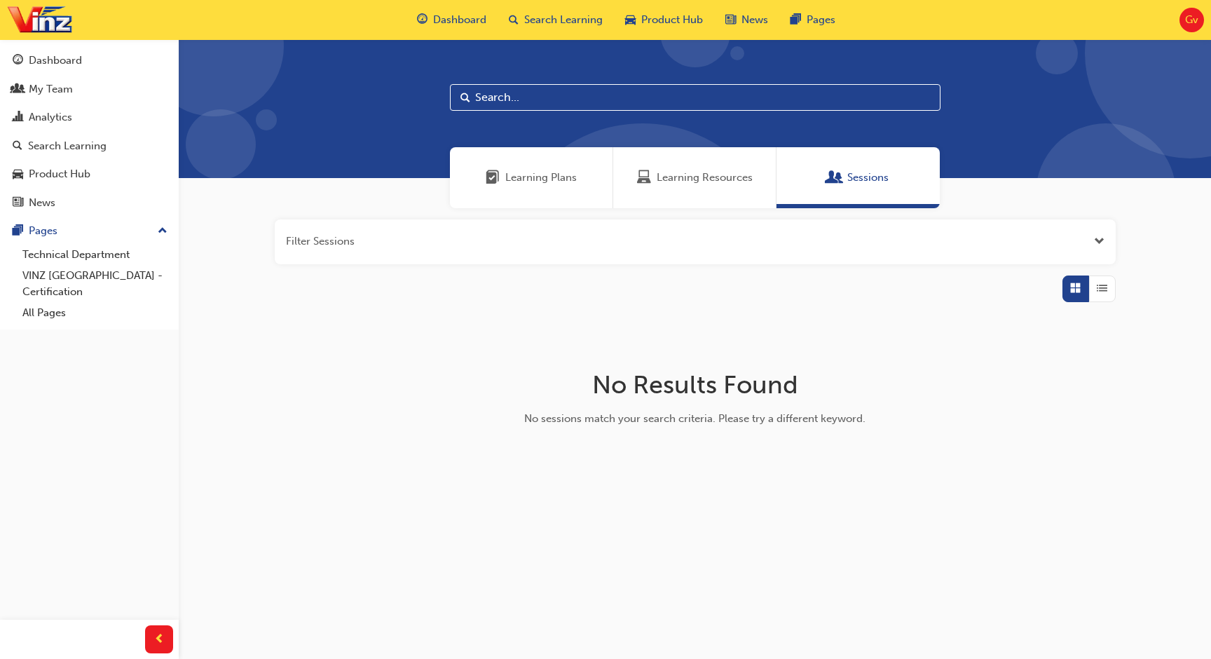
click at [718, 195] on div "Learning Resources" at bounding box center [694, 177] width 163 height 61
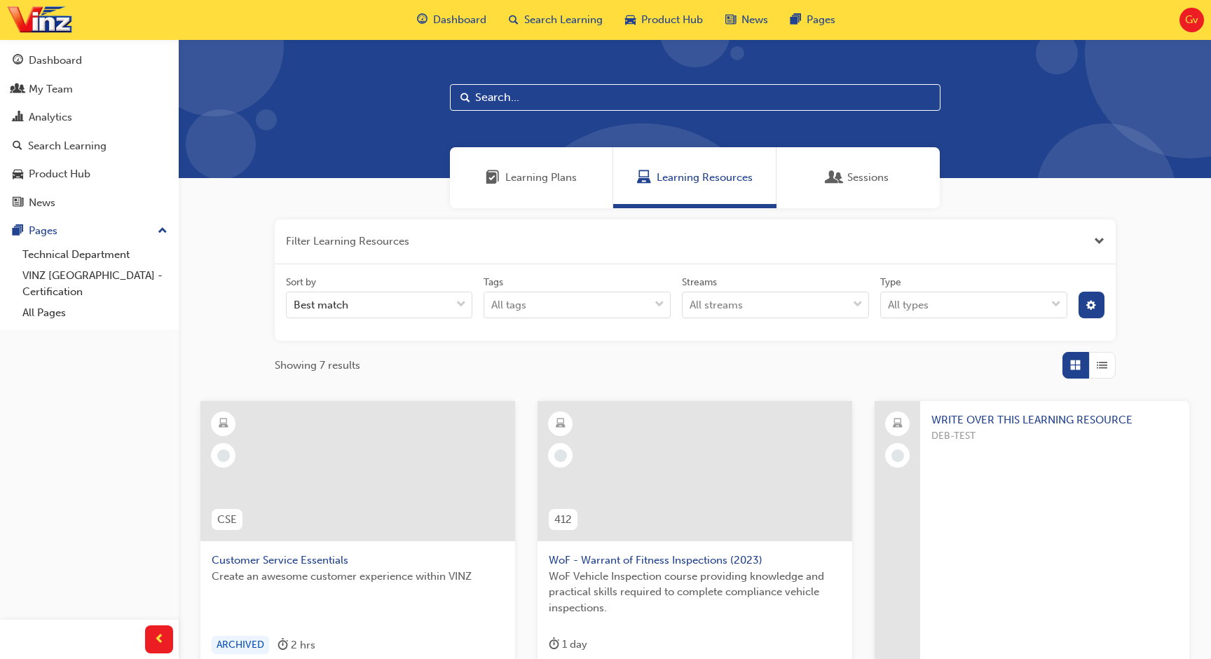
click at [545, 199] on div "Learning Plans" at bounding box center [531, 177] width 163 height 61
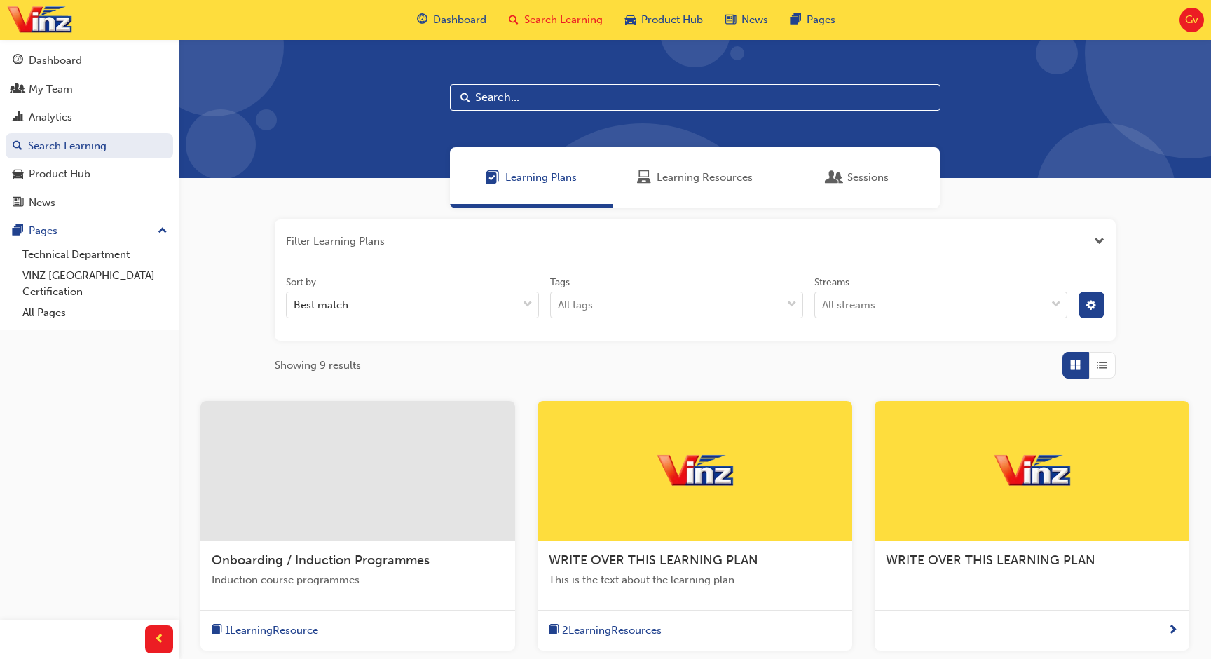
click at [1190, 17] on span "Gv" at bounding box center [1191, 20] width 13 height 16
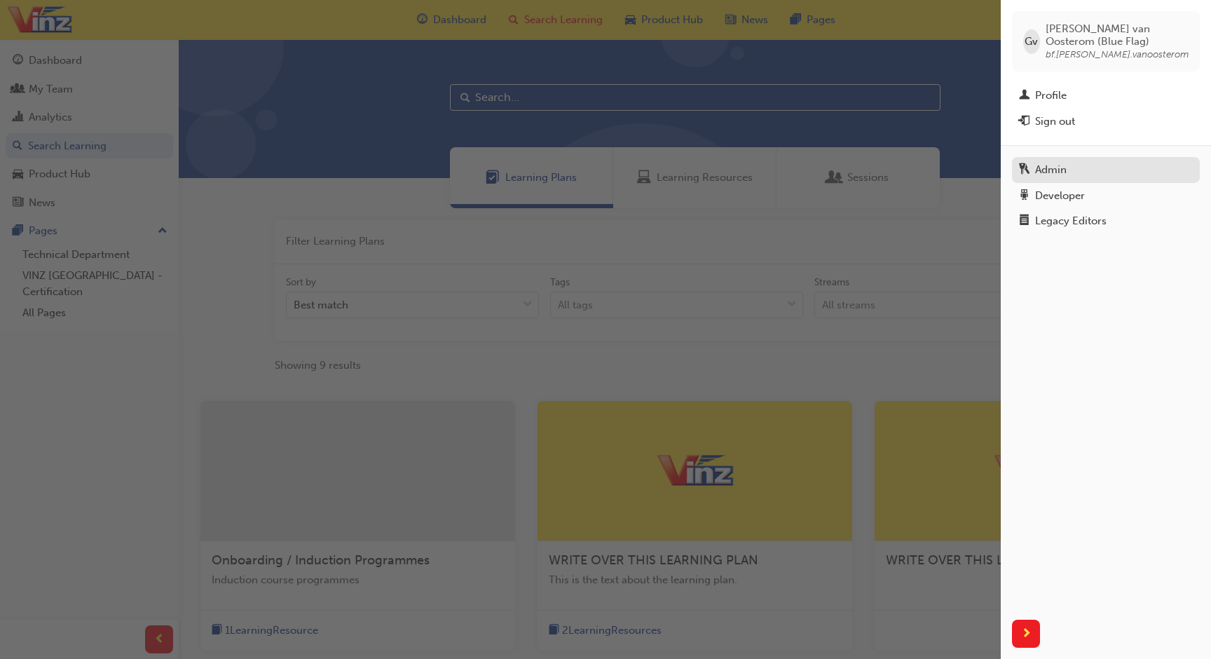
click at [1097, 169] on div "Admin" at bounding box center [1106, 170] width 174 height 18
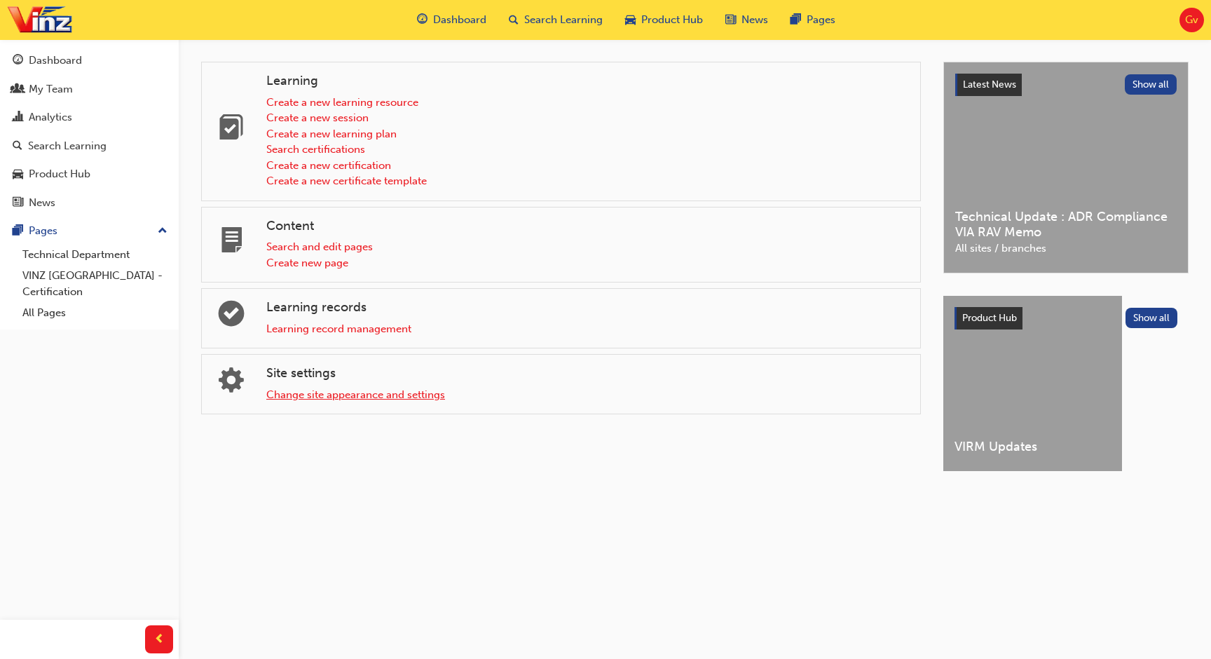
click at [359, 397] on link "Change site appearance and settings" at bounding box center [355, 394] width 179 height 13
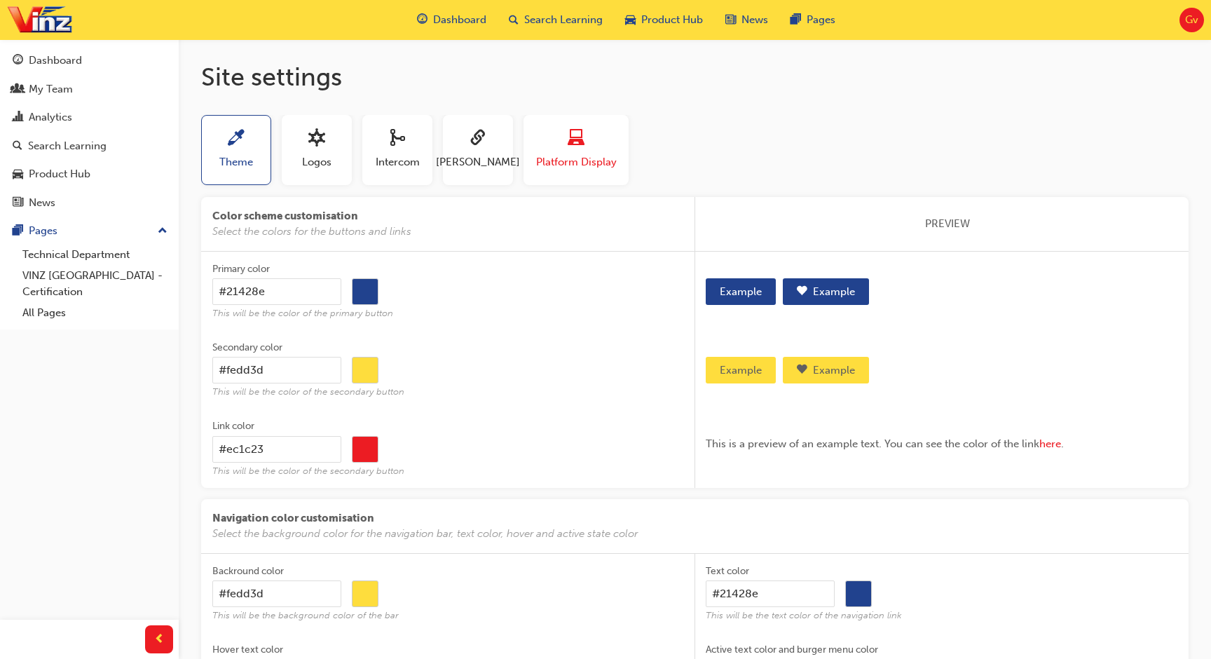
click at [556, 161] on span "Platform Display" at bounding box center [576, 162] width 81 height 16
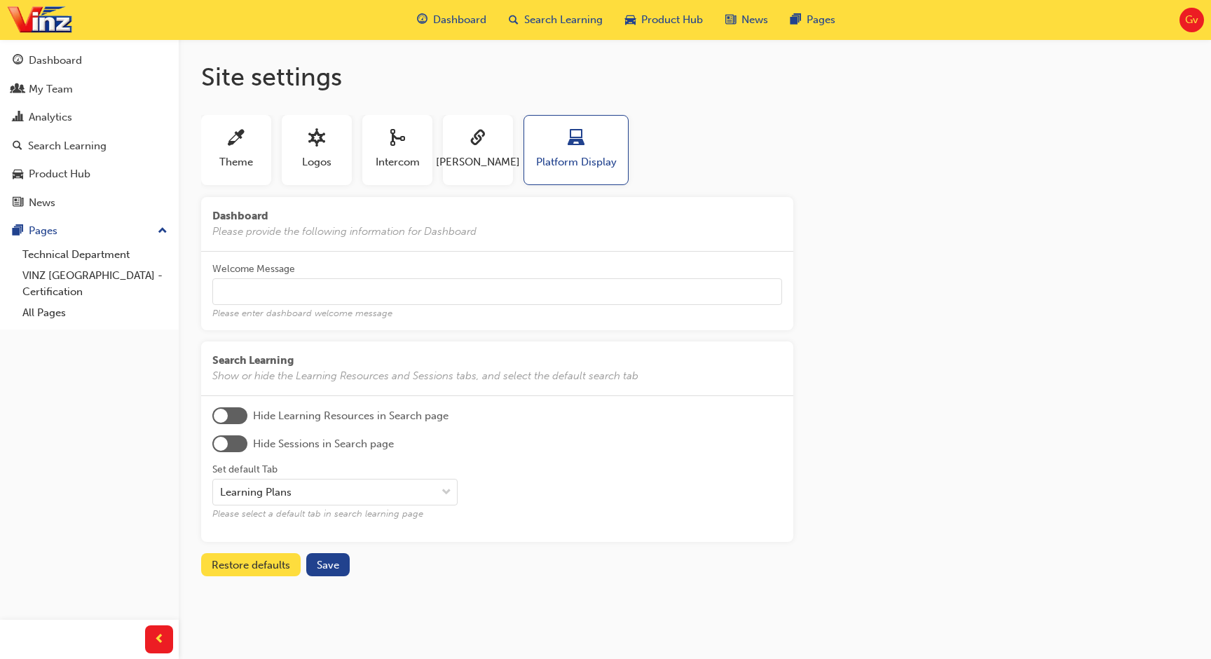
click at [244, 446] on div at bounding box center [229, 443] width 35 height 17
click at [221, 446] on div at bounding box center [229, 443] width 35 height 17
click at [238, 419] on div at bounding box center [229, 415] width 35 height 17
click at [238, 419] on div at bounding box center [239, 415] width 14 height 14
click at [284, 493] on div "Learning Plans" at bounding box center [255, 492] width 71 height 16
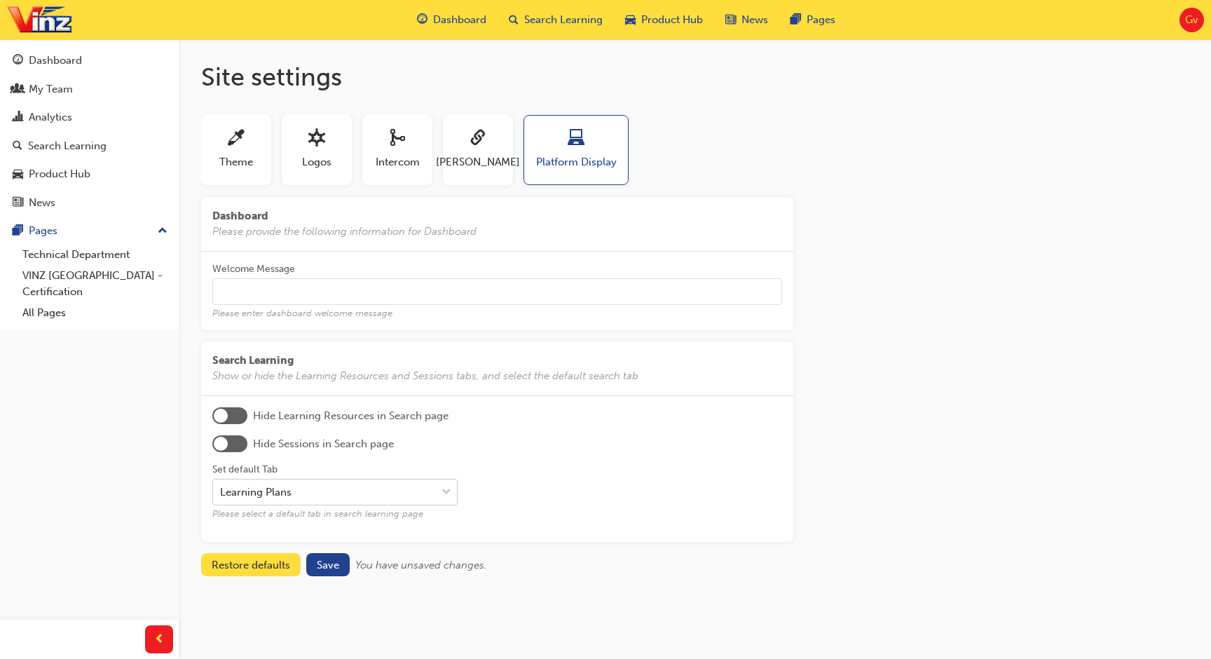
click at [221, 493] on input "Set default Tab Learning Plans Please select a default tab in search learning p…" at bounding box center [220, 492] width 1 height 12
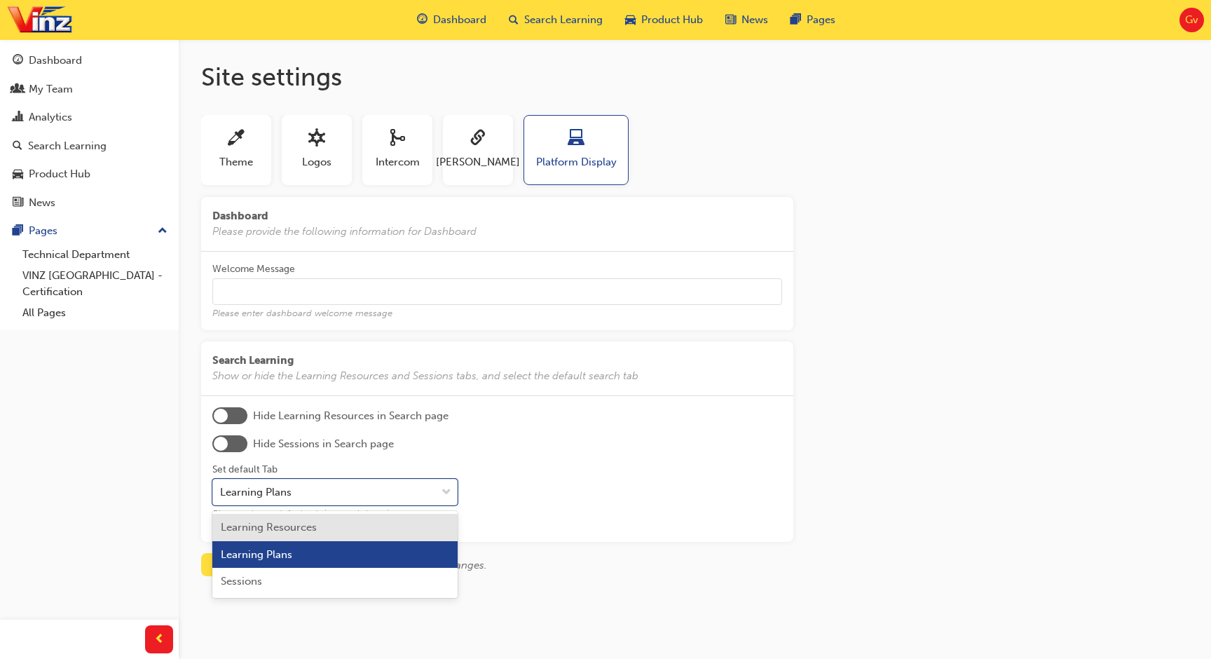
click at [285, 529] on span "Learning Resources" at bounding box center [269, 527] width 96 height 13
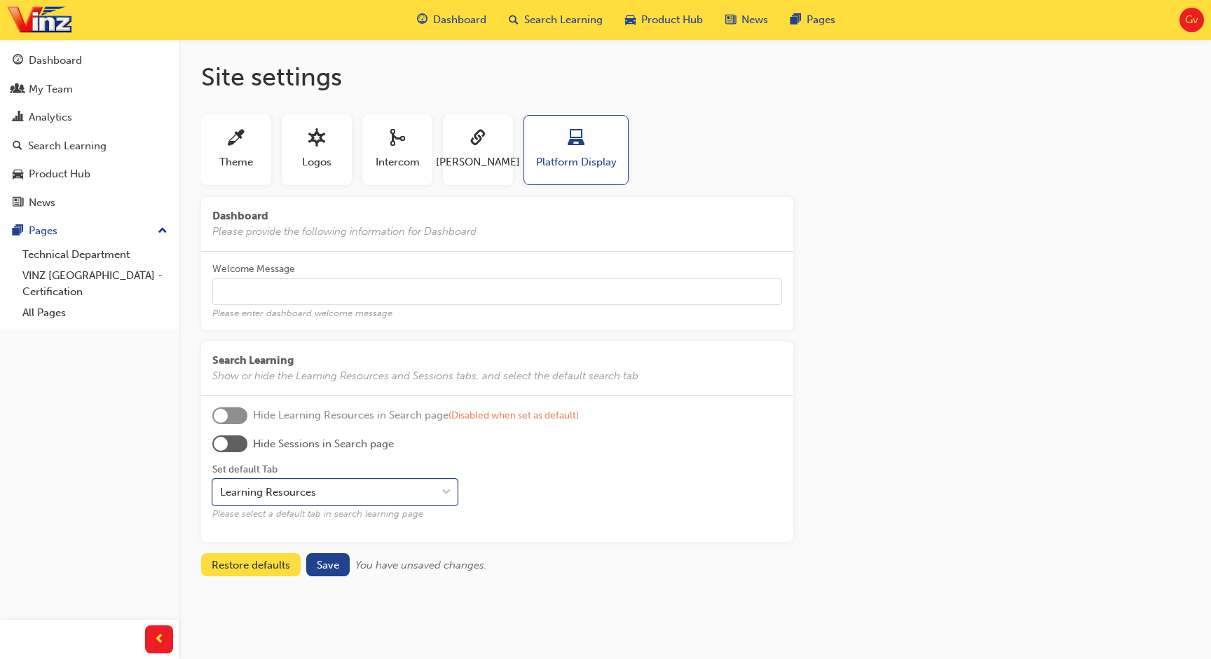
click at [506, 485] on div "Set default Tab option Learning Resources, selected. 0 results available. Selec…" at bounding box center [497, 491] width 570 height 78
click at [329, 565] on span "Save" at bounding box center [328, 564] width 22 height 13
click at [122, 68] on div "Dashboard" at bounding box center [89, 61] width 153 height 18
